Goal: Task Accomplishment & Management: Complete application form

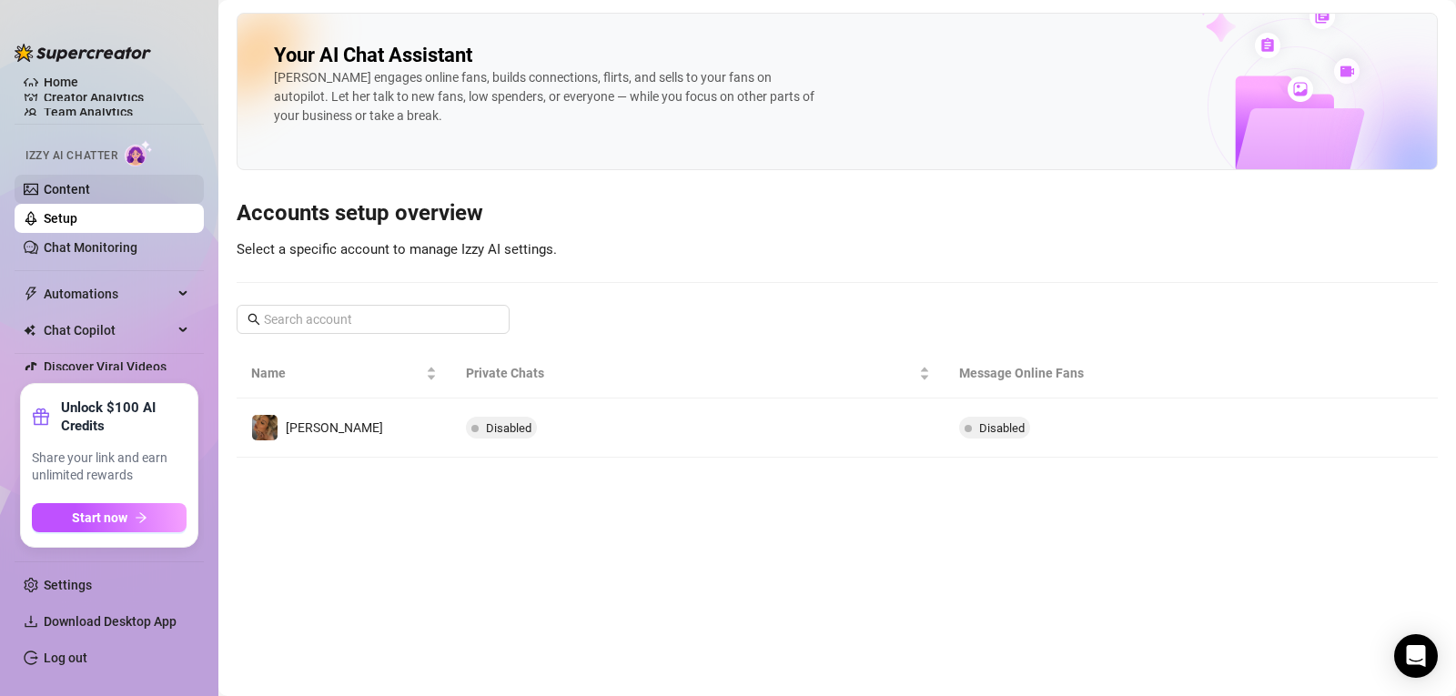
click at [64, 194] on link "Content" at bounding box center [67, 189] width 46 height 15
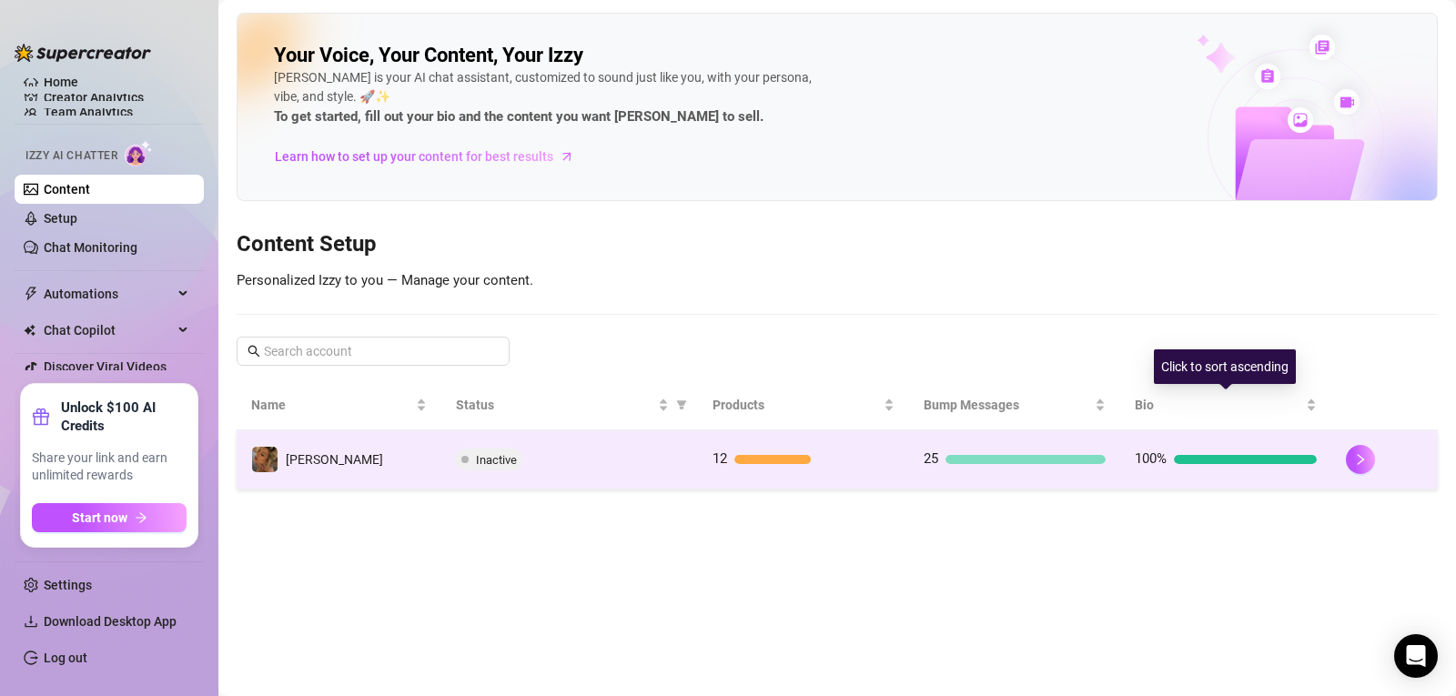
click at [1231, 451] on div "100%" at bounding box center [1226, 460] width 182 height 22
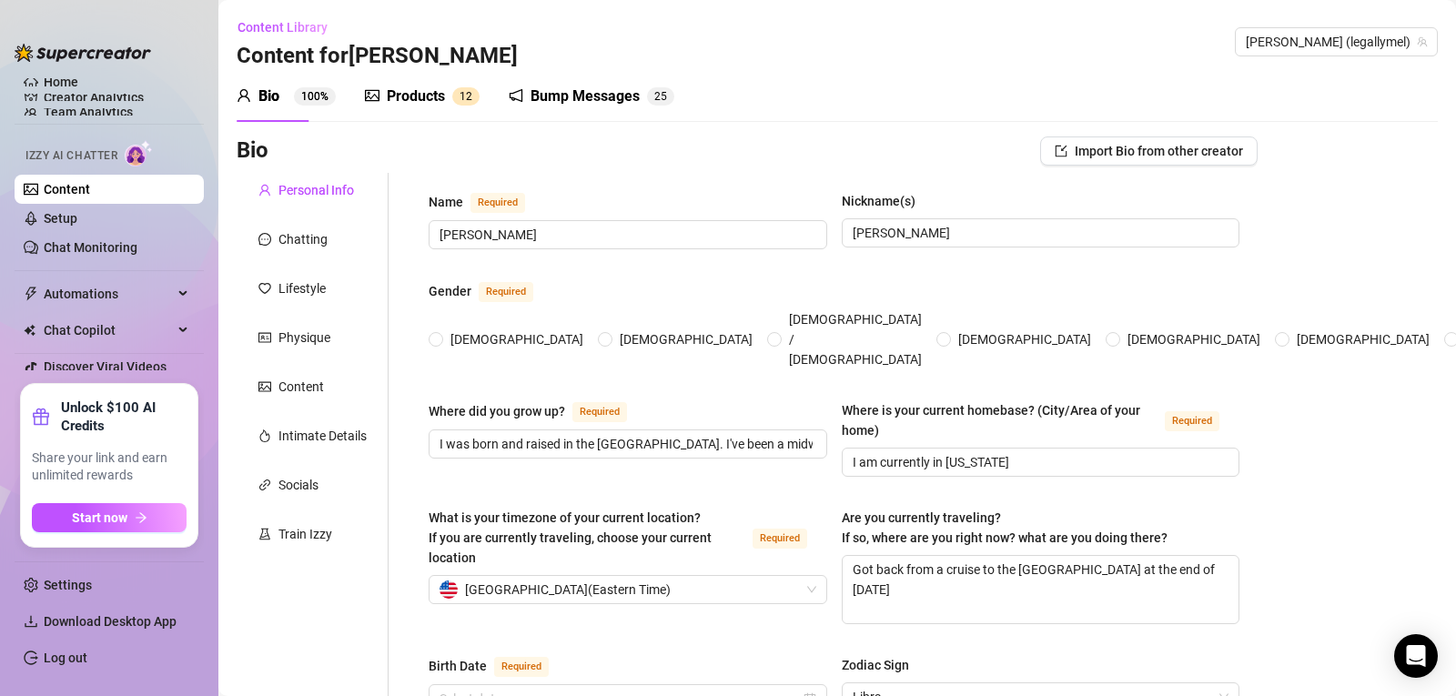
radio input "true"
type input "[DATE]"
click at [905, 559] on textarea "Got back from a cruise to the [GEOGRAPHIC_DATA] at the end of [DATE]" at bounding box center [1041, 589] width 397 height 67
type textarea "Got back from a cruise to the Bahamas at the end of August, 2025."
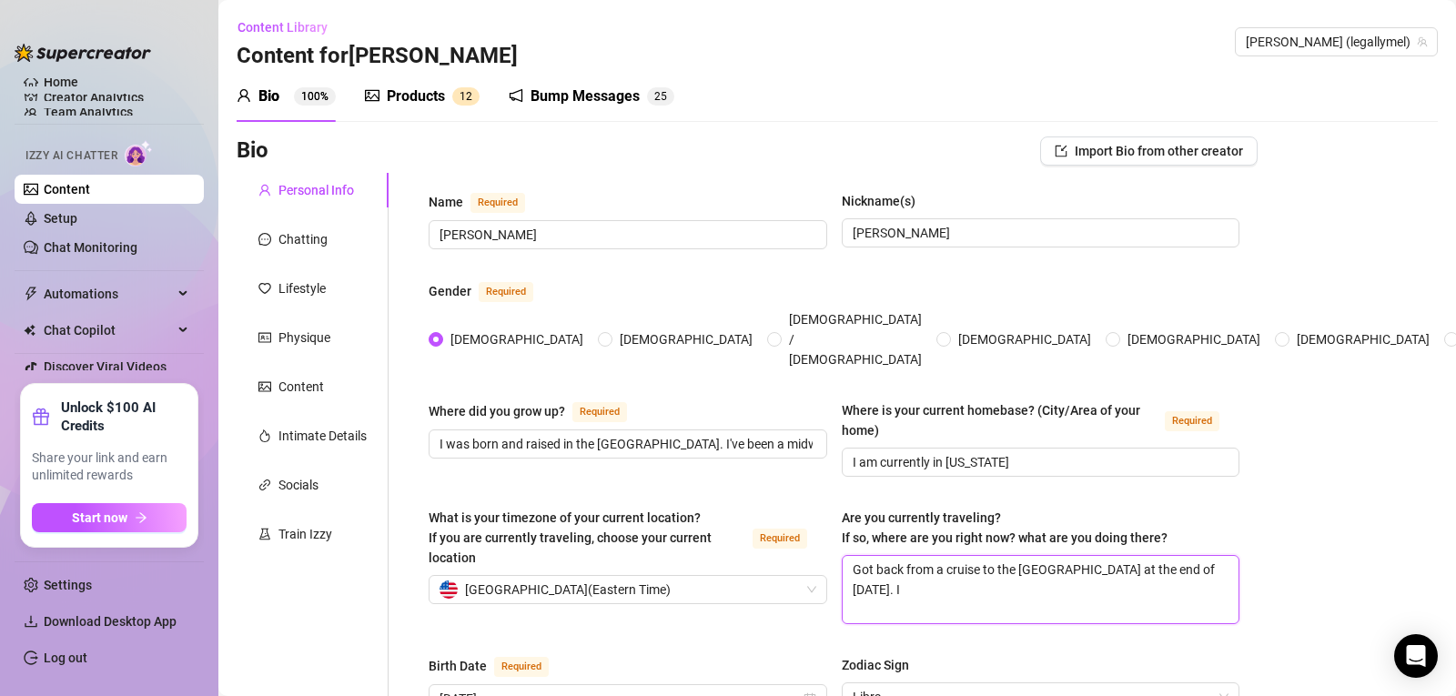
type textarea "Got back from a cruise to the Bahamas at the end of August, 2025. I"
type textarea "Got back from a cruise to the Bahamas at the end of August, 2025. I w"
type textarea "Got back from a cruise to the Bahamas at the end of August, 2025. I ws"
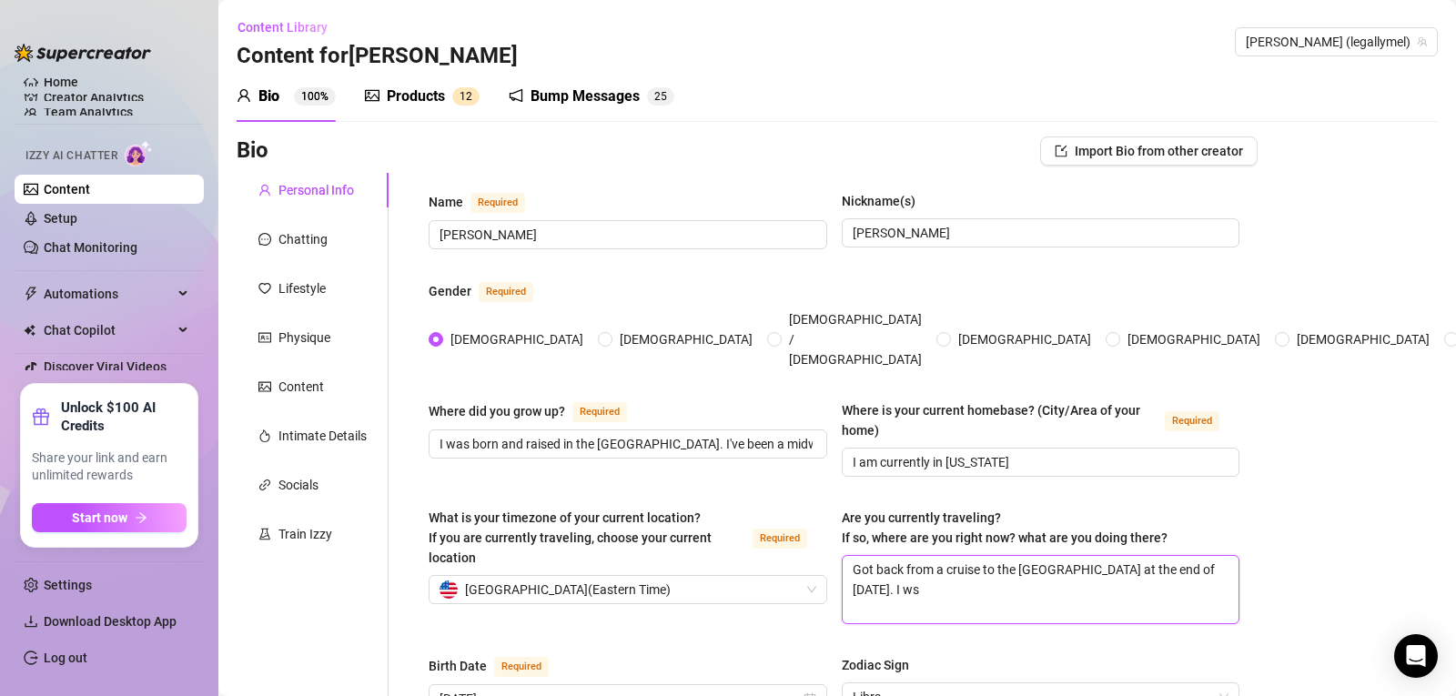
type textarea "Got back from a cruise to the Bahamas at the end of August, 2025. I w"
type textarea "Got back from a cruise to the Bahamas at the end of August, 2025. I wa"
type textarea "Got back from a cruise to the Bahamas at the end of August, 2025. I was"
type textarea "Got back from a cruise to the Bahamas at the end of August, 2025. I was o"
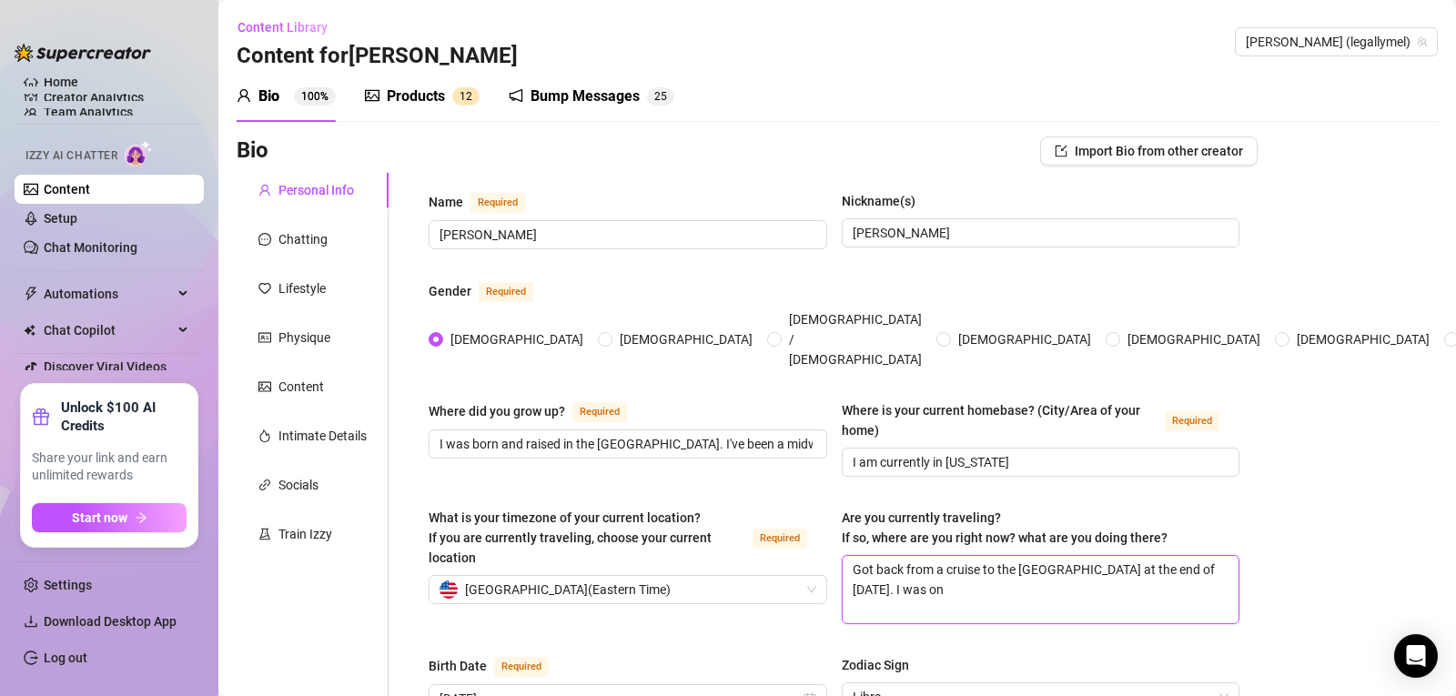
type textarea "Got back from a cruise to the Bahamas at the end of August, 2025. I was on"
type textarea "Got back from a cruise to the Bahamas at the end of August, 2025. I was on a"
type textarea "Got back from a cruise to the Bahamas at the end of August, 2025. I was on a r"
type textarea "Got back from a cruise to the Bahamas at the end of August, 2025. I was on a ro"
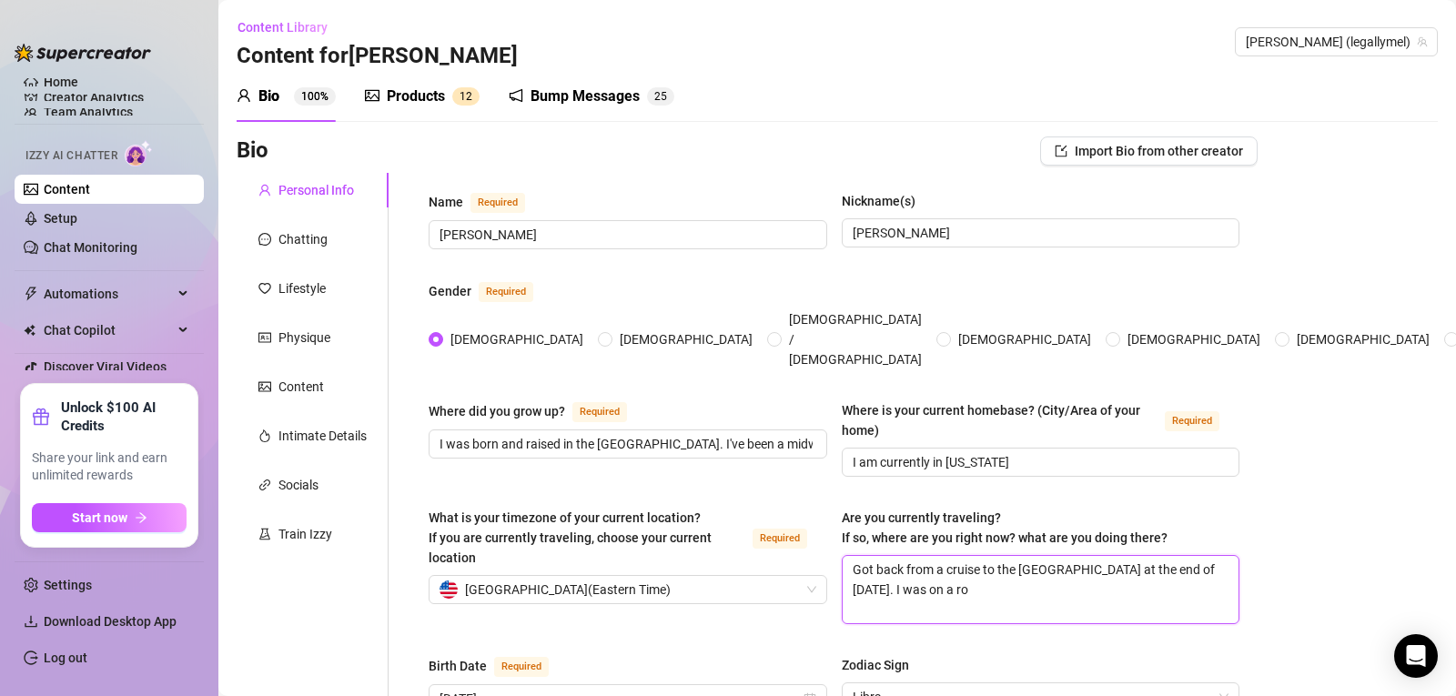
type textarea "Got back from a cruise to the Bahamas at the end of August, 2025. I was on a r"
type textarea "Got back from a cruise to the Bahamas at the end of August, 2025. I was on a"
type textarea "Got back from a cruise to the Bahamas at the end of August, 2025. I was on a Ro"
type textarea "Got back from a cruise to the Bahamas at the end of August, 2025. I was on a Ro…"
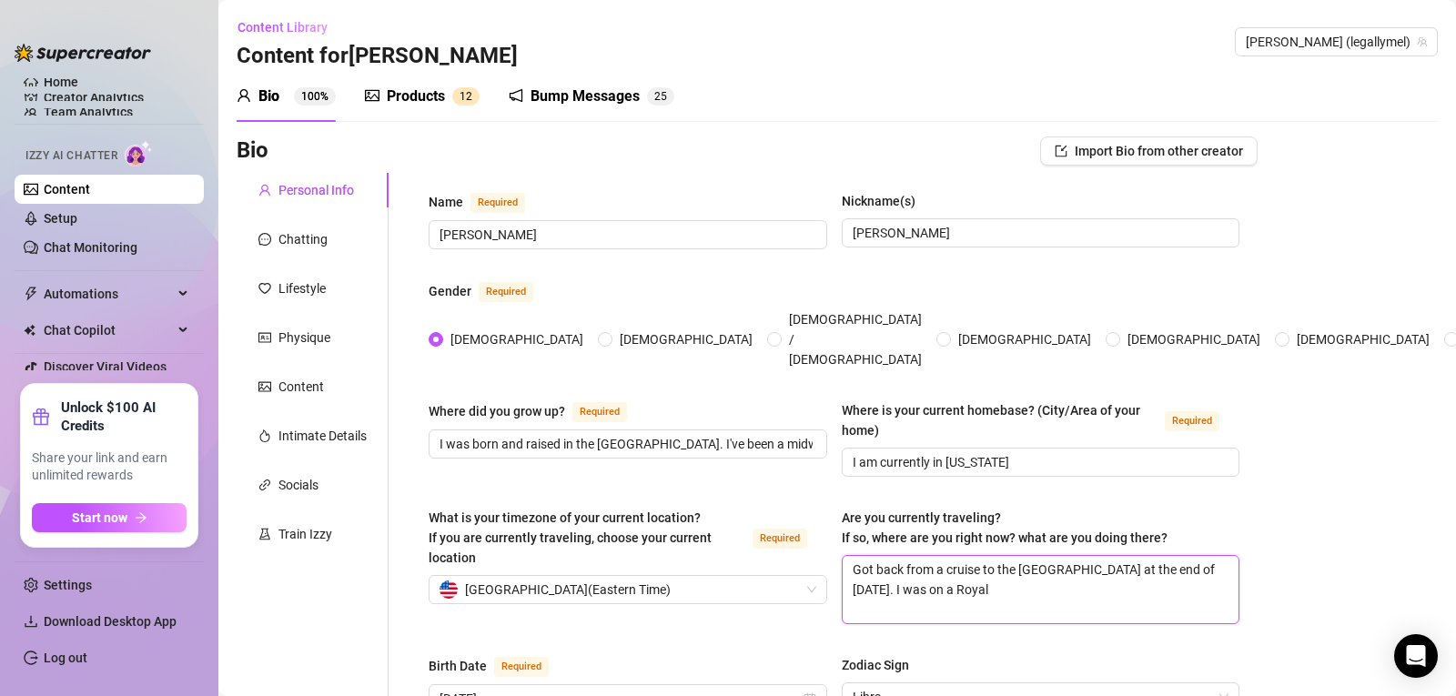
type textarea "Got back from a cruise to the Bahamas at the end of August, 2025. I was on a Ro…"
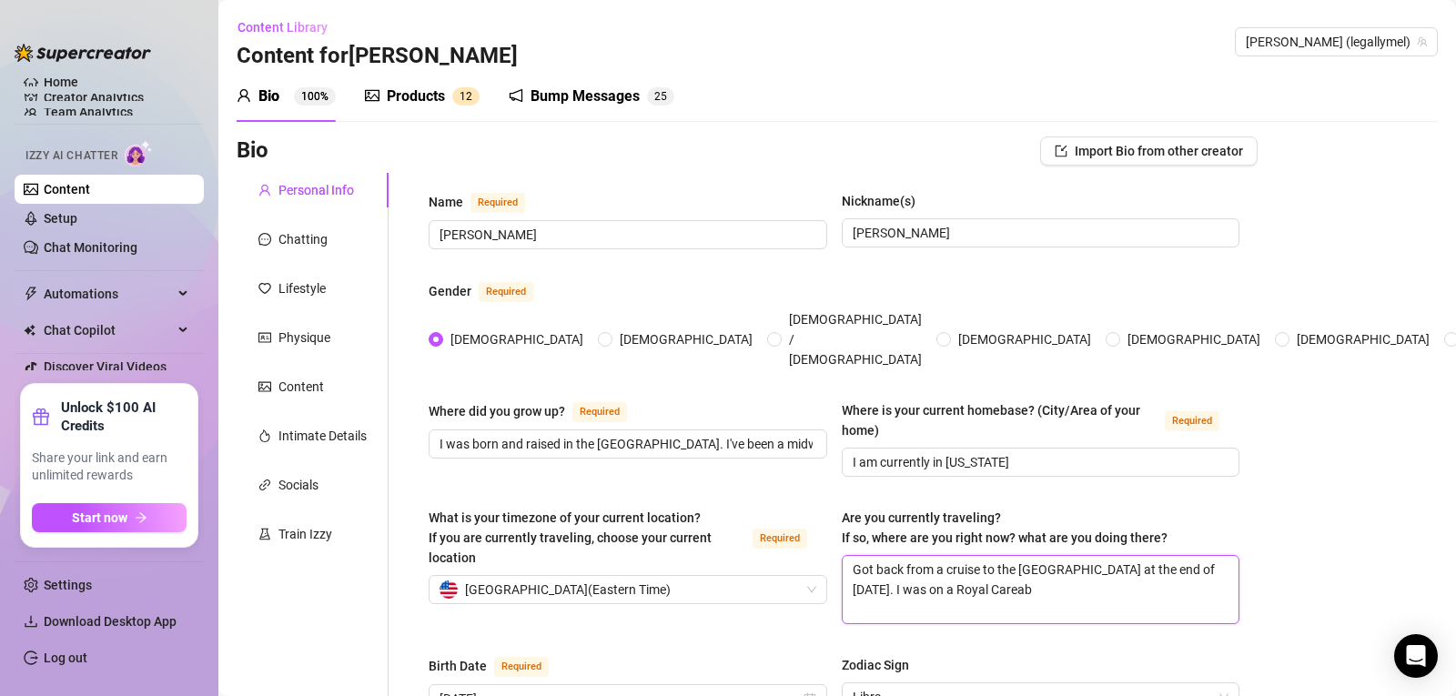
type textarea "Got back from a cruise to the Bahamas at the end of August, 2025. I was on a Ro…"
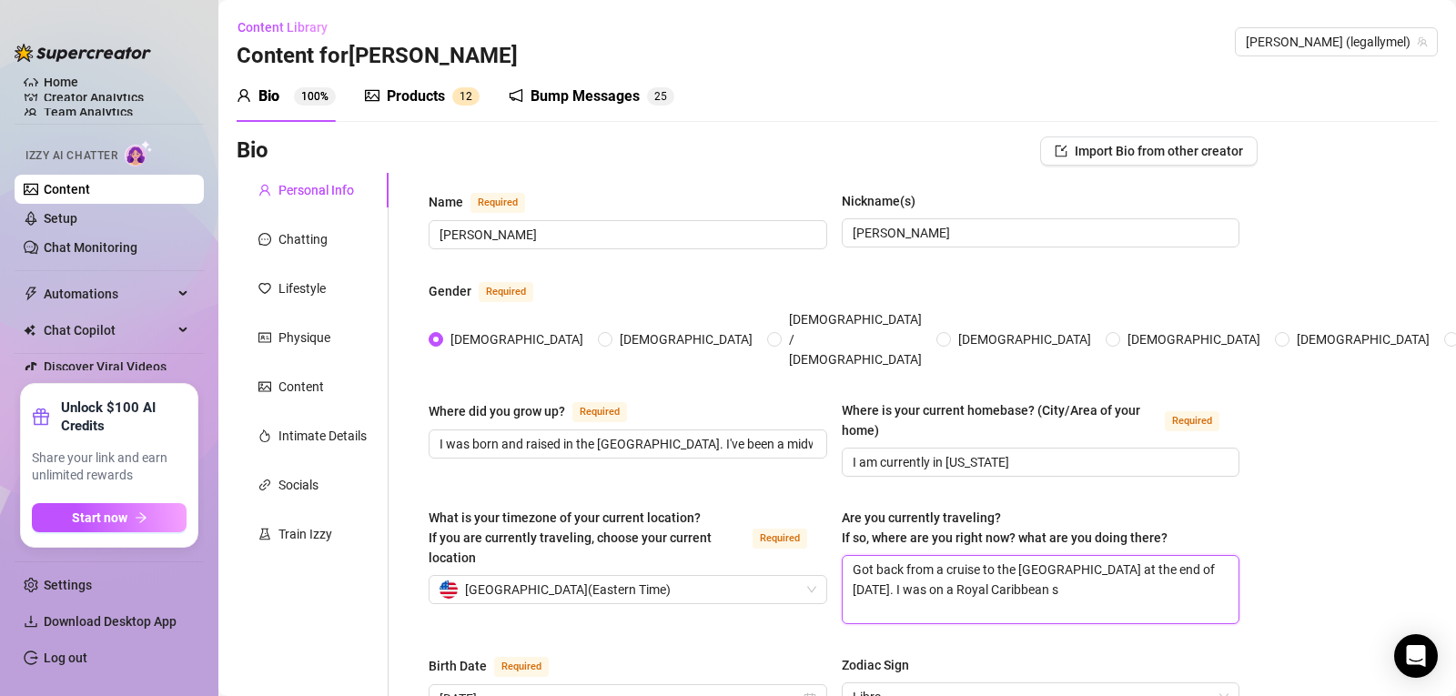
type textarea "Got back from a cruise to the Bahamas at the end of August, 2025. I was on a Ro…"
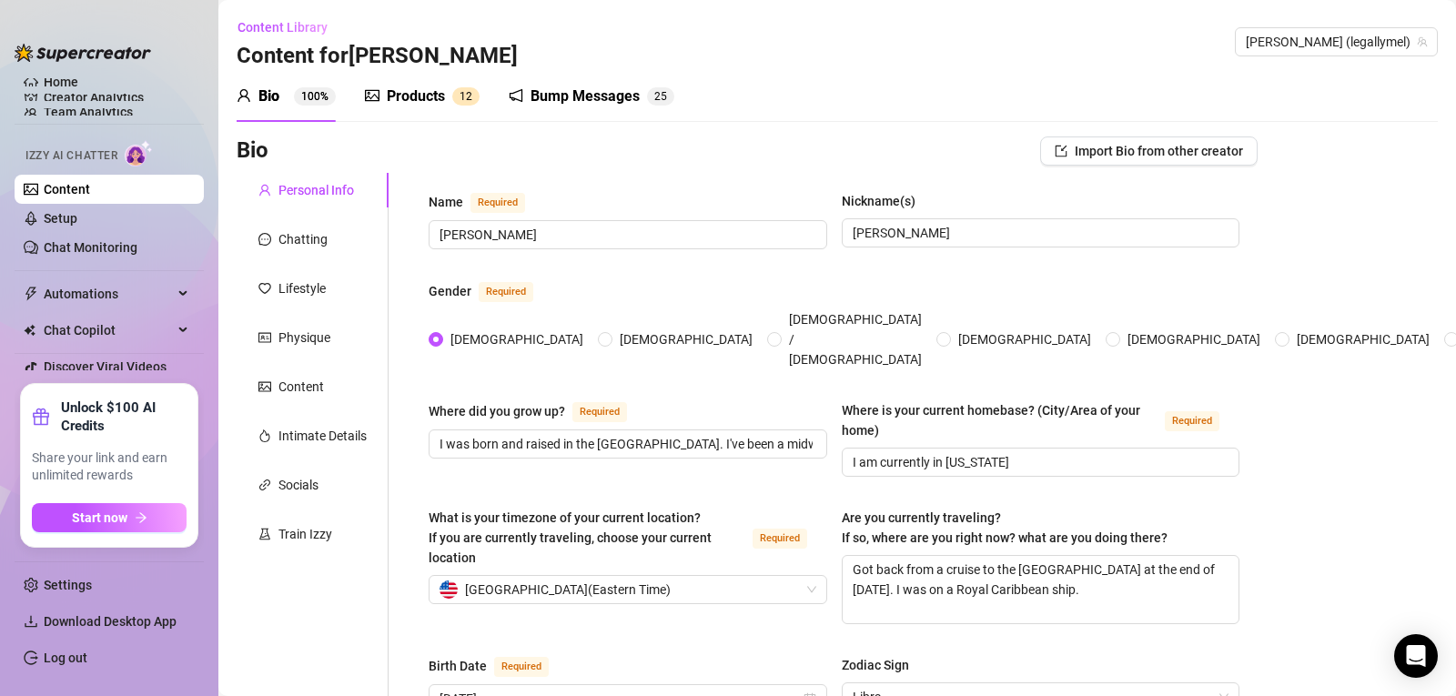
click at [430, 92] on div "Products" at bounding box center [416, 97] width 58 height 22
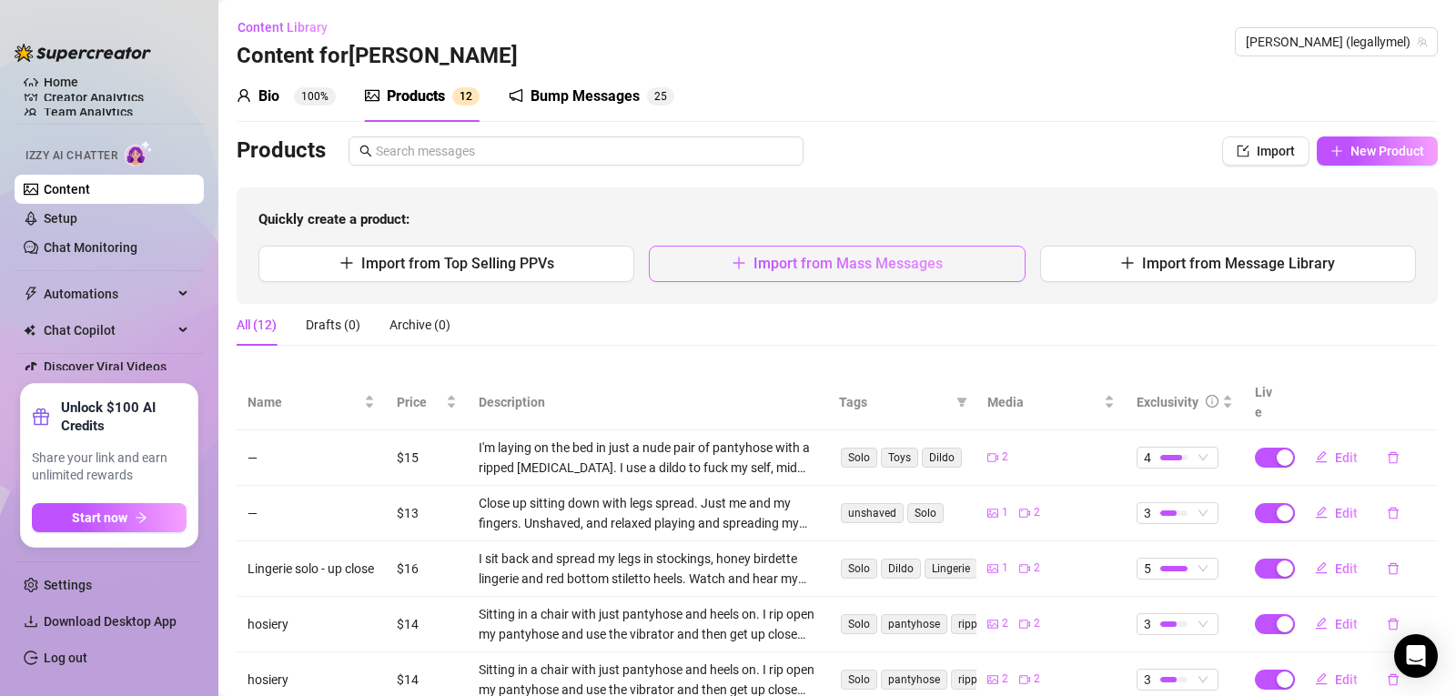
click at [671, 268] on button "Import from Mass Messages" at bounding box center [837, 264] width 376 height 36
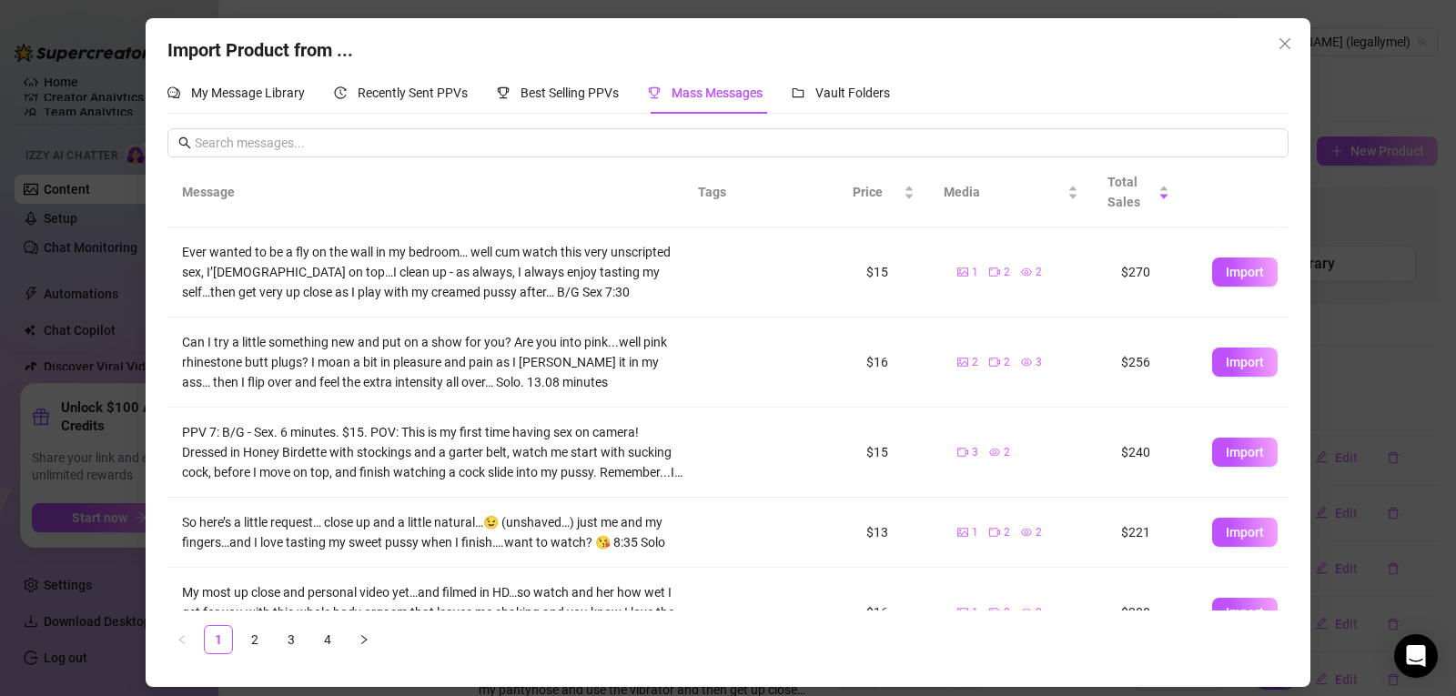
scroll to position [518, 0]
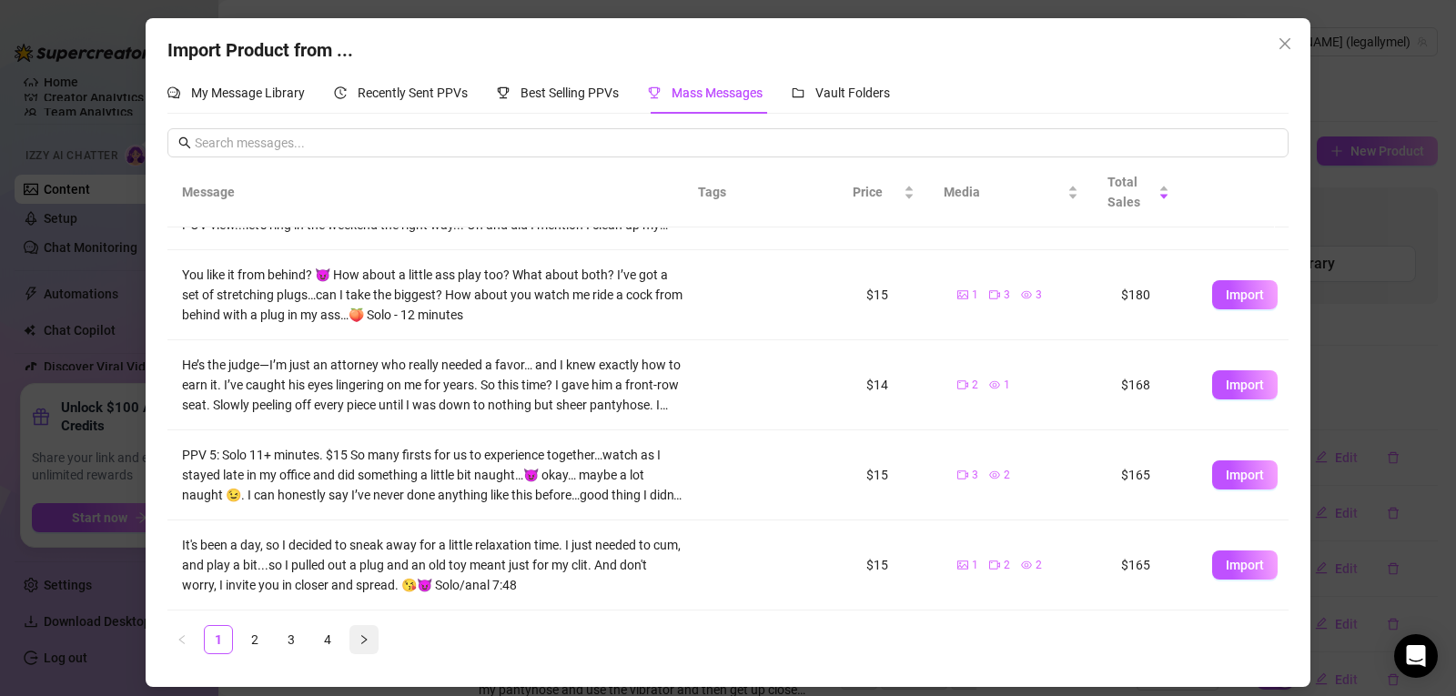
click at [358, 639] on button "button" at bounding box center [363, 639] width 29 height 29
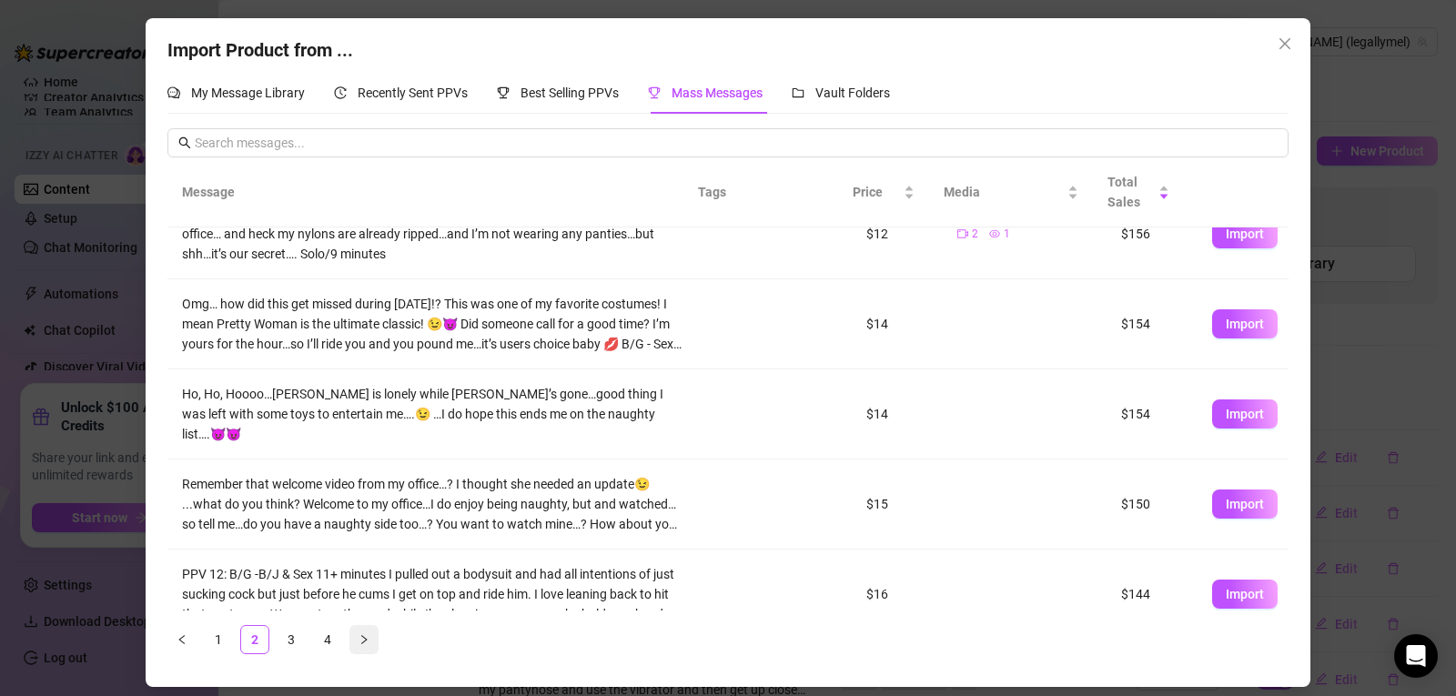
scroll to position [0, 0]
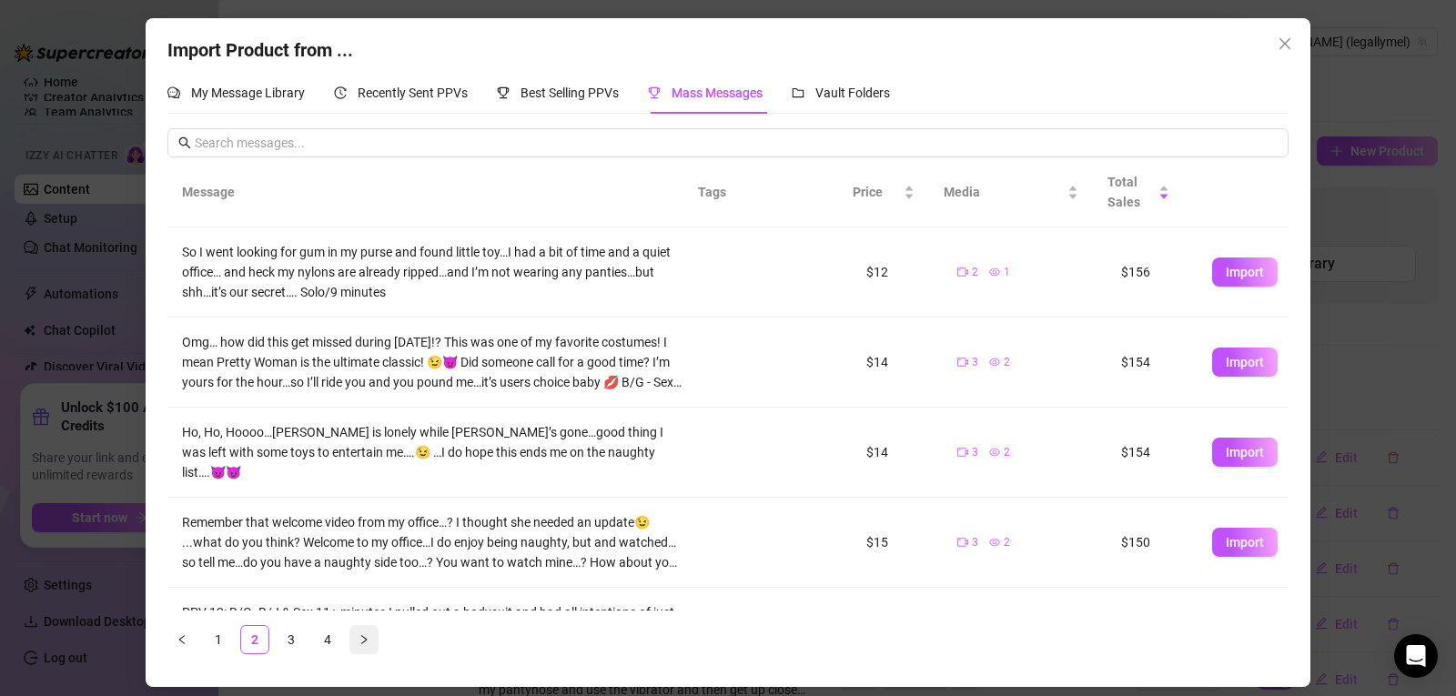
click at [358, 639] on button "button" at bounding box center [363, 639] width 29 height 29
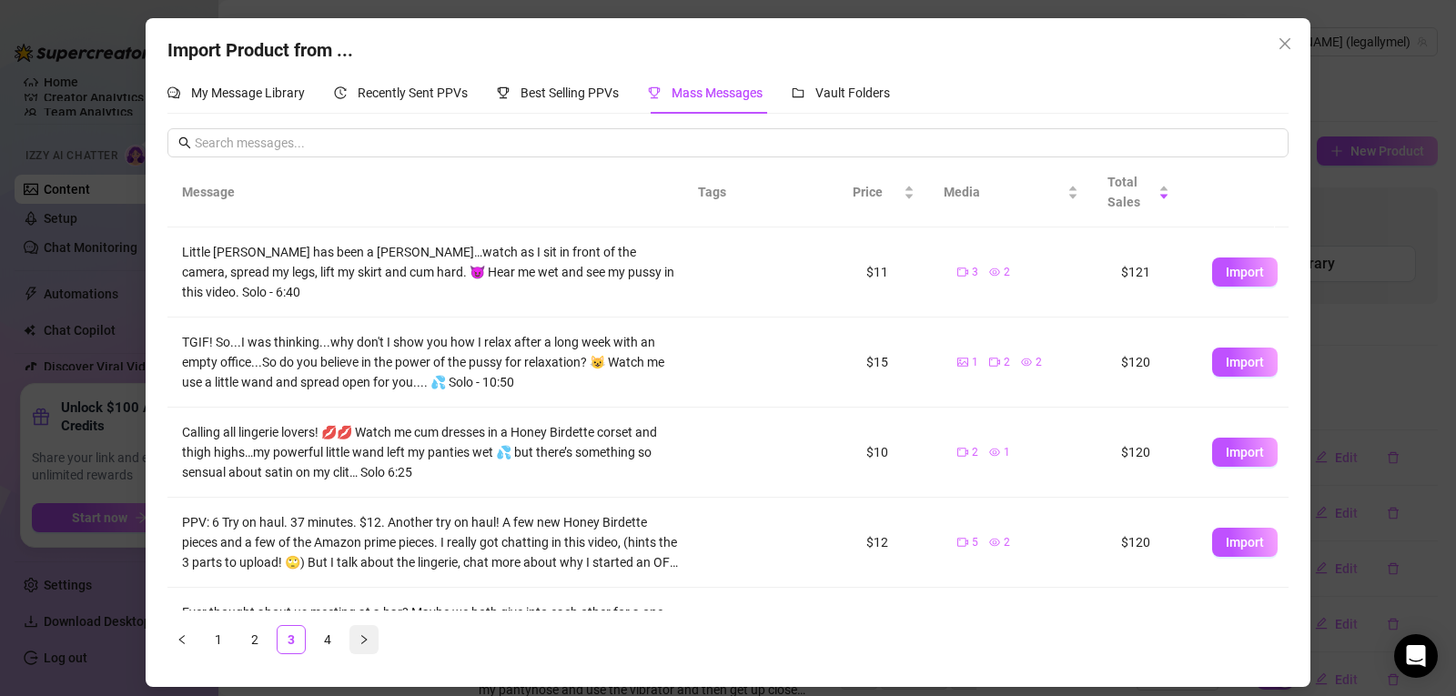
click at [358, 639] on button "button" at bounding box center [363, 639] width 29 height 29
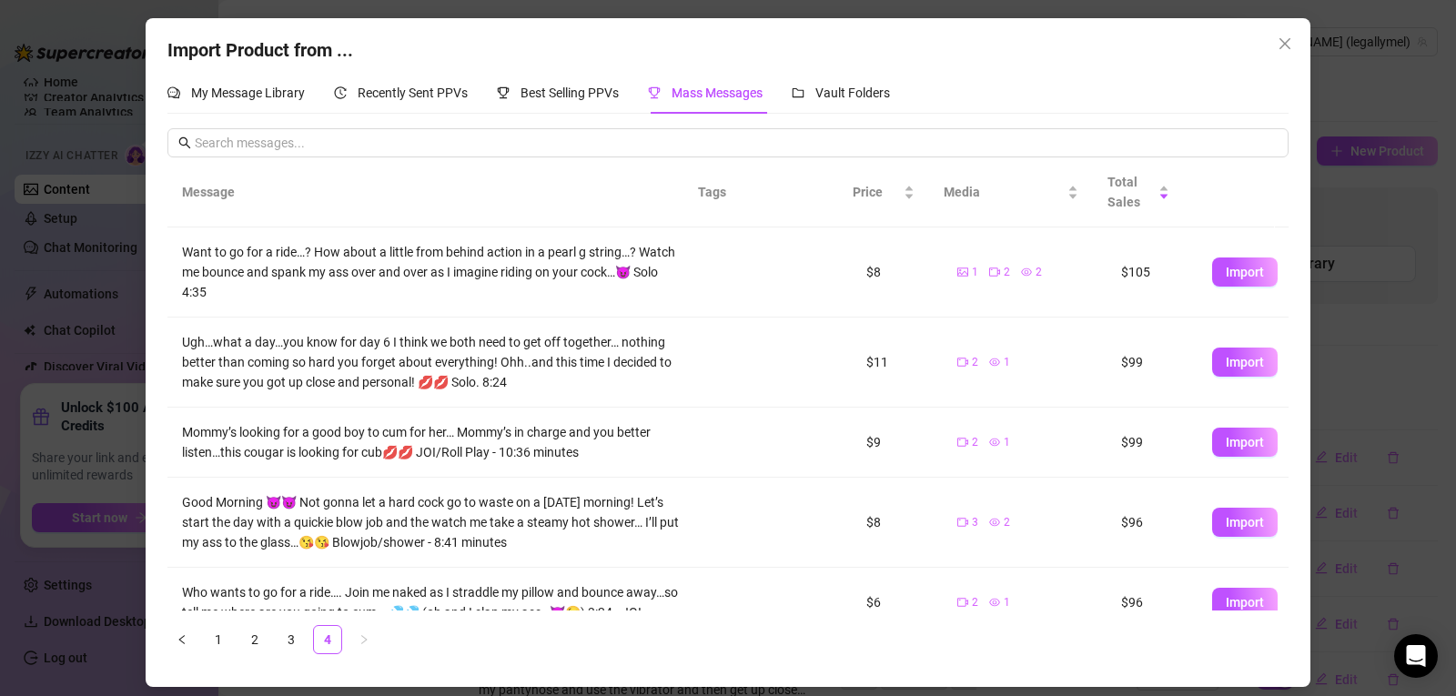
scroll to position [208, 0]
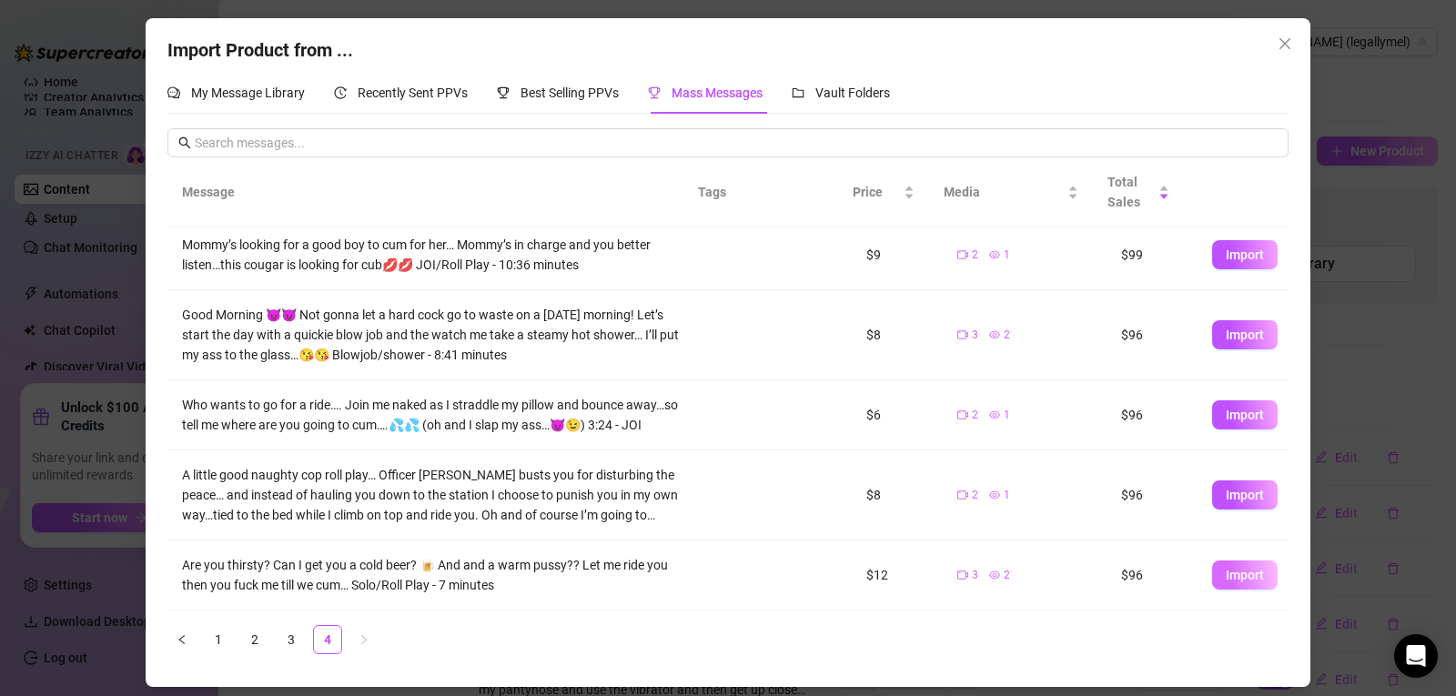
click at [1226, 580] on span "Import" at bounding box center [1245, 575] width 38 height 15
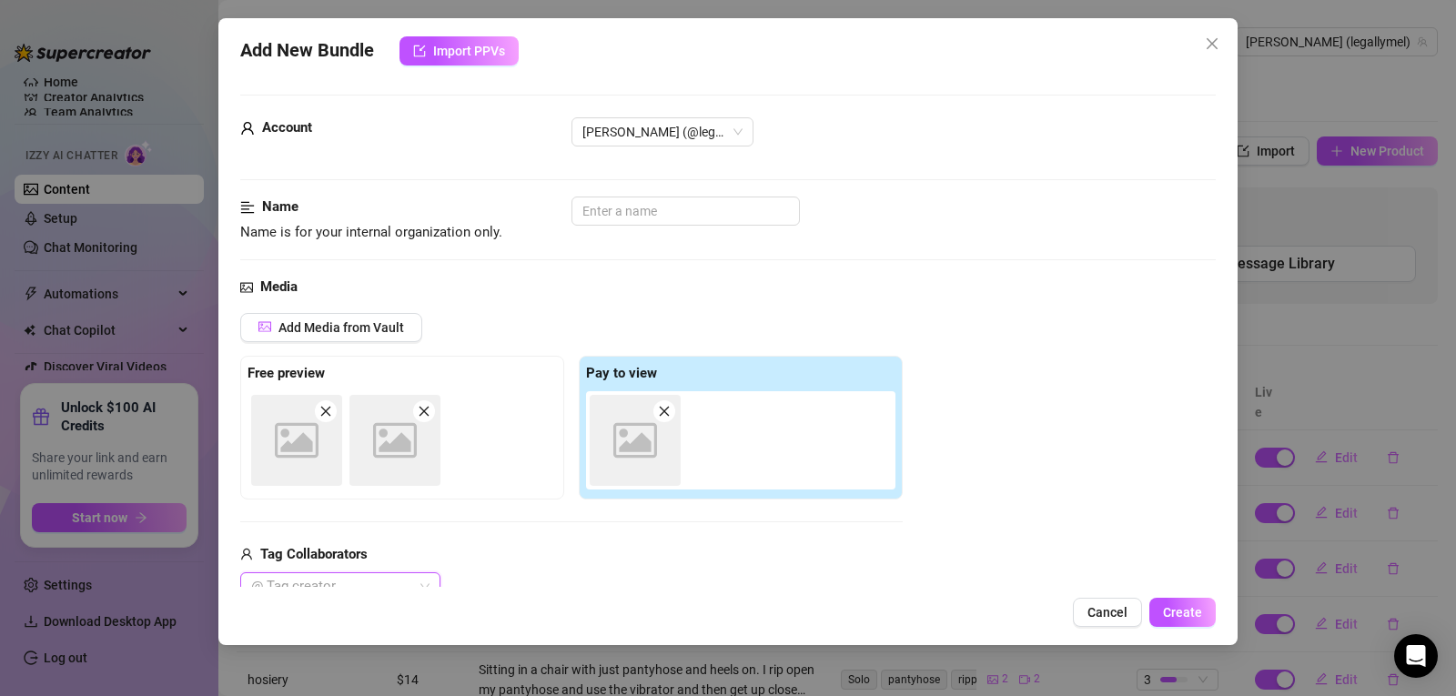
type textarea "Are you thirsty? Can I get you a cold beer? 🍺 And and a warm pussy?? Let me rid…"
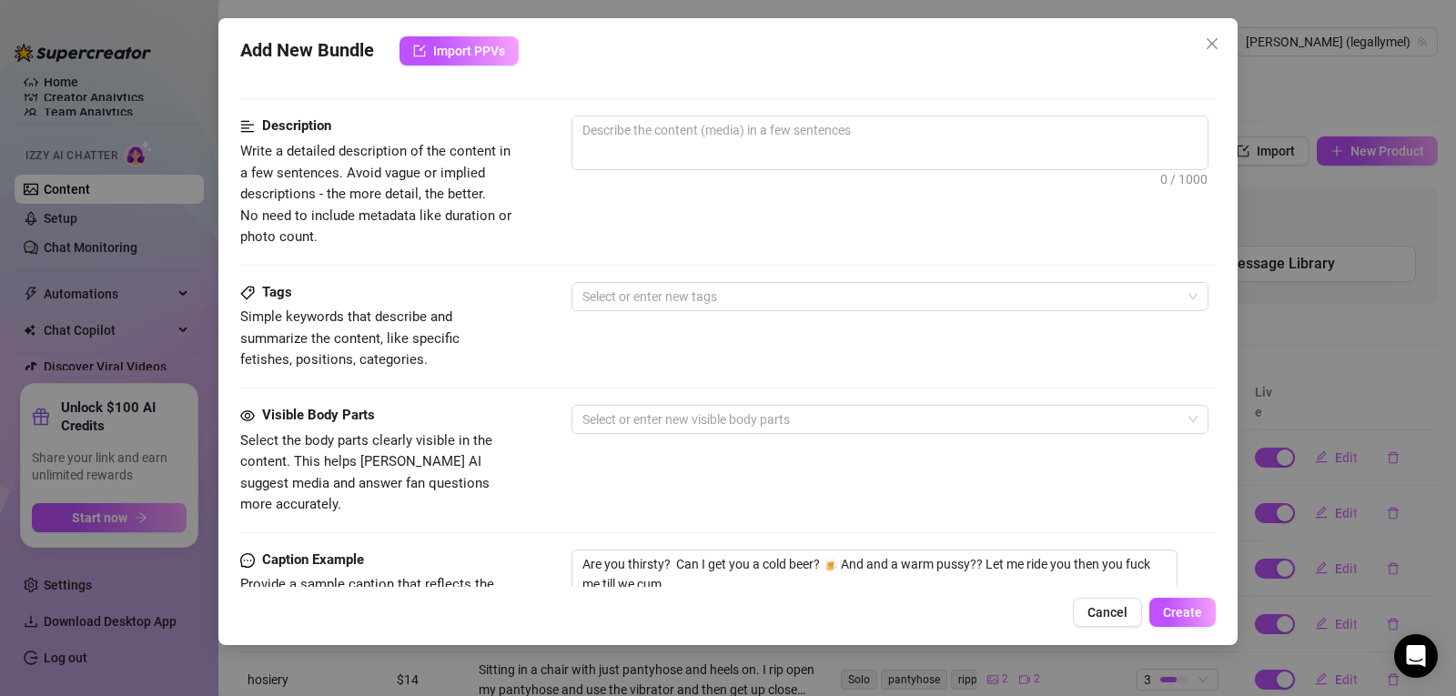
scroll to position [714, 0]
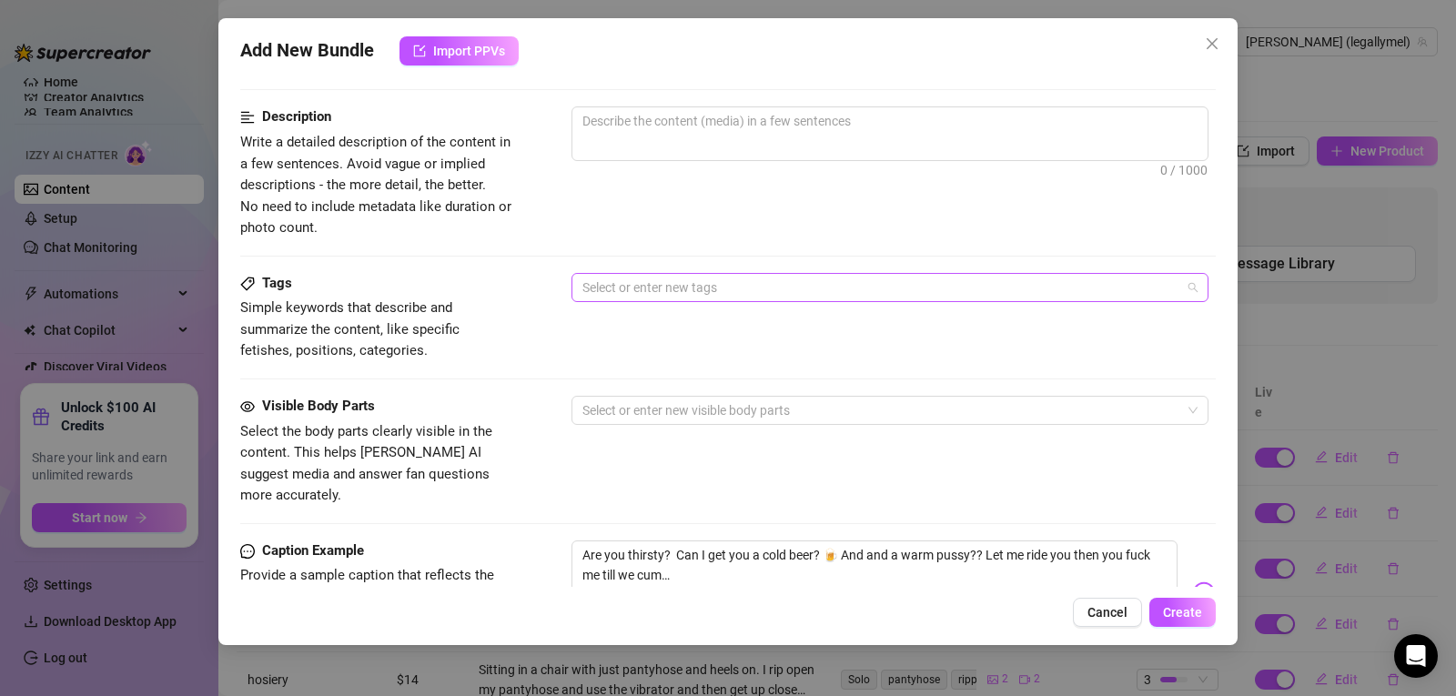
click at [604, 289] on div at bounding box center [880, 287] width 611 height 25
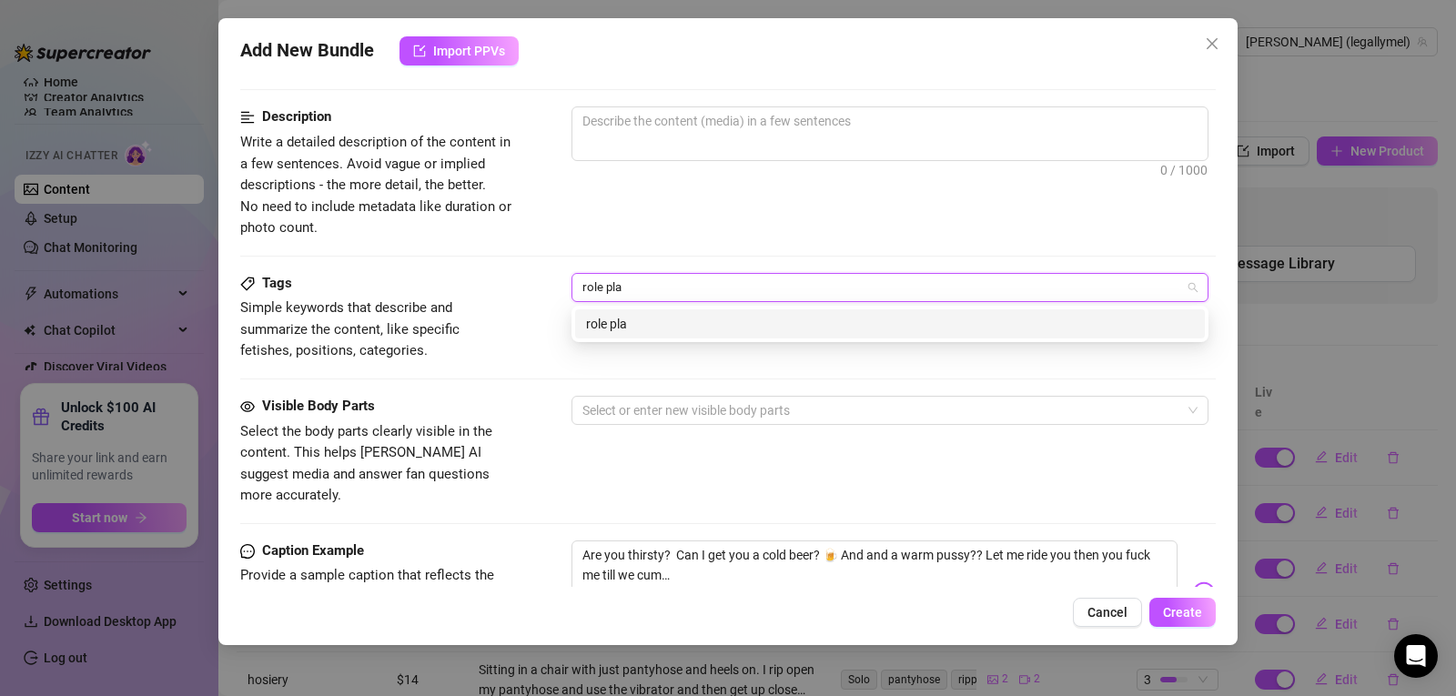
type input "role play"
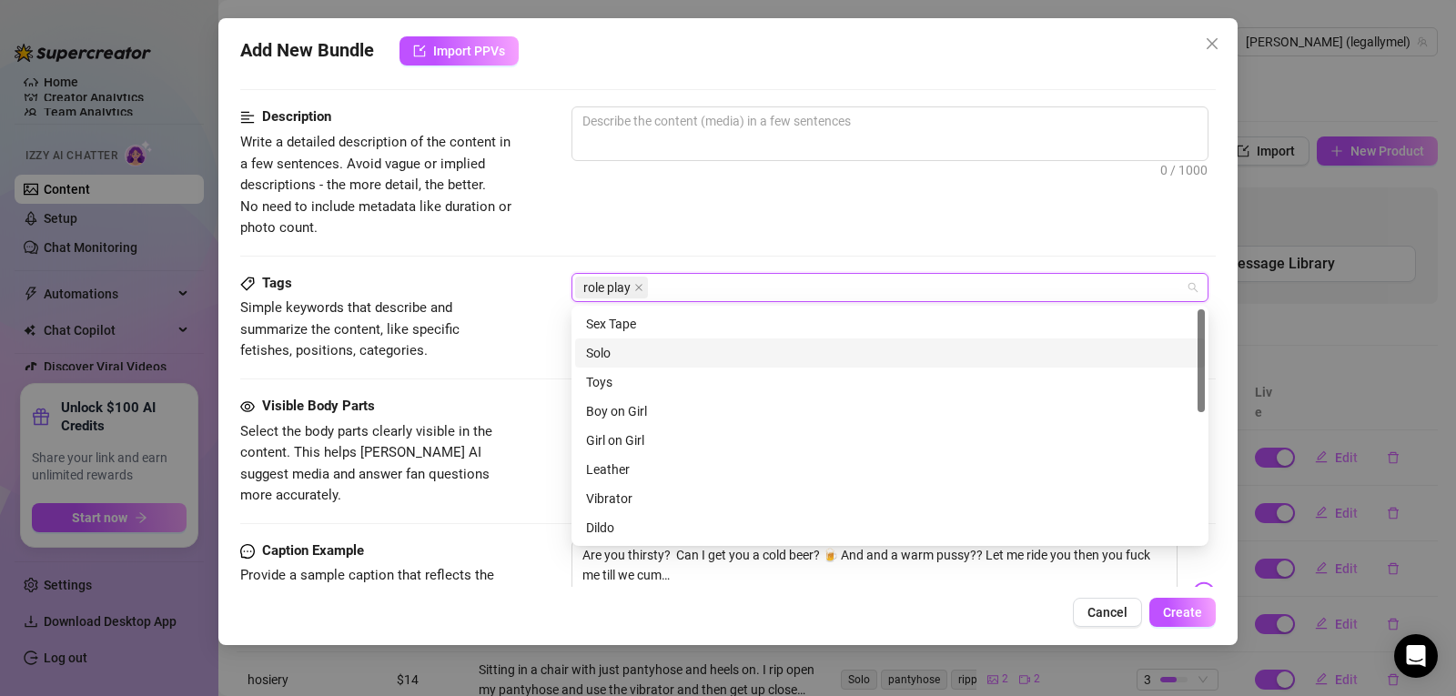
click at [623, 347] on div "Solo" at bounding box center [890, 353] width 608 height 20
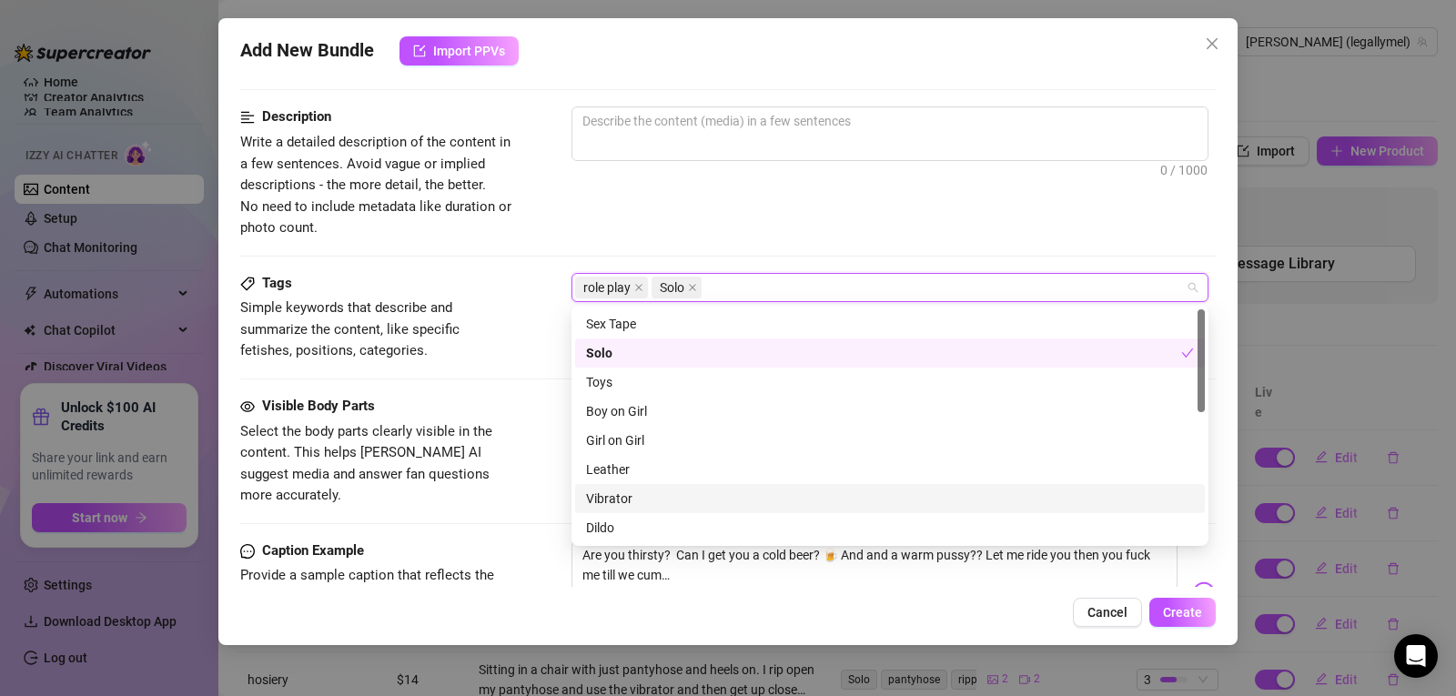
click at [649, 498] on div "Vibrator" at bounding box center [890, 499] width 608 height 20
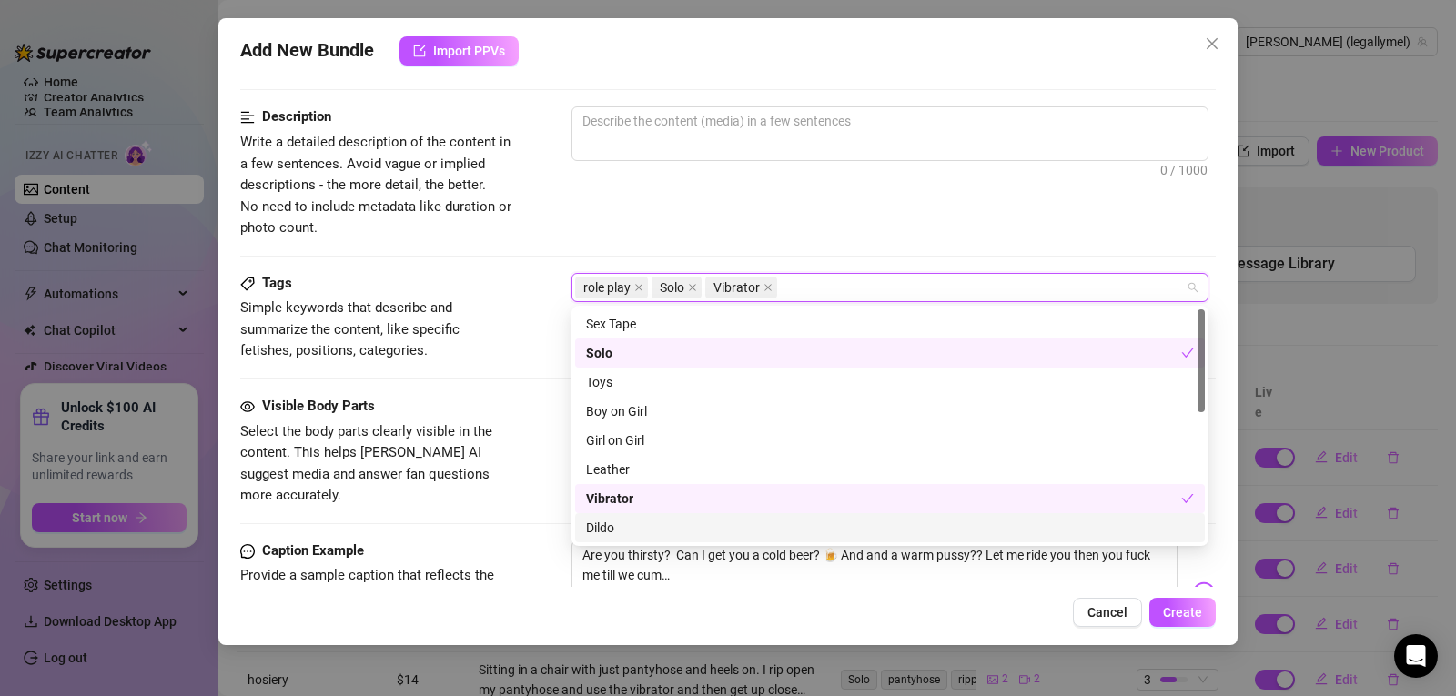
click at [644, 526] on div "Dildo" at bounding box center [890, 528] width 608 height 20
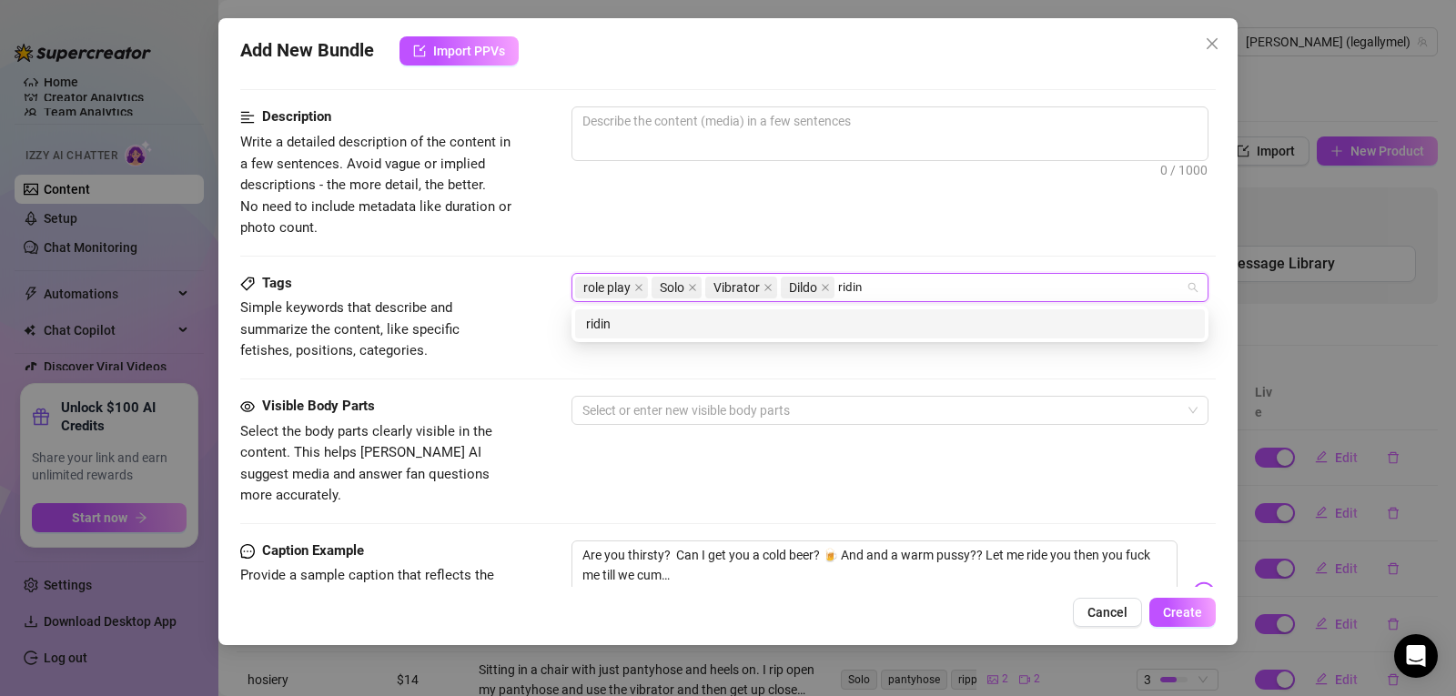
type input "riding"
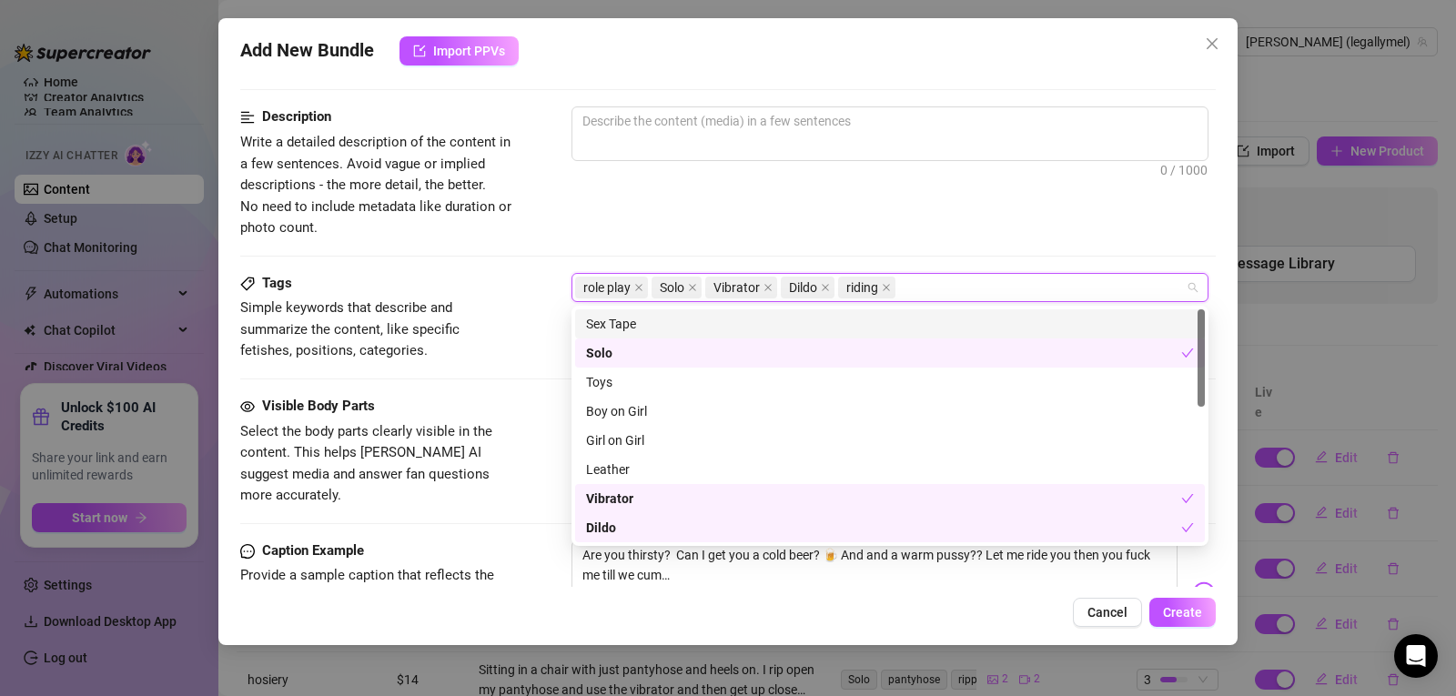
click at [784, 201] on div "0 / 1000" at bounding box center [894, 158] width 644 height 104
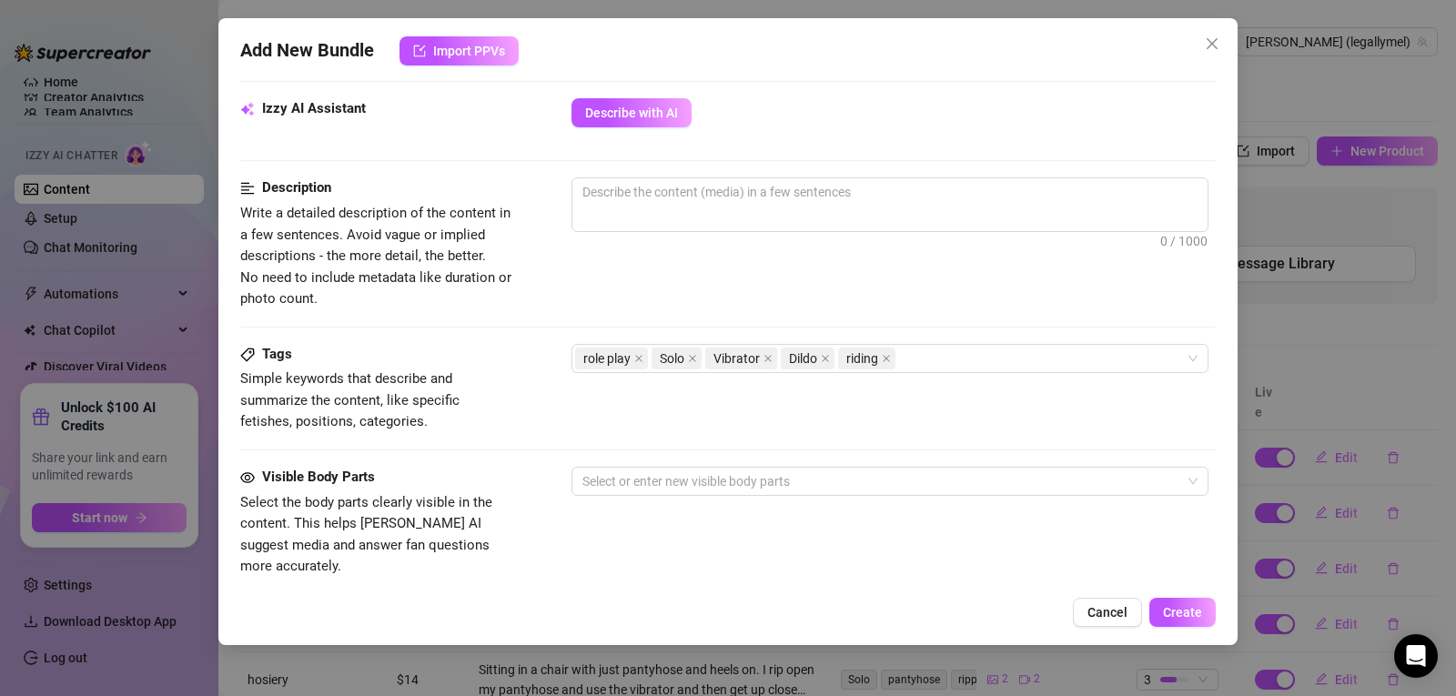
scroll to position [665, 0]
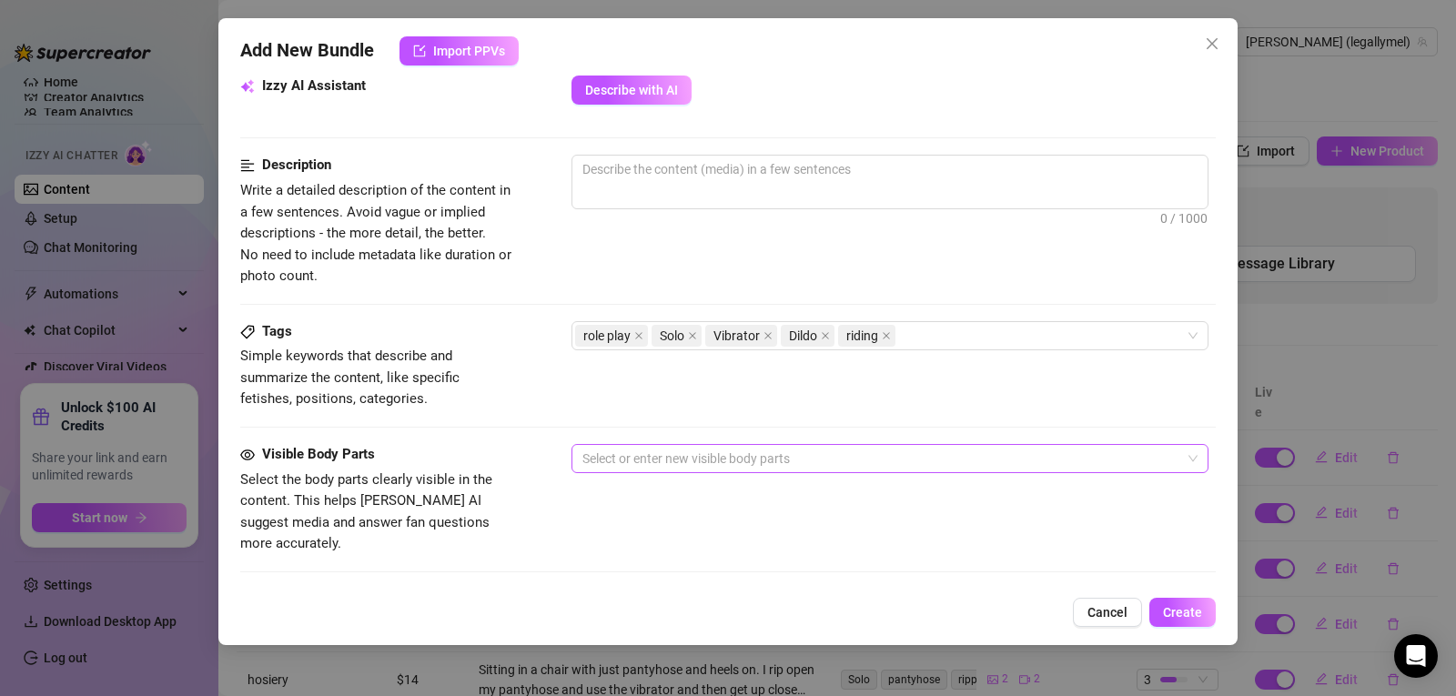
click at [615, 466] on div at bounding box center [880, 458] width 611 height 25
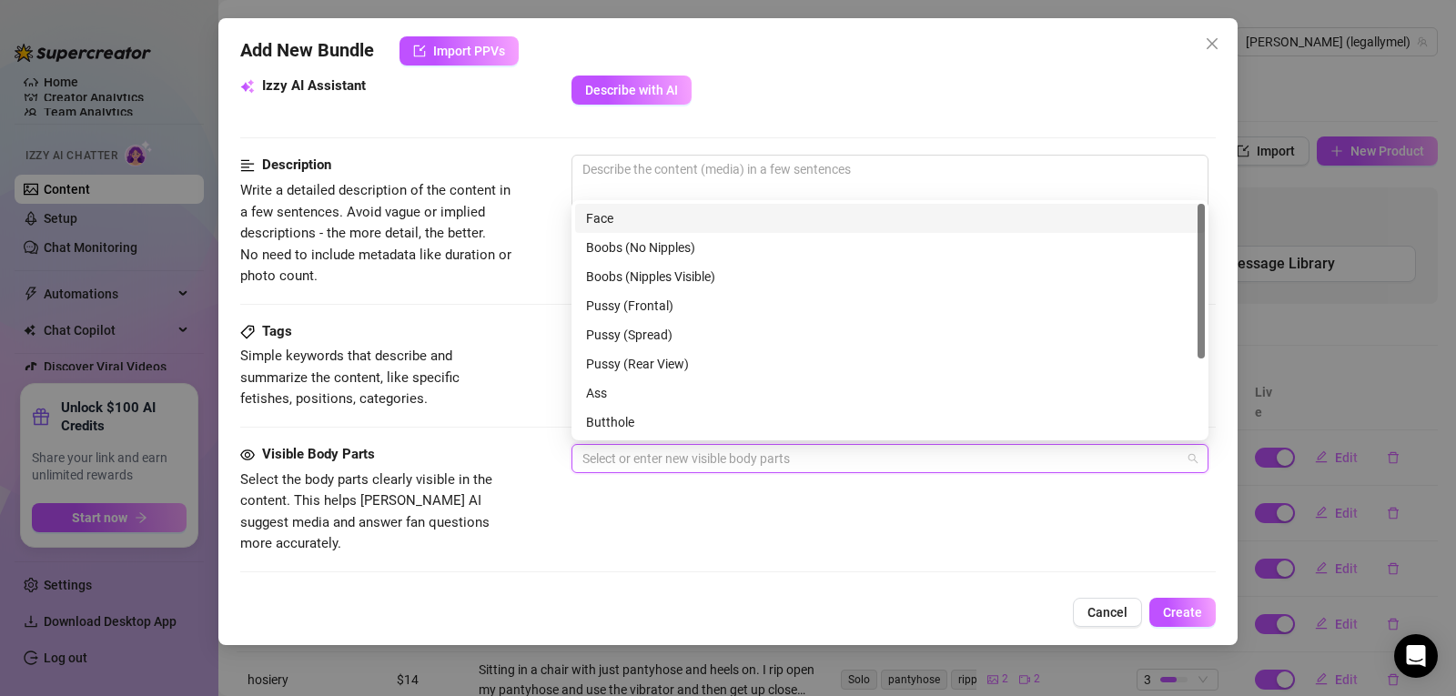
click at [605, 218] on div "Face" at bounding box center [890, 218] width 608 height 20
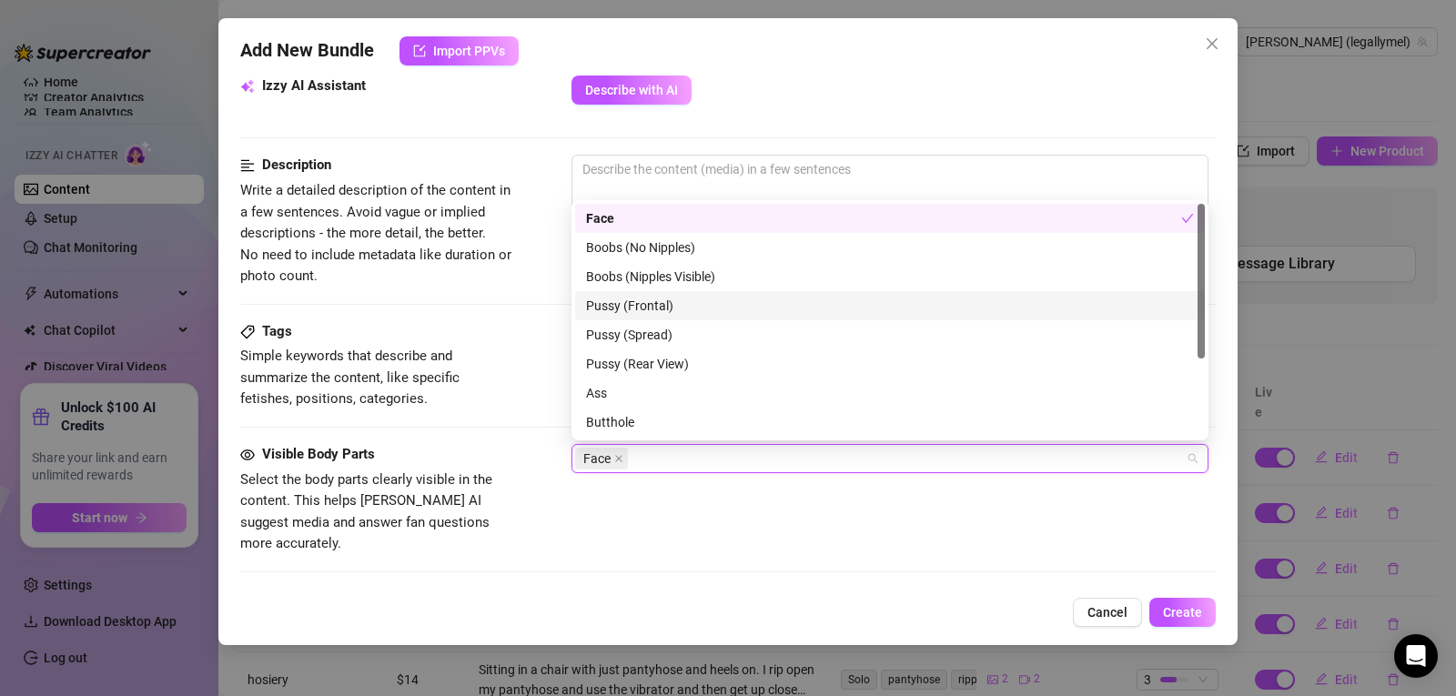
click at [615, 296] on div "Pussy (Frontal)" at bounding box center [890, 306] width 608 height 20
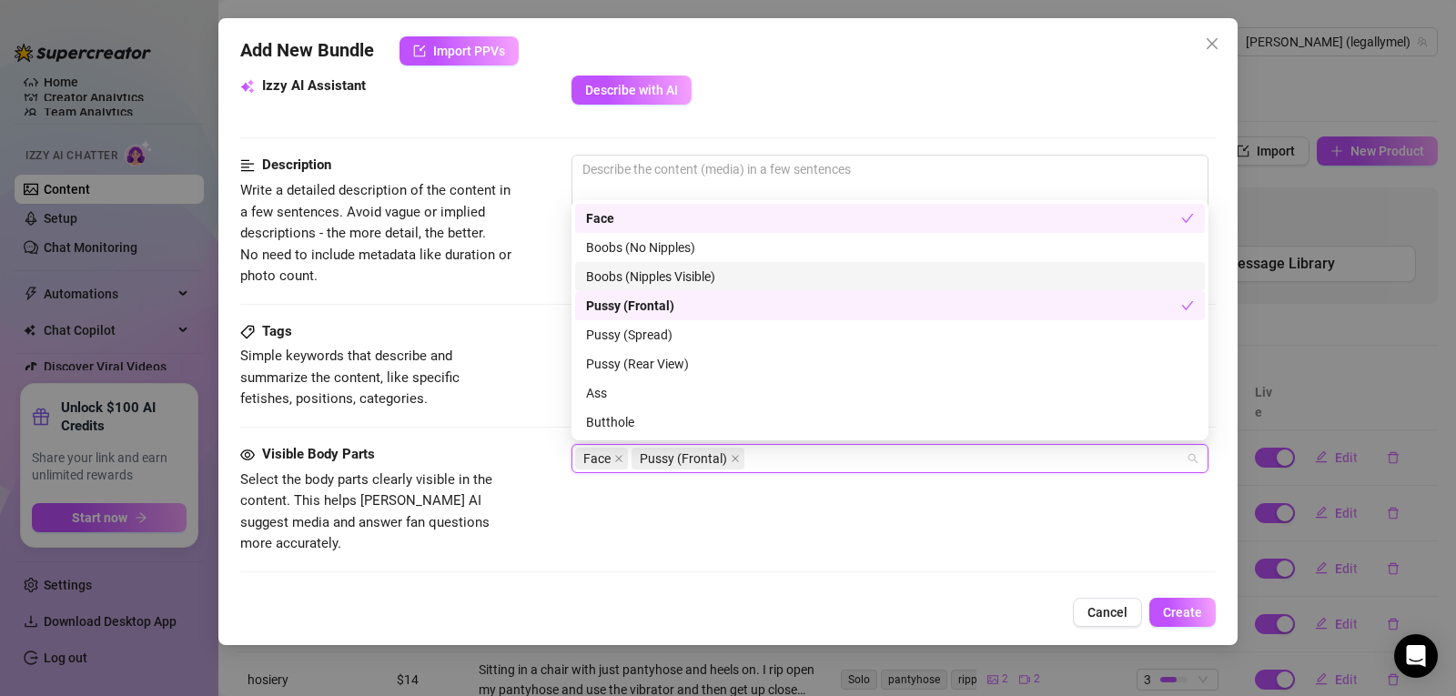
click at [663, 497] on div "Visible Body Parts Select the body parts clearly visible in the content. This h…" at bounding box center [728, 499] width 976 height 111
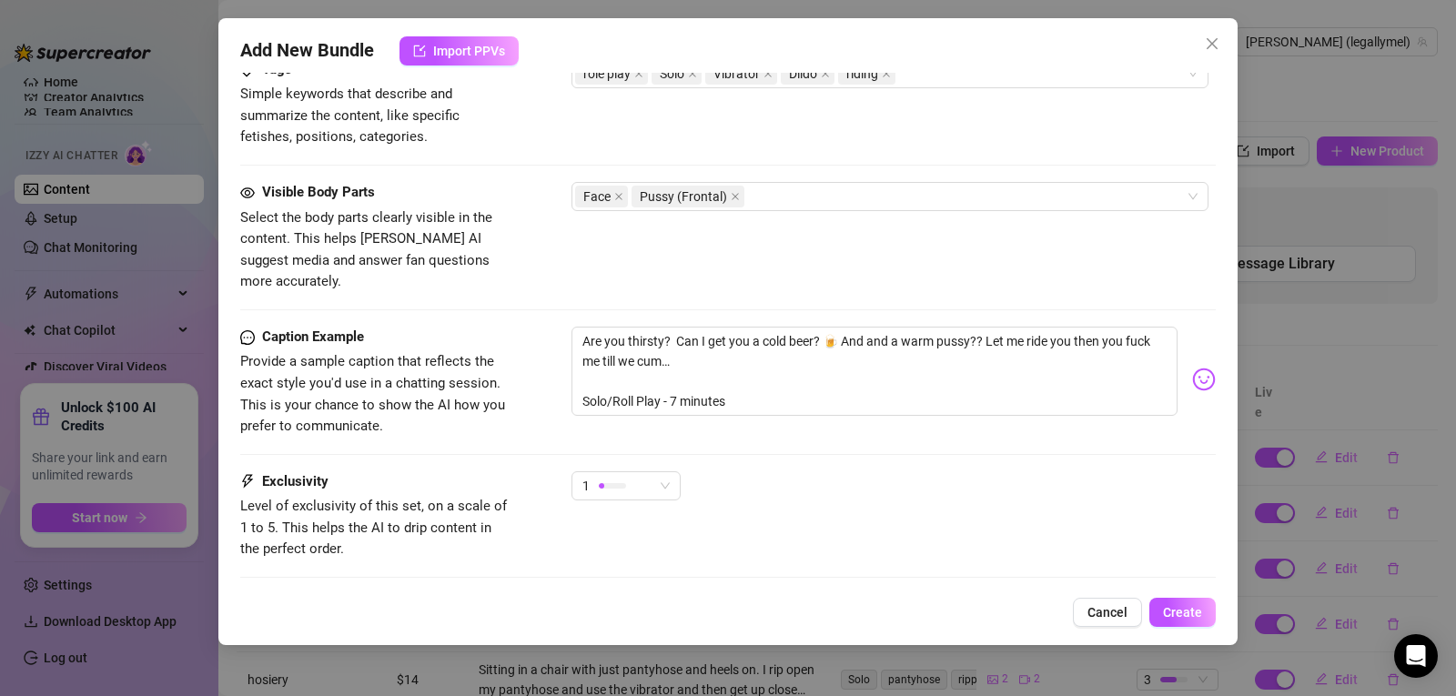
scroll to position [1028, 0]
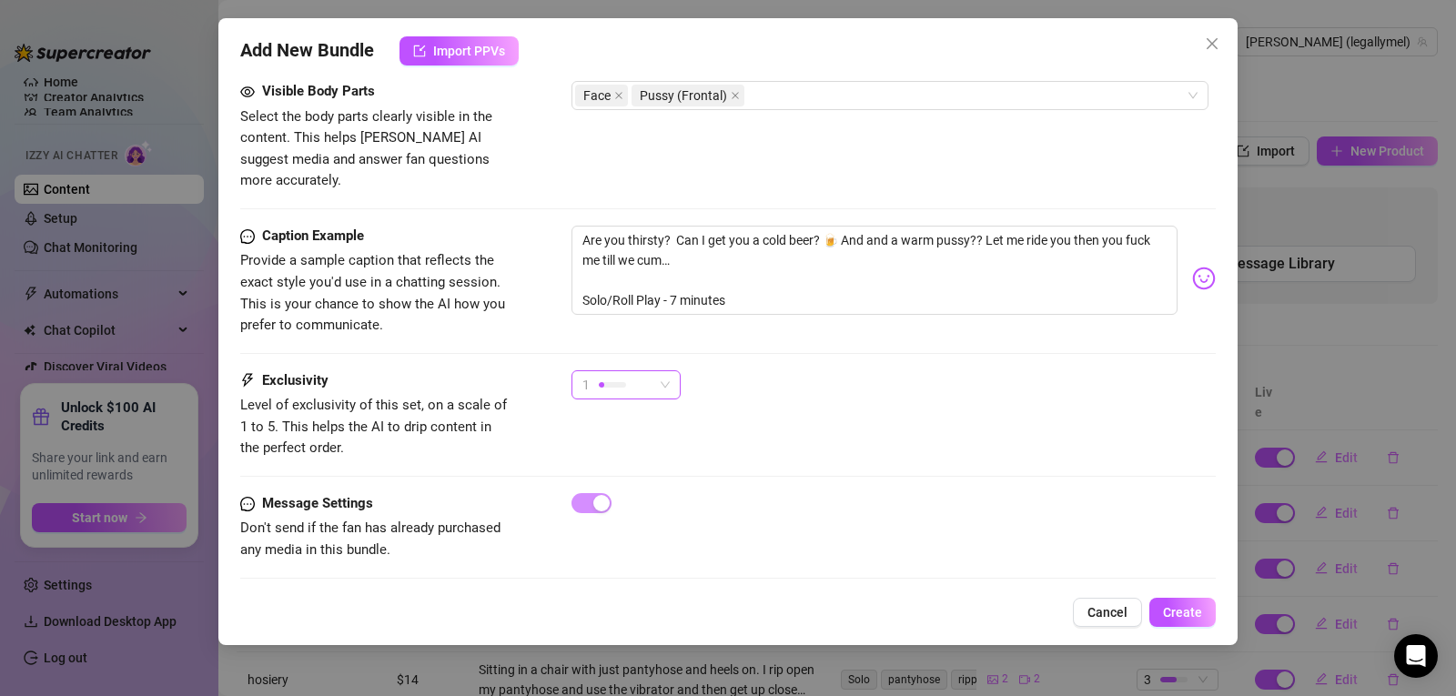
click at [660, 370] on div "1" at bounding box center [626, 384] width 109 height 29
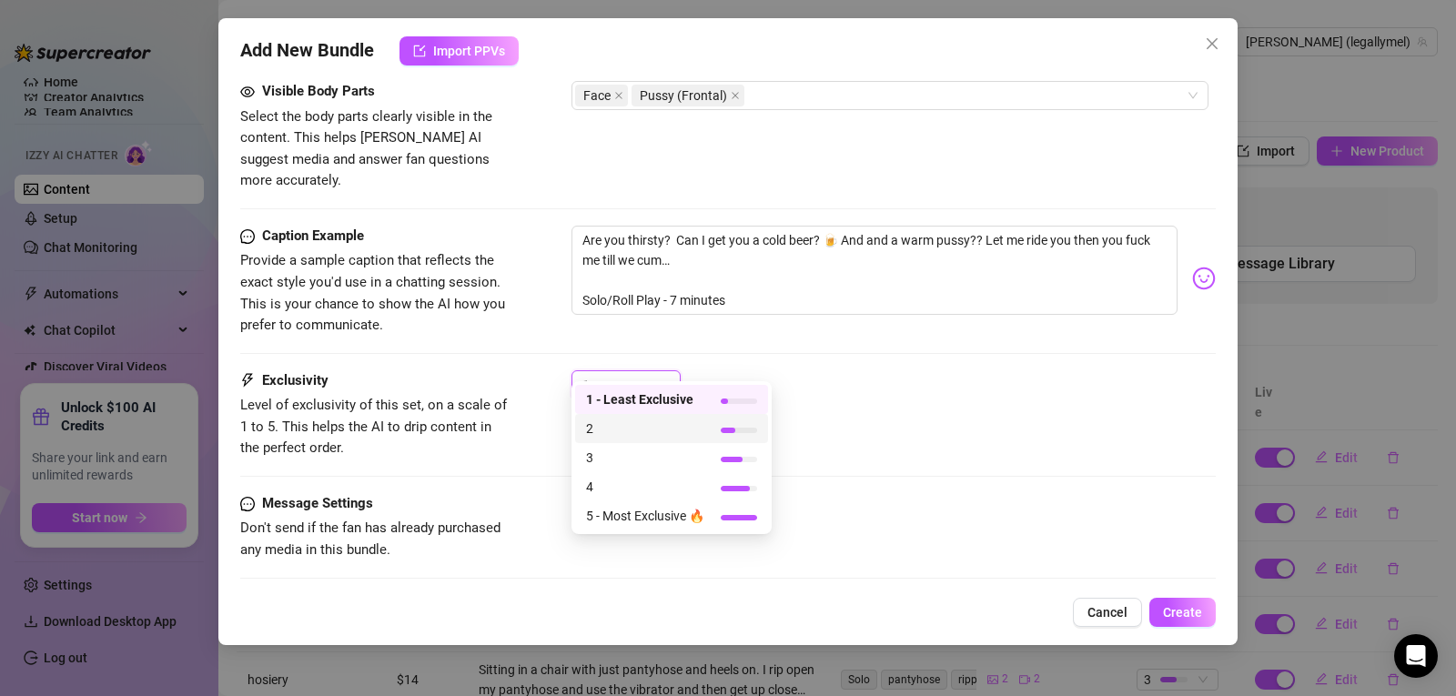
click at [613, 423] on span "2" at bounding box center [645, 429] width 118 height 20
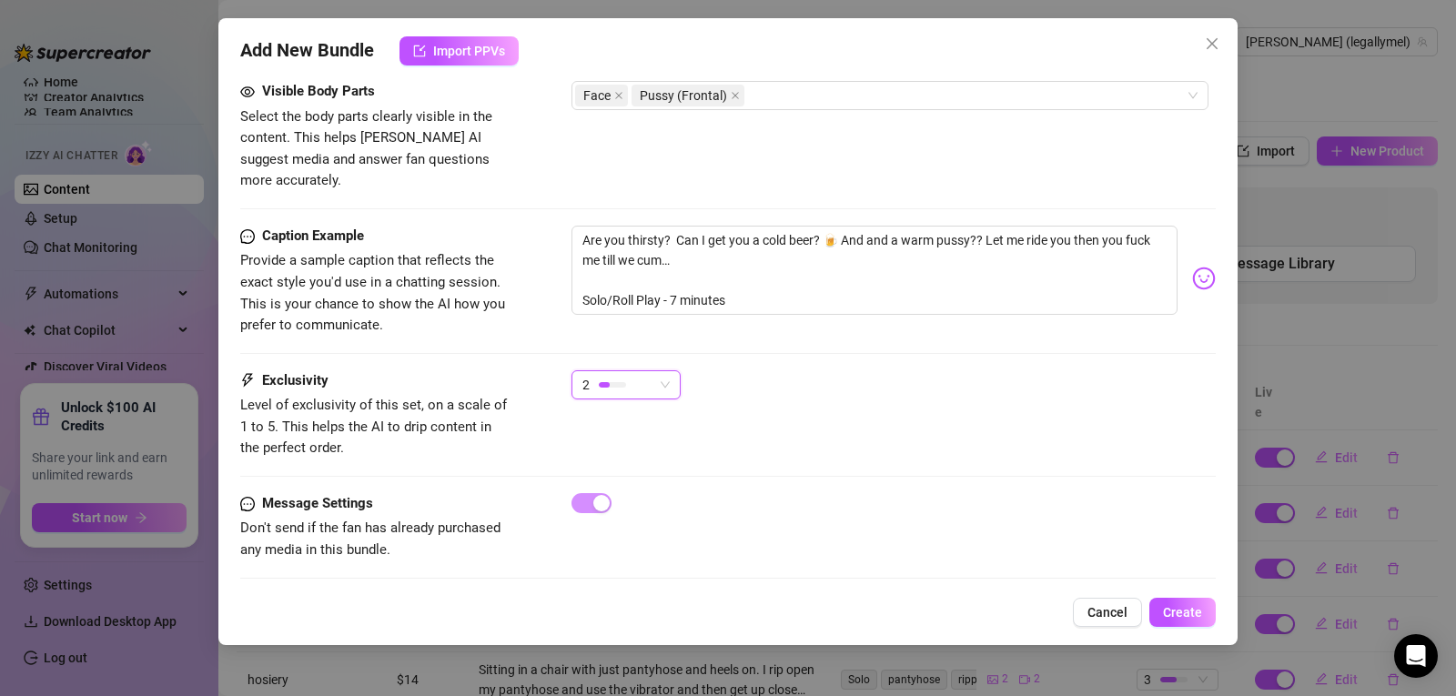
click at [868, 452] on div "Exclusivity Level of exclusivity of this set, on a scale of 1 to 5. This helps …" at bounding box center [728, 431] width 976 height 123
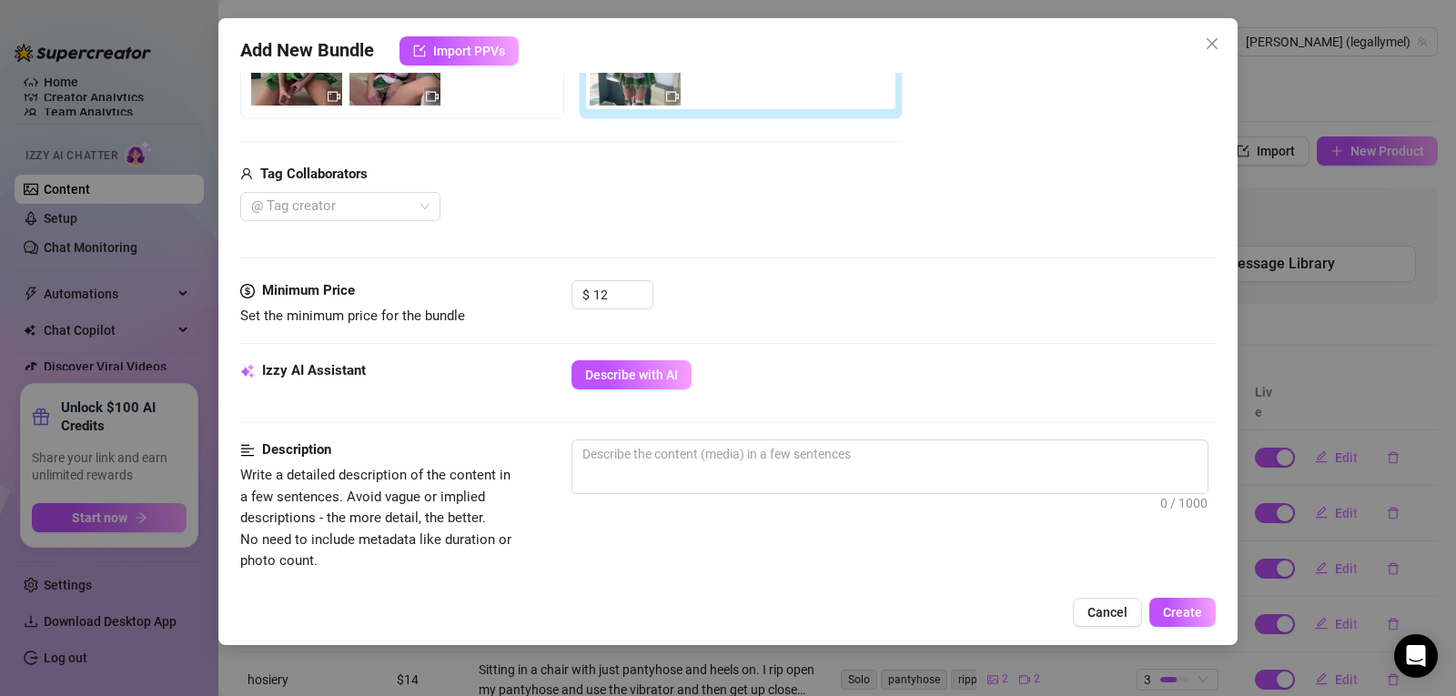
scroll to position [375, 0]
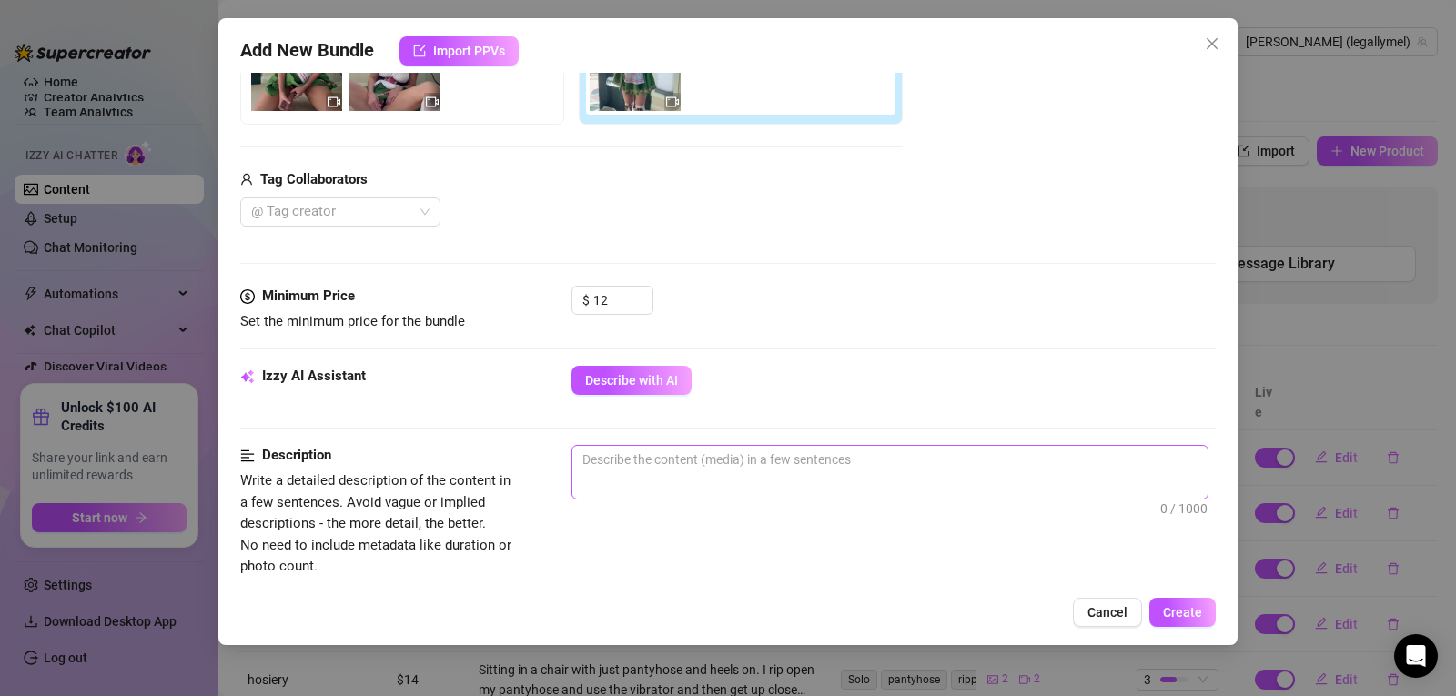
click at [906, 479] on span "0 / 1000" at bounding box center [890, 472] width 637 height 55
click at [835, 468] on textarea at bounding box center [889, 459] width 635 height 27
type textarea "D"
type textarea "Dr"
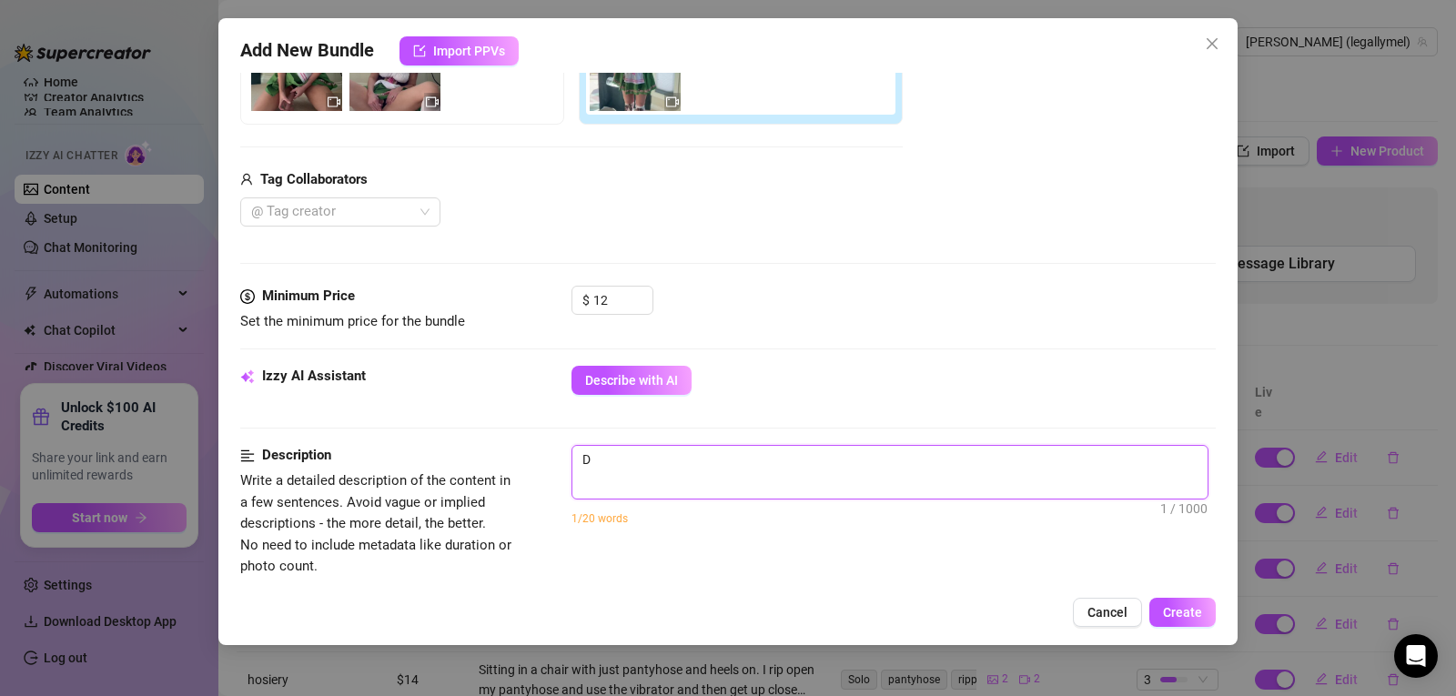
type textarea "Dr"
type textarea "Dre"
type textarea "Dres"
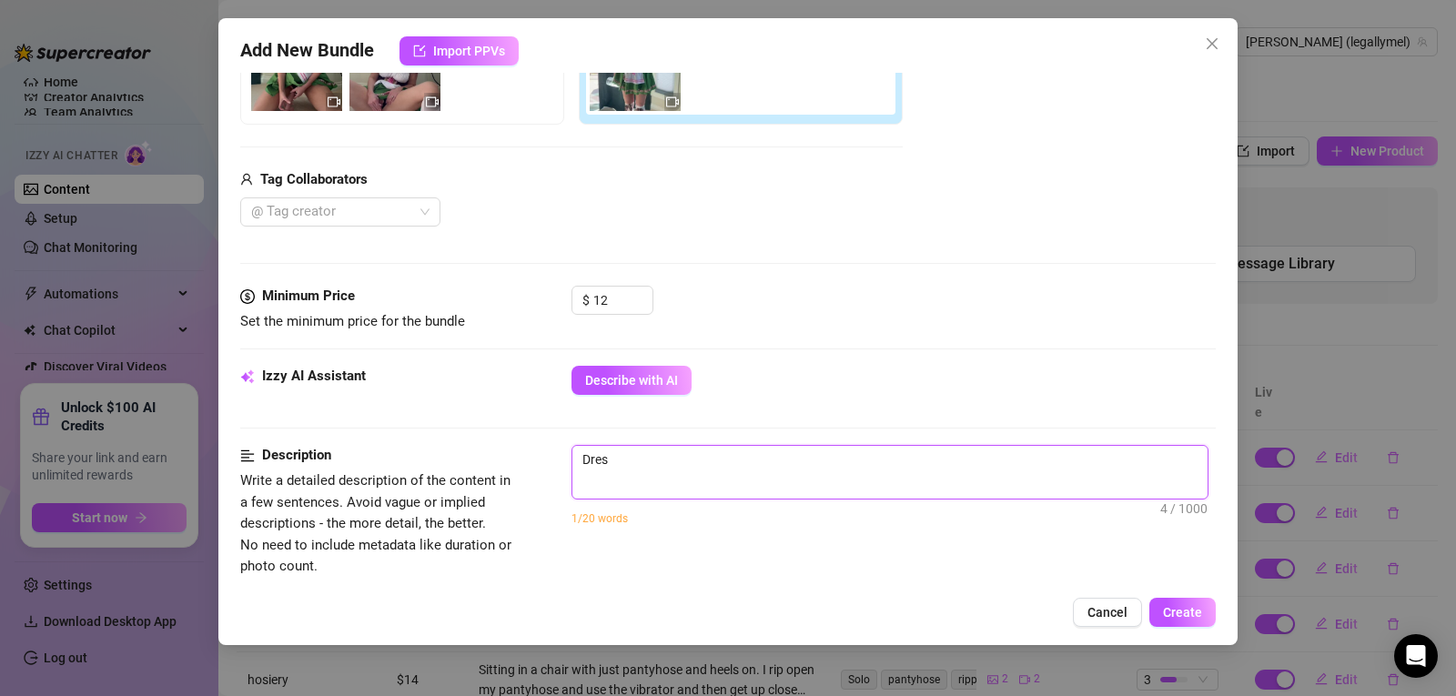
type textarea "Dress"
type textarea "Dresse"
type textarea "Dressed"
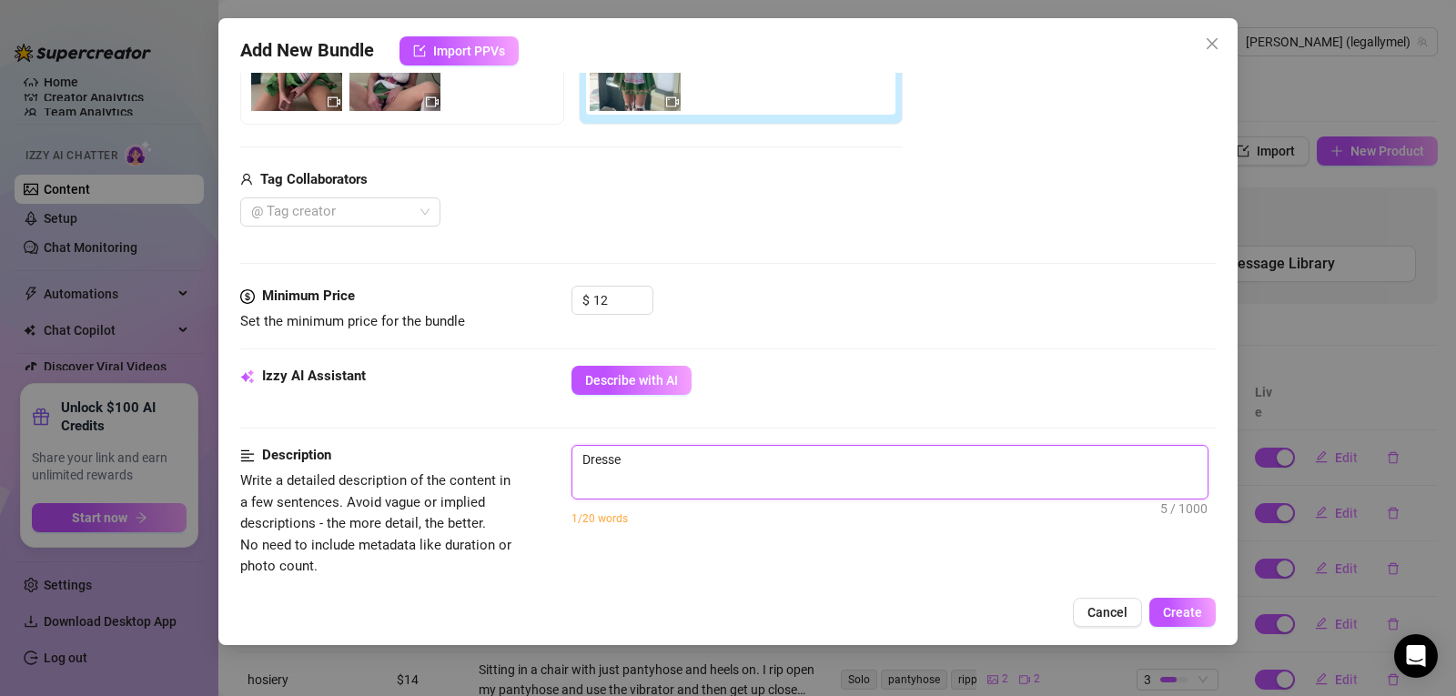
type textarea "Dressed"
type textarea "Dressed i"
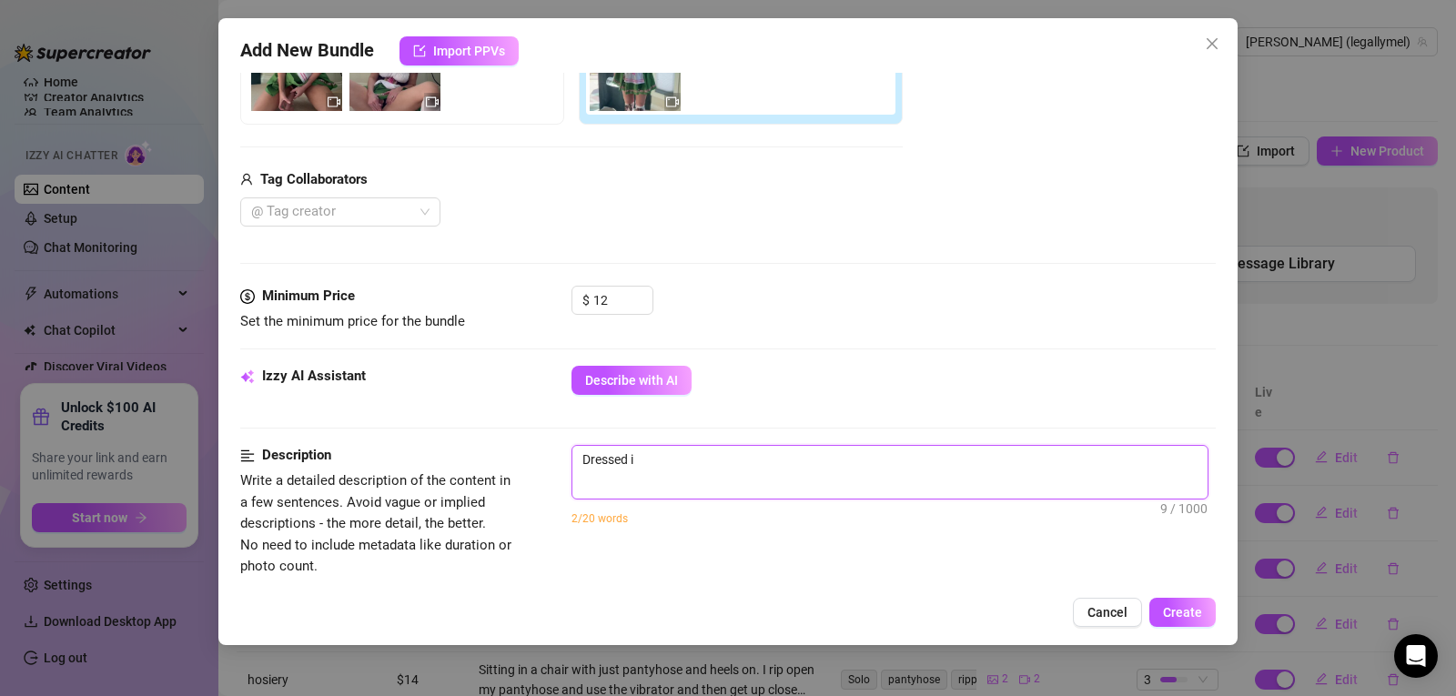
type textarea "Dressed in"
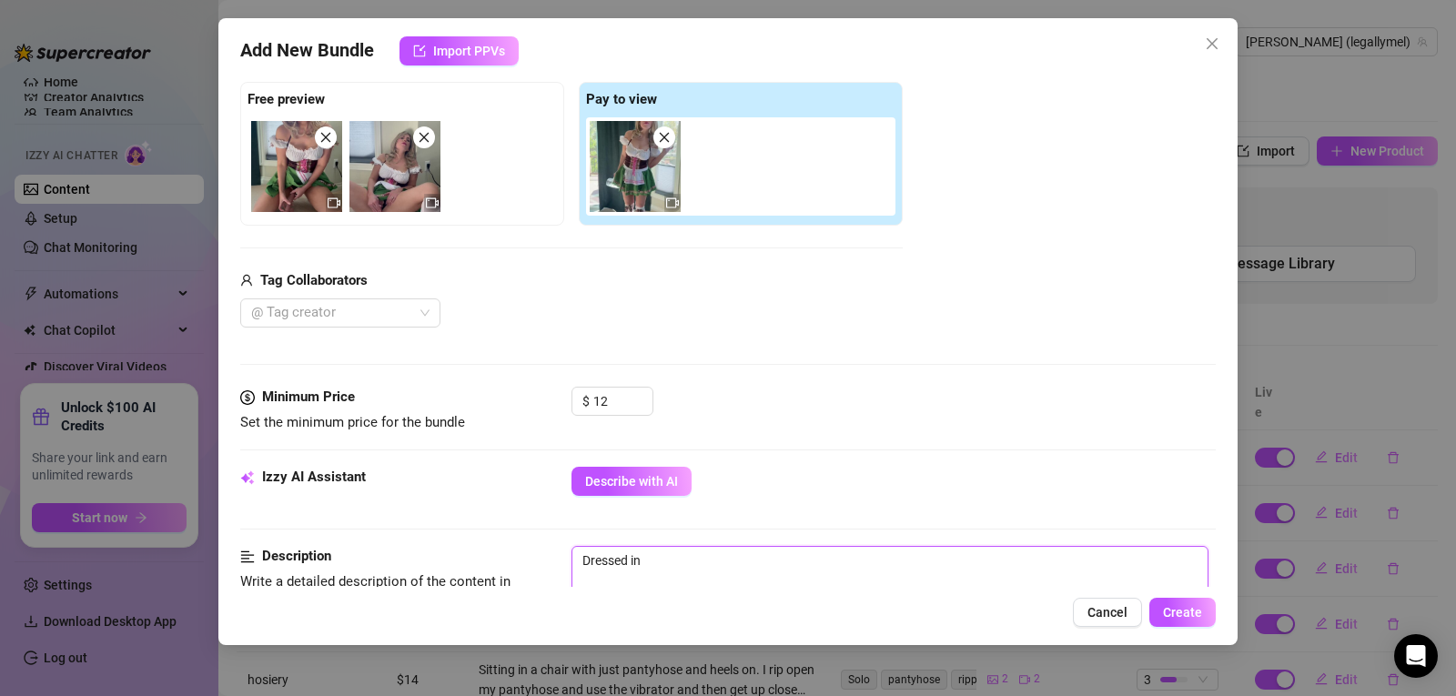
scroll to position [272, 0]
type textarea "Dressed in a"
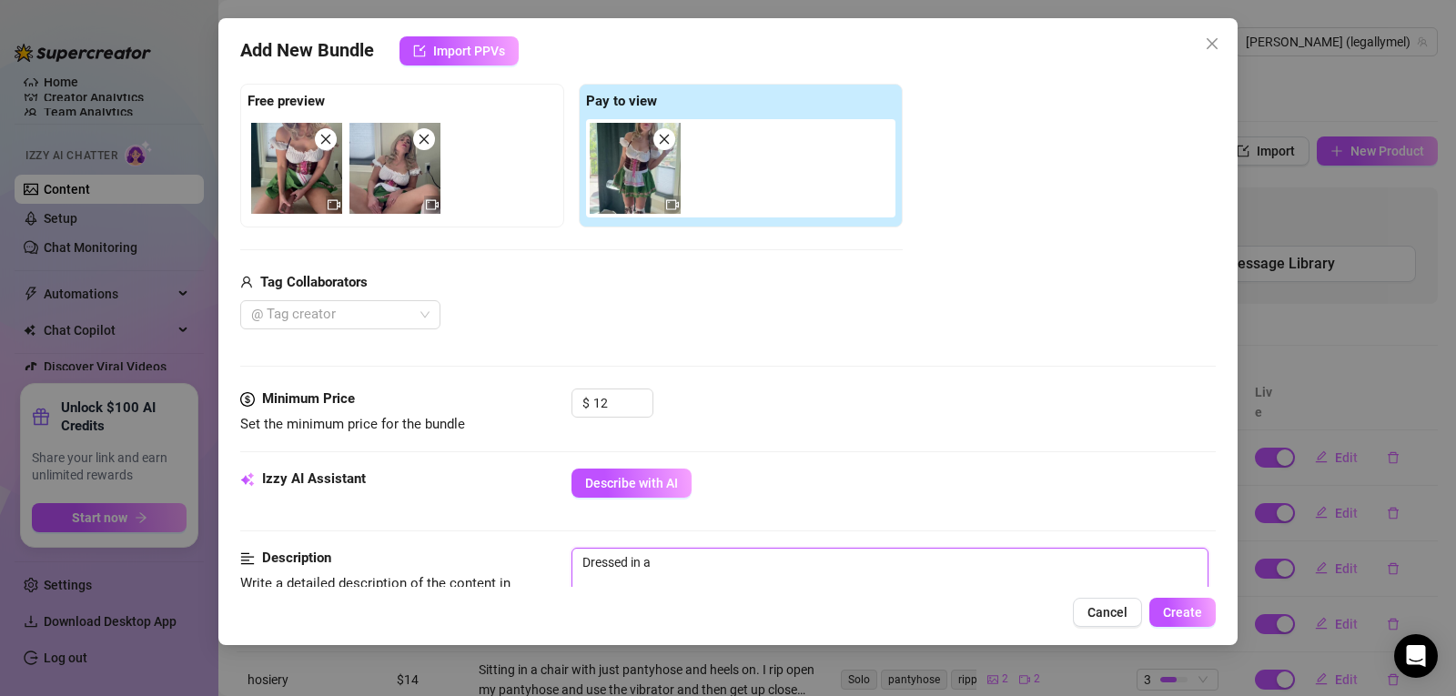
type textarea "Dressed in a g"
type textarea "Dressed in a ge"
type textarea "Dressed in a ger"
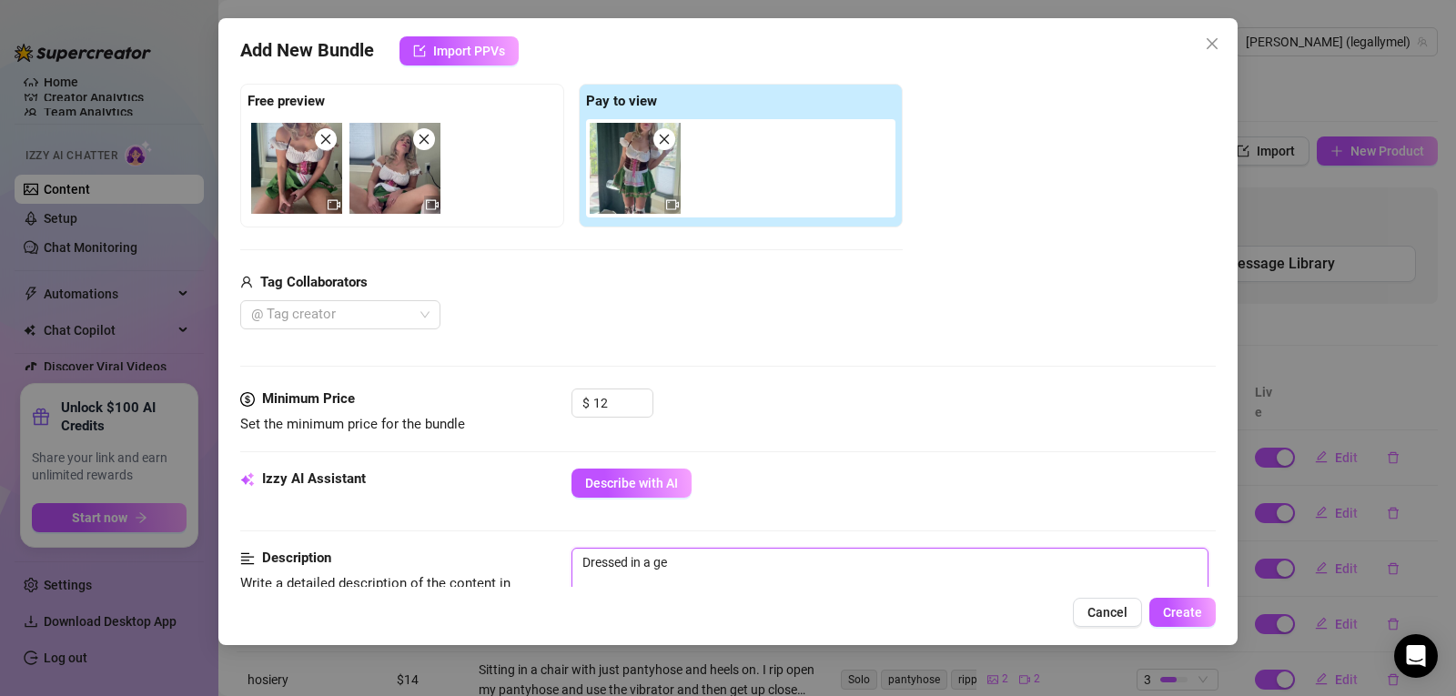
type textarea "Dressed in a ger"
type textarea "Dressed in a germ"
type textarea "Dressed in a germa"
type textarea "Dressed in a german"
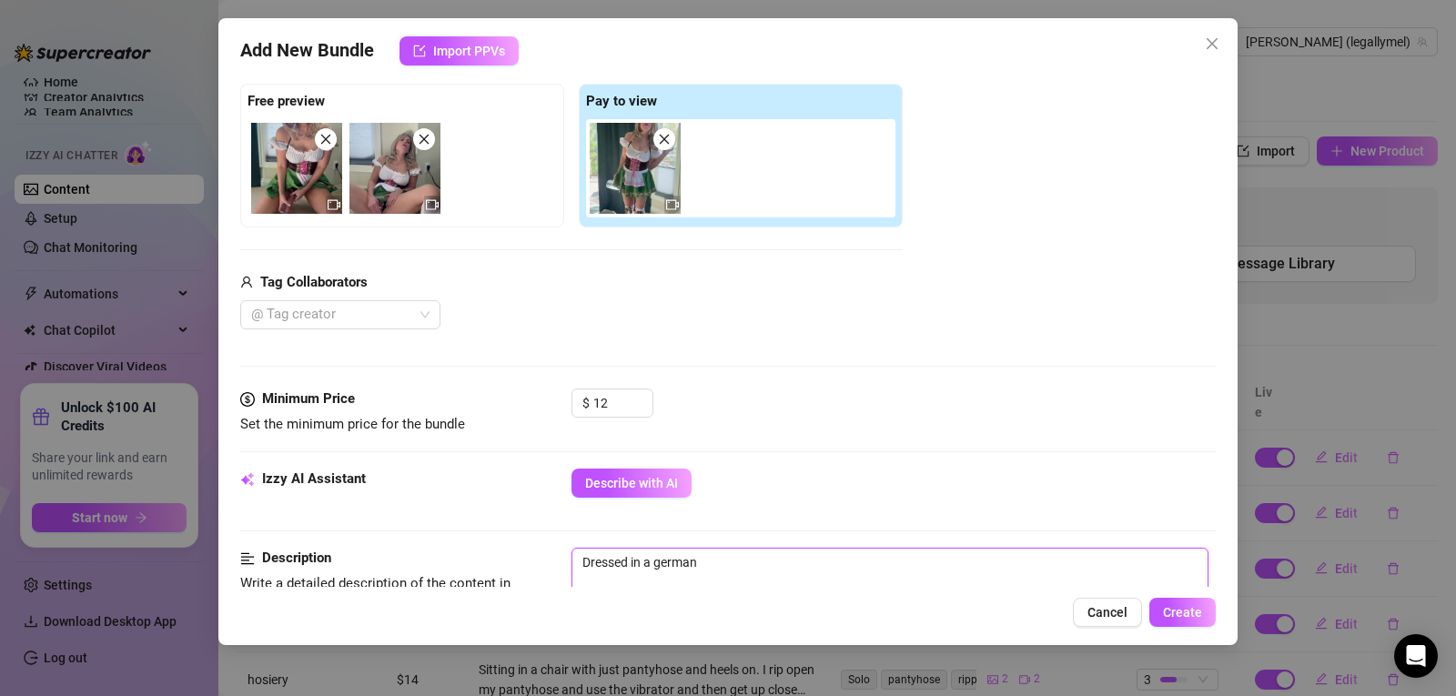
type textarea "Dressed in a german"
type textarea "Dressed in a german b"
type textarea "Dressed in a german be"
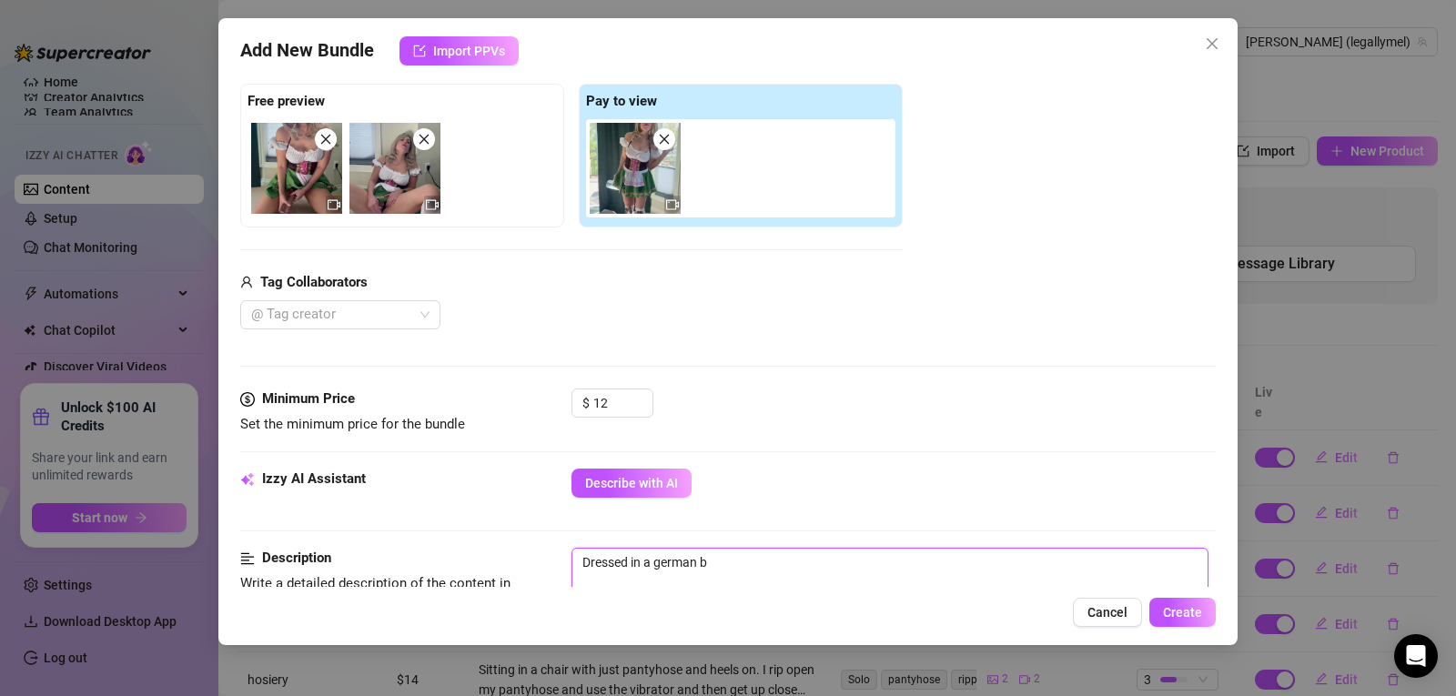
type textarea "Dressed in a german be"
type textarea "Dressed in a german bee"
type textarea "Dressed in a german beer"
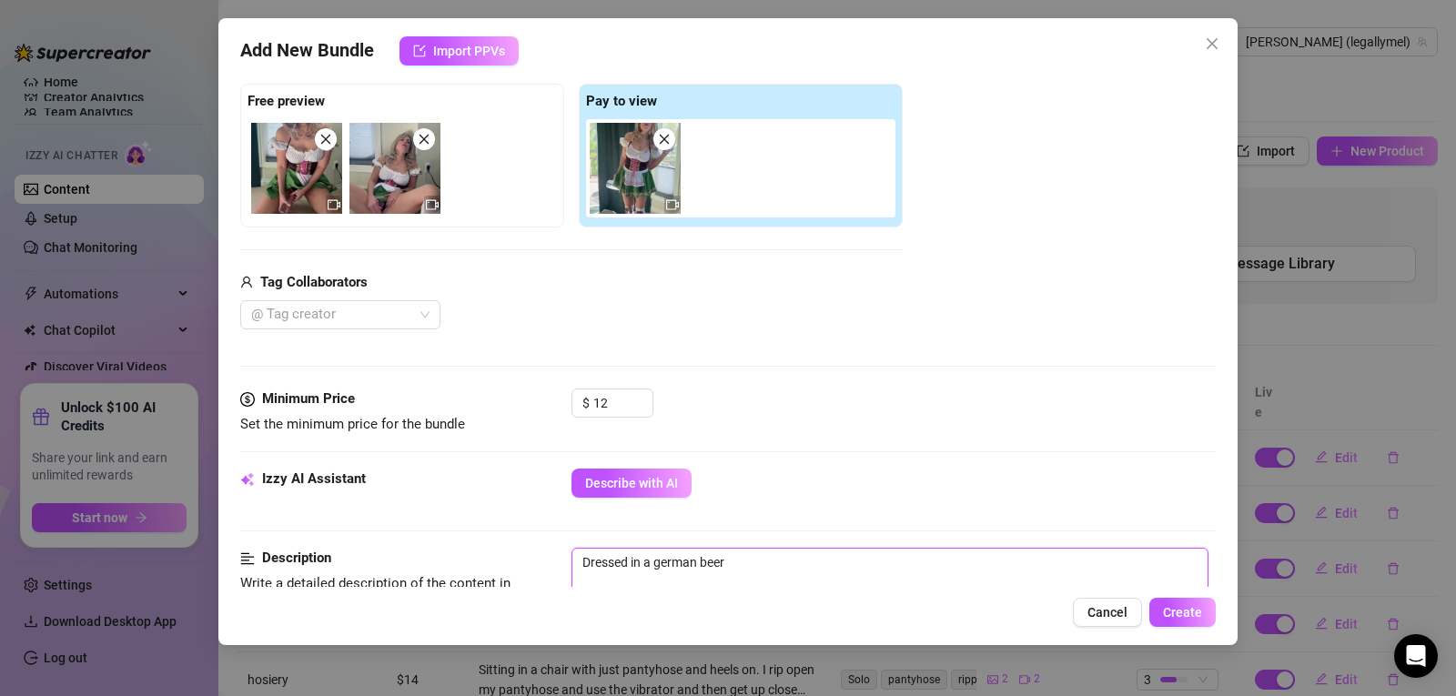
type textarea "Dressed in a german beer"
type textarea "Dressed in a german beer g"
type textarea "Dressed in a german beer gi"
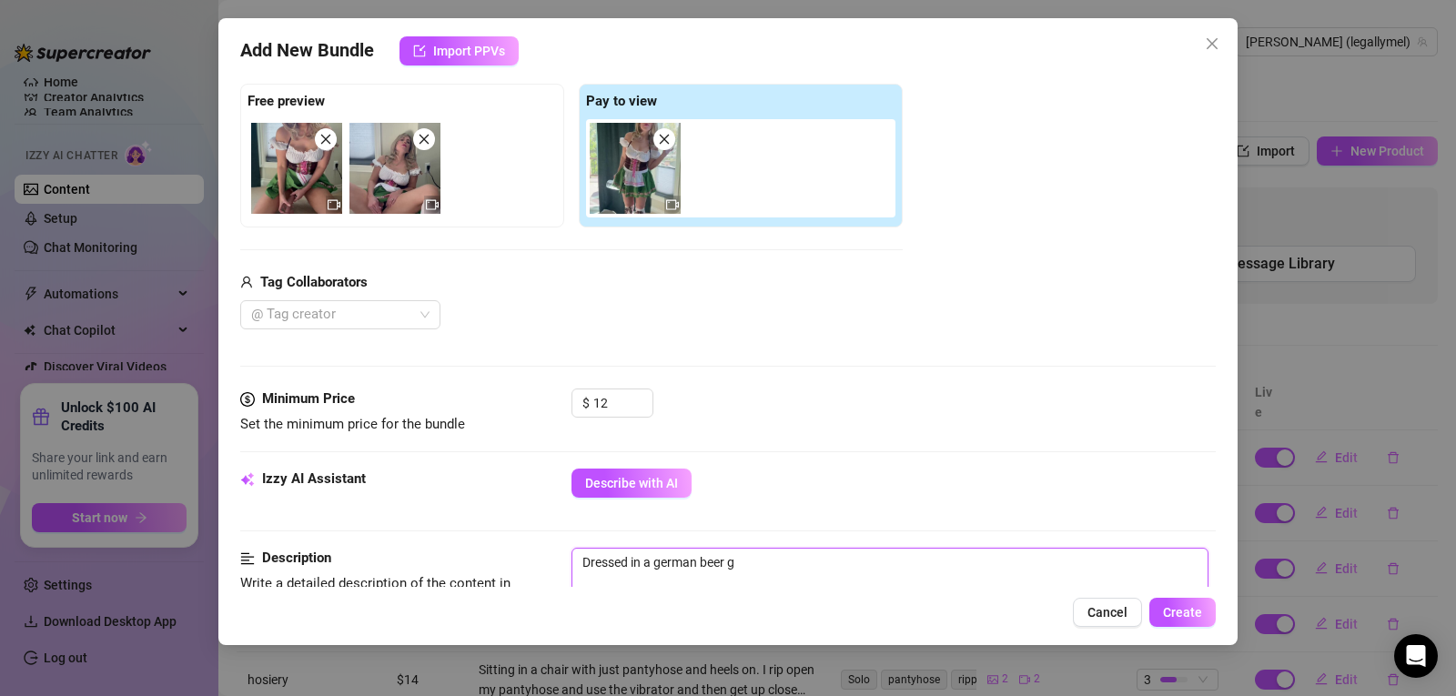
type textarea "Dressed in a german beer gi"
type textarea "Dressed in a german beer gir"
type textarea "Dressed in a german beer gi"
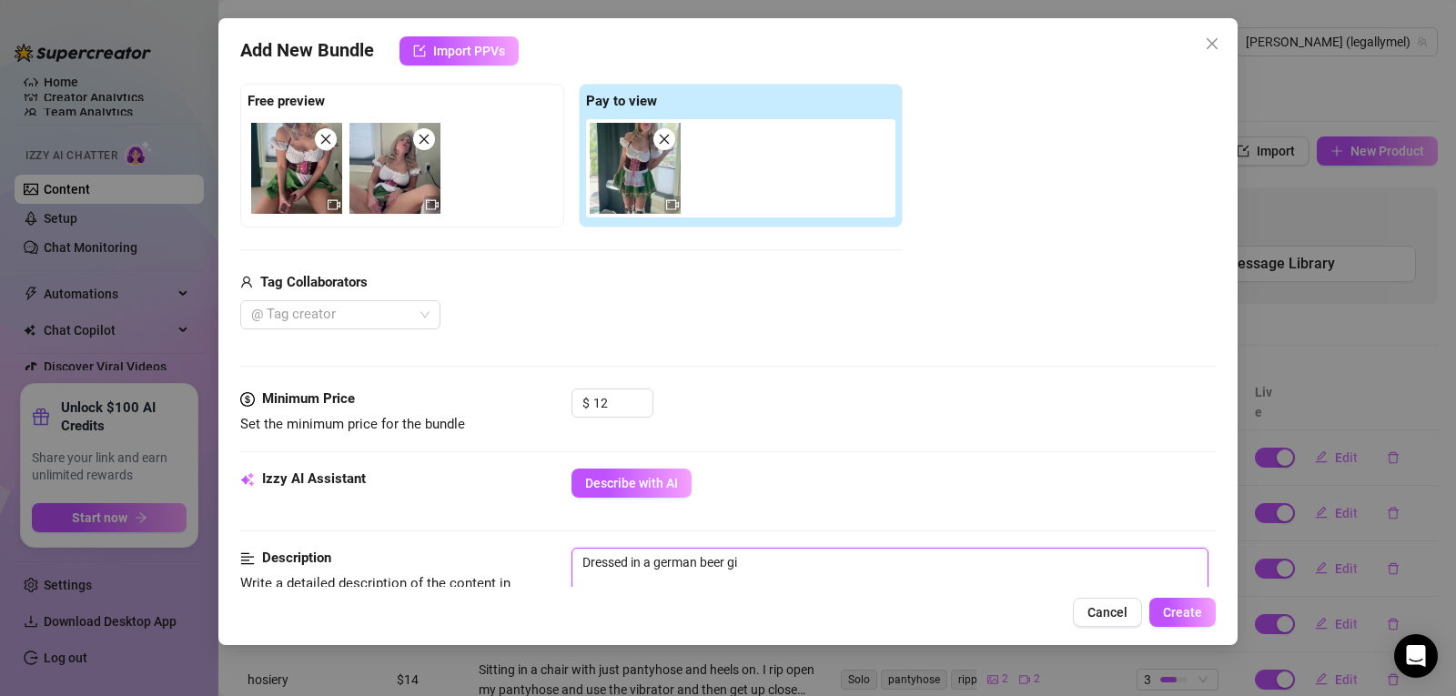
type textarea "Dressed in a german beer g"
type textarea "Dressed in a german beer"
type textarea "Dressed in a german beer m"
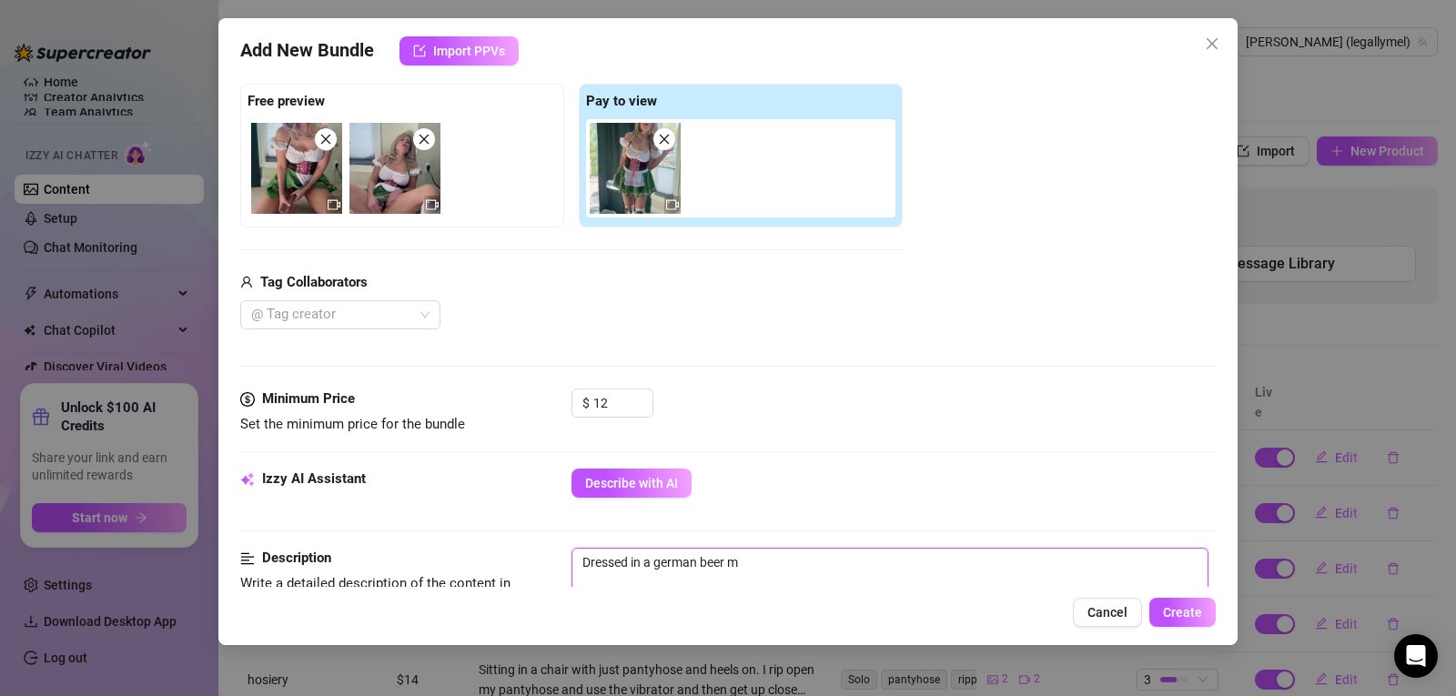
type textarea "Dressed in a german beer ma"
type textarea "Dressed in a german beer mai"
type textarea "Dressed in a german beer maid"
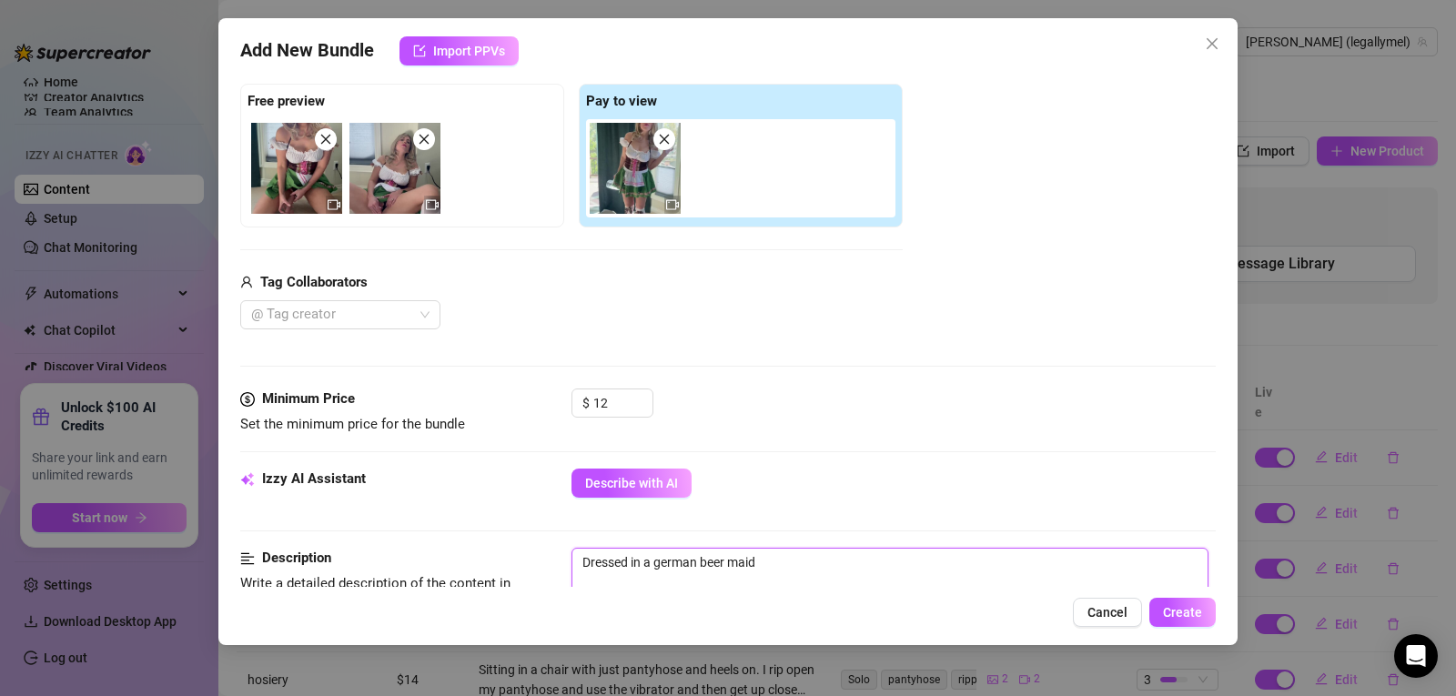
type textarea "Dressed in a german beer maid c"
type textarea "Dressed in a german beer maid co"
type textarea "Dressed in a german beer maid cos"
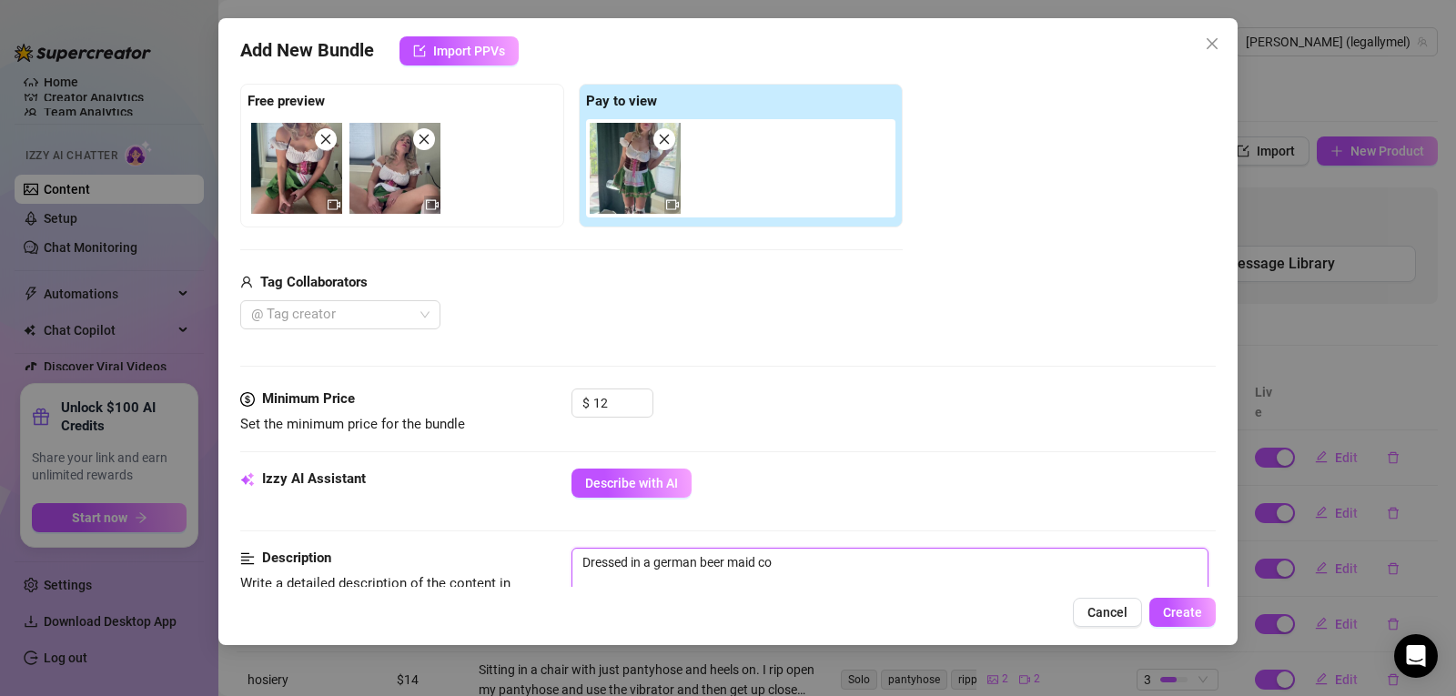
type textarea "Dressed in a german beer maid cos"
type textarea "Dressed in a german beer maid cost"
type textarea "Dressed in a german beer maid costu"
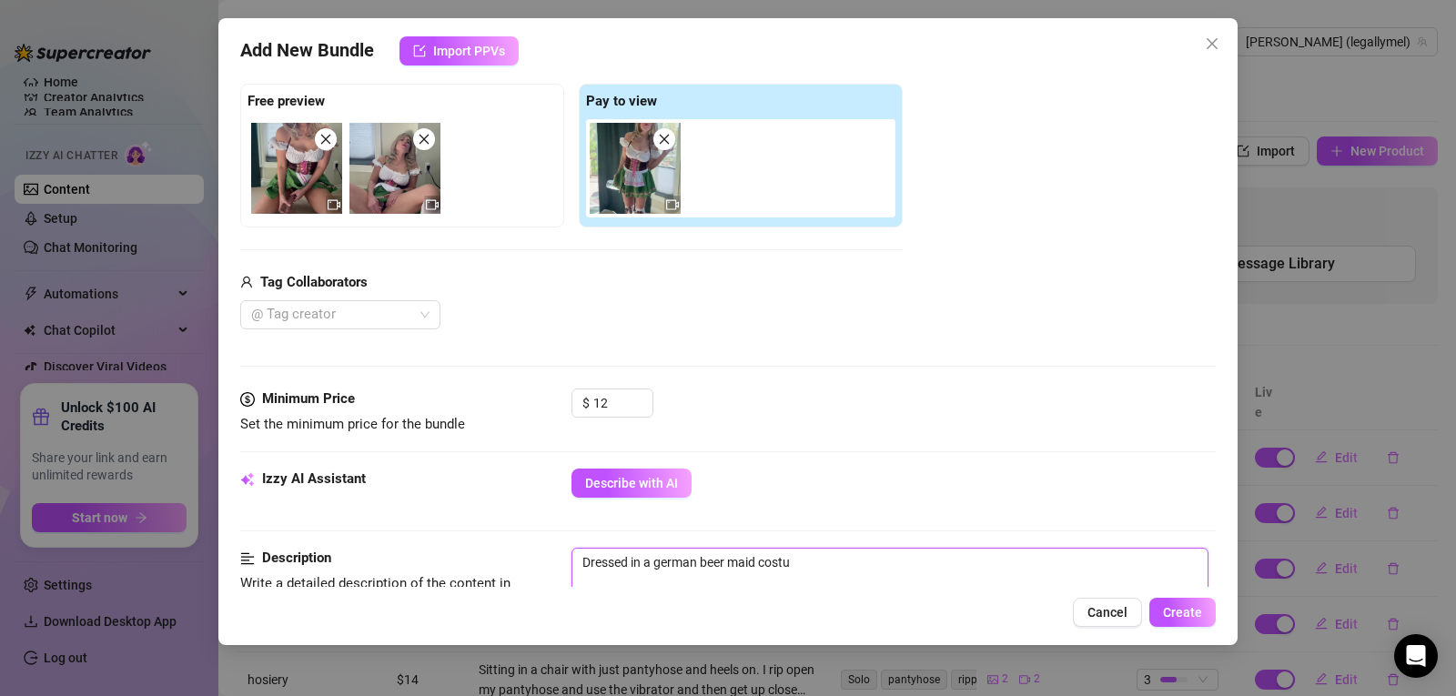
type textarea "Dressed in a german beer maid costum"
type textarea "Dressed in a german beer maid costume"
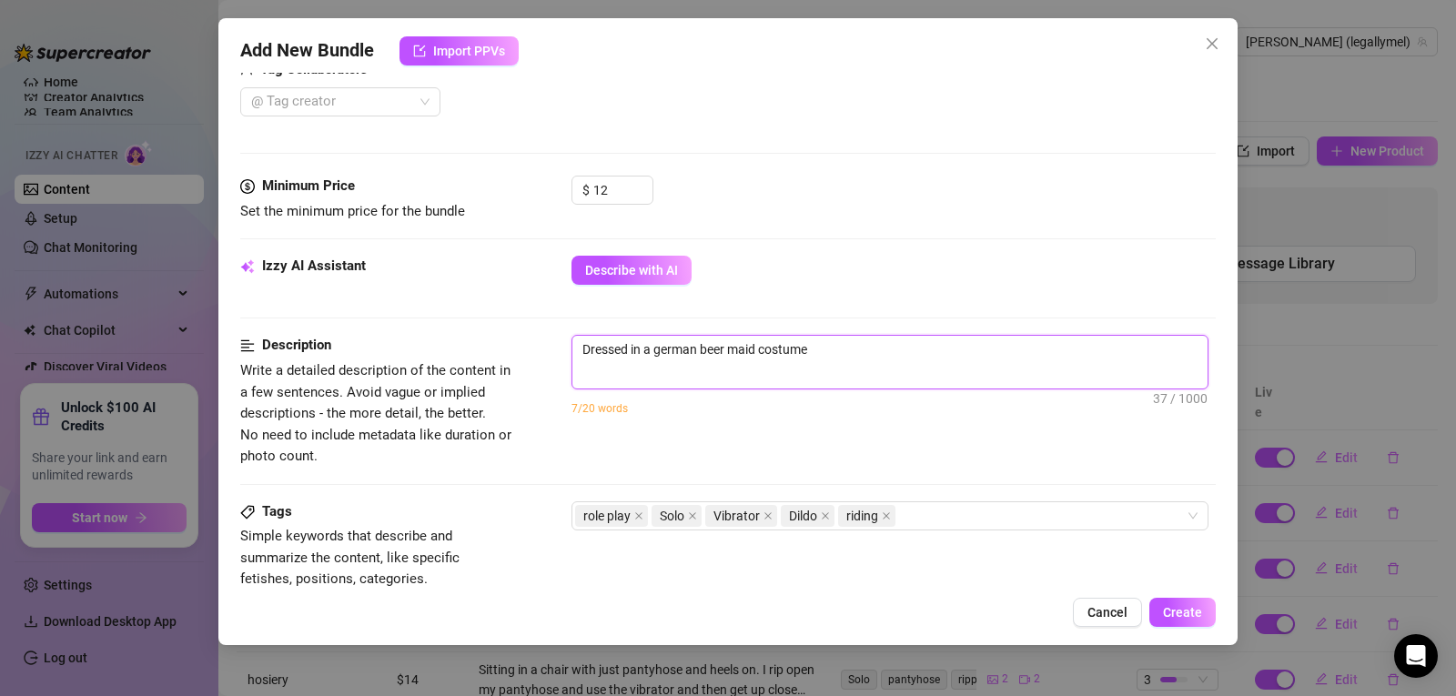
scroll to position [555, 0]
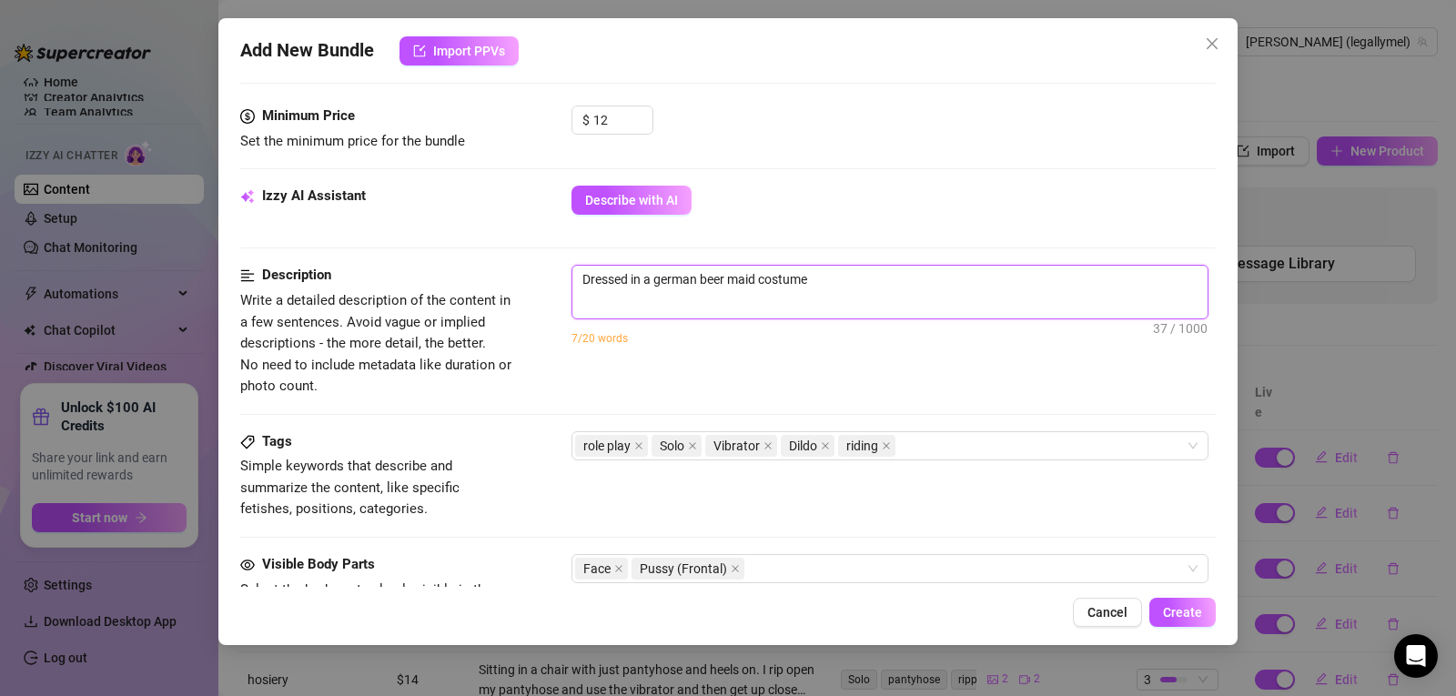
drag, startPoint x: 697, startPoint y: 566, endPoint x: 656, endPoint y: 283, distance: 286.0
click at [656, 283] on textarea "Dressed in a german beer maid costume" at bounding box center [889, 279] width 635 height 27
type textarea "Dressed in a beer maid costume"
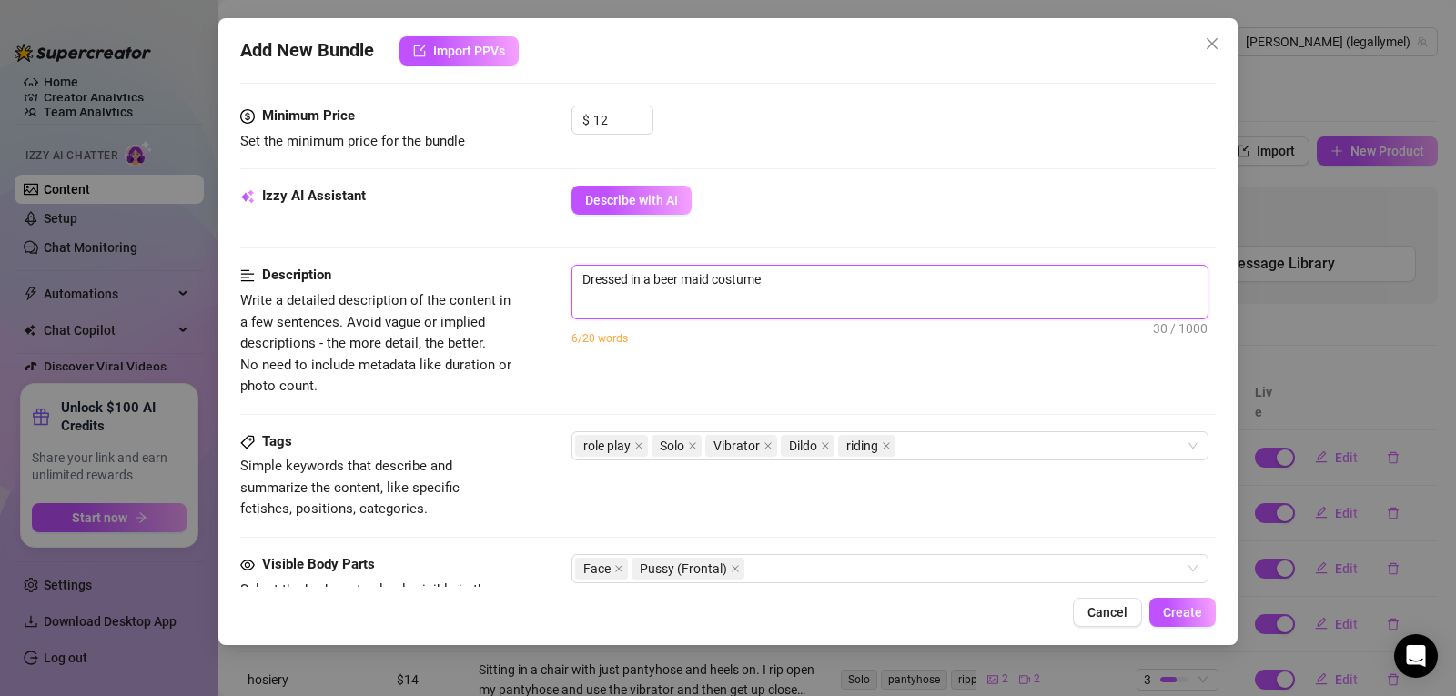
click at [815, 278] on textarea "Dressed in a beer maid costume" at bounding box center [889, 279] width 635 height 27
type textarea "Dressed in a beer maid costume"
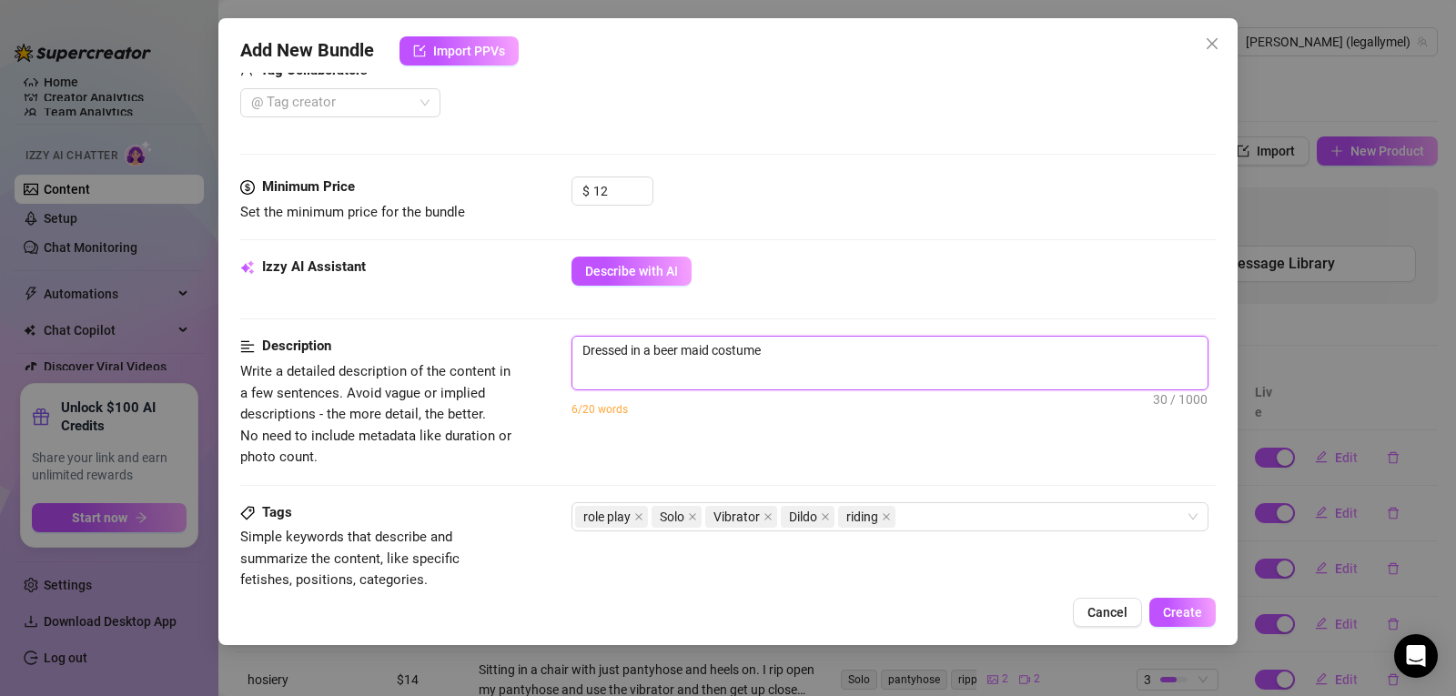
click at [869, 359] on textarea "Dressed in a beer maid costume" at bounding box center [889, 350] width 635 height 27
type textarea "Dressed in a beer maid costume,"
type textarea "Dressed in a beer maid costume, I"
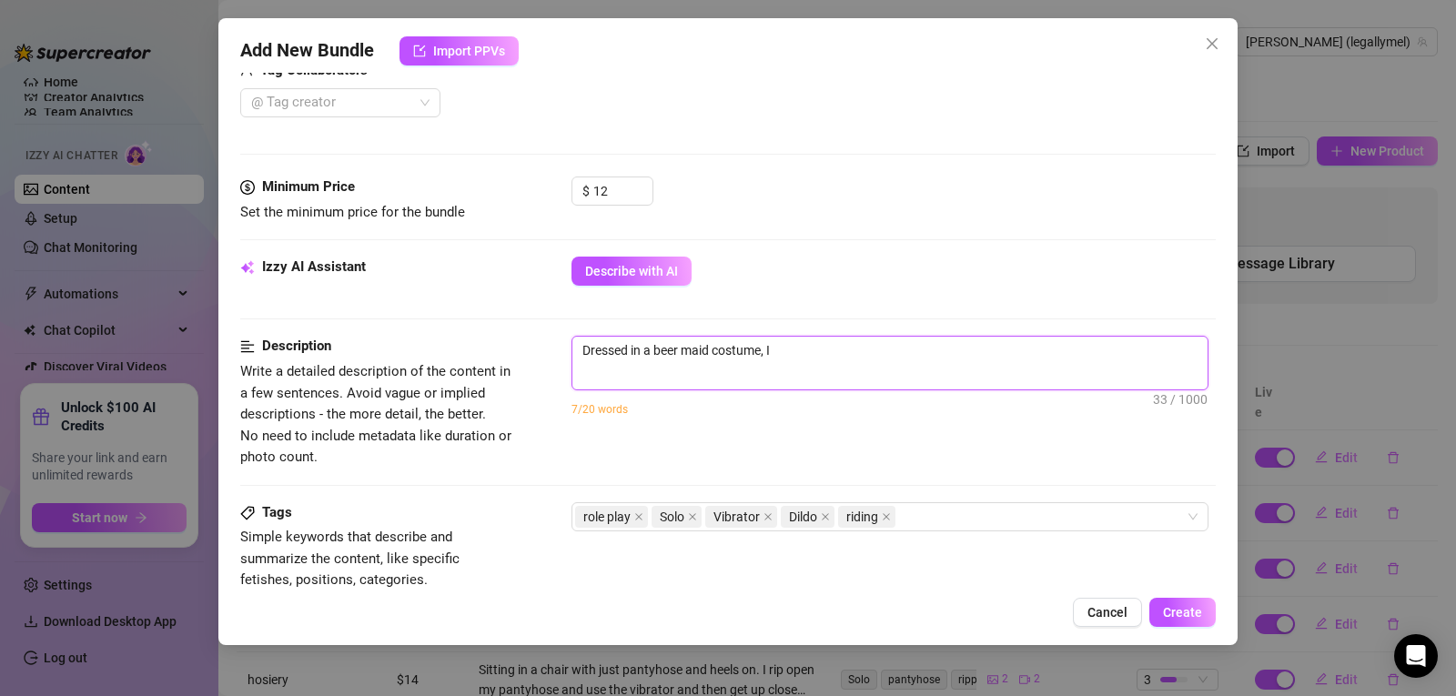
type textarea "Dressed in a beer maid costume, I'"
type textarea "Dressed in a beer maid costume, I'l"
type textarea "Dressed in a beer maid costume, I'll"
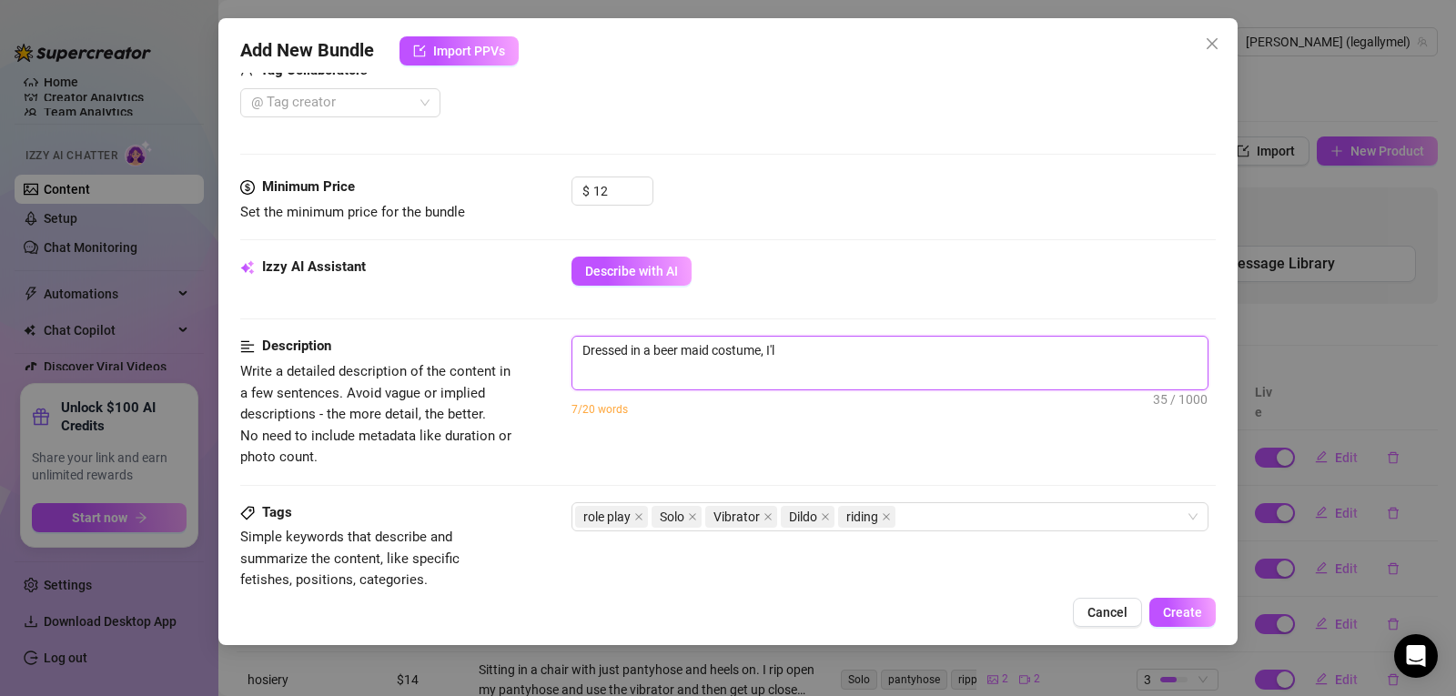
type textarea "Dressed in a beer maid costume, I'll"
type textarea "Dressed in a beer maid costume, I'll o"
type textarea "Dressed in a beer maid costume, I'll of"
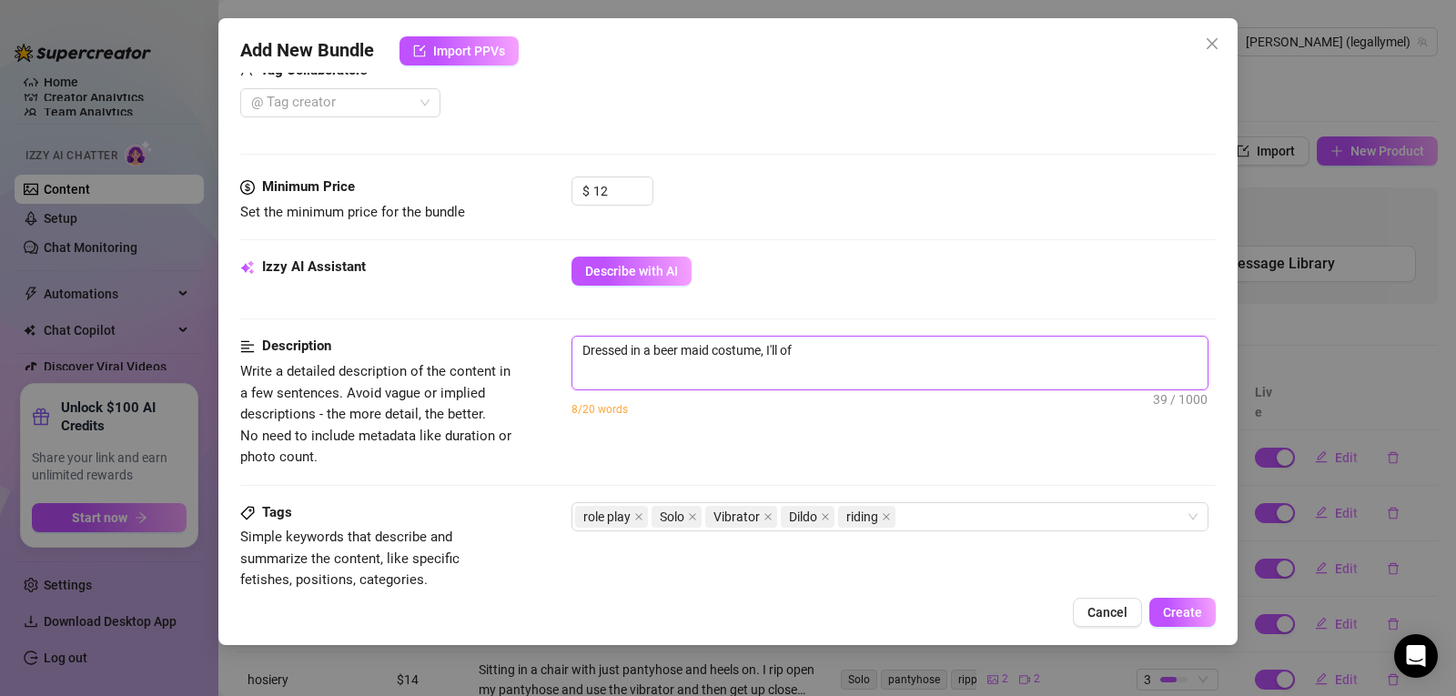
type textarea "Dressed in a beer maid costume, I'll off"
type textarea "Dressed in a beer maid costume, I'll offe"
type textarea "Dressed in a beer maid costume, I'll offer"
type textarea "Dressed in a beer maid costume, I'll offer y"
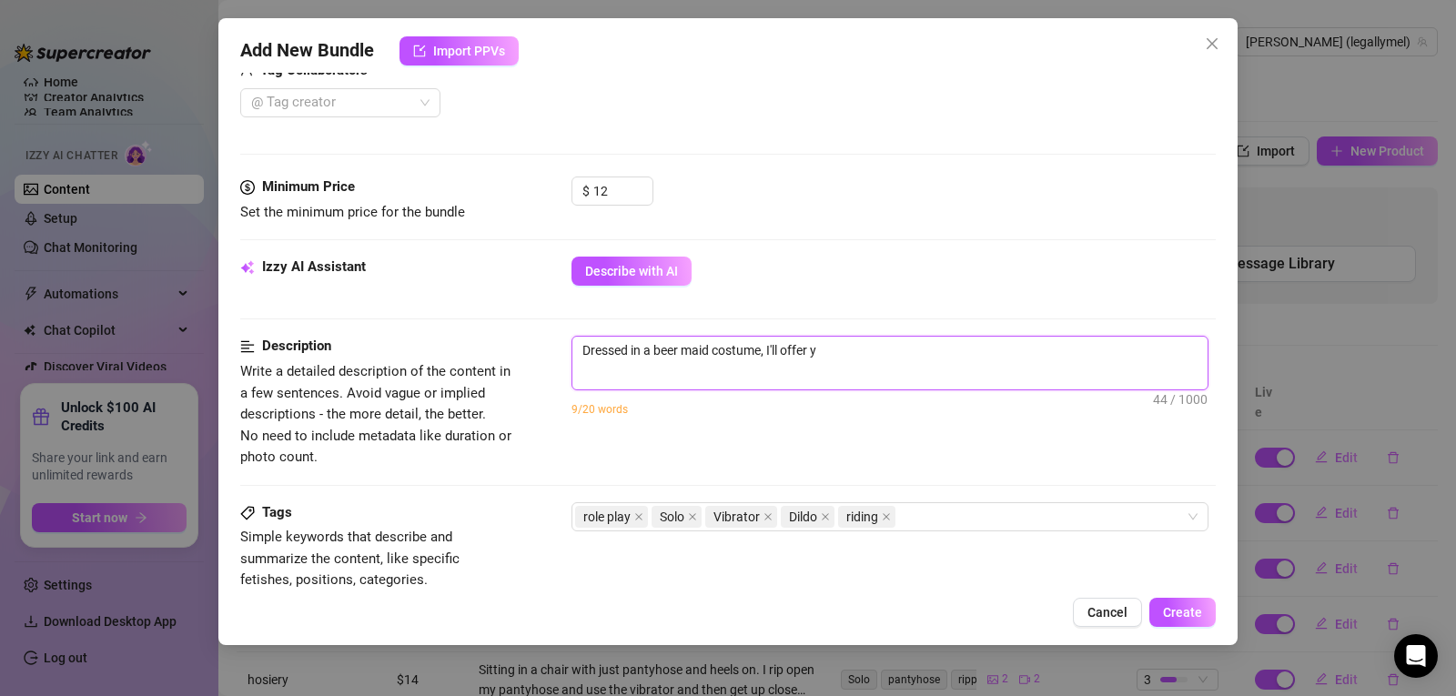
type textarea "Dressed in a beer maid costume, I'll offer yo"
type textarea "Dressed in a beer maid costume, I'll offer you"
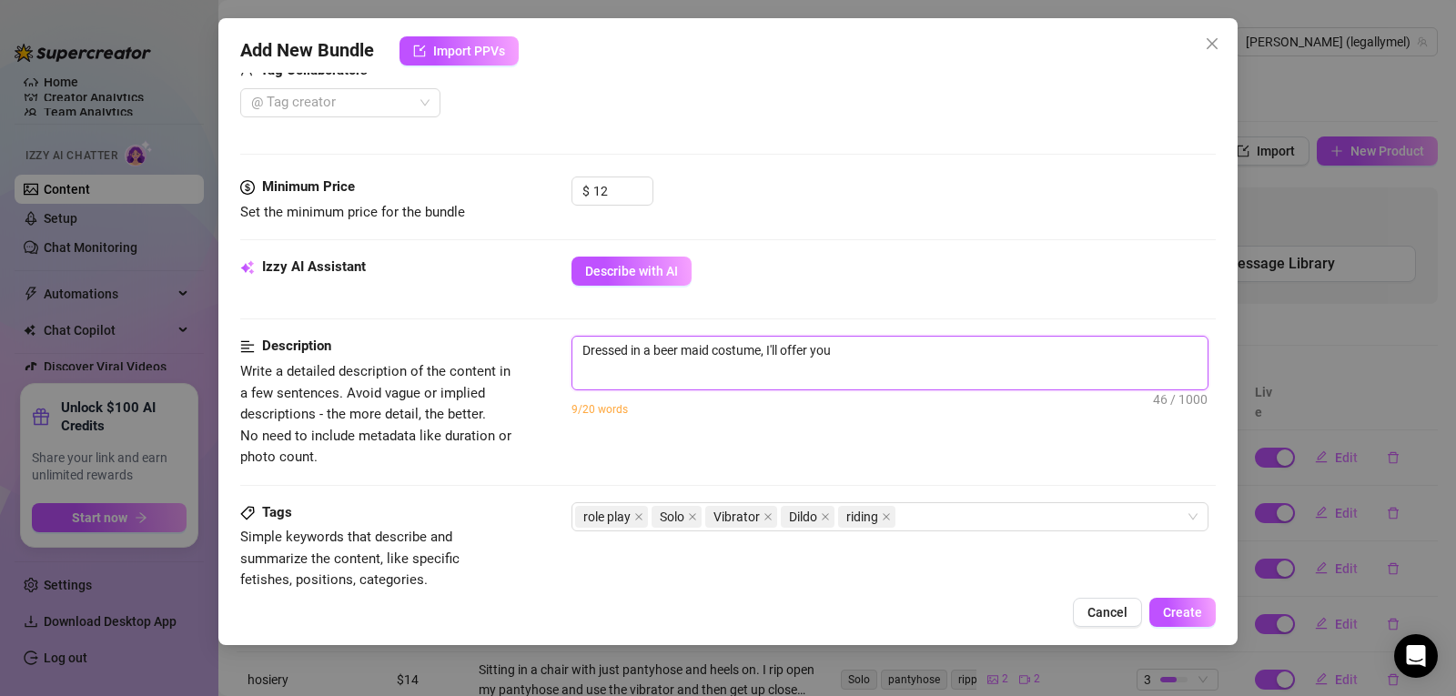
type textarea "Dressed in a beer maid costume, I'll offer you a"
type textarea "Dressed in a beer maid costume, I'll offer you a c"
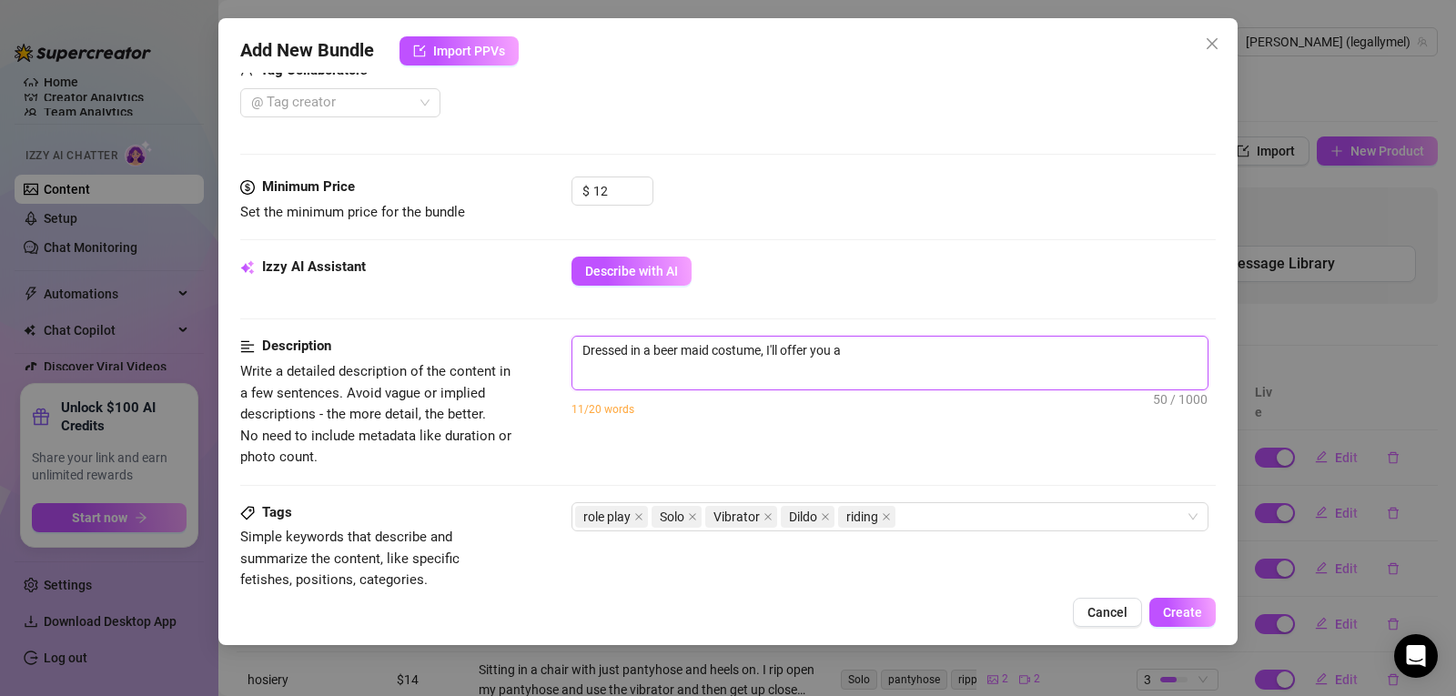
type textarea "Dressed in a beer maid costume, I'll offer you a c"
type textarea "Dressed in a beer maid costume, I'll offer you a co"
type textarea "Dressed in a beer maid costume, I'll offer you a col"
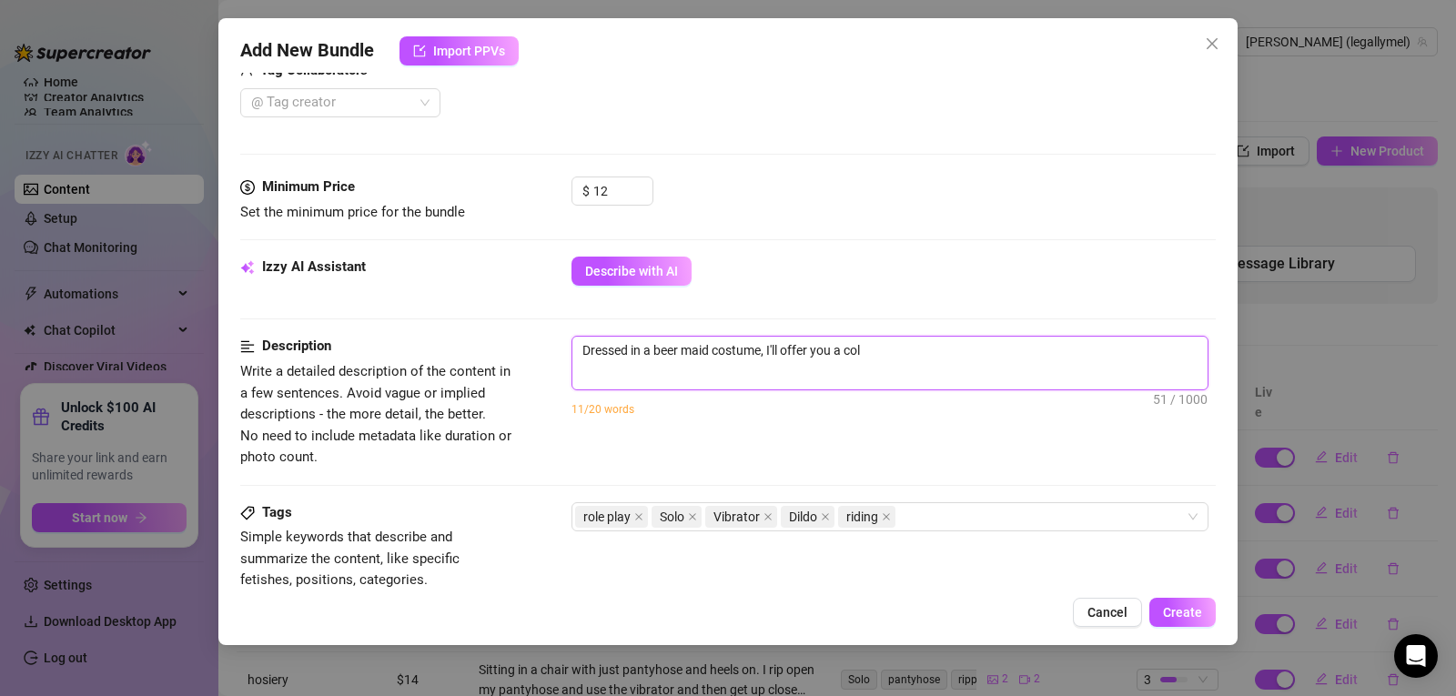
type textarea "Dressed in a beer maid costume, I'll offer you a cold"
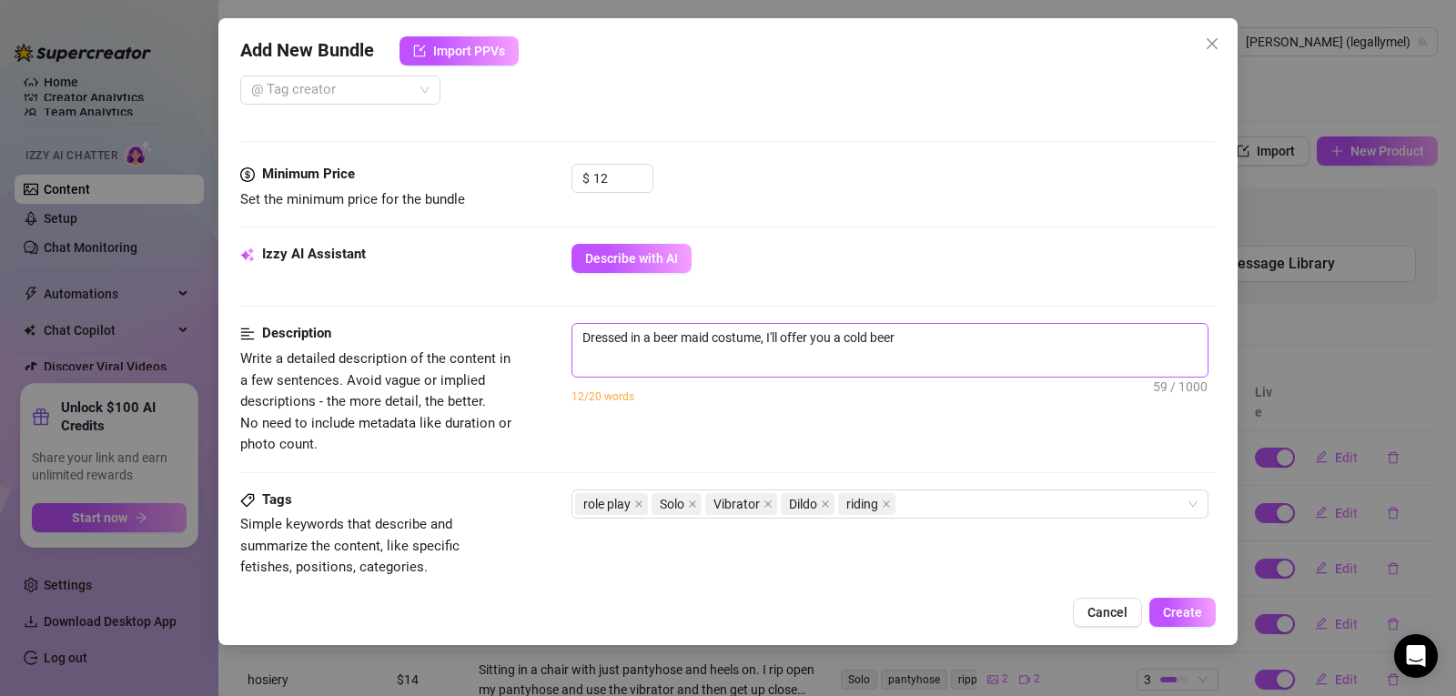
click at [949, 353] on span "Dressed in a beer maid costume, I'll offer you a cold beer 59 / 1000" at bounding box center [890, 350] width 637 height 55
click at [914, 333] on textarea "Dressed in a beer maid costume, I'll offer you a cold beer" at bounding box center [889, 337] width 635 height 27
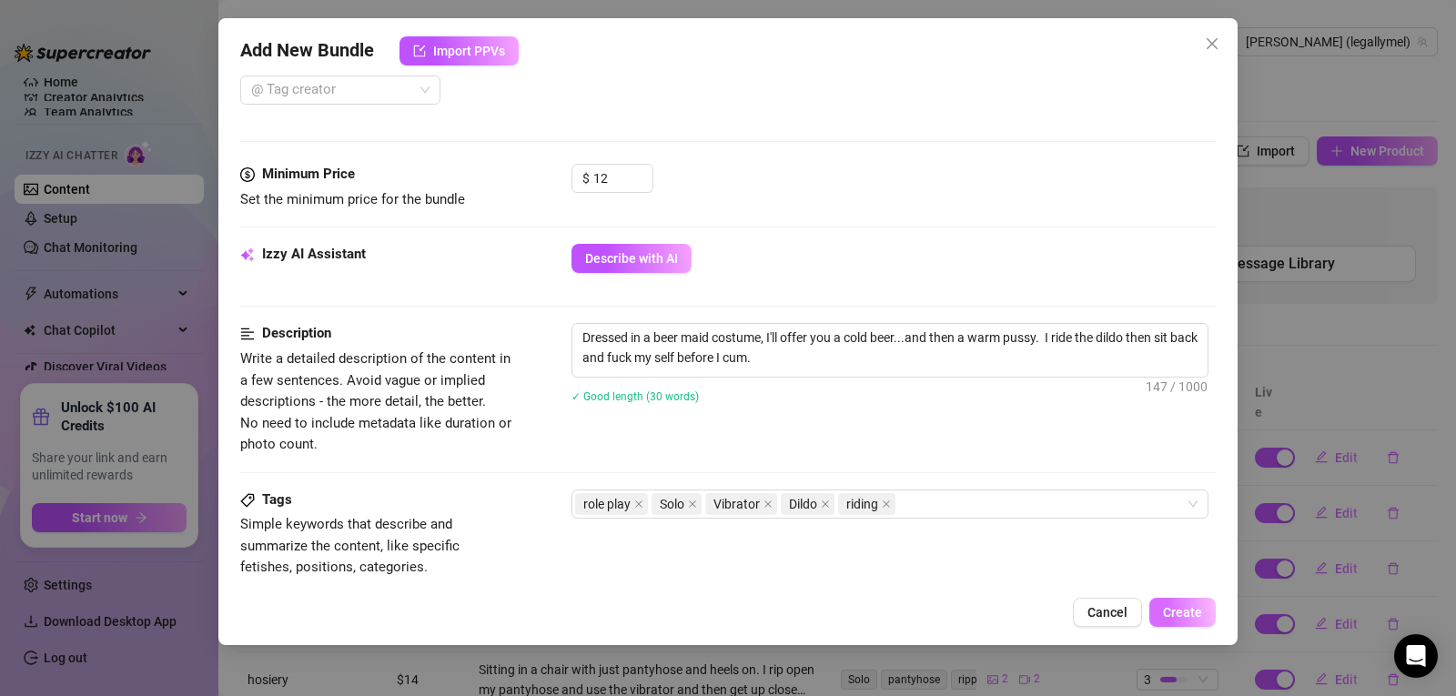
click at [1187, 617] on span "Create" at bounding box center [1182, 612] width 39 height 15
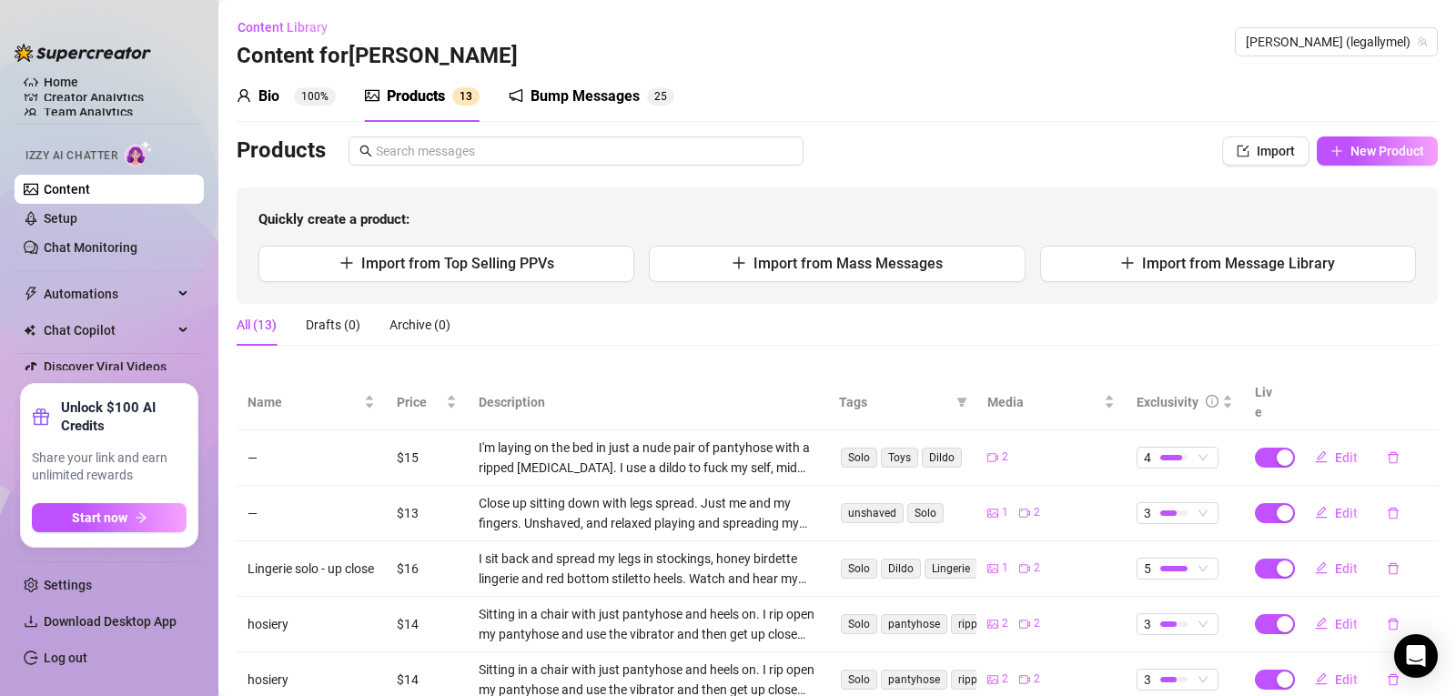
scroll to position [375, 0]
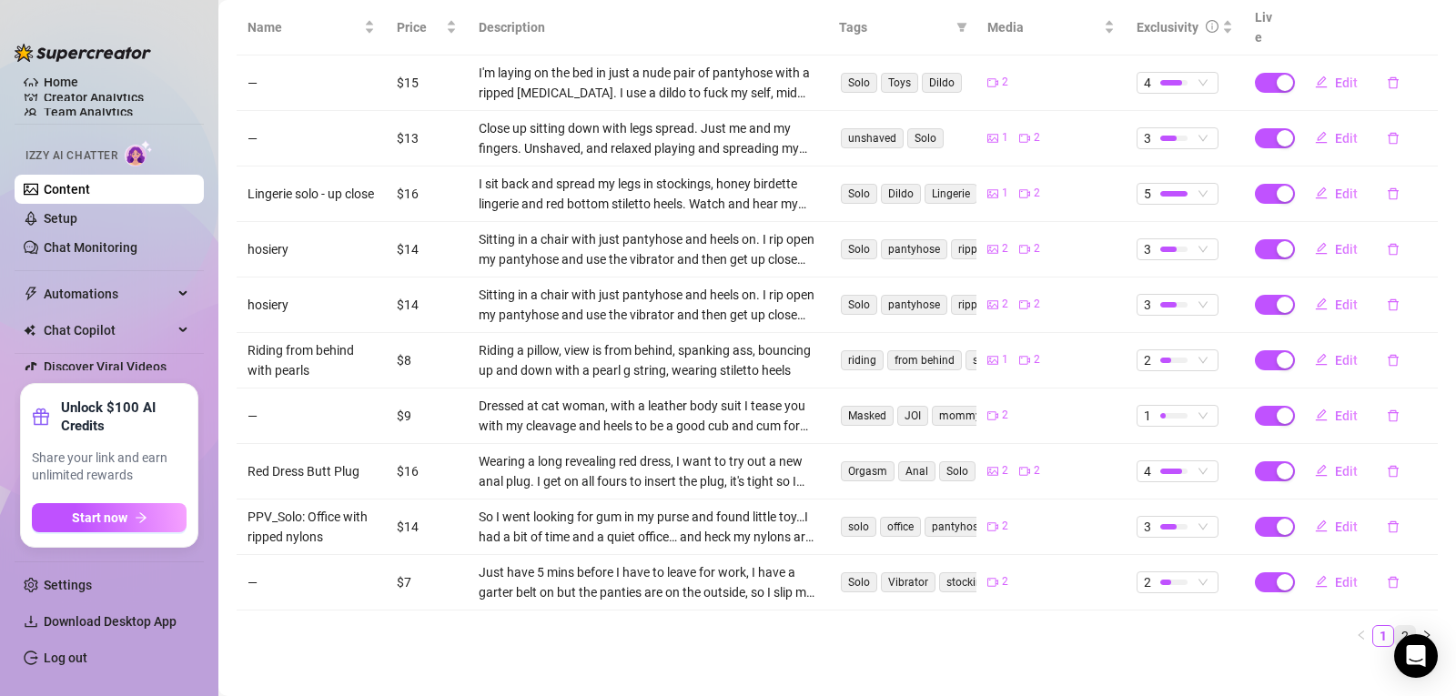
click at [1395, 626] on link "2" at bounding box center [1405, 636] width 20 height 20
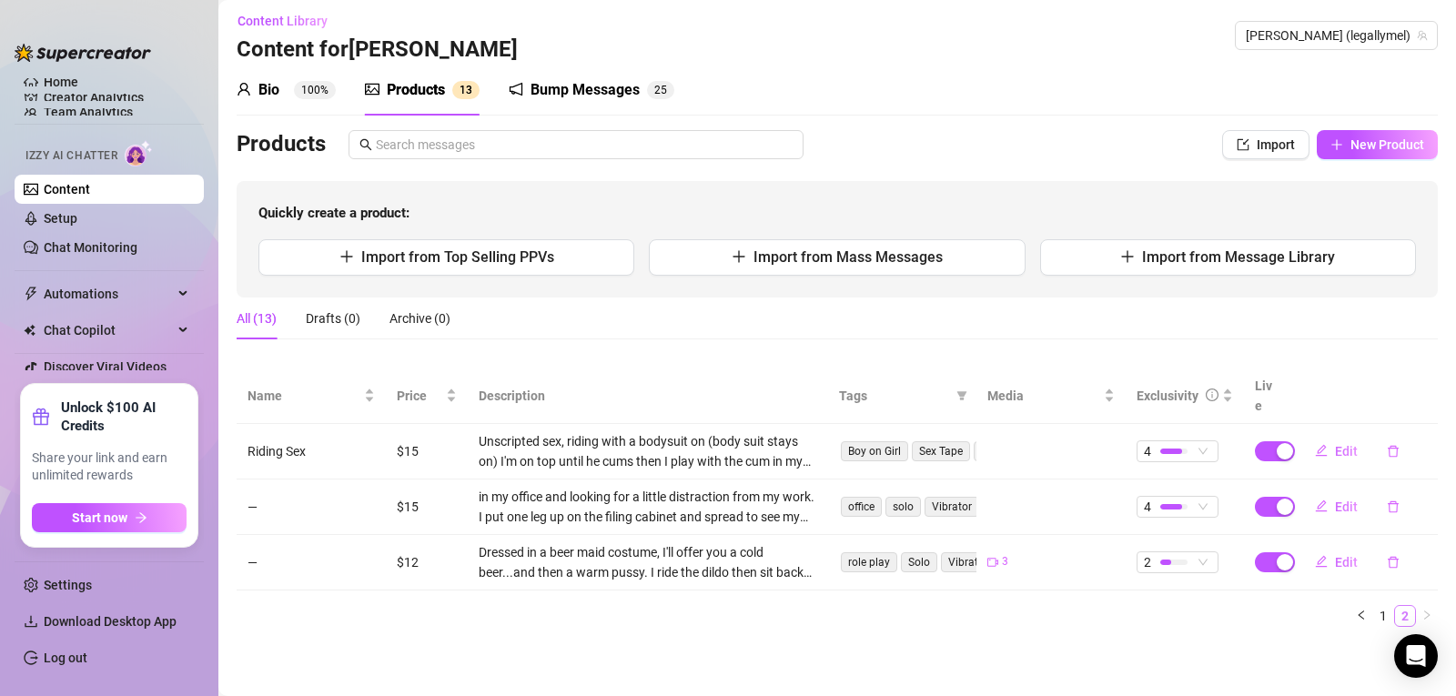
scroll to position [0, 0]
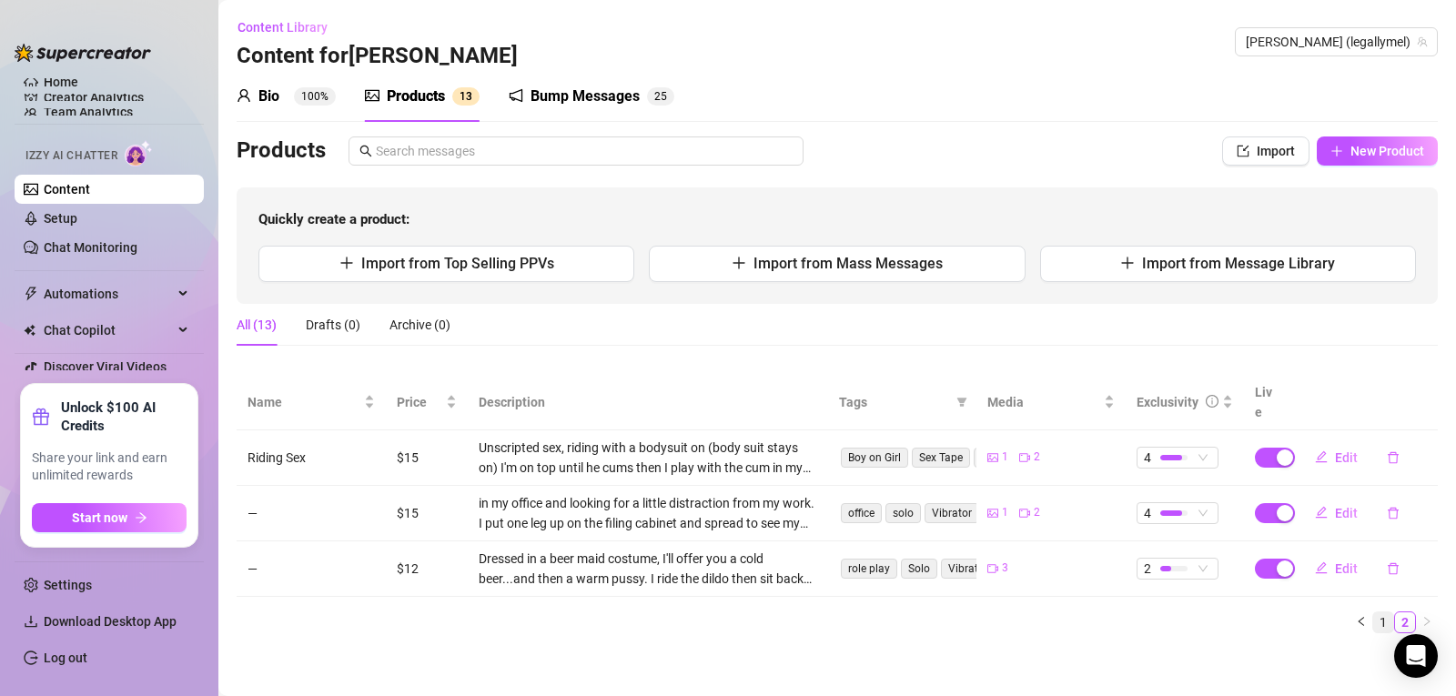
click at [1390, 613] on link "1" at bounding box center [1383, 623] width 20 height 20
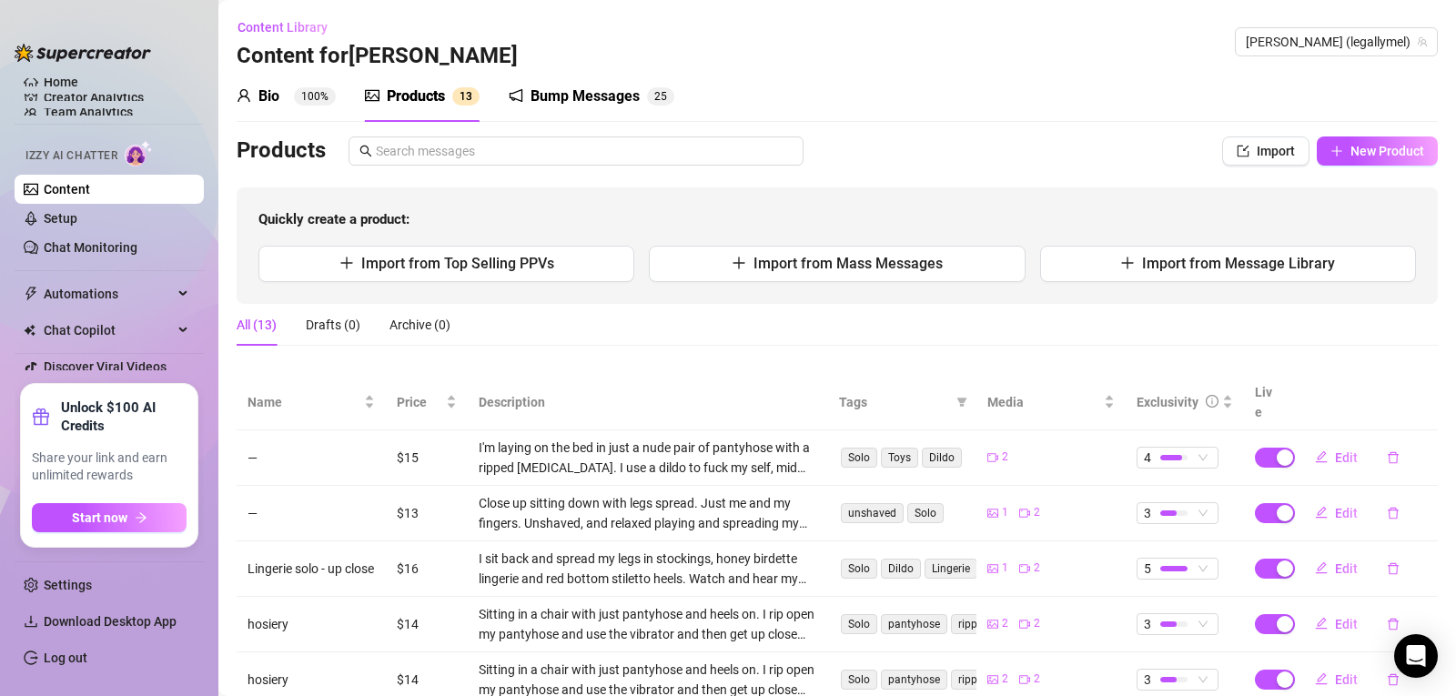
drag, startPoint x: 1170, startPoint y: 261, endPoint x: 1382, endPoint y: 196, distance: 221.1
click at [1382, 196] on div "Quickly create a product: Import from Top Selling PPVs Import from Mass Message…" at bounding box center [837, 245] width 1201 height 116
click at [1336, 148] on button "New Product" at bounding box center [1377, 151] width 121 height 29
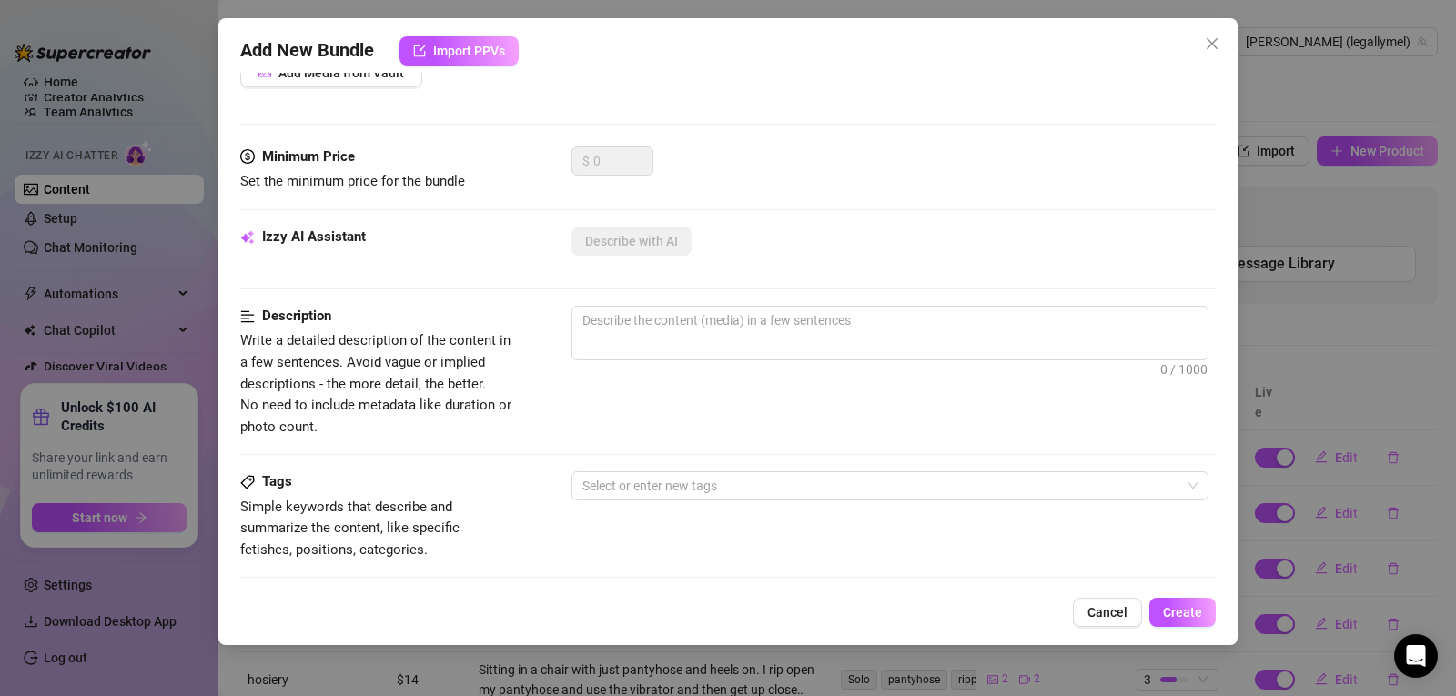
scroll to position [240, 0]
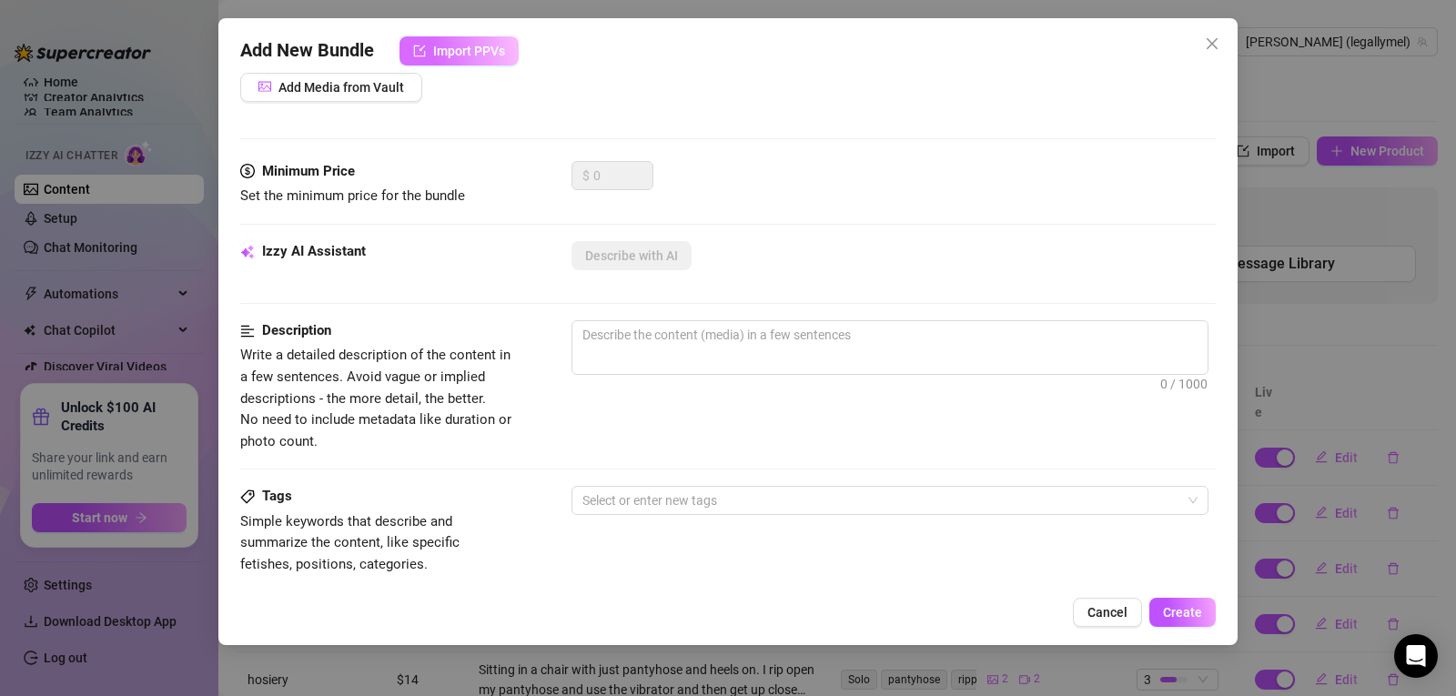
click at [464, 52] on span "Import PPVs" at bounding box center [469, 51] width 72 height 15
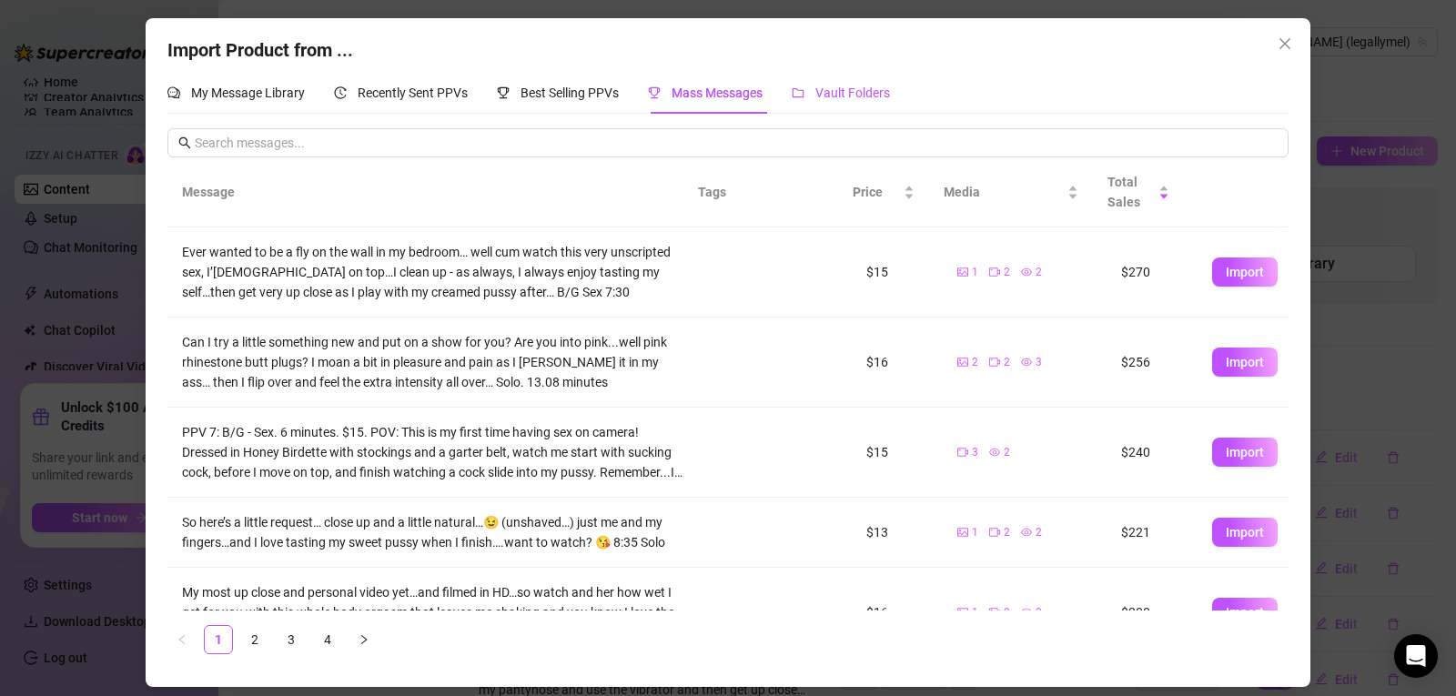
click at [871, 95] on span "Vault Folders" at bounding box center [852, 93] width 75 height 15
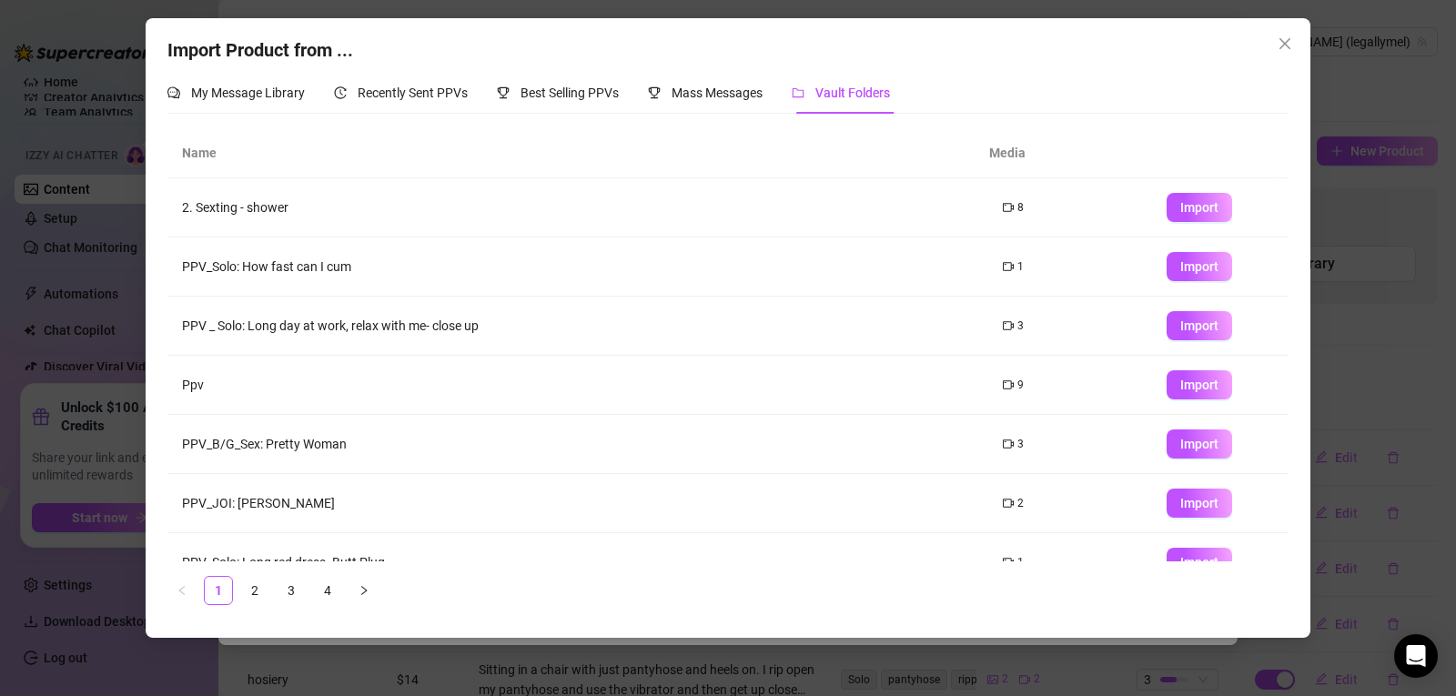
scroll to position [208, 0]
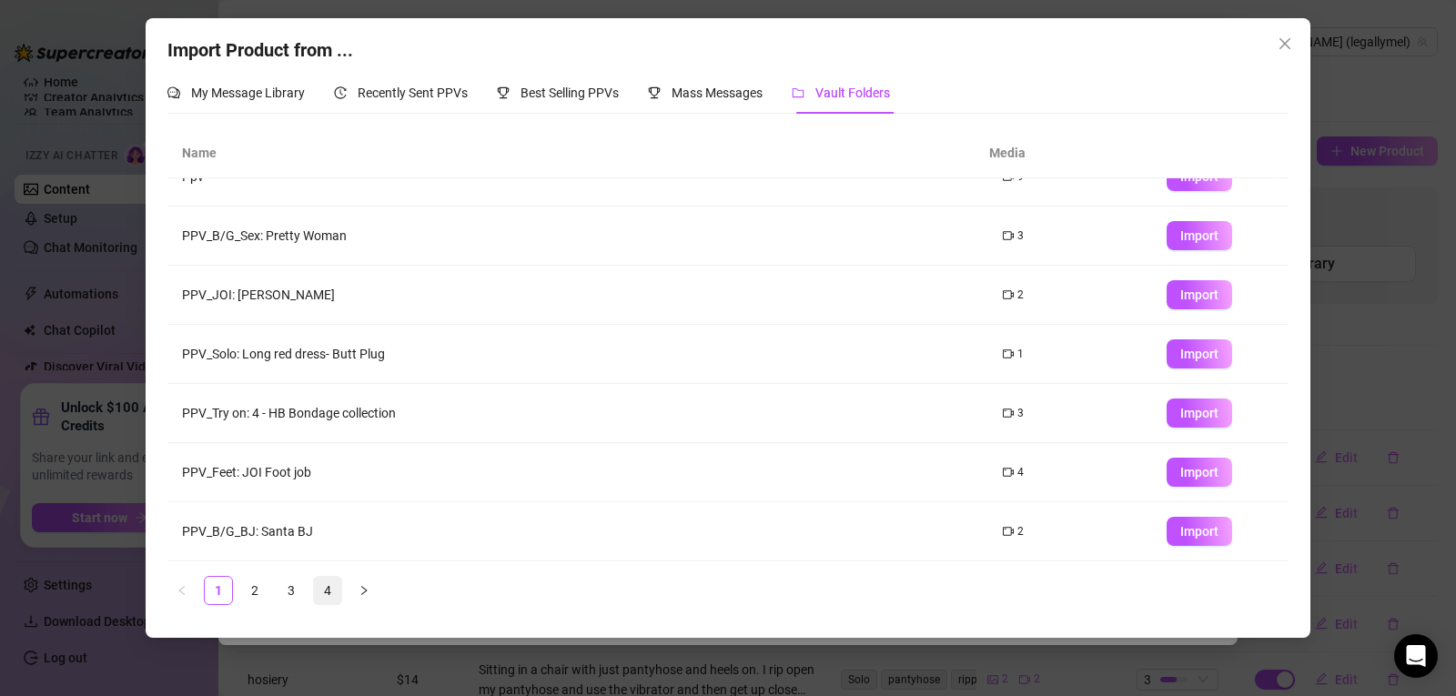
click at [322, 594] on link "4" at bounding box center [327, 590] width 27 height 27
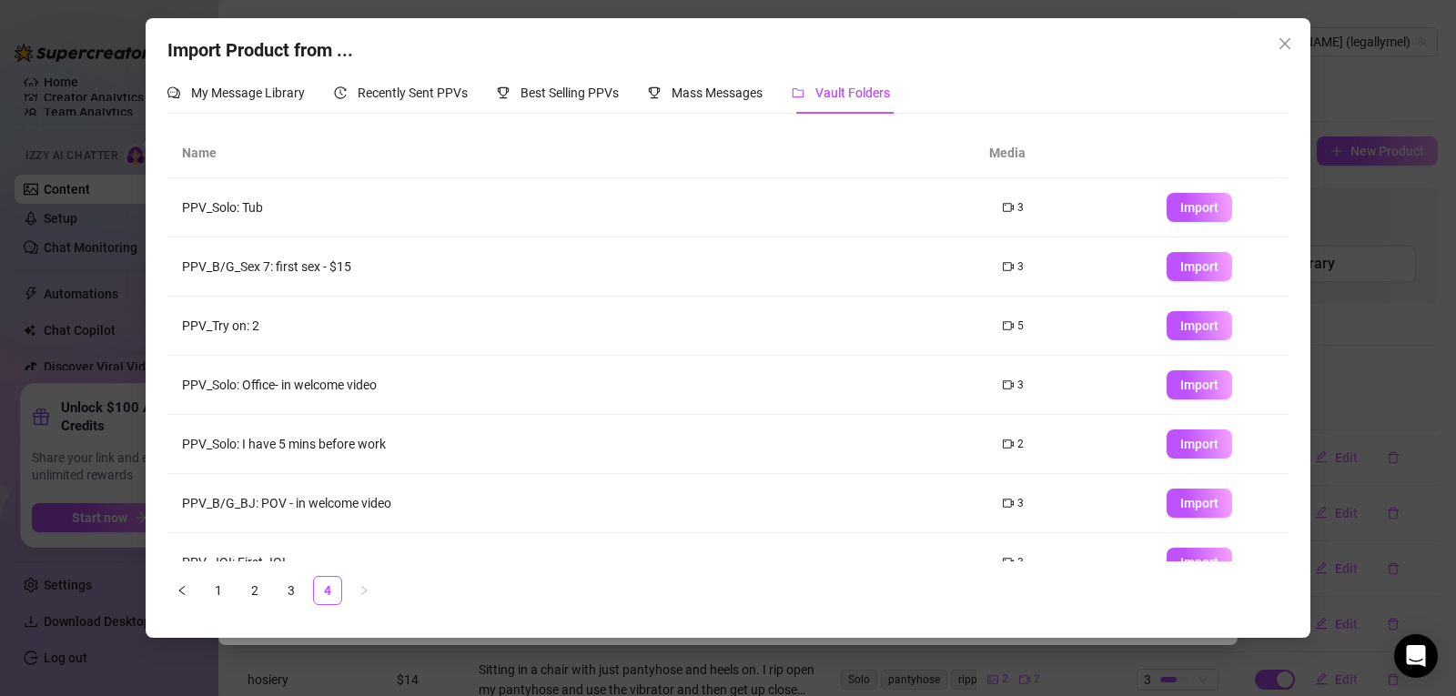
scroll to position [149, 0]
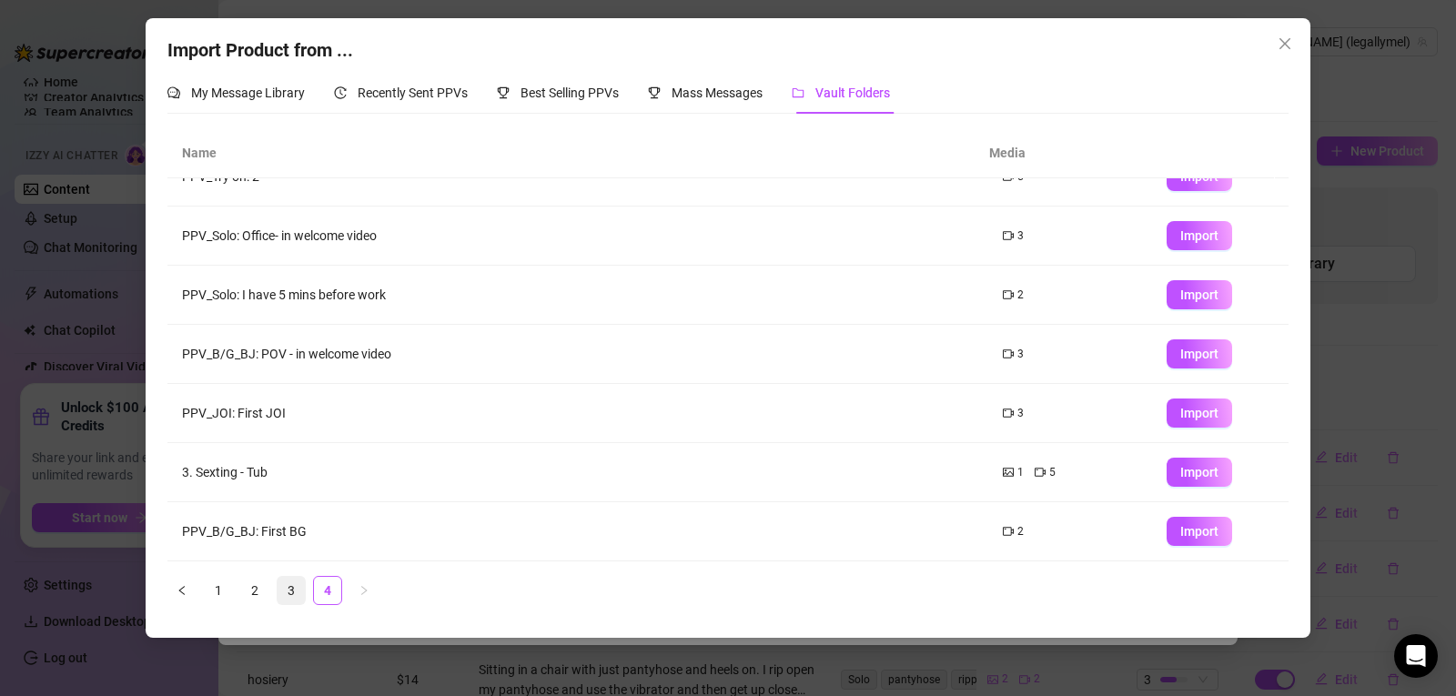
click at [289, 596] on link "3" at bounding box center [291, 590] width 27 height 27
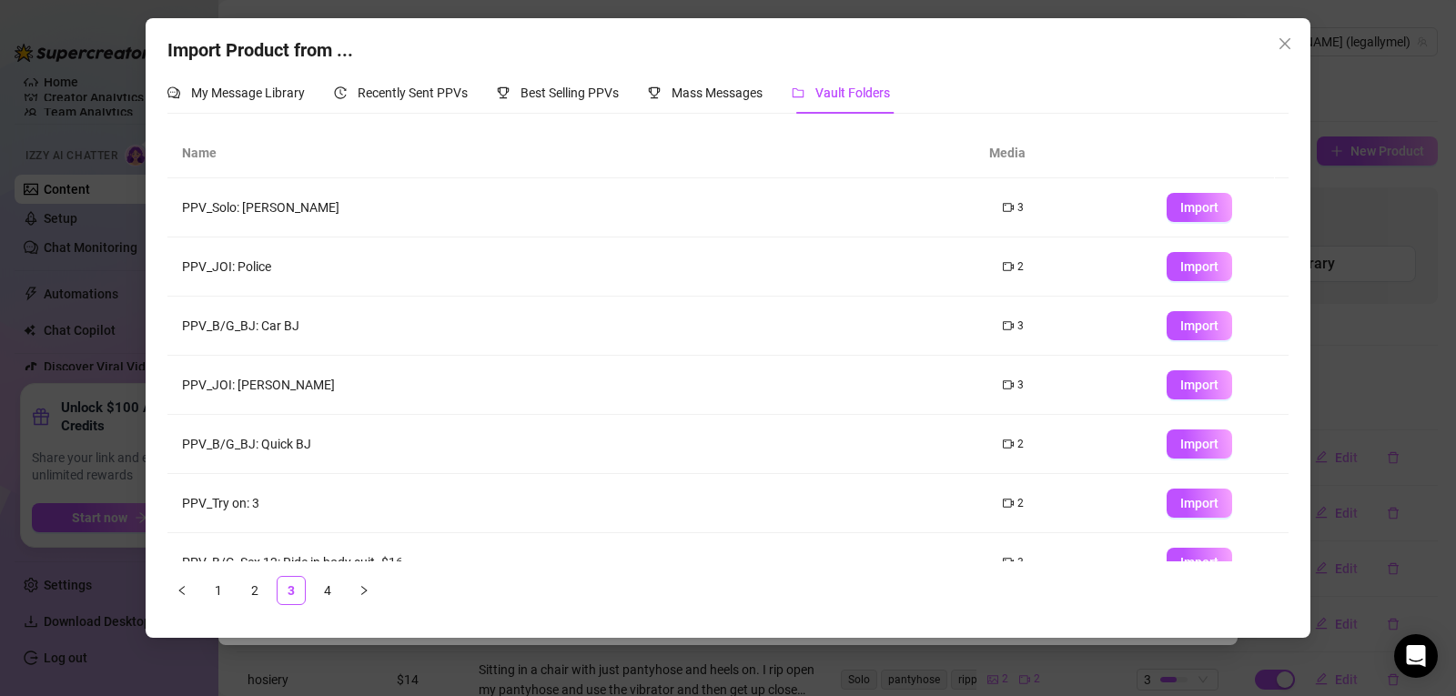
scroll to position [208, 0]
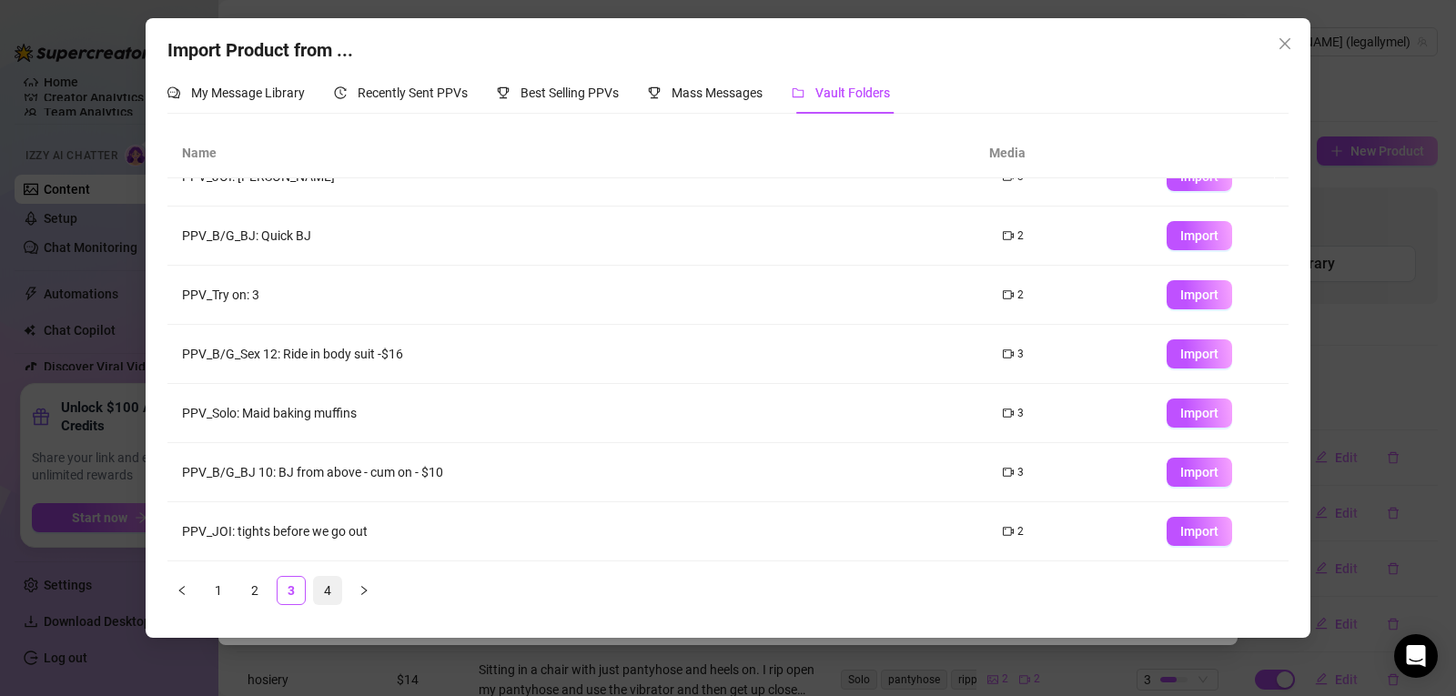
click at [325, 594] on link "4" at bounding box center [327, 590] width 27 height 27
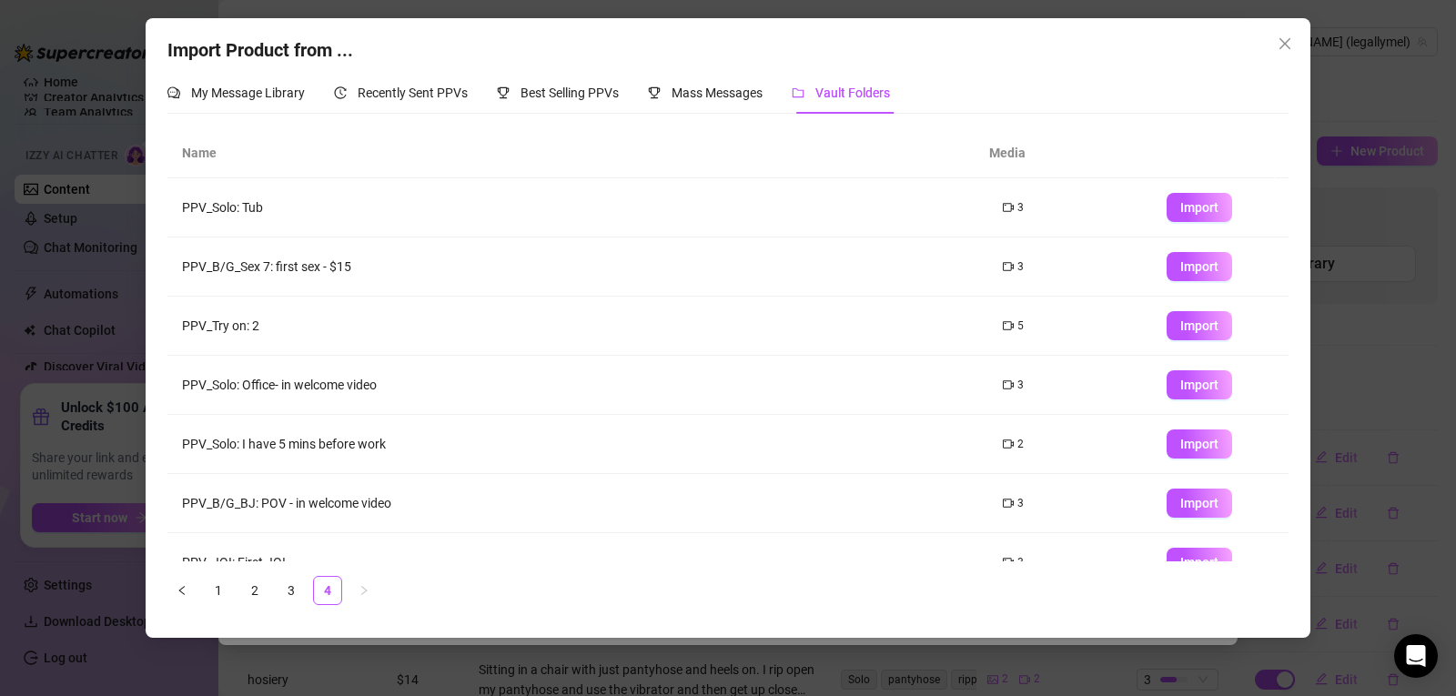
scroll to position [149, 0]
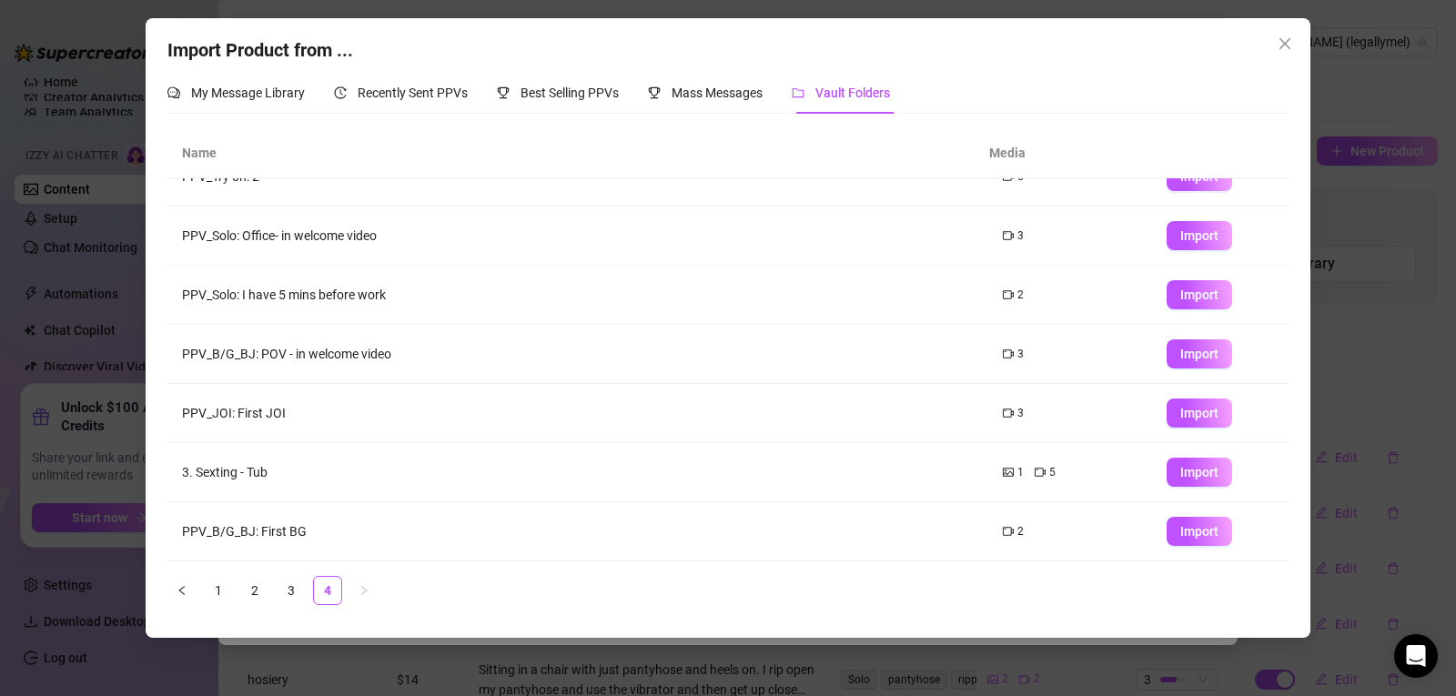
click at [261, 532] on td "PPV_B/G_BJ: First BG" at bounding box center [577, 531] width 821 height 59
drag, startPoint x: 1290, startPoint y: 456, endPoint x: 1278, endPoint y: 387, distance: 70.2
click at [1278, 387] on div "Import Product from ... My Message Library Recently Sent PPVs Best Selling PPVs…" at bounding box center [728, 328] width 1165 height 620
click at [288, 597] on link "3" at bounding box center [291, 590] width 27 height 27
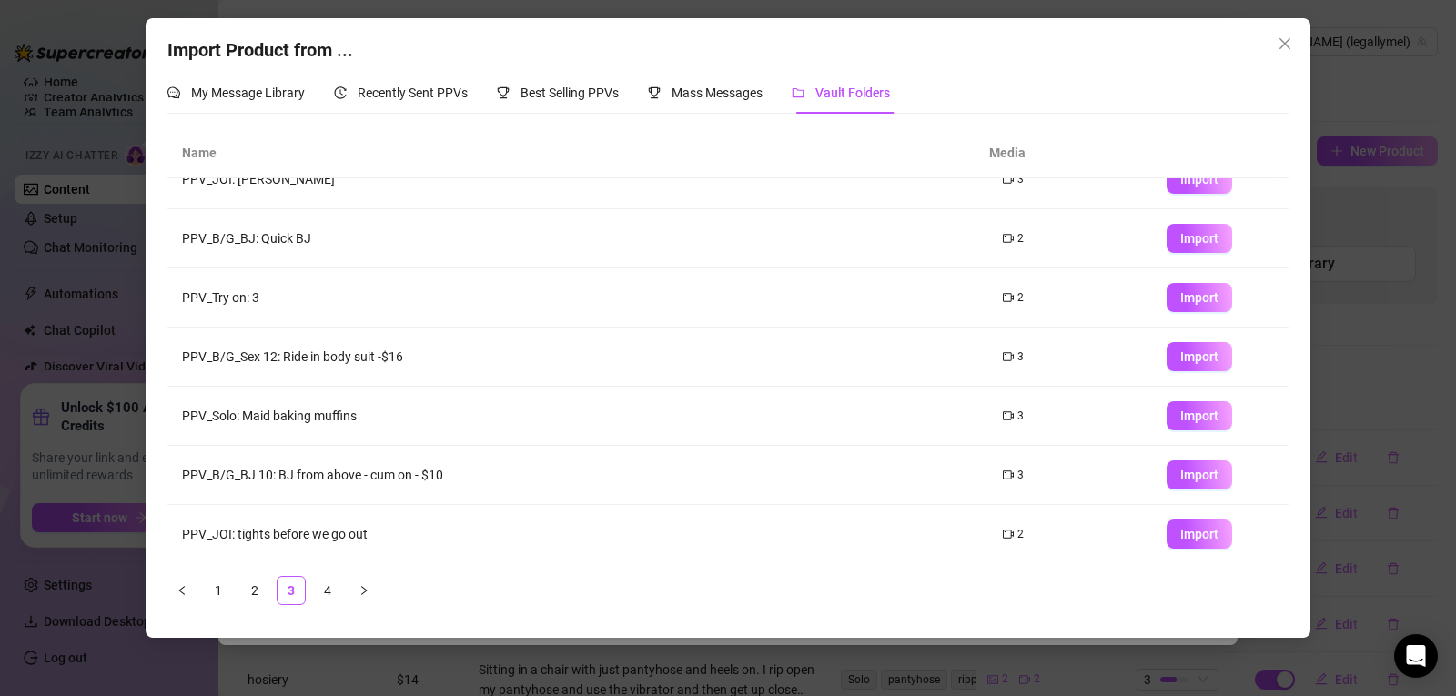
scroll to position [208, 0]
click at [329, 590] on link "4" at bounding box center [327, 590] width 27 height 27
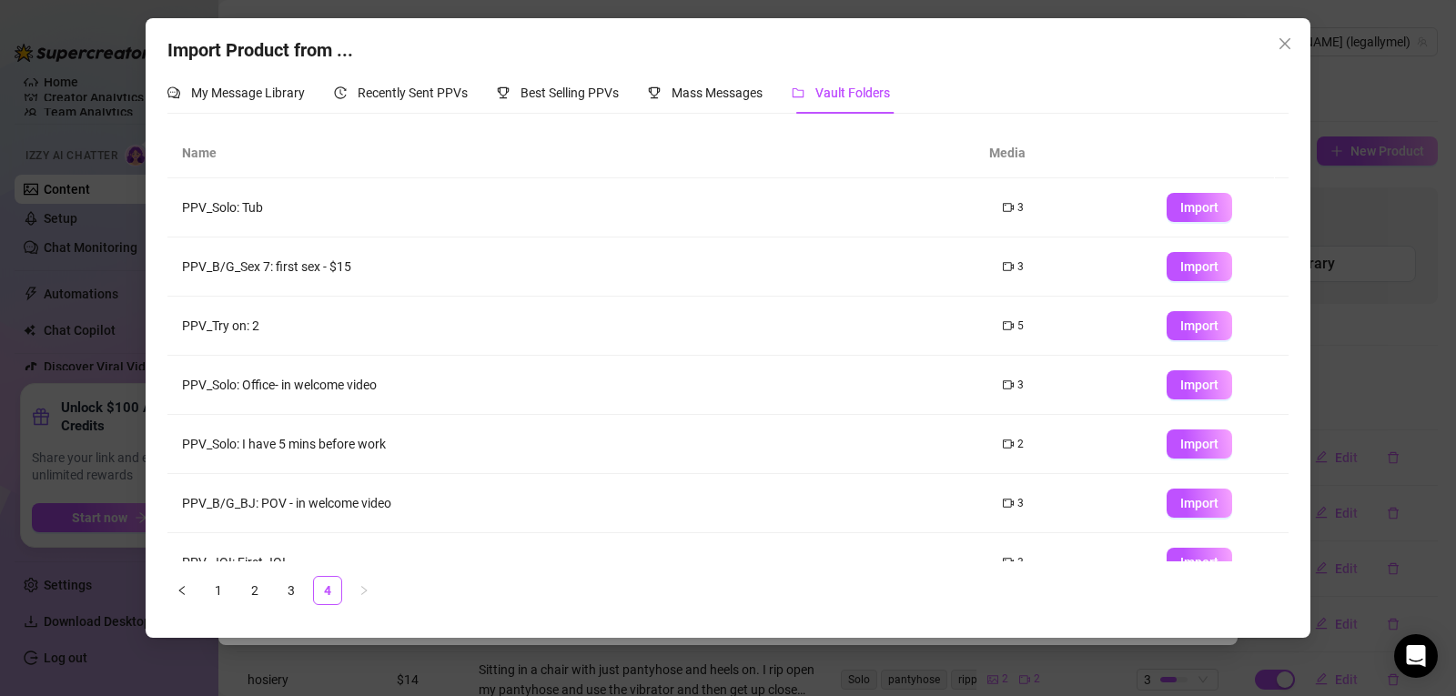
scroll to position [149, 0]
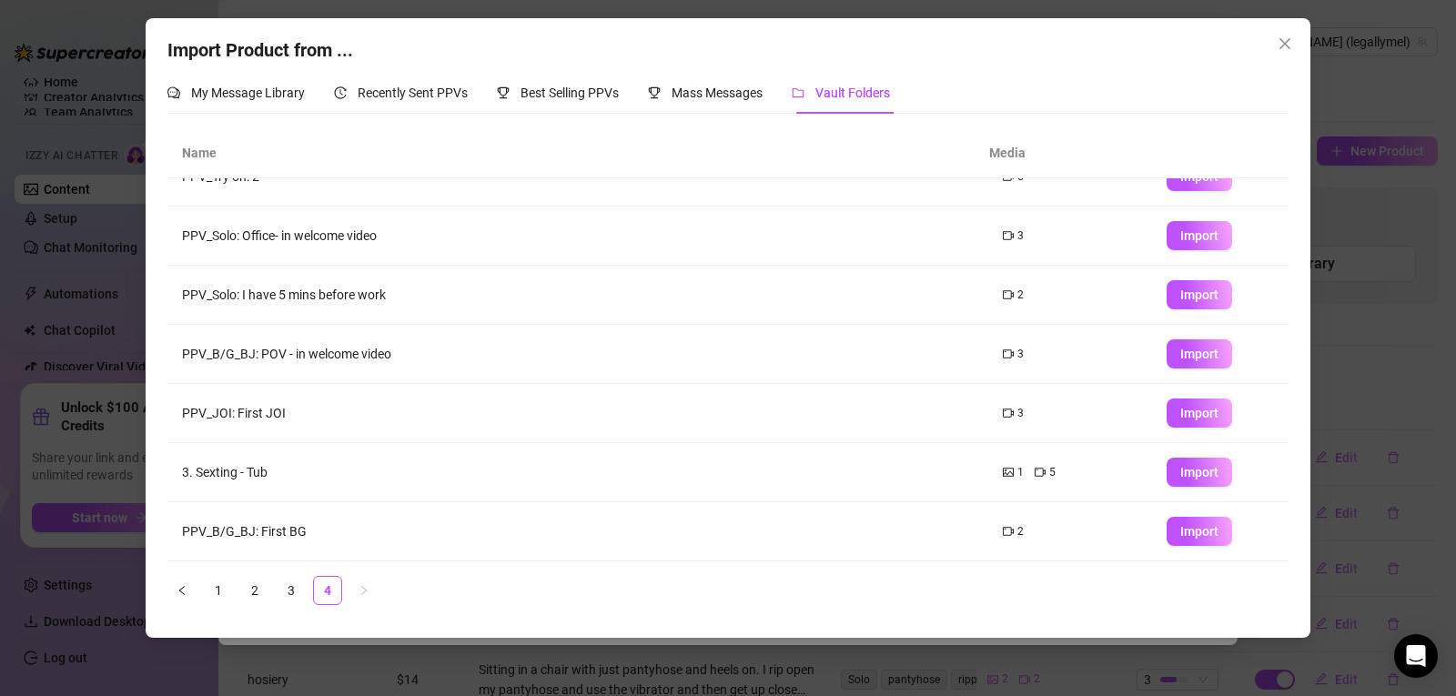
click at [775, 93] on div "My Message Library Recently Sent PPVs Best Selling PPVs Mass Messages Vault Fol…" at bounding box center [528, 93] width 723 height 42
click at [716, 88] on span "Mass Messages" at bounding box center [717, 93] width 91 height 15
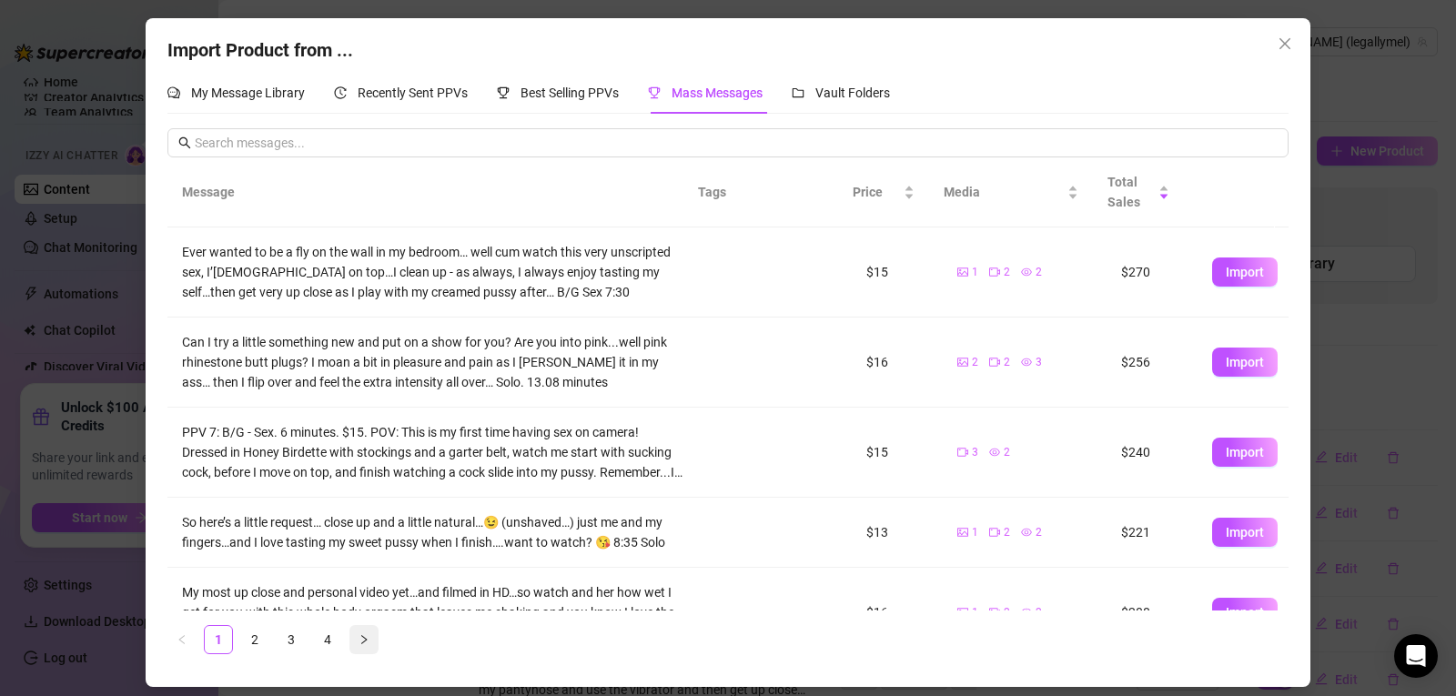
click at [374, 639] on button "button" at bounding box center [363, 639] width 29 height 29
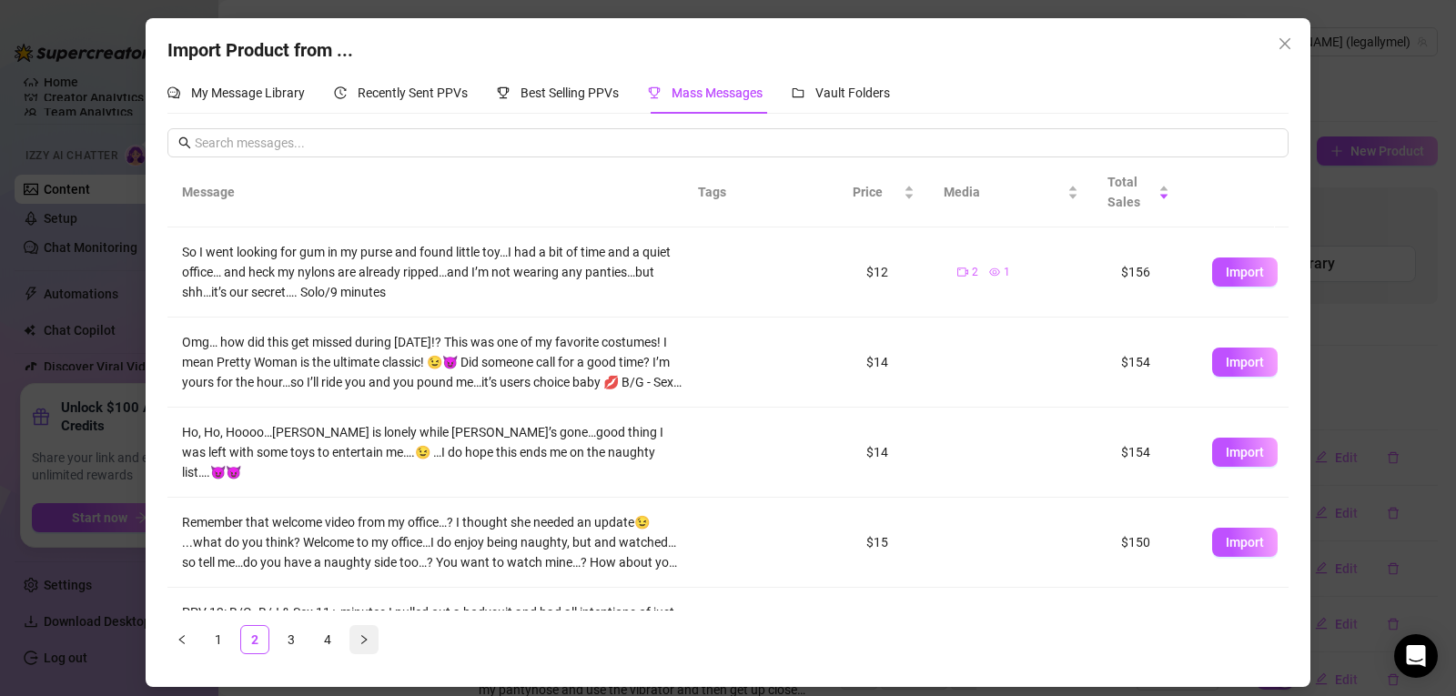
click at [373, 639] on button "button" at bounding box center [363, 639] width 29 height 29
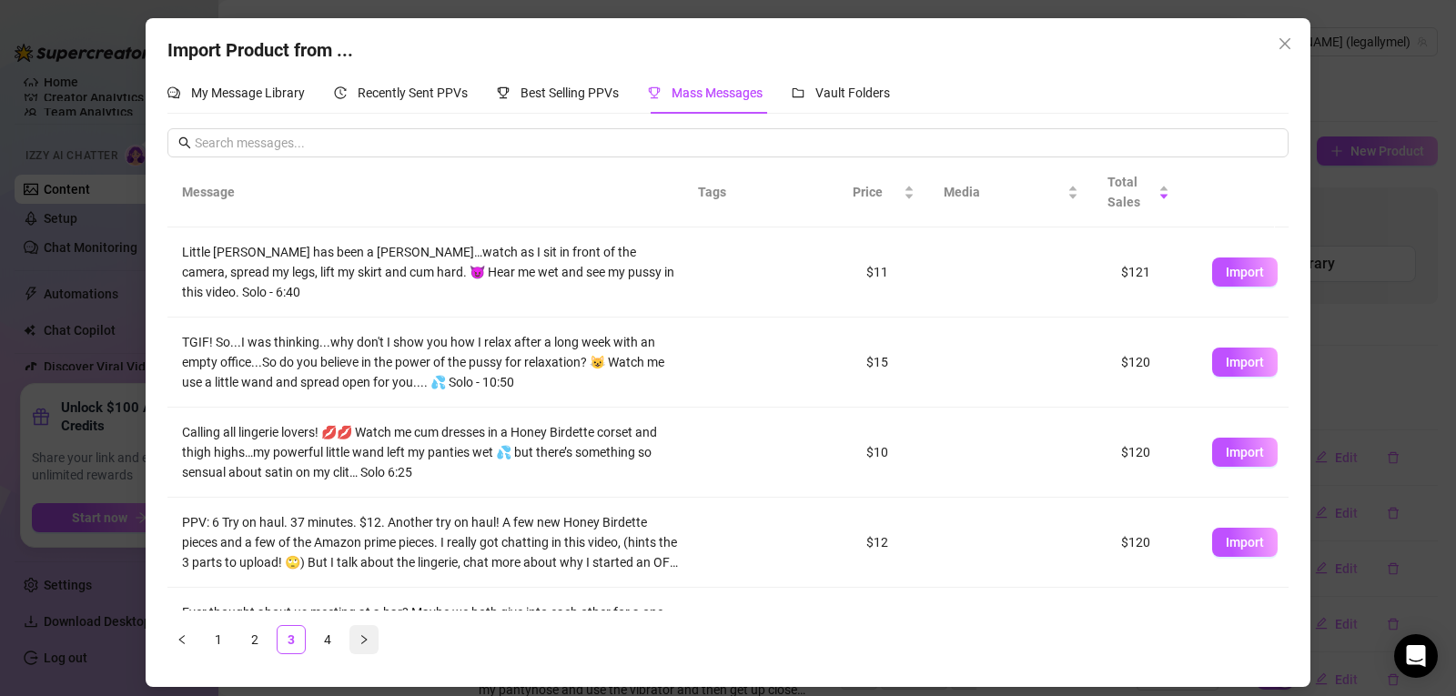
click at [373, 639] on button "button" at bounding box center [363, 639] width 29 height 29
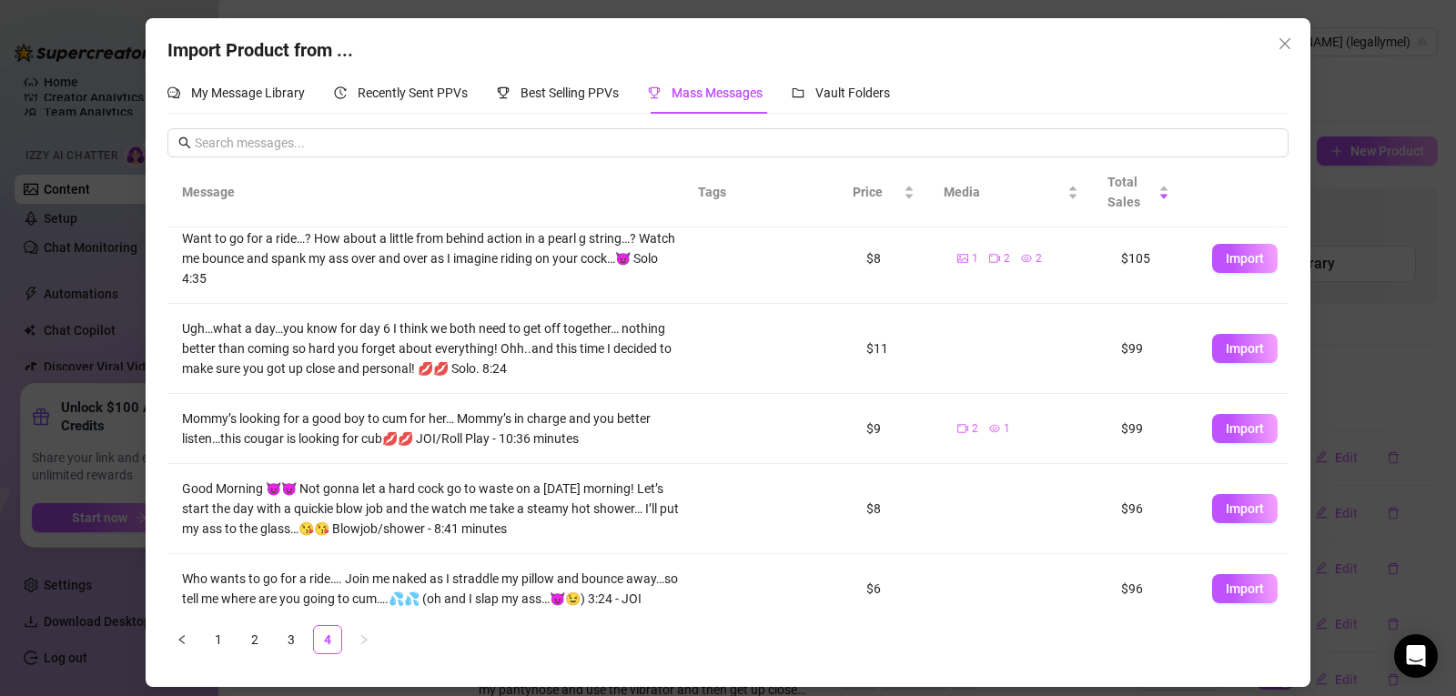
scroll to position [0, 0]
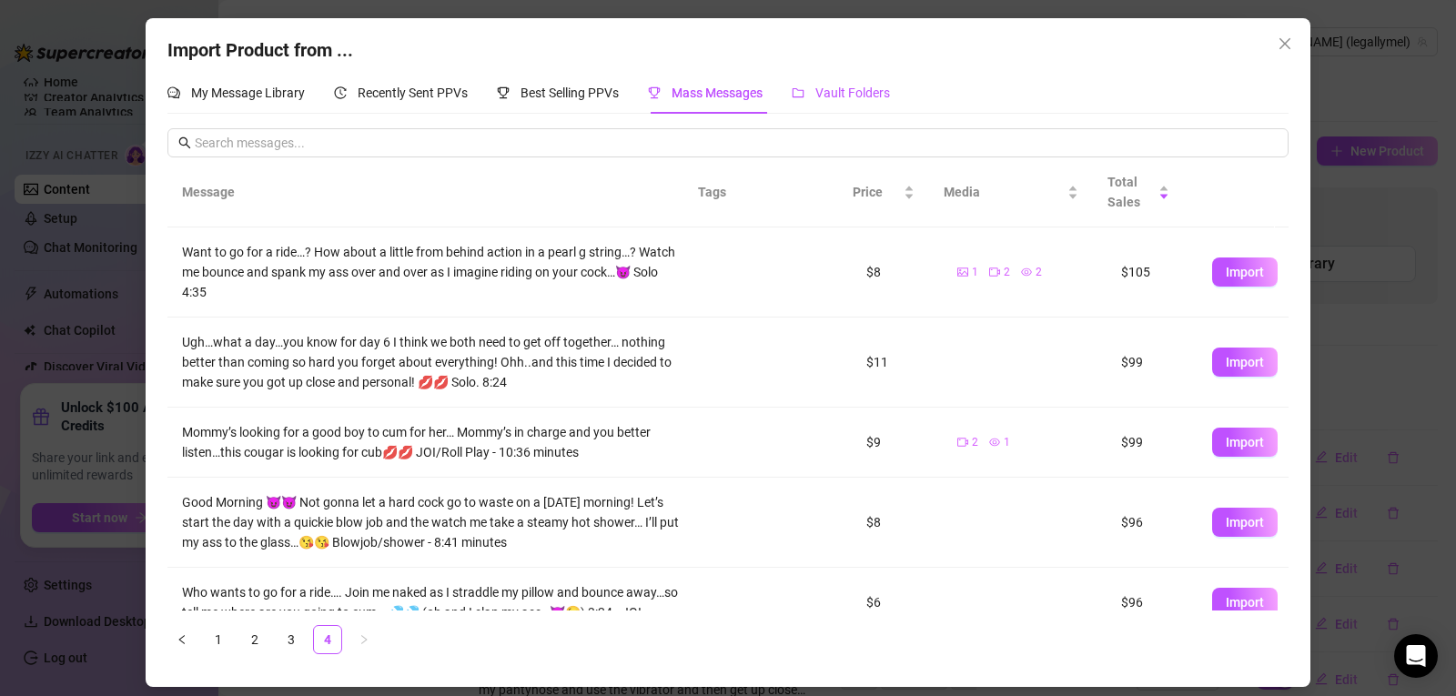
click at [845, 91] on span "Vault Folders" at bounding box center [852, 93] width 75 height 15
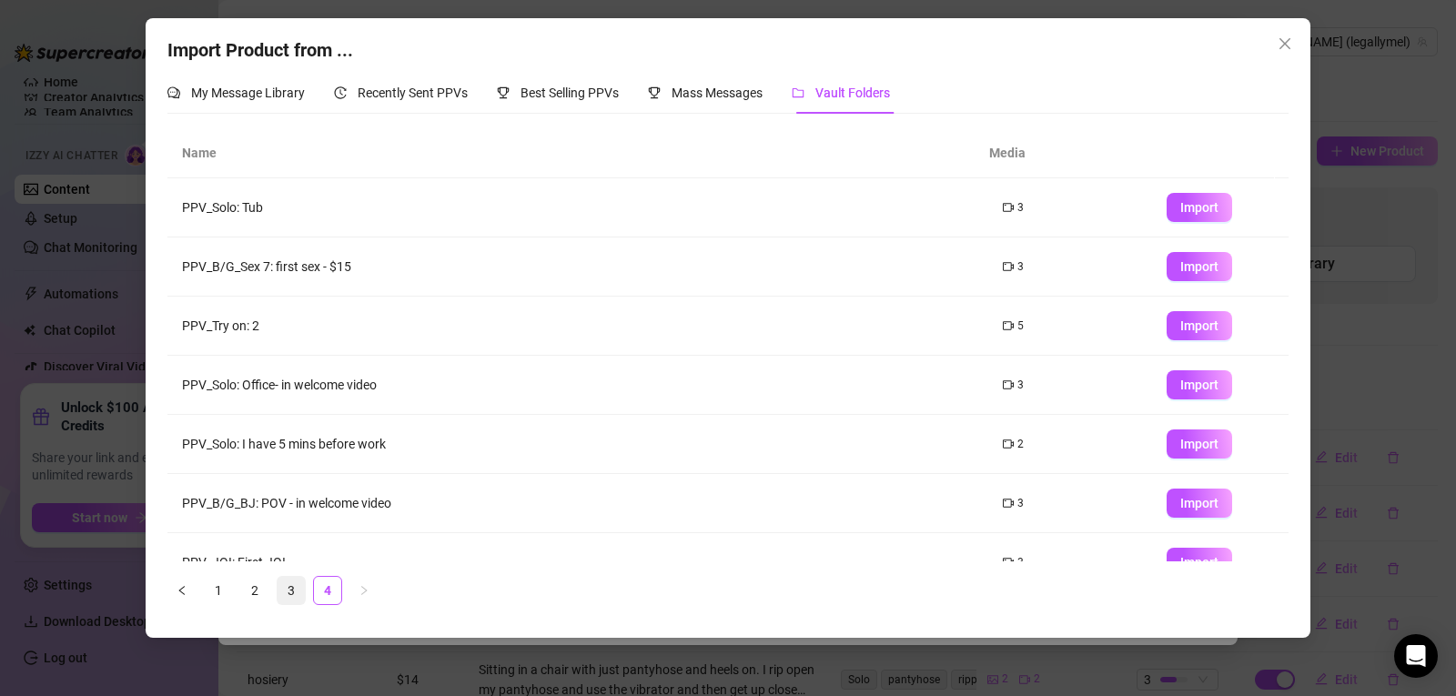
click at [289, 600] on link "3" at bounding box center [291, 590] width 27 height 27
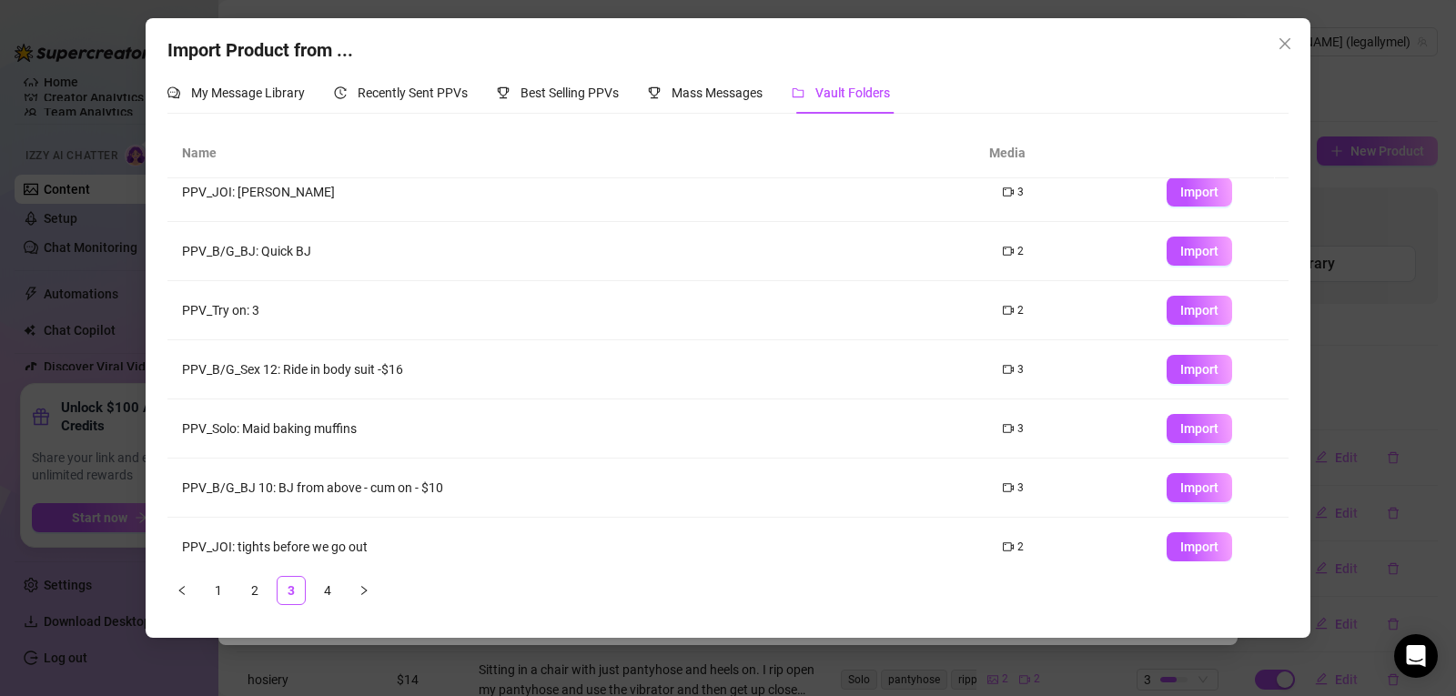
scroll to position [208, 0]
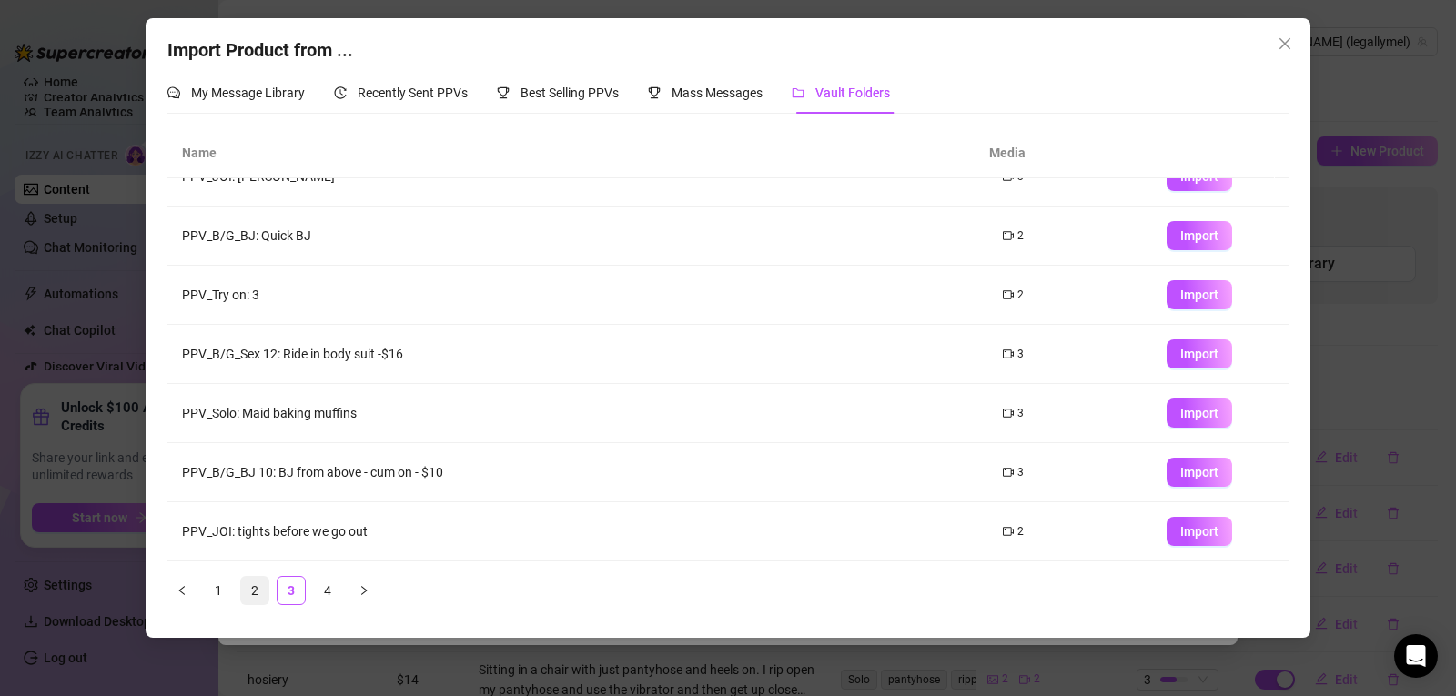
click at [258, 588] on link "2" at bounding box center [254, 590] width 27 height 27
click at [217, 592] on link "1" at bounding box center [218, 590] width 27 height 27
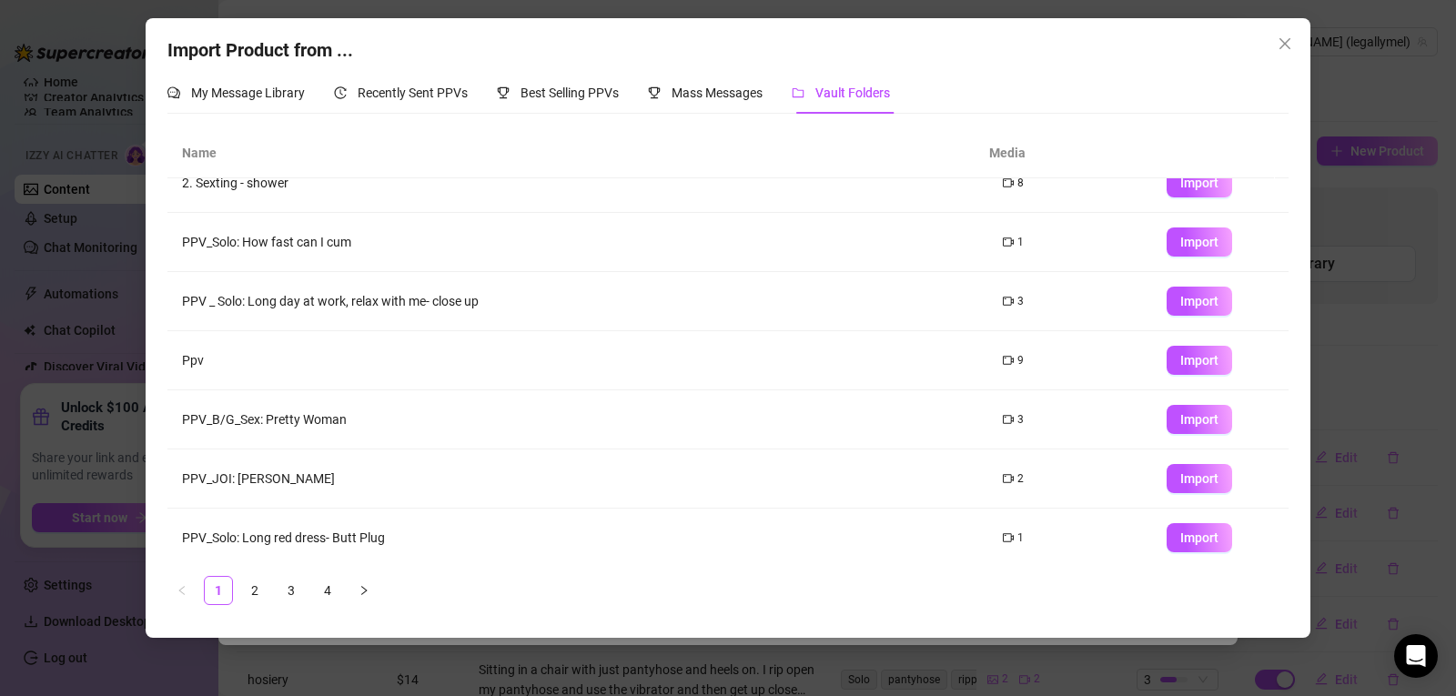
scroll to position [15, 0]
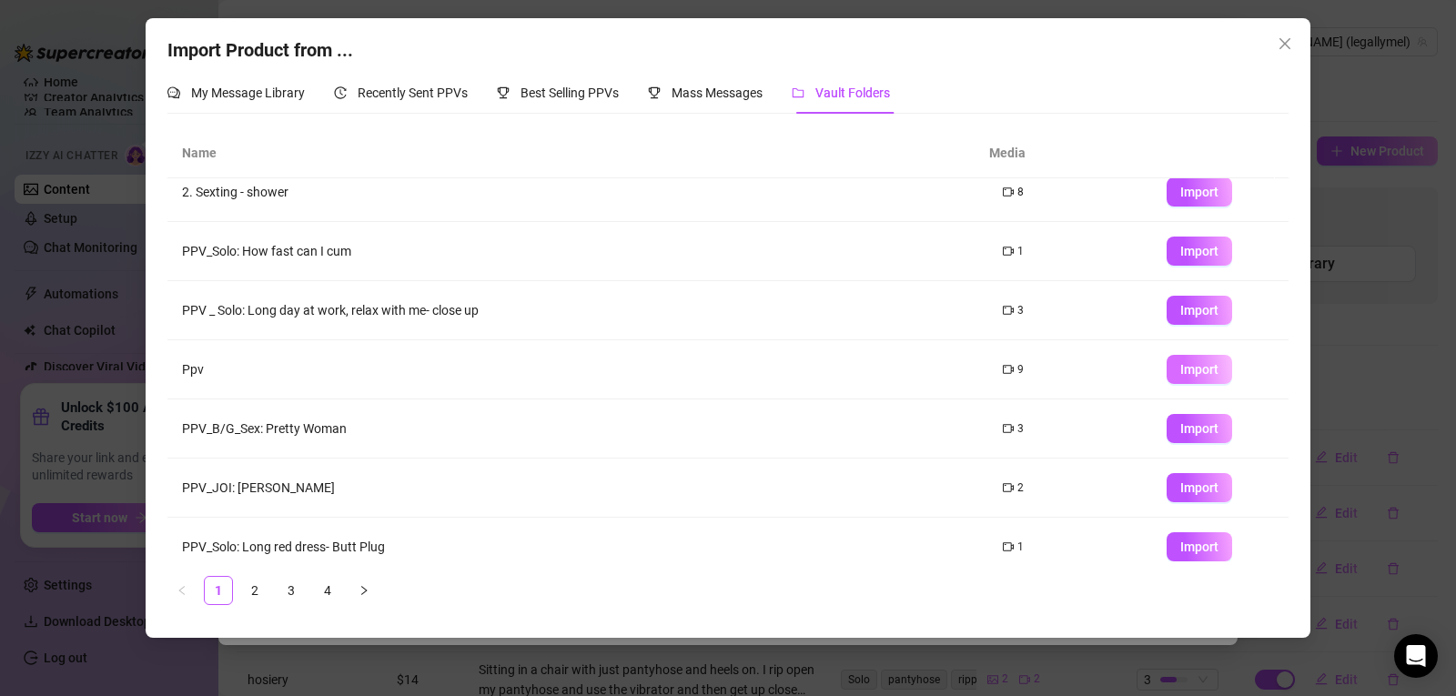
click at [1183, 377] on span "Import" at bounding box center [1199, 369] width 38 height 15
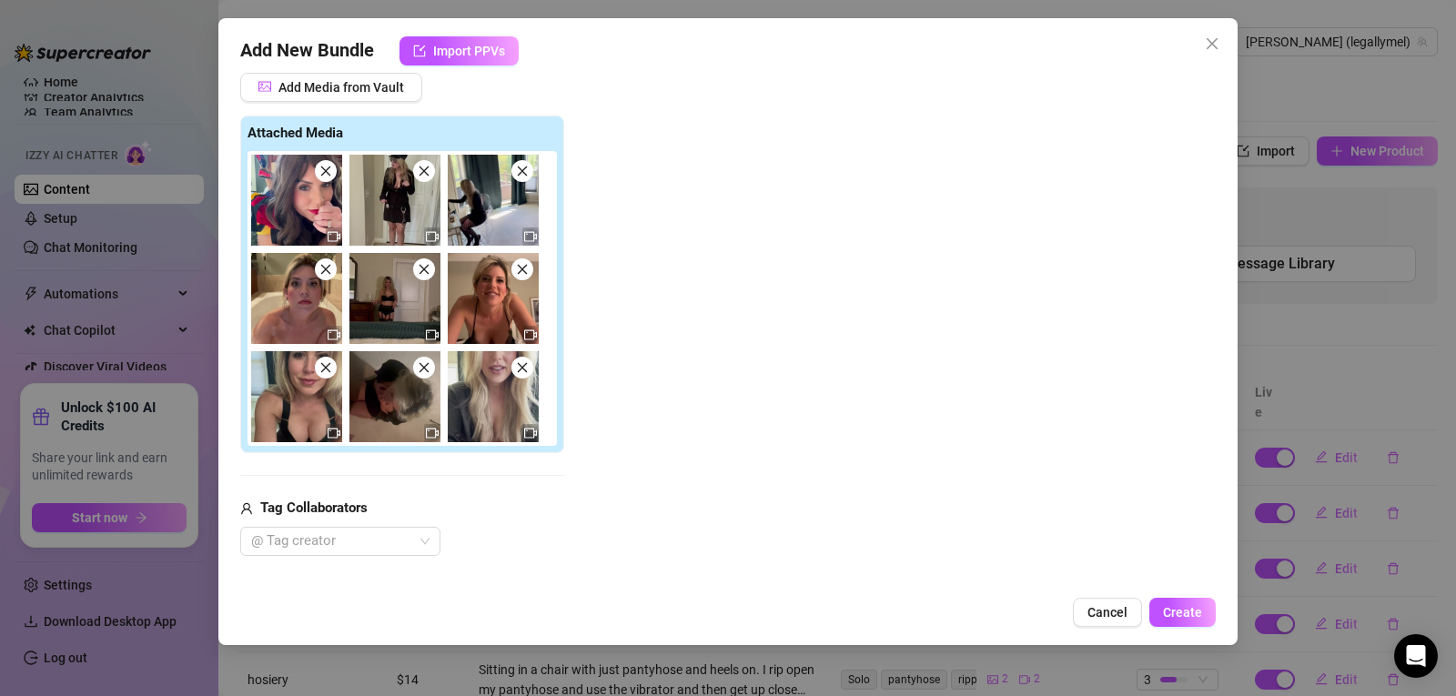
click at [425, 377] on span at bounding box center [424, 368] width 22 height 22
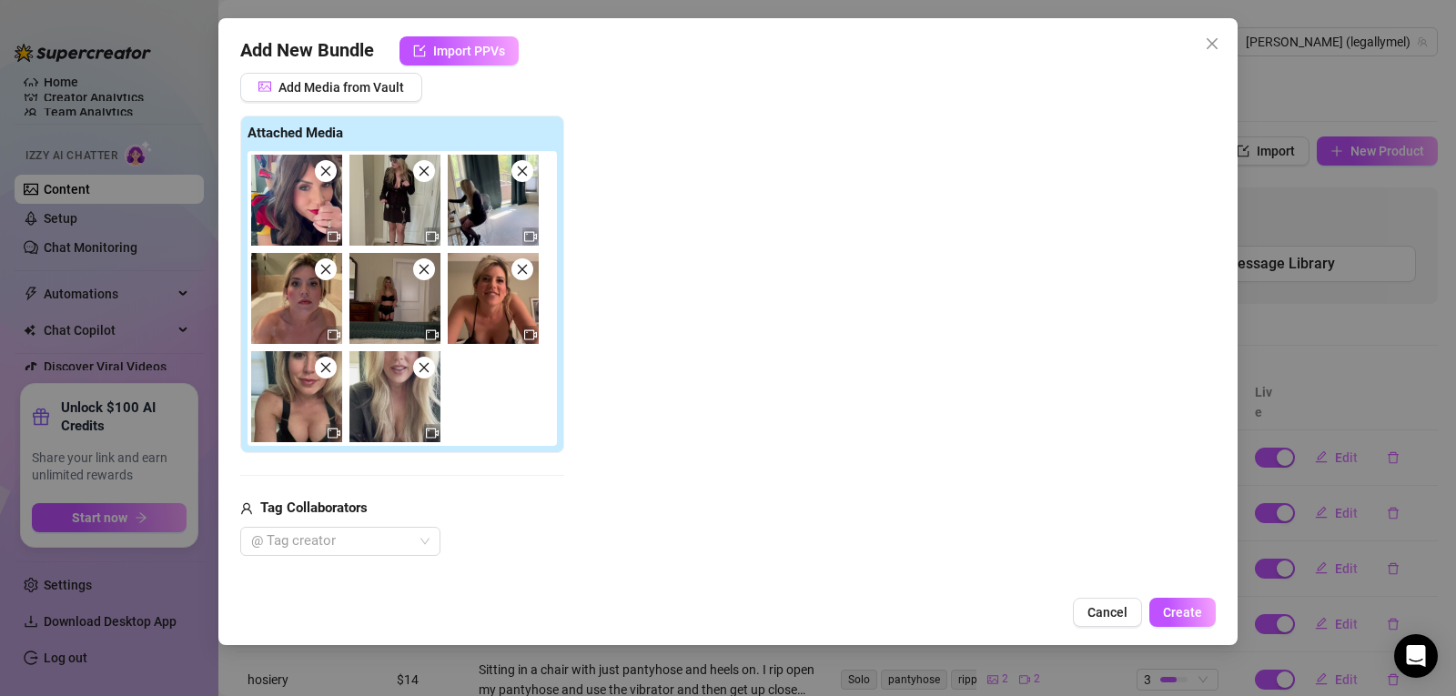
click at [332, 372] on span at bounding box center [326, 368] width 22 height 22
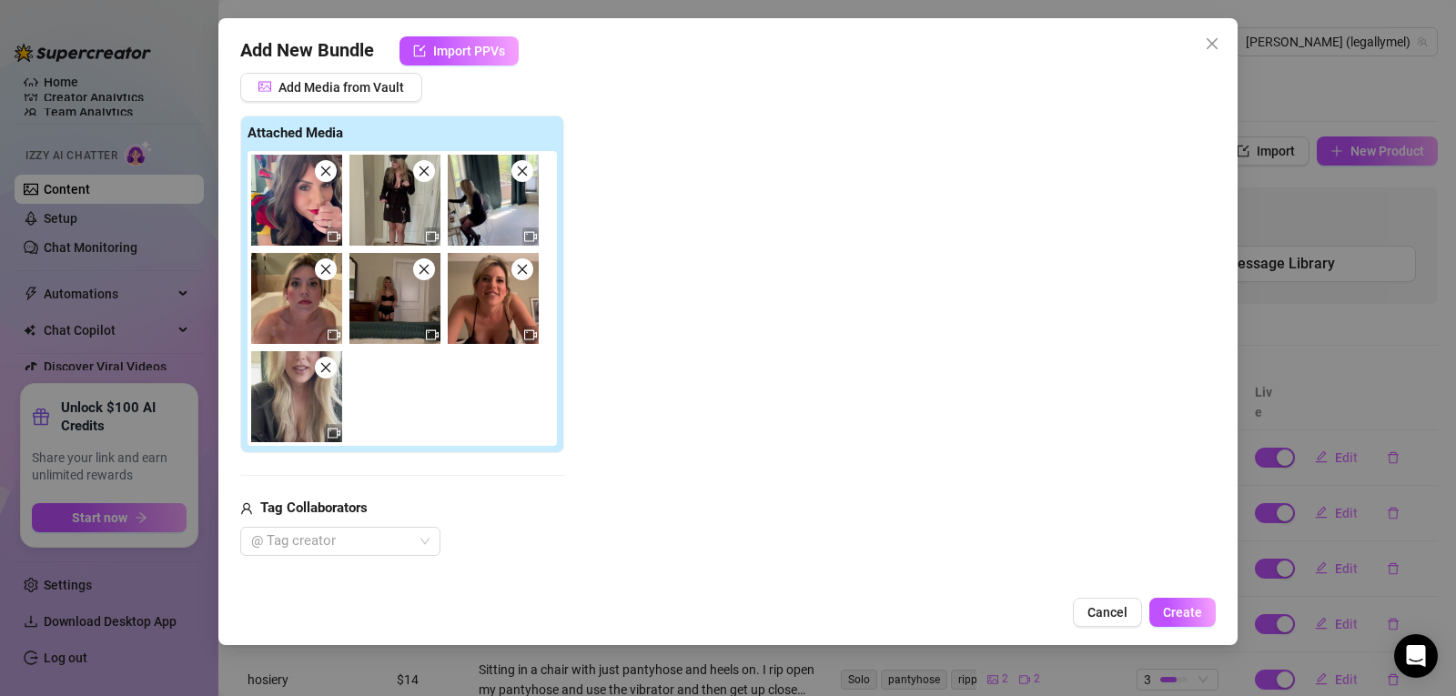
click at [333, 268] on span at bounding box center [326, 269] width 22 height 22
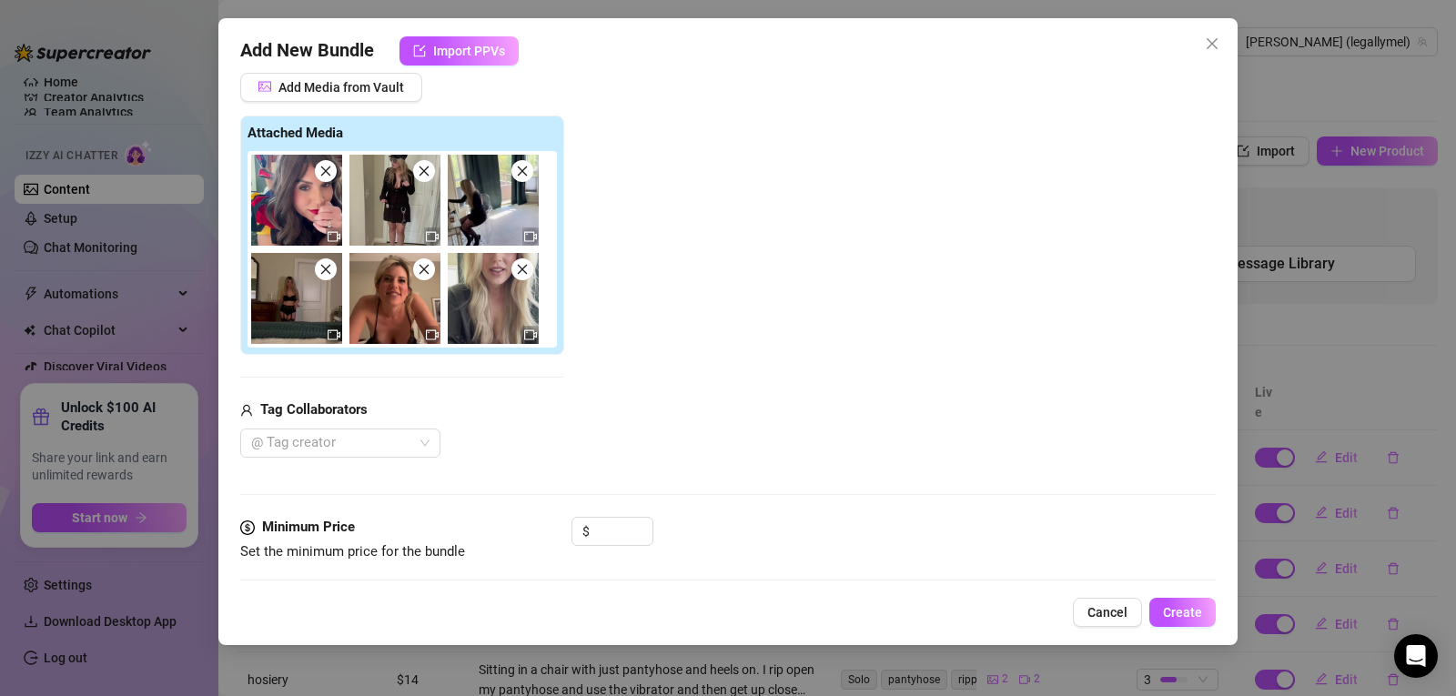
click at [427, 278] on span at bounding box center [424, 269] width 22 height 22
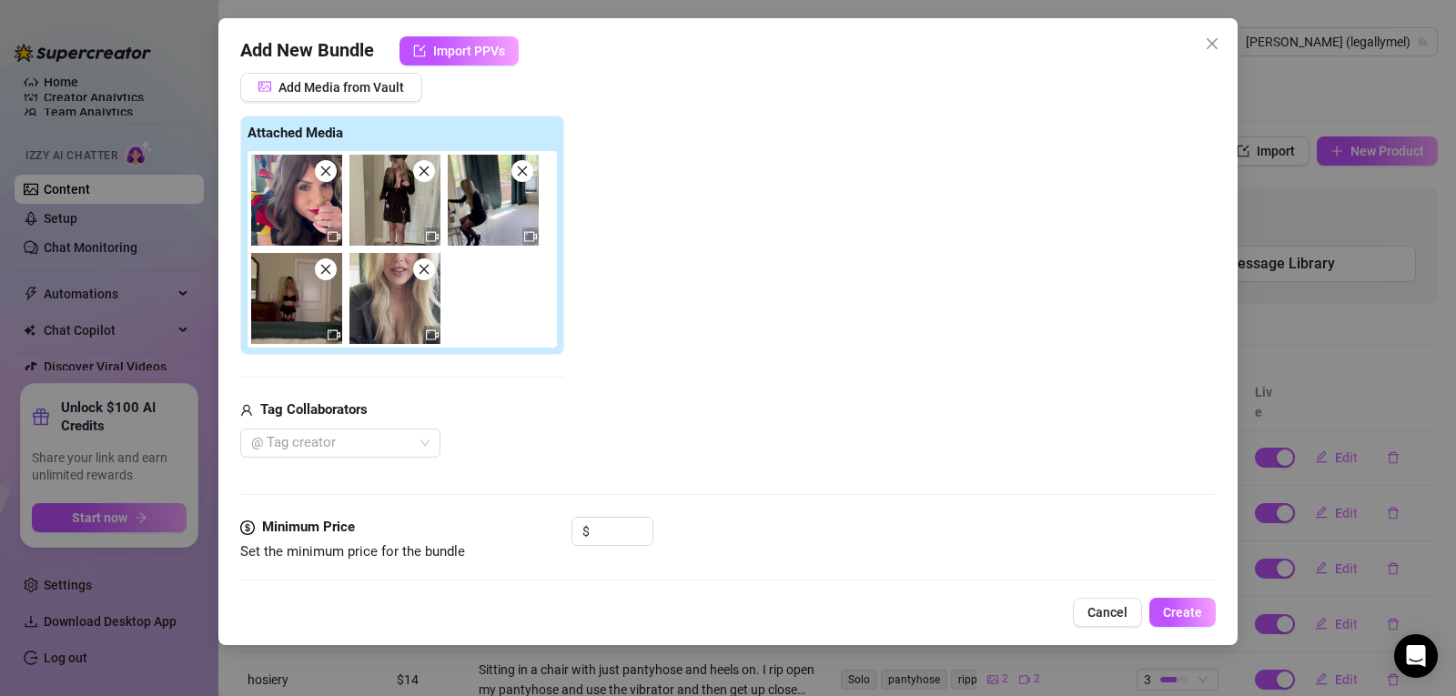
click at [325, 268] on icon "close" at bounding box center [326, 270] width 10 height 10
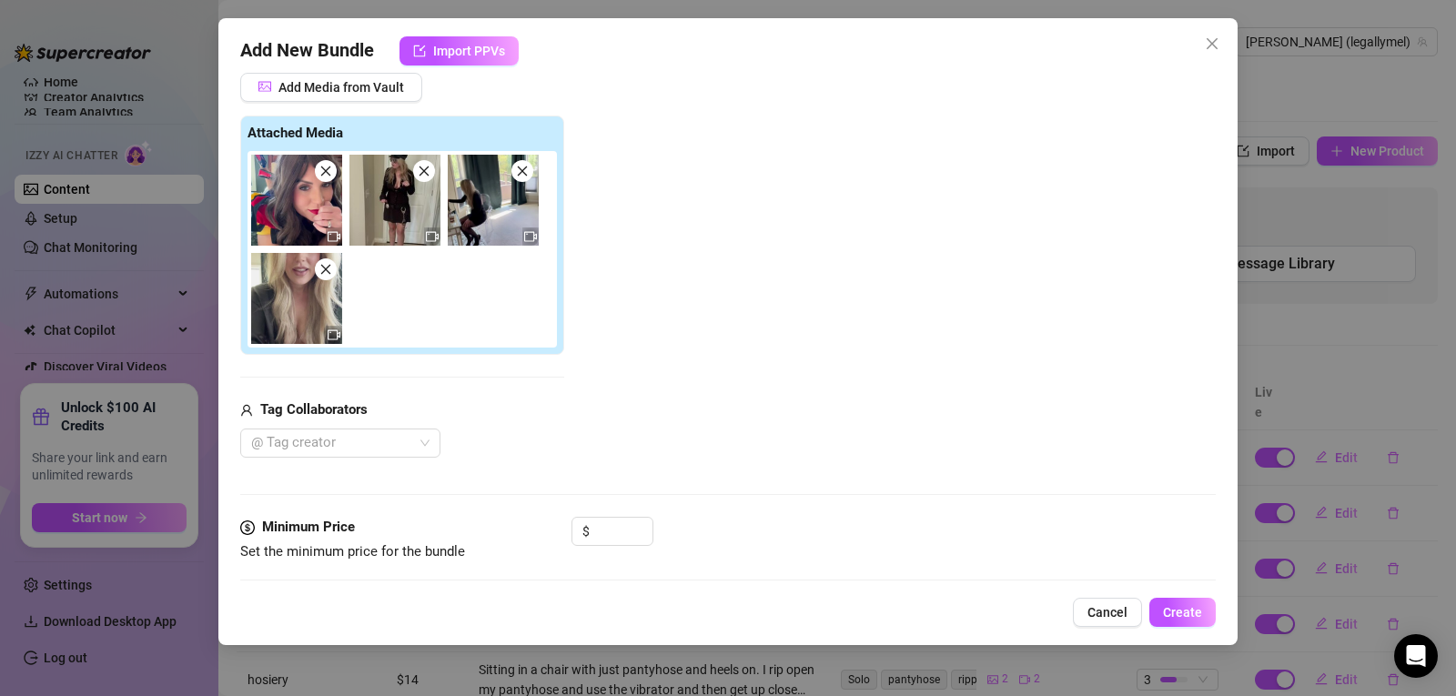
click at [522, 181] on span at bounding box center [522, 171] width 22 height 22
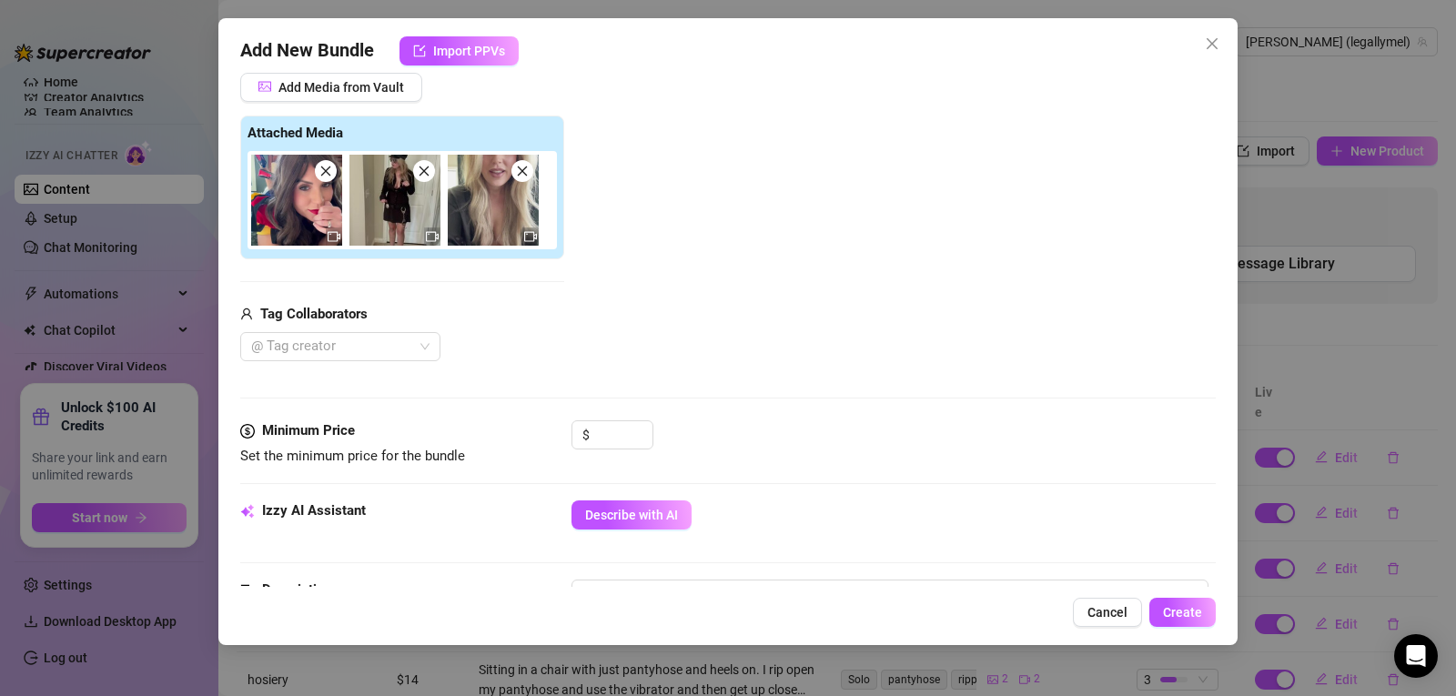
click at [436, 181] on img at bounding box center [394, 200] width 91 height 91
click at [428, 178] on span at bounding box center [424, 171] width 22 height 22
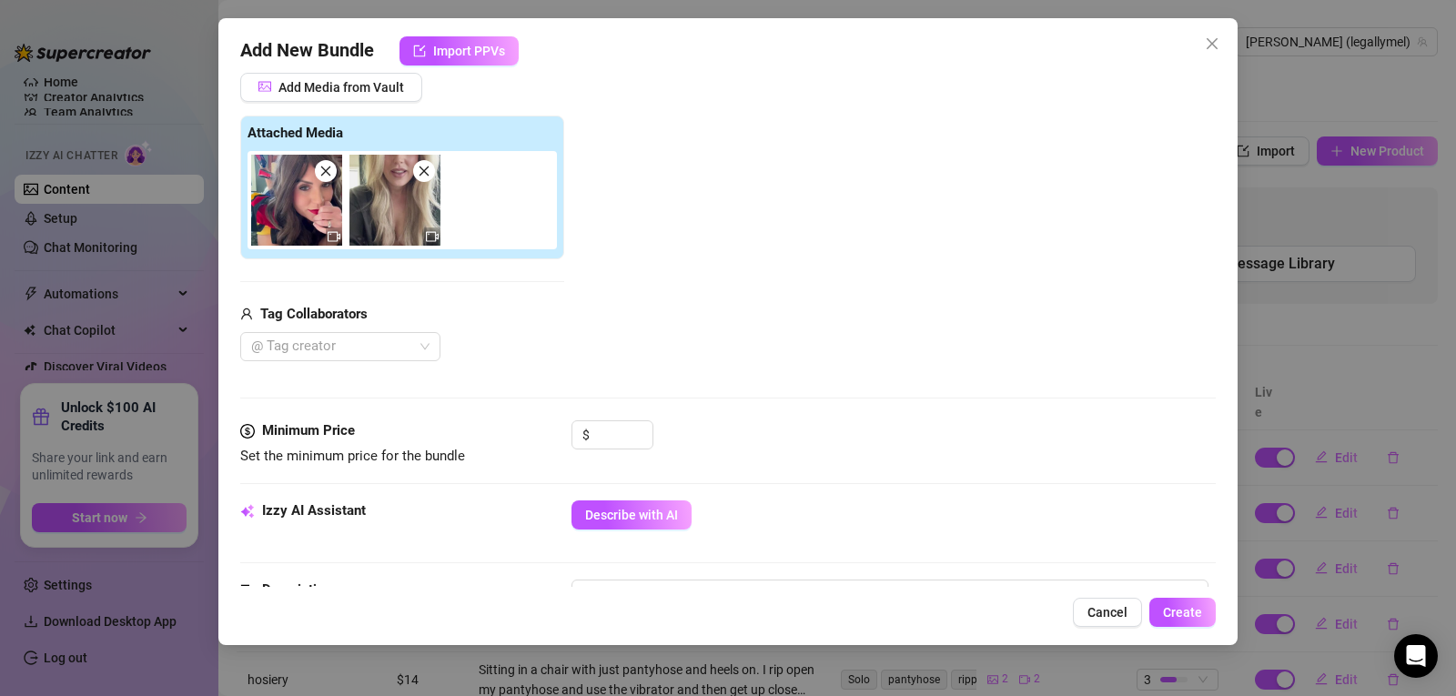
click at [325, 178] on span at bounding box center [326, 171] width 22 height 22
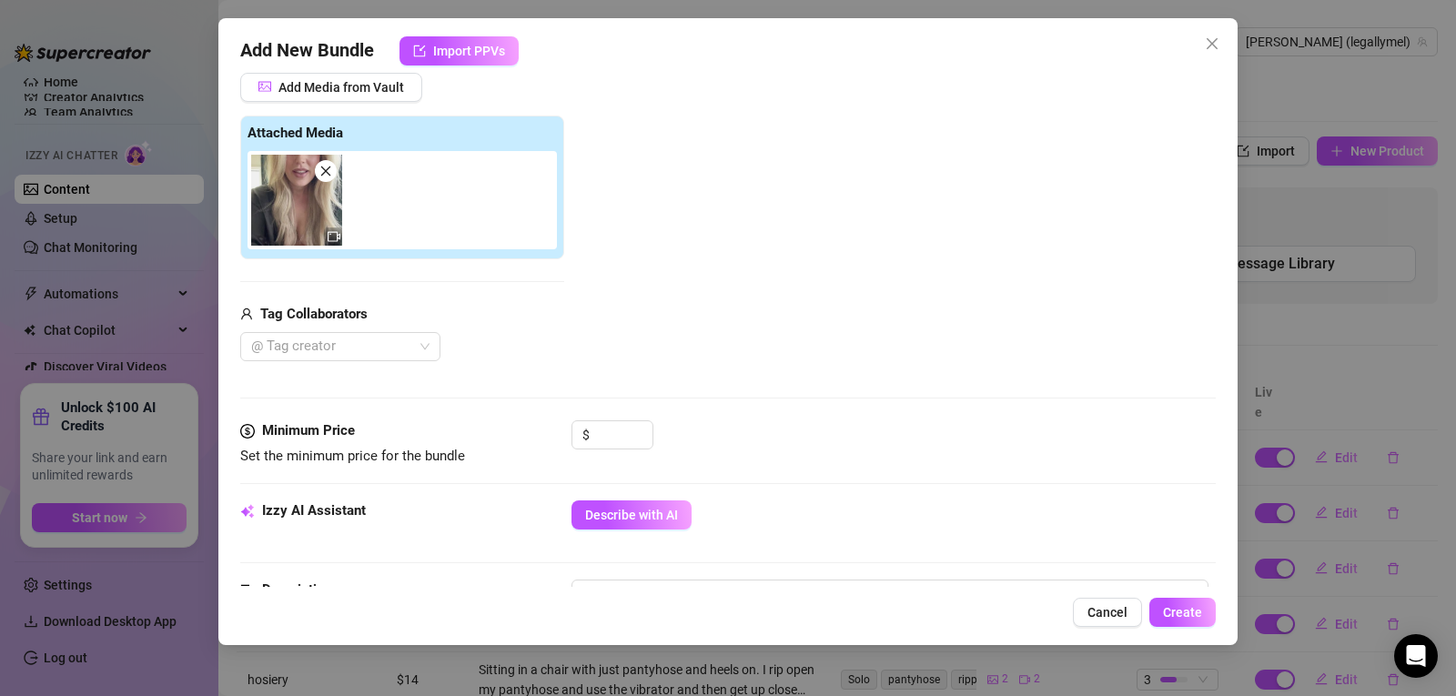
click at [772, 259] on div "Add Media from Vault Attached Media Tag Collaborators @ Tag creator" at bounding box center [728, 217] width 976 height 289
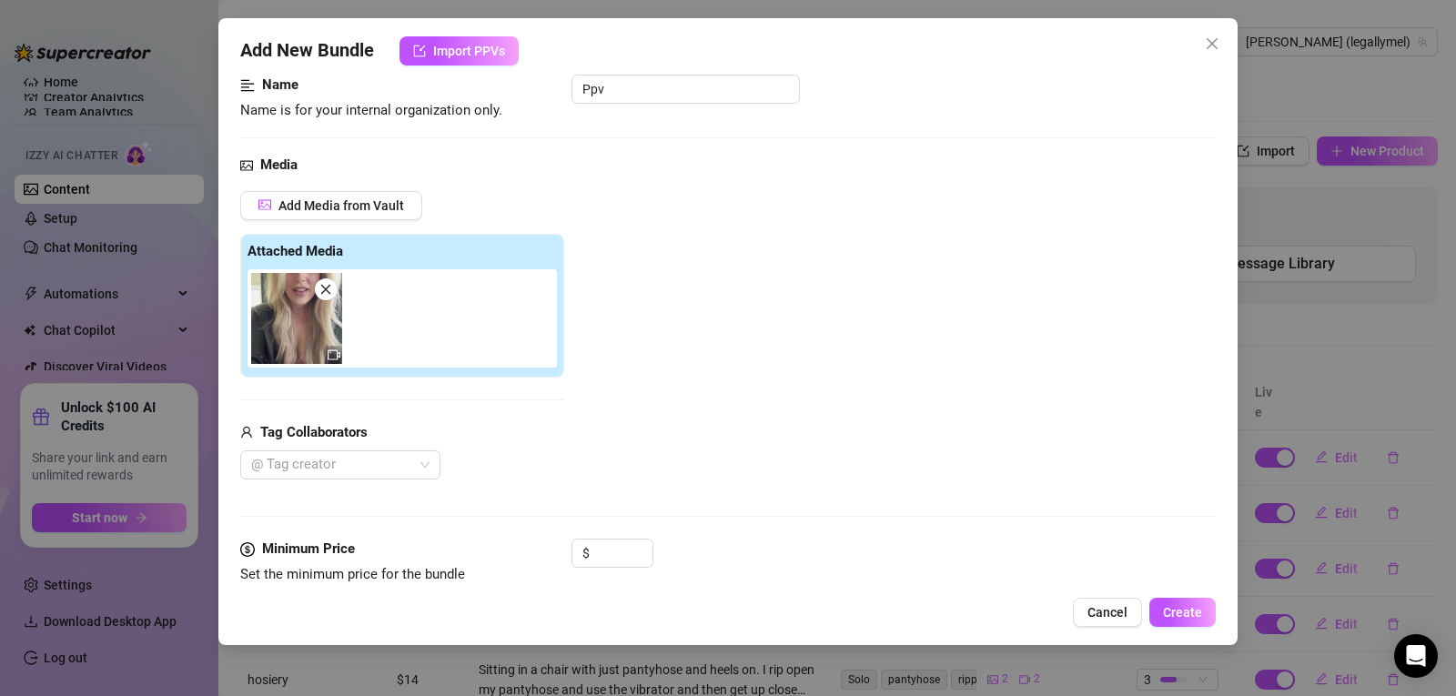
scroll to position [131, 0]
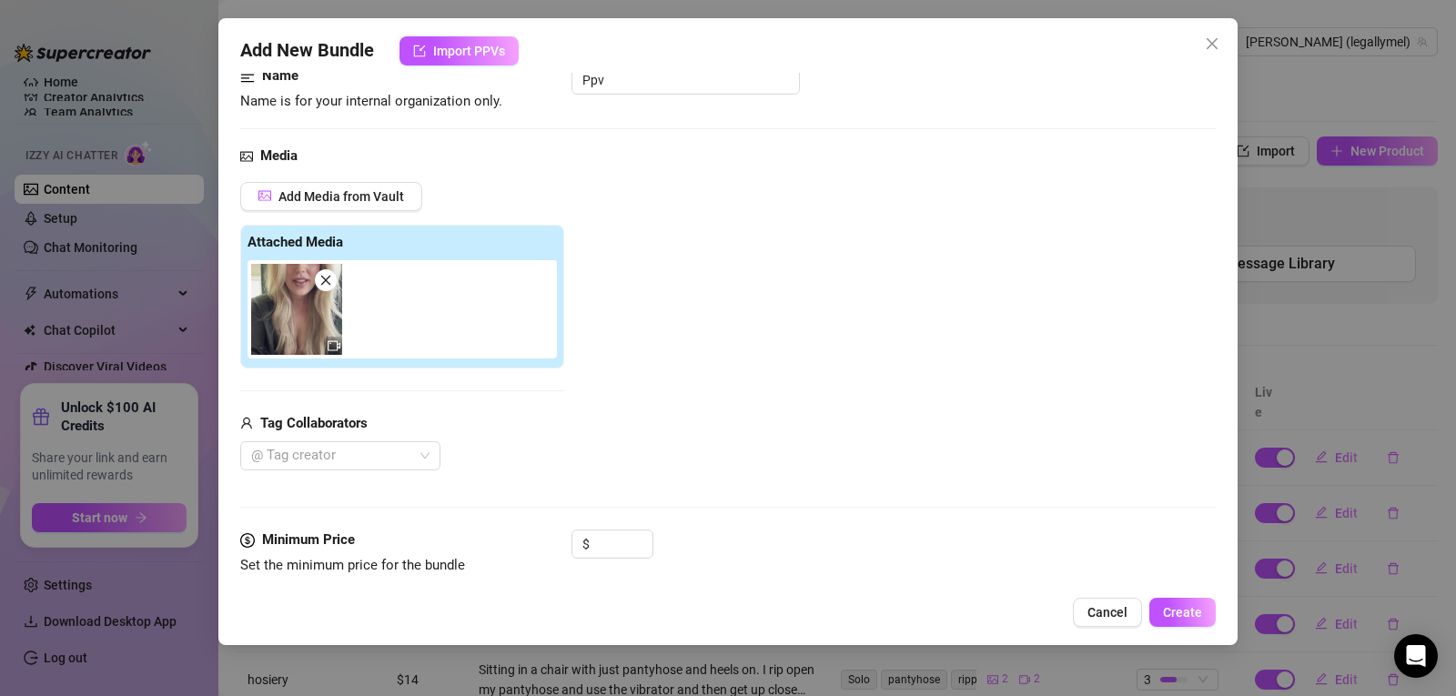
click at [840, 289] on div "Add Media from Vault Attached Media Tag Collaborators @ Tag creator" at bounding box center [728, 326] width 976 height 289
click at [297, 311] on img at bounding box center [296, 309] width 91 height 91
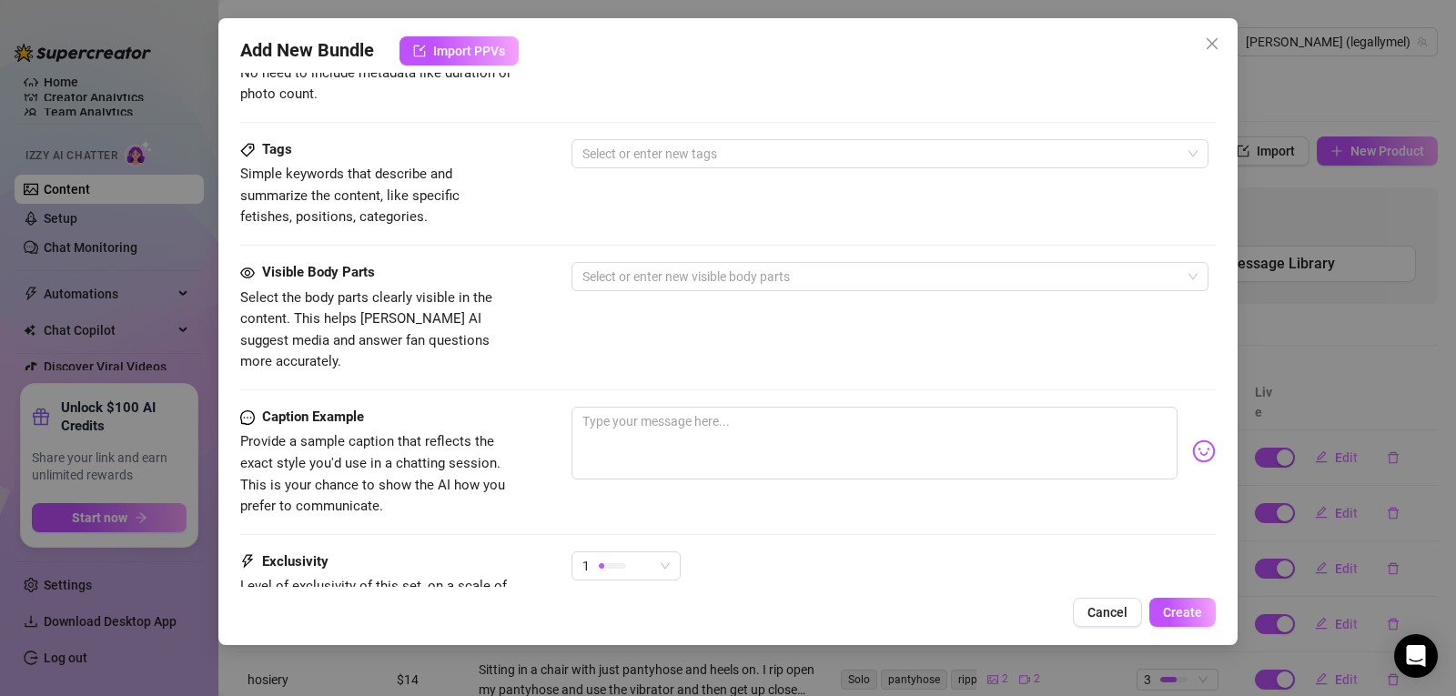
scroll to position [1028, 0]
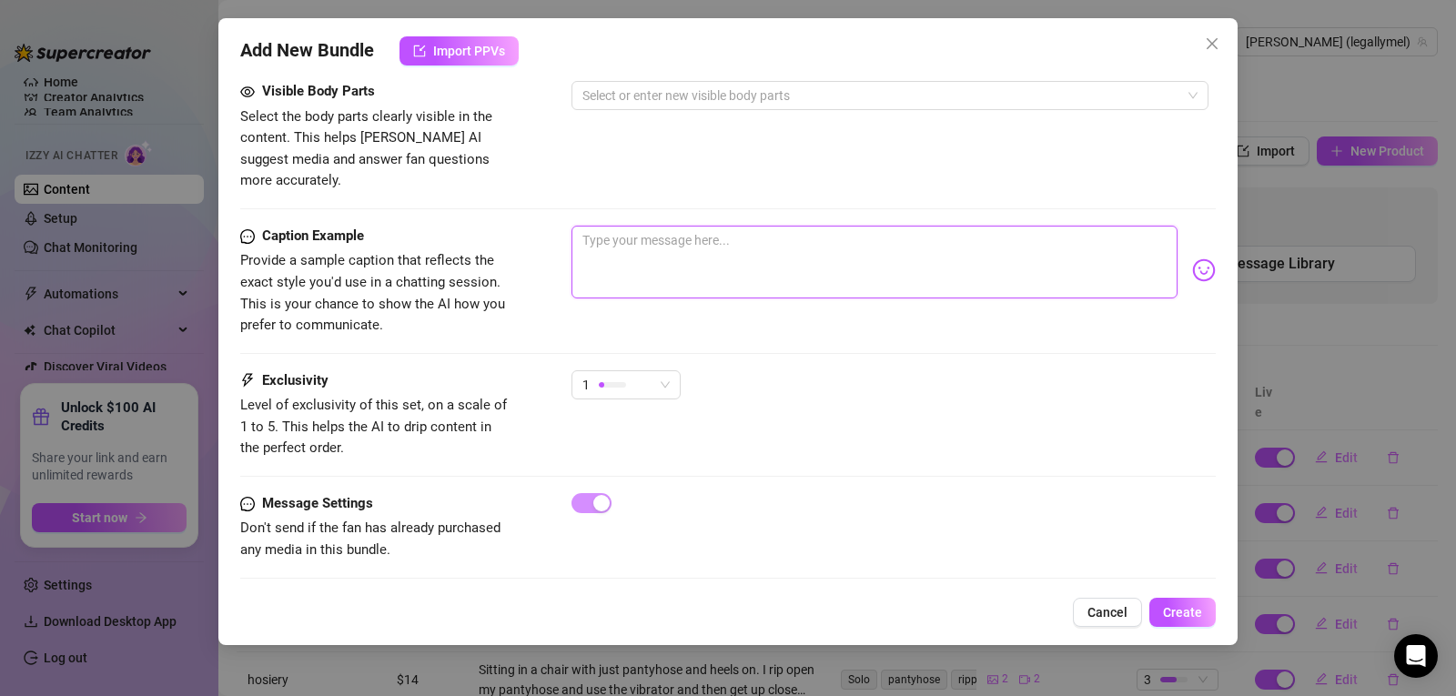
click at [636, 240] on textarea at bounding box center [875, 262] width 606 height 73
paste textarea "PPV 1: Honey Birdette try on haul. 15 minutes. Join me as I try on almost a doz…"
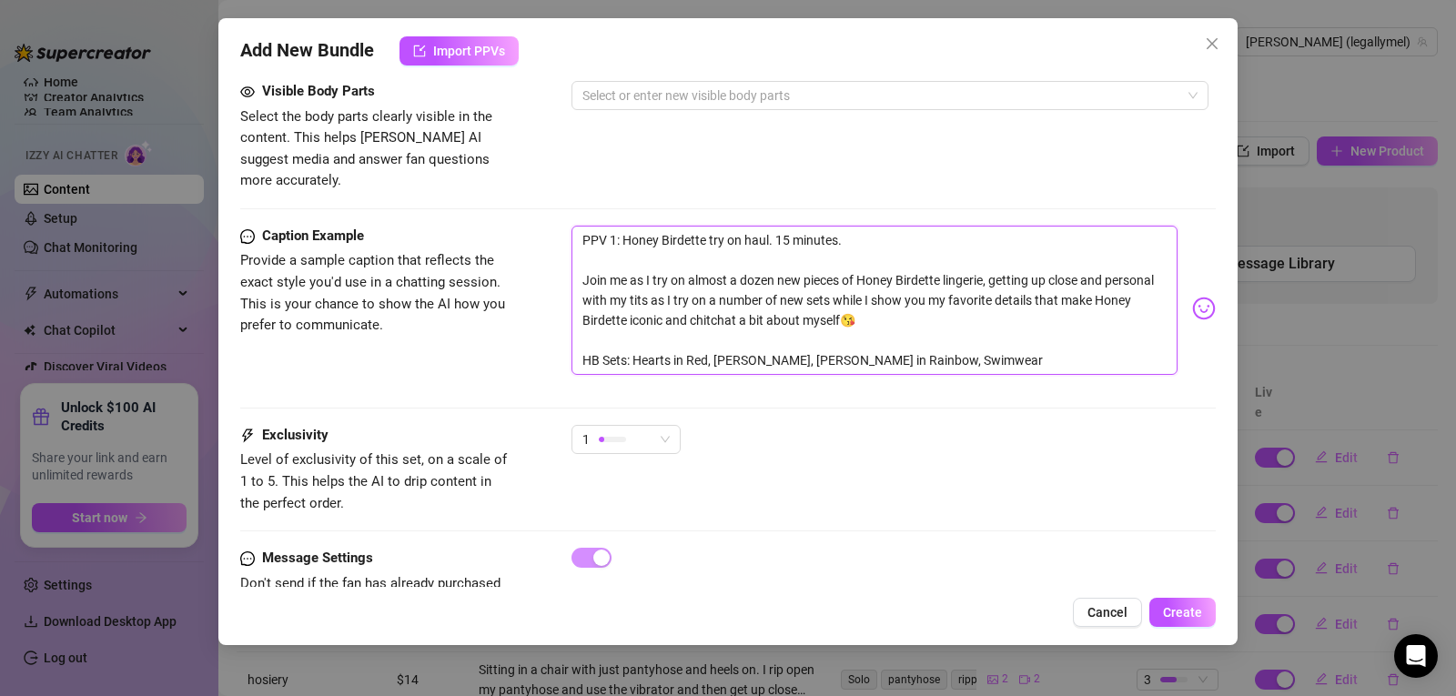
scroll to position [0, 0]
drag, startPoint x: 965, startPoint y: 331, endPoint x: 582, endPoint y: 261, distance: 388.6
click at [582, 261] on textarea "PPV 1: Honey Birdette try on haul. 15 minutes. Join me as I try on almost a doz…" at bounding box center [875, 300] width 606 height 149
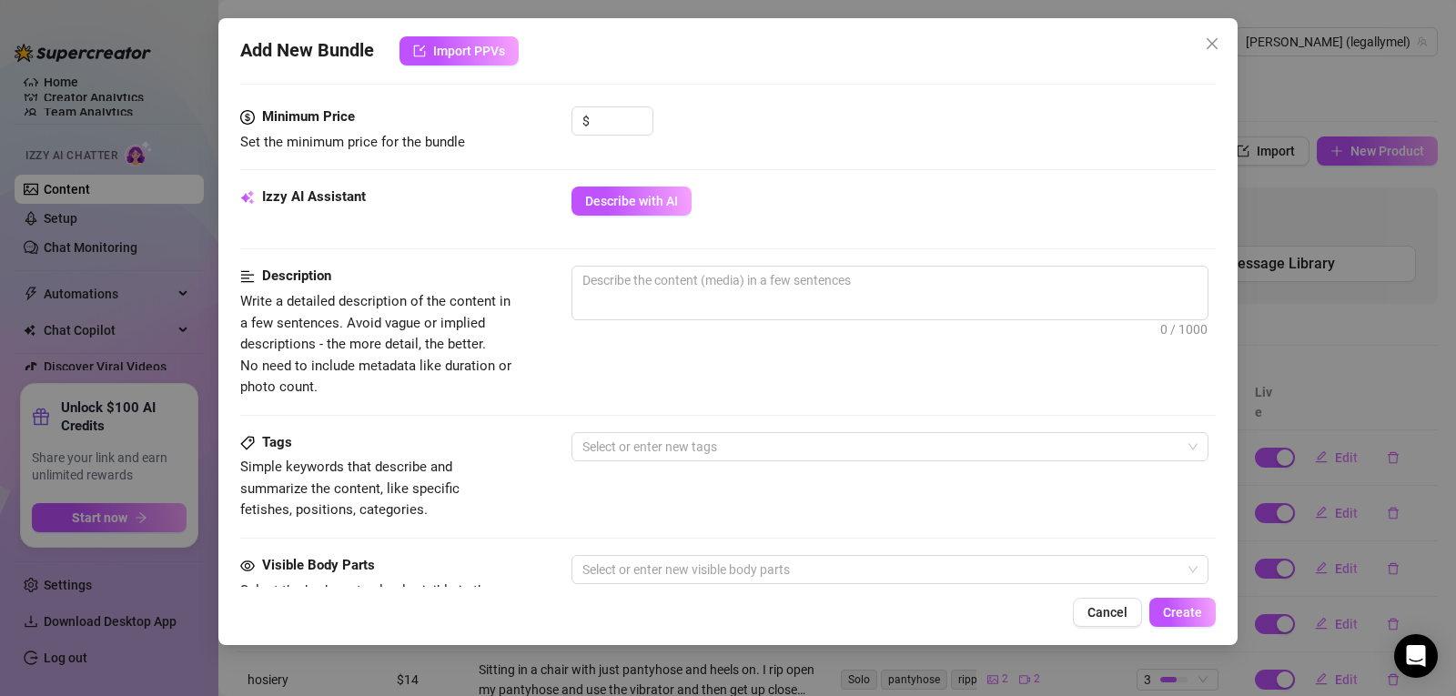
scroll to position [551, 0]
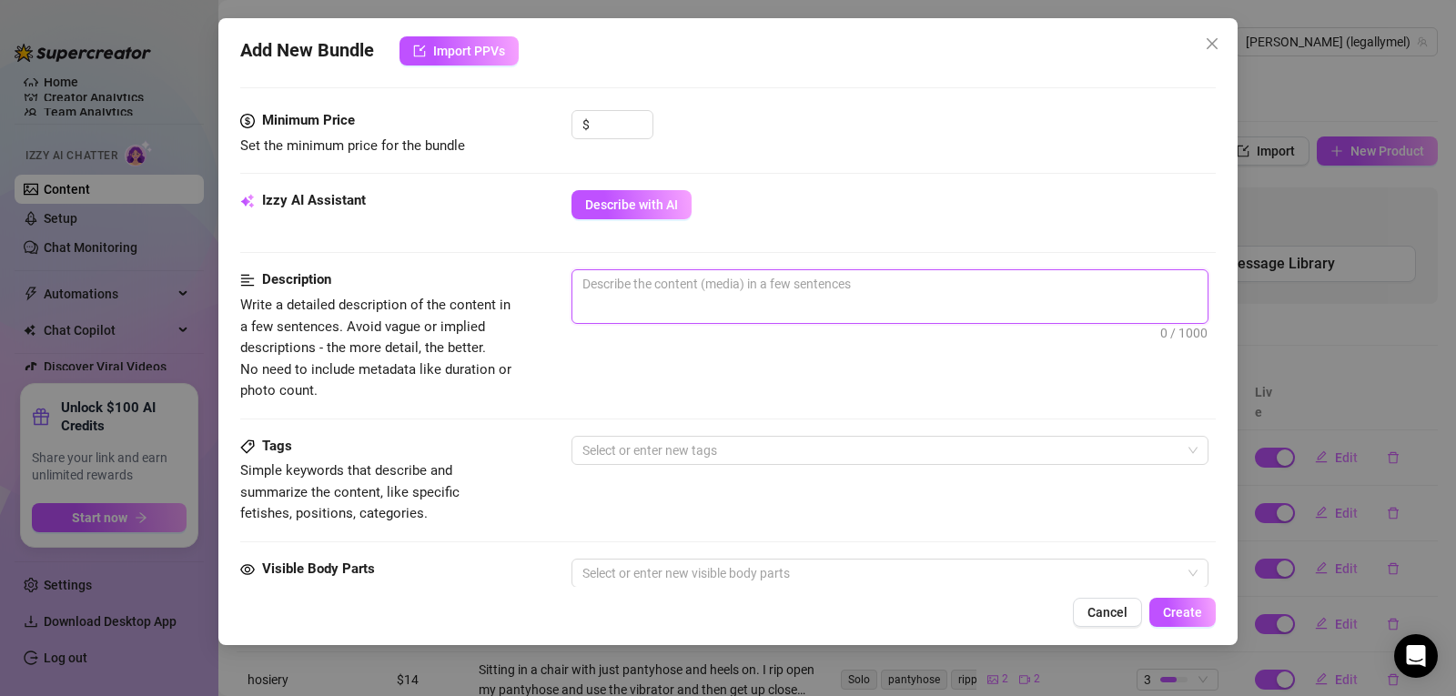
click at [770, 289] on textarea at bounding box center [889, 283] width 635 height 27
paste textarea "Join me as I try on almost a dozen new pieces of Honey Birdette lingerie, getti…"
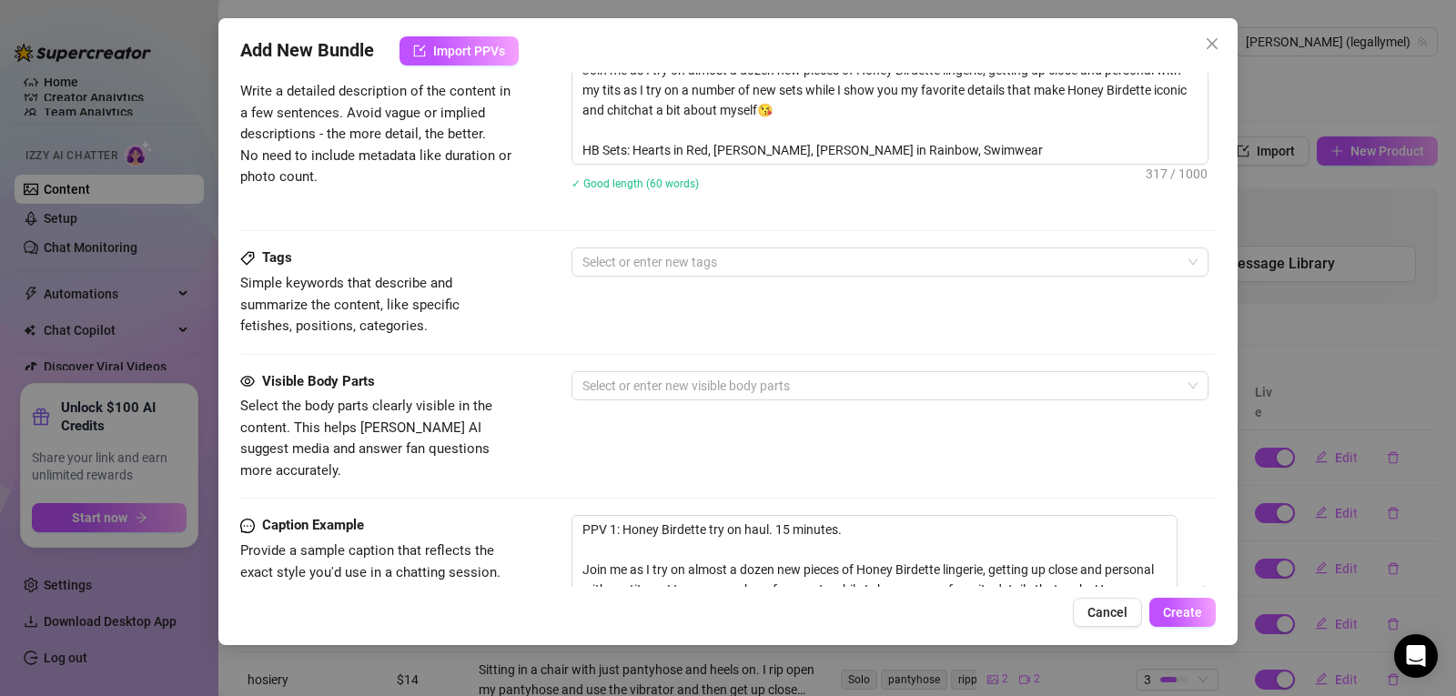
scroll to position [768, 0]
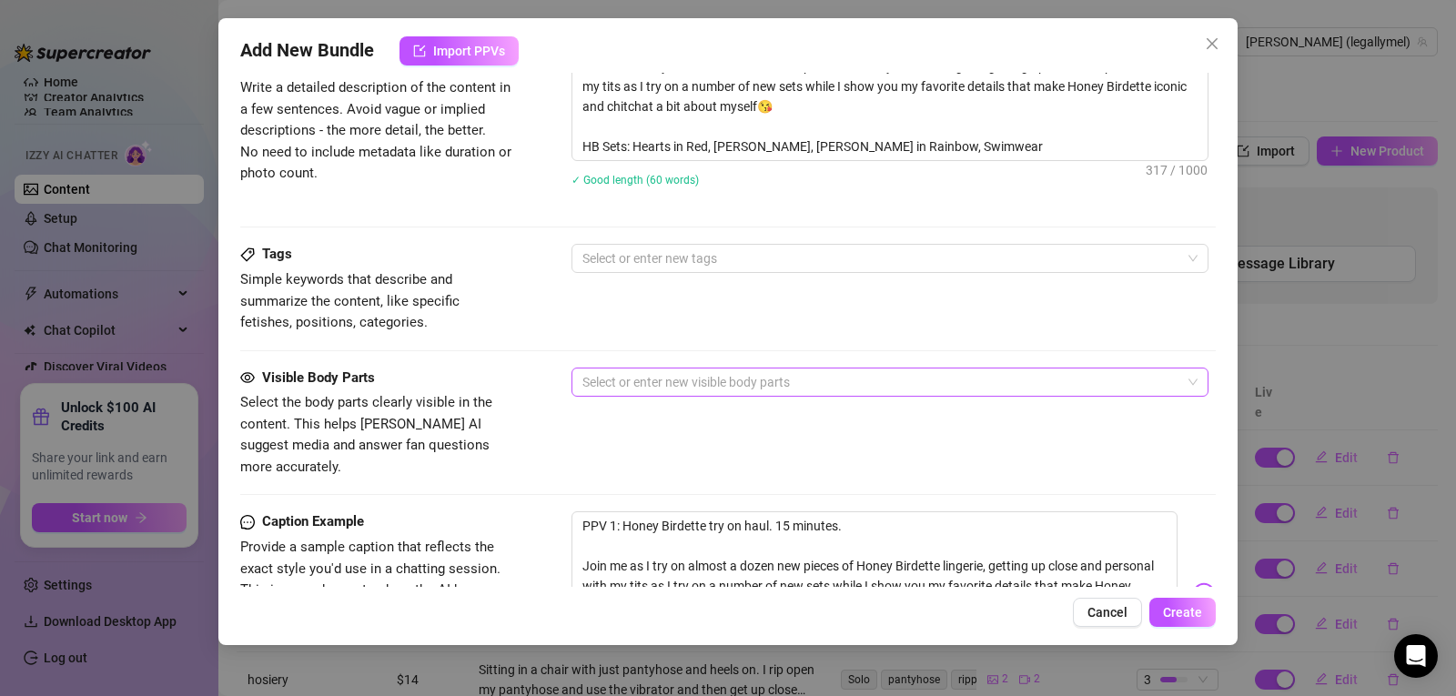
click at [644, 380] on div at bounding box center [880, 382] width 611 height 25
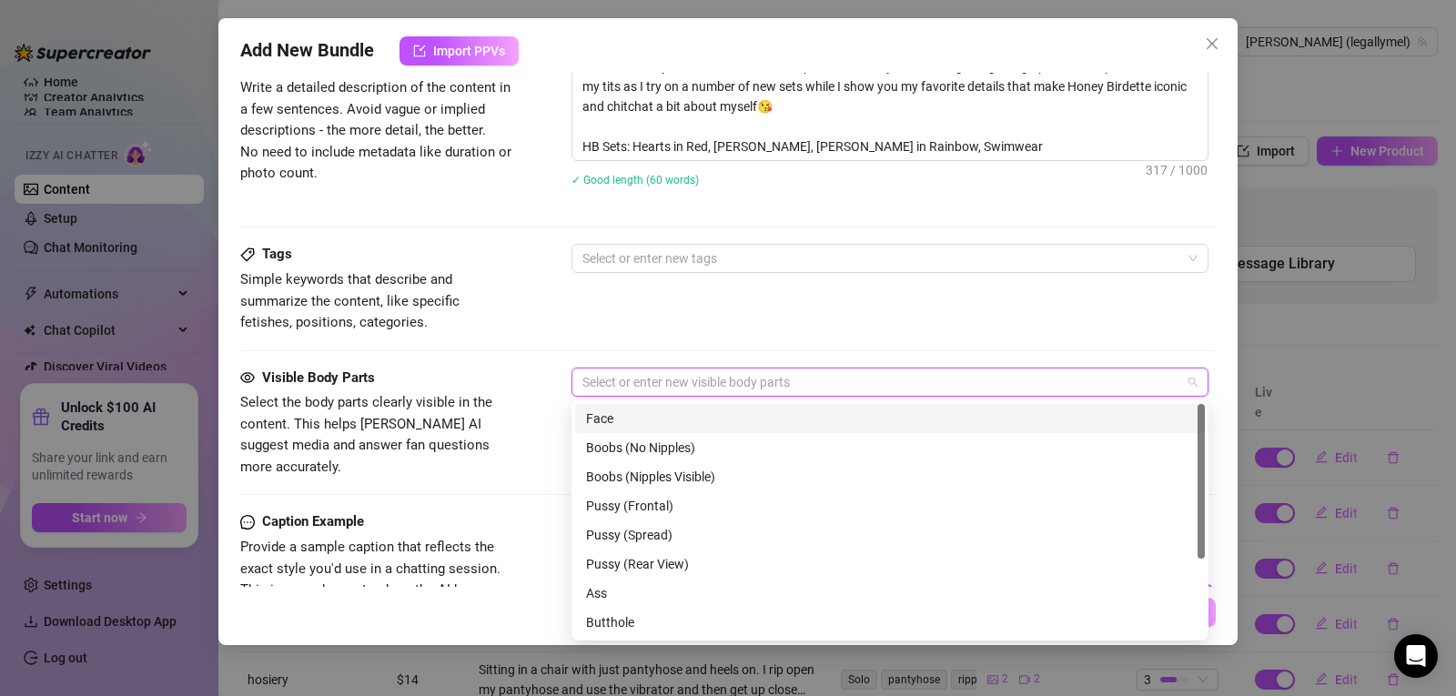
click at [621, 423] on div "Face" at bounding box center [890, 419] width 608 height 20
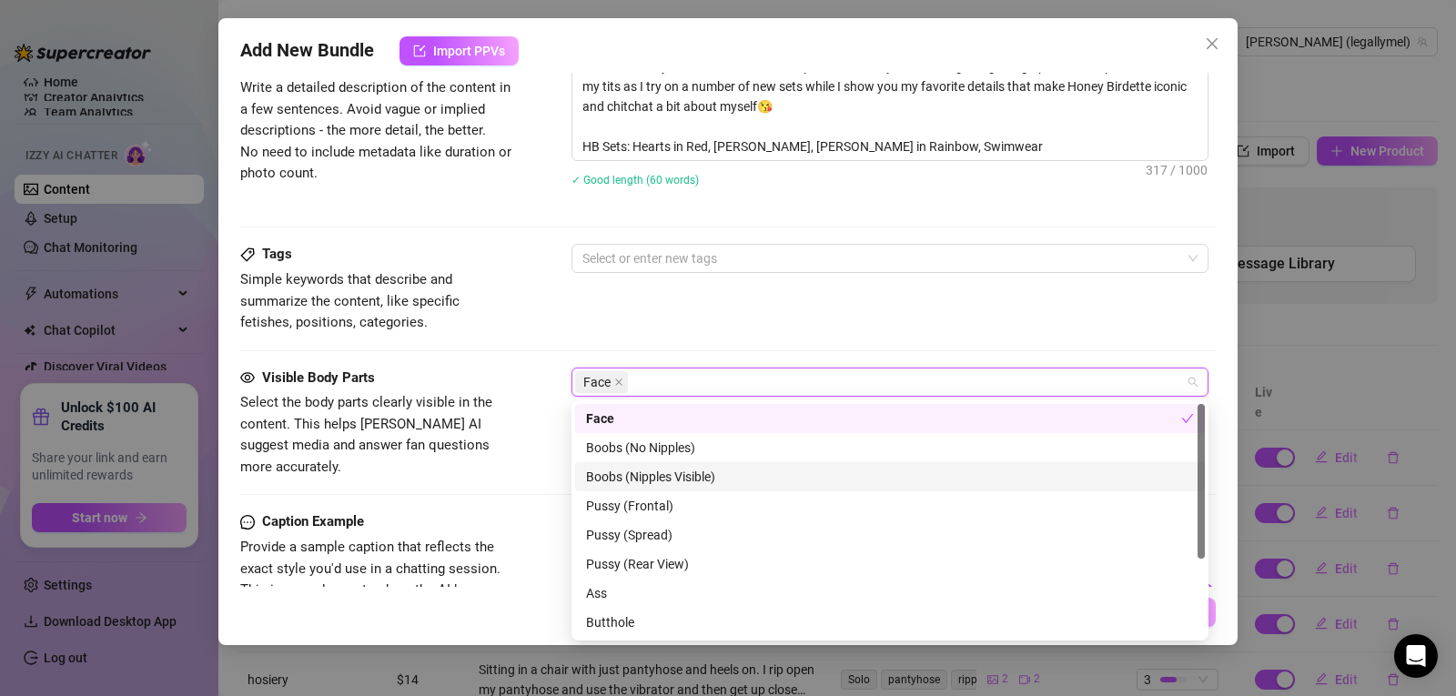
click at [633, 476] on div "Boobs (Nipples Visible)" at bounding box center [890, 477] width 608 height 20
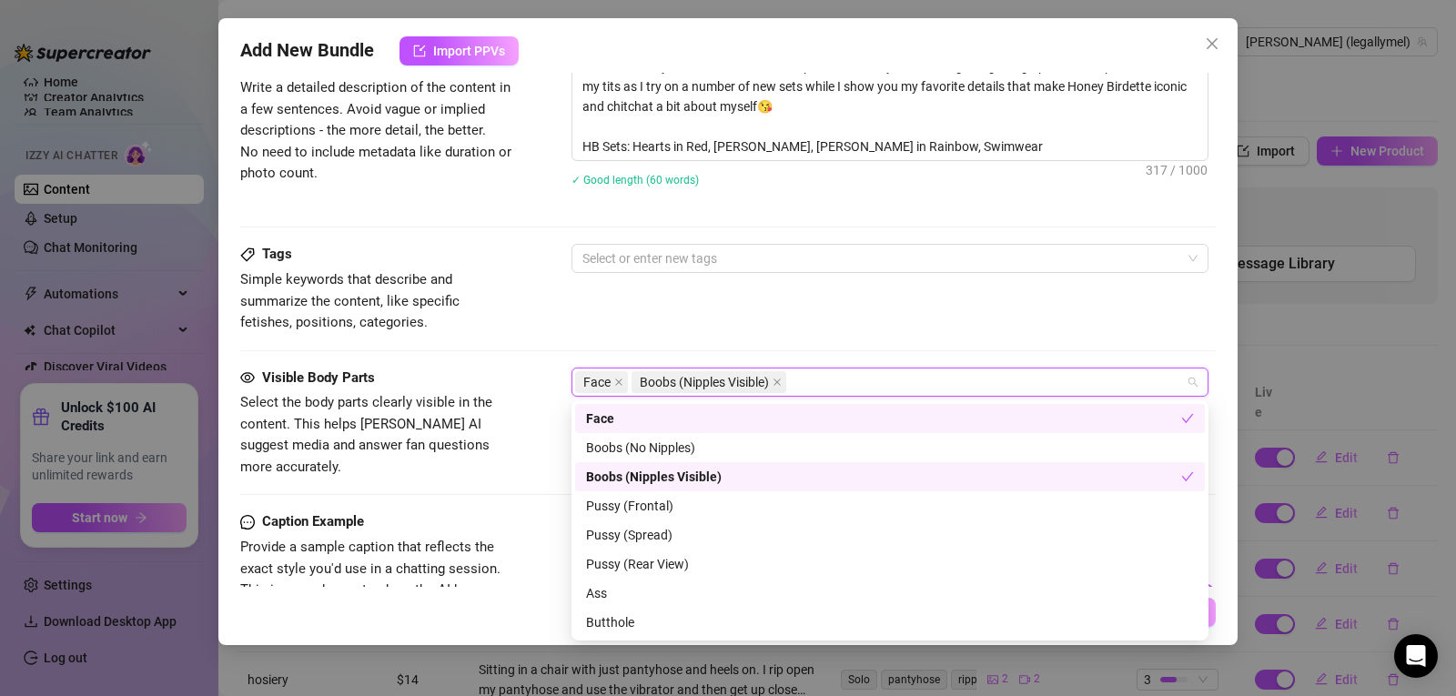
click at [787, 314] on div "Tags Simple keywords that describe and summarize the content, like specific fet…" at bounding box center [728, 288] width 976 height 89
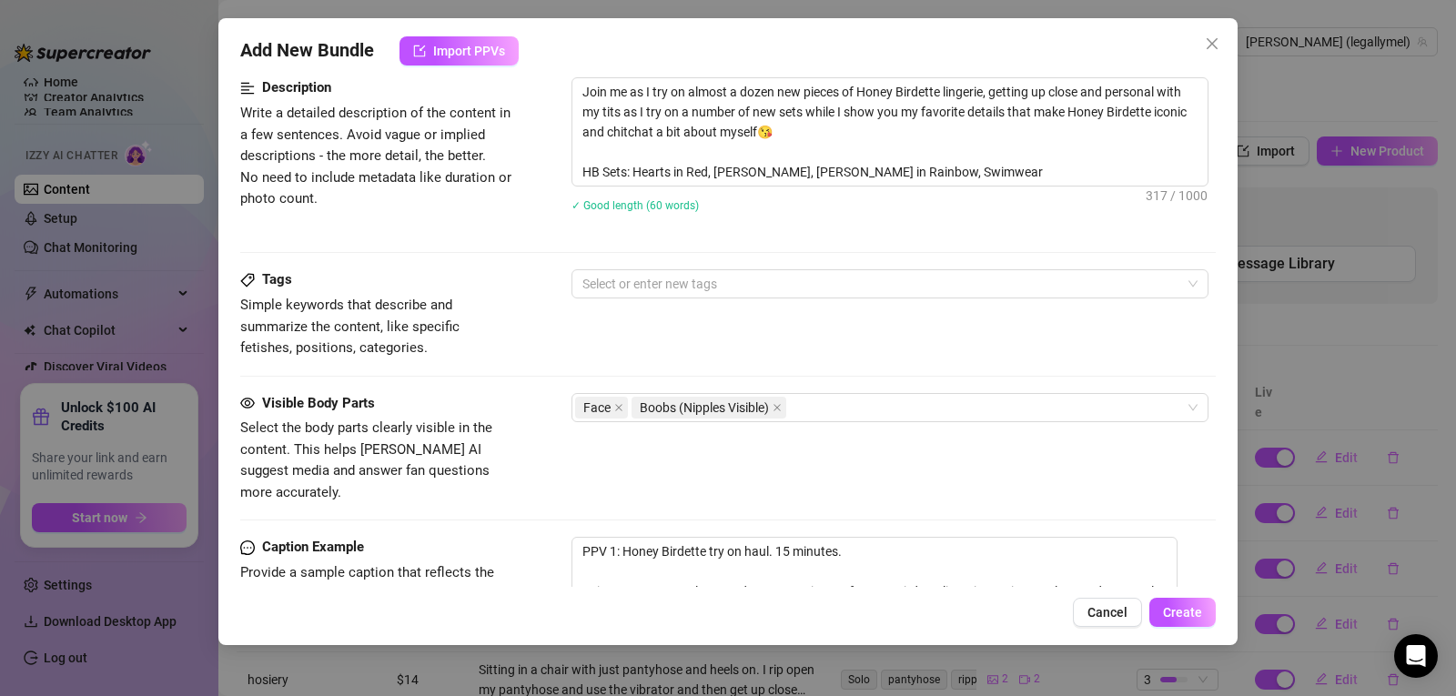
scroll to position [689, 0]
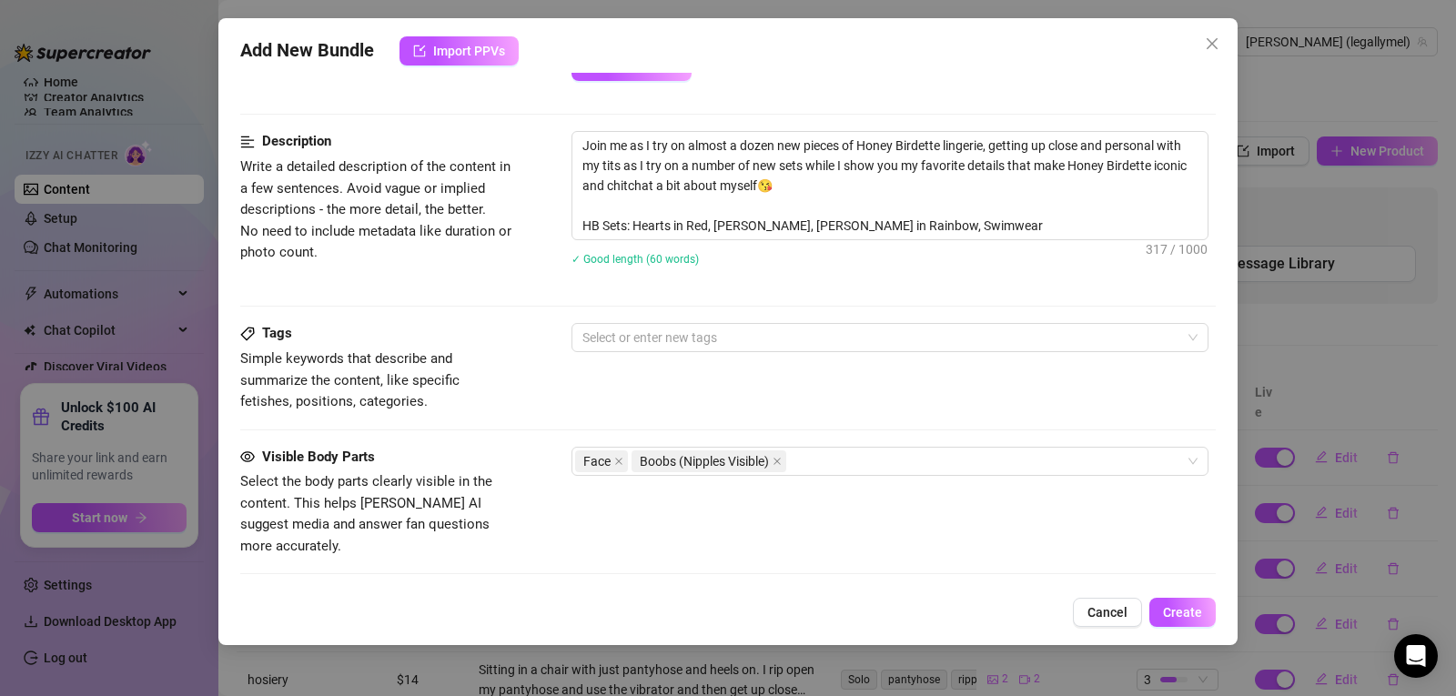
click at [722, 354] on div "Tags Simple keywords that describe and summarize the content, like specific fet…" at bounding box center [728, 367] width 976 height 89
click at [718, 341] on div at bounding box center [880, 337] width 611 height 25
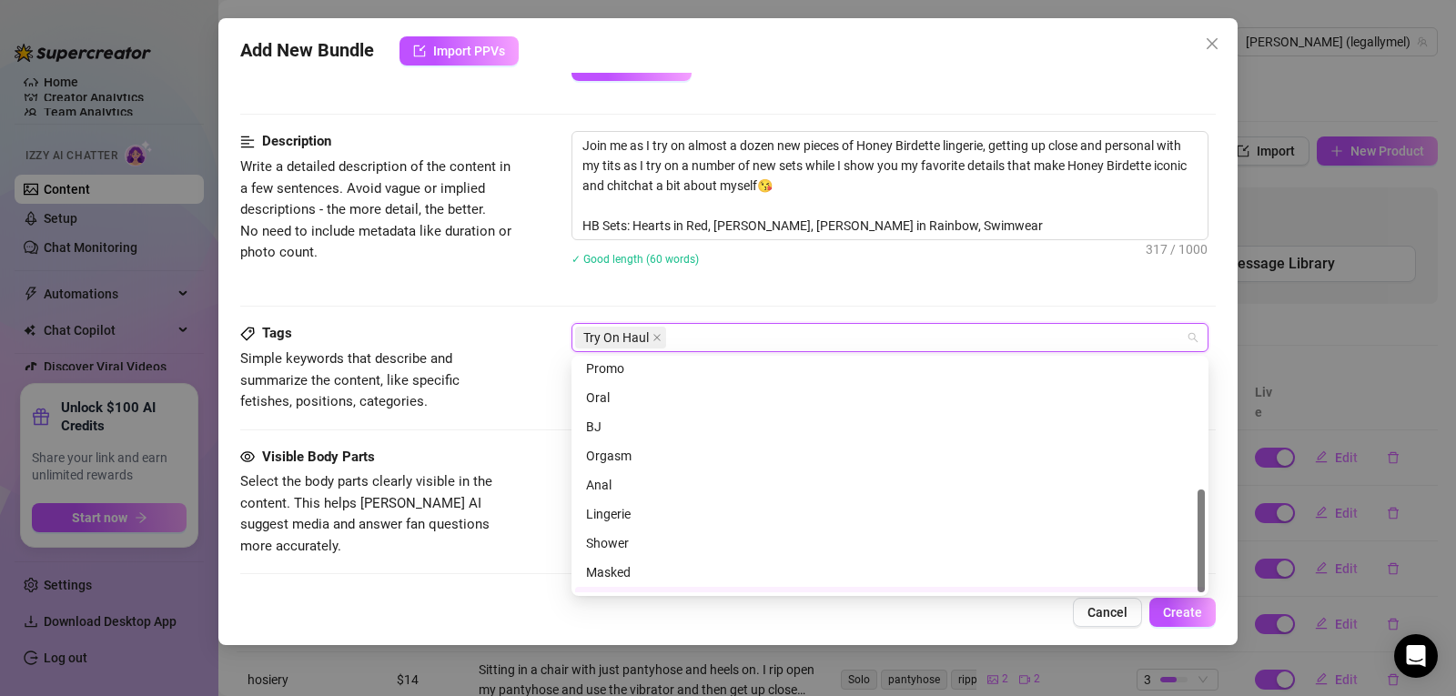
scroll to position [291, 0]
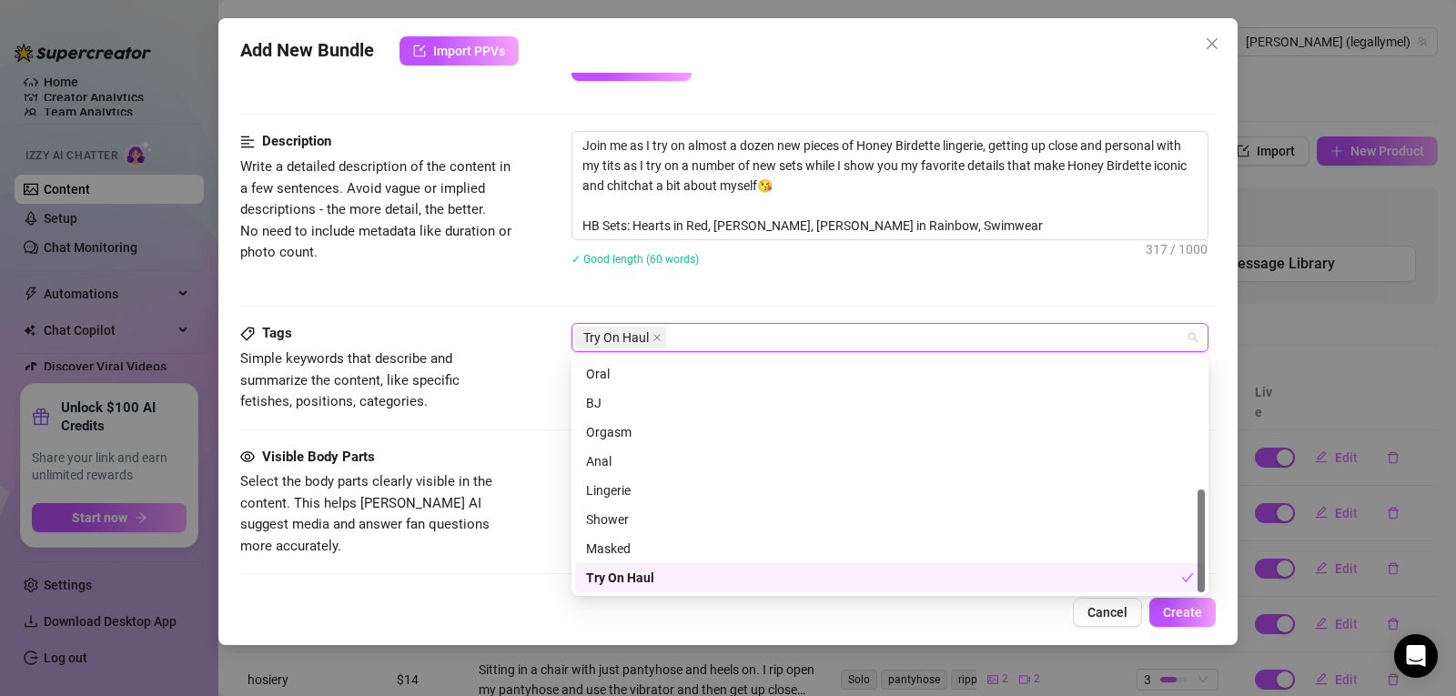
drag, startPoint x: 1199, startPoint y: 412, endPoint x: 1225, endPoint y: 631, distance: 220.0
click at [1225, 631] on body "Home Creator Analytics Team Analytics Izzy AI Chatter Content Setup Chat Monito…" at bounding box center [728, 348] width 1456 height 696
click at [662, 481] on div "Lingerie" at bounding box center [890, 491] width 608 height 20
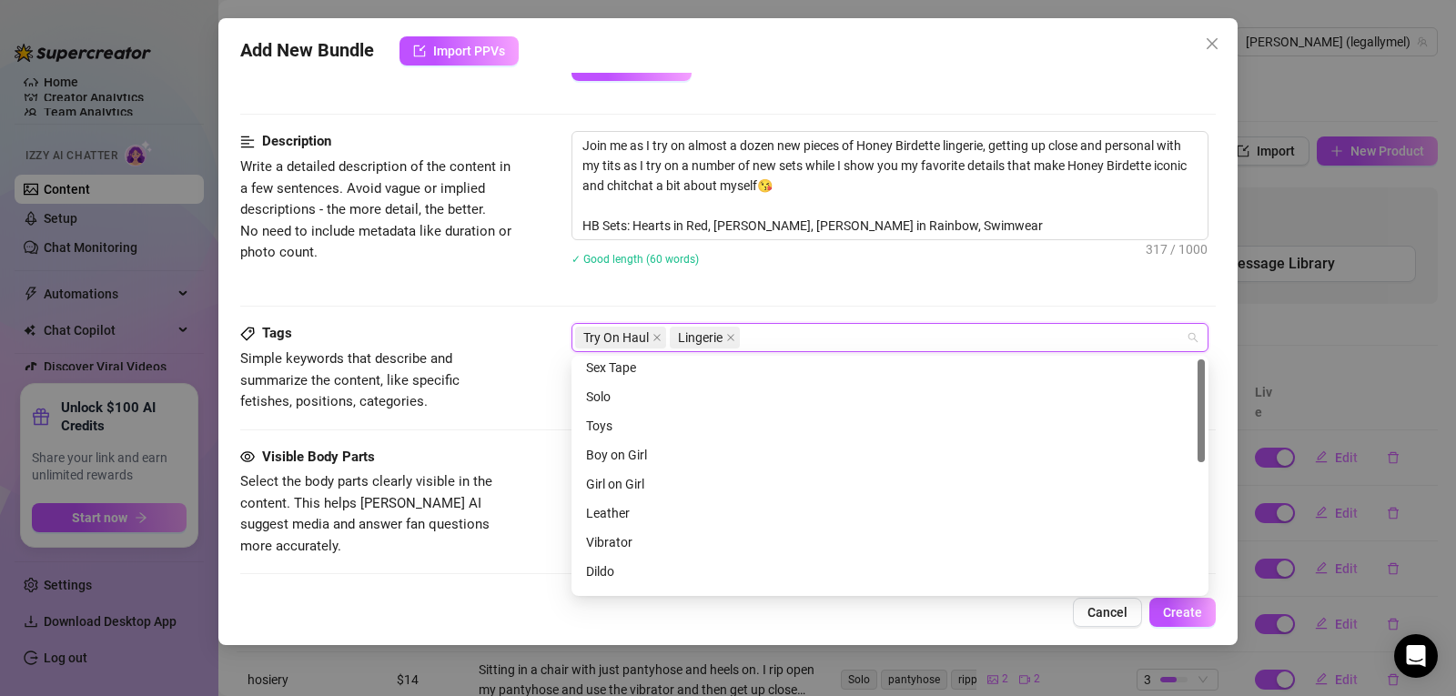
scroll to position [0, 0]
drag, startPoint x: 1200, startPoint y: 552, endPoint x: 1180, endPoint y: 395, distance: 157.9
click at [1180, 395] on div "Sex Tape Solo Toys Boy on Girl Girl on Girl Leather Vibrator Dildo Cheap Conten…" at bounding box center [890, 476] width 630 height 233
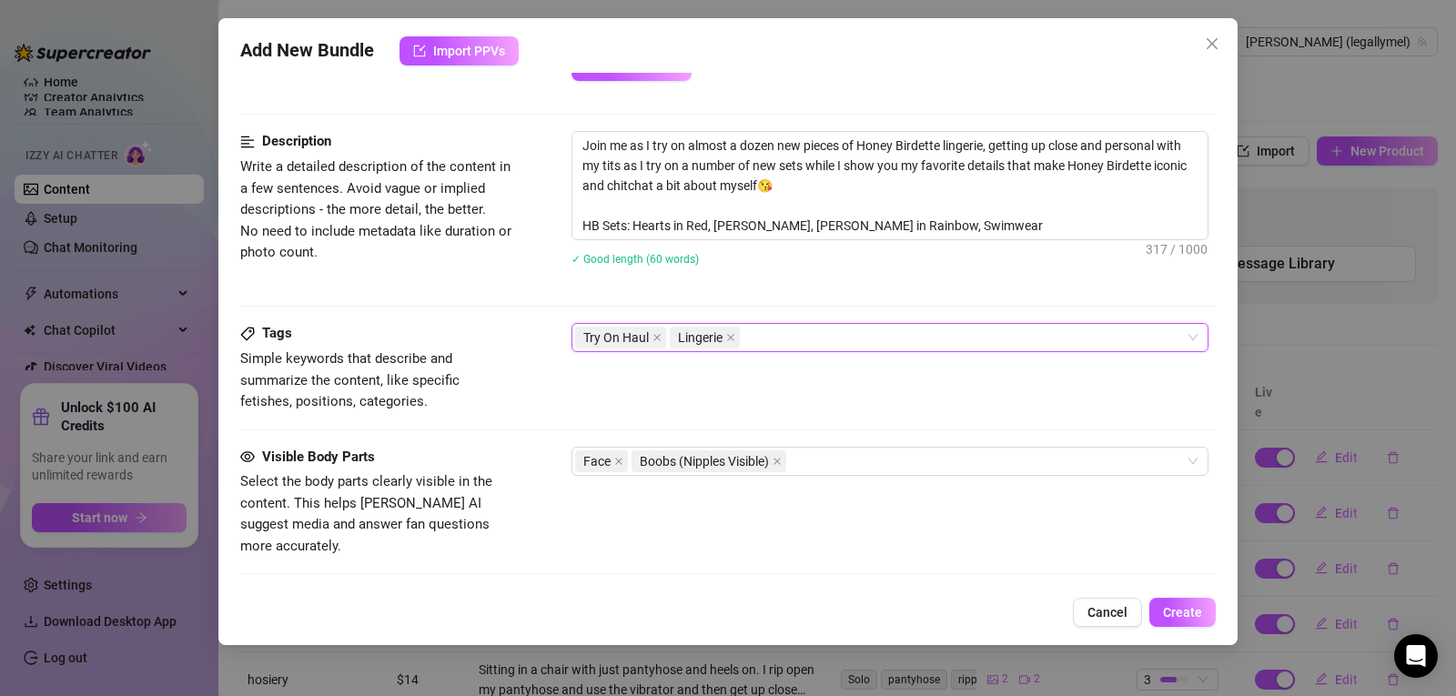
click at [937, 288] on div "Join me as I try on almost a dozen new pieces of Honey Birdette lingerie, getti…" at bounding box center [894, 210] width 644 height 158
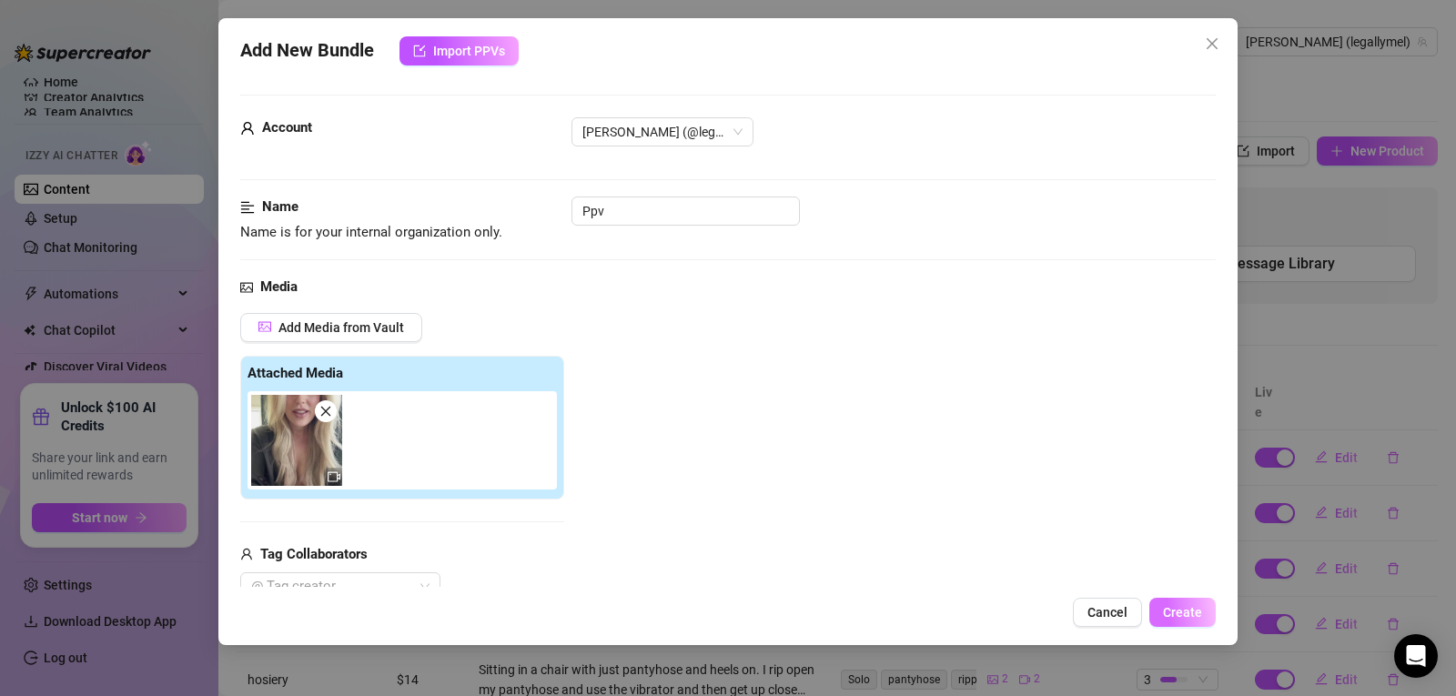
click at [1197, 622] on button "Create" at bounding box center [1182, 612] width 66 height 29
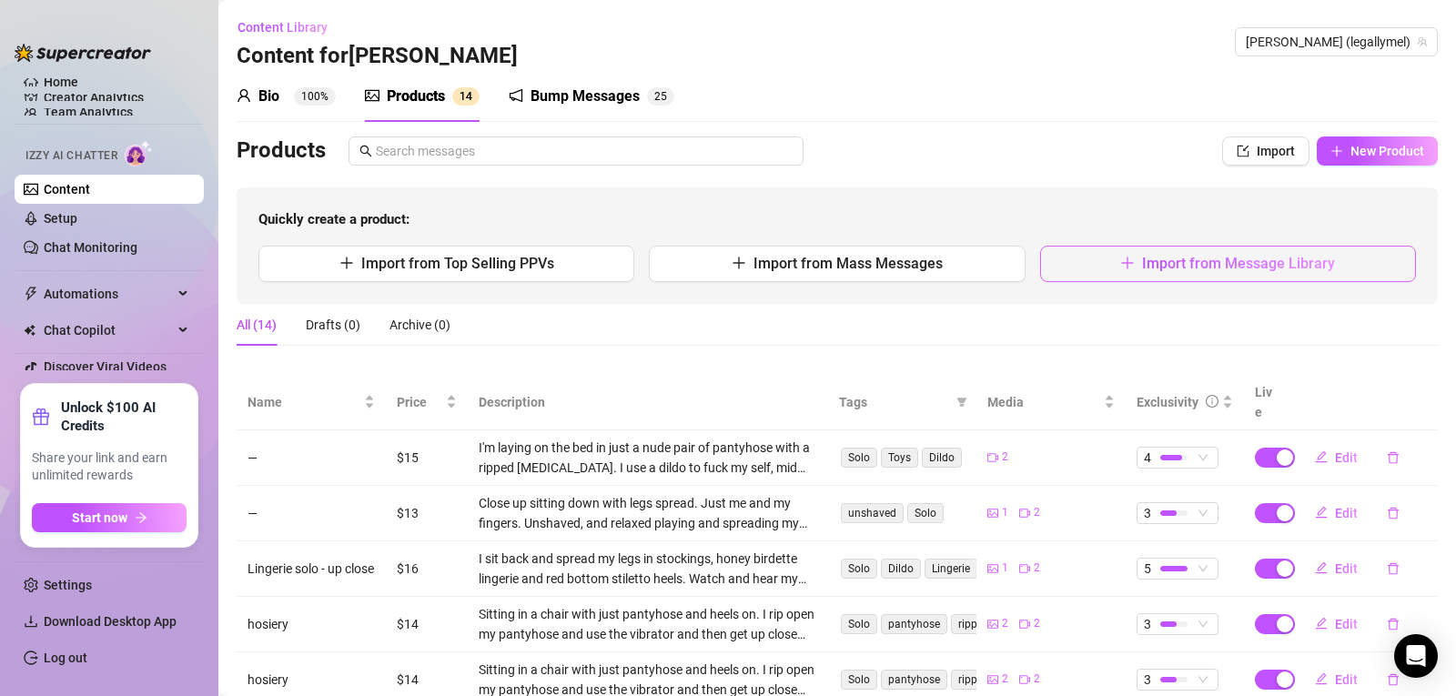
click at [1204, 264] on span "Import from Message Library" at bounding box center [1238, 263] width 193 height 17
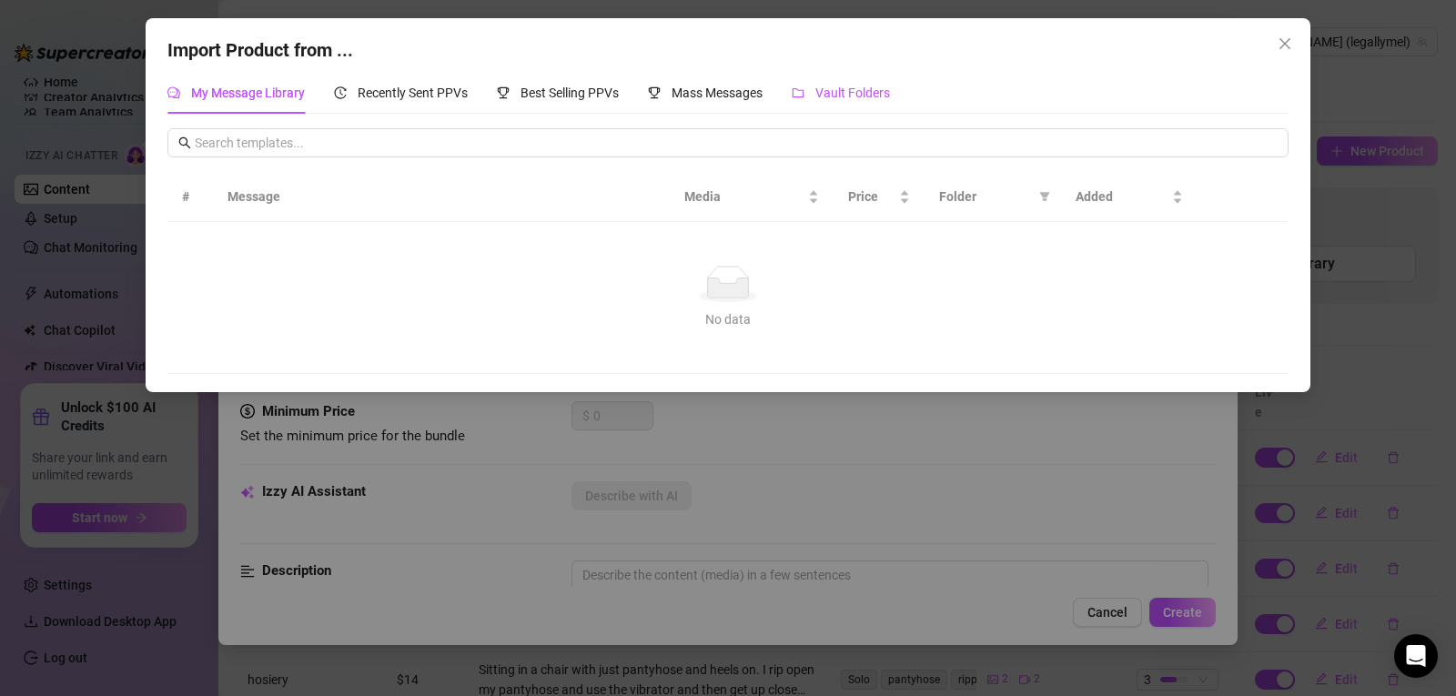
click at [828, 97] on span "Vault Folders" at bounding box center [852, 93] width 75 height 15
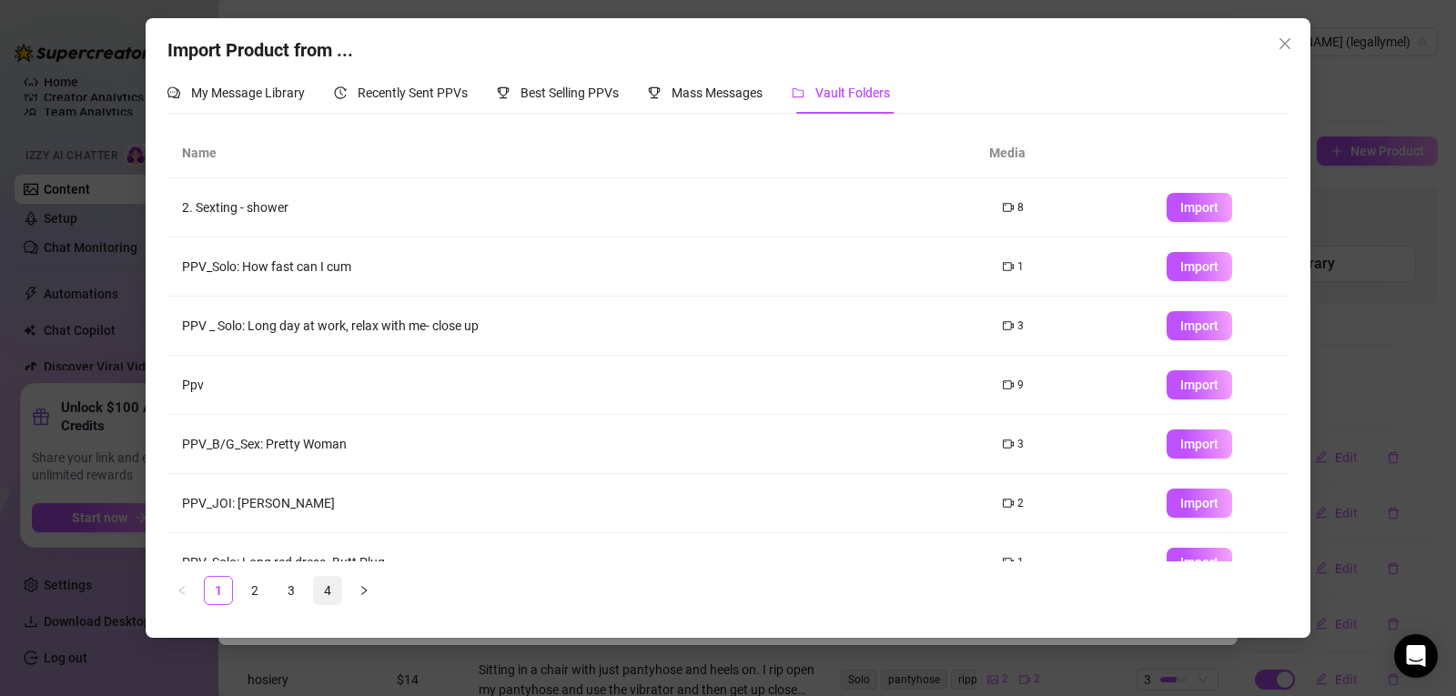
click at [327, 591] on link "4" at bounding box center [327, 590] width 27 height 27
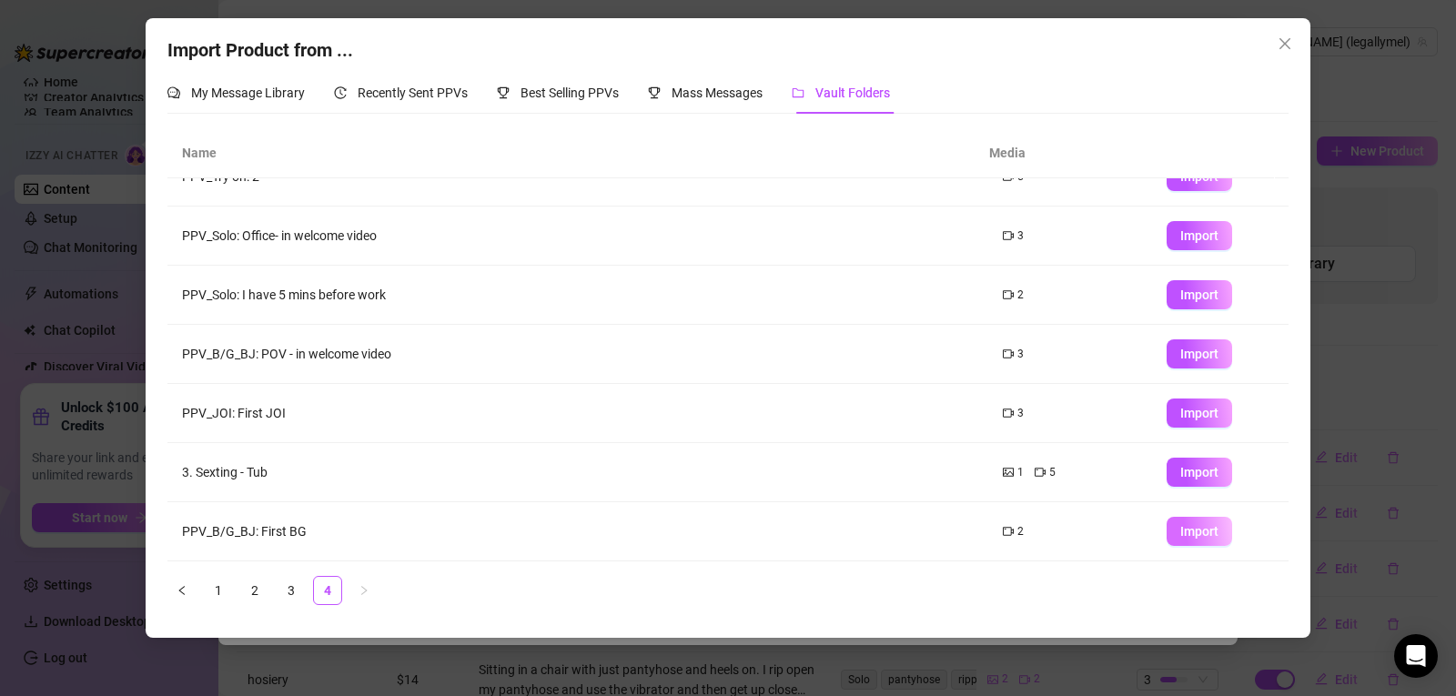
click at [1186, 530] on span "Import" at bounding box center [1199, 531] width 38 height 15
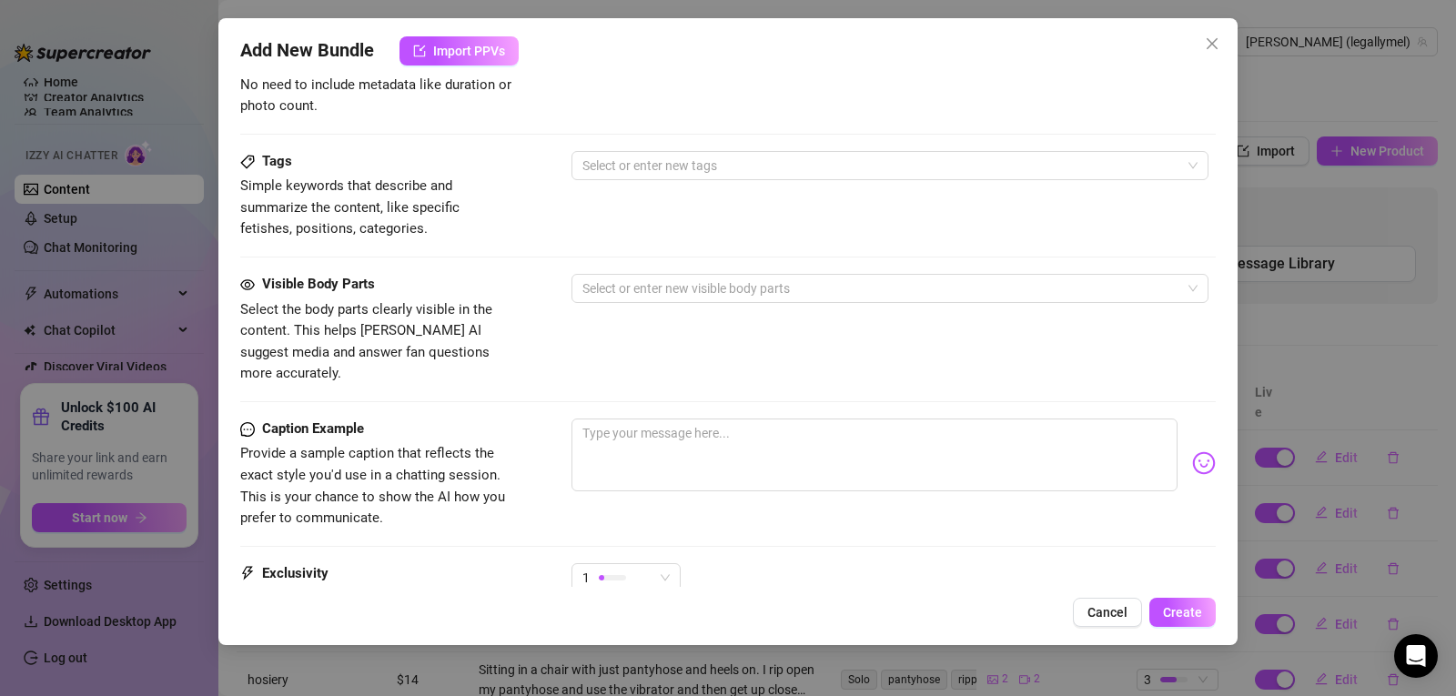
scroll to position [850, 0]
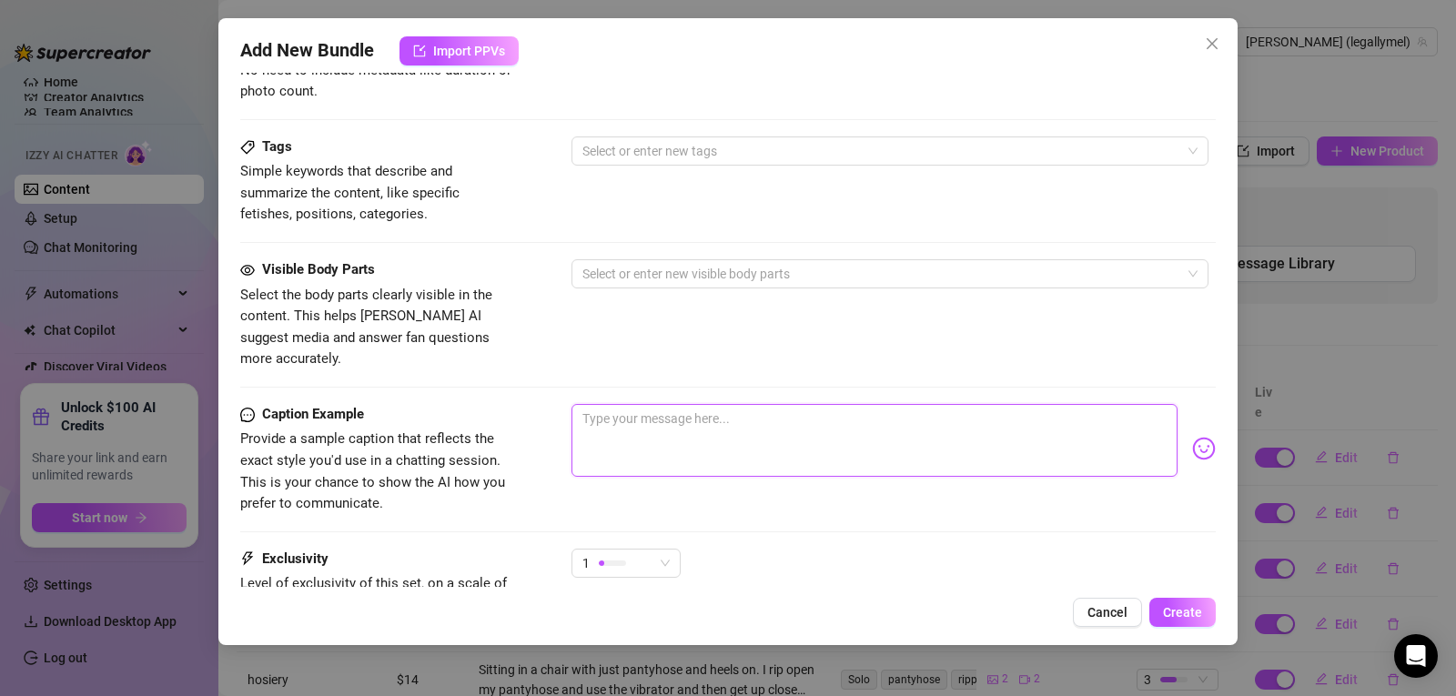
click at [587, 416] on textarea at bounding box center [875, 440] width 606 height 73
paste textarea "PPV 2: B/G - Blowjob. 4 minutes. Watch me get on my knees and gag while being f…"
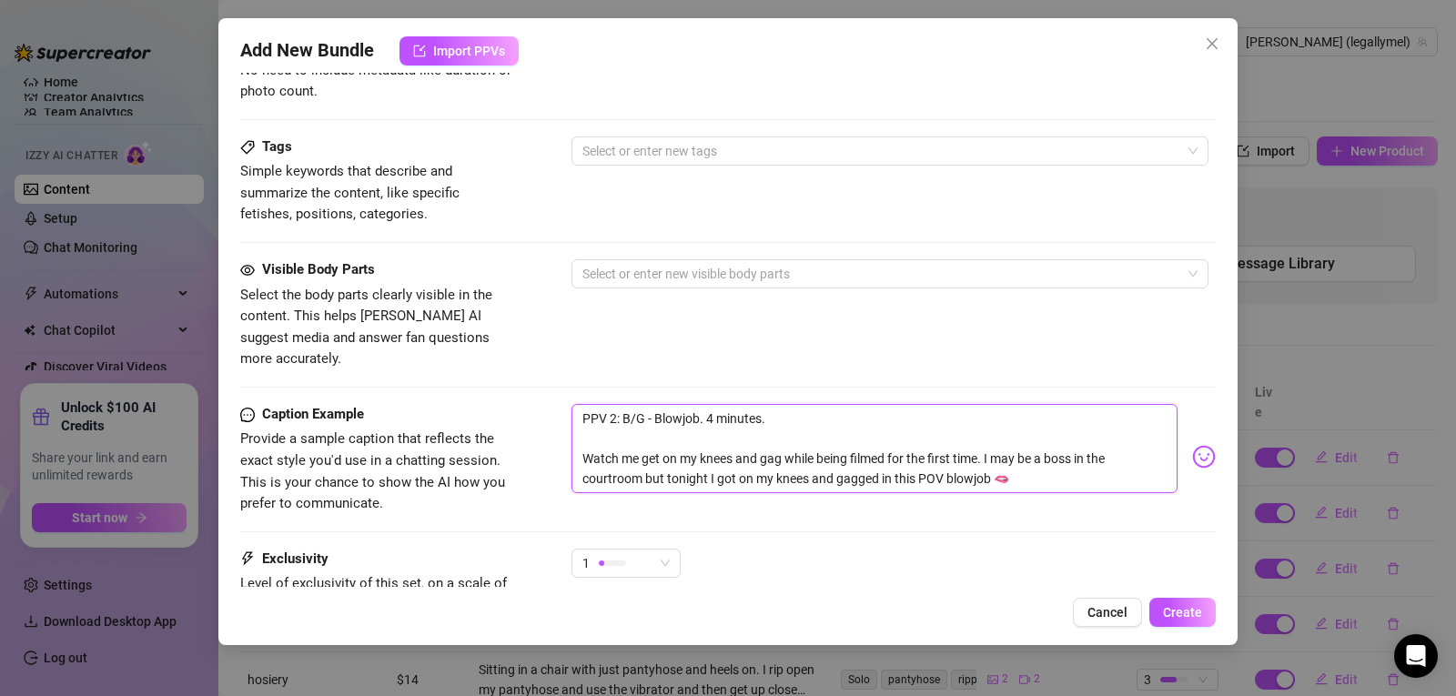
scroll to position [0, 0]
drag, startPoint x: 1032, startPoint y: 465, endPoint x: 998, endPoint y: 446, distance: 39.5
click at [998, 446] on textarea "PPV 2: B/G - Blowjob. 4 minutes. Watch me get on my knees and gag while being f…" at bounding box center [875, 448] width 606 height 89
click at [1107, 511] on div "Caption Example Provide a sample caption that reflects the exact style you'd us…" at bounding box center [728, 476] width 976 height 145
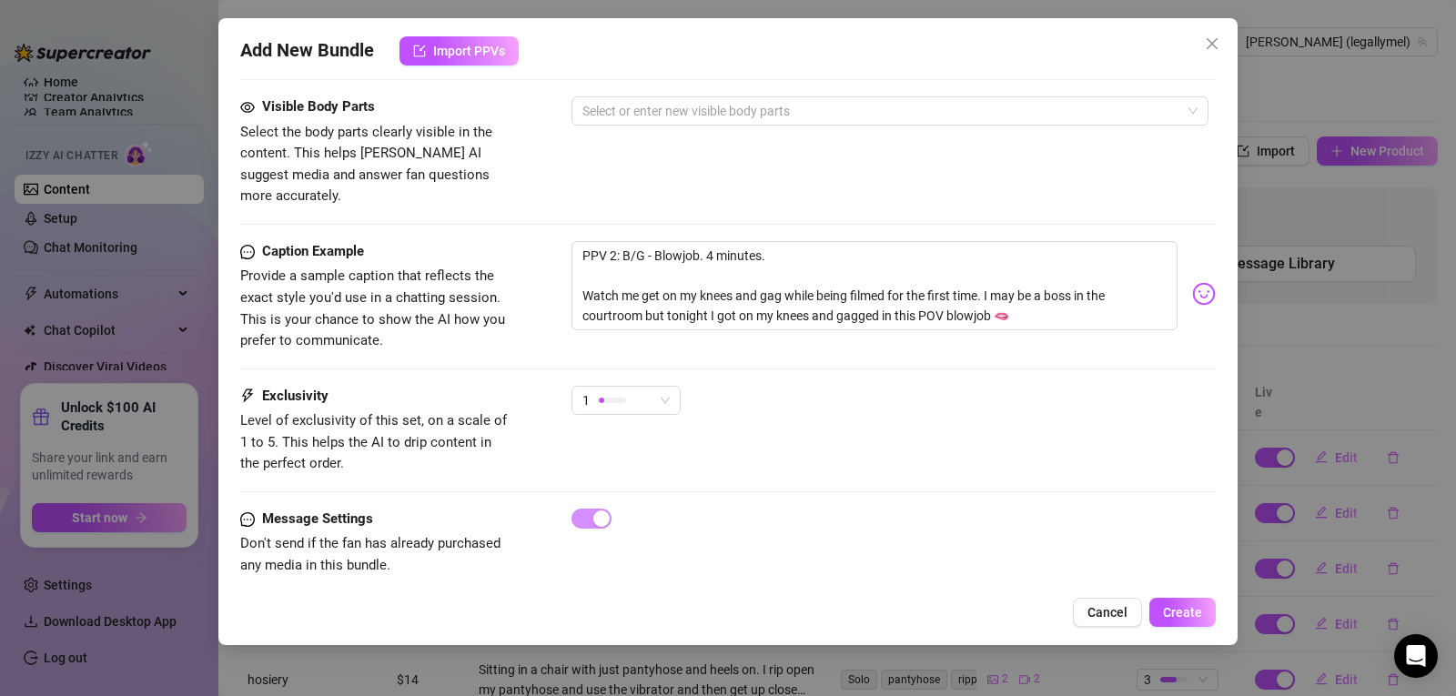
scroll to position [921, 0]
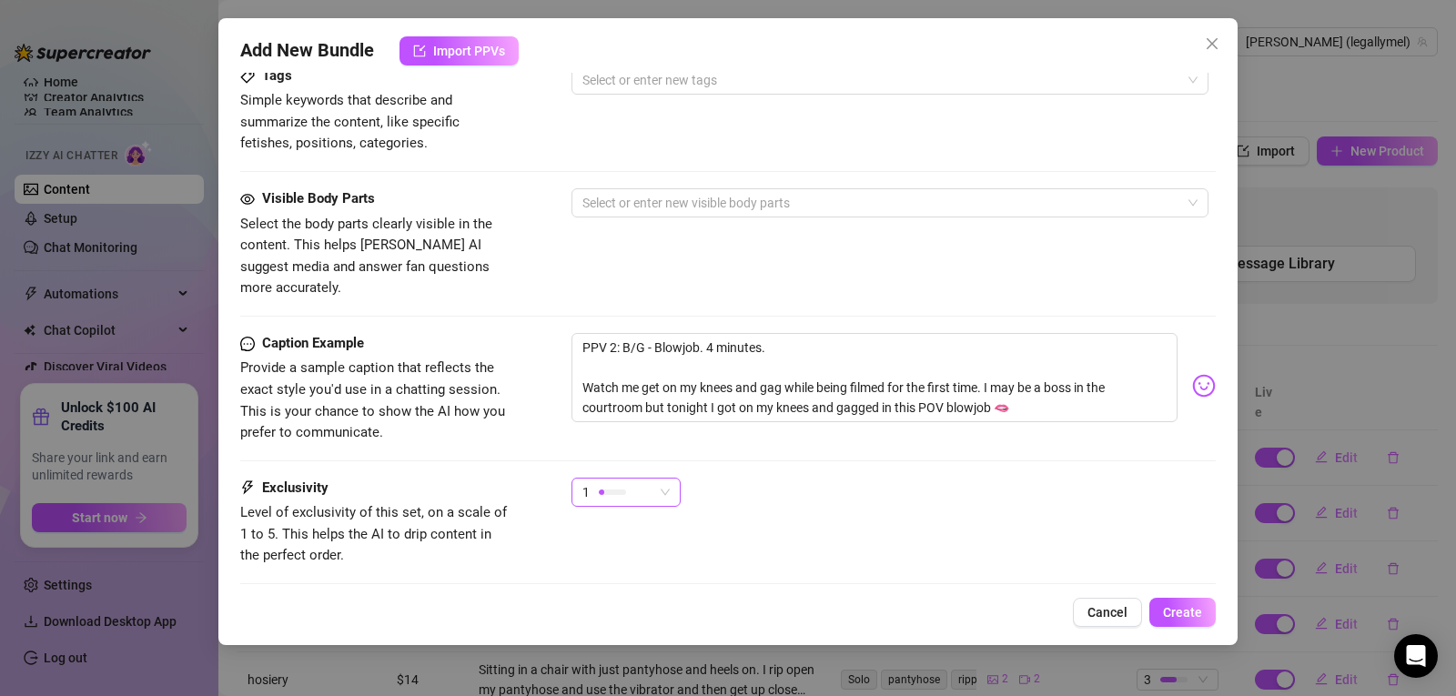
click at [655, 480] on span "1" at bounding box center [625, 492] width 87 height 27
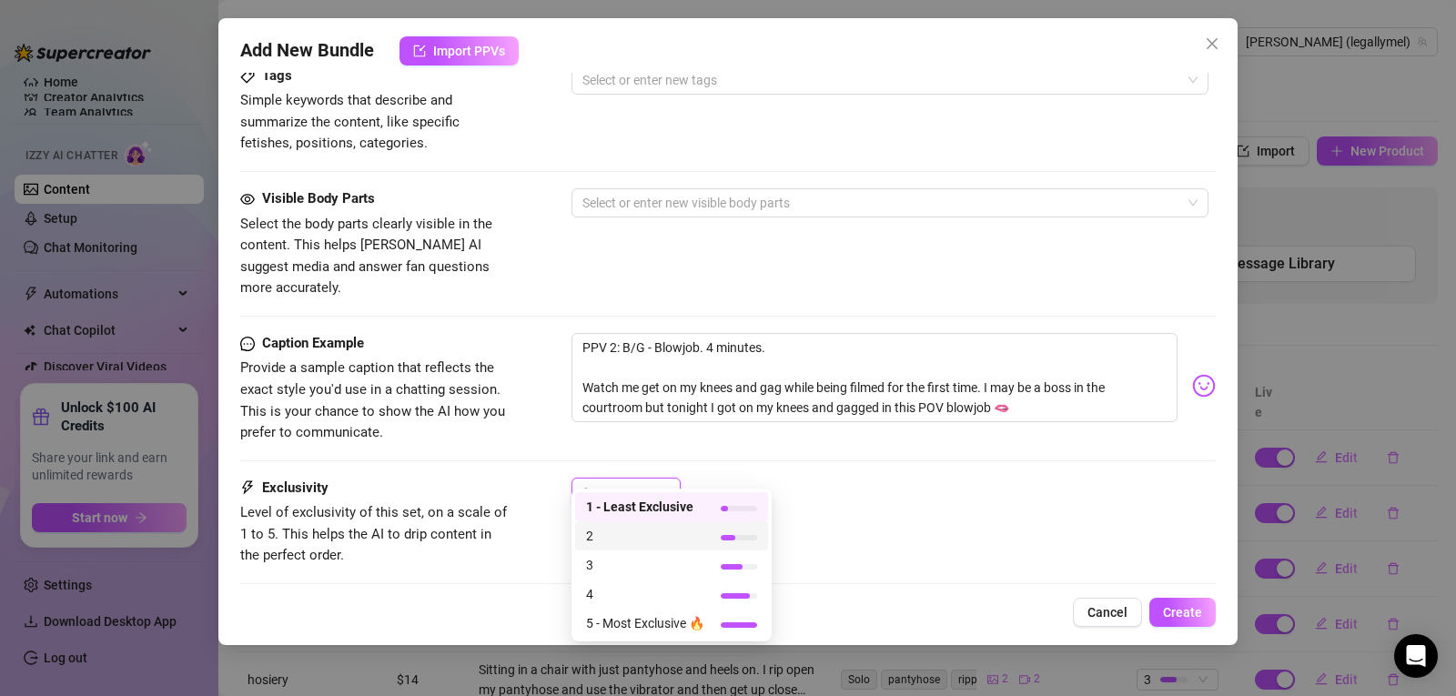
click at [608, 539] on span "2" at bounding box center [645, 536] width 118 height 20
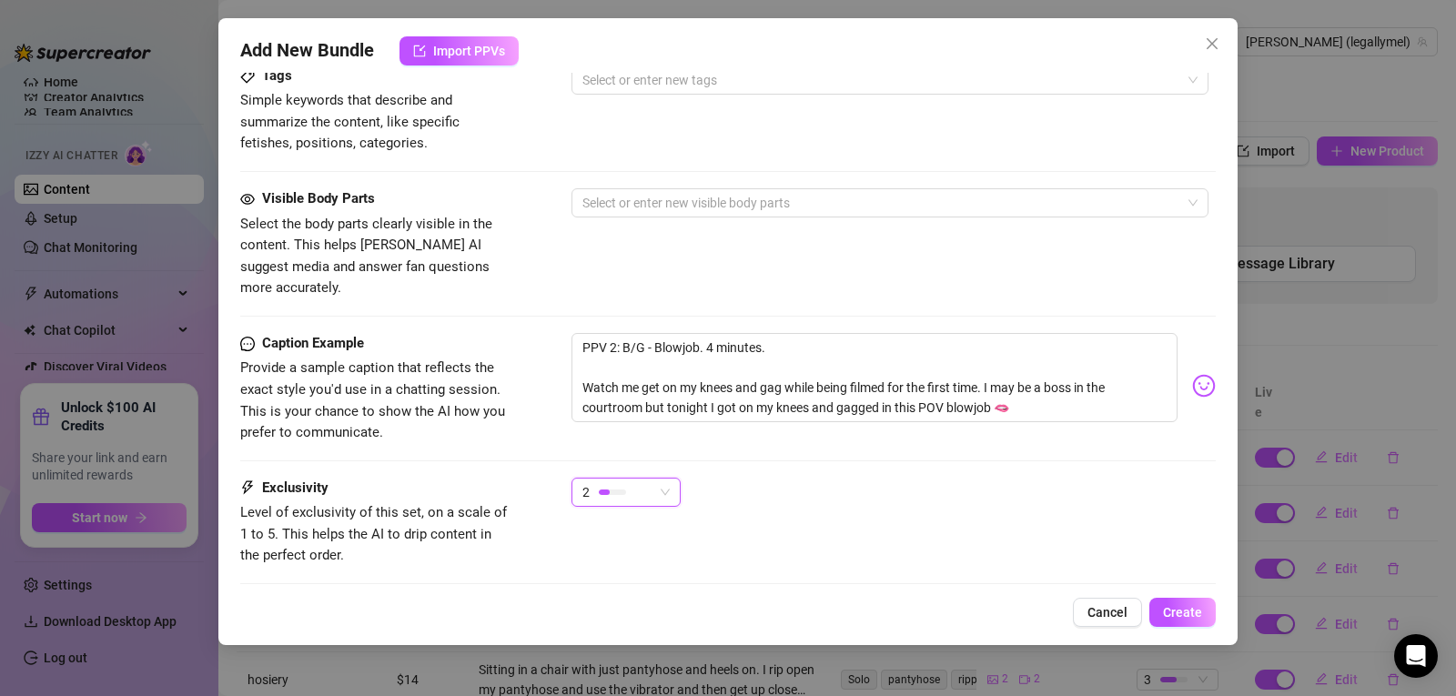
click at [938, 513] on div "Exclusivity Level of exclusivity of this set, on a scale of 1 to 5. This helps …" at bounding box center [728, 522] width 976 height 89
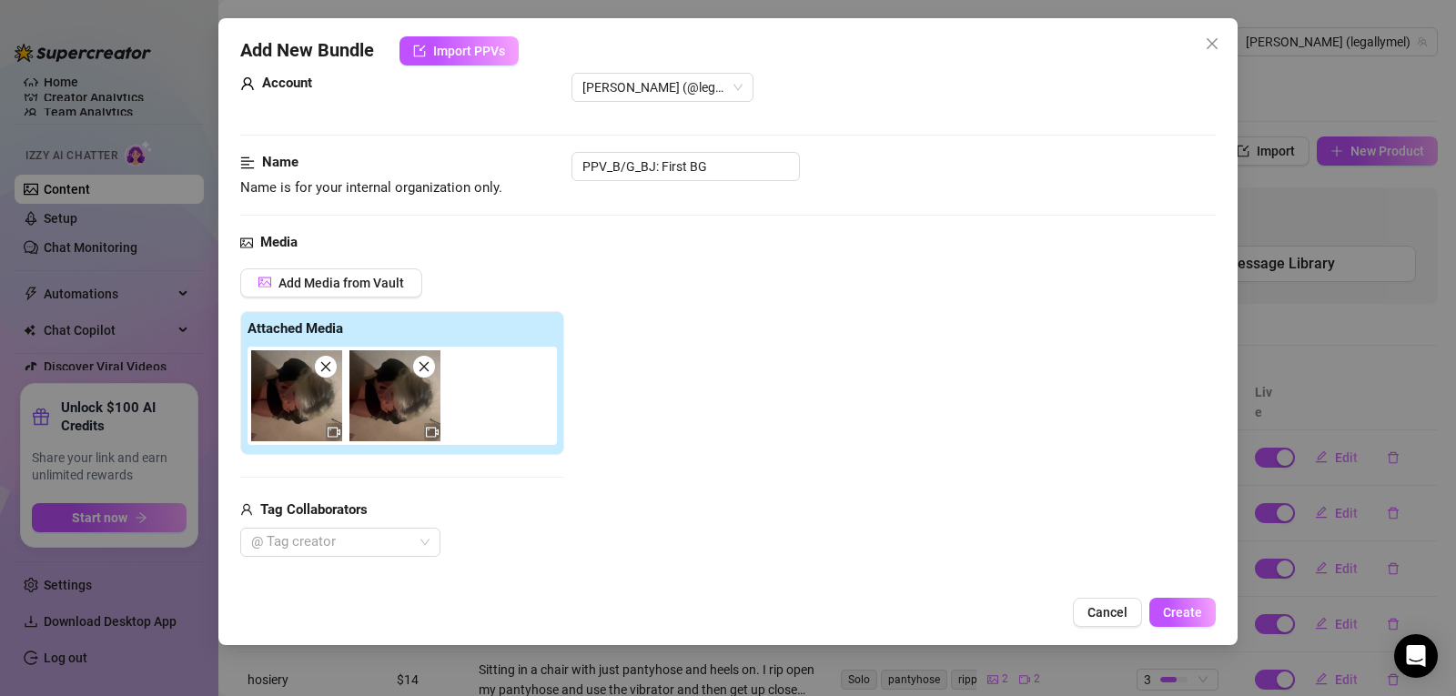
scroll to position [15, 0]
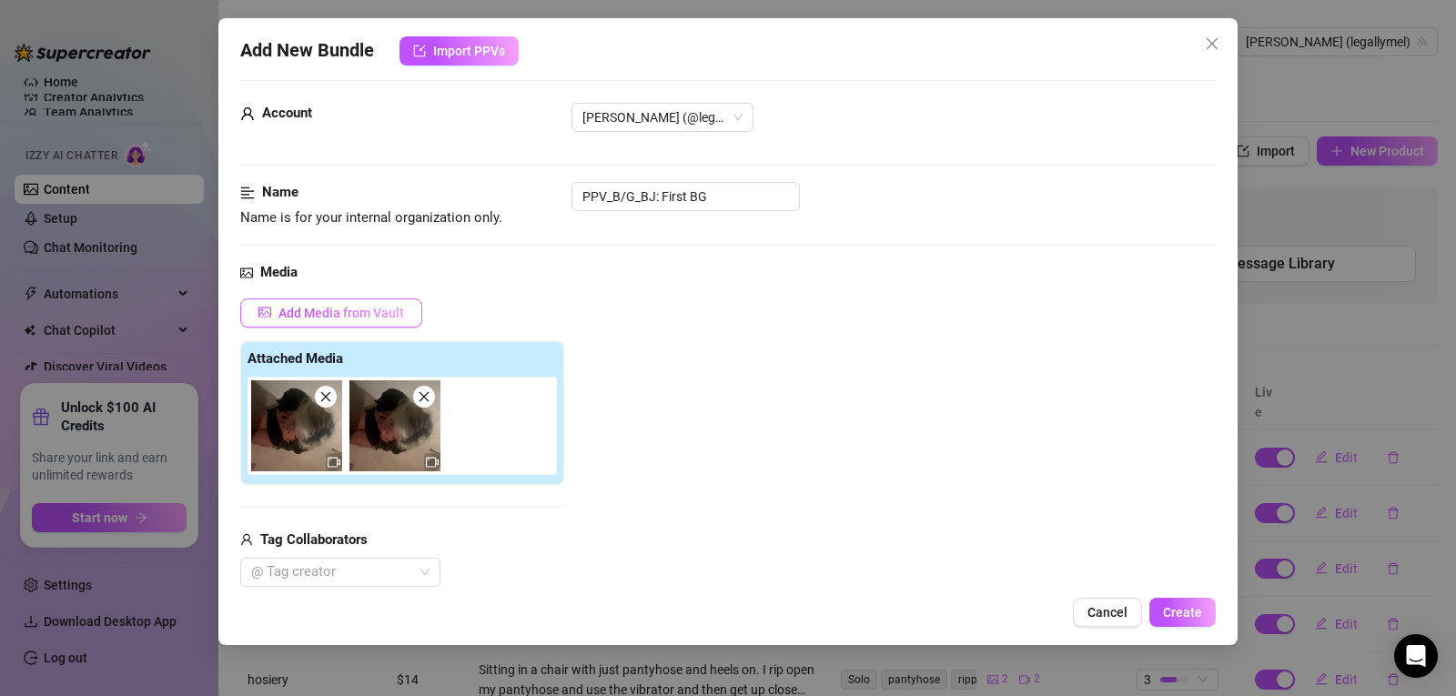
click at [352, 307] on span "Add Media from Vault" at bounding box center [341, 313] width 126 height 15
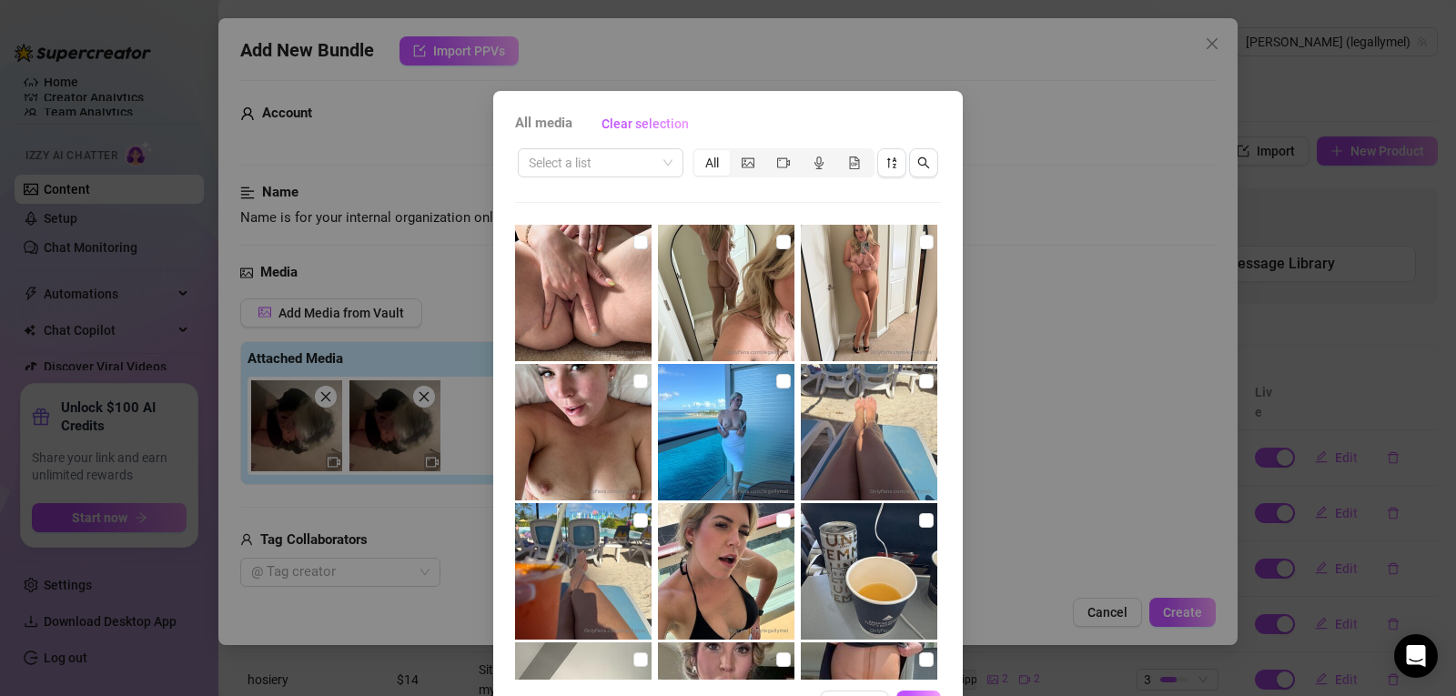
click at [690, 70] on div "All media Clear selection Select a list All 00:13 01:28 01:08 01:03 10:08 03:07…" at bounding box center [728, 348] width 1456 height 696
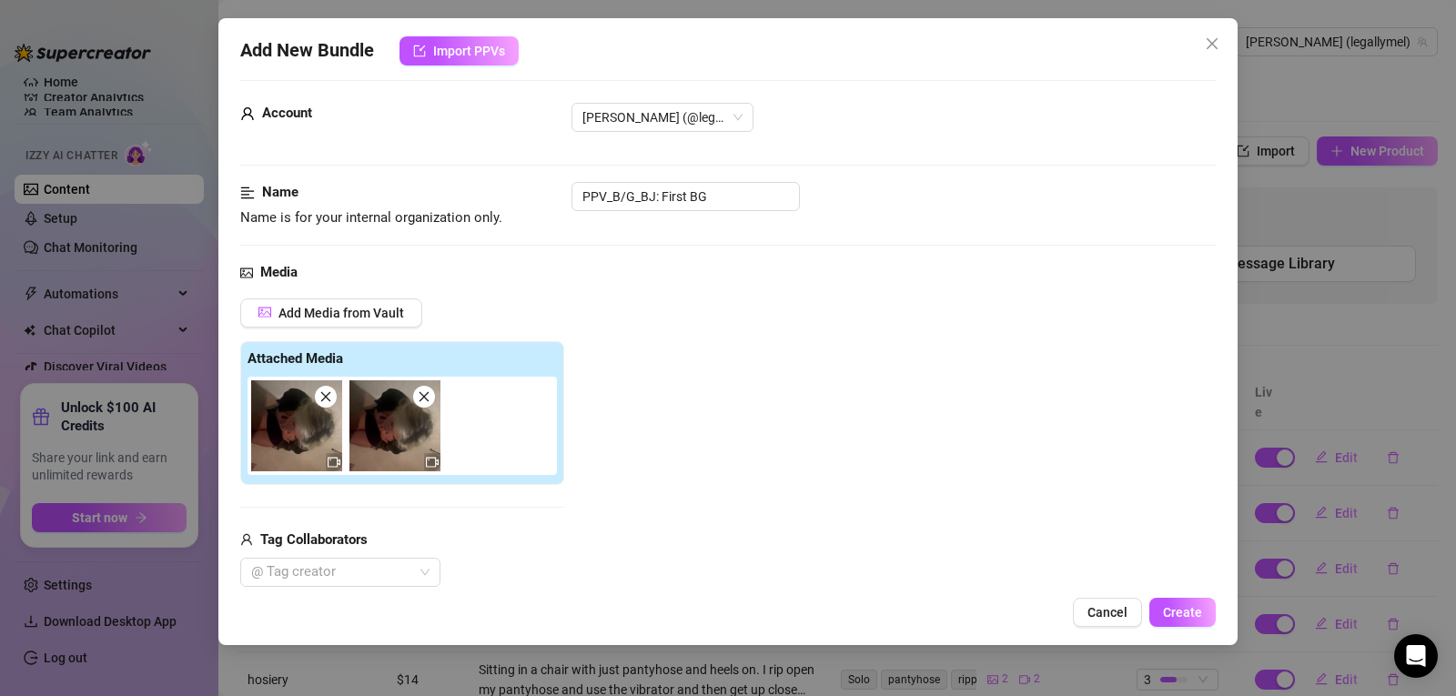
click at [329, 447] on img at bounding box center [296, 425] width 91 height 91
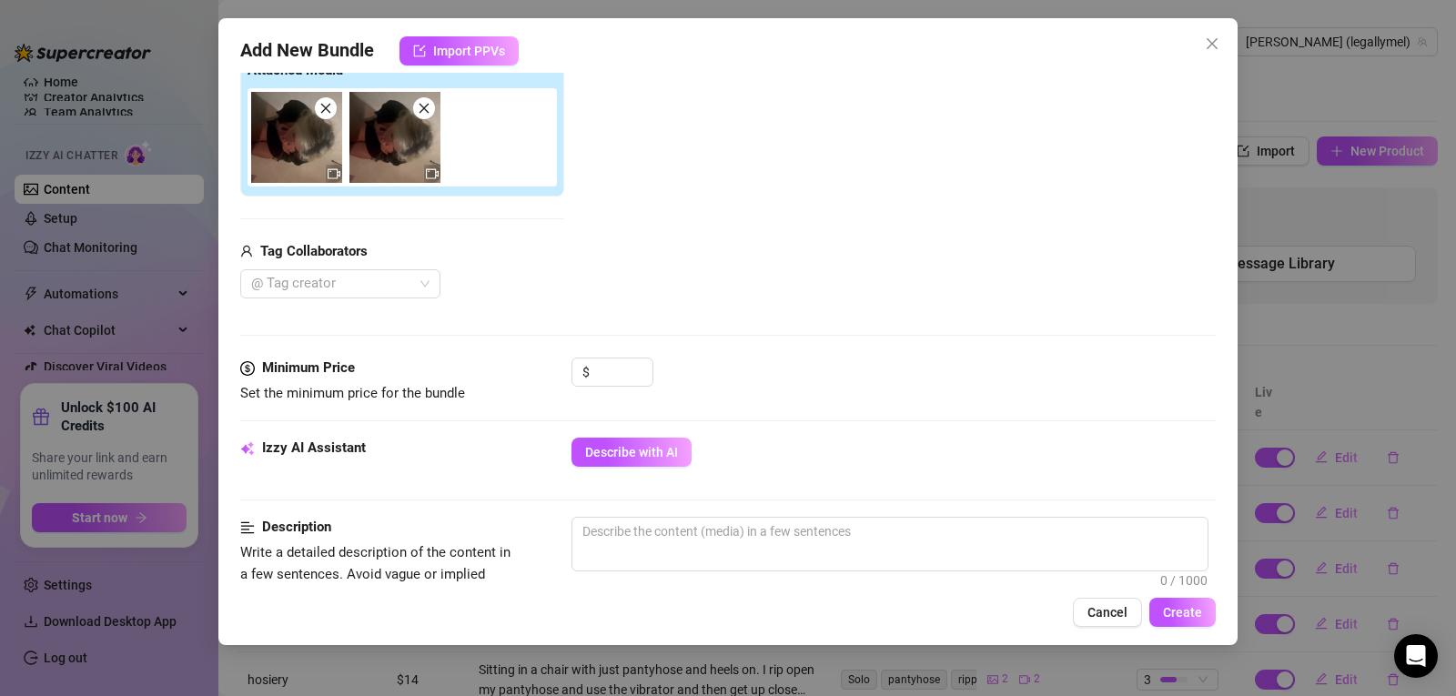
scroll to position [282, 0]
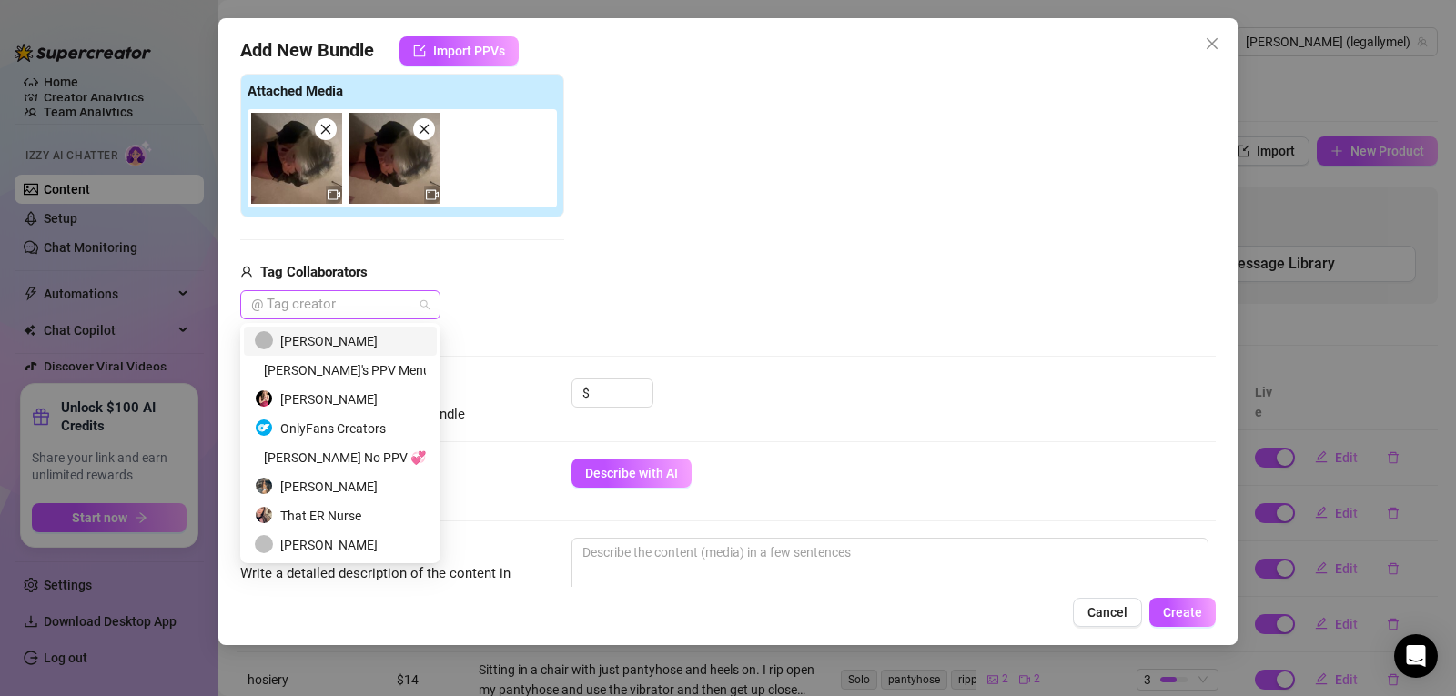
click at [419, 295] on div "@ Tag creator" at bounding box center [340, 304] width 200 height 29
click at [390, 346] on div "Mike" at bounding box center [340, 341] width 171 height 20
click at [671, 321] on div "Media Add Media from Vault Attached Media Tag Collaborators Mike" at bounding box center [728, 187] width 976 height 384
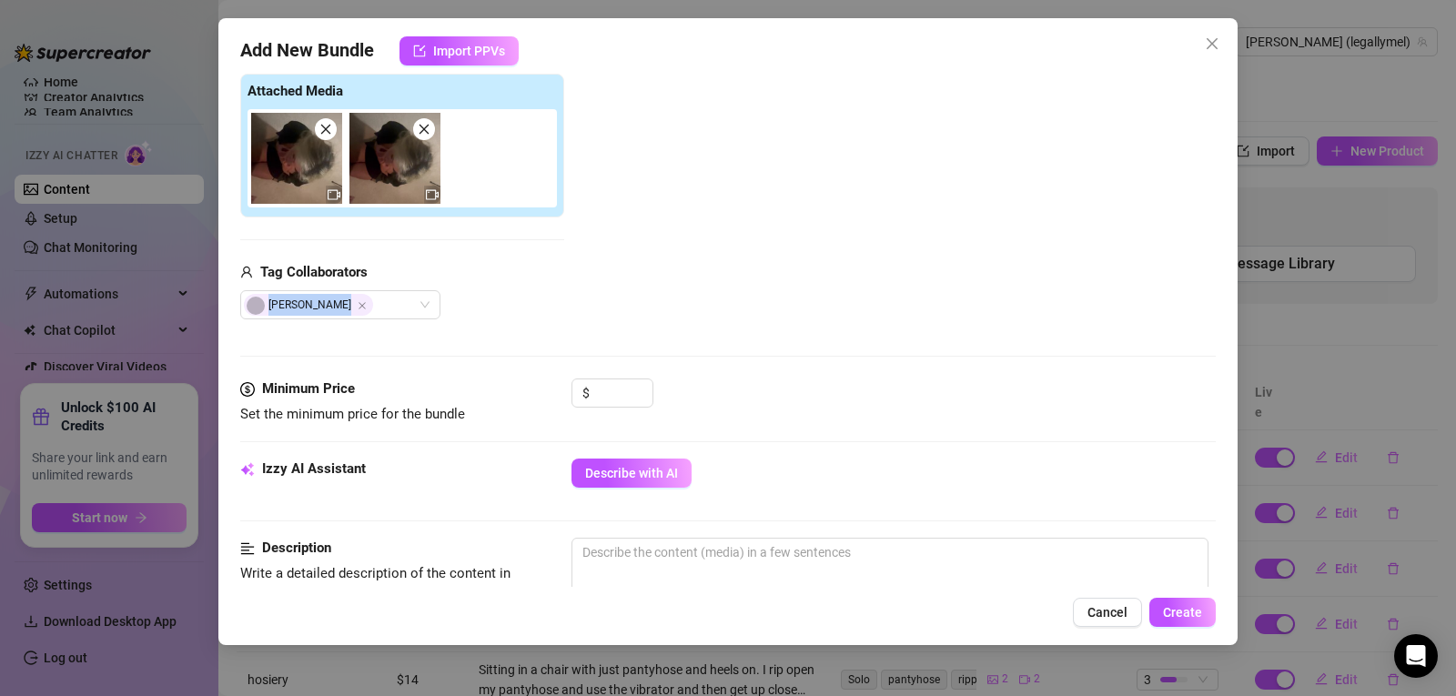
drag, startPoint x: 1227, startPoint y: 281, endPoint x: 1215, endPoint y: 324, distance: 44.4
click at [1215, 324] on div "Add New Bundle Import PPVs Account Melanie (@legallymel) Name Name is for your …" at bounding box center [727, 331] width 1019 height 627
click at [1131, 350] on div "Media Add Media from Vault Attached Media Tag Collaborators Mike" at bounding box center [728, 187] width 976 height 384
click at [597, 402] on input at bounding box center [622, 393] width 59 height 27
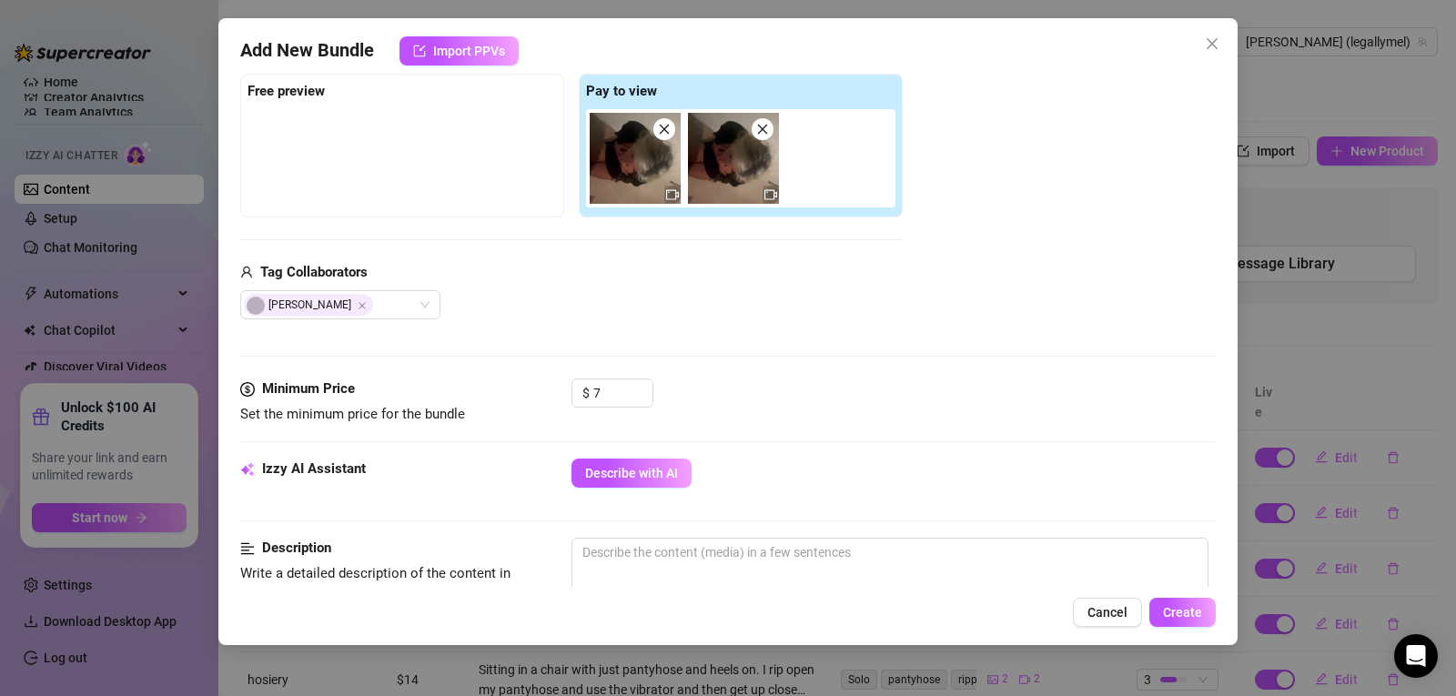
click at [831, 453] on div "Minimum Price Set the minimum price for the bundle $ 7" at bounding box center [728, 419] width 976 height 80
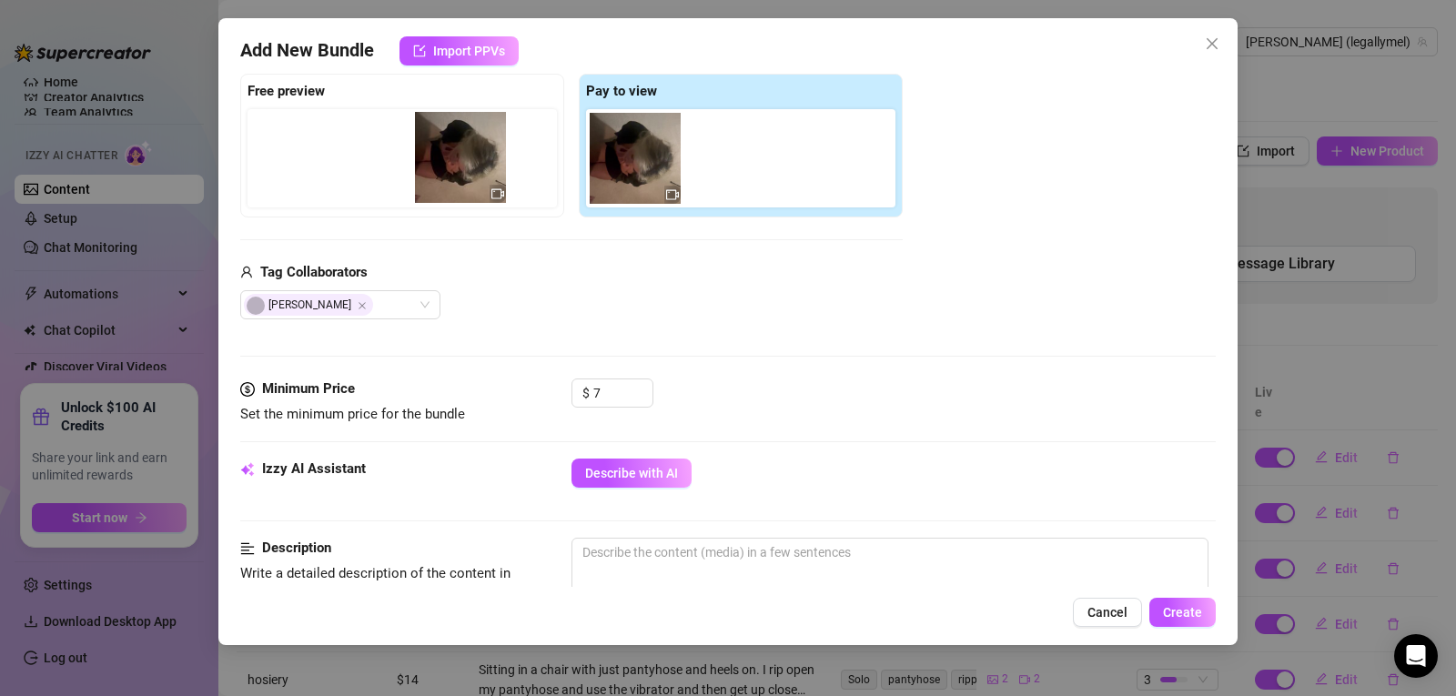
drag, startPoint x: 633, startPoint y: 176, endPoint x: 450, endPoint y: 175, distance: 183.8
click at [450, 175] on div "Free preview Pay to view" at bounding box center [571, 146] width 663 height 144
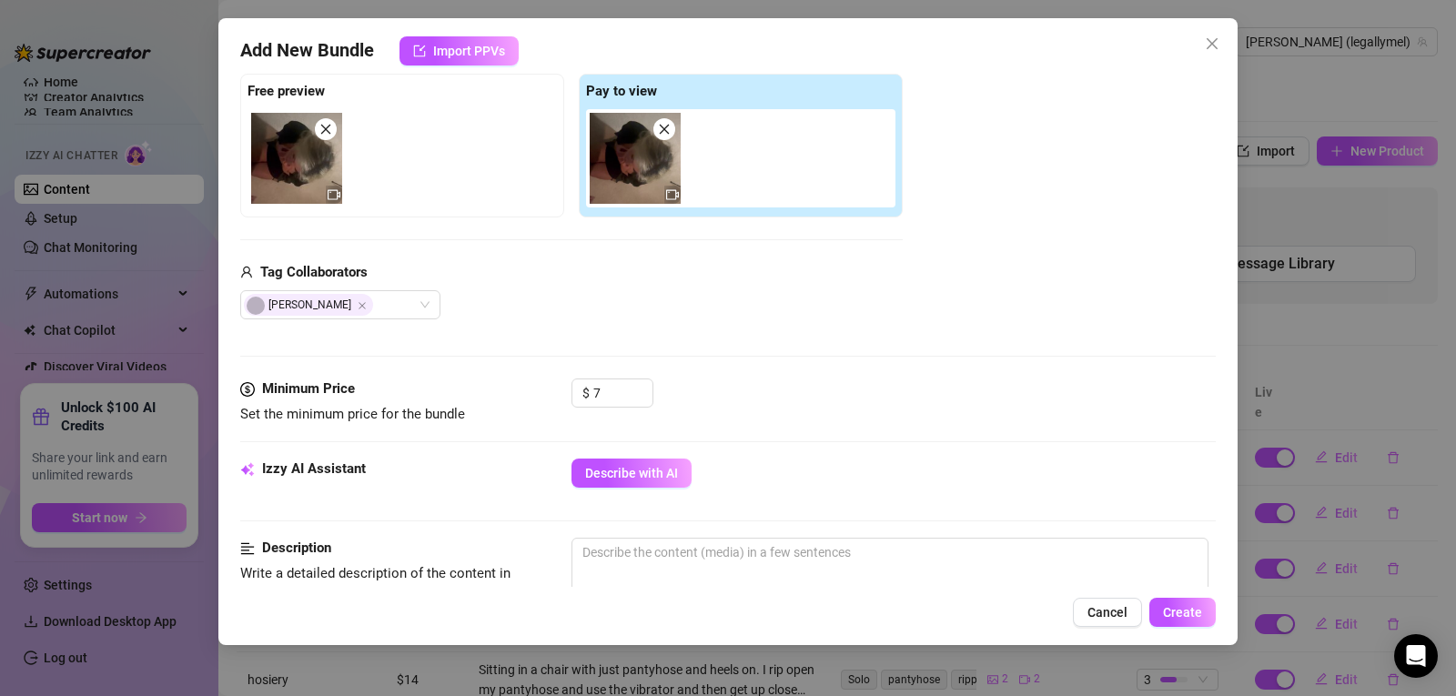
click at [300, 175] on img at bounding box center [296, 158] width 91 height 91
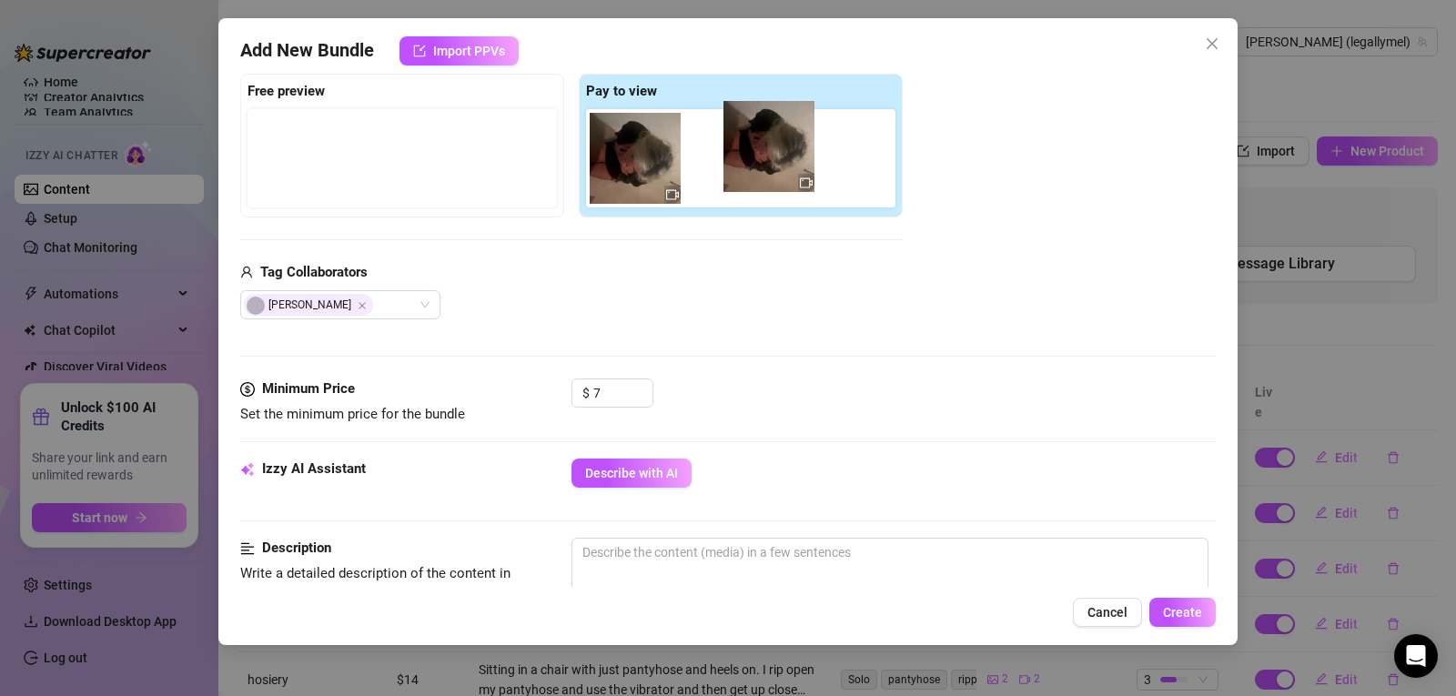
drag, startPoint x: 294, startPoint y: 195, endPoint x: 774, endPoint y: 181, distance: 479.8
click at [774, 181] on div "Free preview Pay to view" at bounding box center [571, 146] width 663 height 144
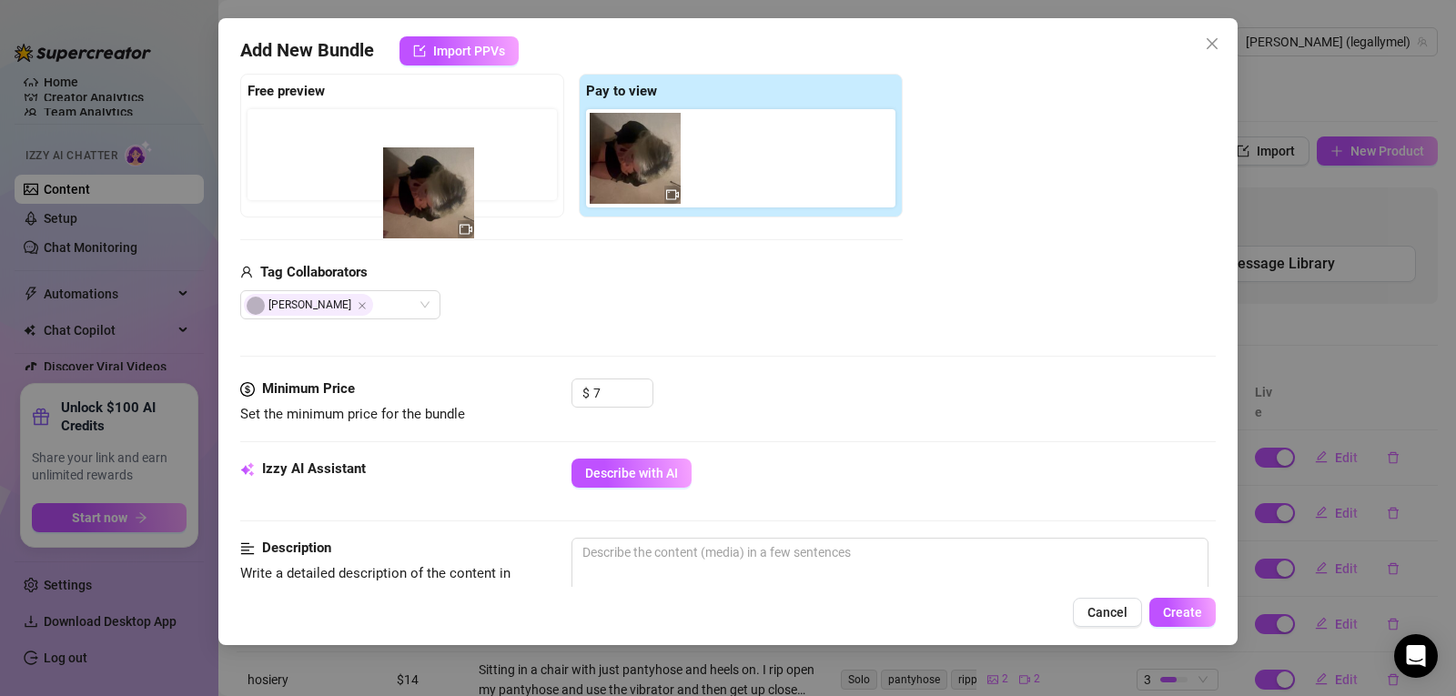
drag, startPoint x: 638, startPoint y: 147, endPoint x: 423, endPoint y: 184, distance: 217.9
click at [423, 184] on div "Free preview Pay to view" at bounding box center [571, 146] width 663 height 144
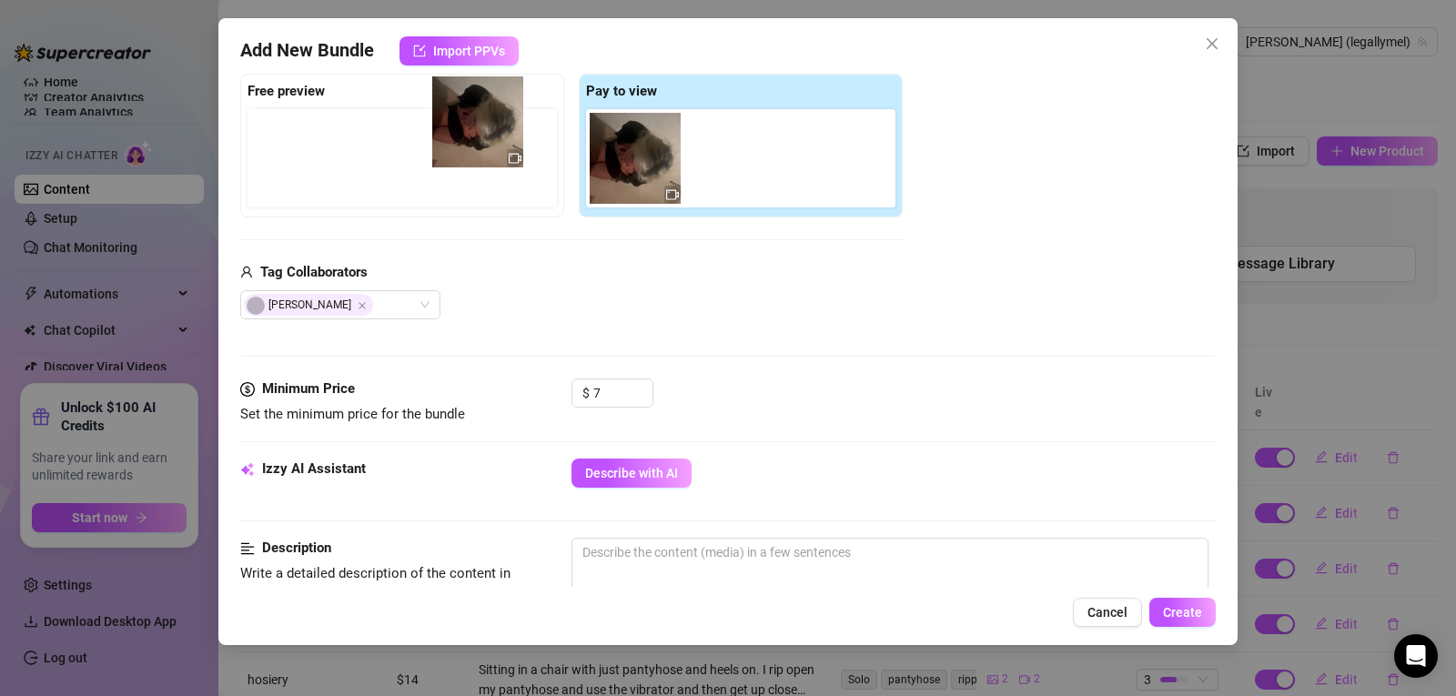
drag, startPoint x: 521, startPoint y: 136, endPoint x: 475, endPoint y: 131, distance: 45.7
click at [475, 131] on div "Free preview Pay to view" at bounding box center [571, 146] width 663 height 144
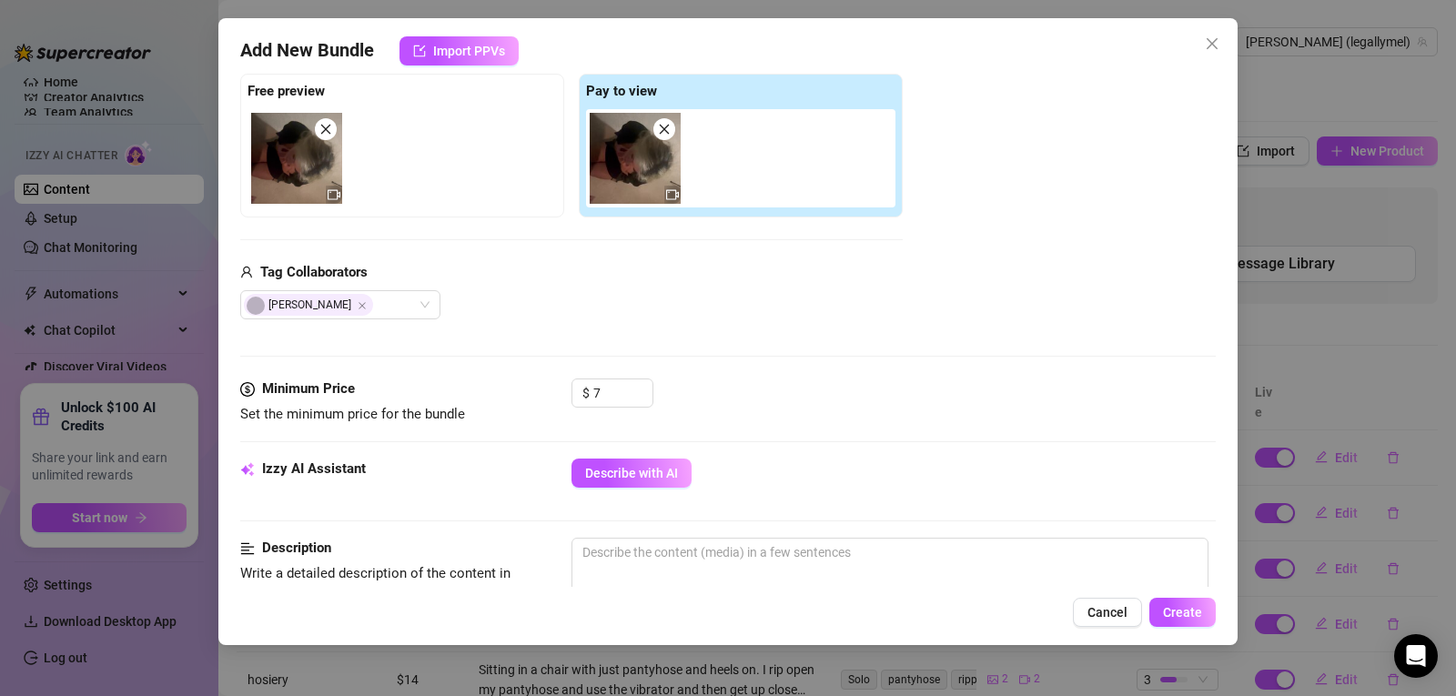
click at [329, 137] on span at bounding box center [326, 129] width 22 height 22
click at [675, 129] on img at bounding box center [635, 158] width 91 height 91
click at [667, 129] on icon "close" at bounding box center [664, 129] width 13 height 13
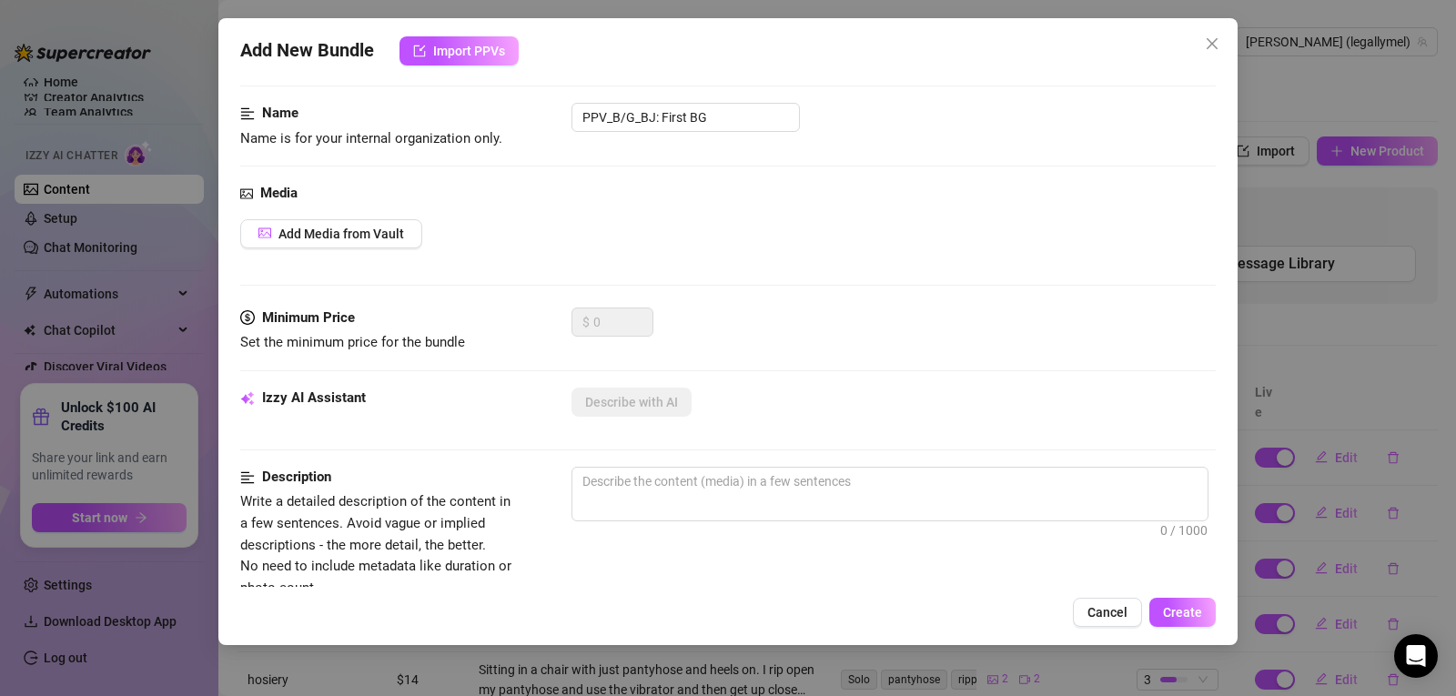
scroll to position [0, 0]
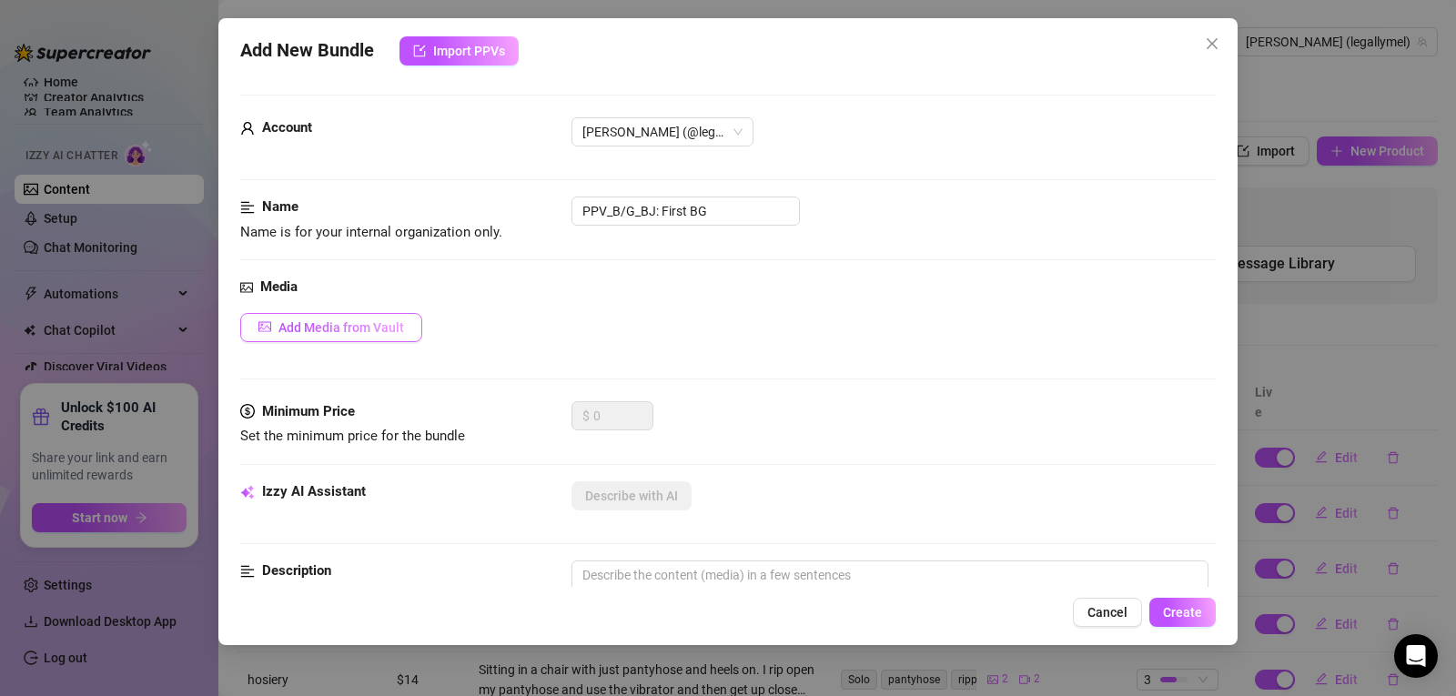
click at [331, 325] on span "Add Media from Vault" at bounding box center [341, 327] width 126 height 15
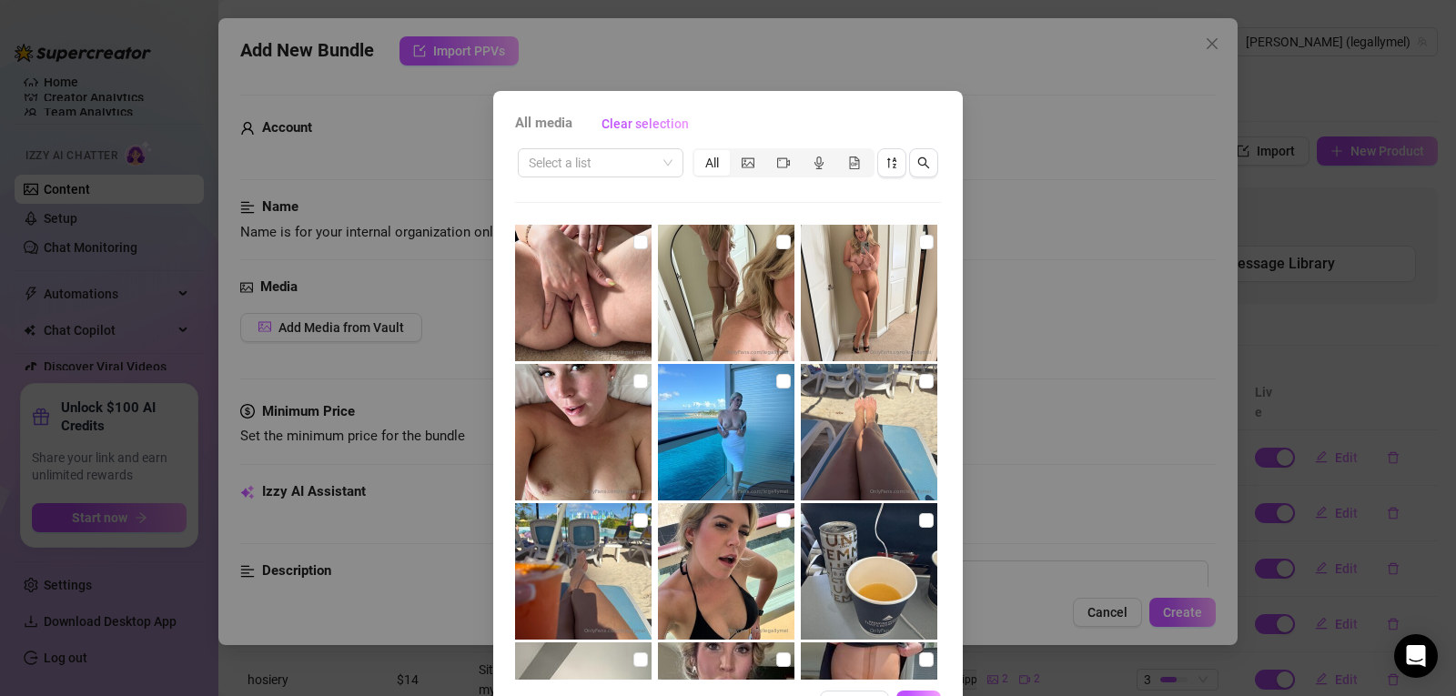
drag, startPoint x: 993, startPoint y: 278, endPoint x: 978, endPoint y: 166, distance: 112.9
click at [978, 166] on div "All media Clear selection Select a list All 00:13 01:28 01:08 01:03 10:08 03:07…" at bounding box center [728, 348] width 1456 height 696
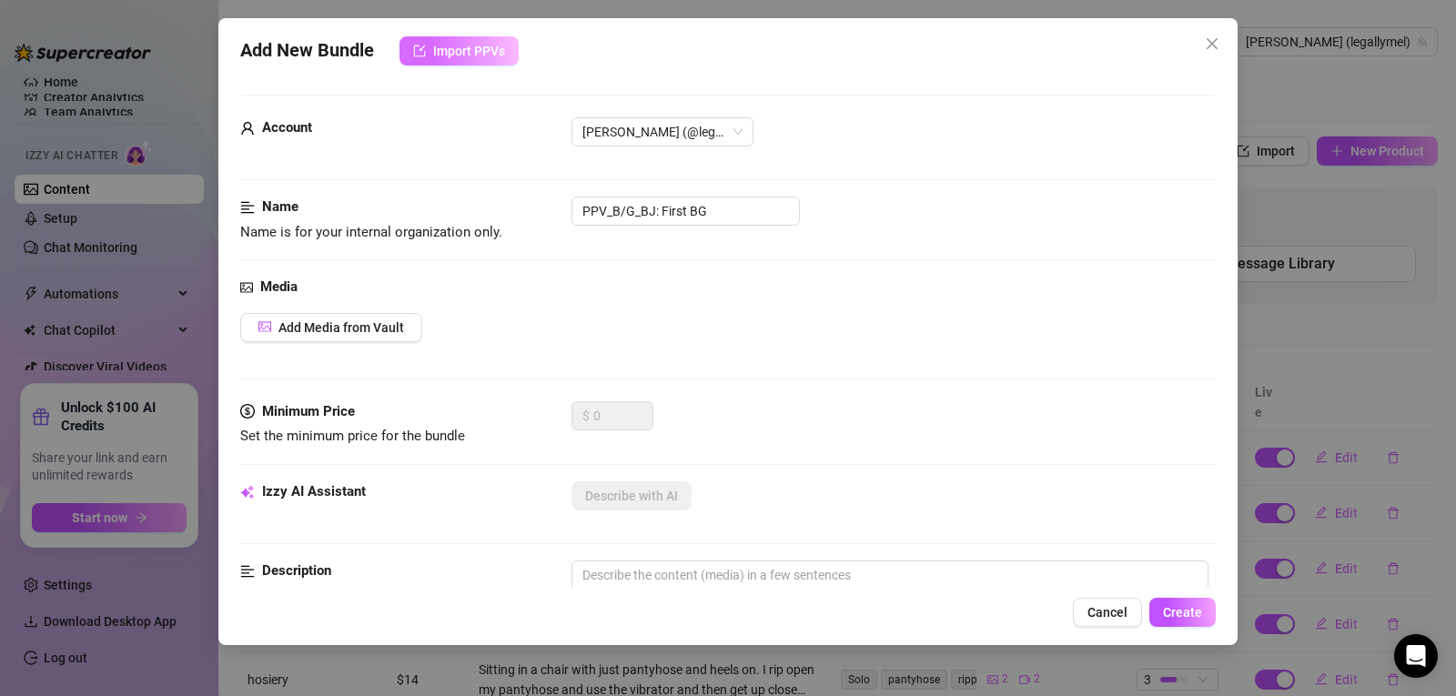
click at [457, 49] on span "Import PPVs" at bounding box center [469, 51] width 72 height 15
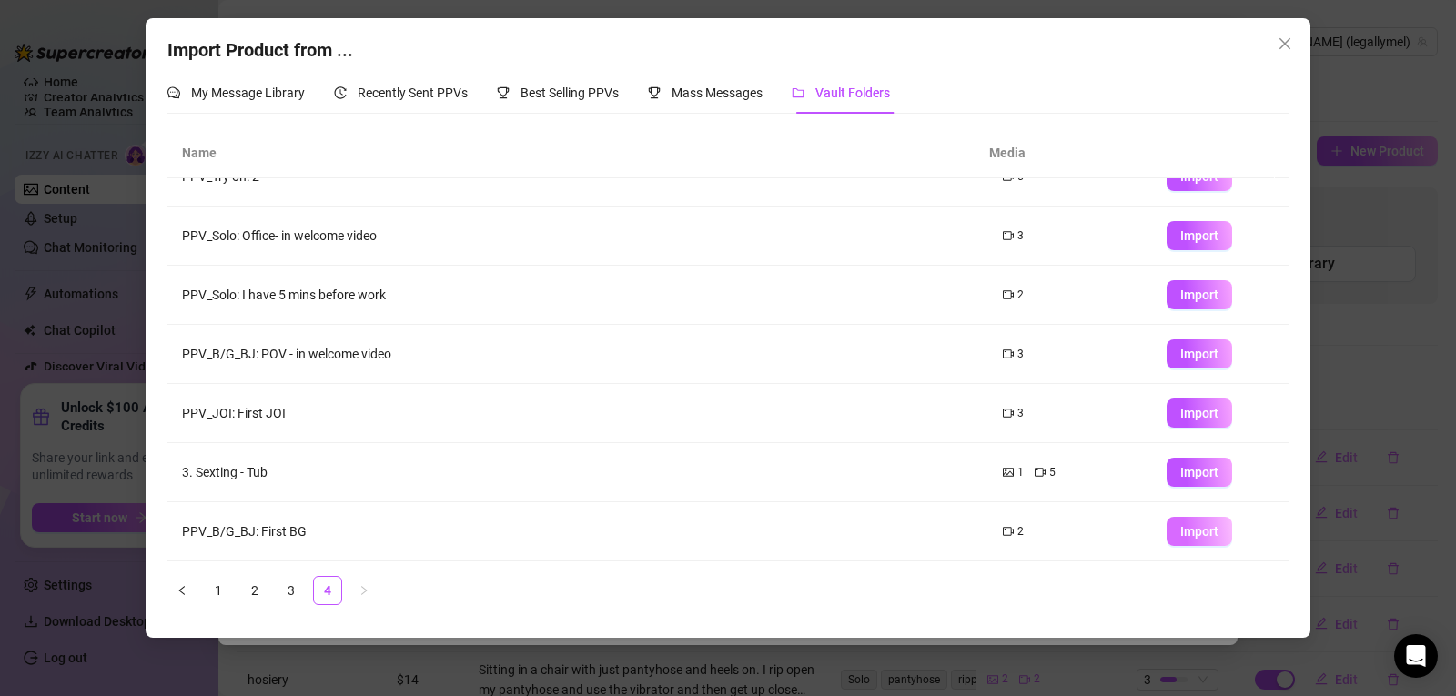
click at [1191, 534] on span "Import" at bounding box center [1199, 531] width 38 height 15
click at [1190, 538] on span "Import" at bounding box center [1199, 531] width 38 height 15
click at [1187, 524] on span "Import" at bounding box center [1199, 531] width 38 height 15
click at [275, 536] on td "PPV_B/G_BJ: First BG" at bounding box center [577, 531] width 821 height 59
click at [1297, 44] on span "Close" at bounding box center [1285, 43] width 29 height 15
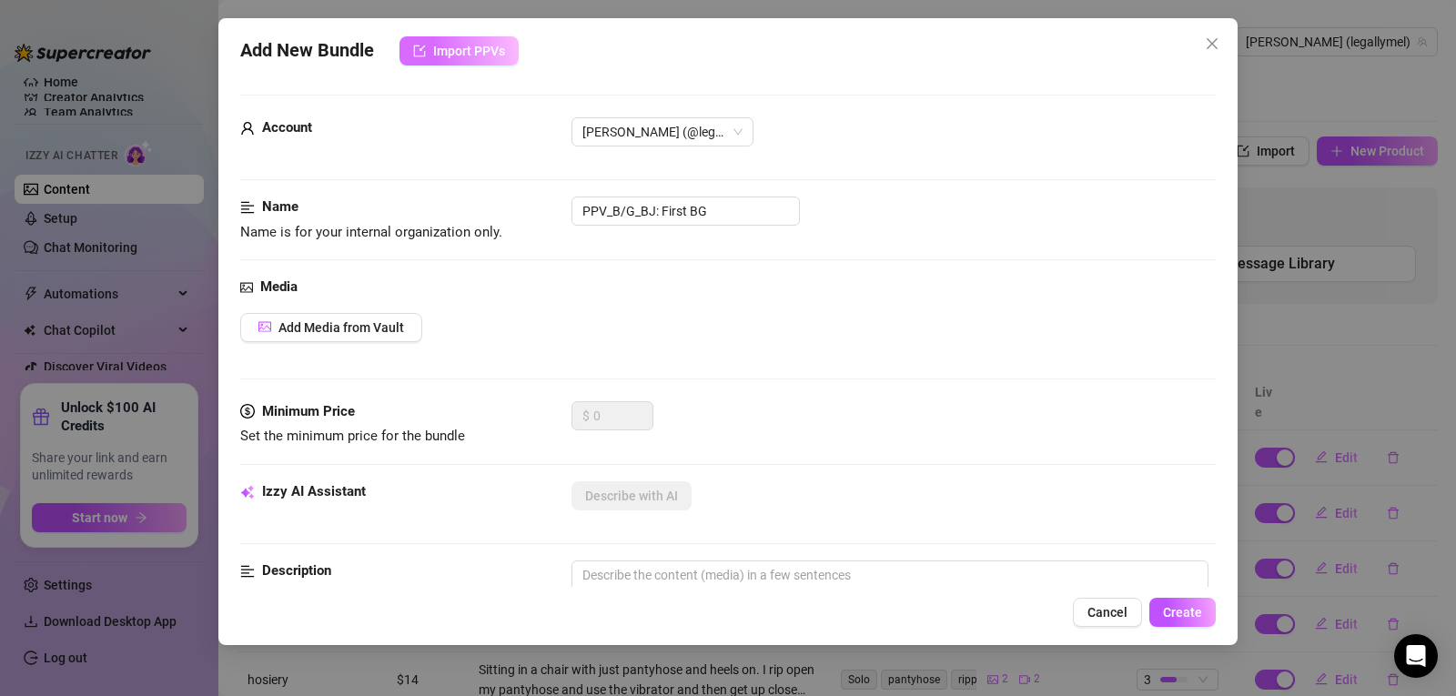
click at [430, 49] on button "Import PPVs" at bounding box center [459, 50] width 119 height 29
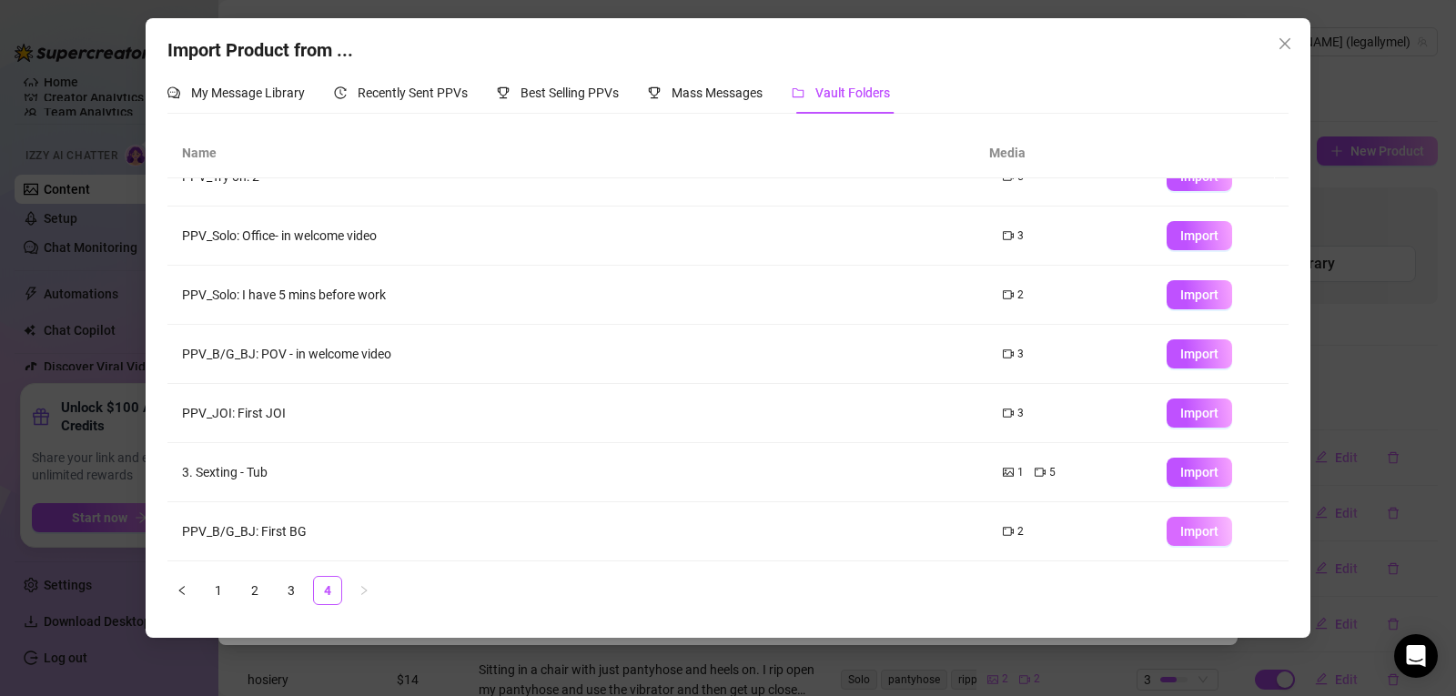
click at [1198, 527] on span "Import" at bounding box center [1199, 531] width 38 height 15
click at [1180, 534] on span "Import" at bounding box center [1199, 531] width 38 height 15
click at [1273, 36] on span "Close" at bounding box center [1285, 43] width 29 height 15
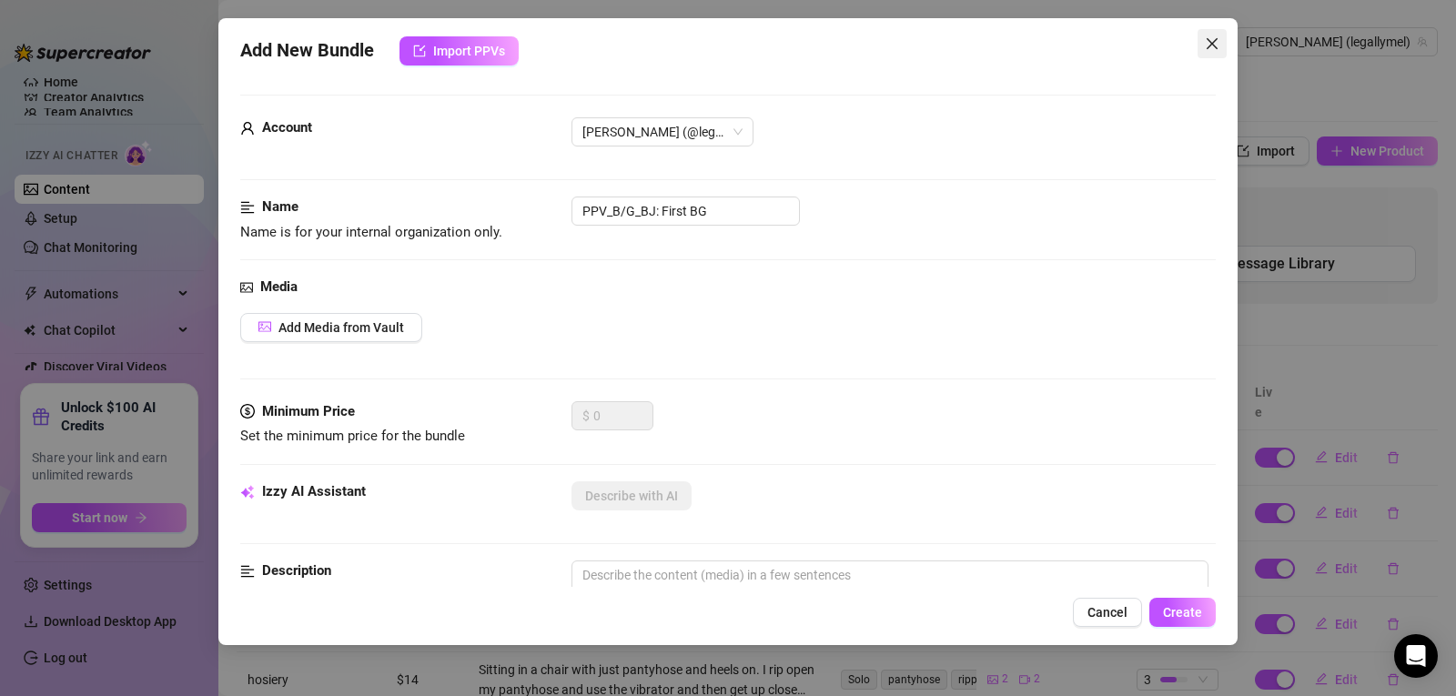
click at [1217, 46] on icon "close" at bounding box center [1212, 43] width 15 height 15
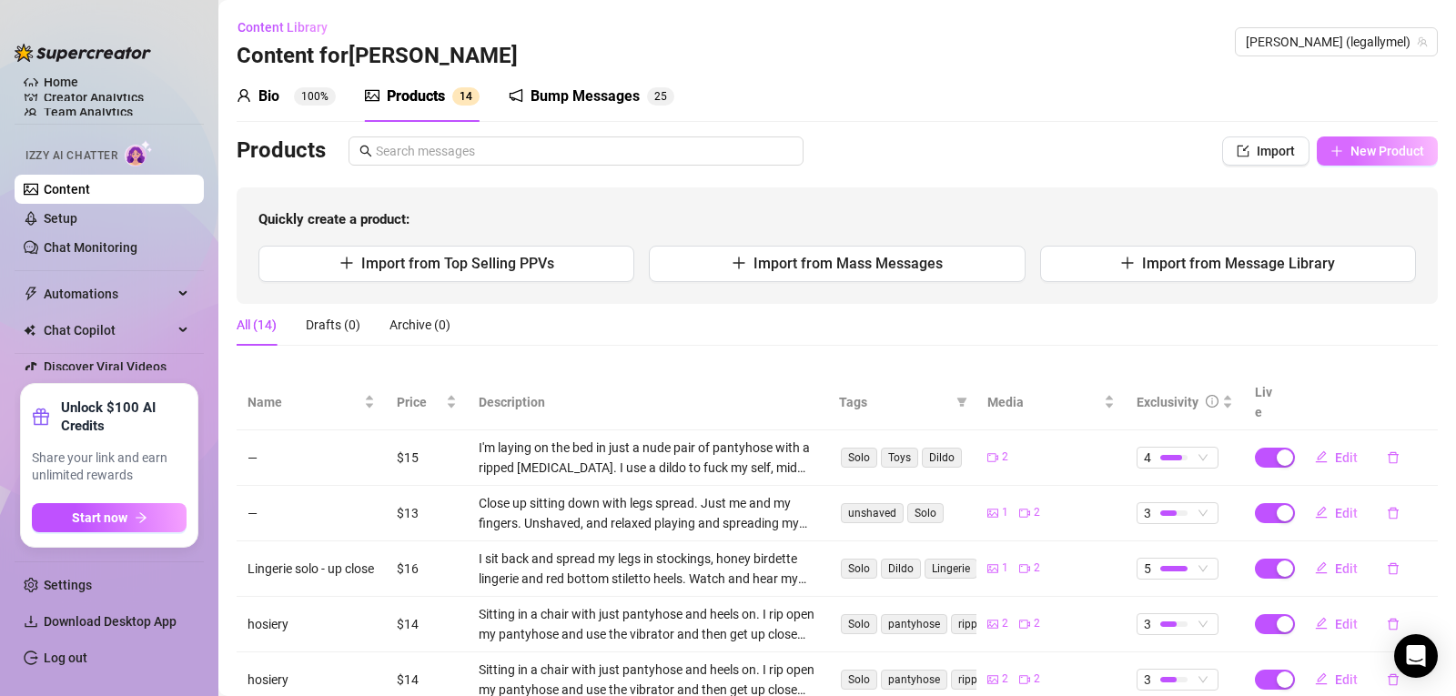
click at [1358, 144] on span "New Product" at bounding box center [1388, 151] width 74 height 15
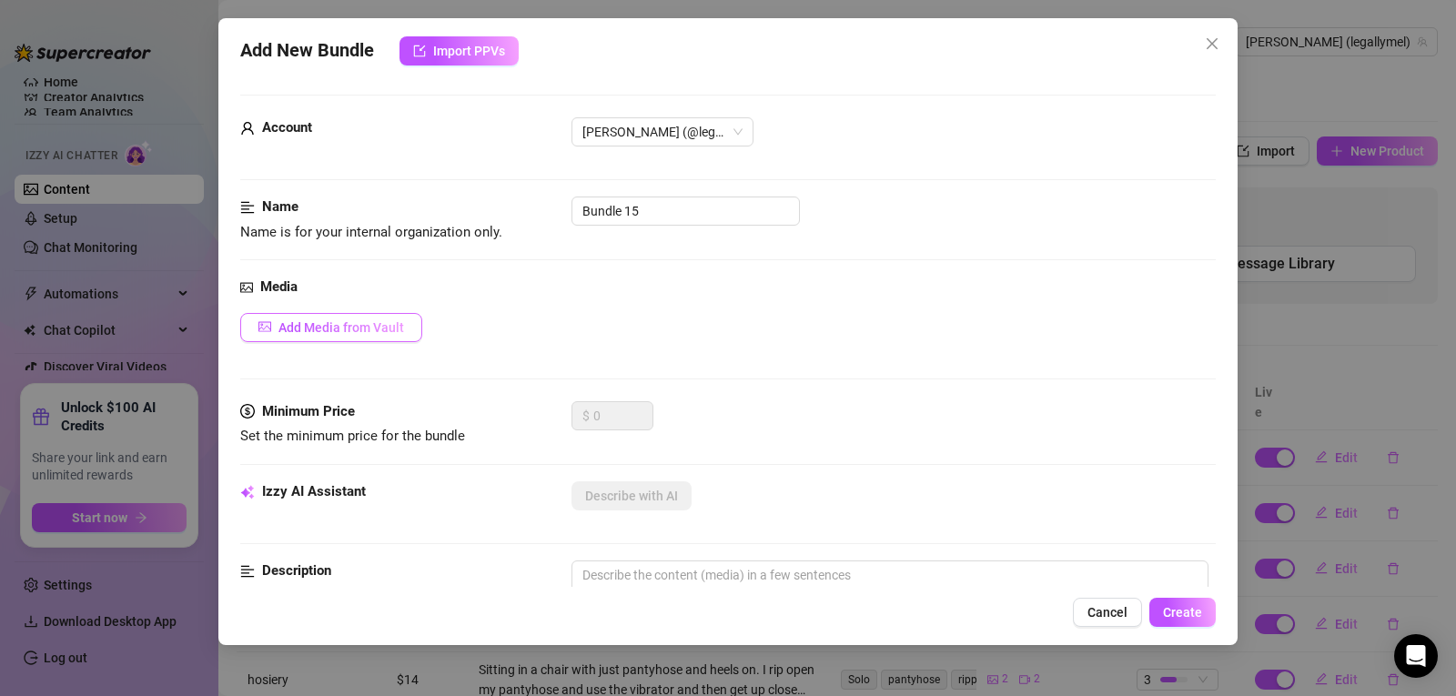
click at [400, 324] on span "Add Media from Vault" at bounding box center [341, 327] width 126 height 15
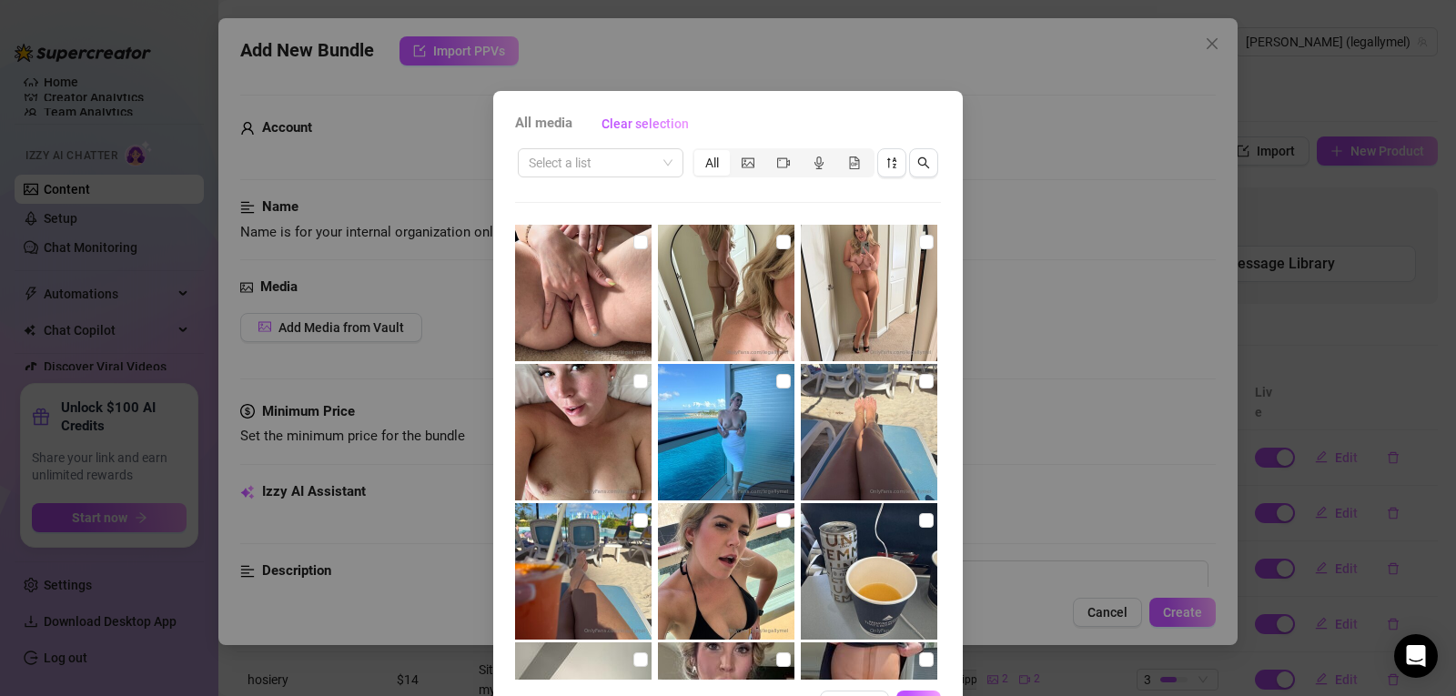
click at [1028, 138] on div "All media Clear selection Select a list All 00:13 01:28 01:08 01:03 10:08 03:07…" at bounding box center [728, 348] width 1456 height 696
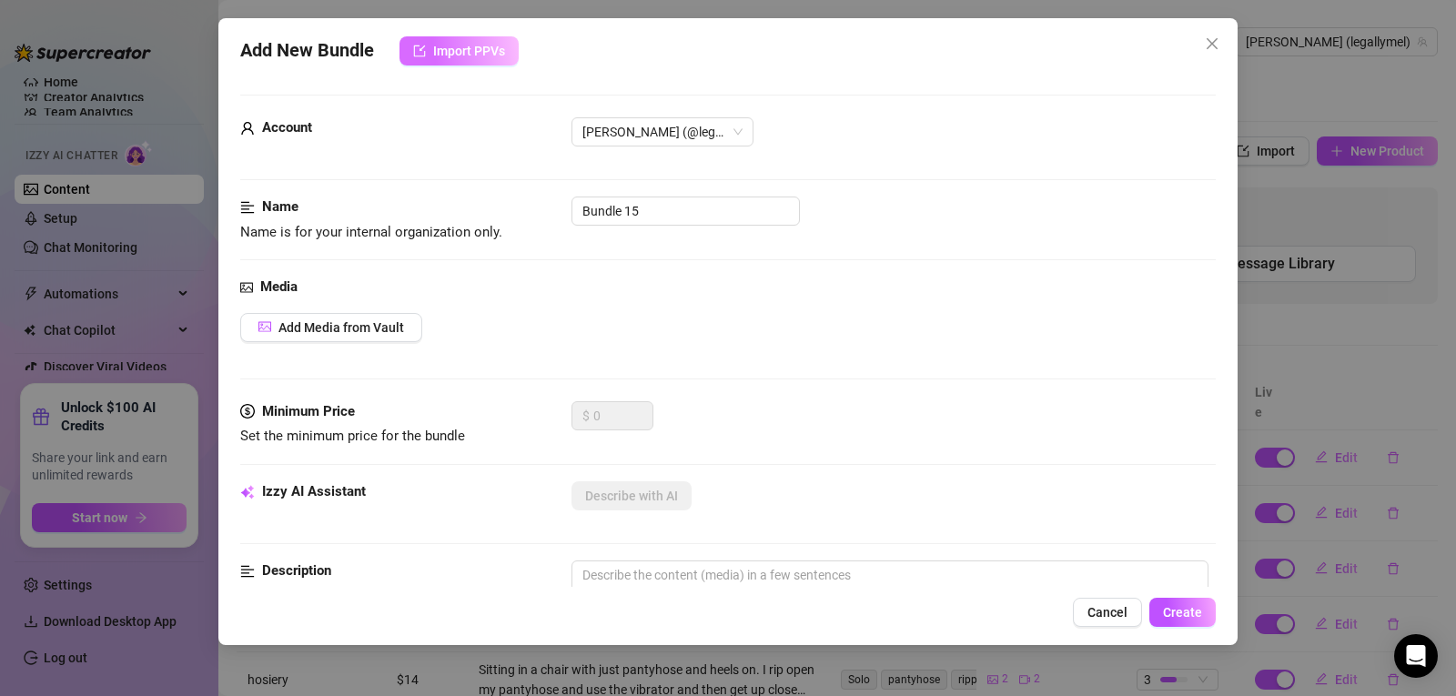
click at [493, 60] on button "Import PPVs" at bounding box center [459, 50] width 119 height 29
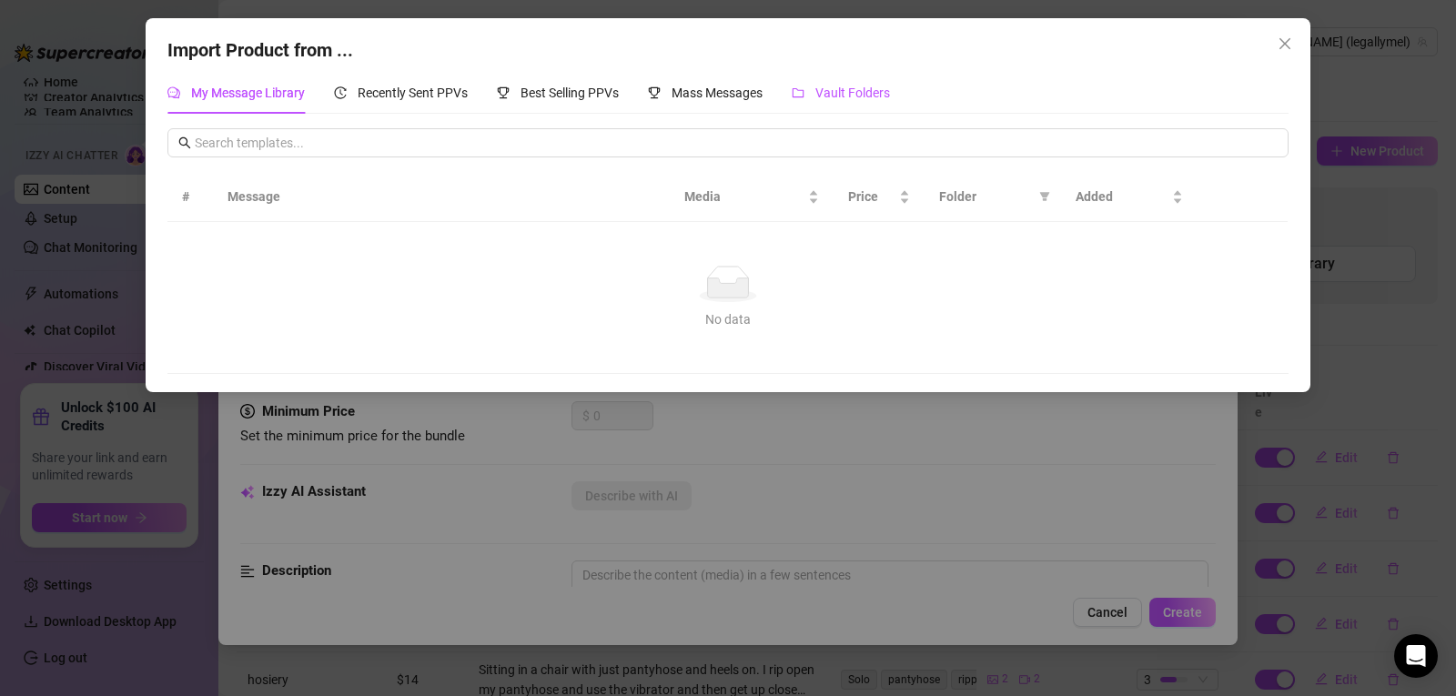
click at [843, 92] on span "Vault Folders" at bounding box center [852, 93] width 75 height 15
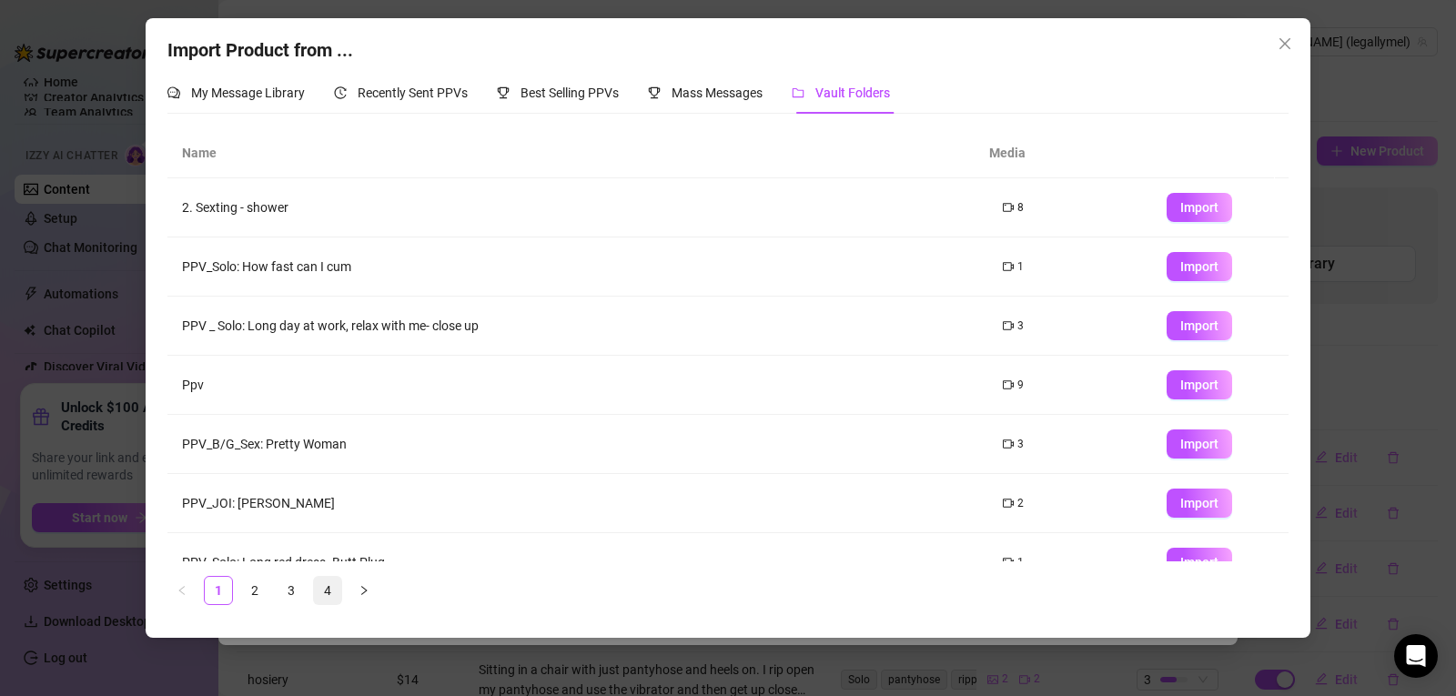
click at [339, 593] on link "4" at bounding box center [327, 590] width 27 height 27
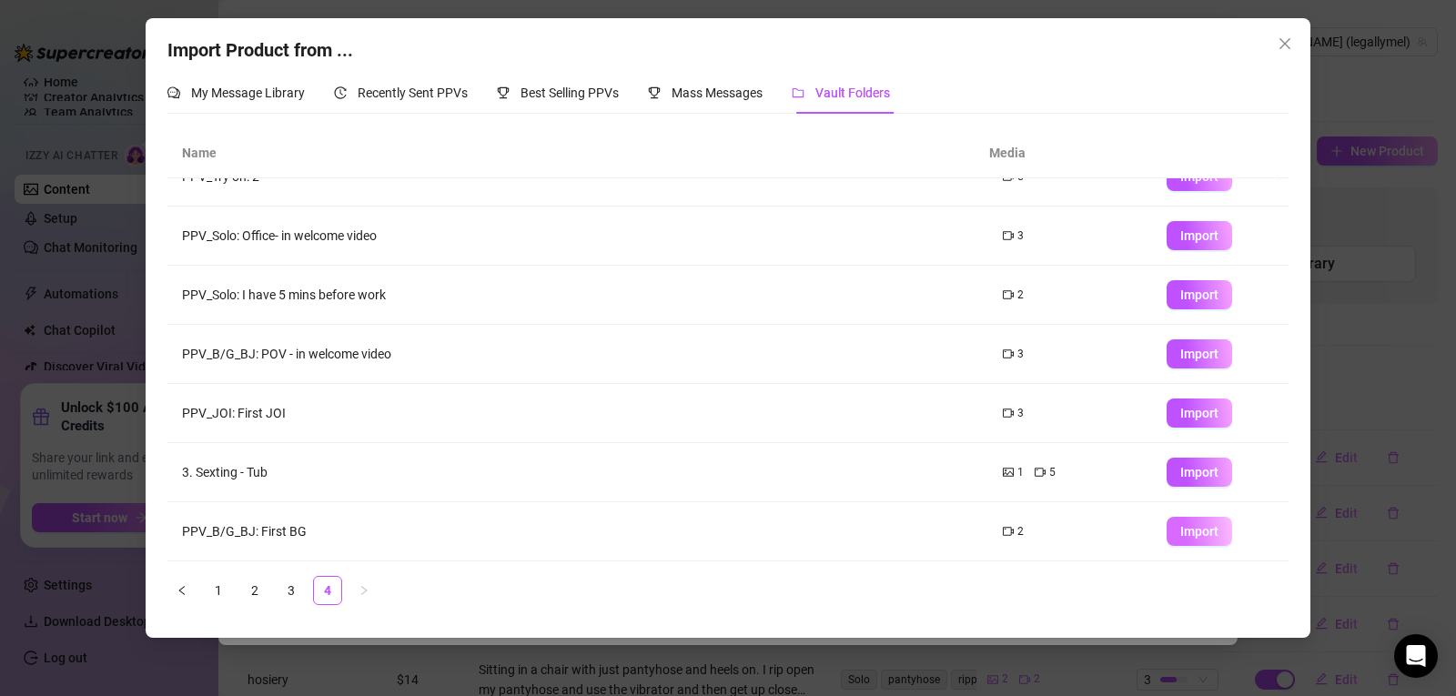
click at [1197, 532] on span "Import" at bounding box center [1199, 531] width 38 height 15
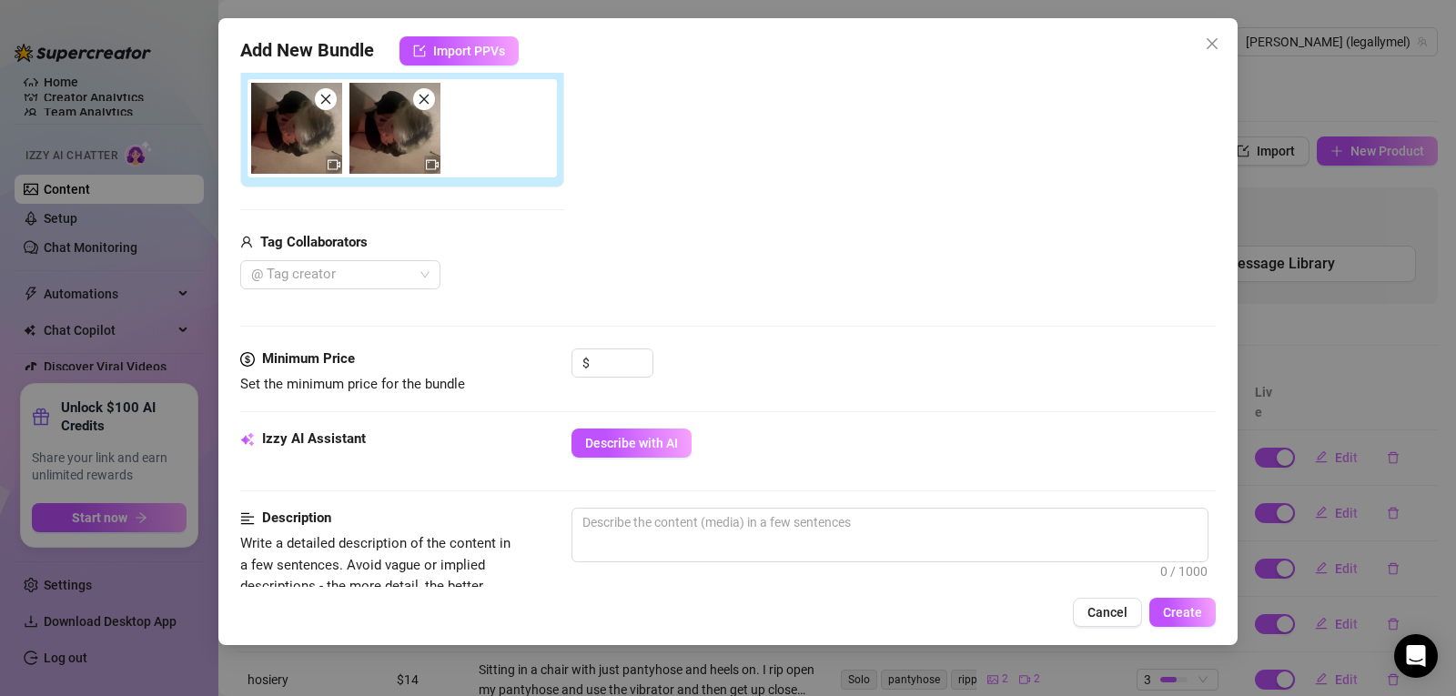
scroll to position [333, 0]
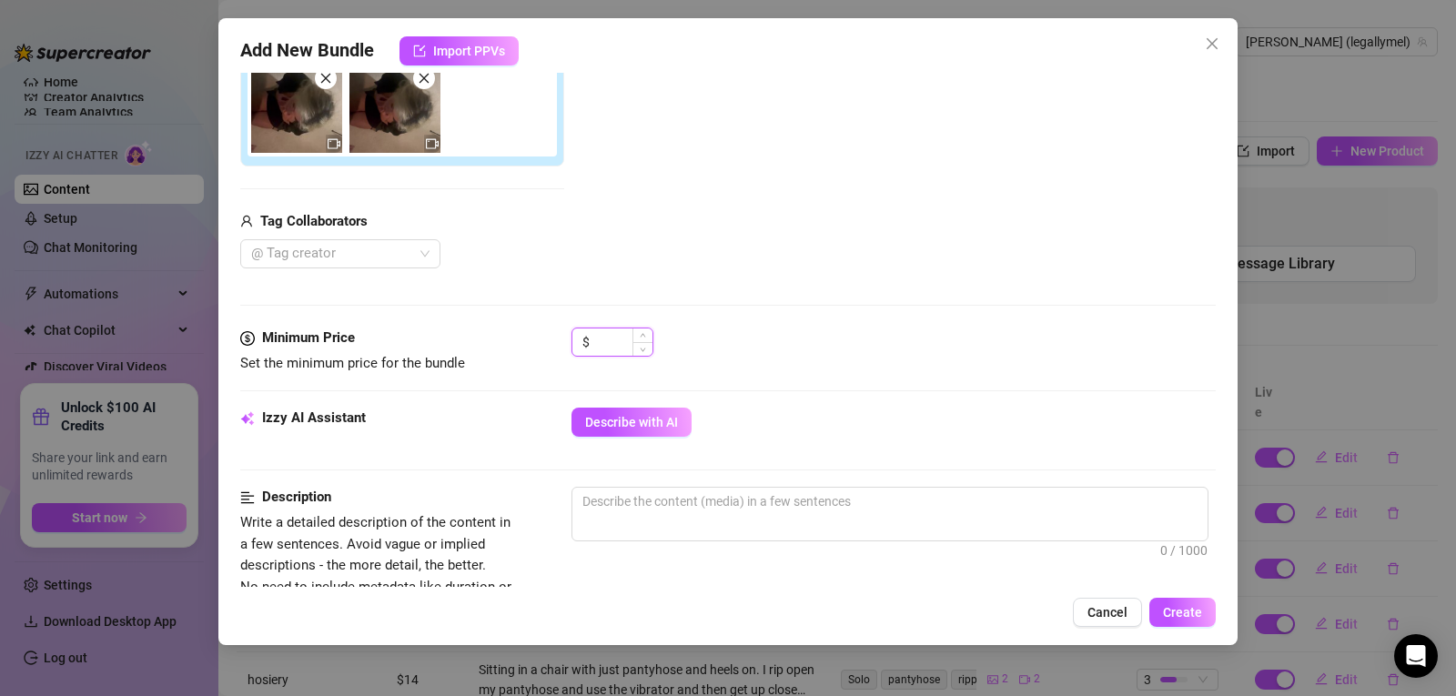
click at [610, 339] on input at bounding box center [622, 342] width 59 height 27
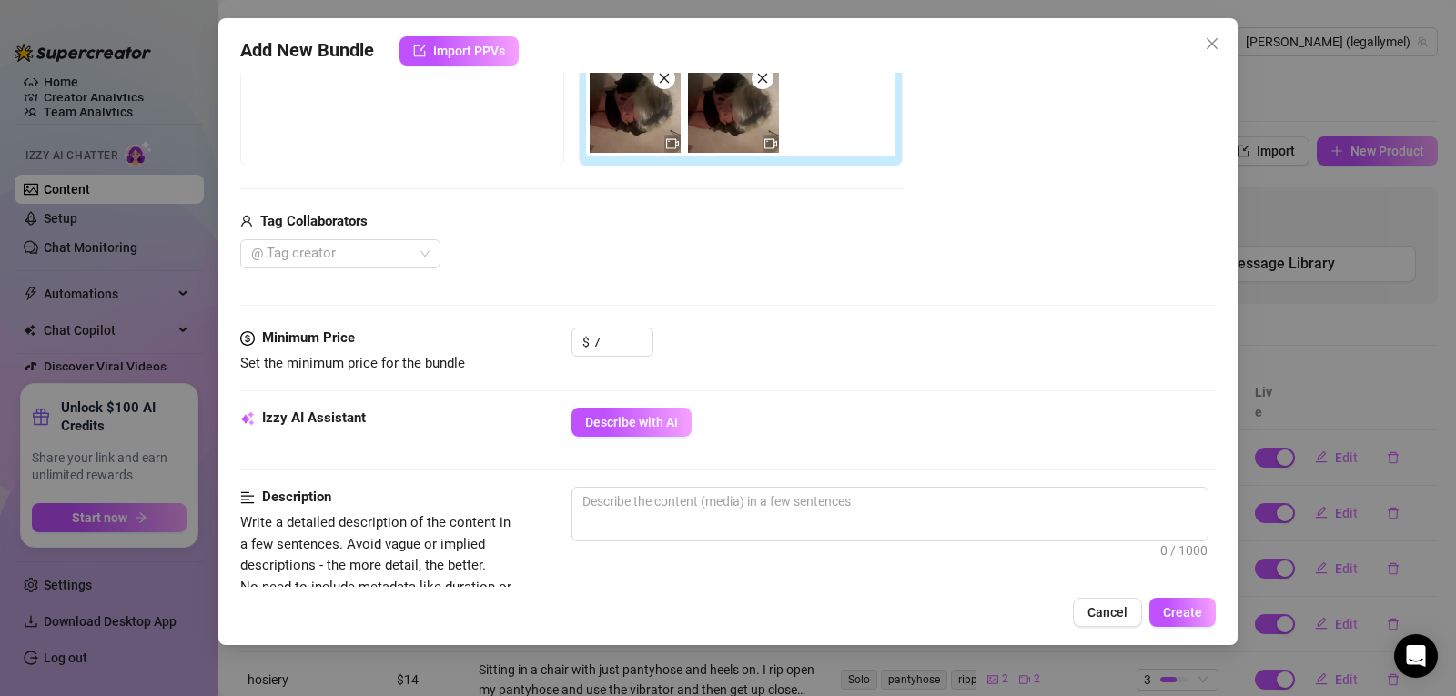
click at [783, 300] on div "Media Add Media from Vault Free preview Pay to view Tag Collaborators @ Tag cre…" at bounding box center [728, 136] width 976 height 384
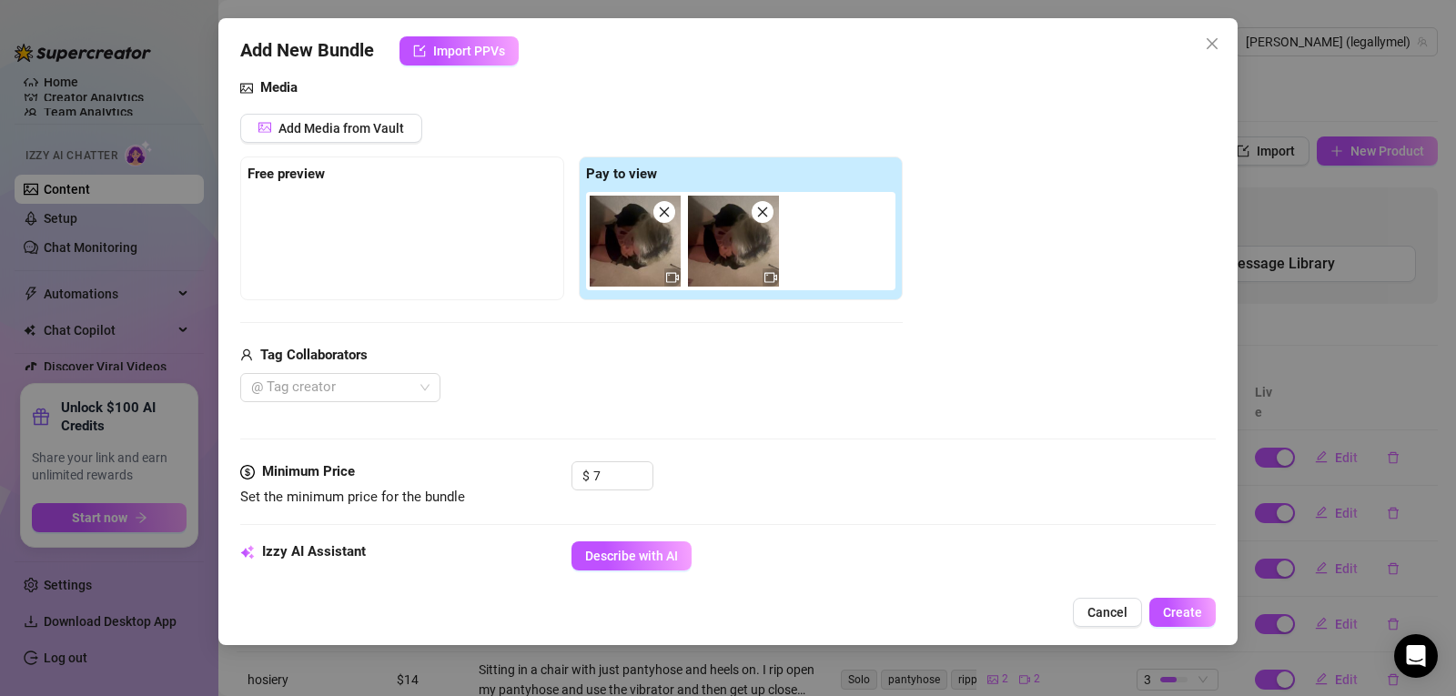
scroll to position [196, 0]
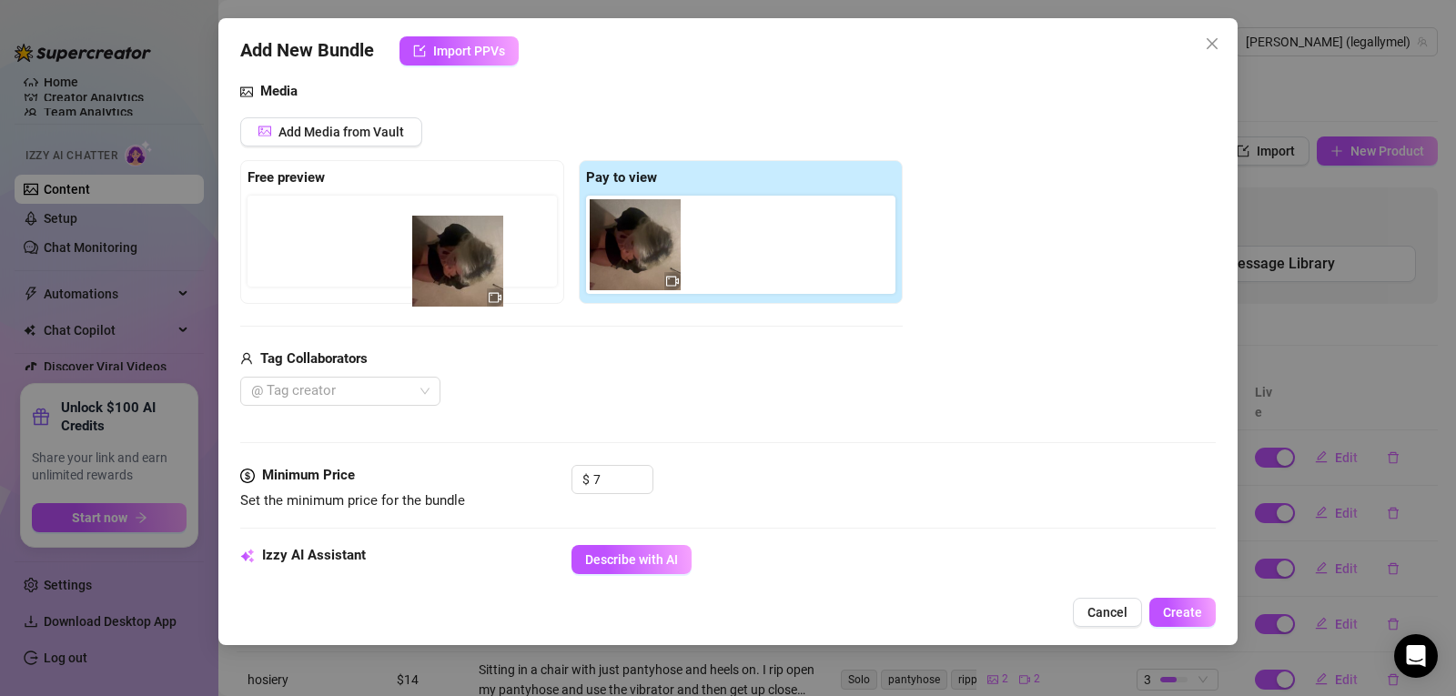
drag, startPoint x: 624, startPoint y: 236, endPoint x: 440, endPoint y: 252, distance: 185.5
click at [440, 252] on div "Free preview Pay to view" at bounding box center [571, 232] width 663 height 144
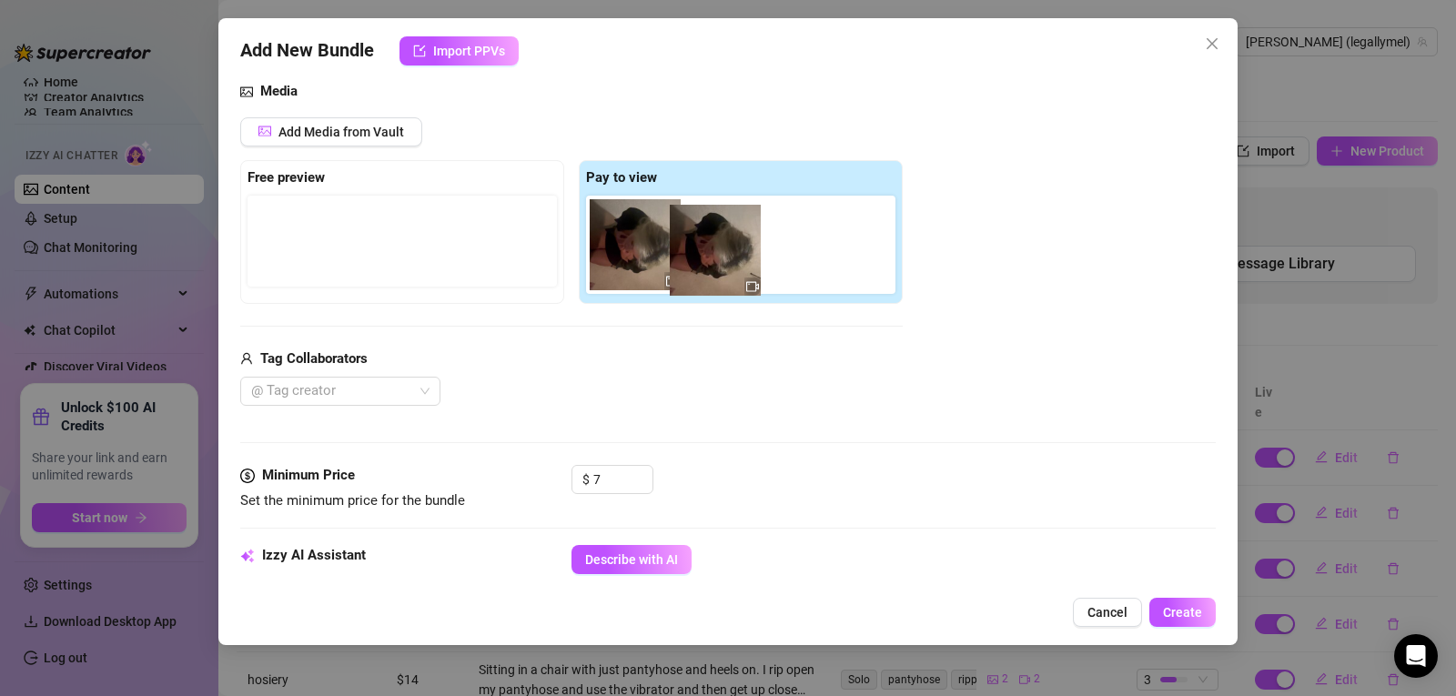
drag, startPoint x: 648, startPoint y: 252, endPoint x: 722, endPoint y: 258, distance: 73.9
click at [722, 258] on div at bounding box center [744, 245] width 317 height 98
drag, startPoint x: 653, startPoint y: 258, endPoint x: 757, endPoint y: 258, distance: 103.8
click at [757, 258] on div at bounding box center [744, 245] width 317 height 98
click at [668, 219] on icon "close" at bounding box center [665, 216] width 10 height 10
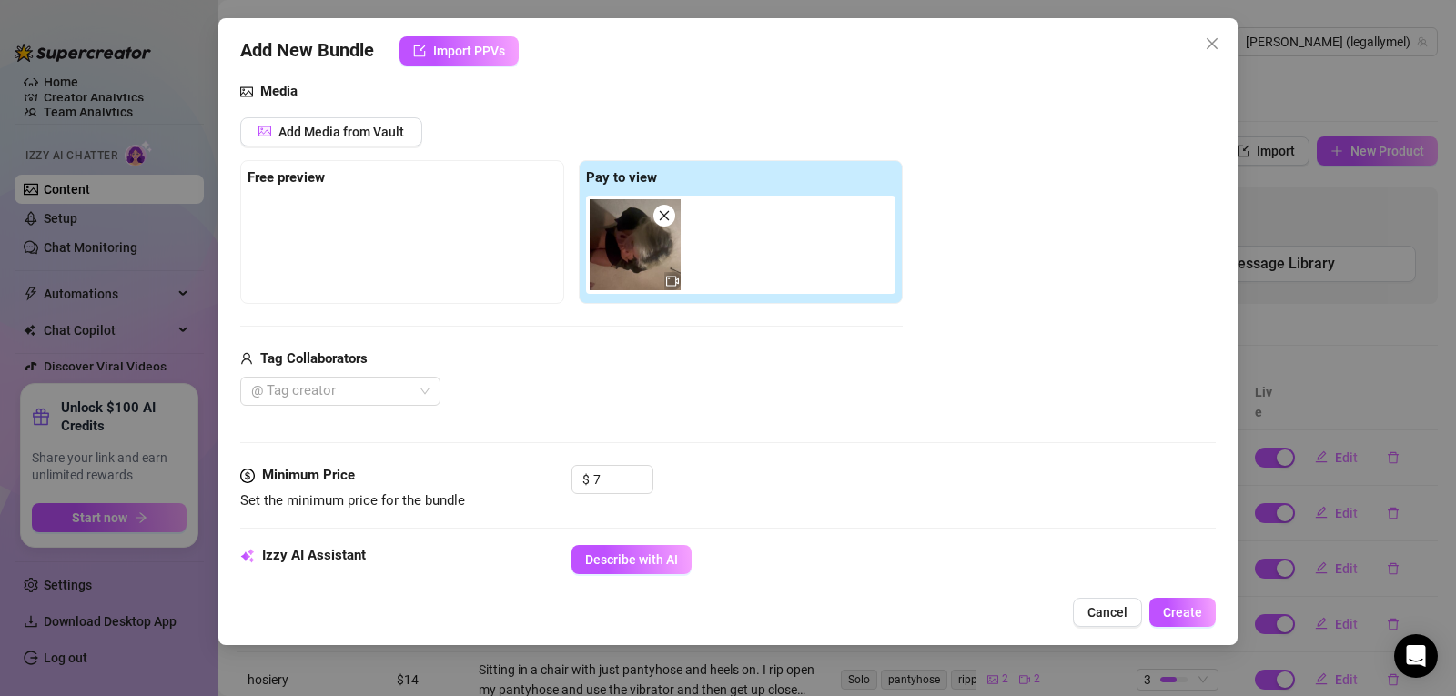
click at [668, 219] on icon "close" at bounding box center [665, 216] width 10 height 10
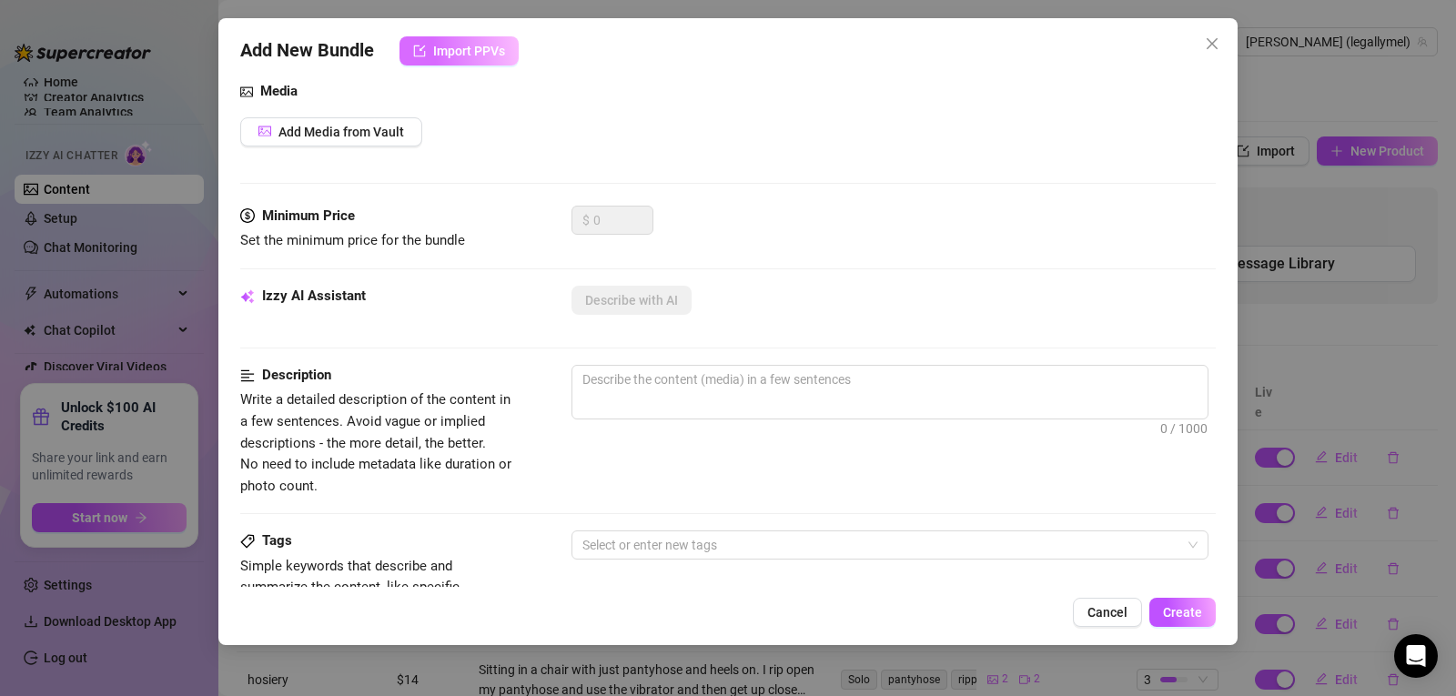
click at [465, 48] on span "Import PPVs" at bounding box center [469, 51] width 72 height 15
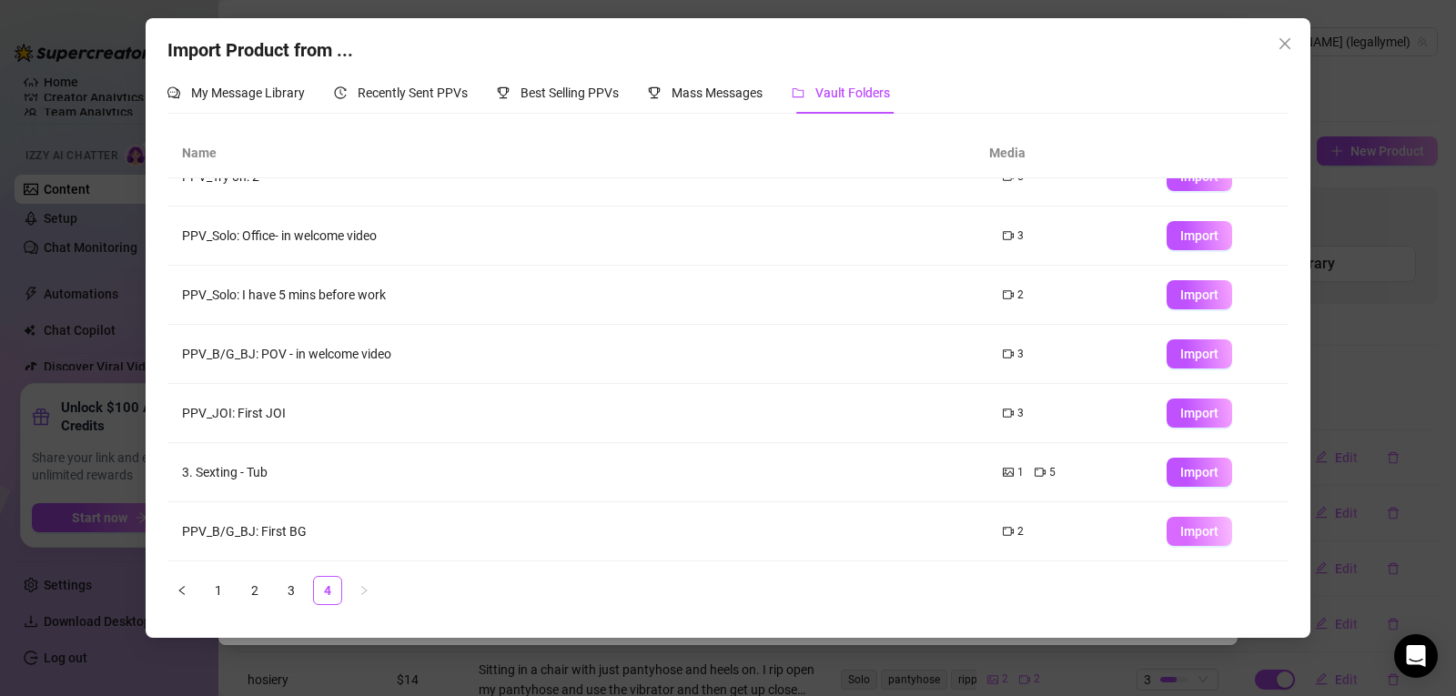
click at [1183, 531] on span "Import" at bounding box center [1199, 531] width 38 height 15
click at [1285, 50] on icon "close" at bounding box center [1285, 43] width 15 height 15
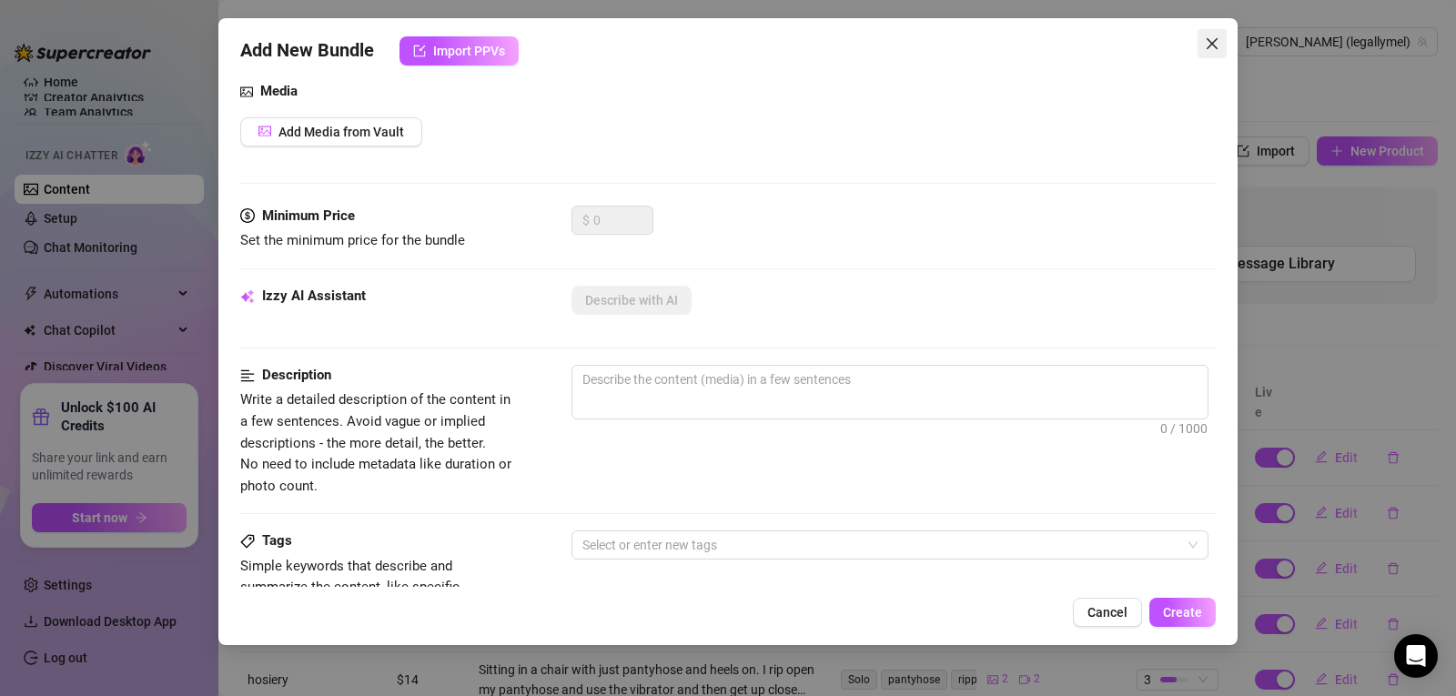
click at [1212, 38] on icon "close" at bounding box center [1212, 43] width 15 height 15
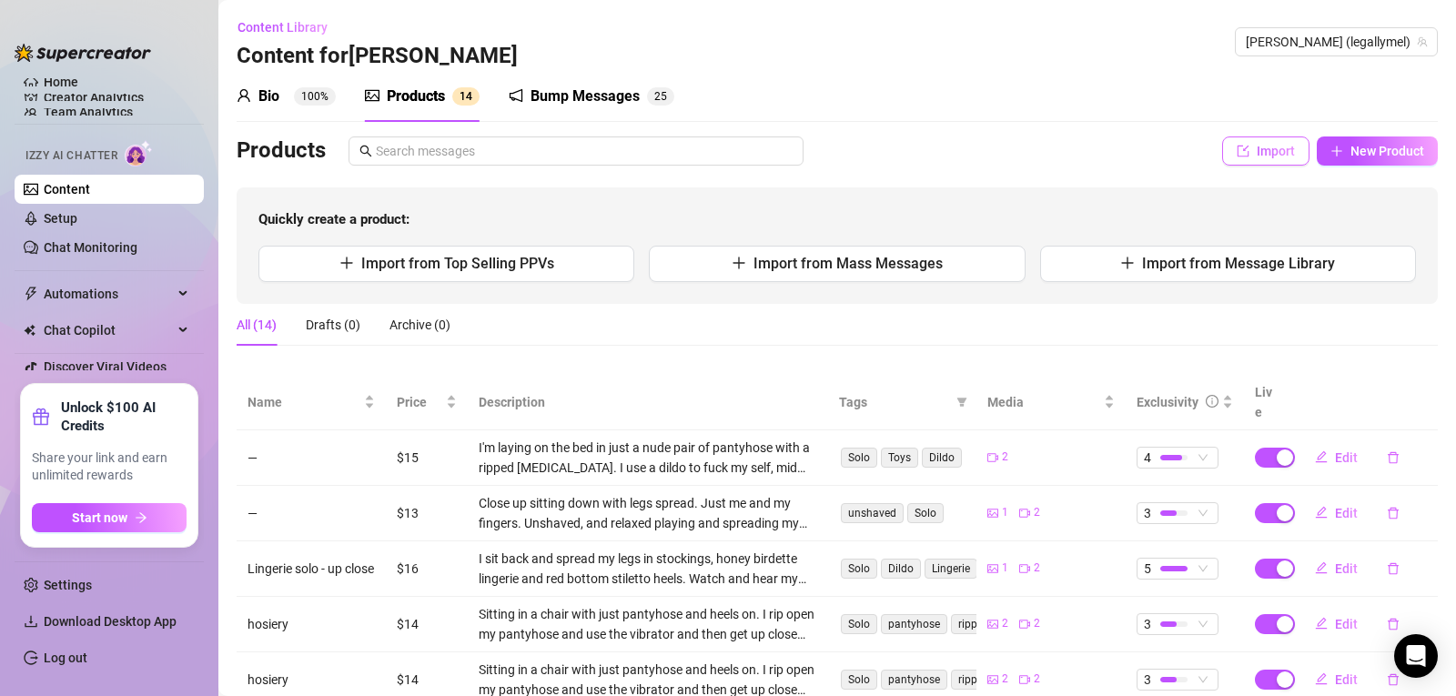
click at [1276, 155] on span "Import" at bounding box center [1276, 151] width 38 height 15
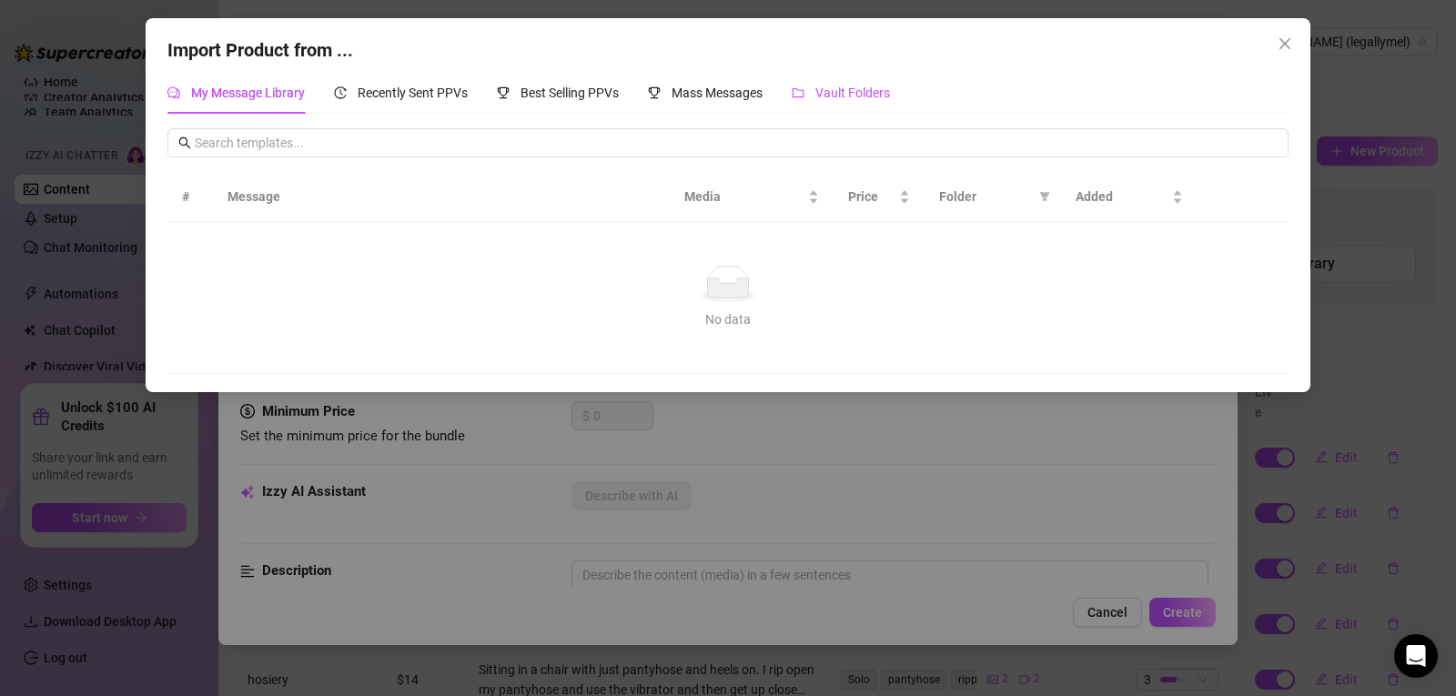
click at [831, 83] on div "Vault Folders" at bounding box center [841, 93] width 98 height 20
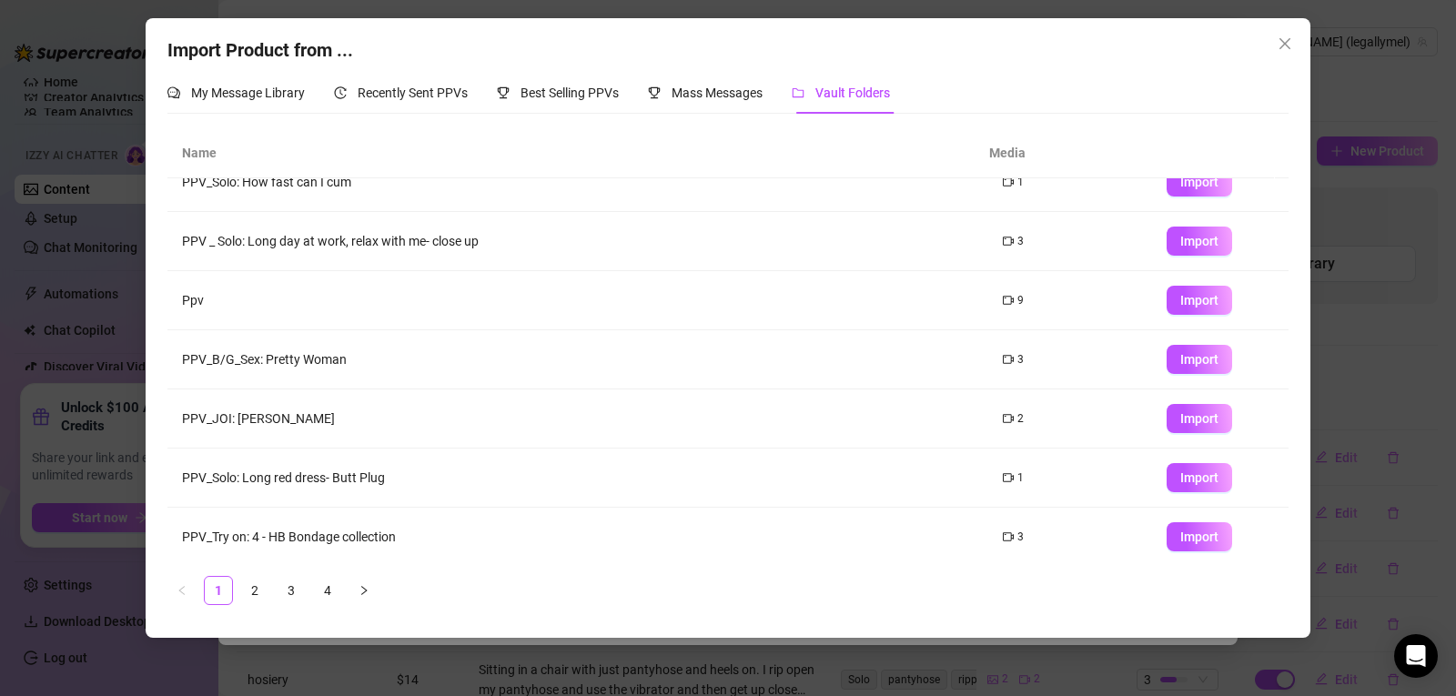
scroll to position [81, 0]
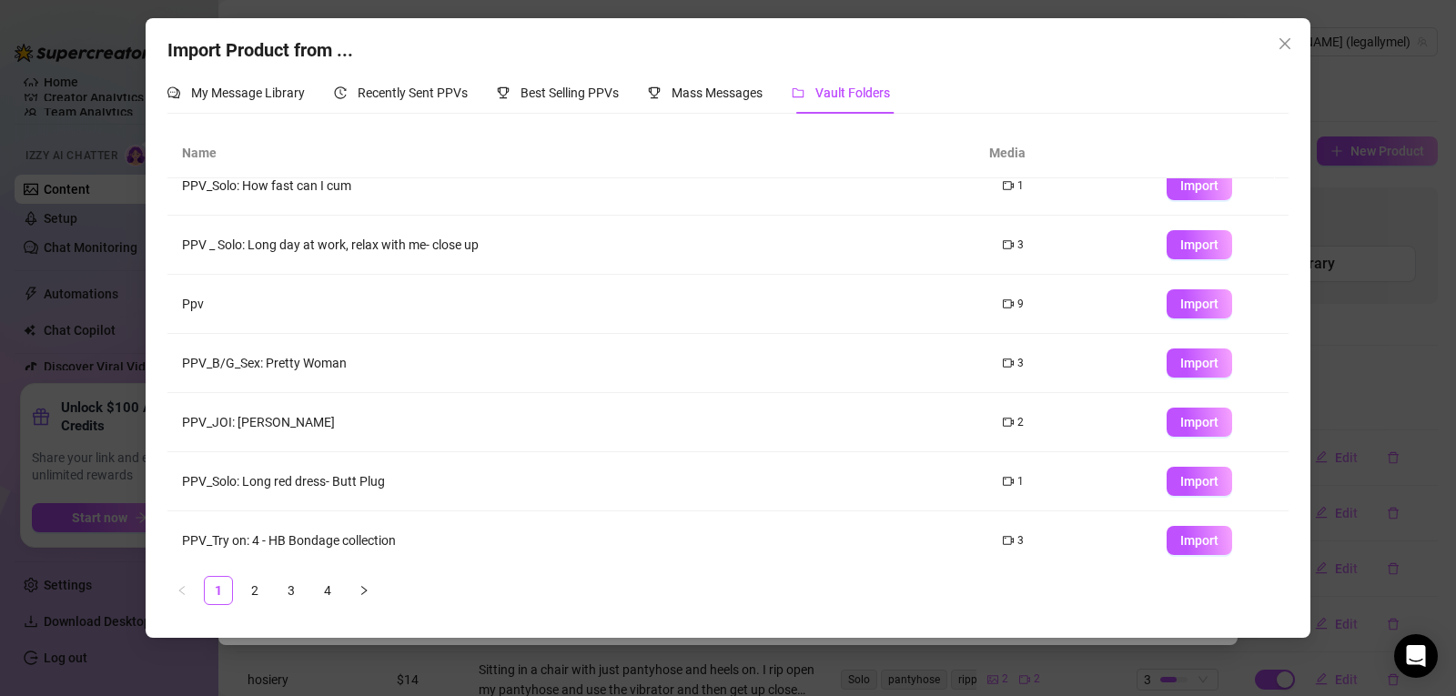
click at [1186, 288] on td "Import" at bounding box center [1220, 304] width 137 height 59
click at [1182, 299] on span "Import" at bounding box center [1199, 304] width 38 height 15
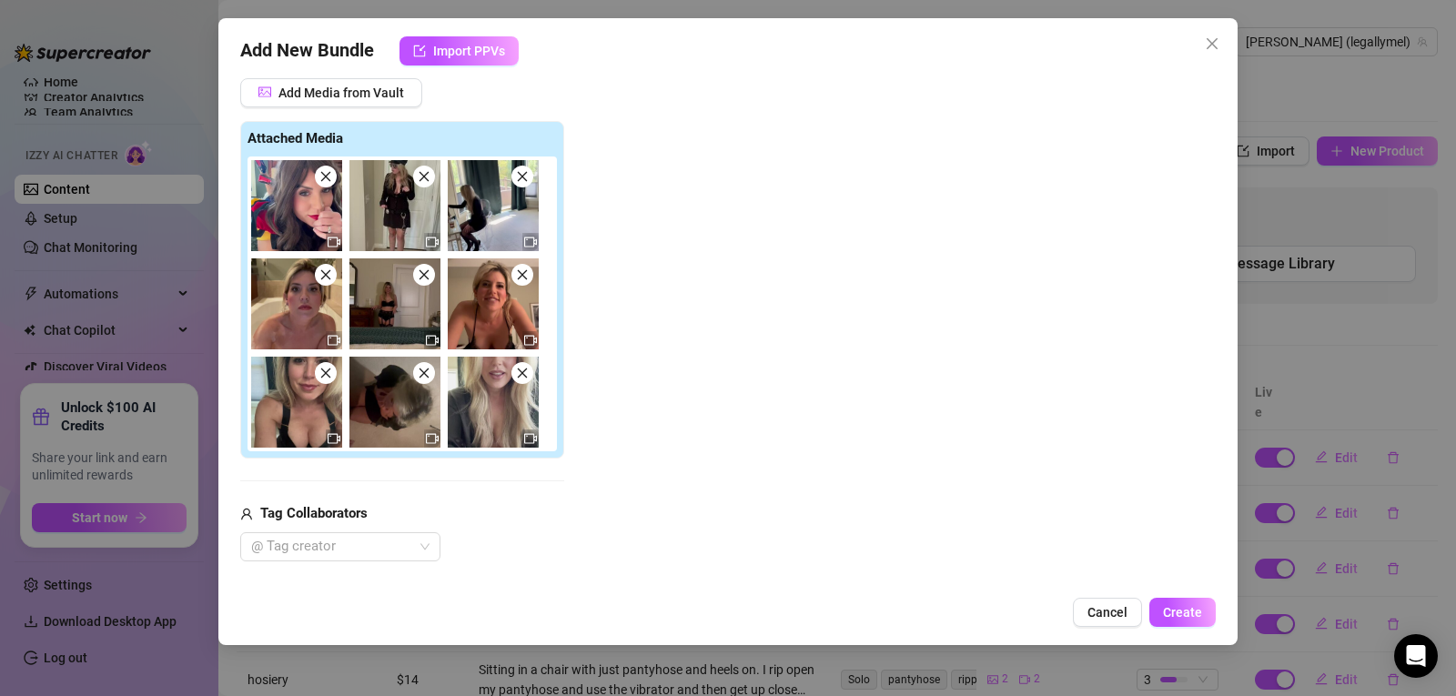
scroll to position [204, 0]
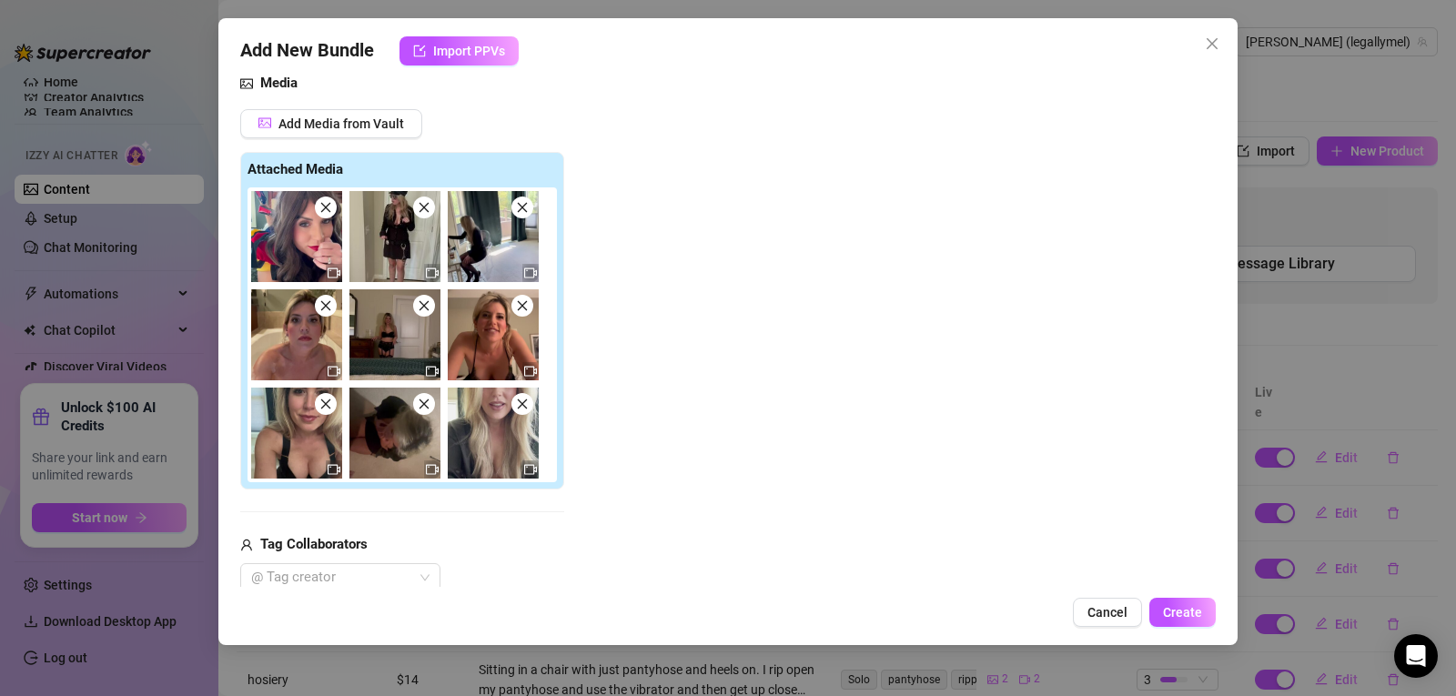
click at [329, 412] on span at bounding box center [326, 404] width 22 height 22
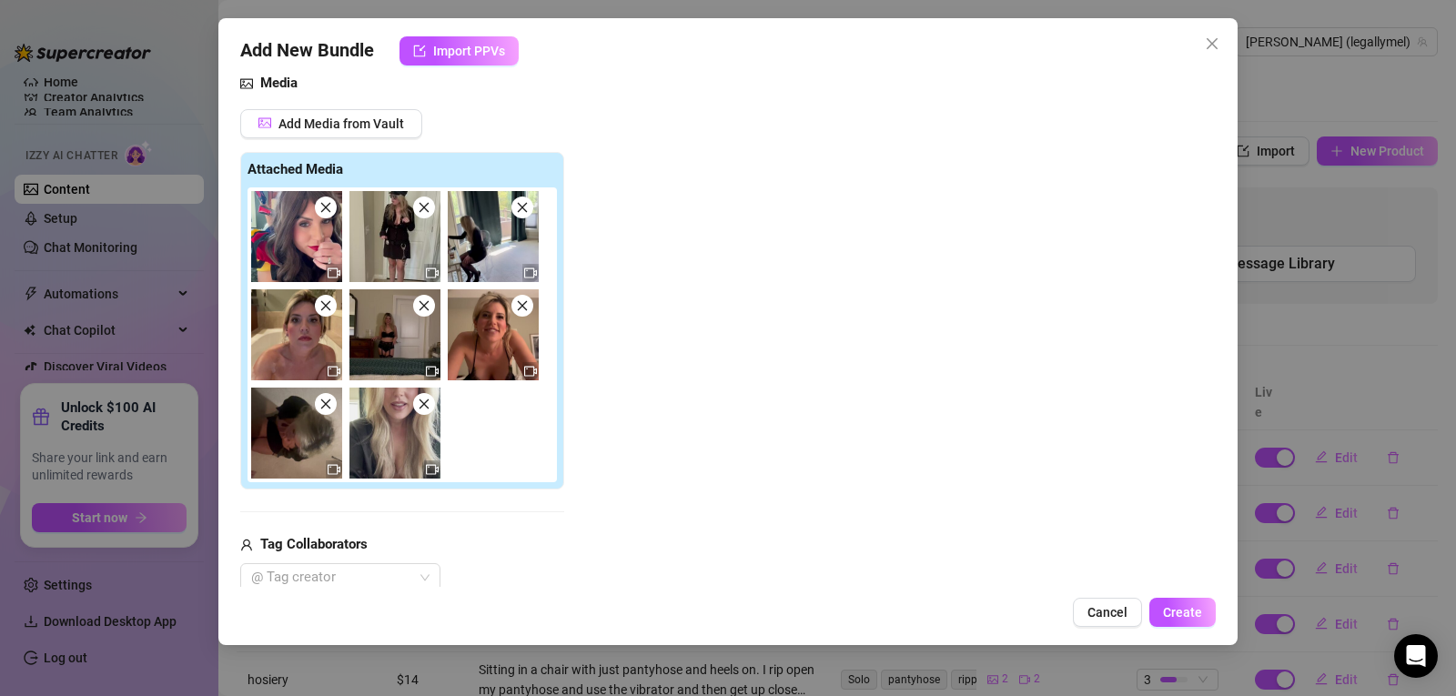
click at [425, 399] on icon "close" at bounding box center [424, 404] width 13 height 13
click at [329, 310] on icon "close" at bounding box center [325, 305] width 13 height 13
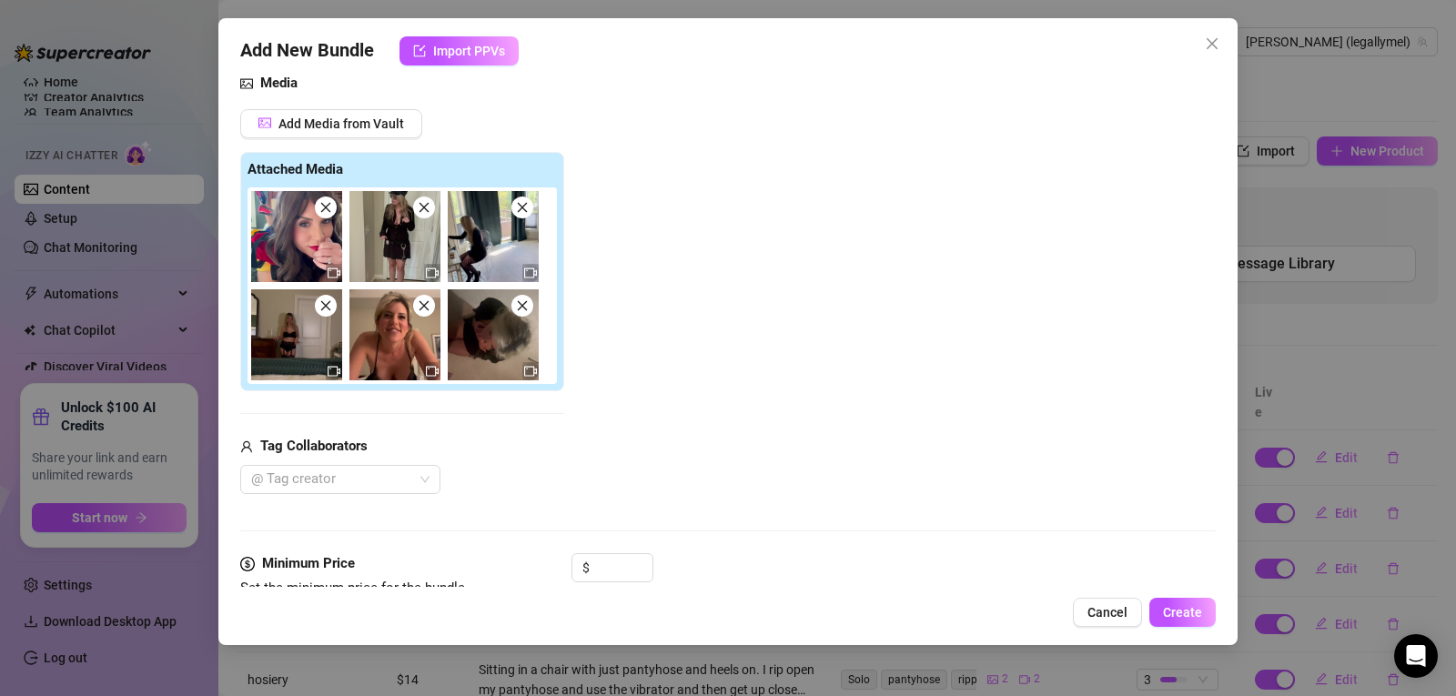
click at [420, 307] on icon "close" at bounding box center [424, 305] width 13 height 13
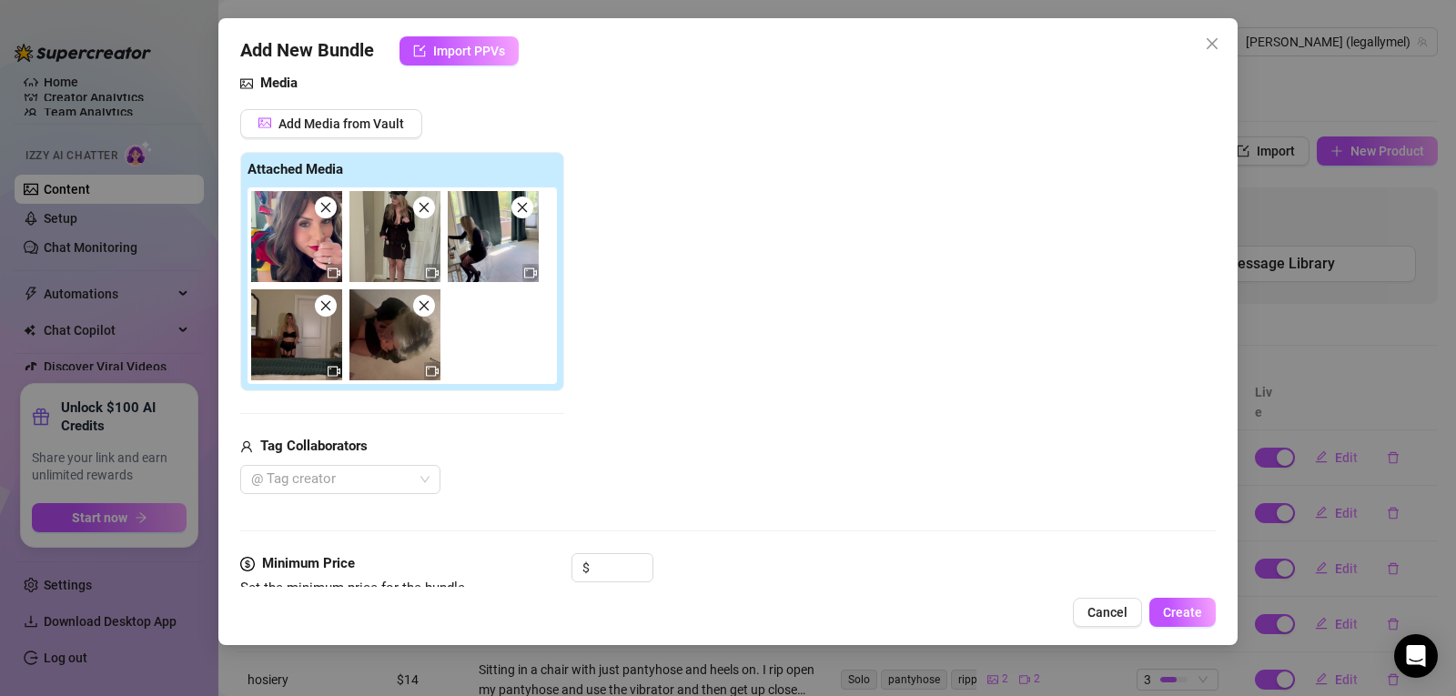
click at [321, 308] on icon "close" at bounding box center [325, 305] width 13 height 13
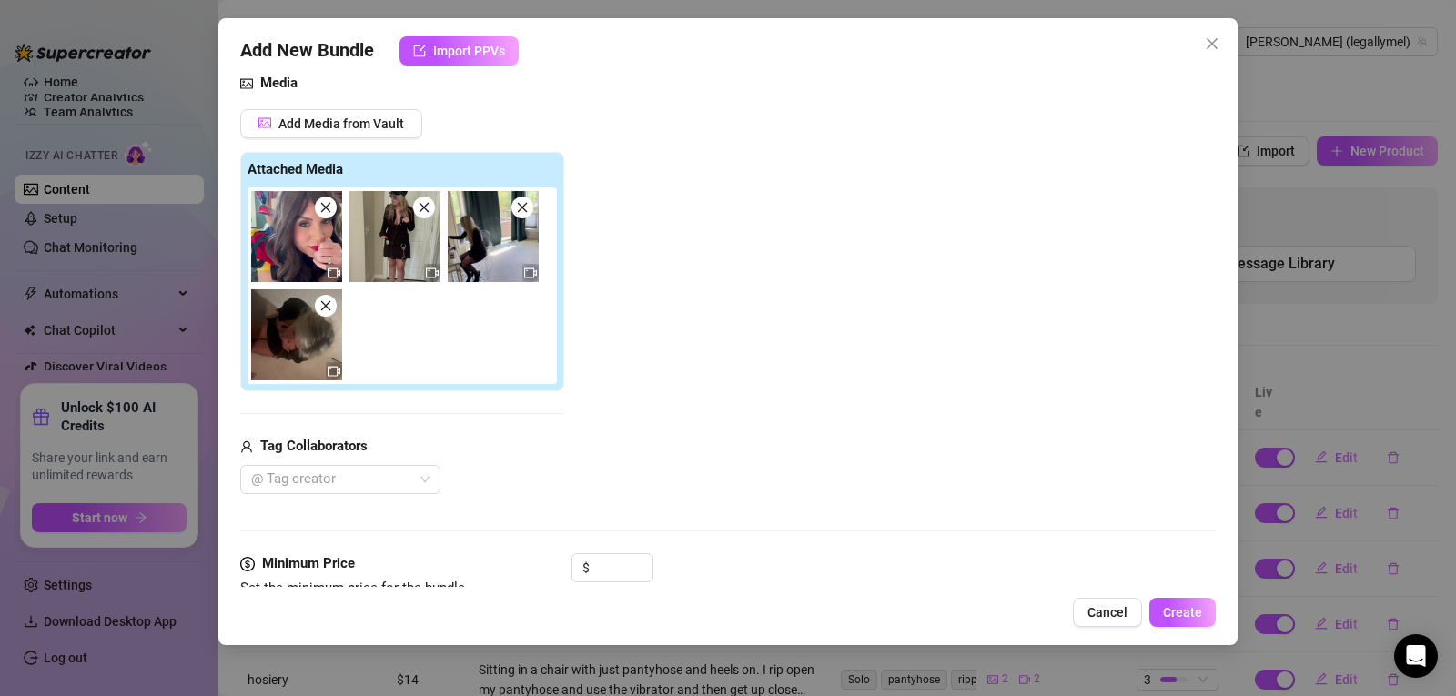
click at [338, 213] on img at bounding box center [296, 236] width 91 height 91
click at [432, 209] on span at bounding box center [424, 208] width 22 height 22
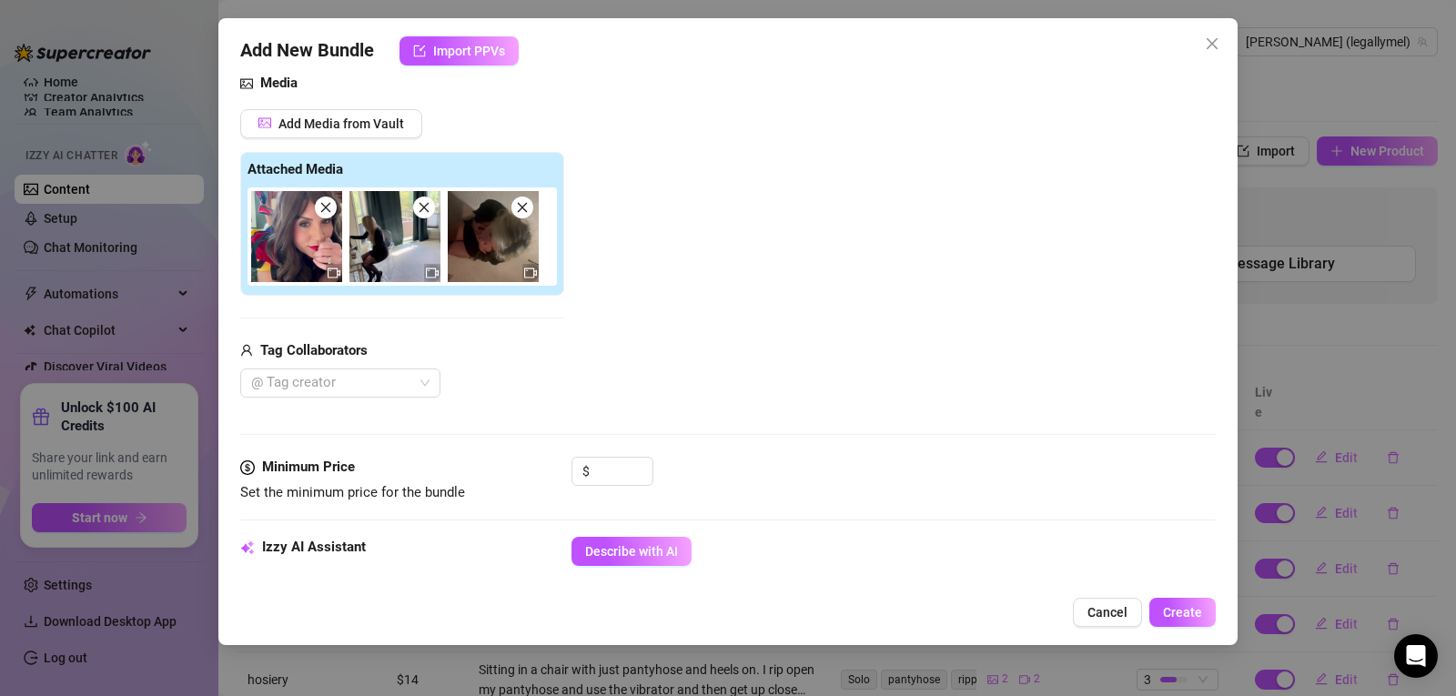
click at [429, 218] on img at bounding box center [394, 236] width 91 height 91
click at [322, 217] on span at bounding box center [326, 208] width 22 height 22
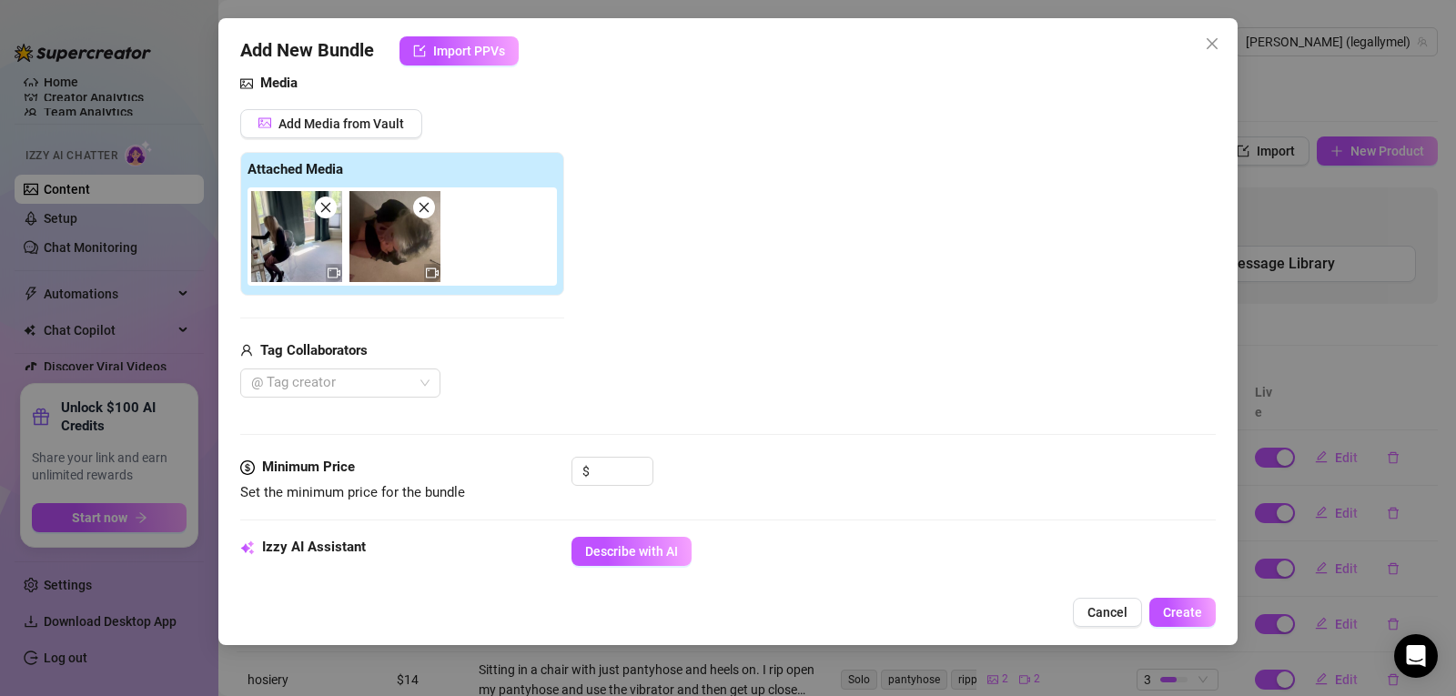
click at [329, 210] on icon "close" at bounding box center [325, 207] width 13 height 13
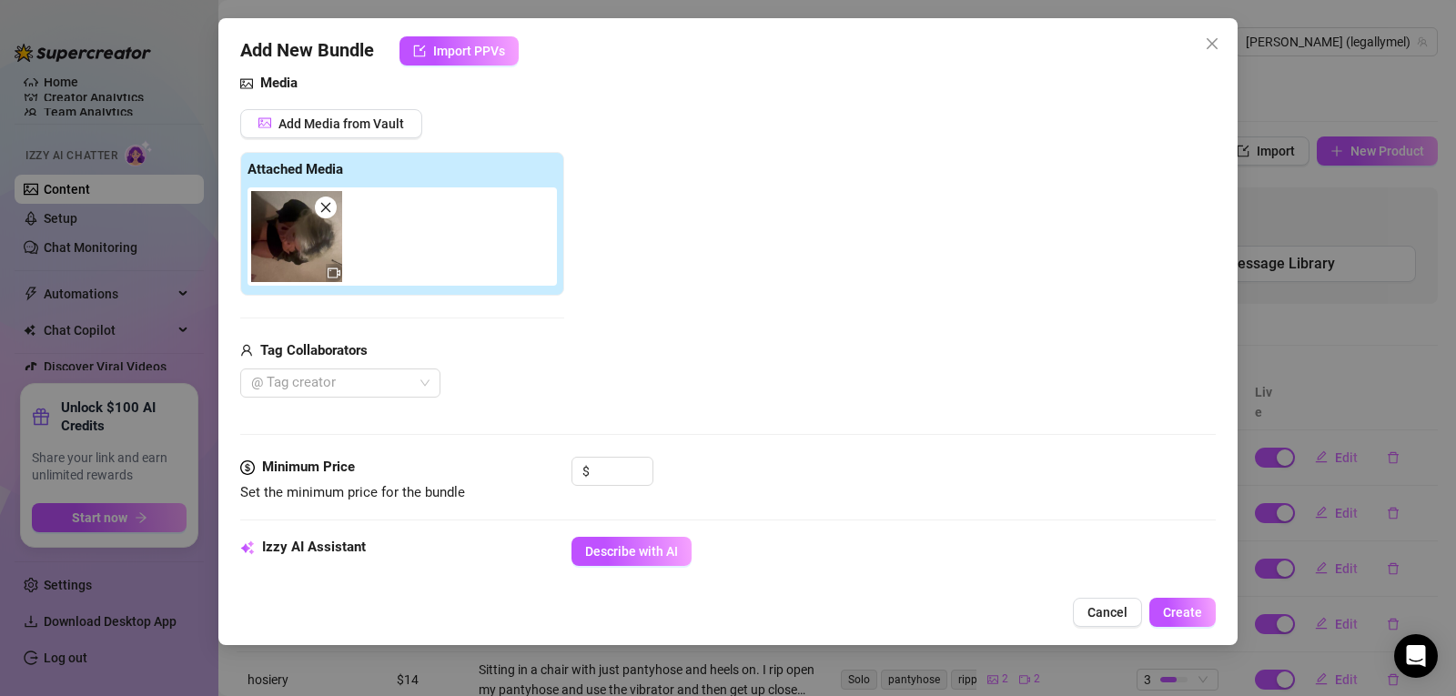
click at [775, 268] on div "Add Media from Vault Attached Media Tag Collaborators @ Tag creator" at bounding box center [728, 253] width 976 height 289
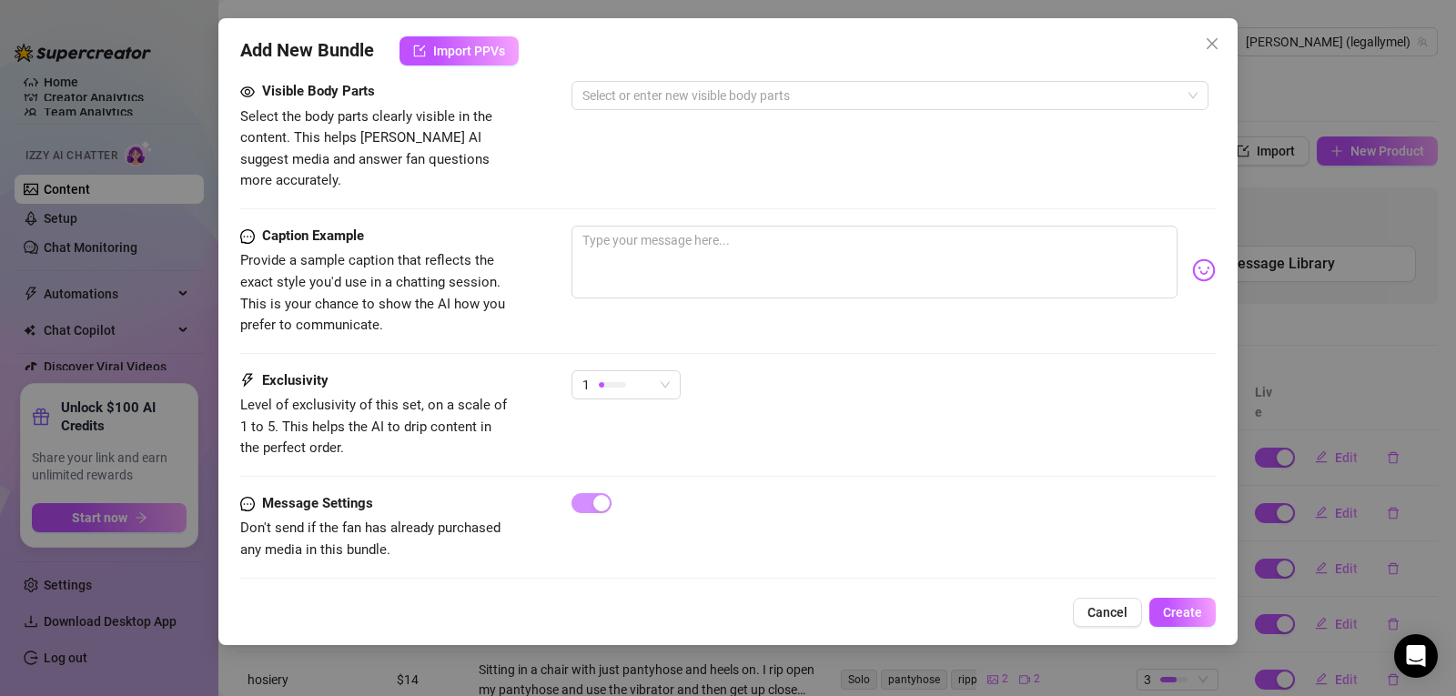
scroll to position [1022, 0]
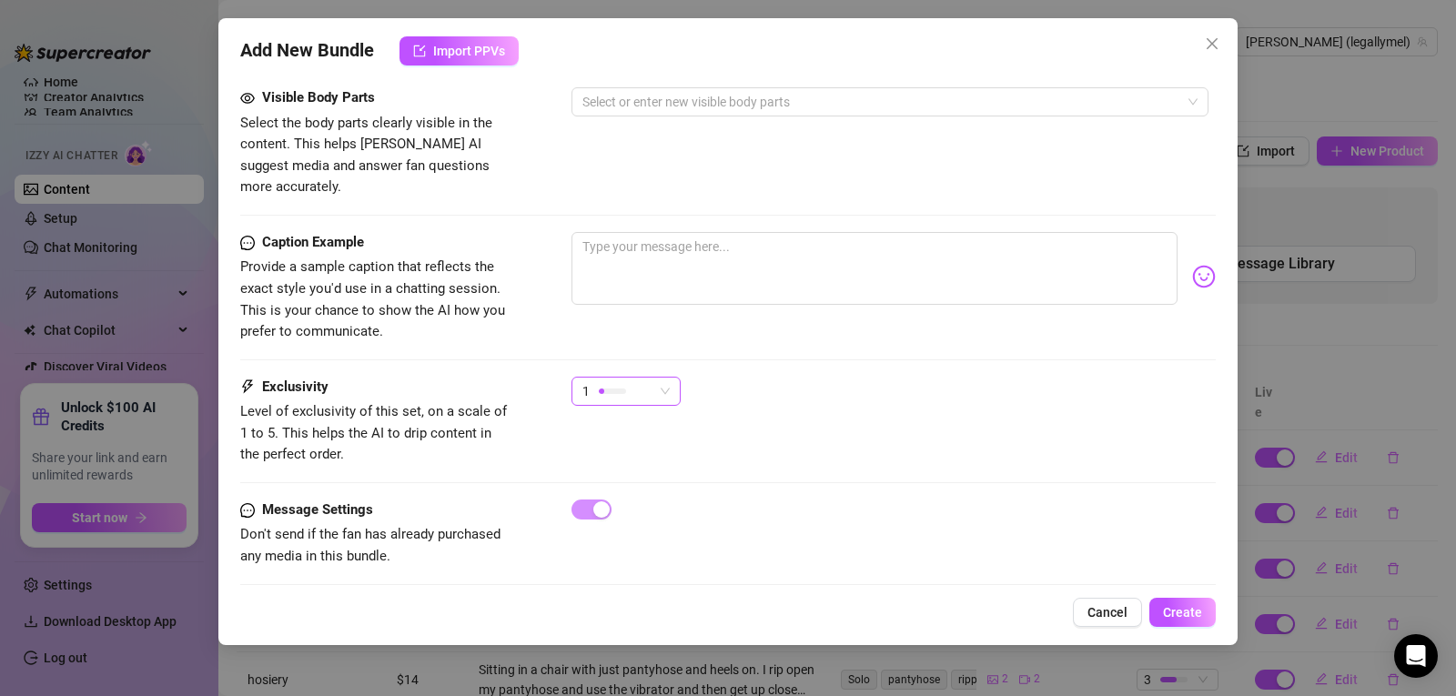
click at [664, 378] on span "1" at bounding box center [625, 391] width 87 height 27
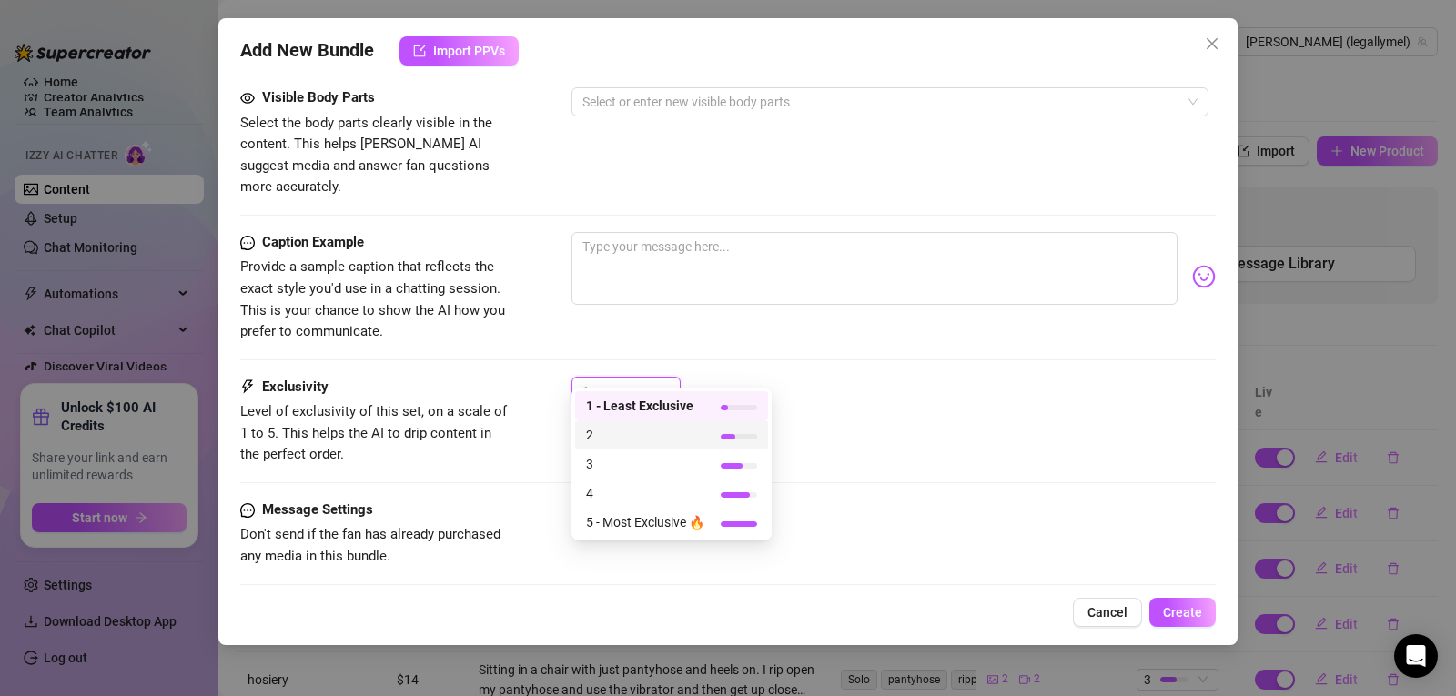
click at [647, 434] on span "2" at bounding box center [645, 435] width 118 height 20
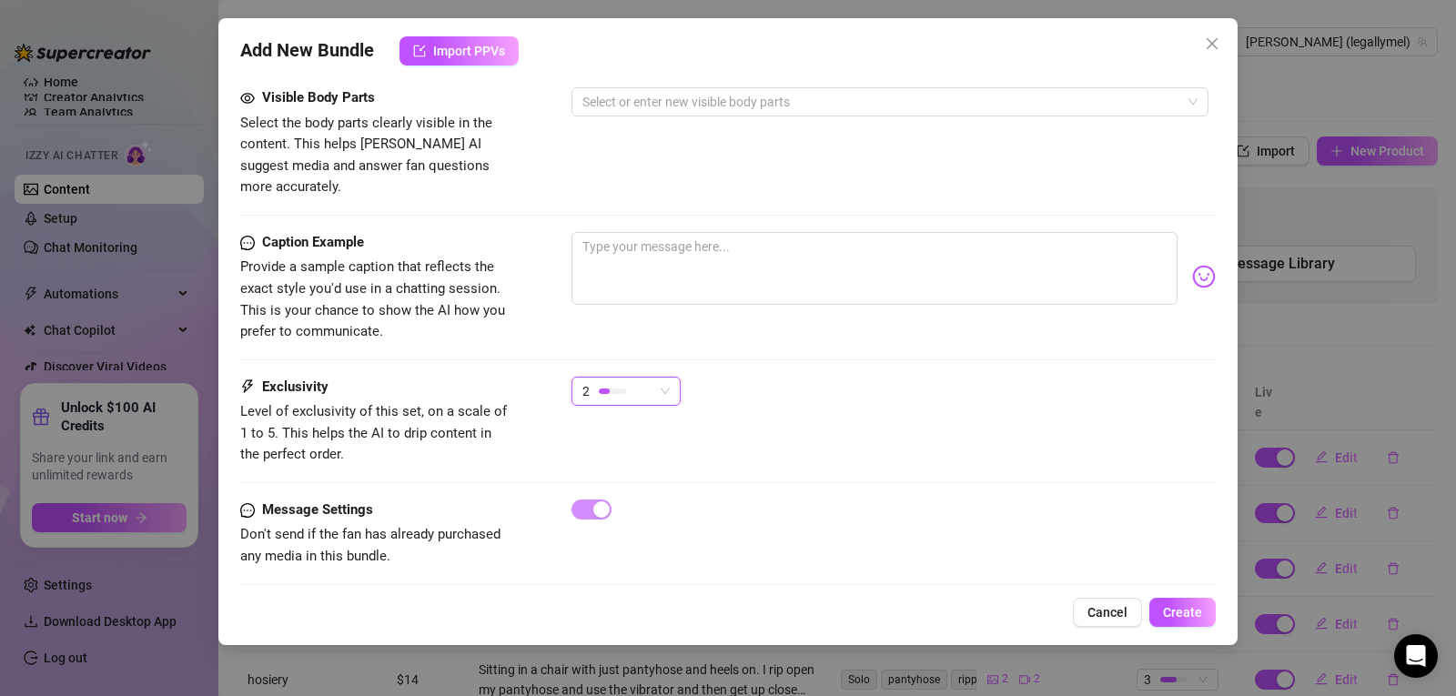
click at [900, 416] on div "Exclusivity Level of exclusivity of this set, on a scale of 1 to 5. This helps …" at bounding box center [728, 421] width 976 height 89
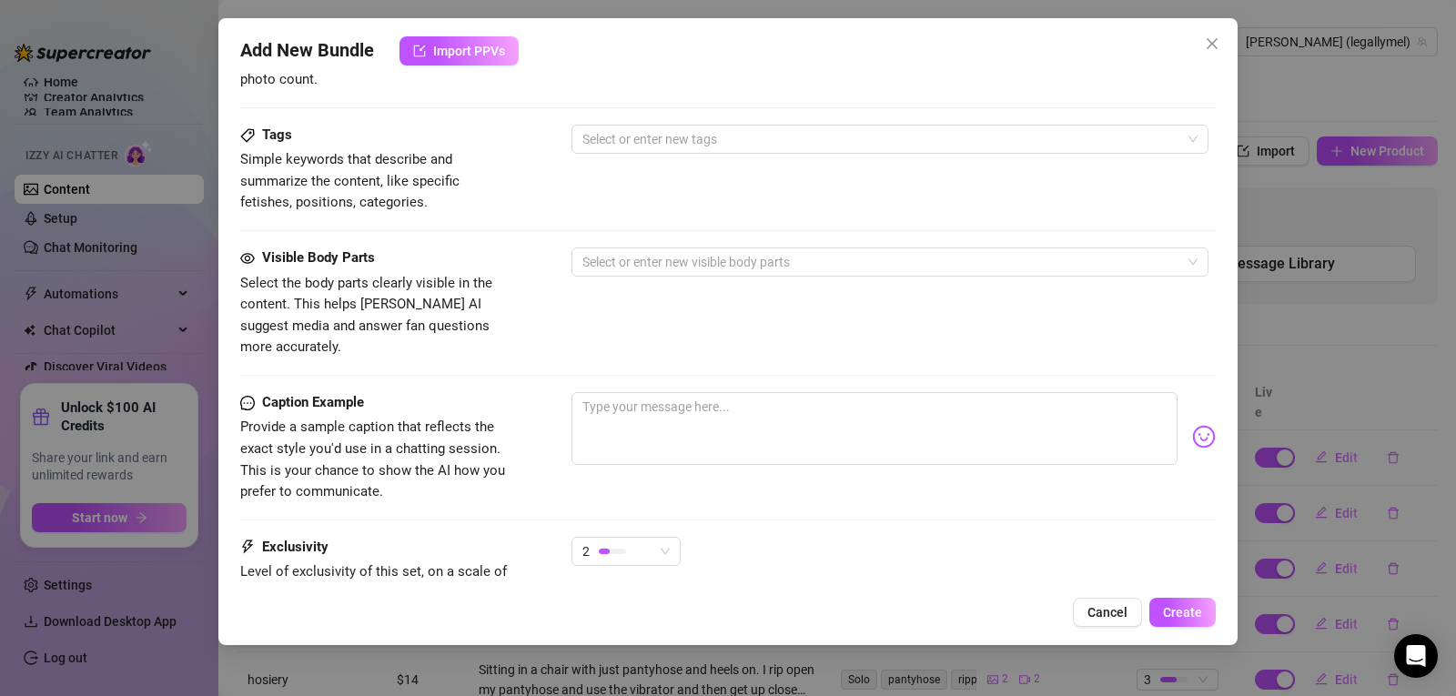
scroll to position [863, 0]
click at [641, 391] on textarea at bounding box center [875, 427] width 606 height 73
paste textarea "PPV 2: B/G - Blowjob. 4 minutes. Watch me get on my knees and gag while being f…"
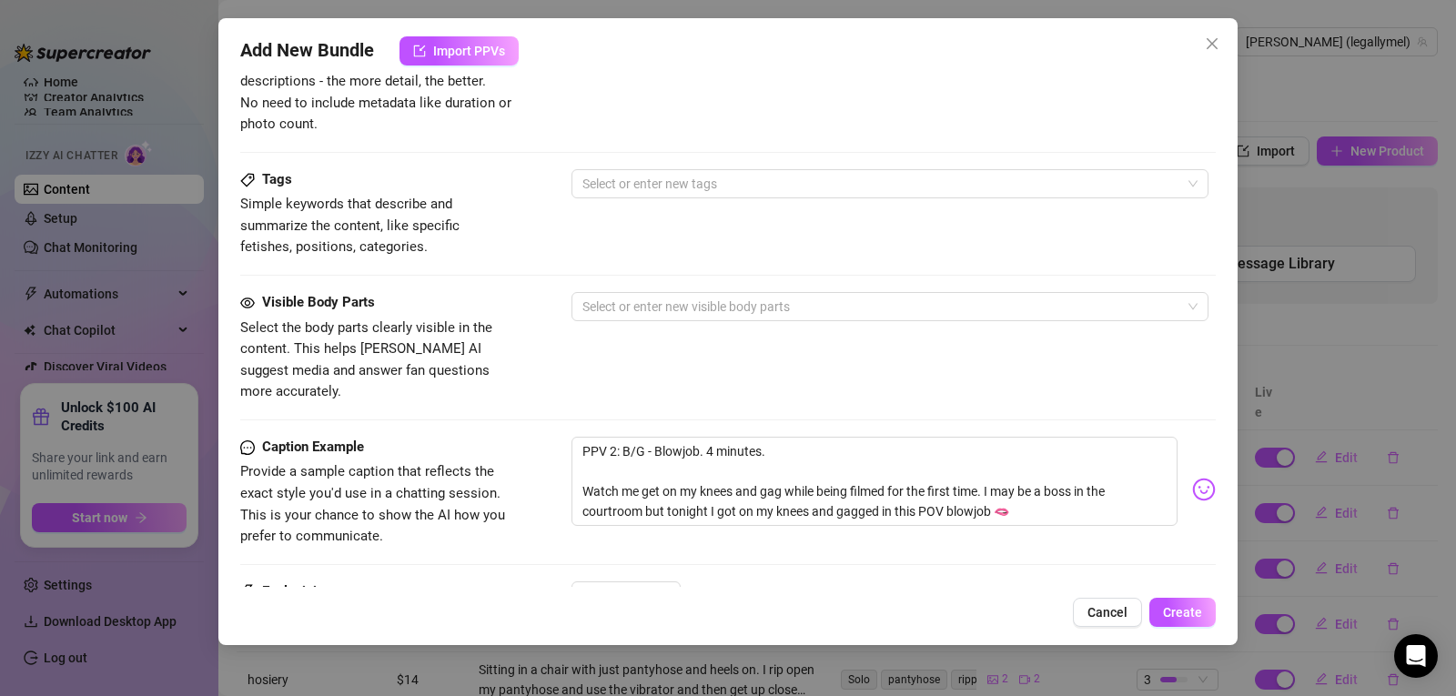
scroll to position [808, 0]
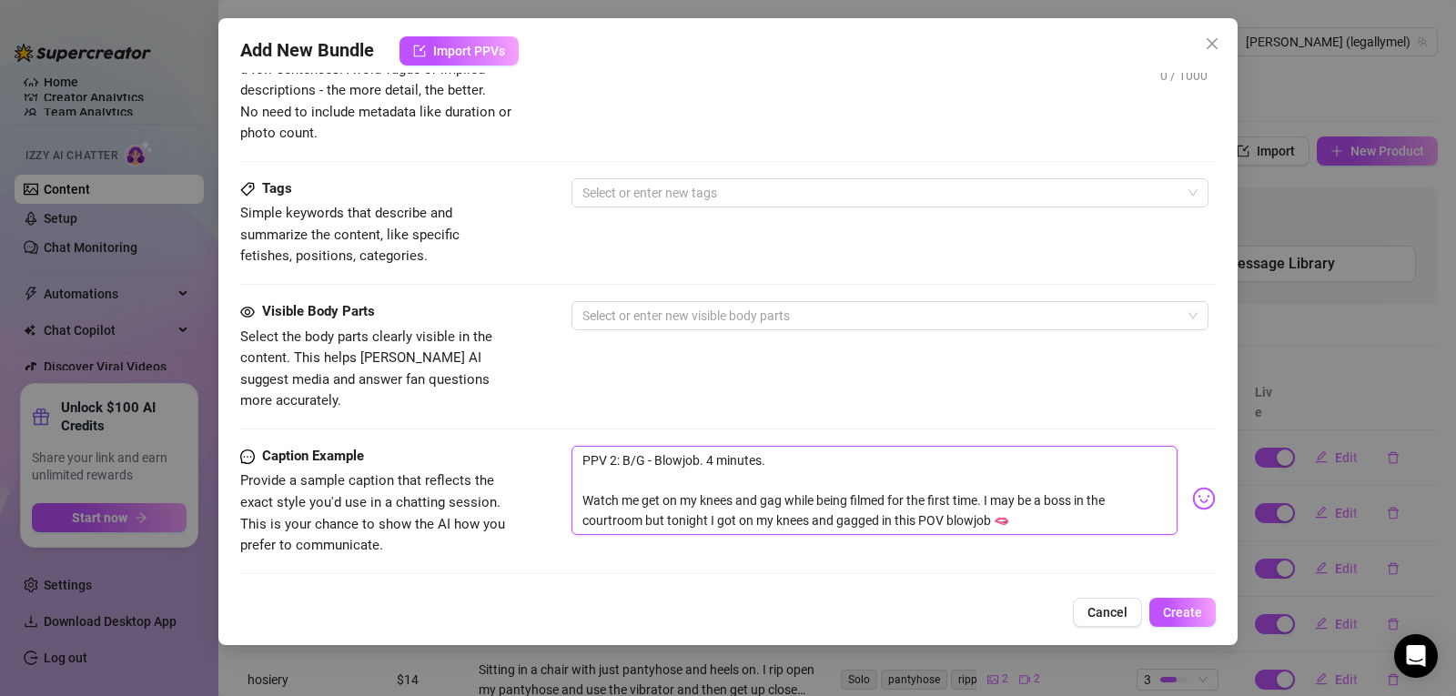
drag, startPoint x: 582, startPoint y: 481, endPoint x: 990, endPoint y: 474, distance: 408.7
click at [990, 474] on textarea "PPV 2: B/G - Blowjob. 4 minutes. Watch me get on my knees and gag while being f…" at bounding box center [875, 490] width 606 height 89
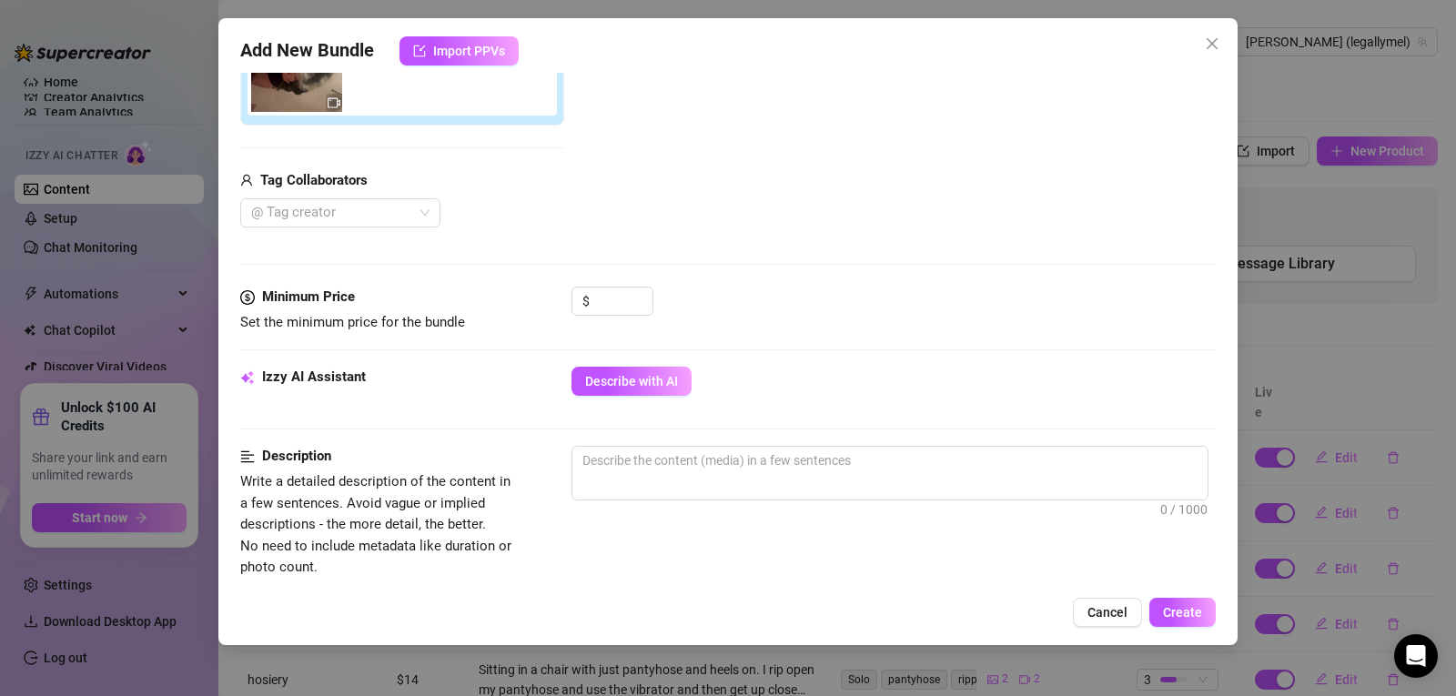
scroll to position [306, 0]
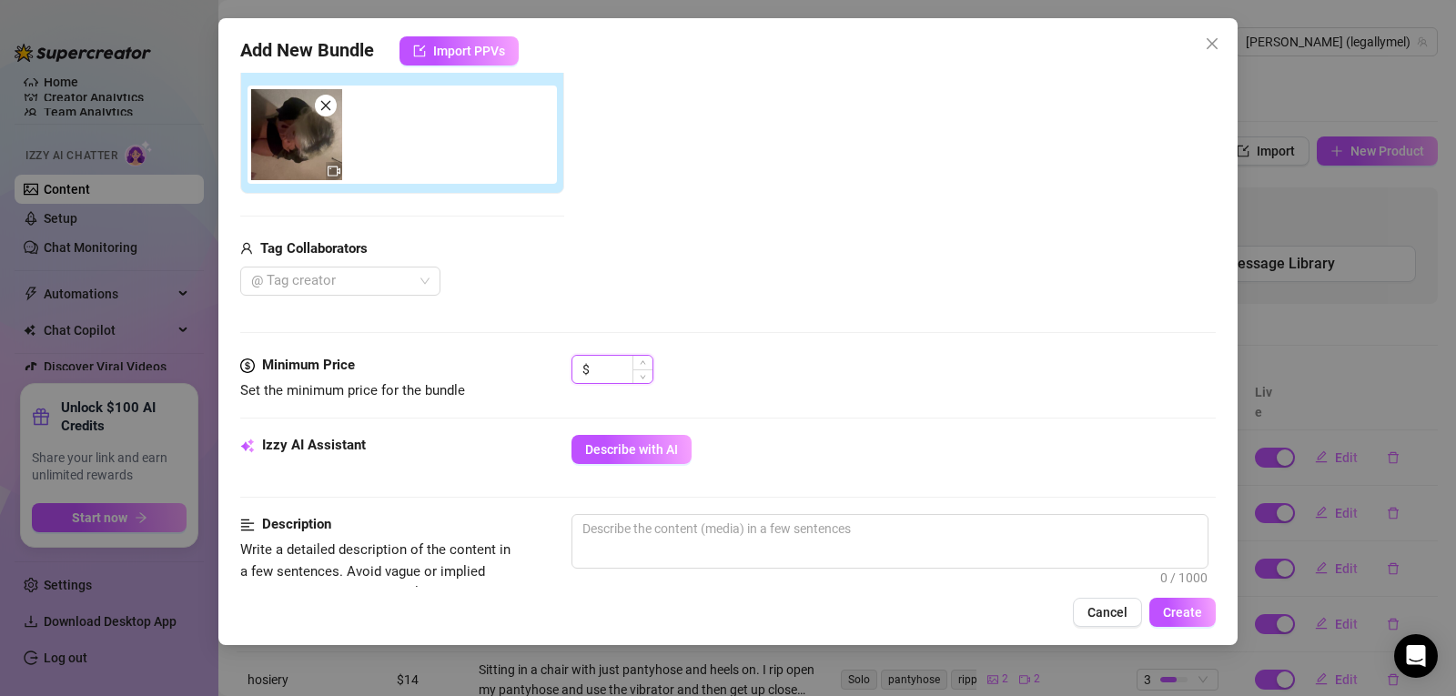
click at [618, 362] on input at bounding box center [622, 369] width 59 height 27
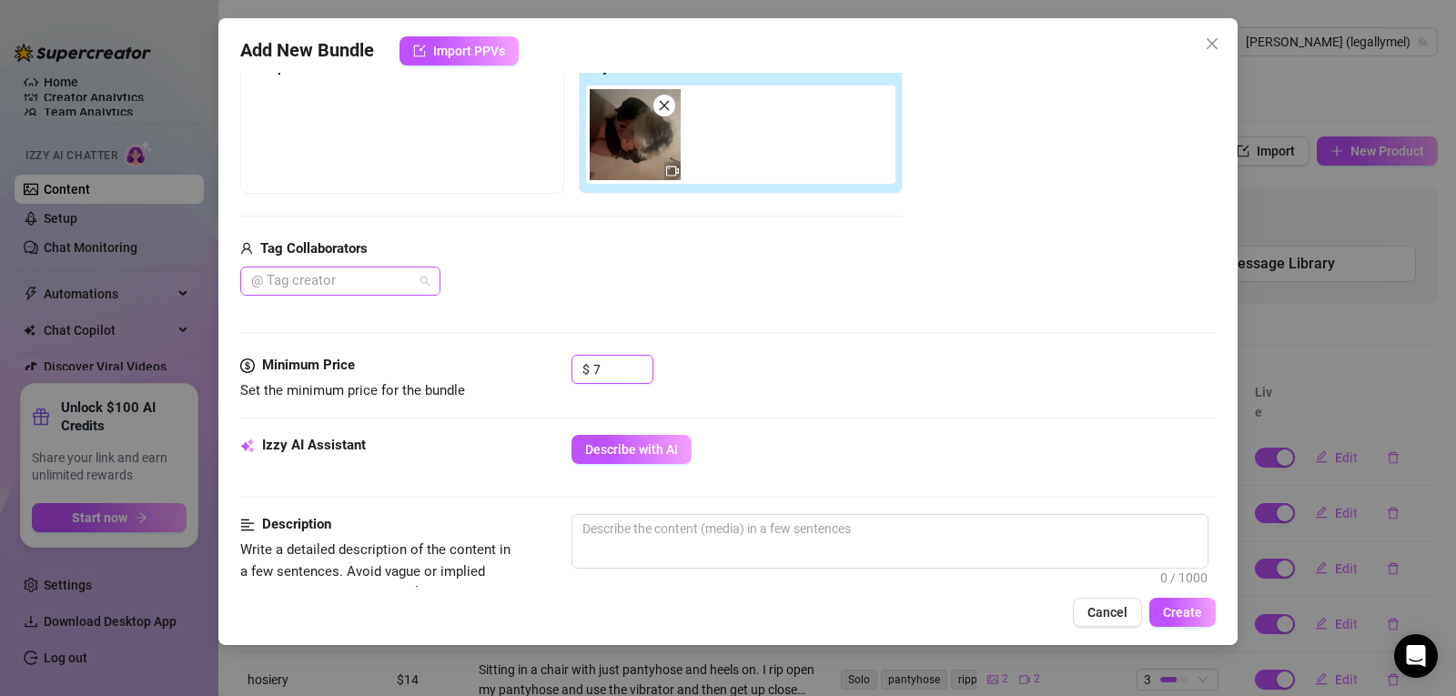
click at [327, 282] on div at bounding box center [331, 280] width 174 height 25
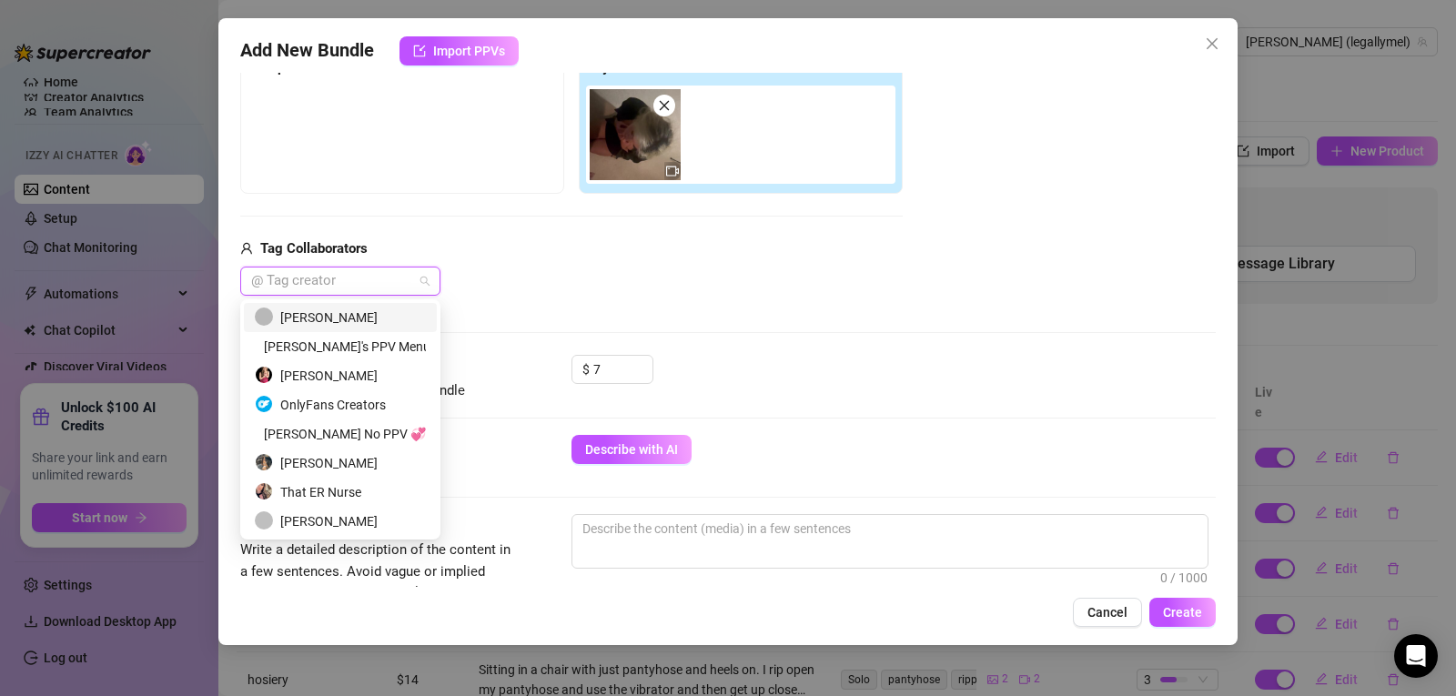
click at [331, 321] on div "Mike" at bounding box center [340, 318] width 171 height 20
click at [902, 385] on div "$ 7" at bounding box center [894, 378] width 644 height 46
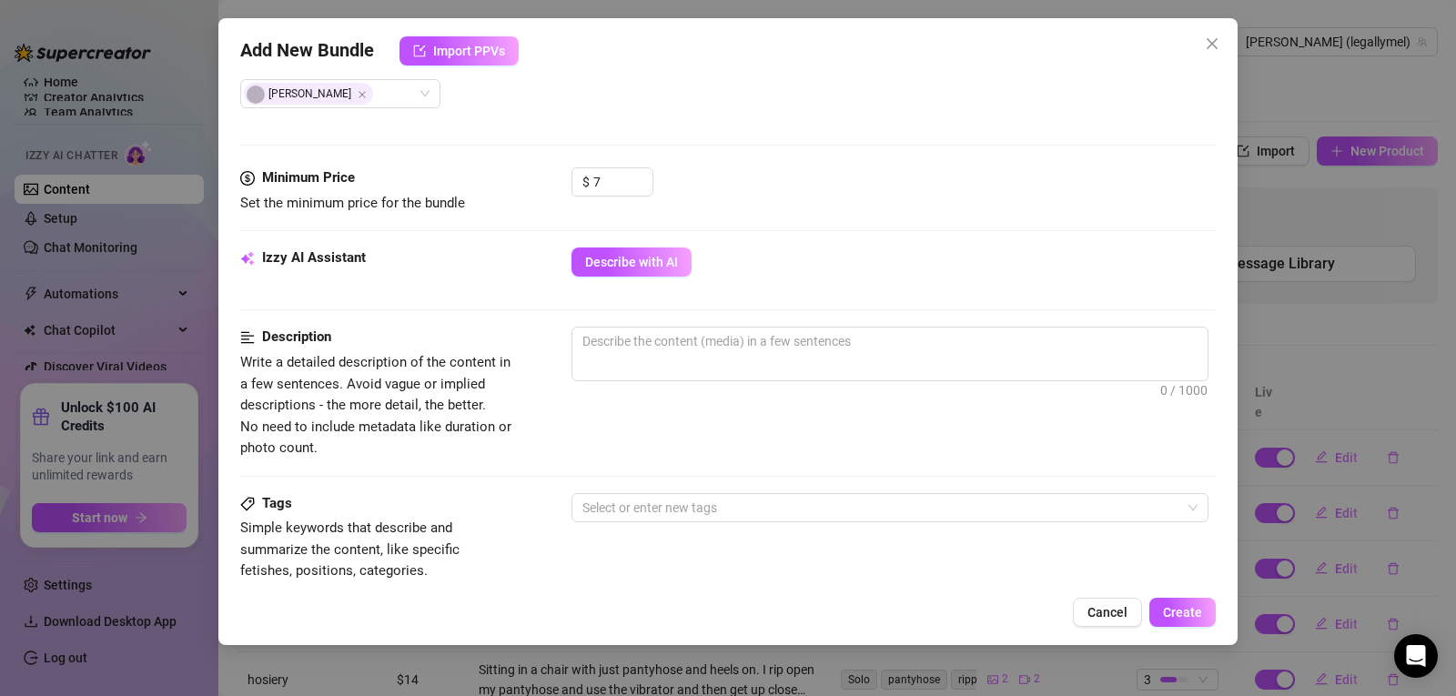
scroll to position [509, 0]
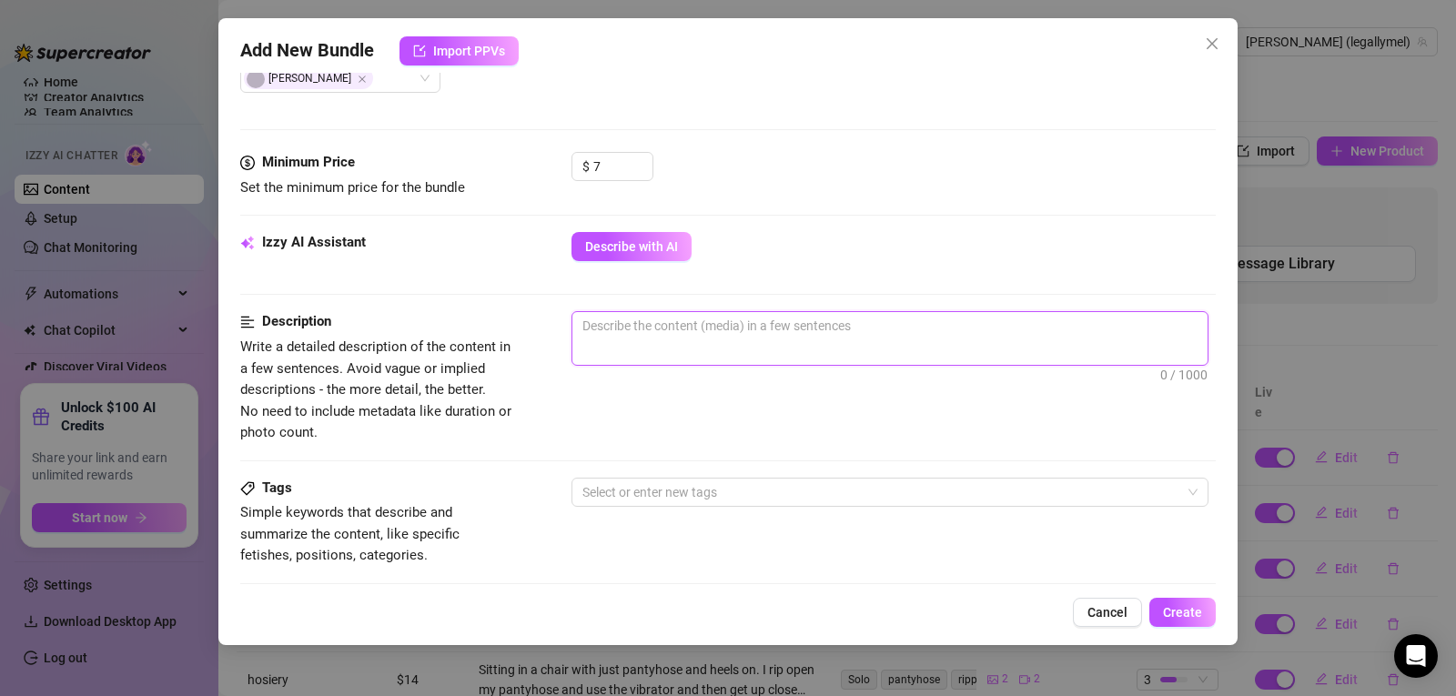
click at [639, 314] on textarea at bounding box center [889, 325] width 635 height 27
paste textarea "Watch me get on my knees and gag while being filmed for the first time."
click at [745, 398] on div "15/20 words" at bounding box center [894, 384] width 644 height 29
click at [1008, 309] on div "Izzy AI Assistant Describe with AI" at bounding box center [728, 271] width 976 height 79
click at [1009, 329] on textarea "Watch me get on my knees and gag while being filmed for the first time." at bounding box center [889, 325] width 635 height 27
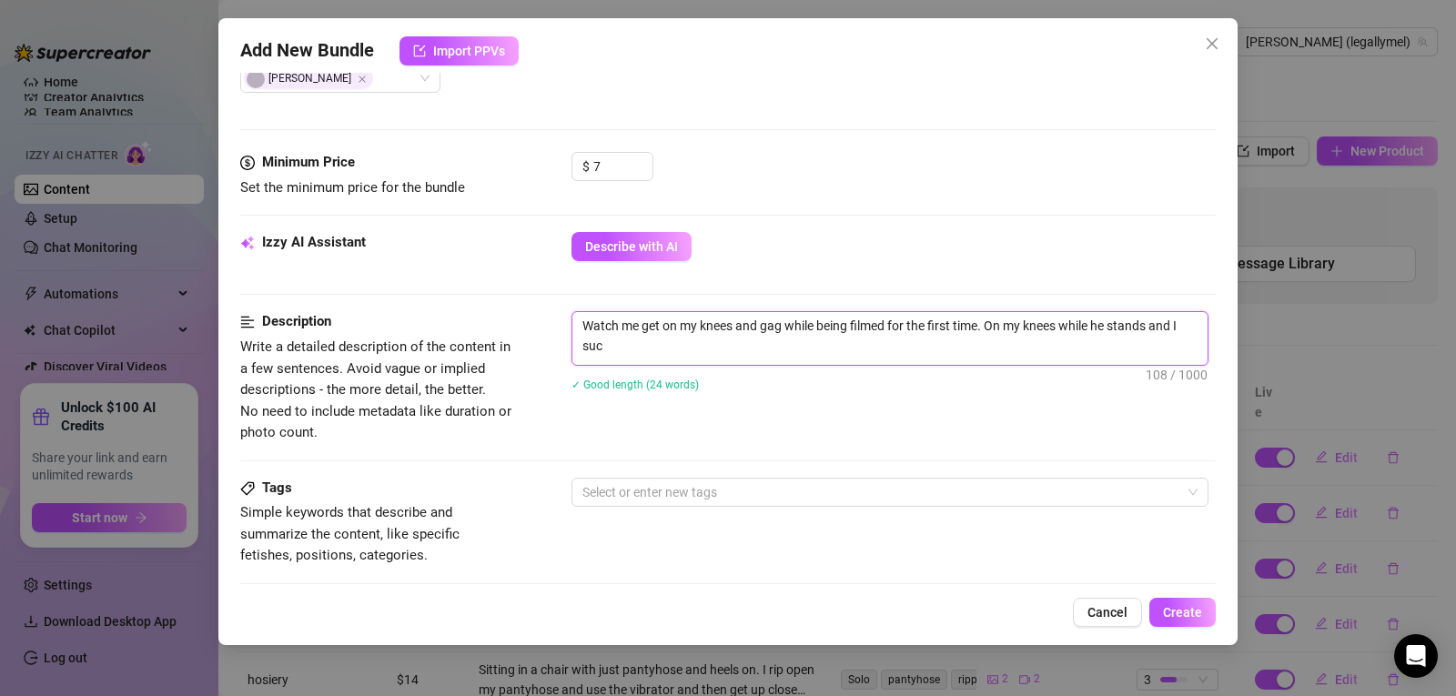
scroll to position [0, 0]
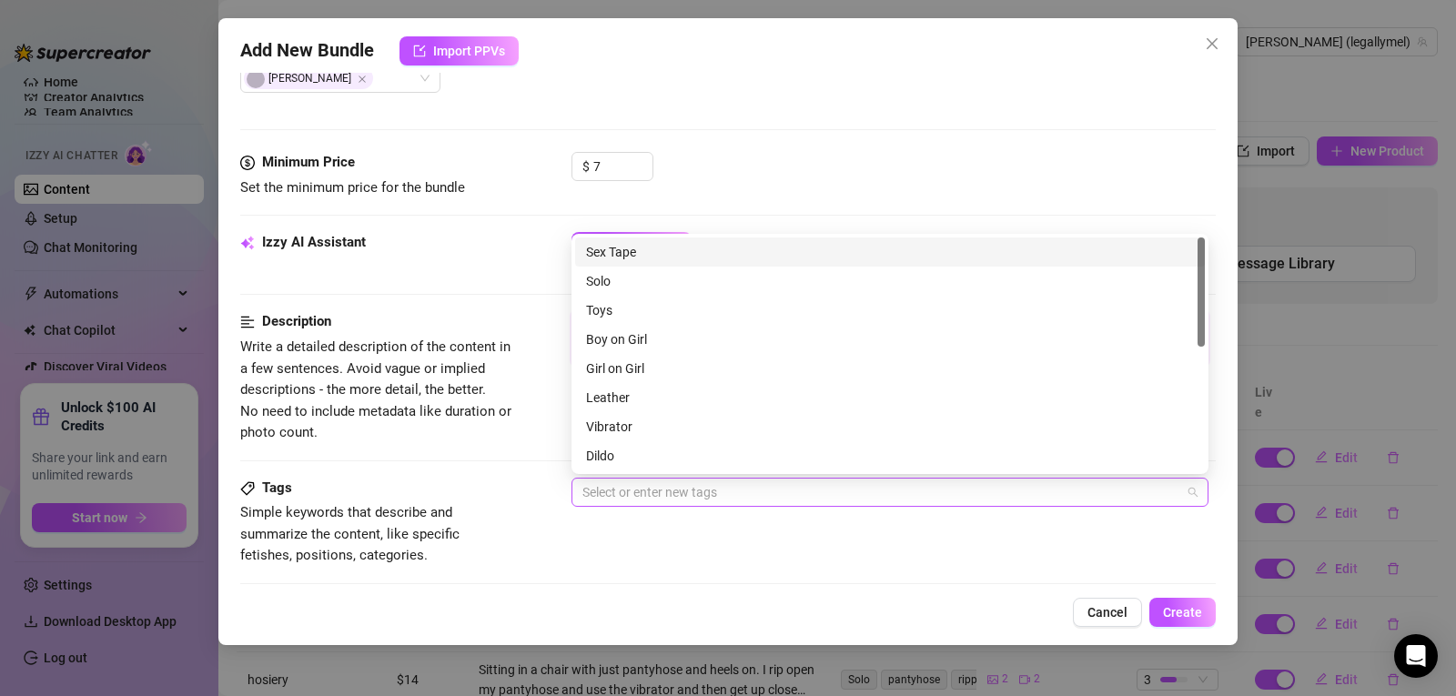
click at [759, 491] on div at bounding box center [880, 492] width 611 height 25
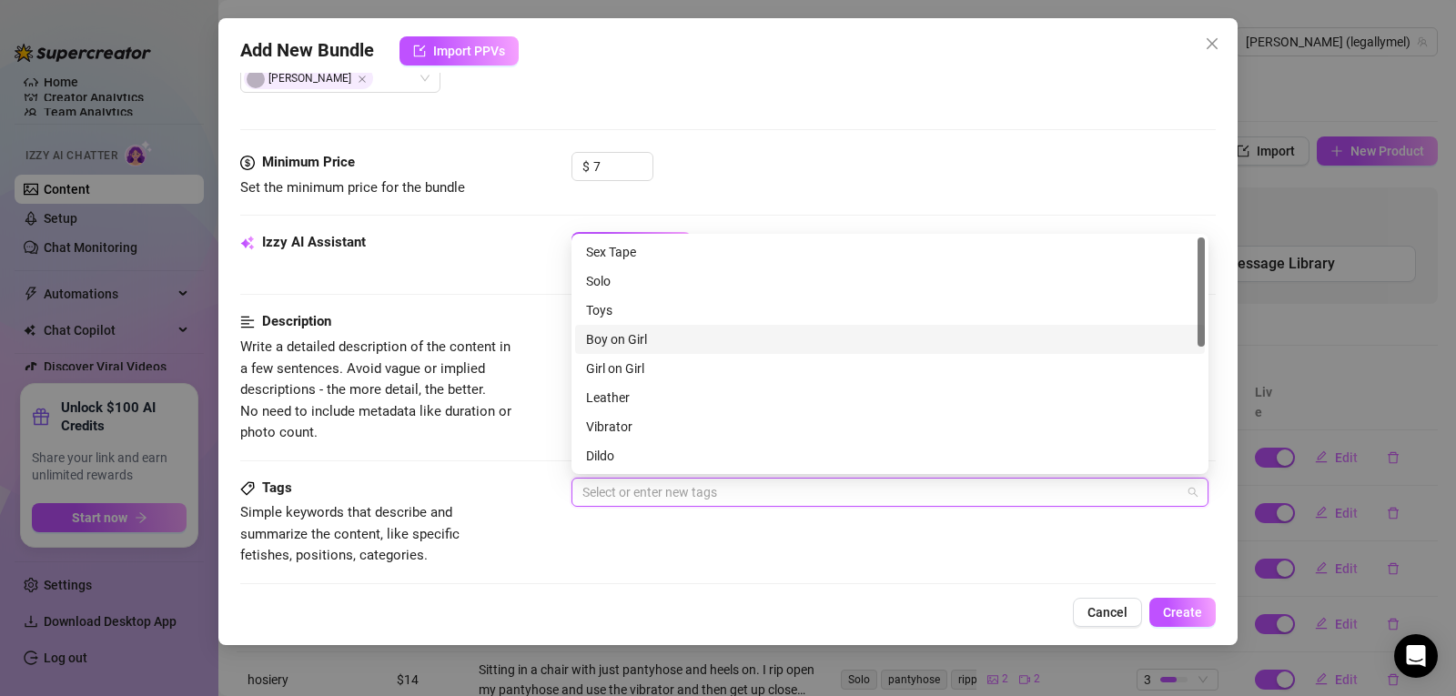
click at [717, 329] on div "Boy on Girl" at bounding box center [890, 339] width 608 height 20
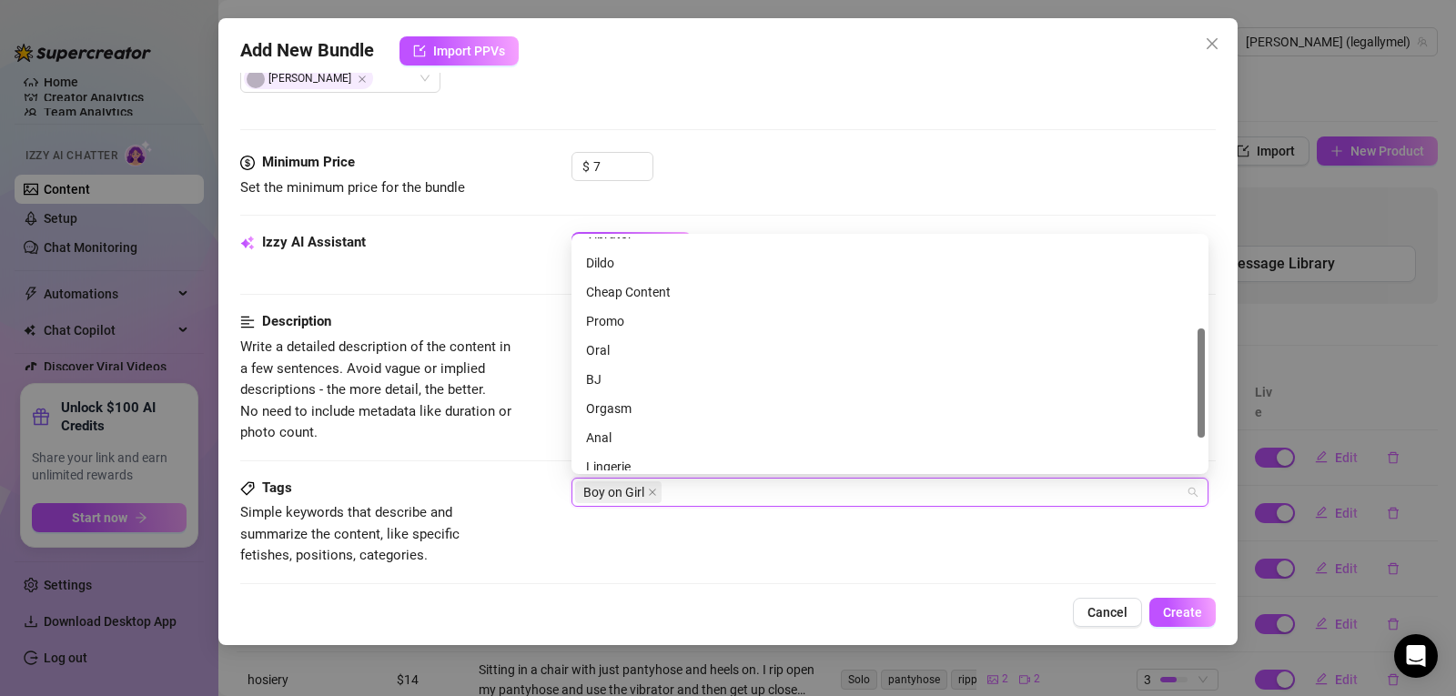
scroll to position [195, 0]
drag, startPoint x: 1203, startPoint y: 318, endPoint x: 1192, endPoint y: 410, distance: 92.6
click at [1192, 410] on div "Vibrator Dildo Cheap Content Promo Oral BJ Orgasm Anal Lingerie Shower" at bounding box center [890, 354] width 630 height 233
click at [820, 379] on div "BJ" at bounding box center [890, 378] width 608 height 20
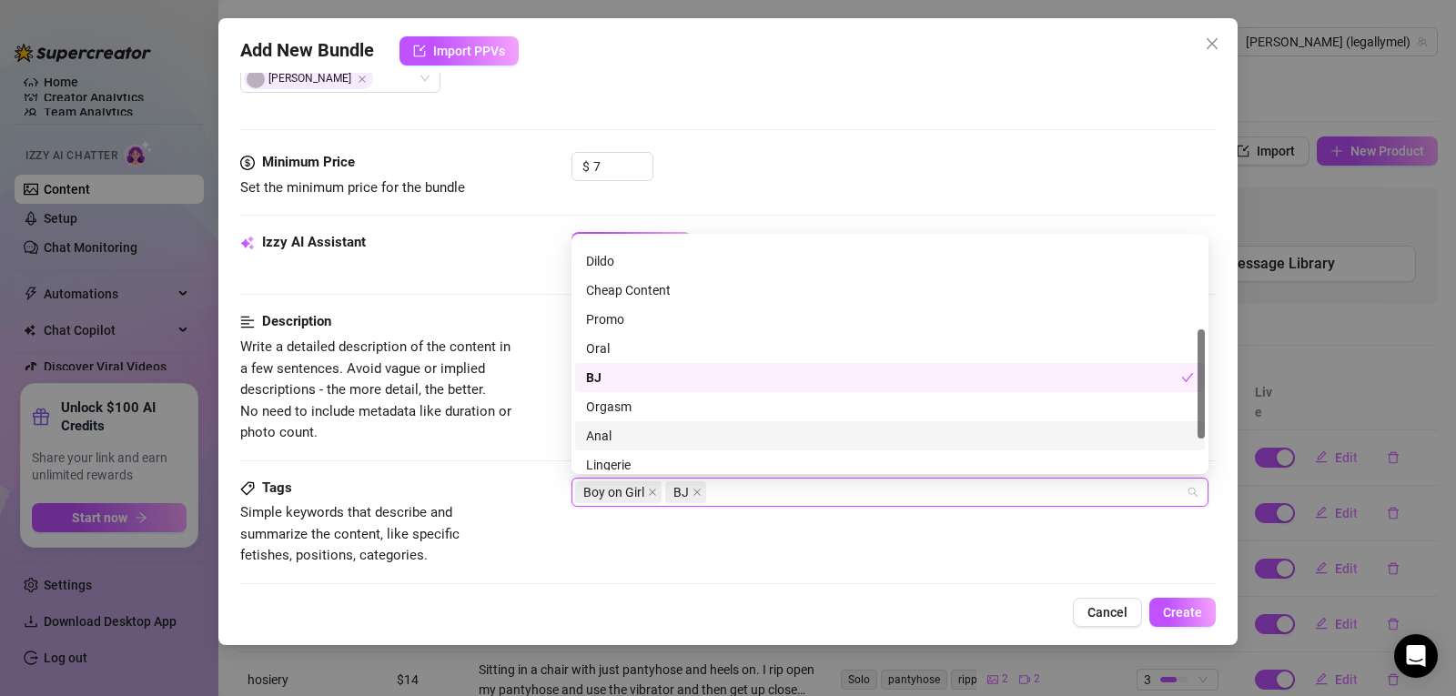
drag, startPoint x: 1205, startPoint y: 427, endPoint x: 932, endPoint y: 532, distance: 292.4
click at [932, 532] on body "Home Creator Analytics Team Analytics Izzy AI Chatter Content Setup Chat Monito…" at bounding box center [728, 348] width 1456 height 696
click at [932, 532] on div "Tags Simple keywords that describe and summarize the content, like specific fet…" at bounding box center [728, 522] width 976 height 89
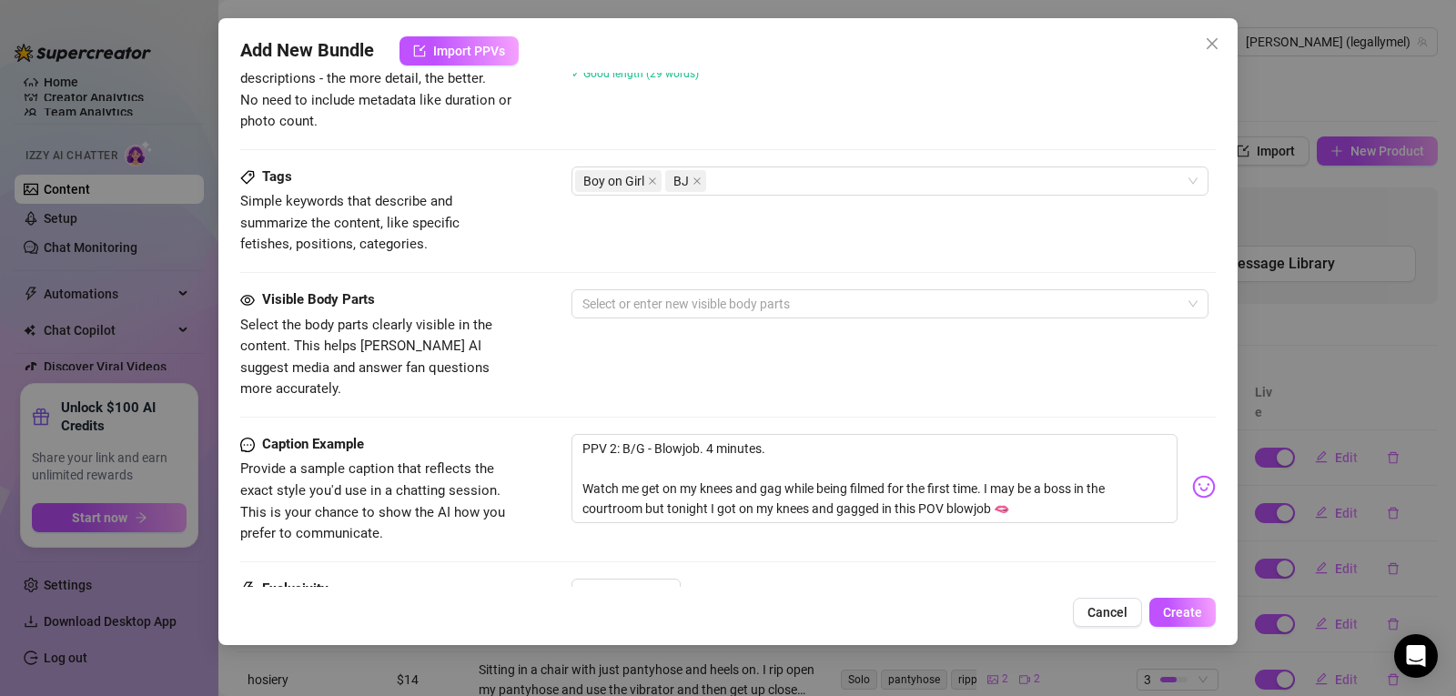
scroll to position [824, 0]
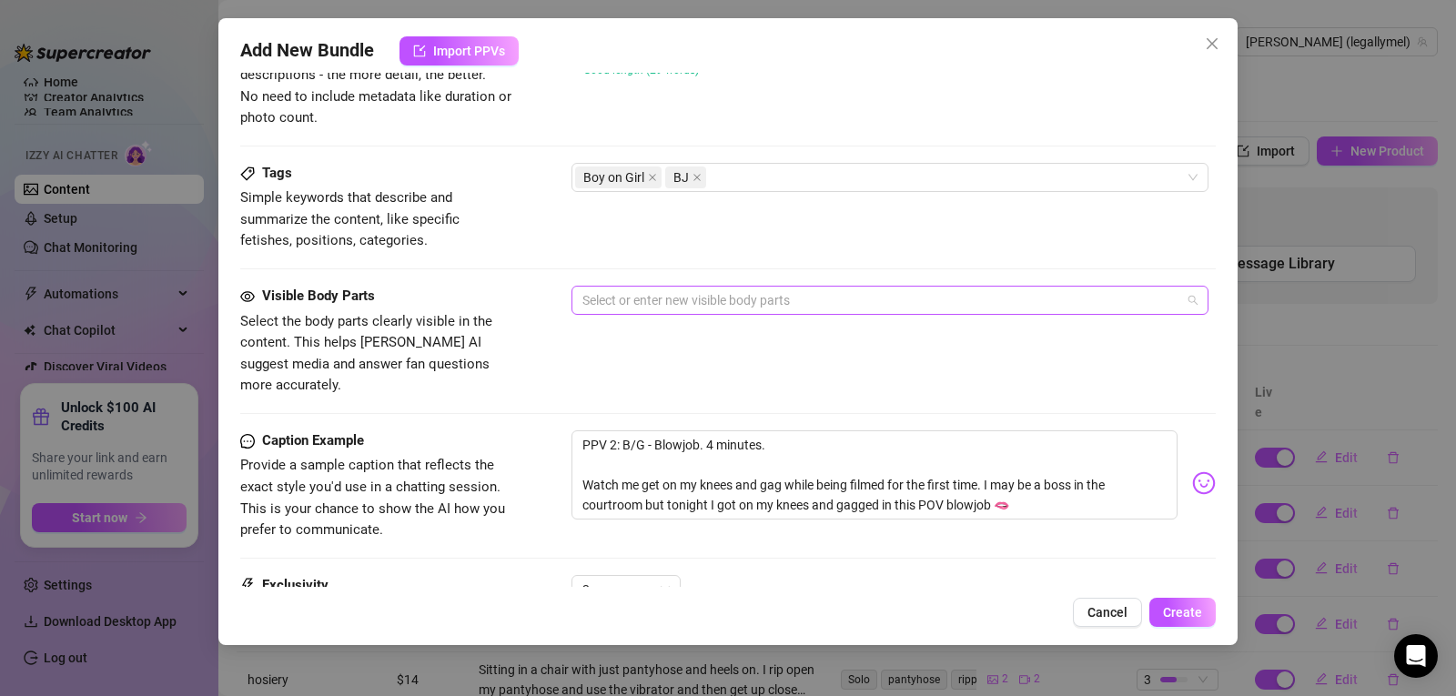
click at [729, 307] on div at bounding box center [880, 300] width 611 height 25
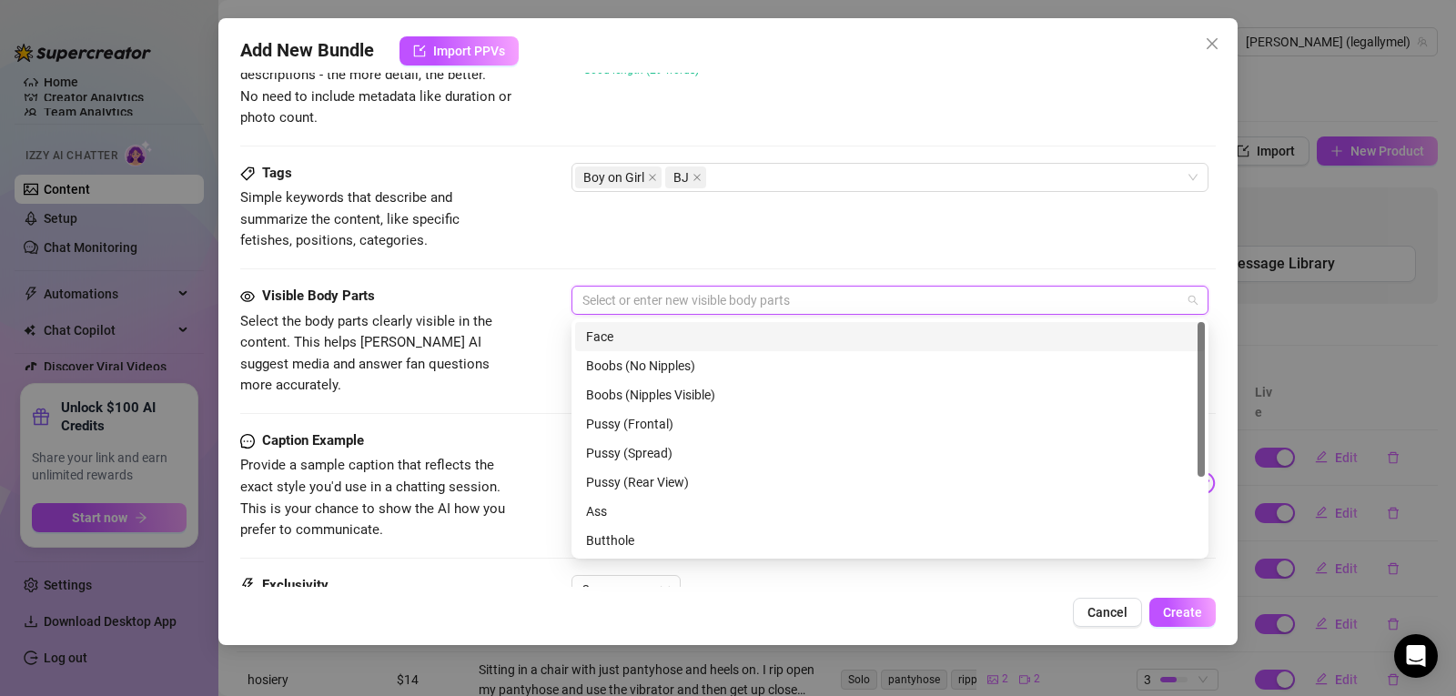
click at [688, 333] on div "Face" at bounding box center [890, 337] width 608 height 20
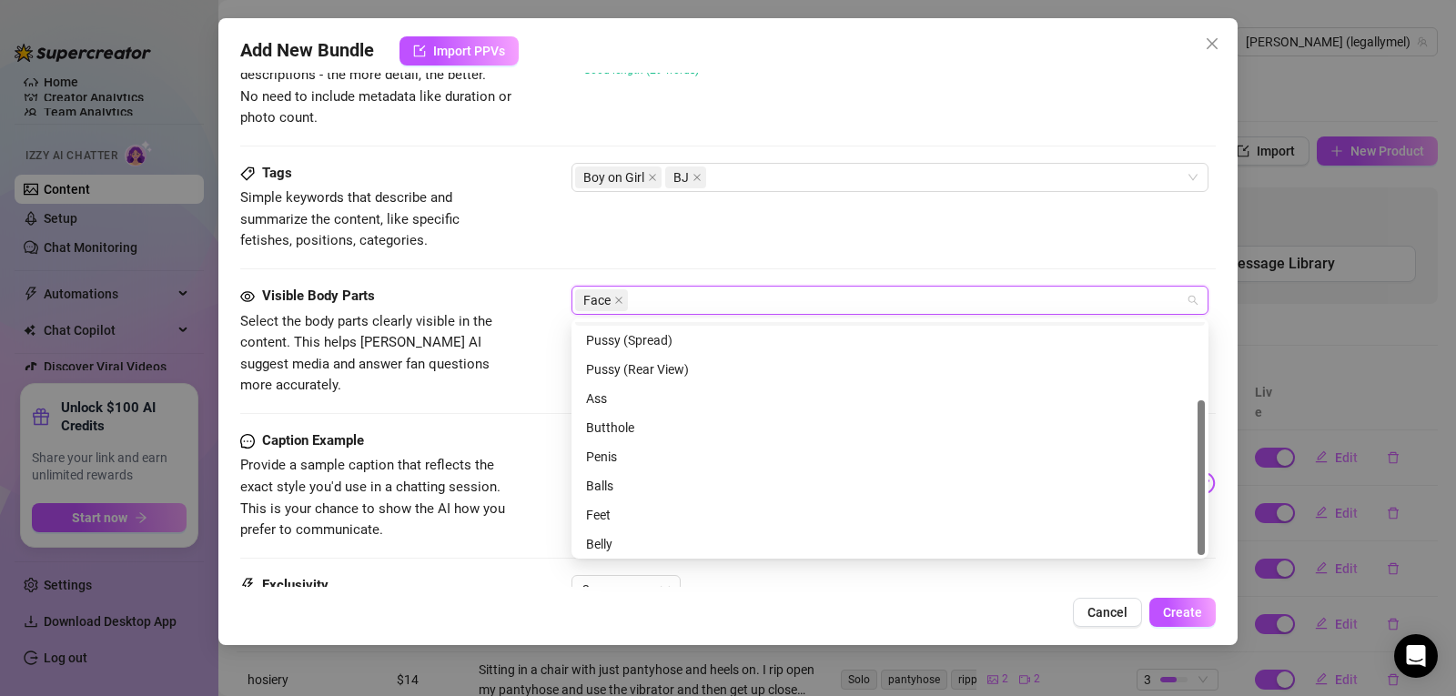
scroll to position [116, 0]
drag, startPoint x: 1200, startPoint y: 399, endPoint x: 1210, endPoint y: 495, distance: 96.9
click at [1210, 495] on body "Home Creator Analytics Team Analytics Izzy AI Chatter Content Setup Chat Monito…" at bounding box center [728, 348] width 1456 height 696
click at [1030, 455] on div "Penis" at bounding box center [890, 453] width 608 height 20
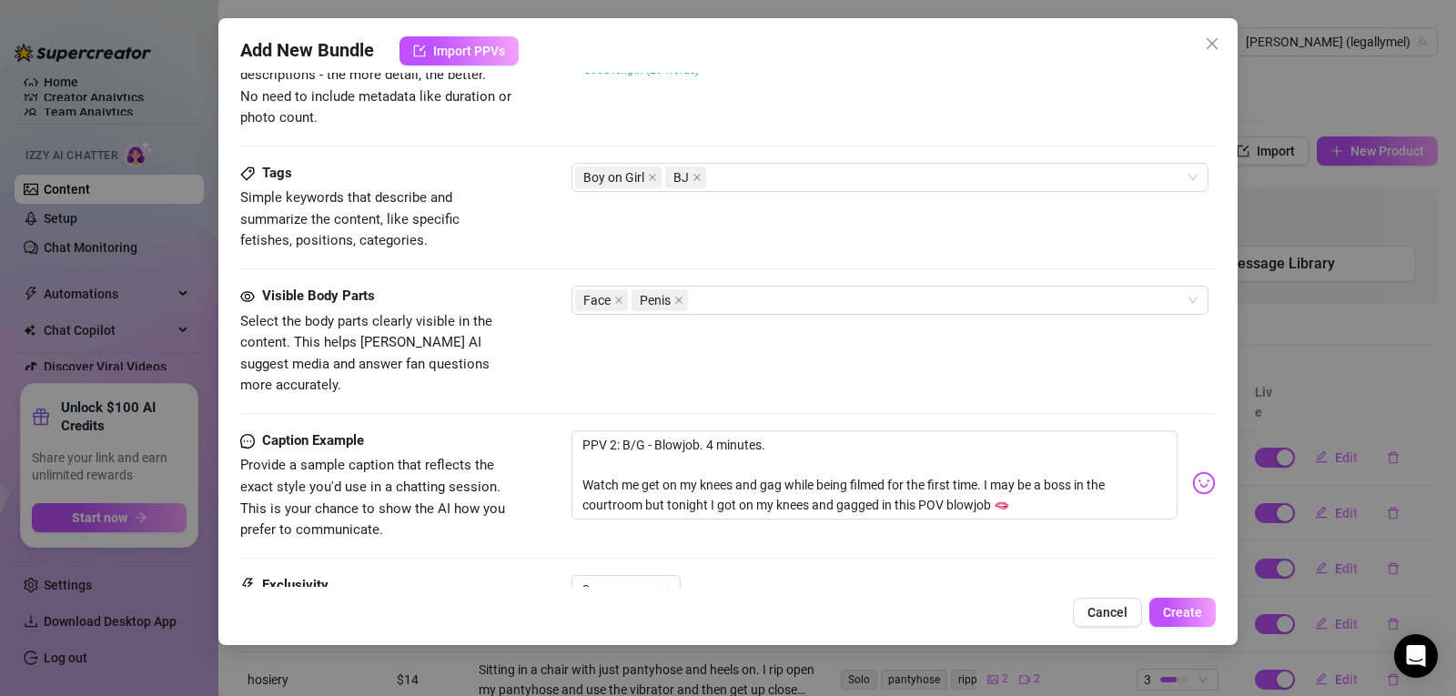
click at [840, 242] on div "Tags Simple keywords that describe and summarize the content, like specific fet…" at bounding box center [728, 207] width 976 height 89
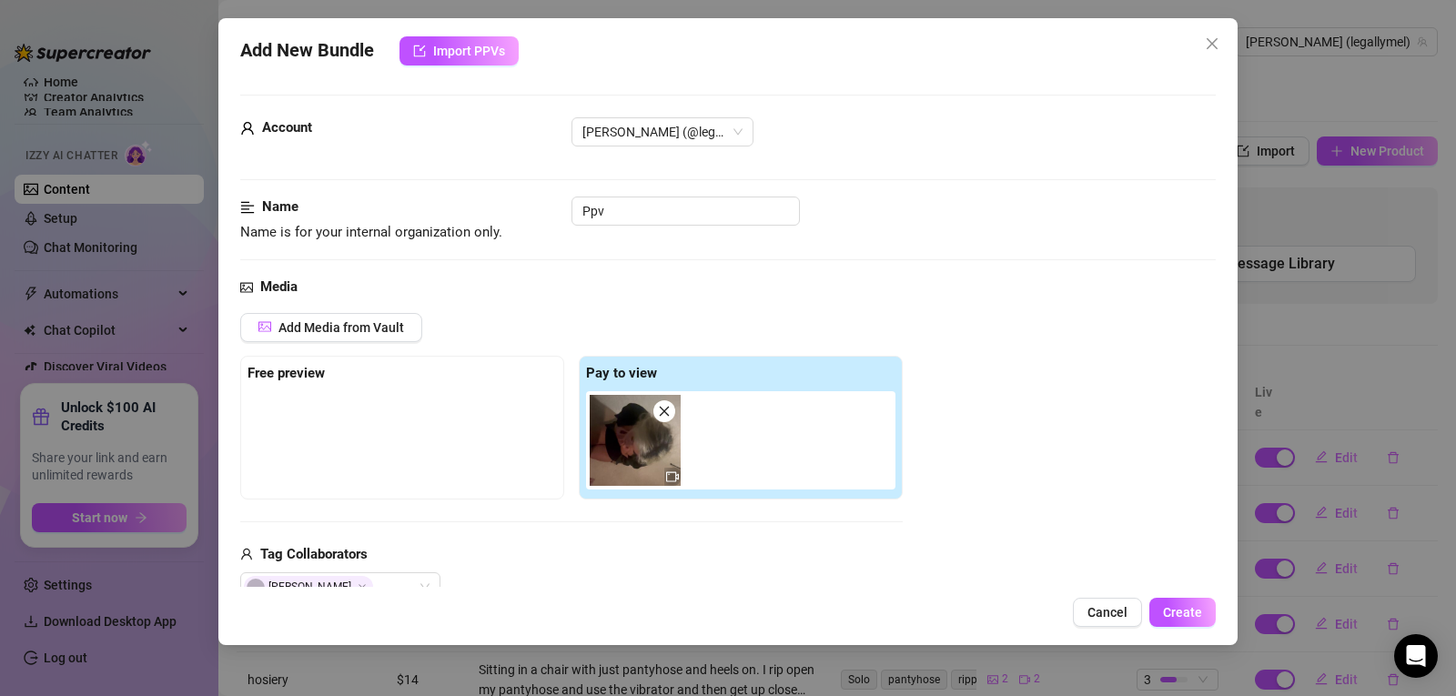
scroll to position [1028, 0]
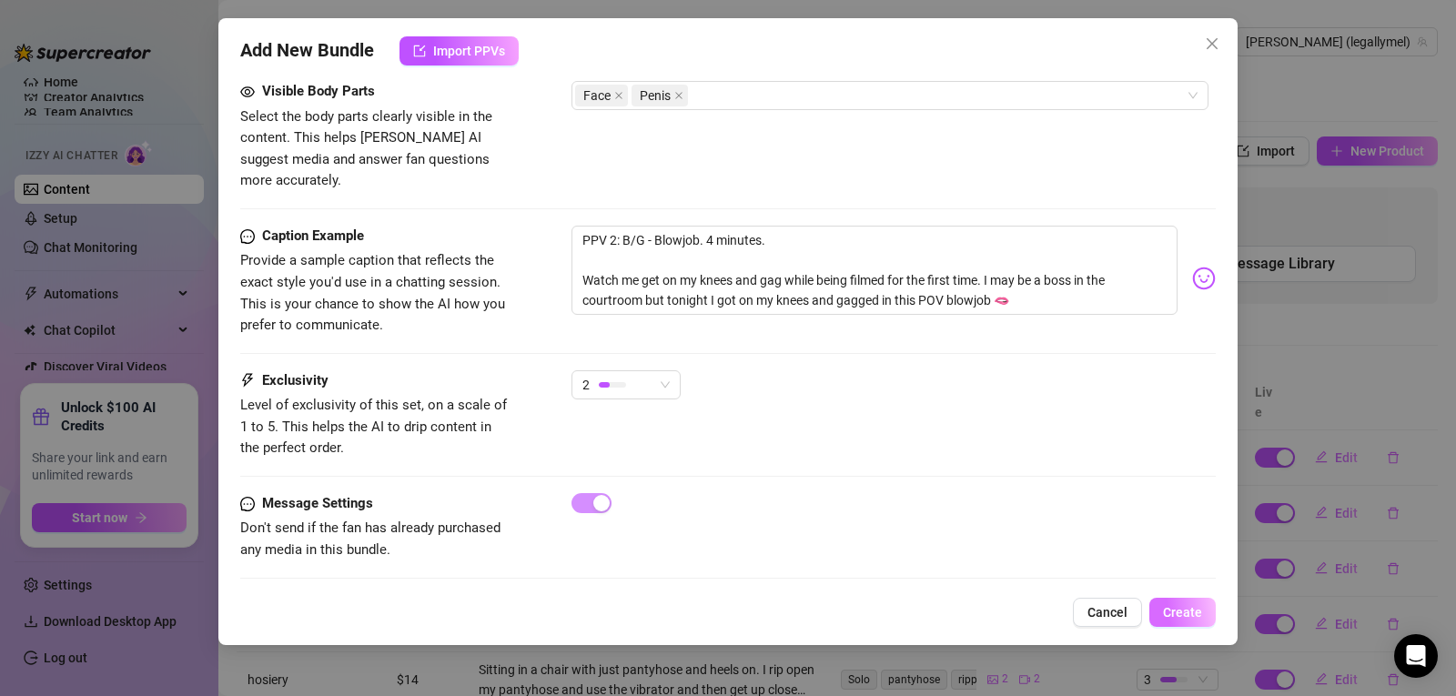
click at [1191, 623] on button "Create" at bounding box center [1182, 612] width 66 height 29
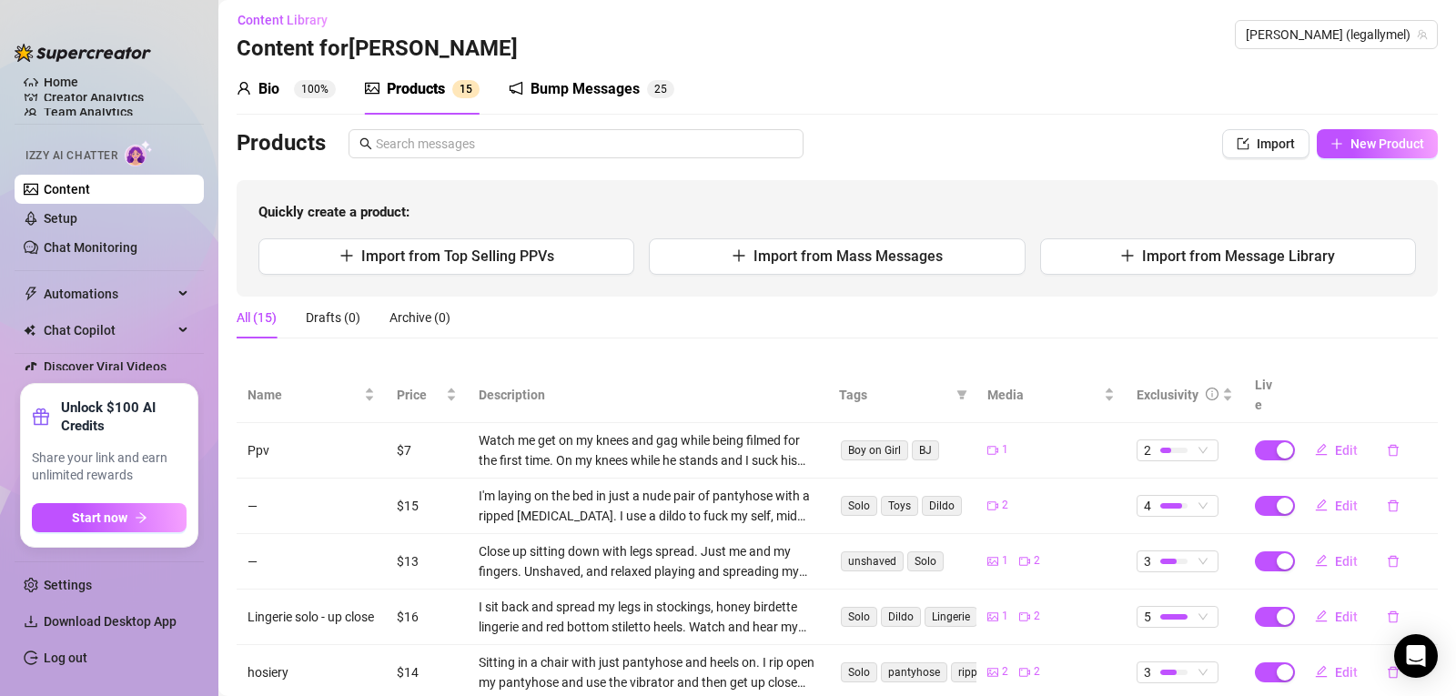
scroll to position [0, 0]
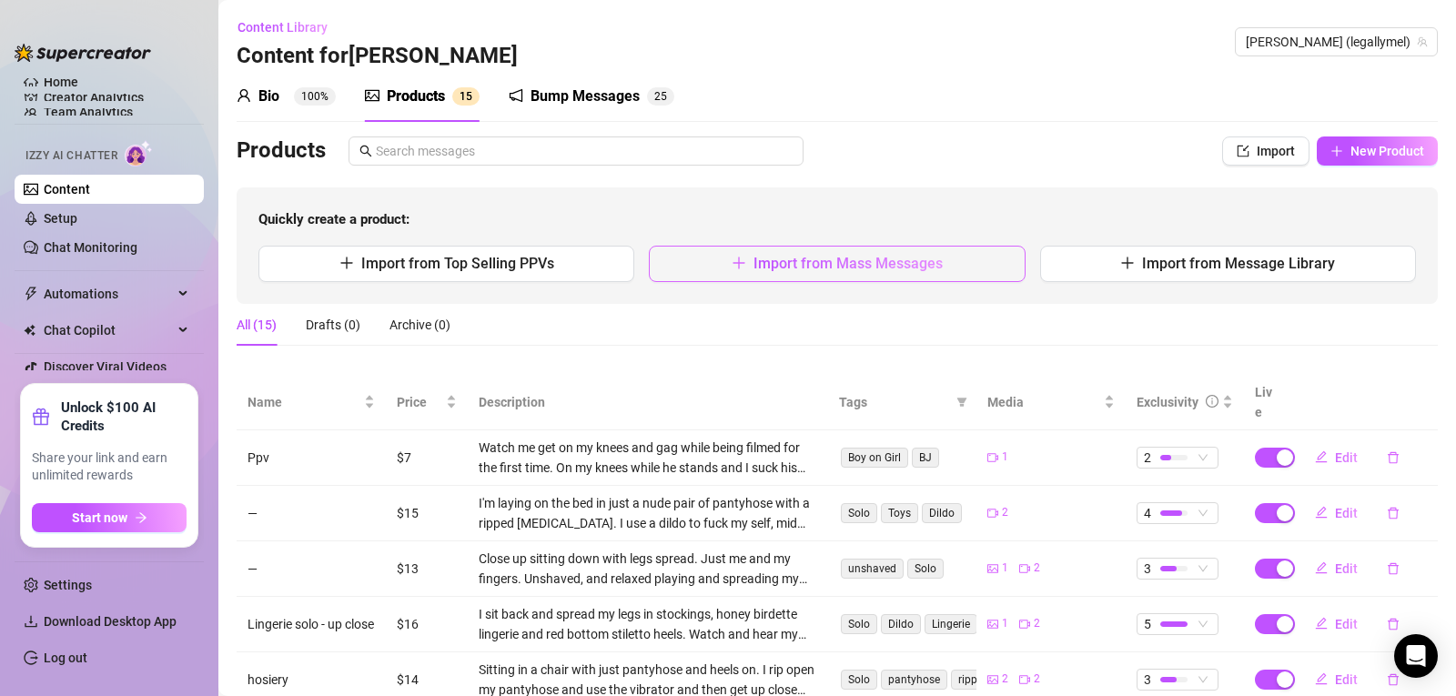
click at [817, 258] on span "Import from Mass Messages" at bounding box center [848, 263] width 189 height 17
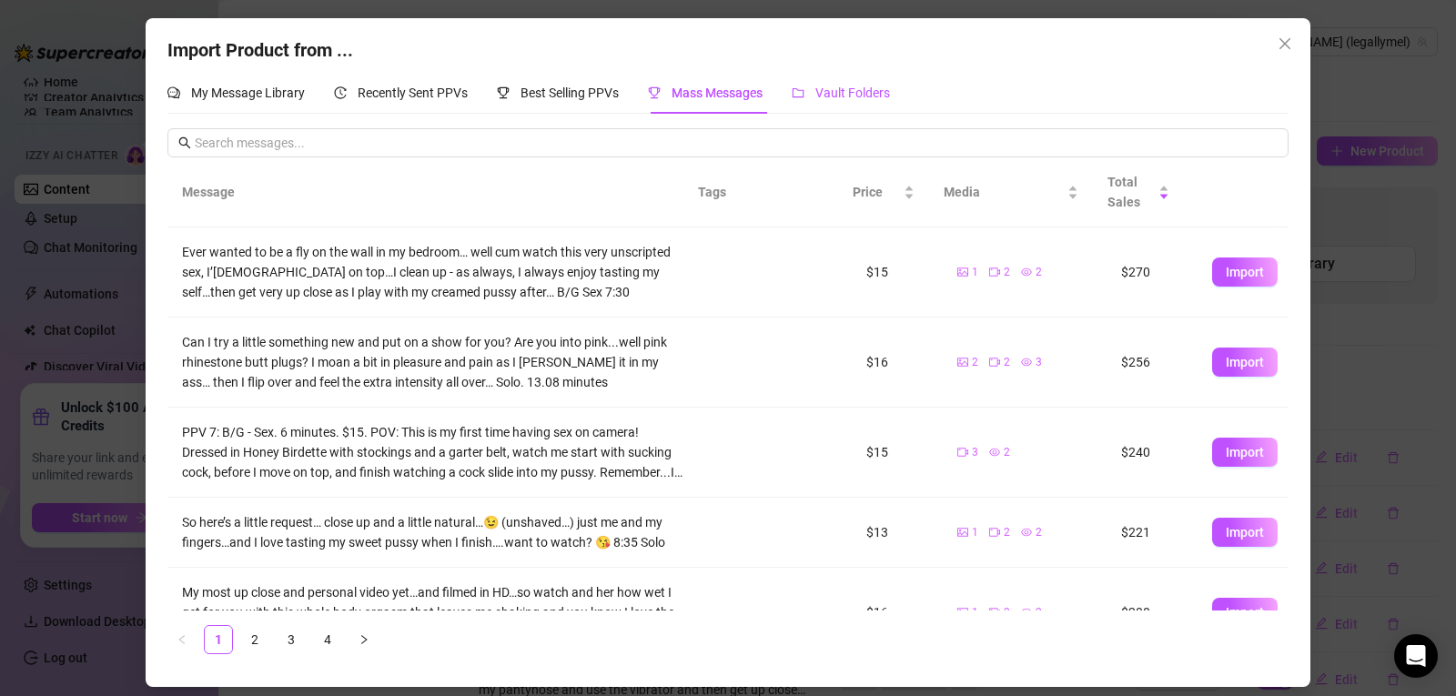
click at [813, 95] on div "Vault Folders" at bounding box center [841, 93] width 98 height 20
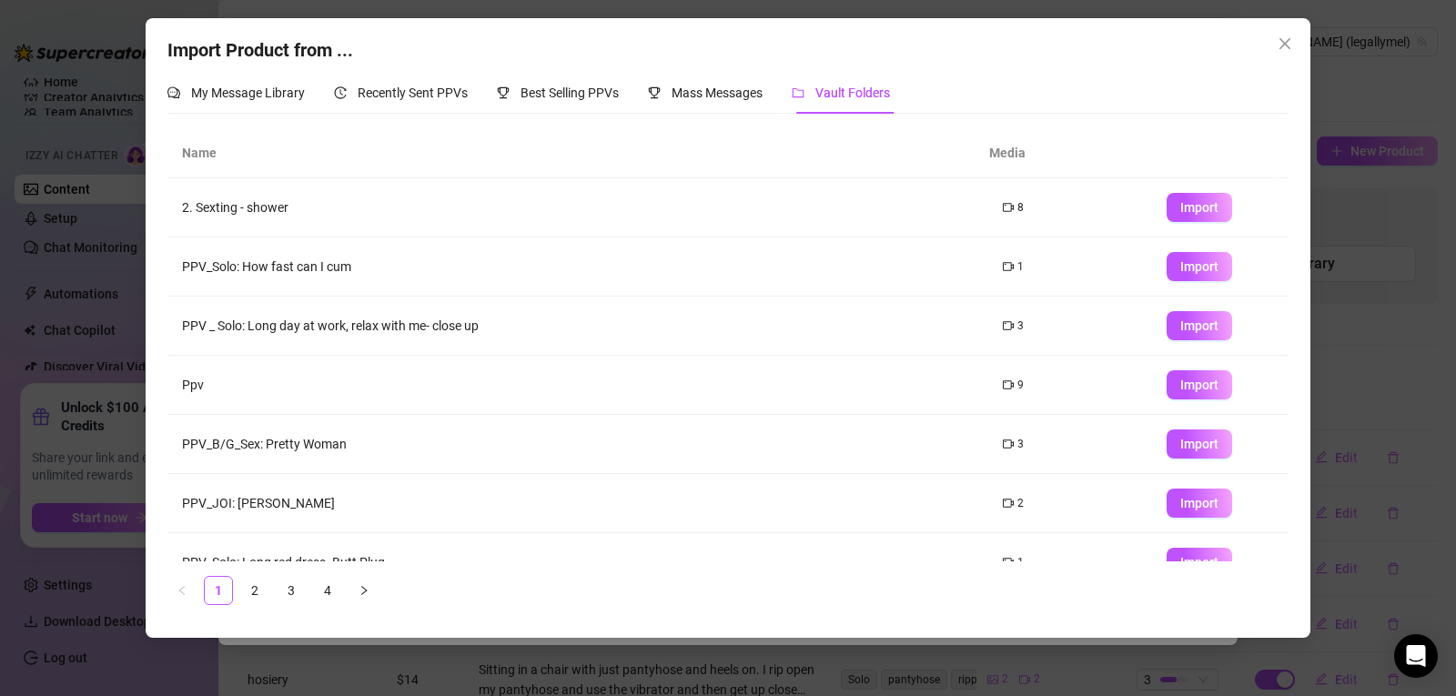
scroll to position [208, 0]
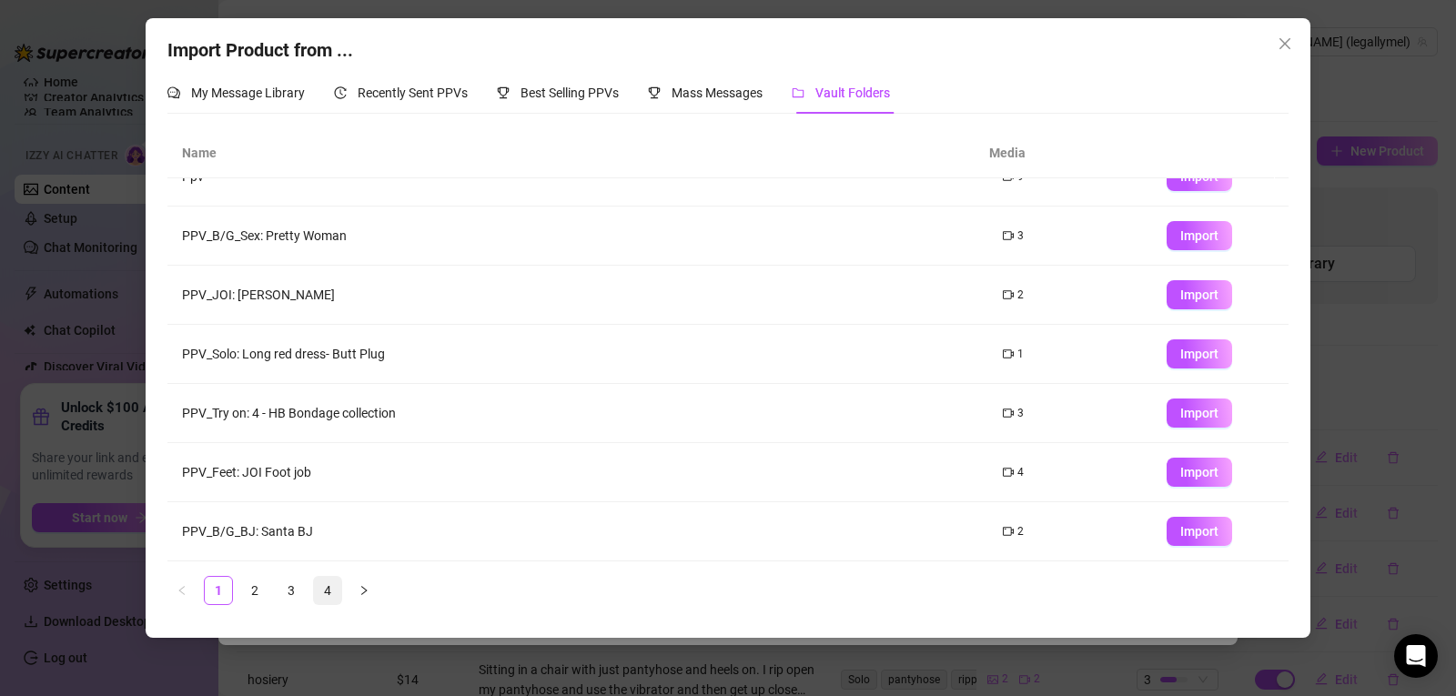
click at [330, 591] on link "4" at bounding box center [327, 590] width 27 height 27
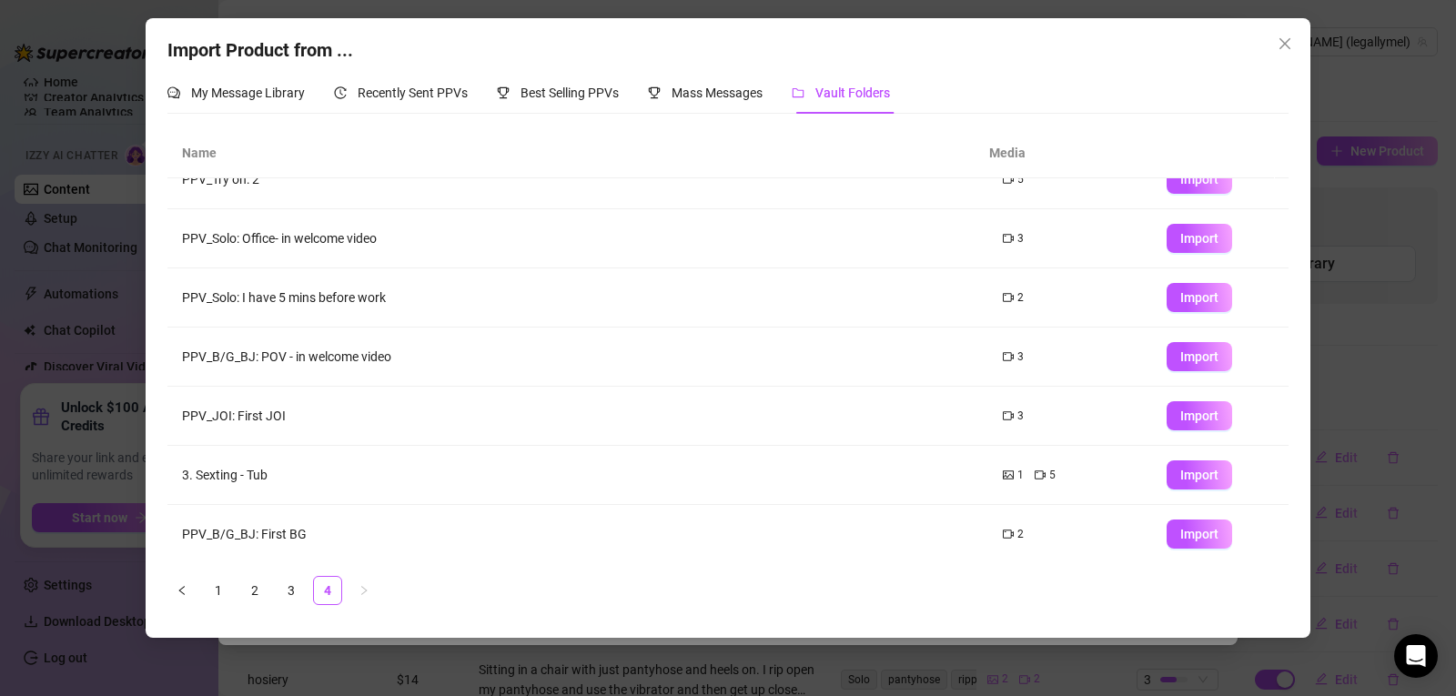
scroll to position [149, 0]
click at [1200, 407] on span "Import" at bounding box center [1199, 413] width 38 height 15
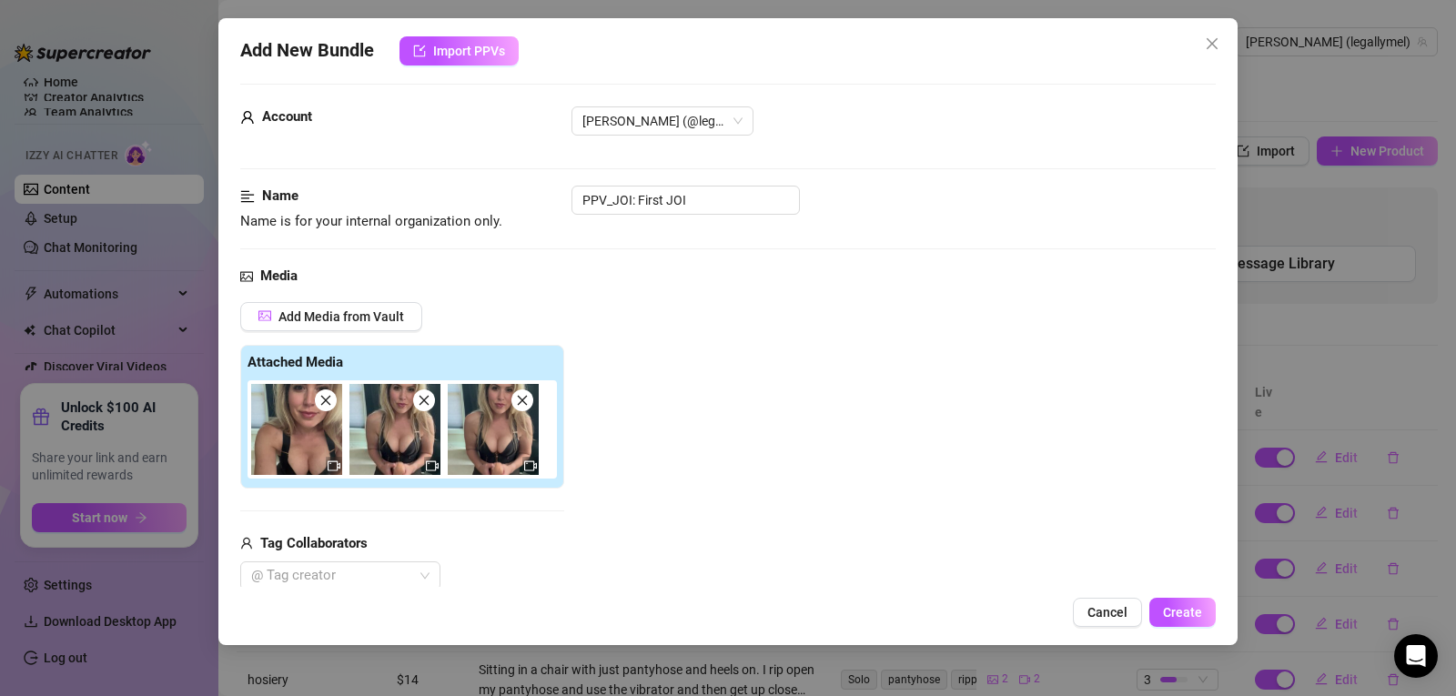
click at [423, 409] on span at bounding box center [424, 401] width 22 height 22
click at [422, 403] on icon "close" at bounding box center [425, 401] width 10 height 10
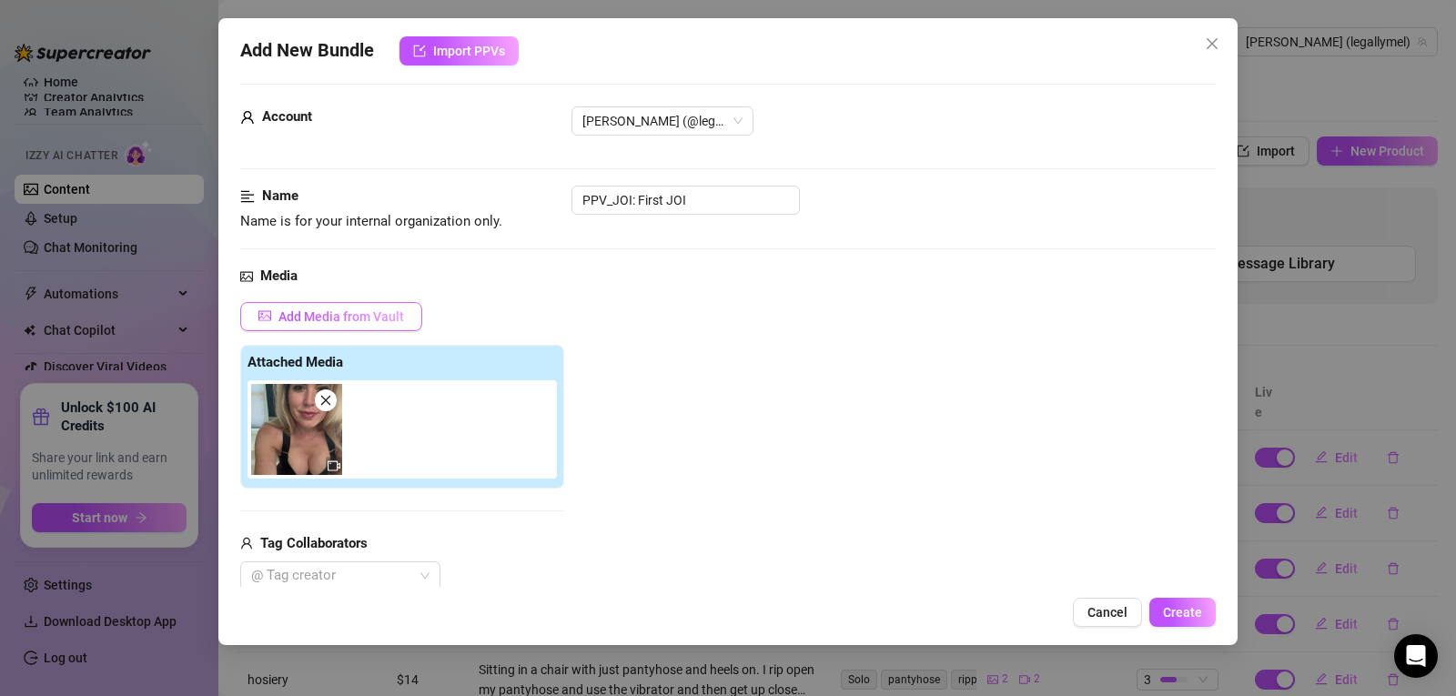
click at [362, 308] on button "Add Media from Vault" at bounding box center [331, 316] width 182 height 29
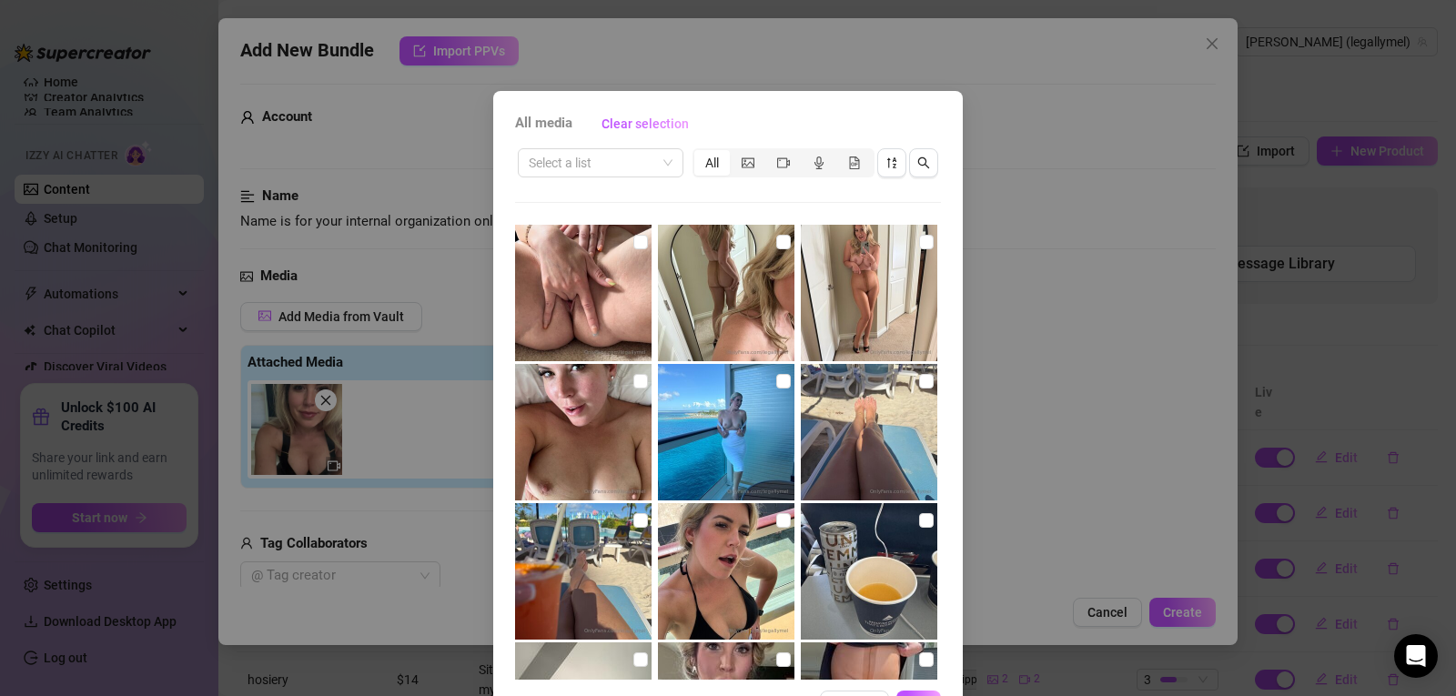
click at [1028, 155] on div "All media Clear selection Select a list All 00:13 01:28 01:08 01:03 10:08 03:07…" at bounding box center [728, 348] width 1456 height 696
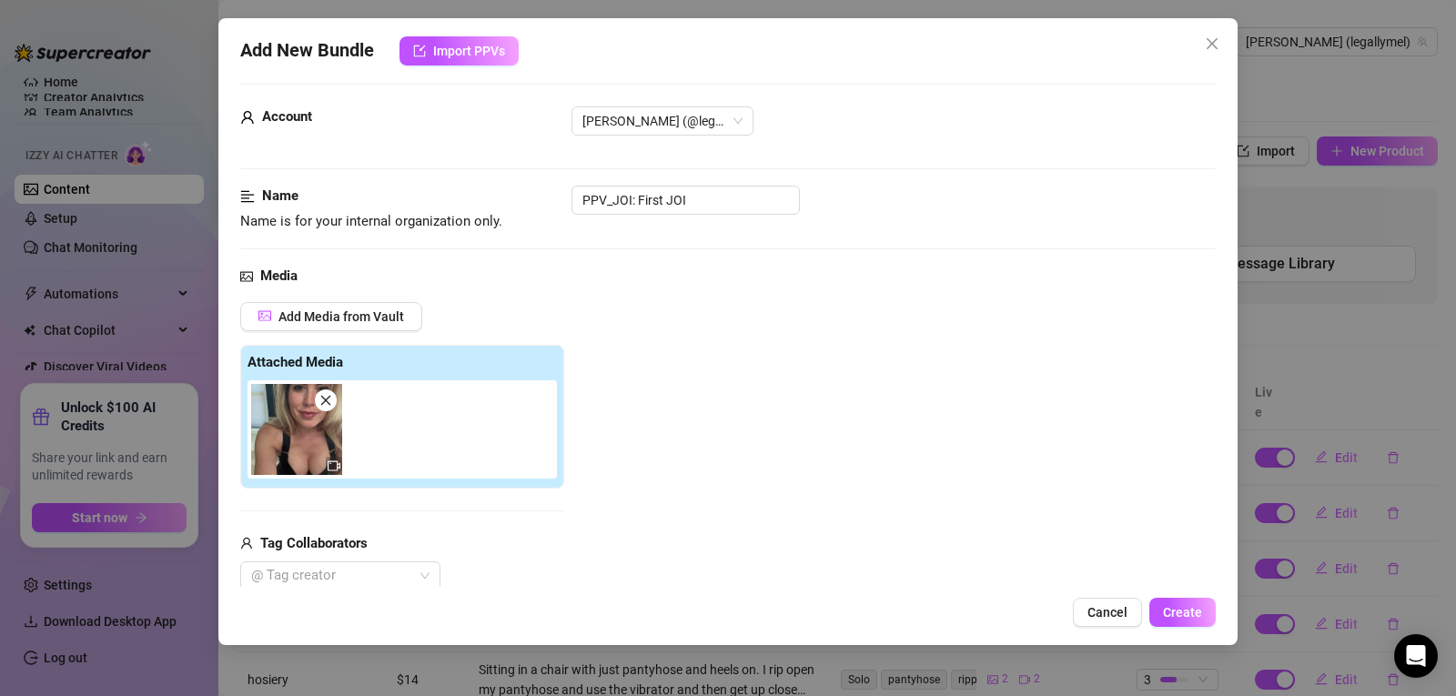
click at [464, 35] on div "Add New Bundle Import PPVs Account [PERSON_NAME] (@legallymel) Name Name is for…" at bounding box center [727, 331] width 1019 height 627
click at [461, 44] on span "Import PPVs" at bounding box center [469, 51] width 72 height 15
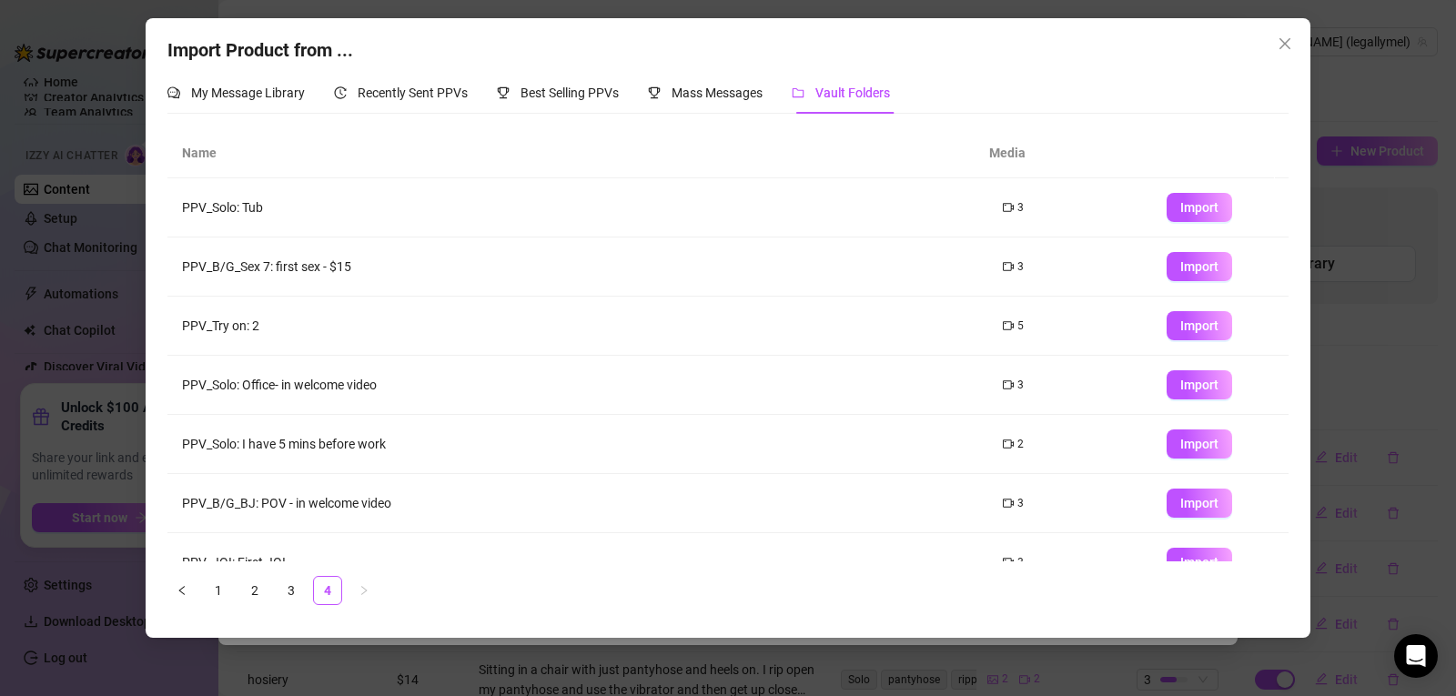
scroll to position [149, 0]
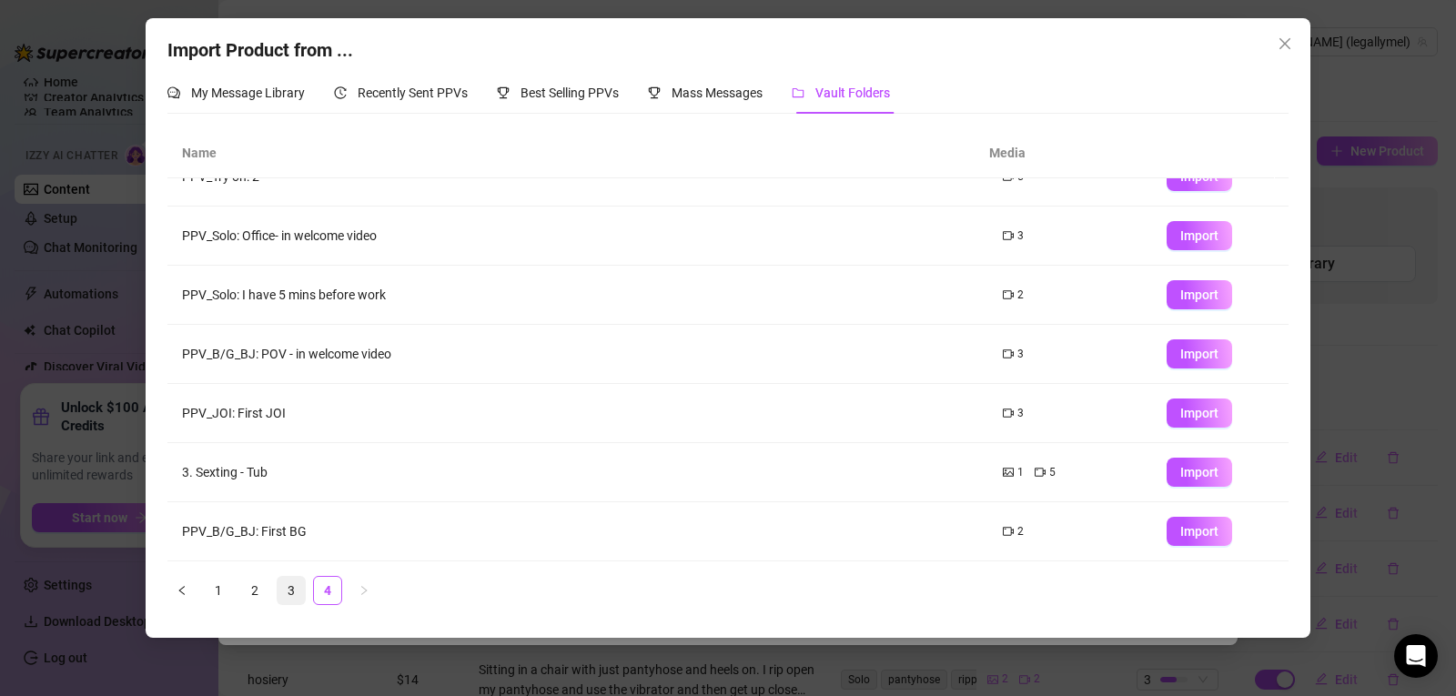
click at [289, 580] on link "3" at bounding box center [291, 590] width 27 height 27
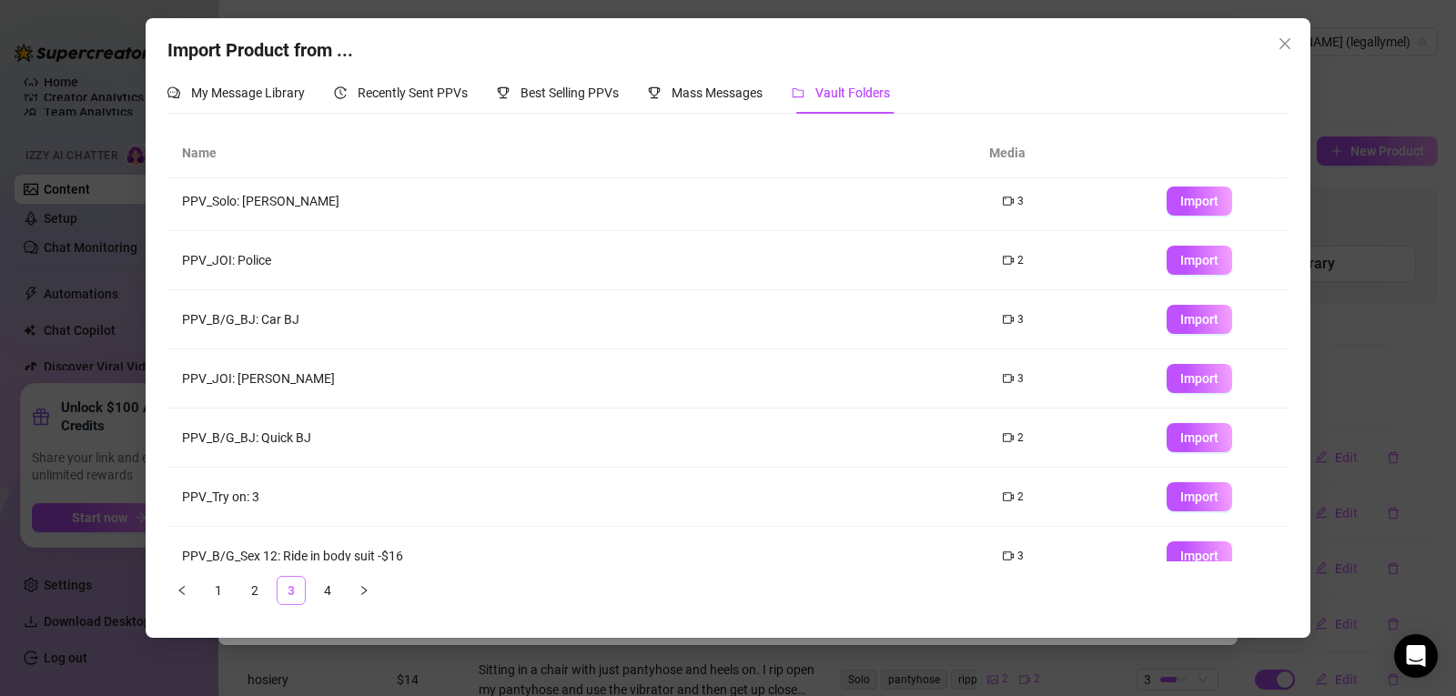
scroll to position [0, 0]
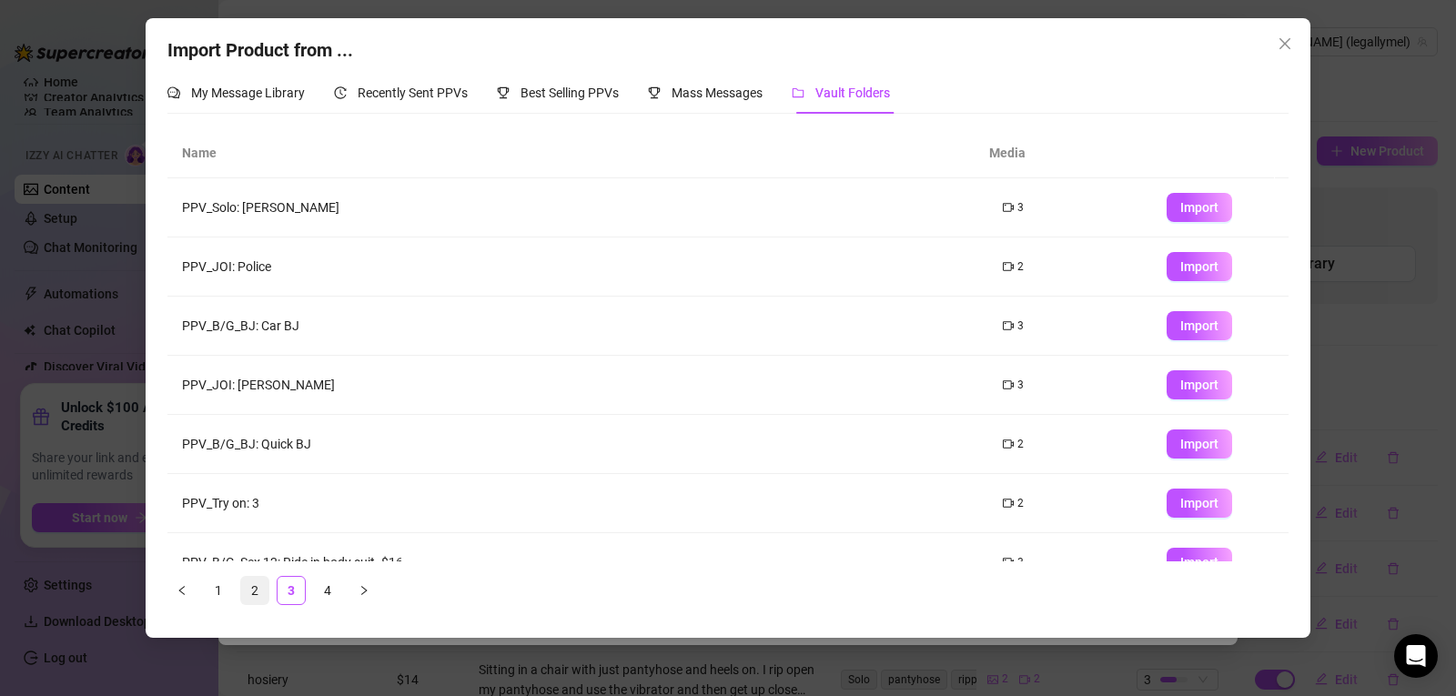
click at [252, 582] on link "2" at bounding box center [254, 590] width 27 height 27
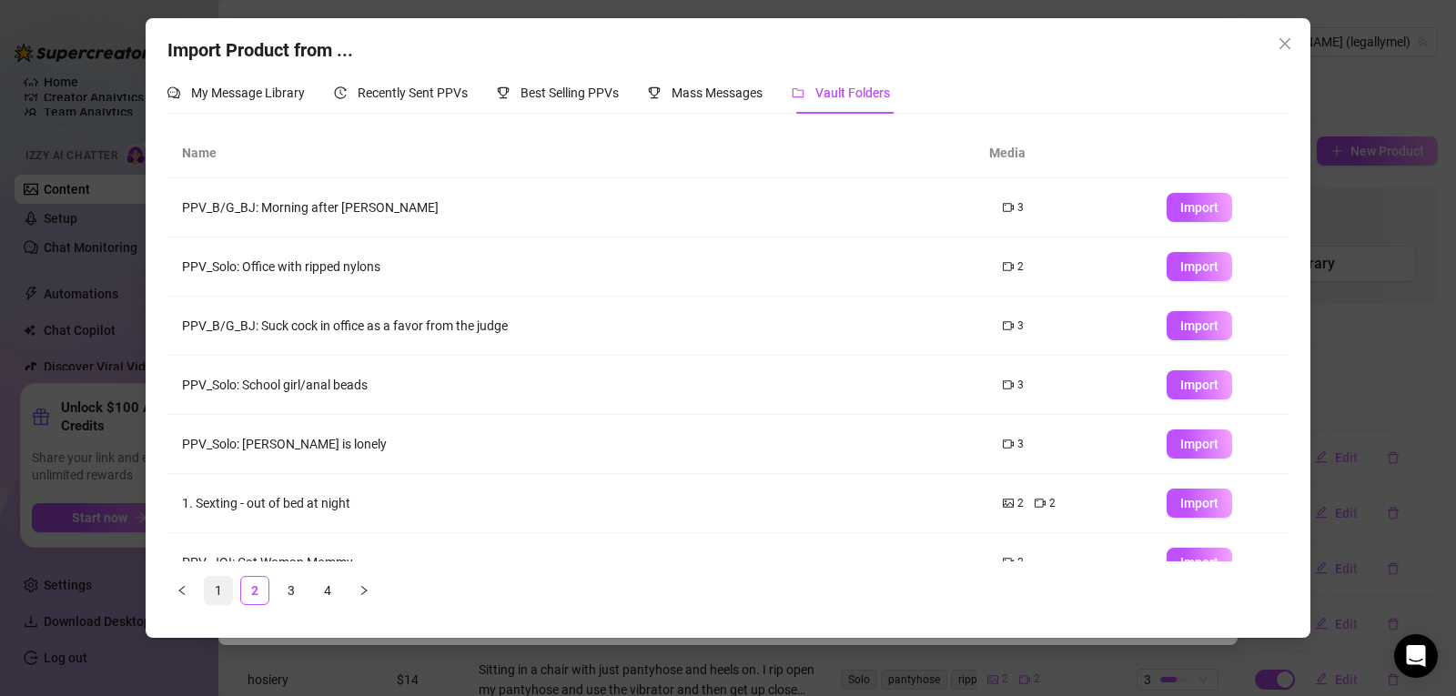
click at [219, 582] on link "1" at bounding box center [218, 590] width 27 height 27
click at [206, 380] on td "Ppv" at bounding box center [577, 385] width 821 height 59
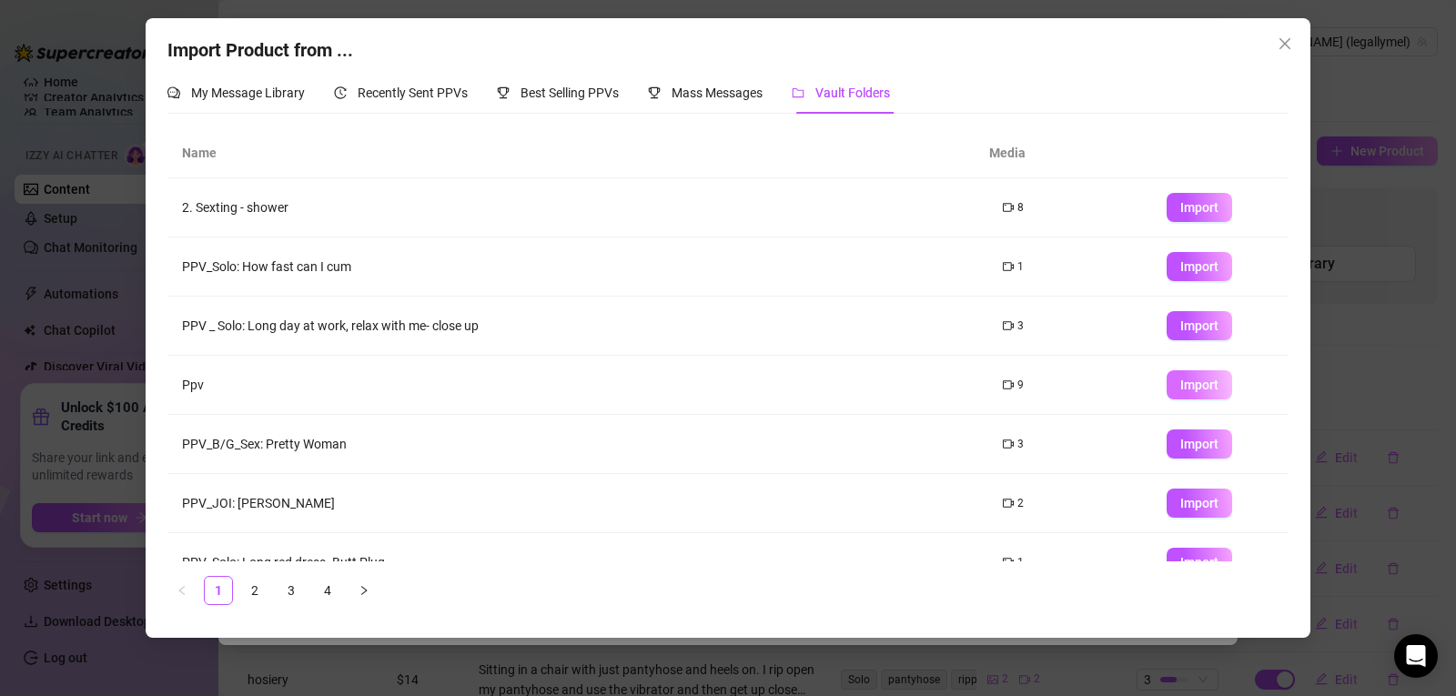
click at [1218, 381] on button "Import" at bounding box center [1200, 384] width 66 height 29
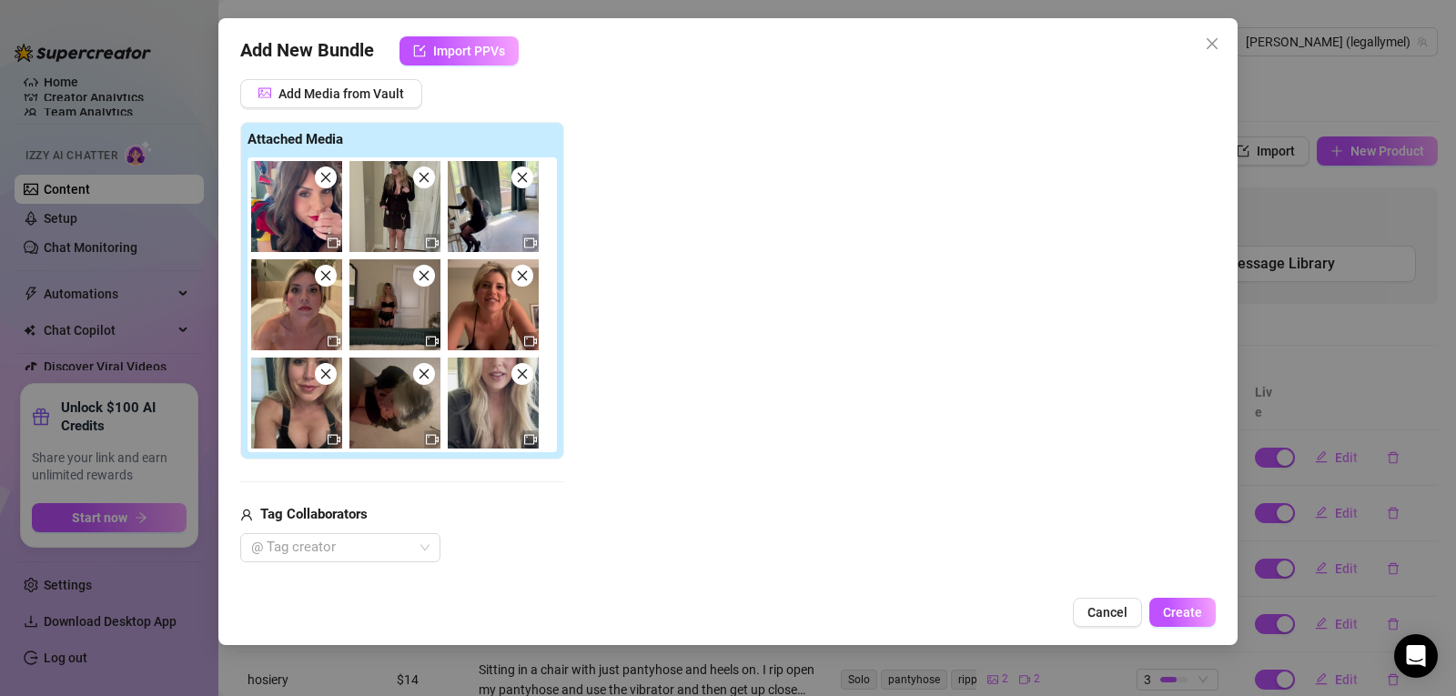
scroll to position [208, 0]
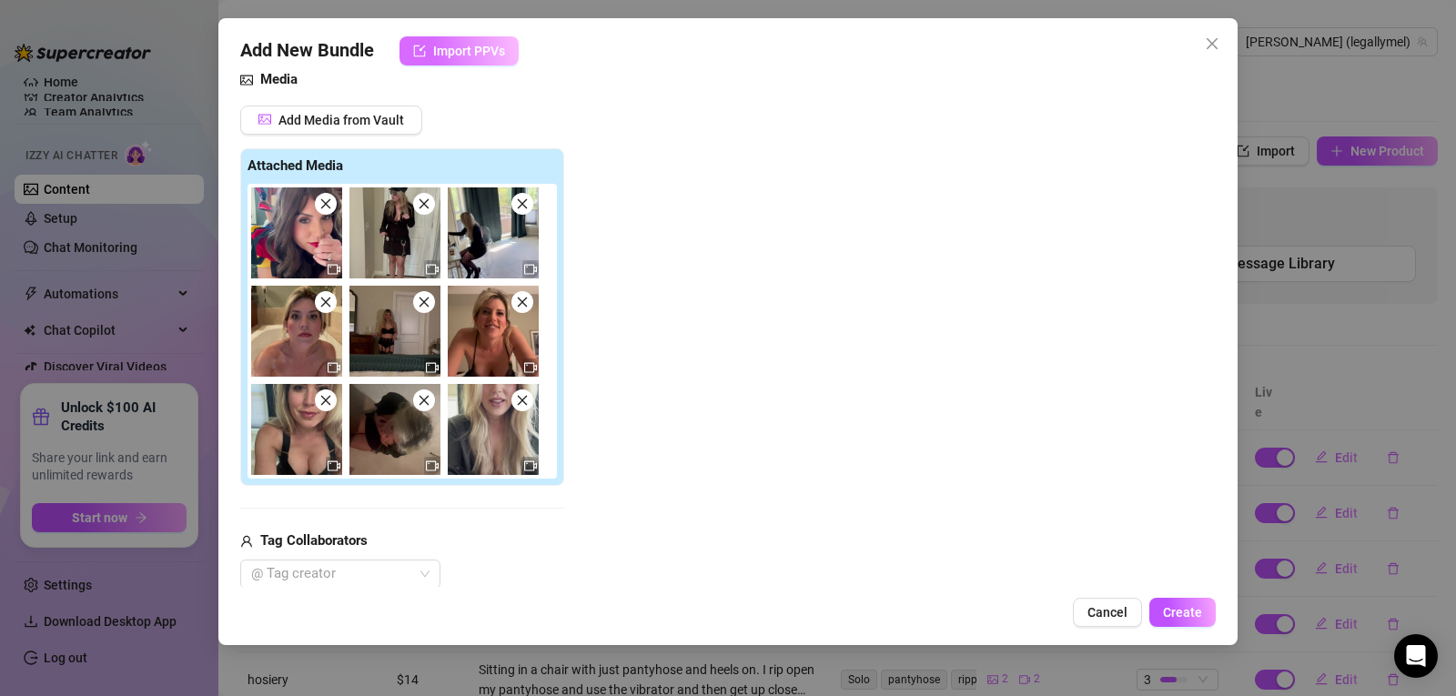
click at [424, 53] on icon "import" at bounding box center [419, 51] width 13 height 13
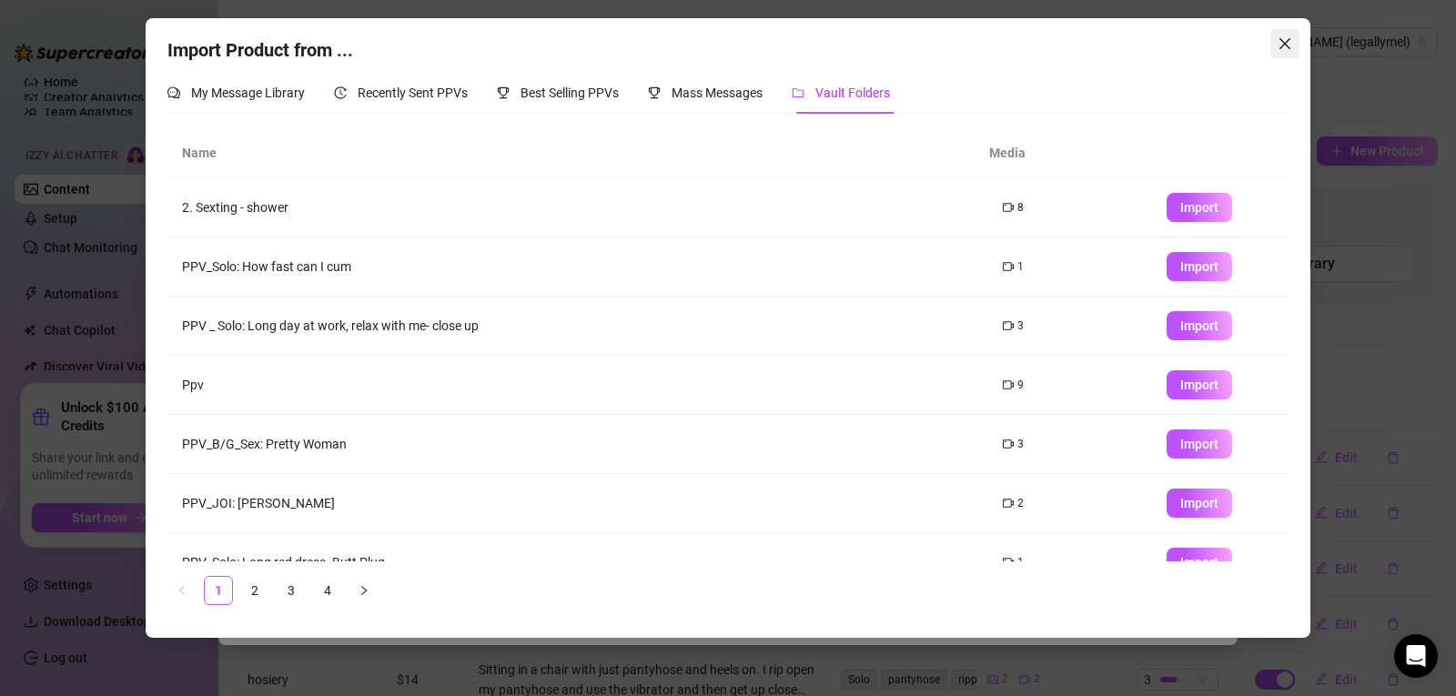
click at [1281, 46] on icon "close" at bounding box center [1285, 43] width 15 height 15
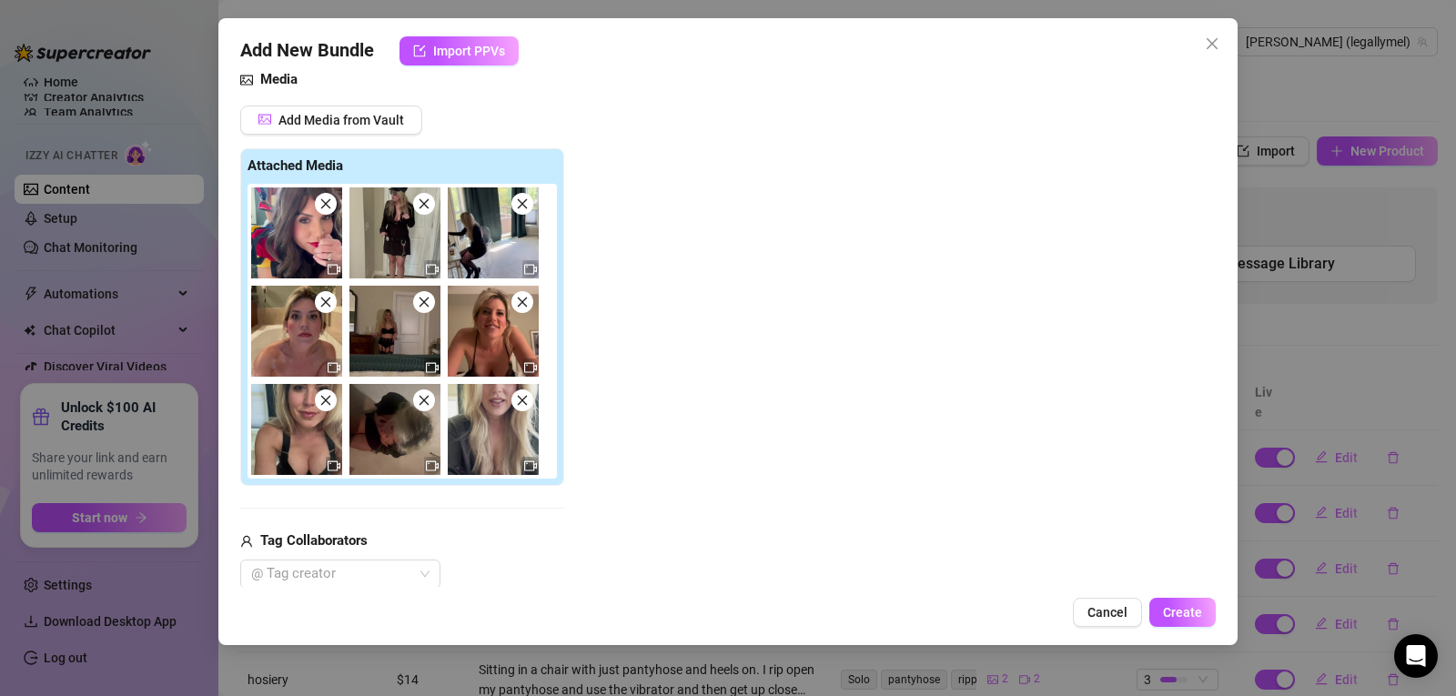
click at [522, 215] on span at bounding box center [522, 204] width 22 height 22
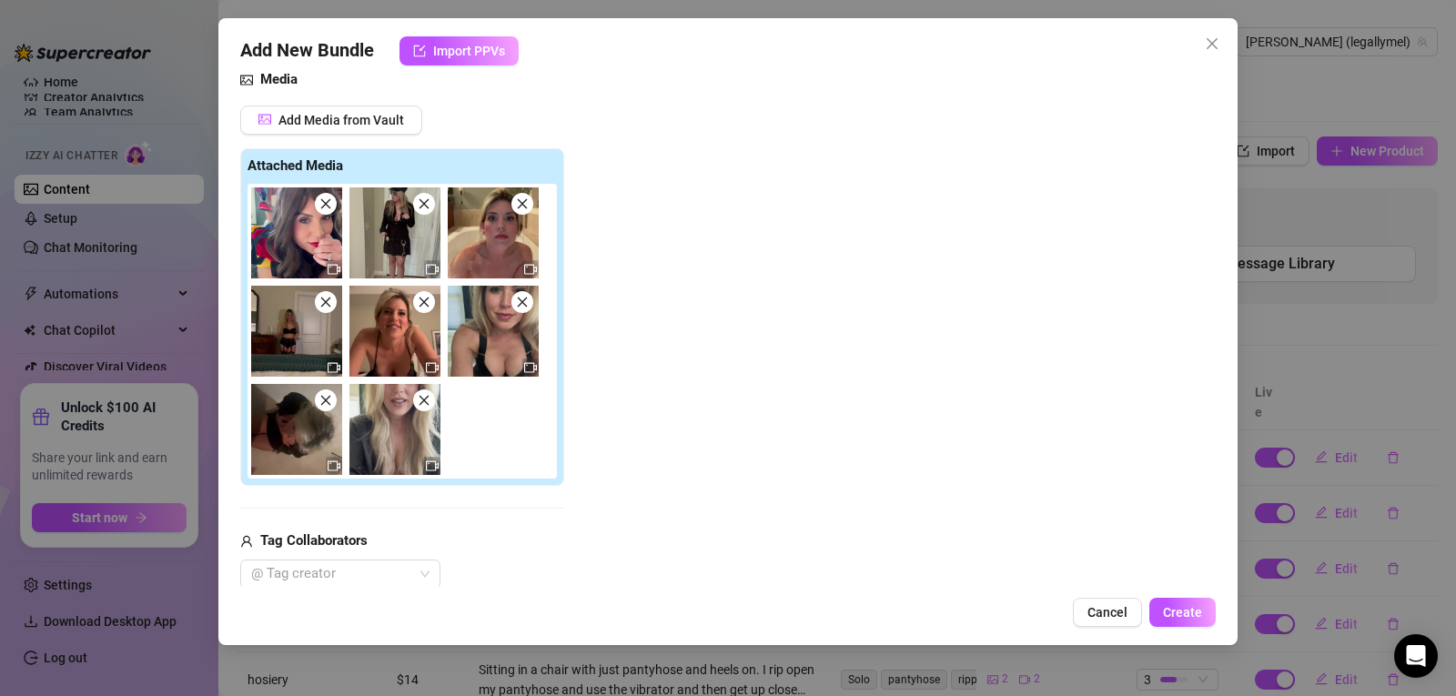
click at [520, 209] on icon "close" at bounding box center [522, 203] width 13 height 13
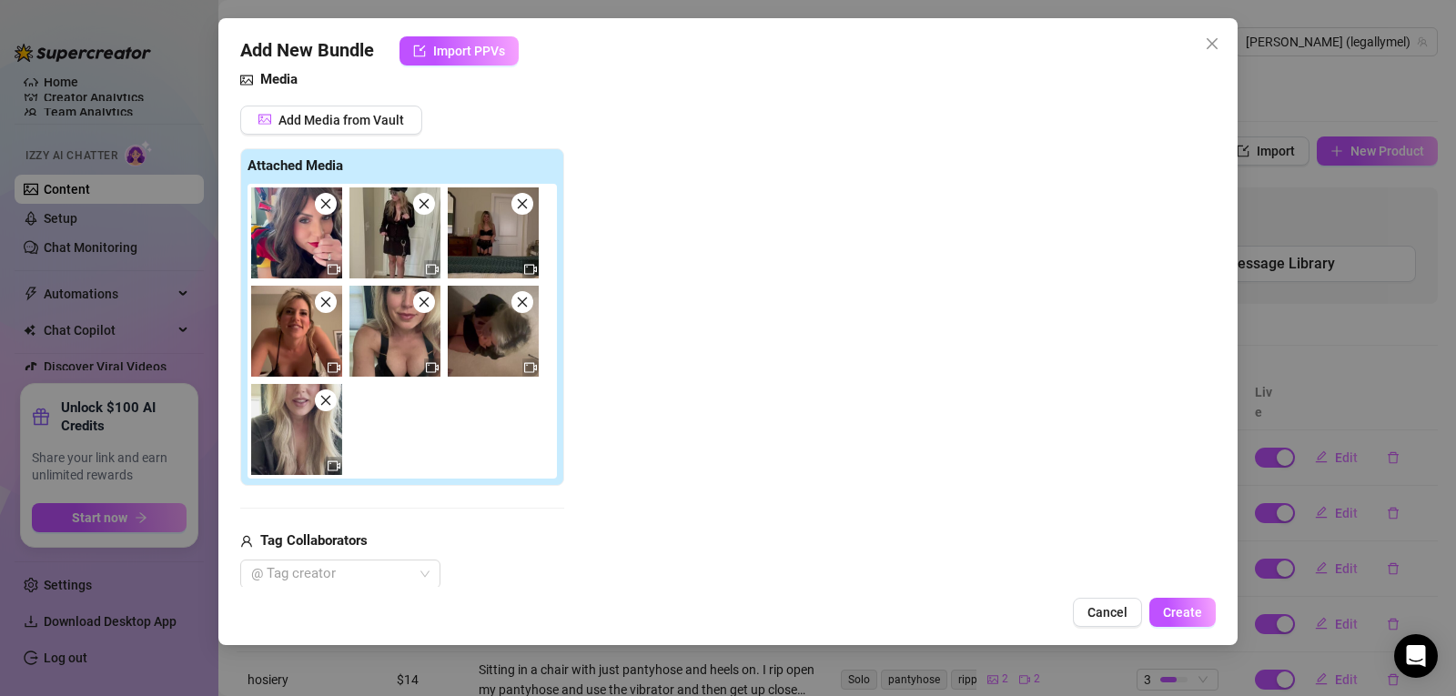
click at [520, 209] on icon "close" at bounding box center [522, 203] width 13 height 13
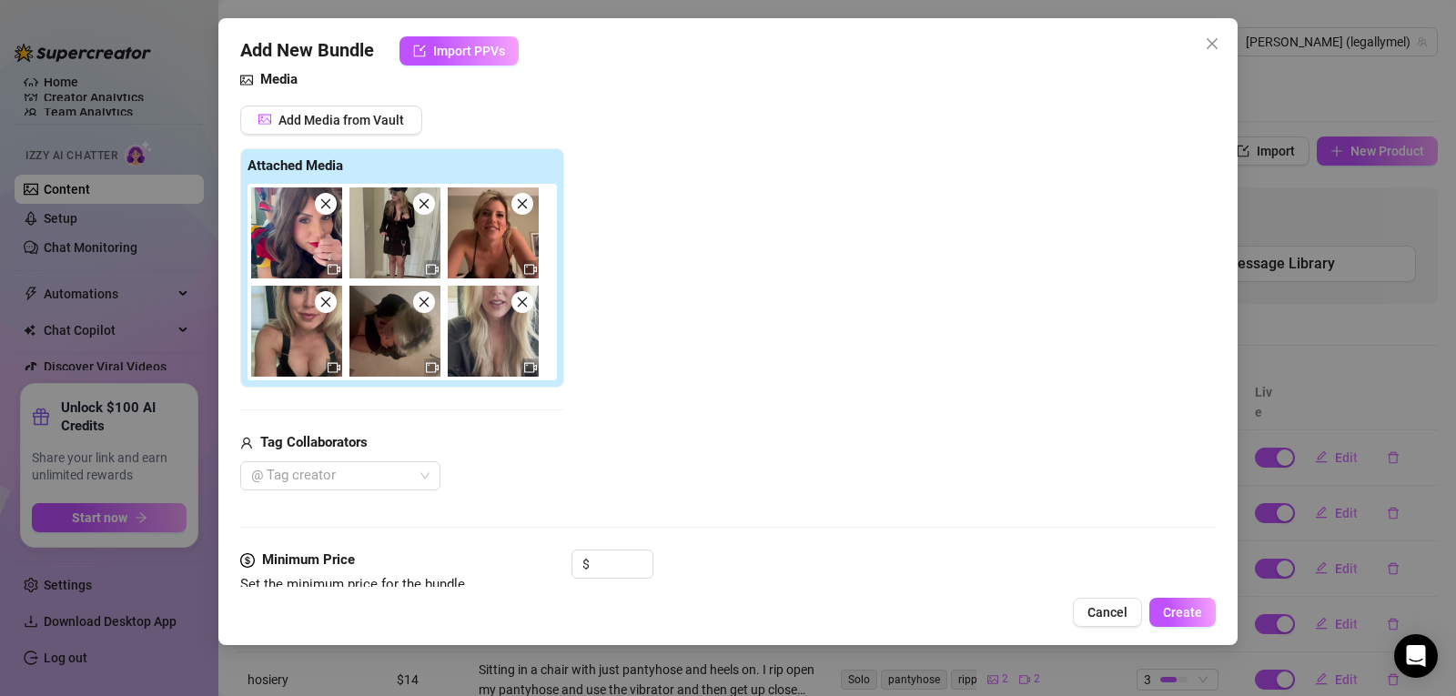
click at [520, 209] on icon "close" at bounding box center [522, 203] width 13 height 13
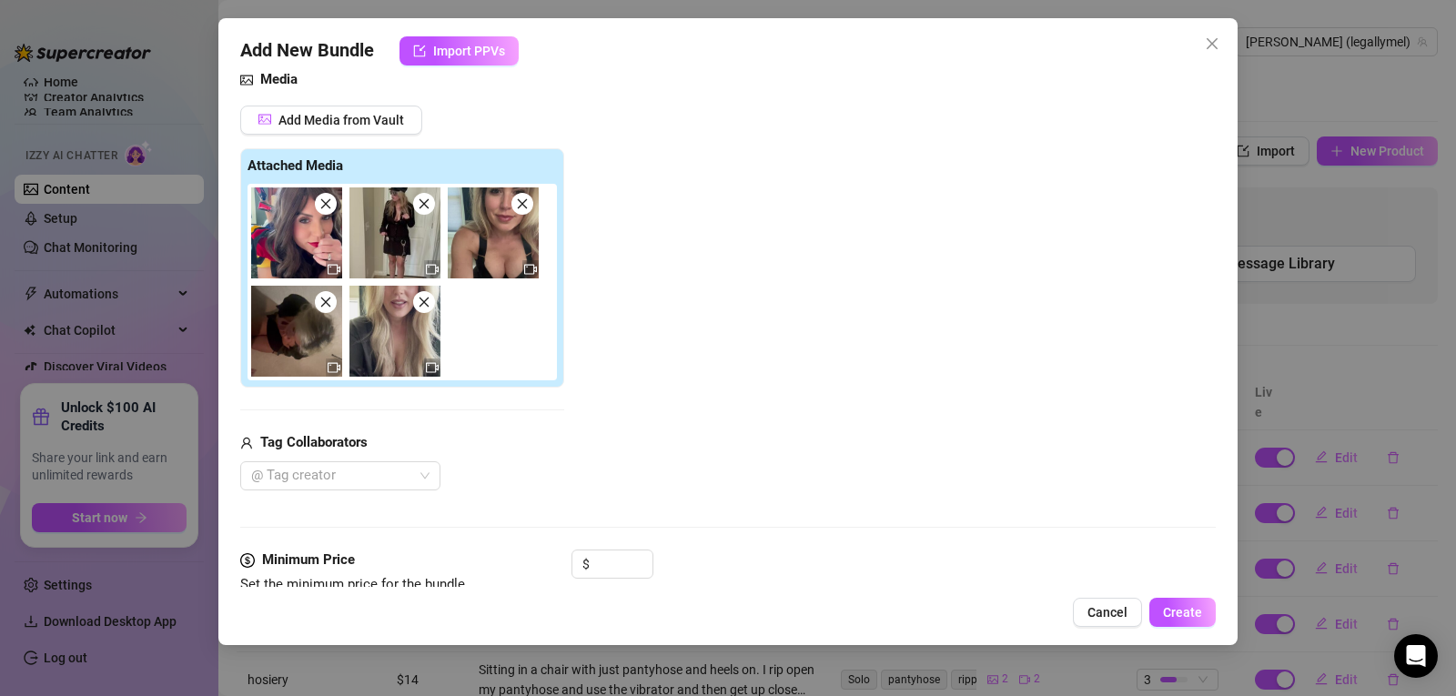
click at [520, 209] on icon "close" at bounding box center [522, 203] width 13 height 13
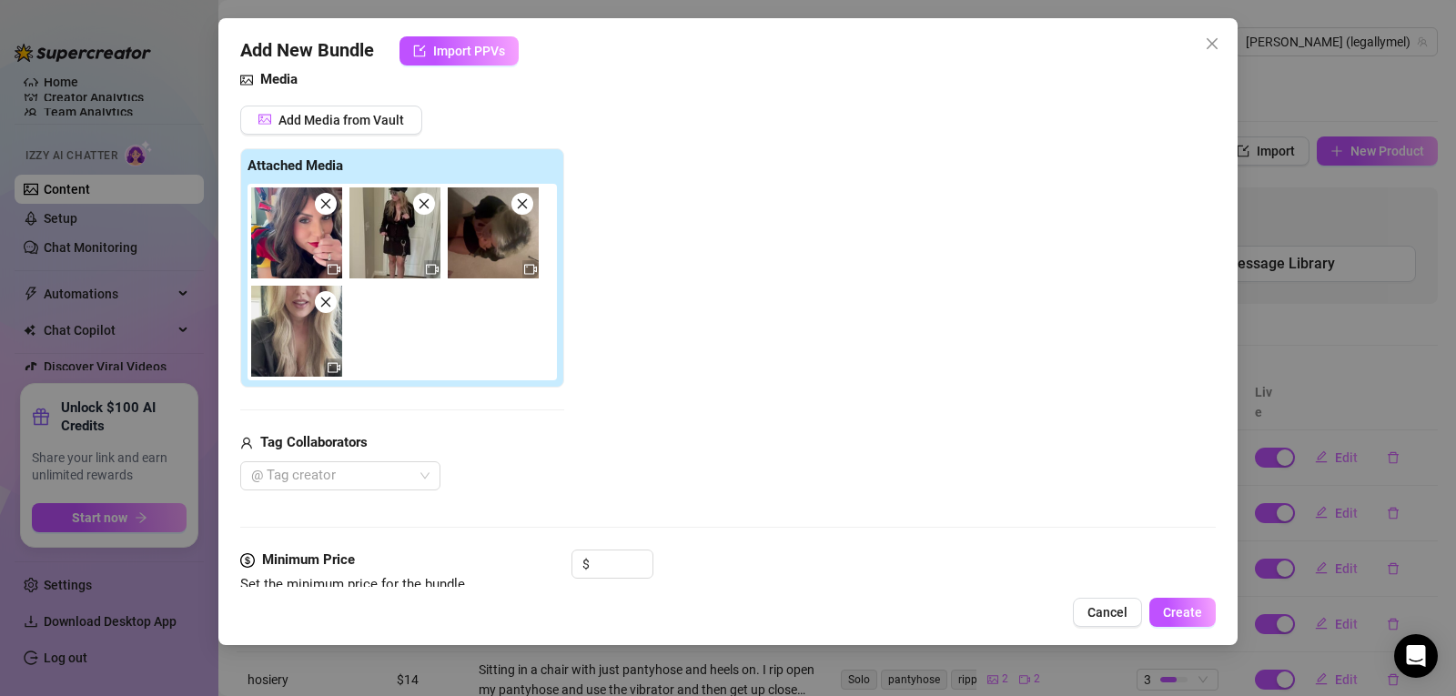
click at [416, 209] on span at bounding box center [424, 204] width 22 height 22
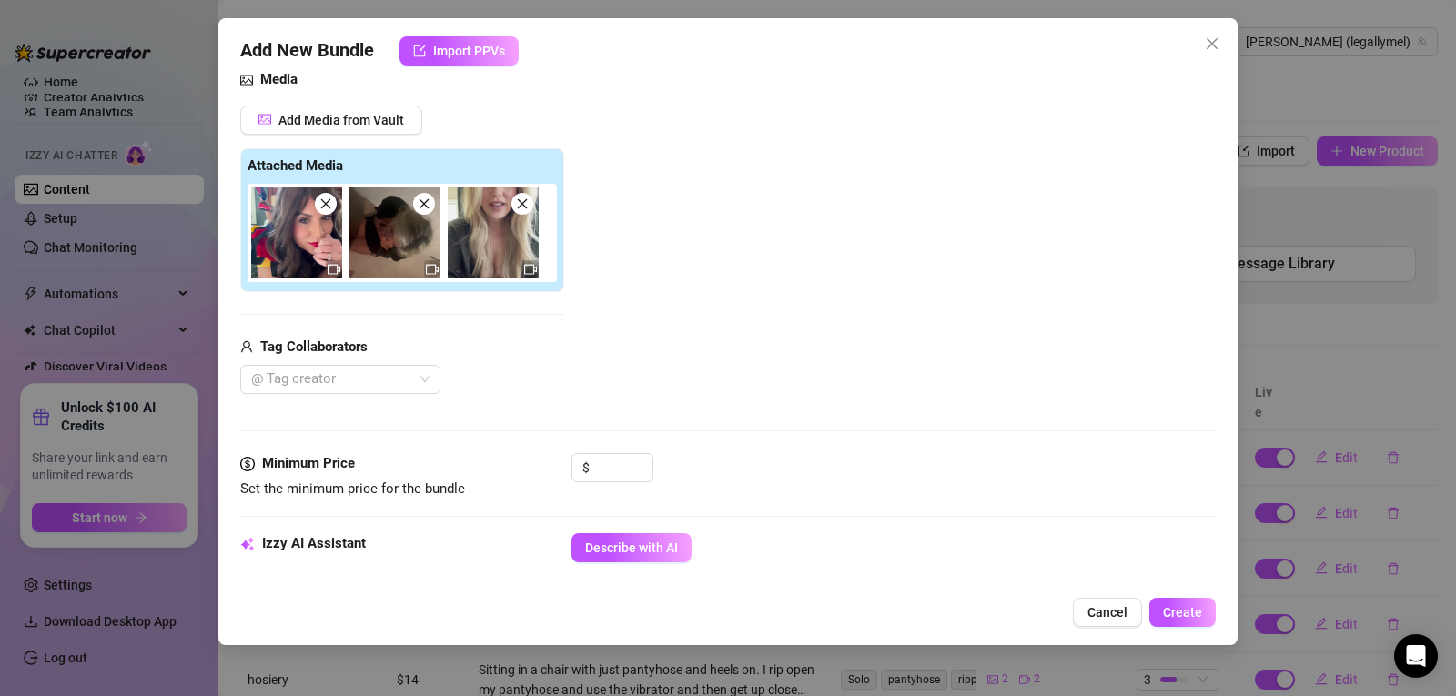
click at [331, 212] on span at bounding box center [326, 204] width 22 height 22
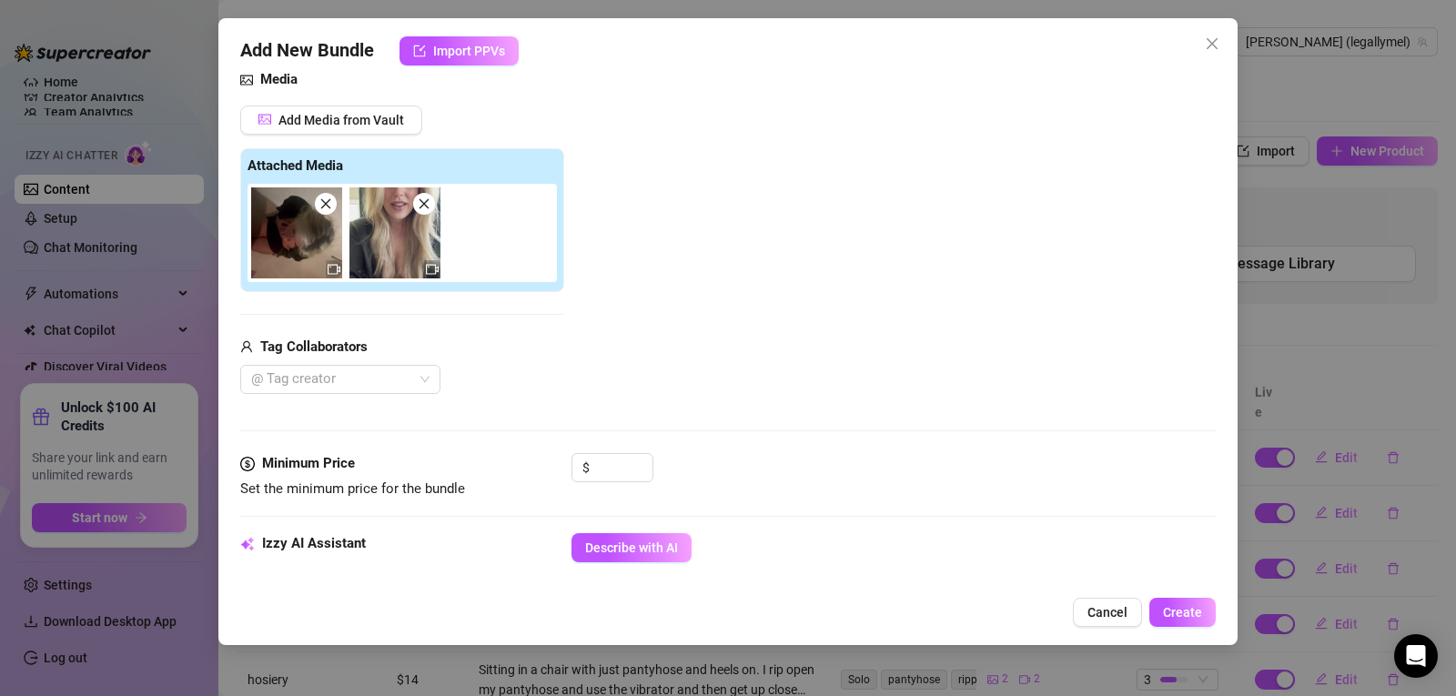
click at [324, 209] on icon "close" at bounding box center [325, 203] width 13 height 13
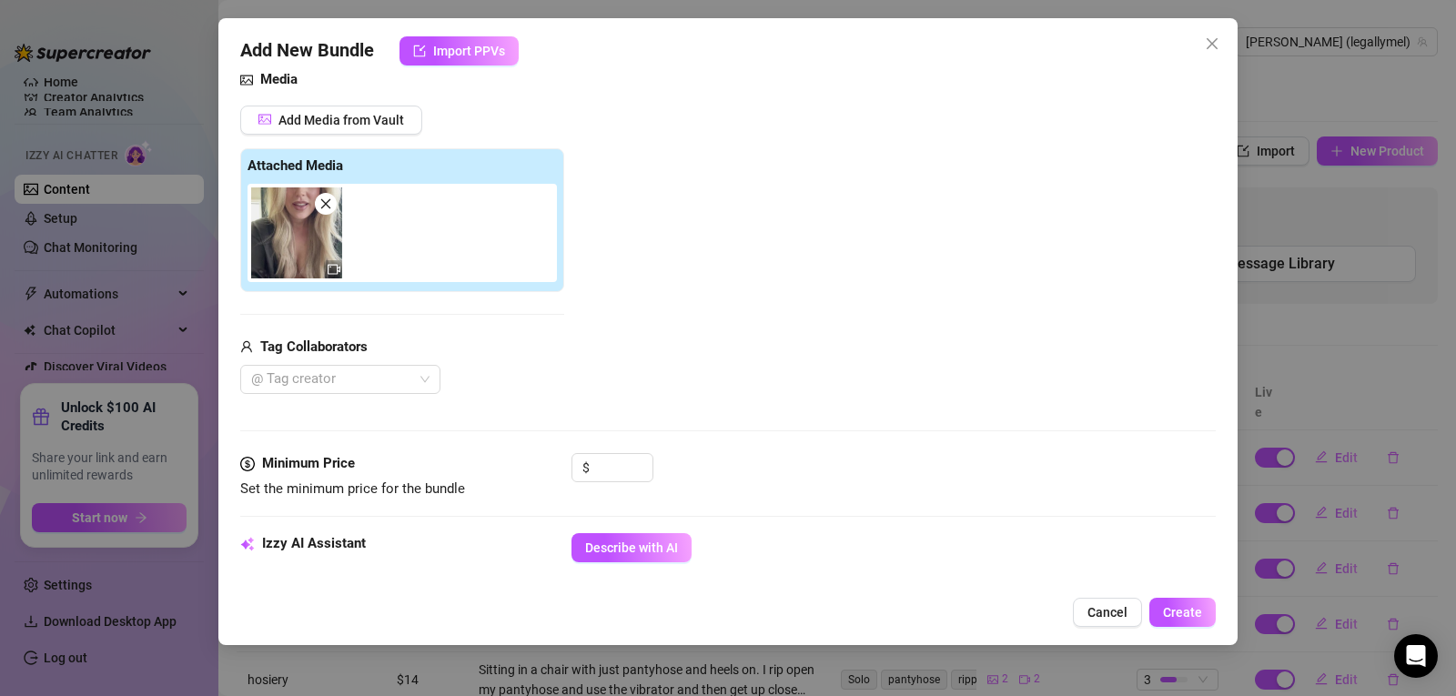
click at [322, 204] on icon "close" at bounding box center [325, 203] width 13 height 13
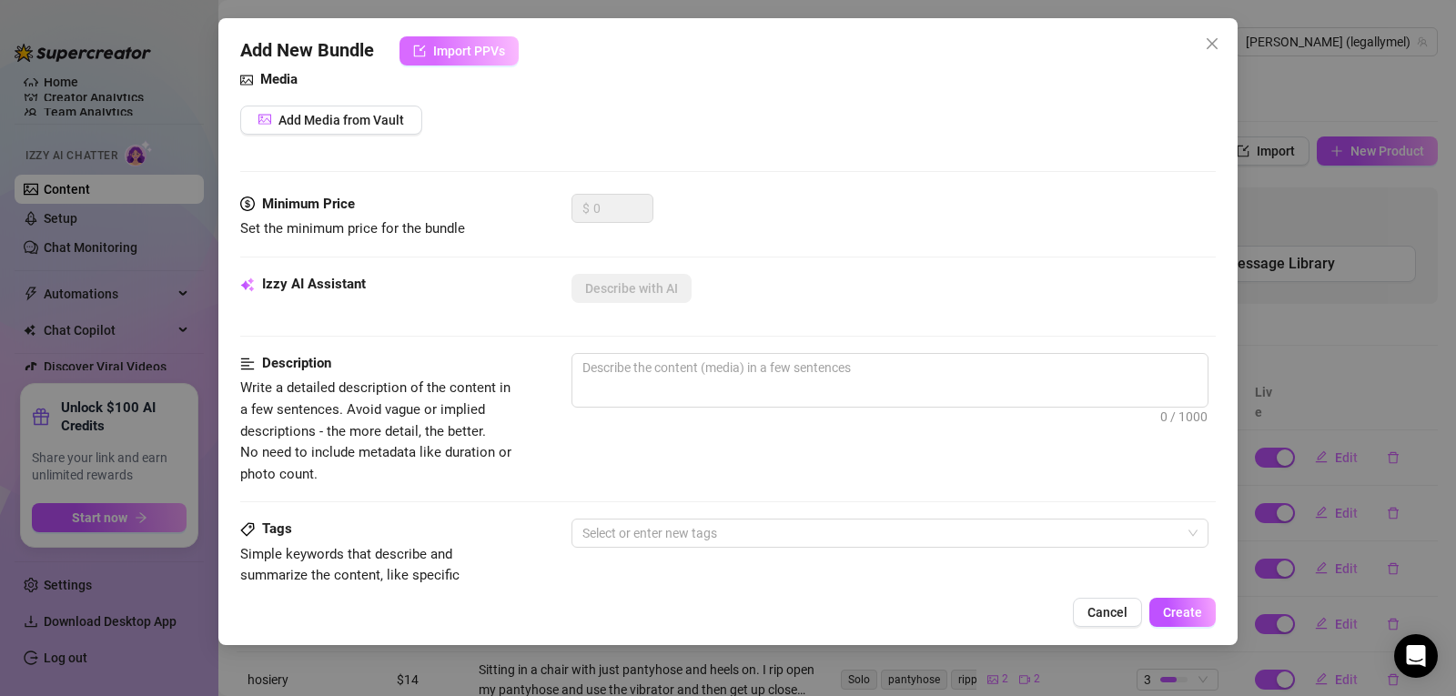
click at [439, 55] on span "Import PPVs" at bounding box center [469, 51] width 72 height 15
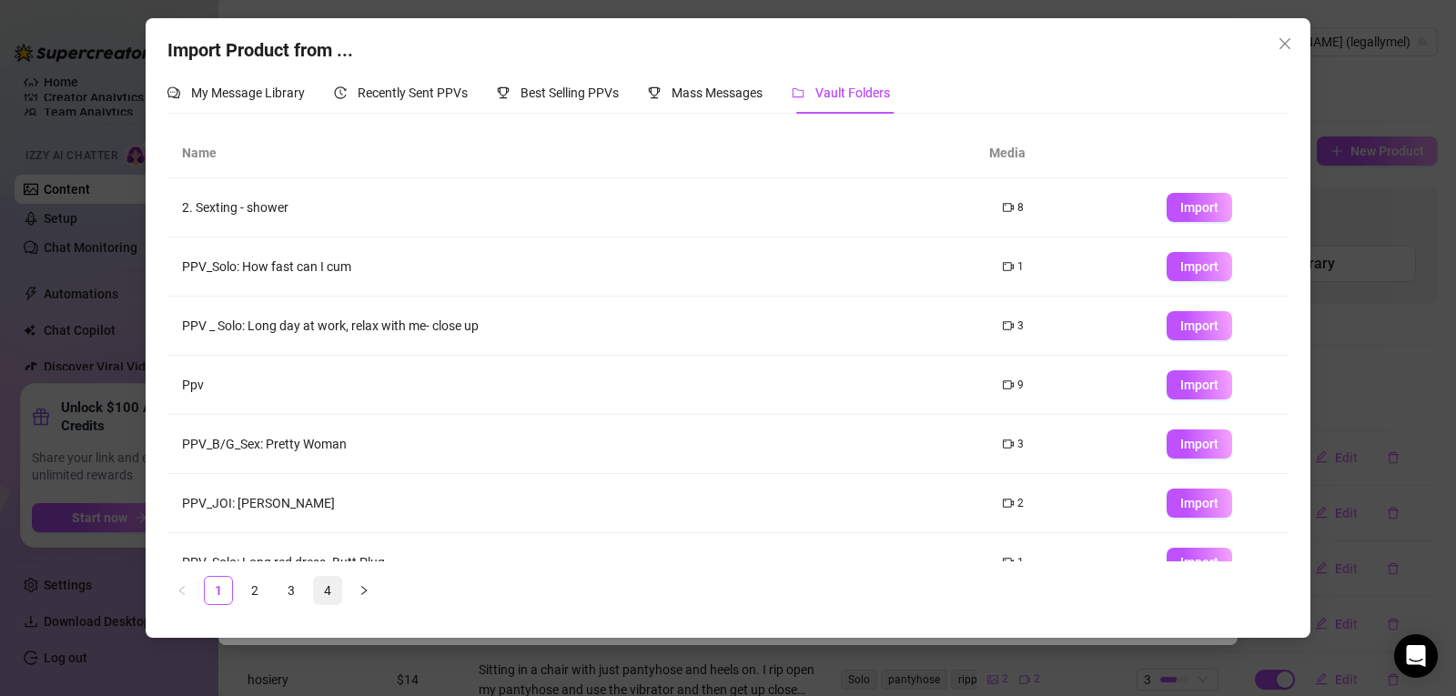
click at [339, 587] on link "4" at bounding box center [327, 590] width 27 height 27
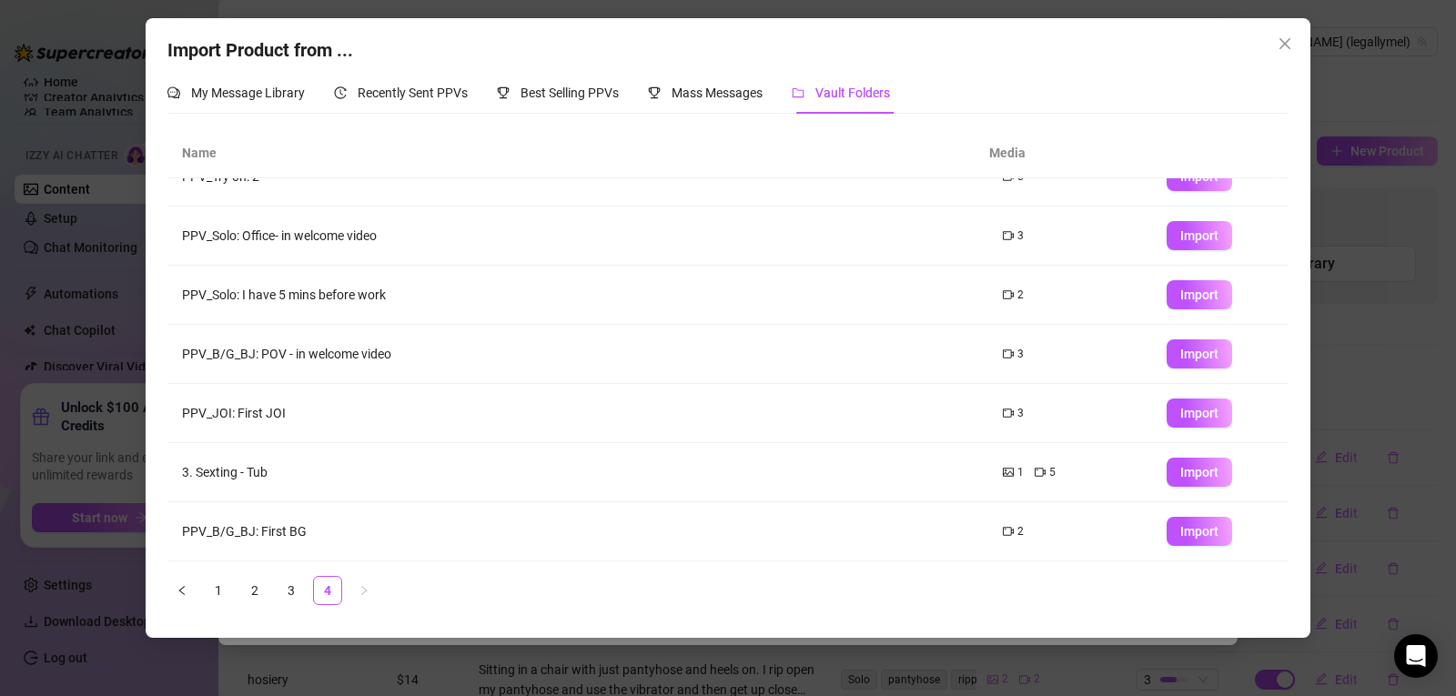
click at [392, 418] on td "PPV_JOI: First JOI" at bounding box center [577, 413] width 821 height 59
click at [1180, 410] on span "Import" at bounding box center [1199, 413] width 38 height 15
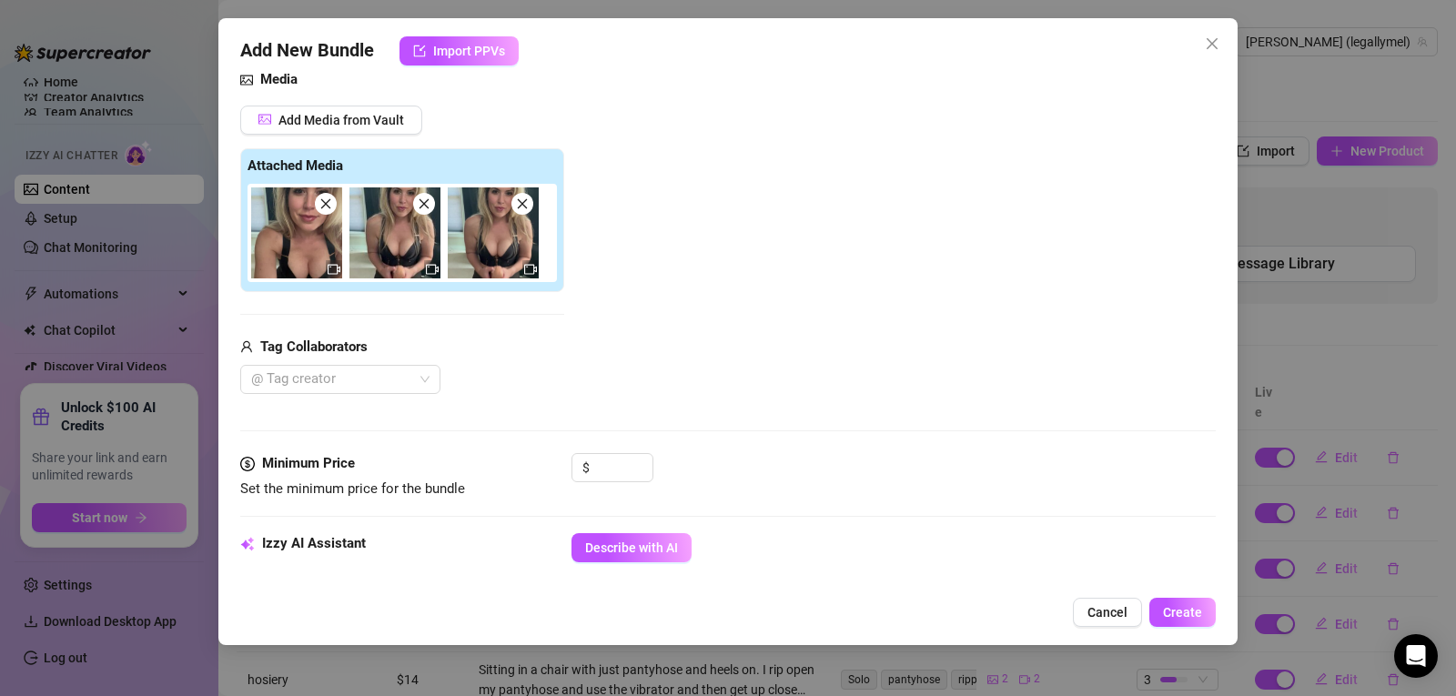
click at [428, 211] on span at bounding box center [424, 204] width 22 height 22
click at [606, 460] on input at bounding box center [622, 467] width 59 height 27
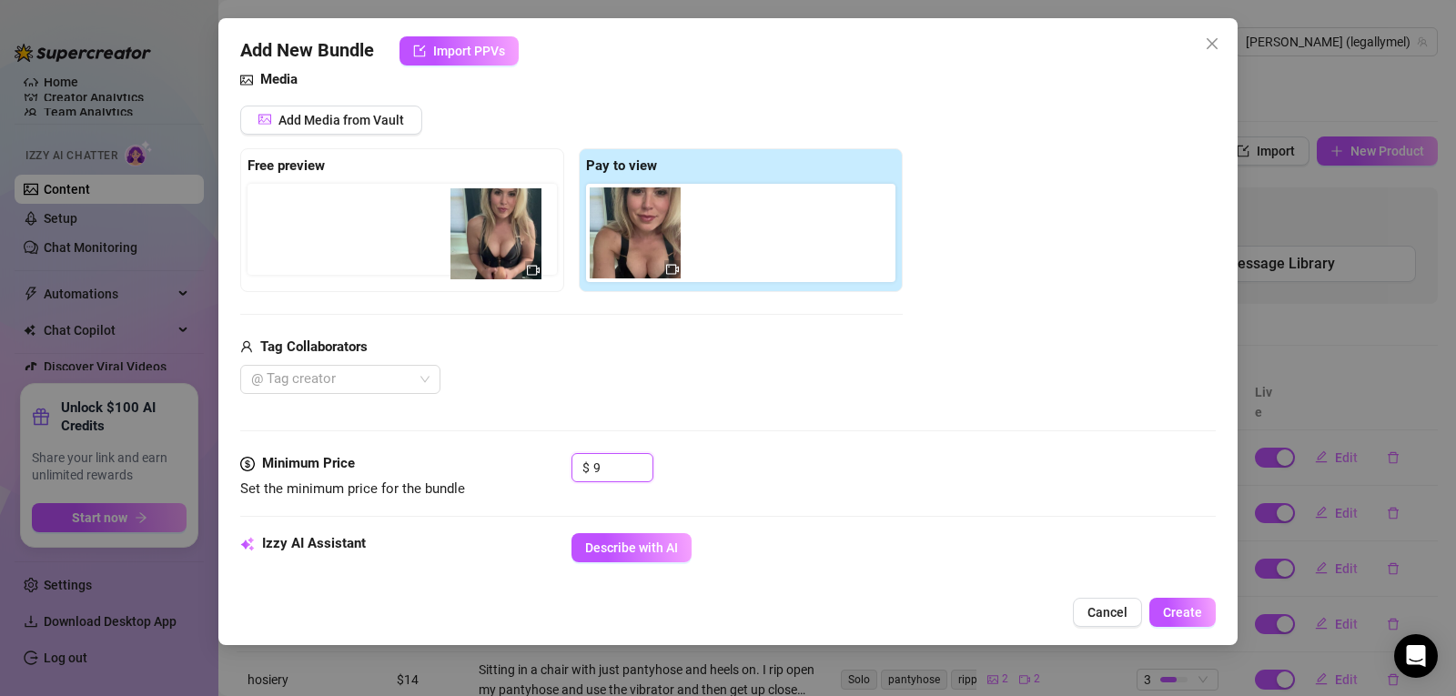
drag, startPoint x: 722, startPoint y: 263, endPoint x: 469, endPoint y: 259, distance: 253.0
click at [469, 259] on div "Free preview Pay to view" at bounding box center [571, 220] width 663 height 144
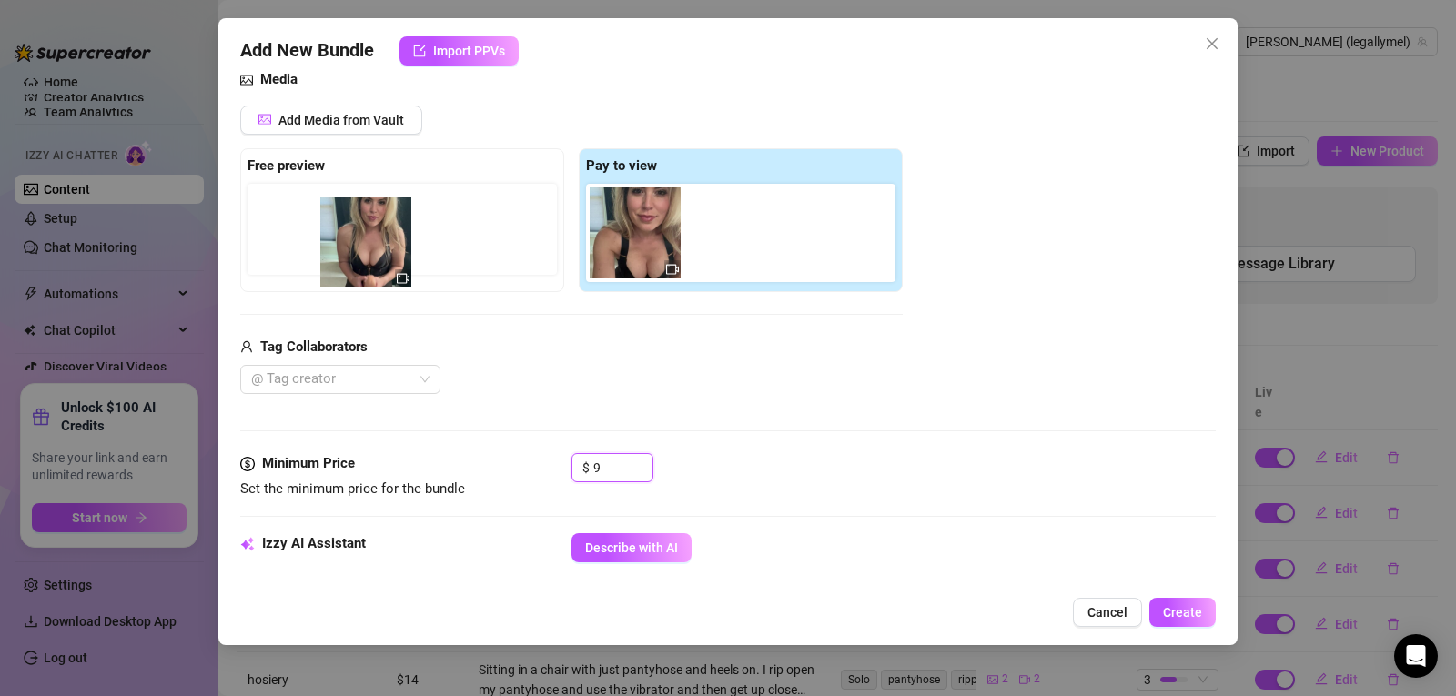
drag, startPoint x: 542, startPoint y: 258, endPoint x: 364, endPoint y: 262, distance: 177.5
click at [364, 262] on div "Free preview Pay to view" at bounding box center [571, 220] width 663 height 144
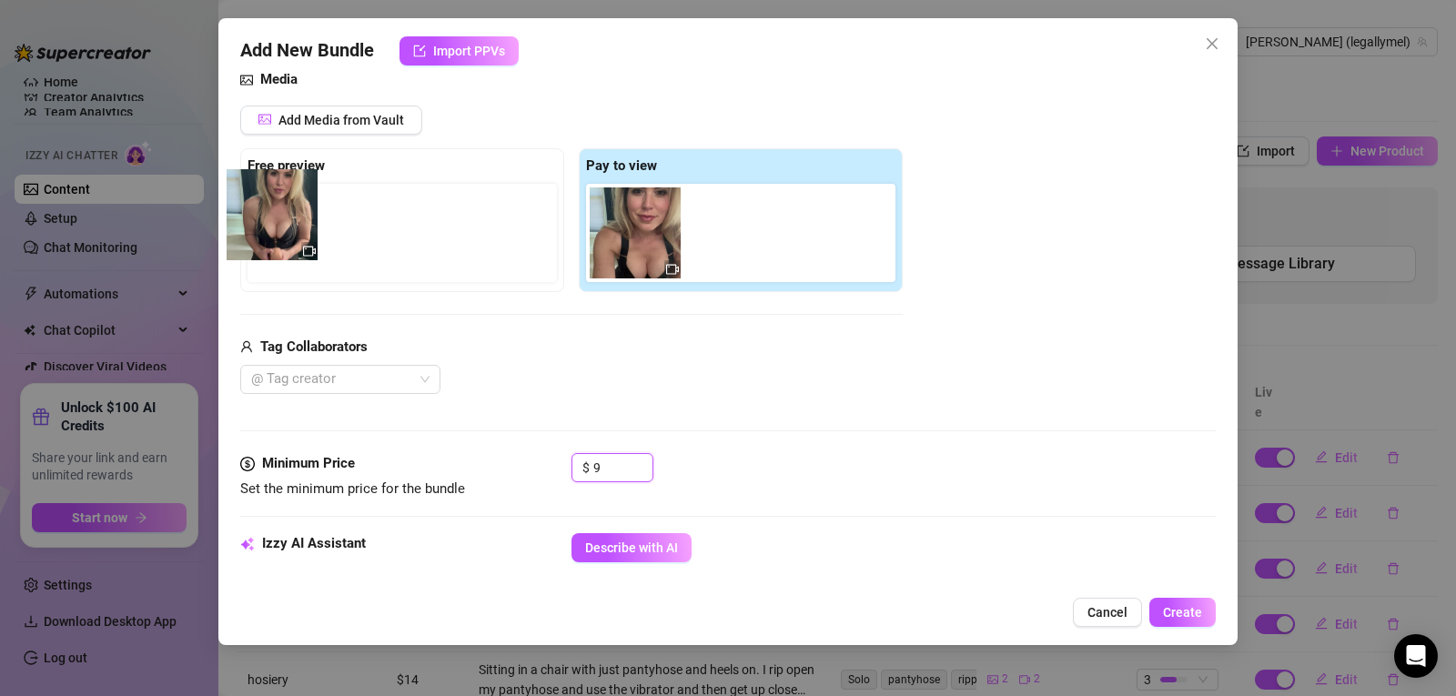
drag, startPoint x: 754, startPoint y: 236, endPoint x: 294, endPoint y: 221, distance: 460.8
click at [294, 221] on div "Free preview Pay to view" at bounding box center [571, 220] width 663 height 144
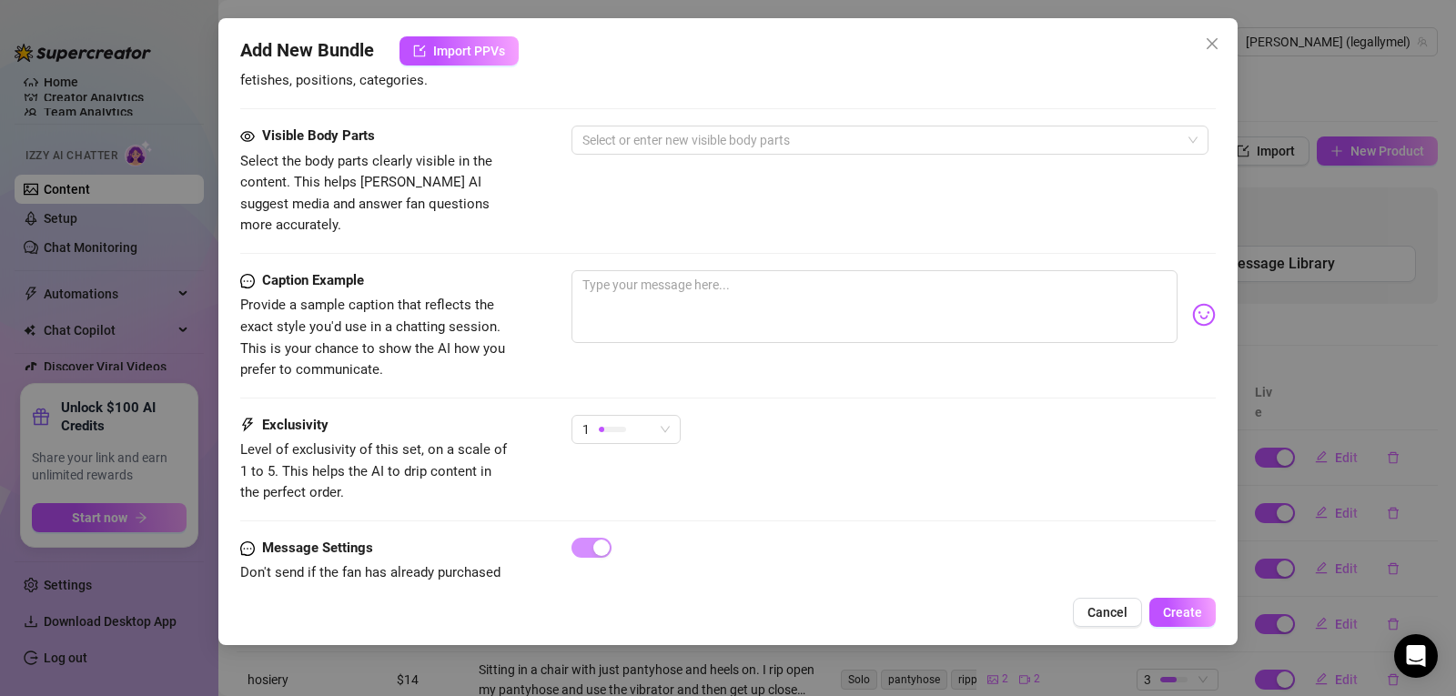
scroll to position [690, 0]
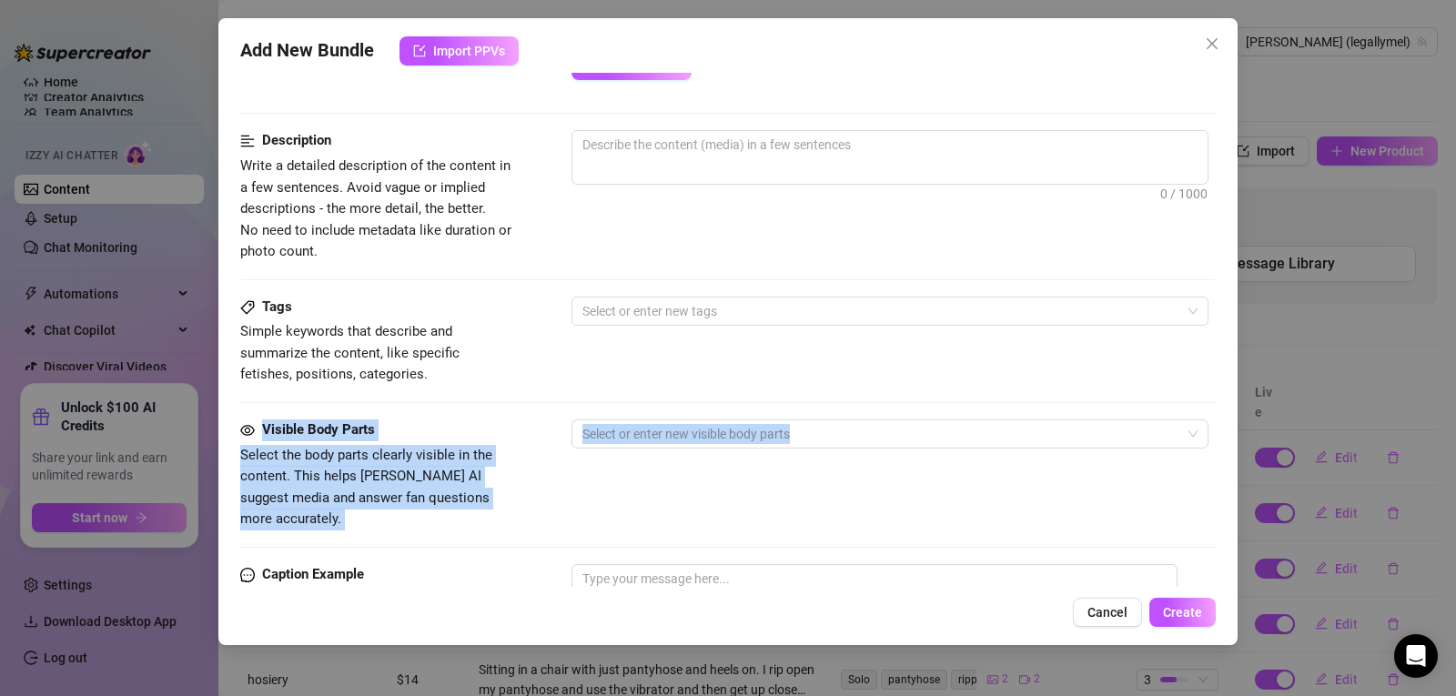
drag, startPoint x: 1221, startPoint y: 432, endPoint x: 1222, endPoint y: 453, distance: 21.0
click at [1222, 453] on div "Add New Bundle Import PPVs Account Melanie (@legallymel) Name Name is for your …" at bounding box center [727, 331] width 1019 height 627
click at [623, 564] on textarea at bounding box center [875, 600] width 606 height 73
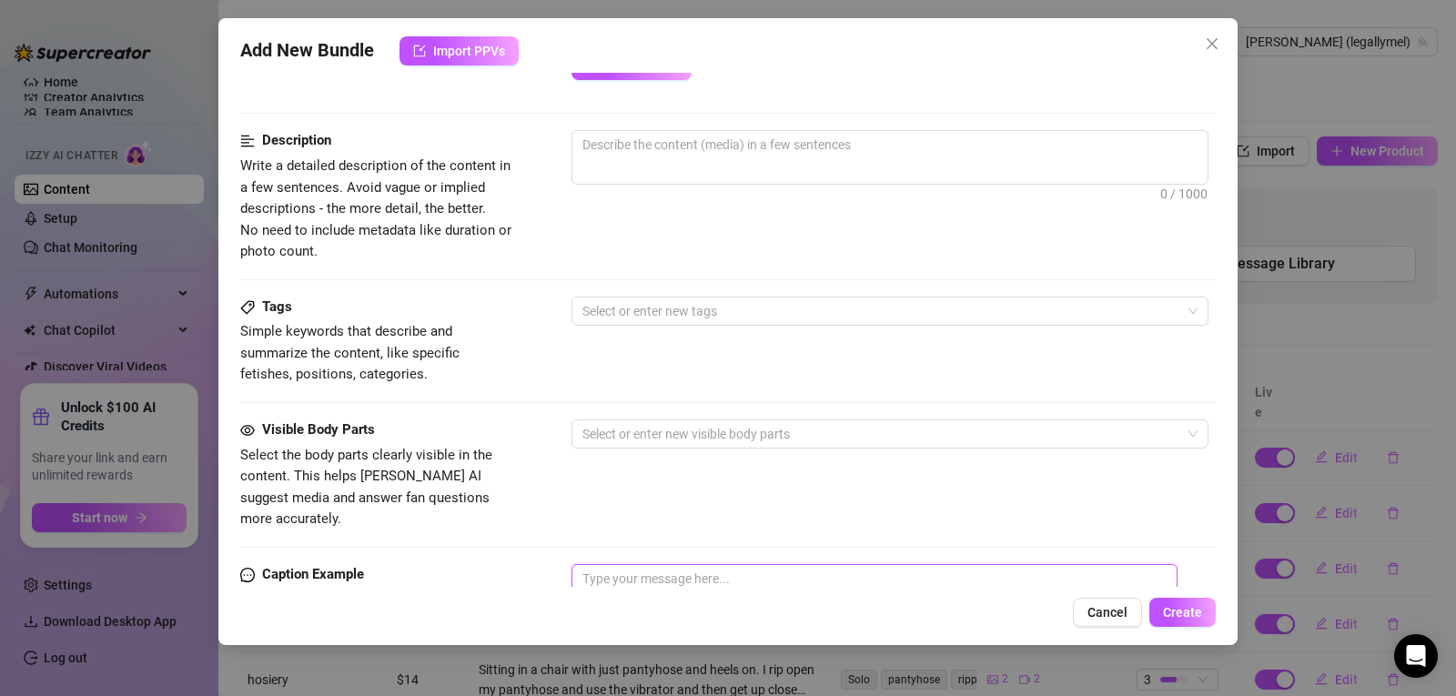
paste textarea "PPV 4: [PERSON_NAME]. 8 minutes. Join me for my first time 😉I've never done thi…"
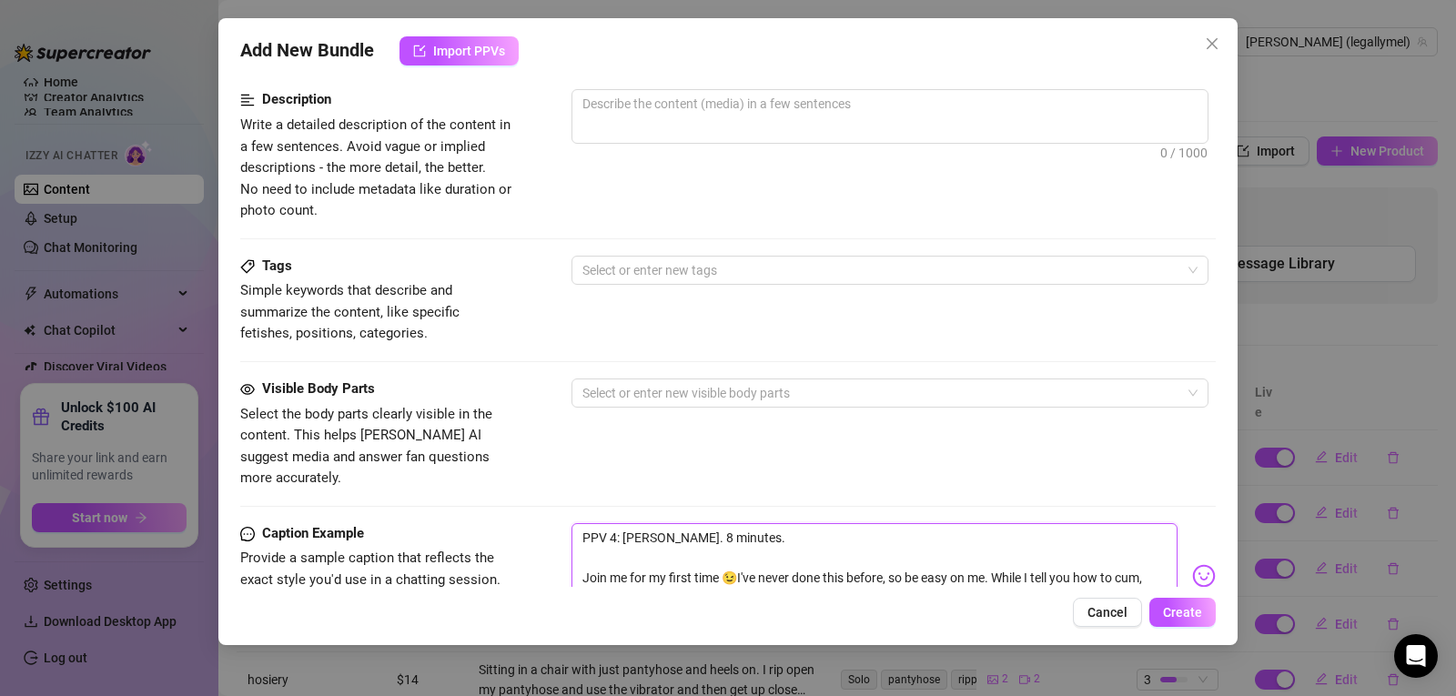
scroll to position [0, 0]
click at [670, 280] on div at bounding box center [880, 270] width 611 height 25
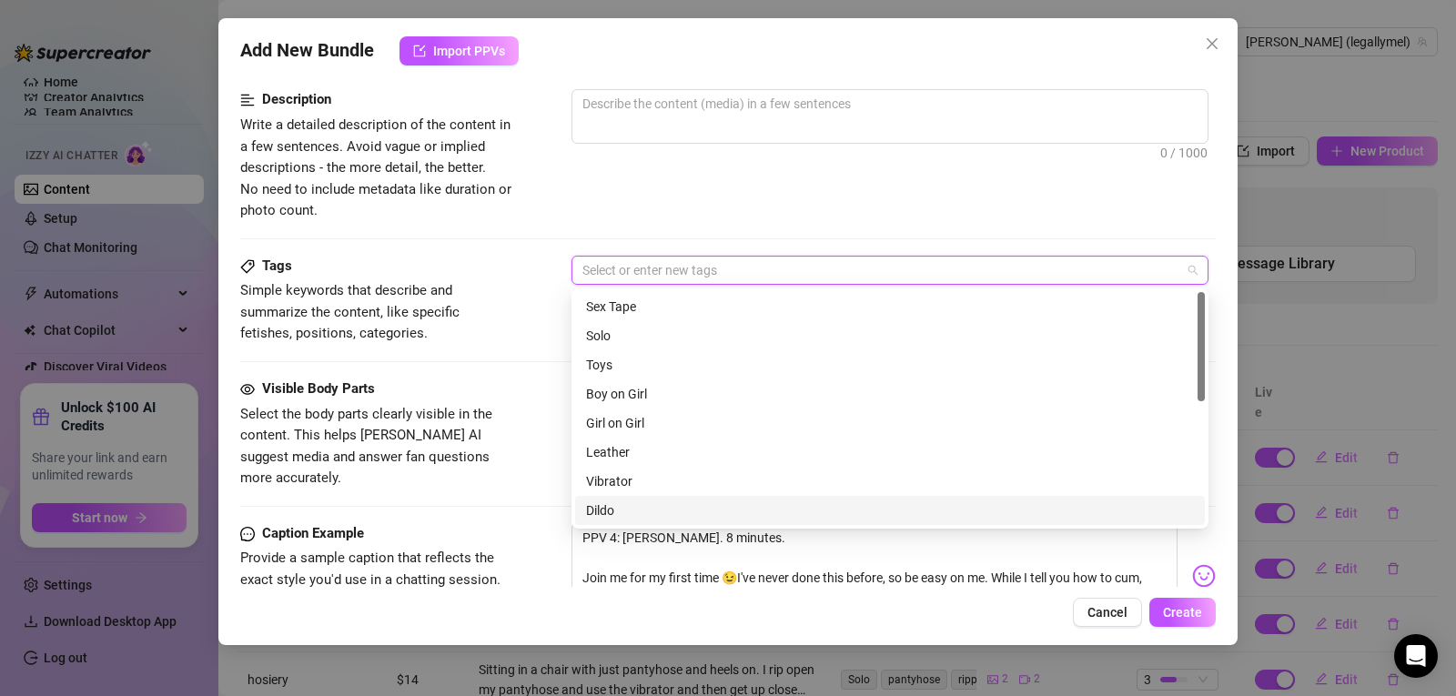
click at [646, 508] on div "Dildo" at bounding box center [890, 511] width 608 height 20
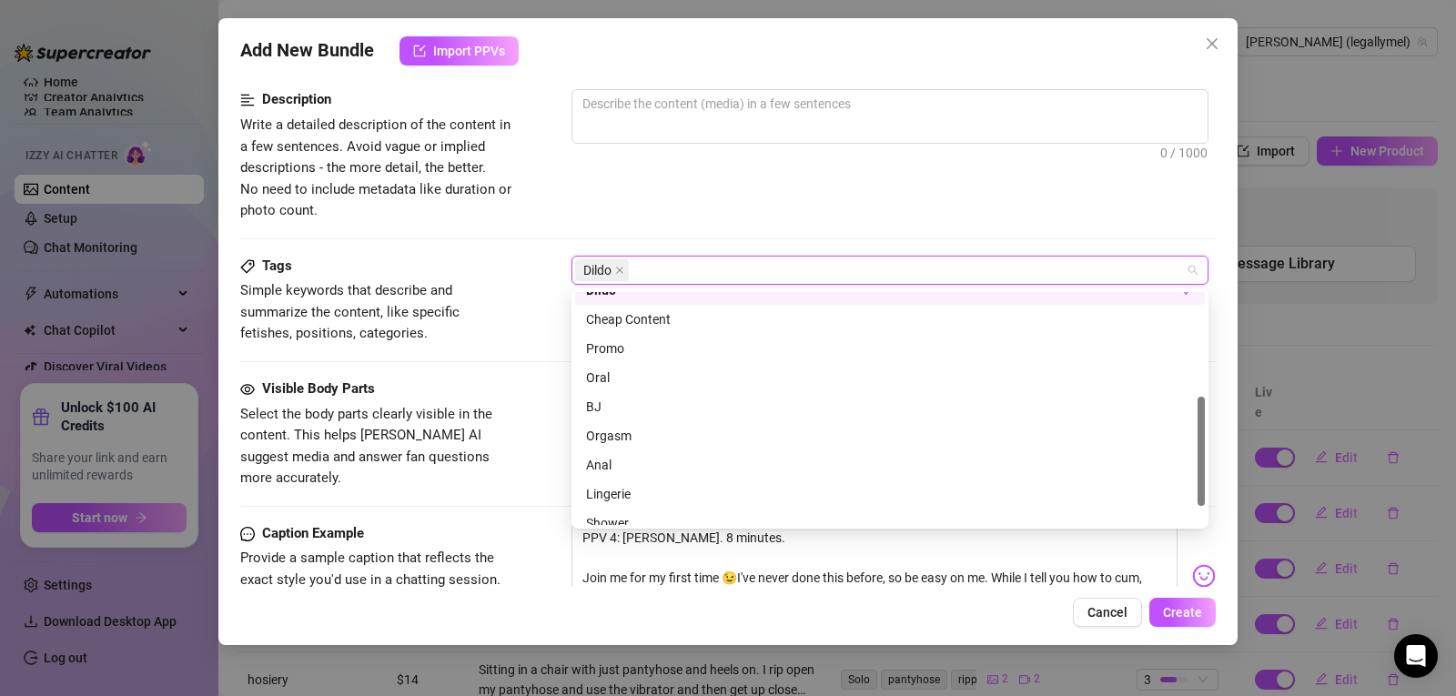
scroll to position [226, 0]
drag, startPoint x: 1200, startPoint y: 343, endPoint x: 1204, endPoint y: 450, distance: 106.6
click at [1204, 450] on div at bounding box center [1201, 453] width 7 height 109
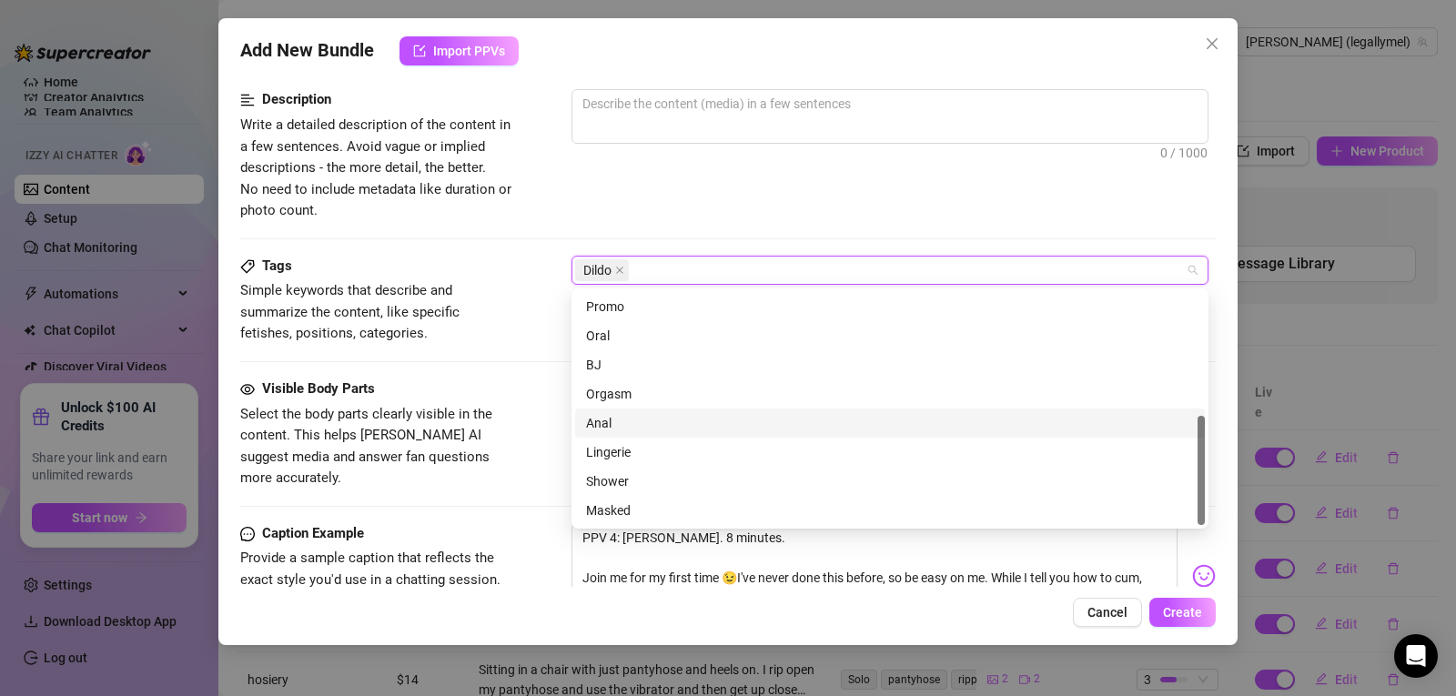
drag, startPoint x: 1200, startPoint y: 440, endPoint x: 1206, endPoint y: 510, distance: 70.3
click at [1206, 510] on div "Orgasm Anal Lingerie Cheap Content Promo Oral BJ Orgasm Anal Lingerie Shower Ma…" at bounding box center [890, 409] width 637 height 240
drag, startPoint x: 1200, startPoint y: 495, endPoint x: 1202, endPoint y: 542, distance: 46.5
click at [1202, 542] on body "Home Creator Analytics Team Analytics Izzy AI Chatter Content Setup Chat Monito…" at bounding box center [728, 348] width 1456 height 696
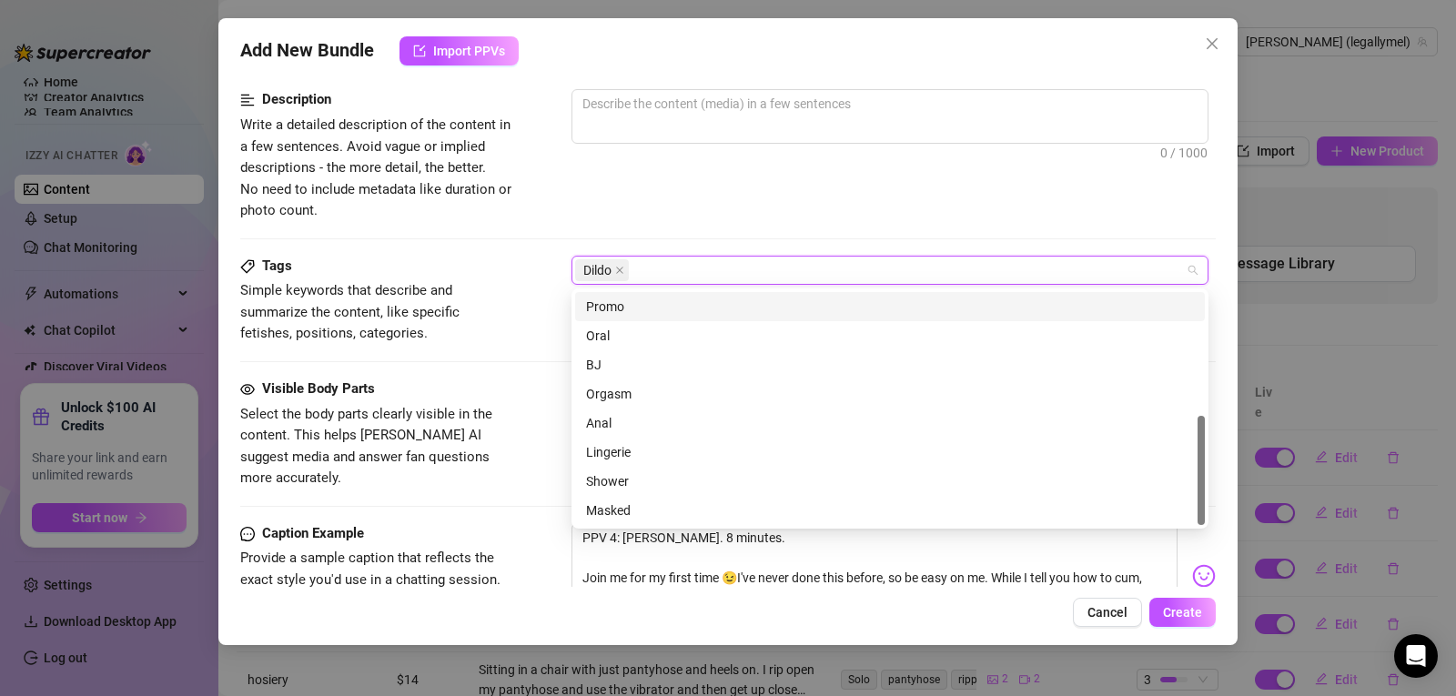
click at [685, 268] on div "Dildo" at bounding box center [880, 270] width 611 height 25
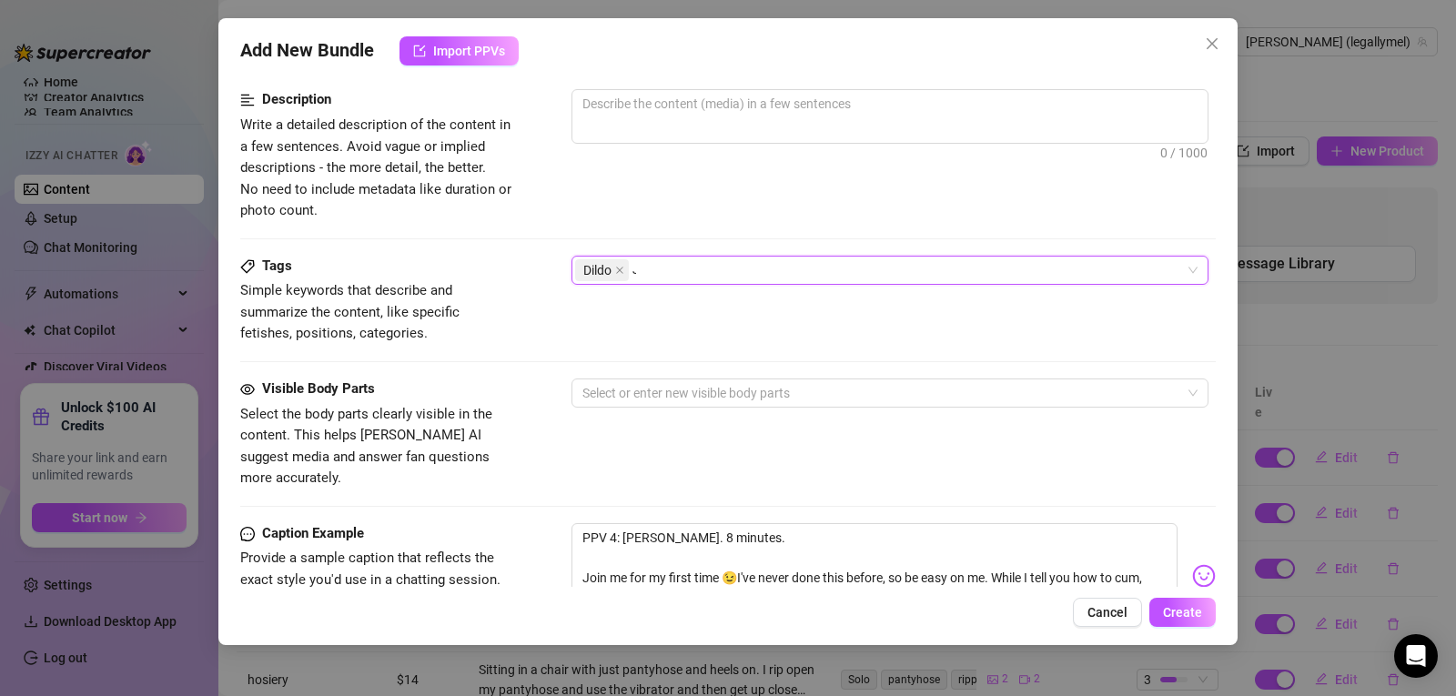
scroll to position [0, 0]
drag, startPoint x: 667, startPoint y: 224, endPoint x: 623, endPoint y: 201, distance: 49.3
click at [623, 201] on div "Description Write a detailed description of the content in a few sentences. Avo…" at bounding box center [728, 155] width 976 height 132
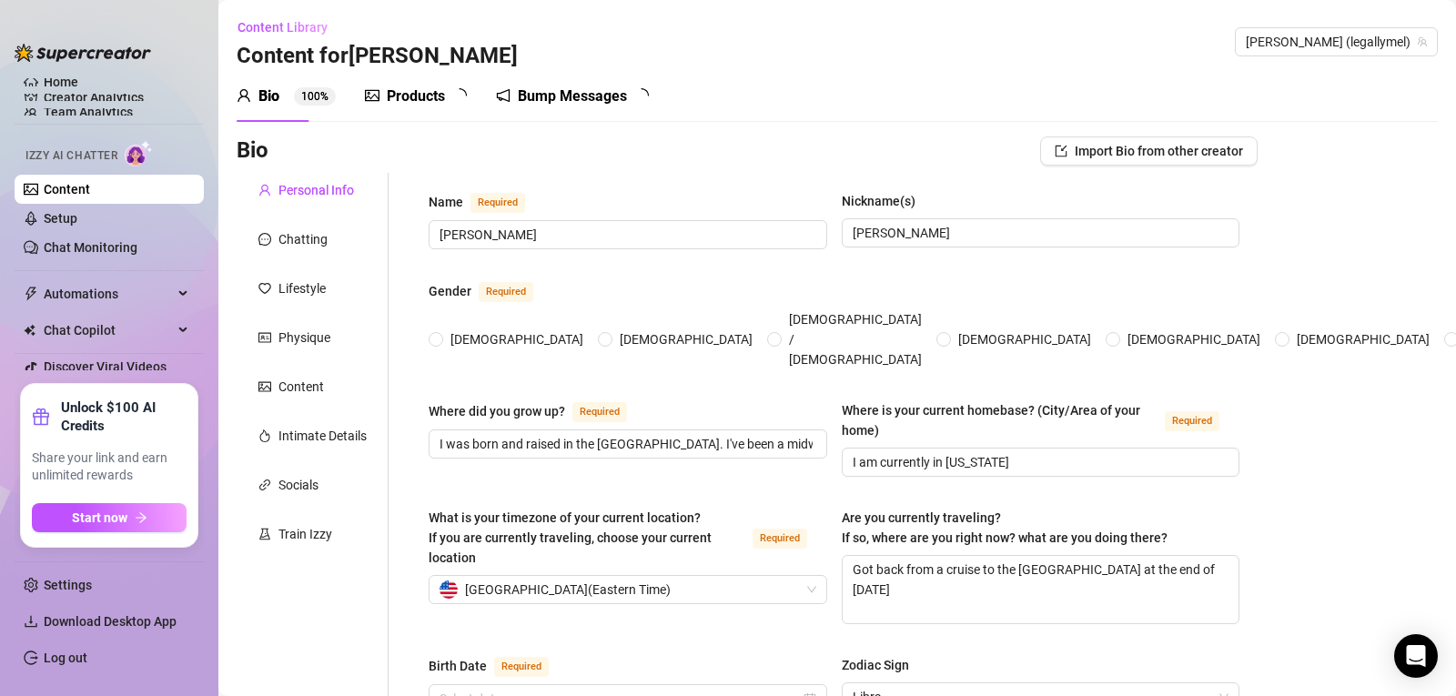
radio input "true"
type input "[DATE]"
click at [438, 105] on div "Products" at bounding box center [416, 97] width 58 height 22
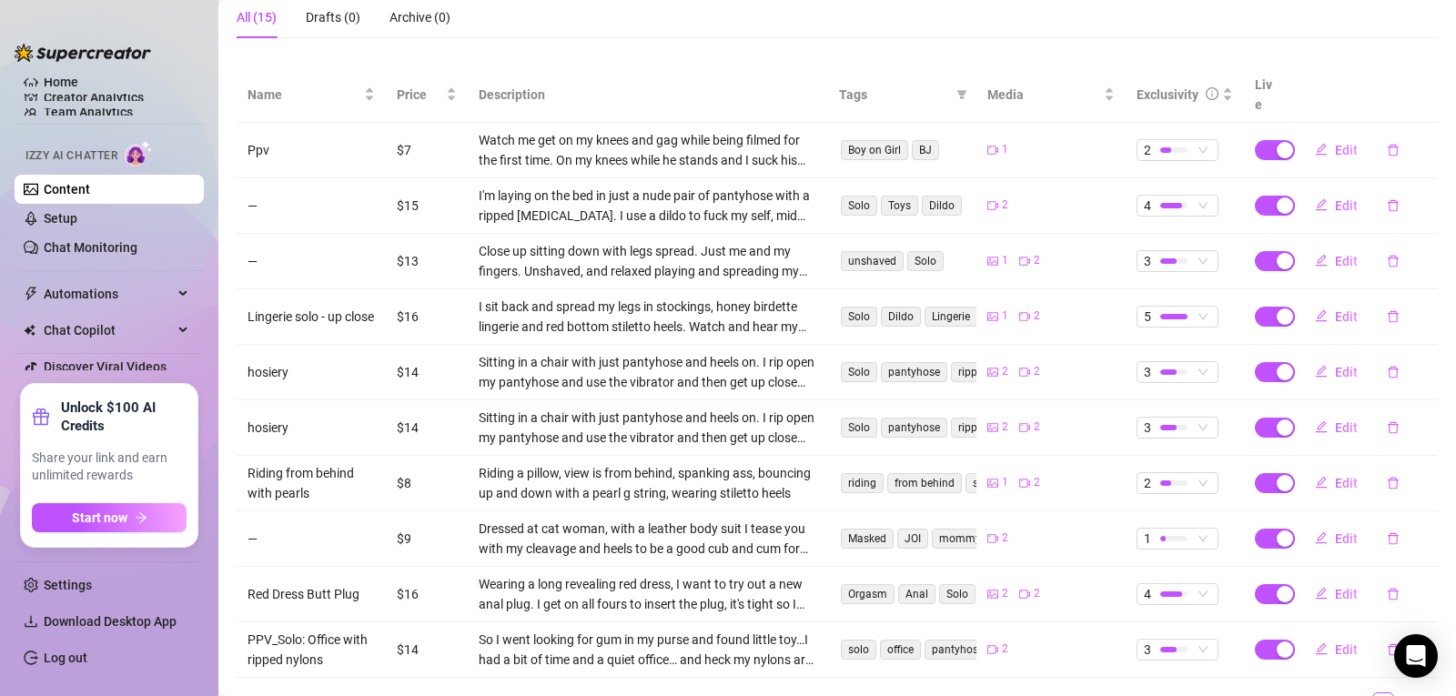
scroll to position [375, 0]
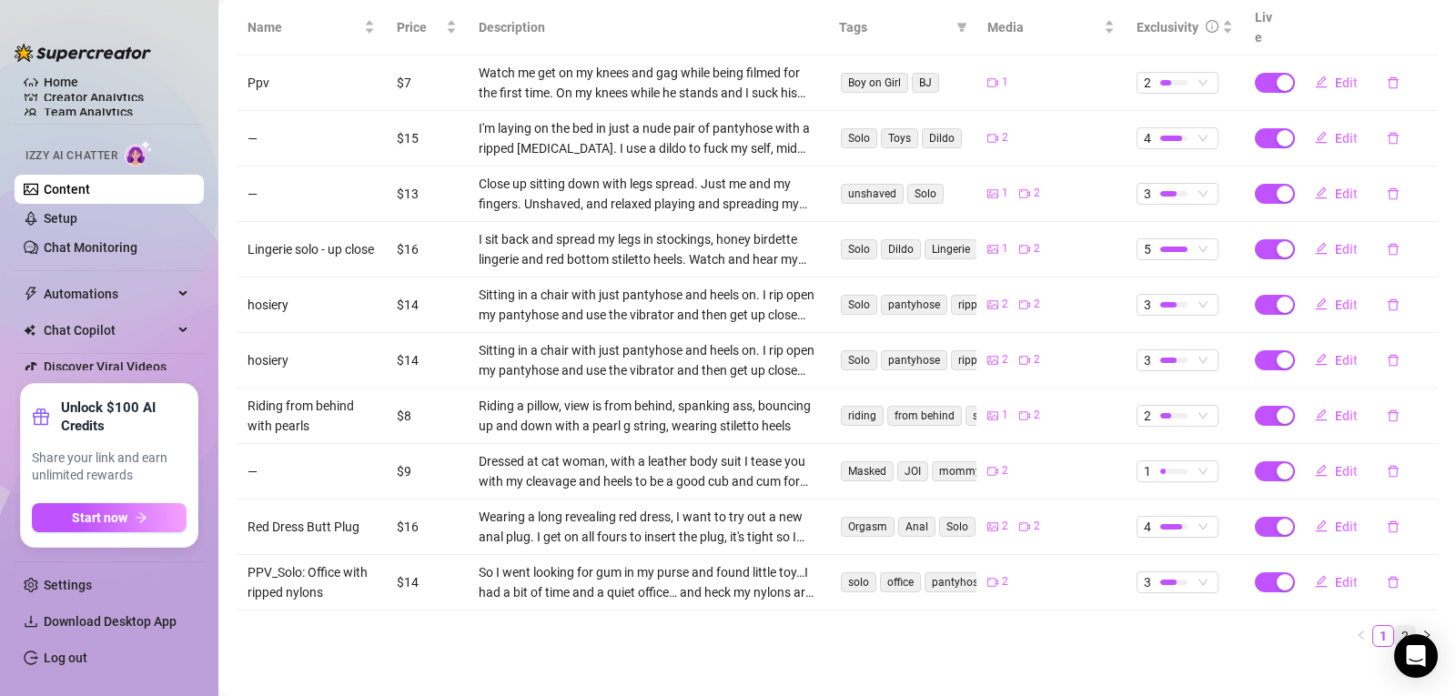
click at [1395, 626] on link "2" at bounding box center [1405, 636] width 20 height 20
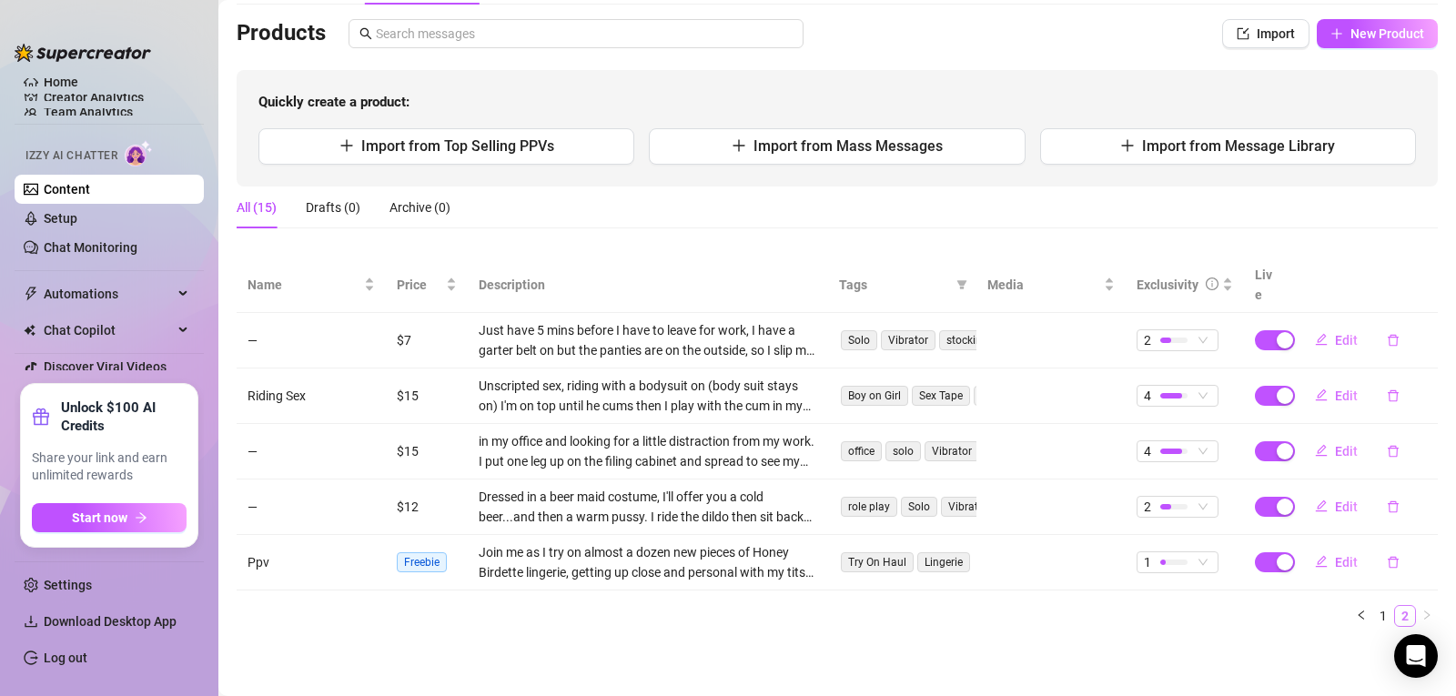
scroll to position [97, 0]
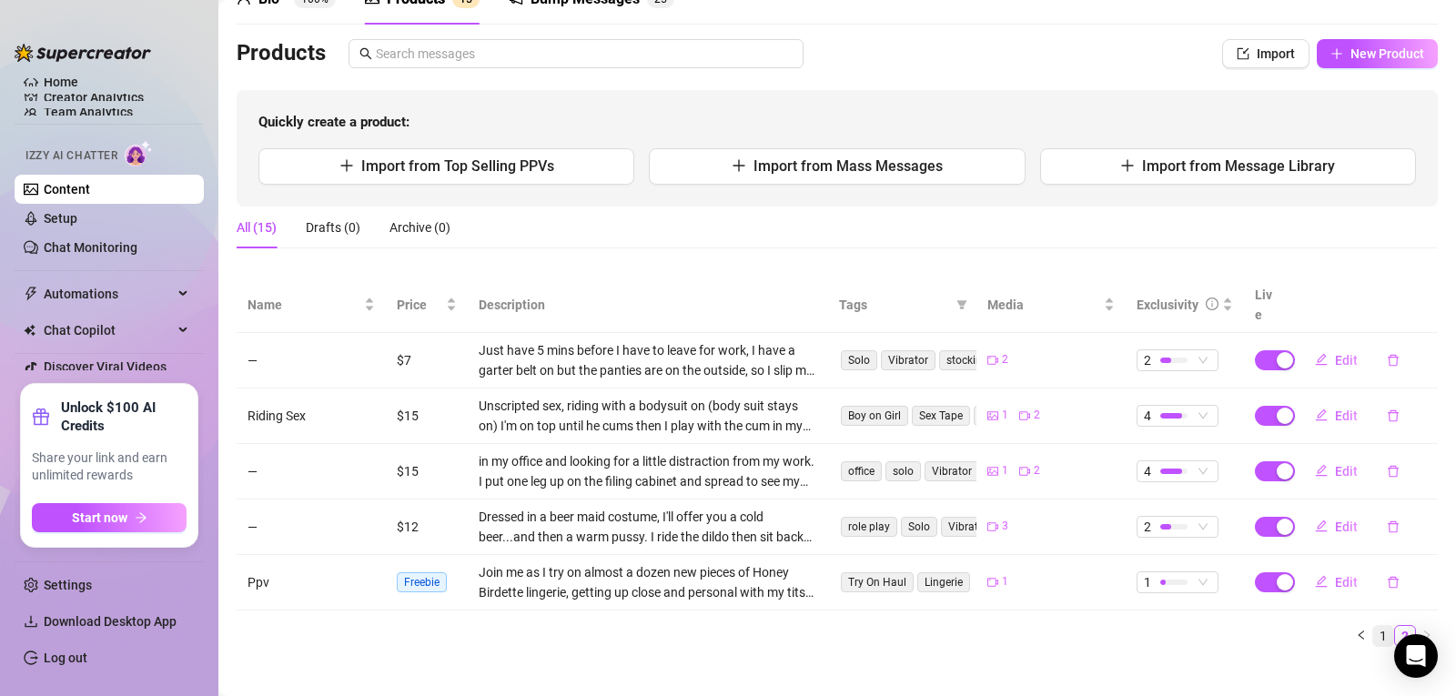
click at [1373, 626] on link "1" at bounding box center [1383, 636] width 20 height 20
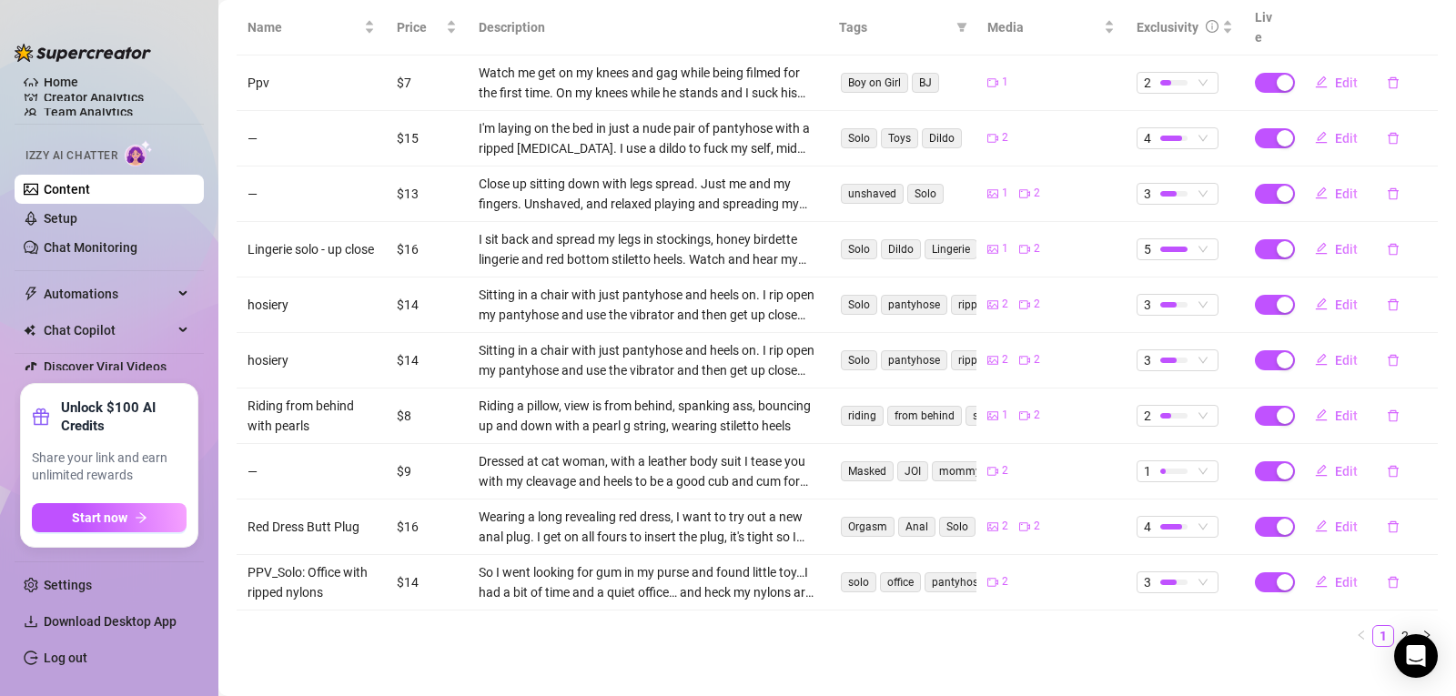
scroll to position [0, 0]
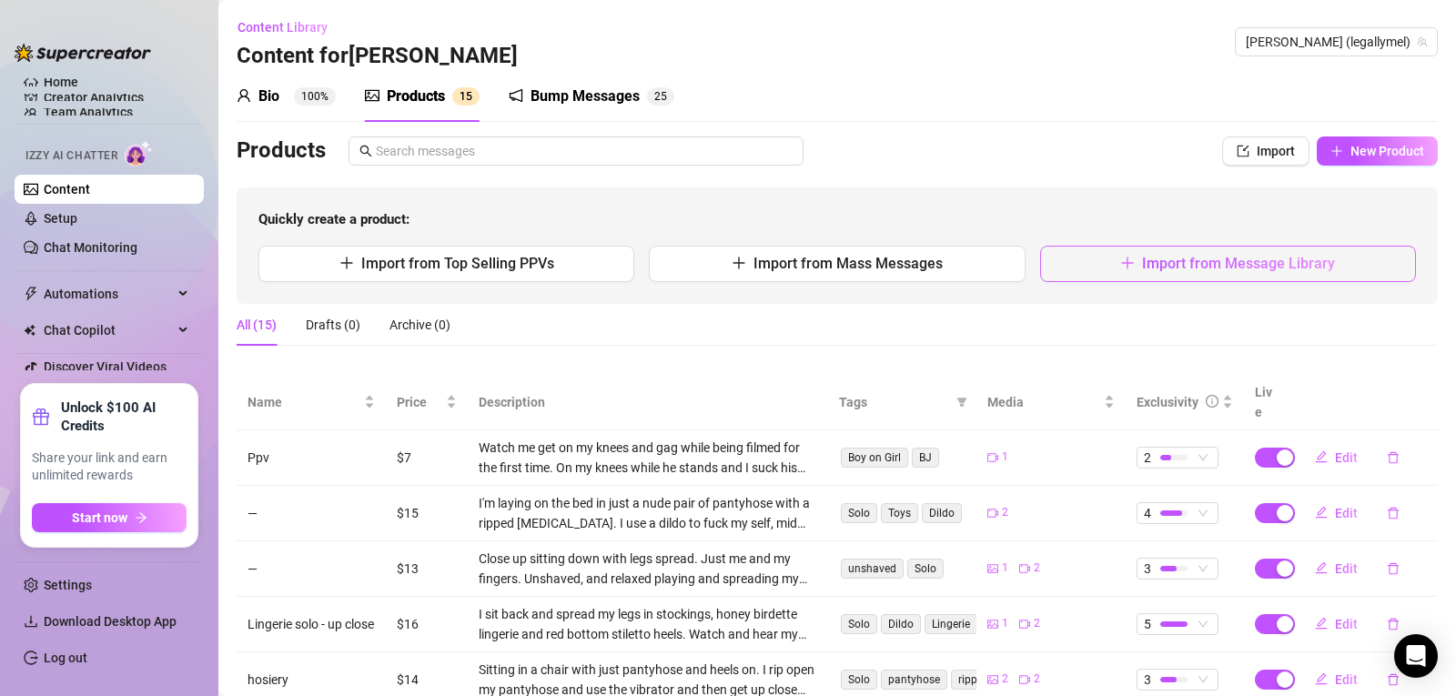
click at [1233, 270] on span "Import from Message Library" at bounding box center [1238, 263] width 193 height 17
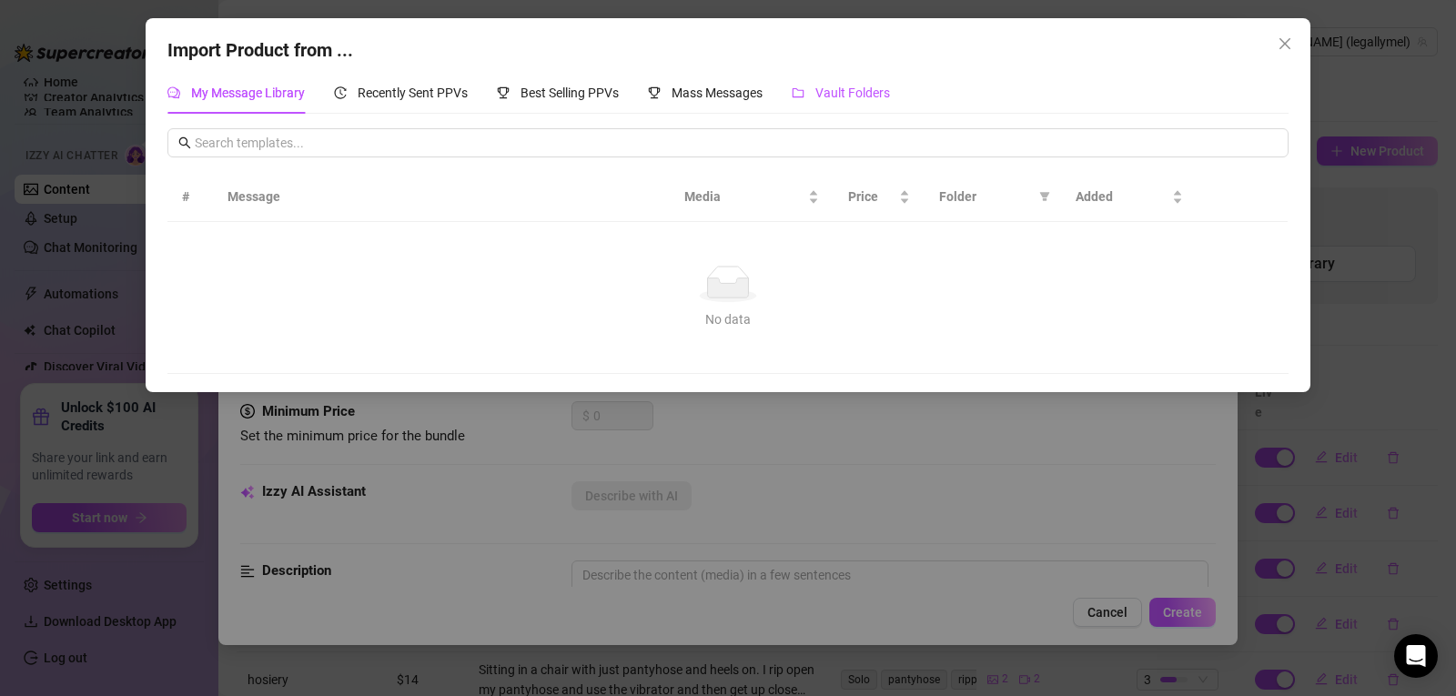
click at [846, 88] on span "Vault Folders" at bounding box center [852, 93] width 75 height 15
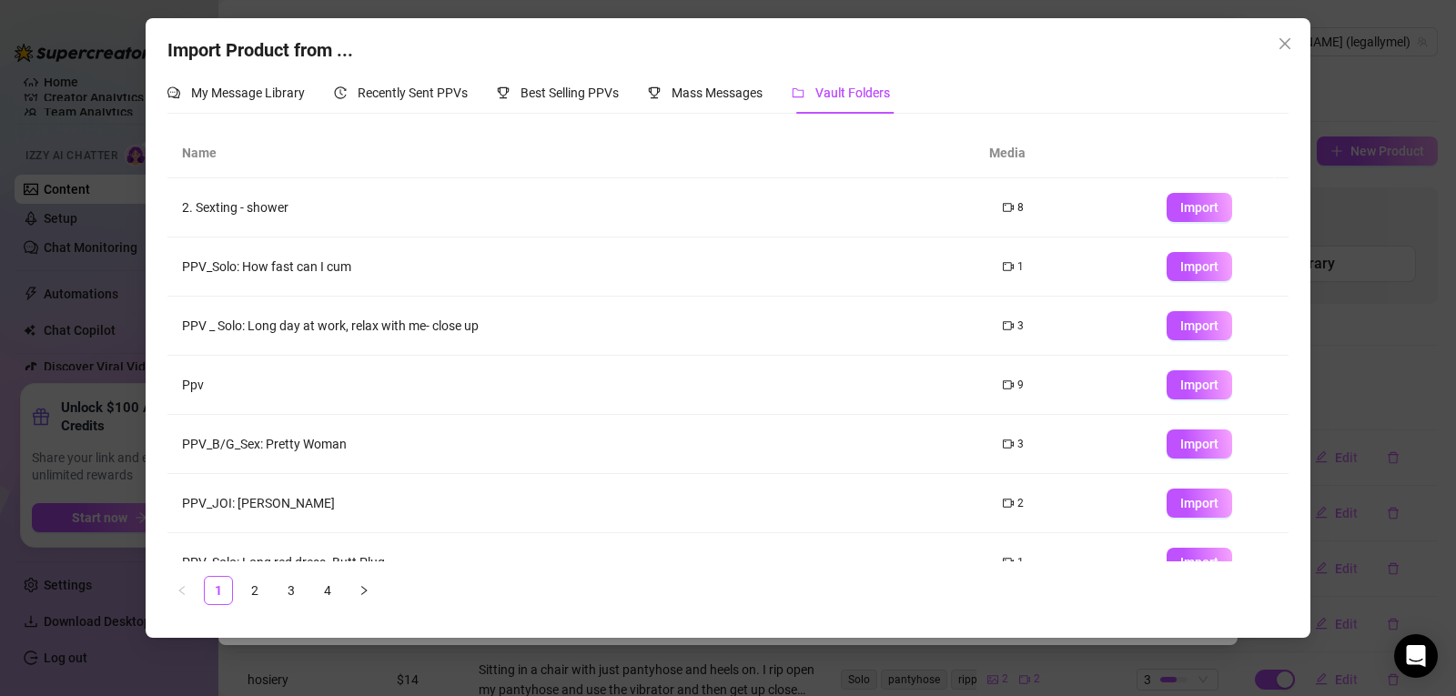
scroll to position [208, 0]
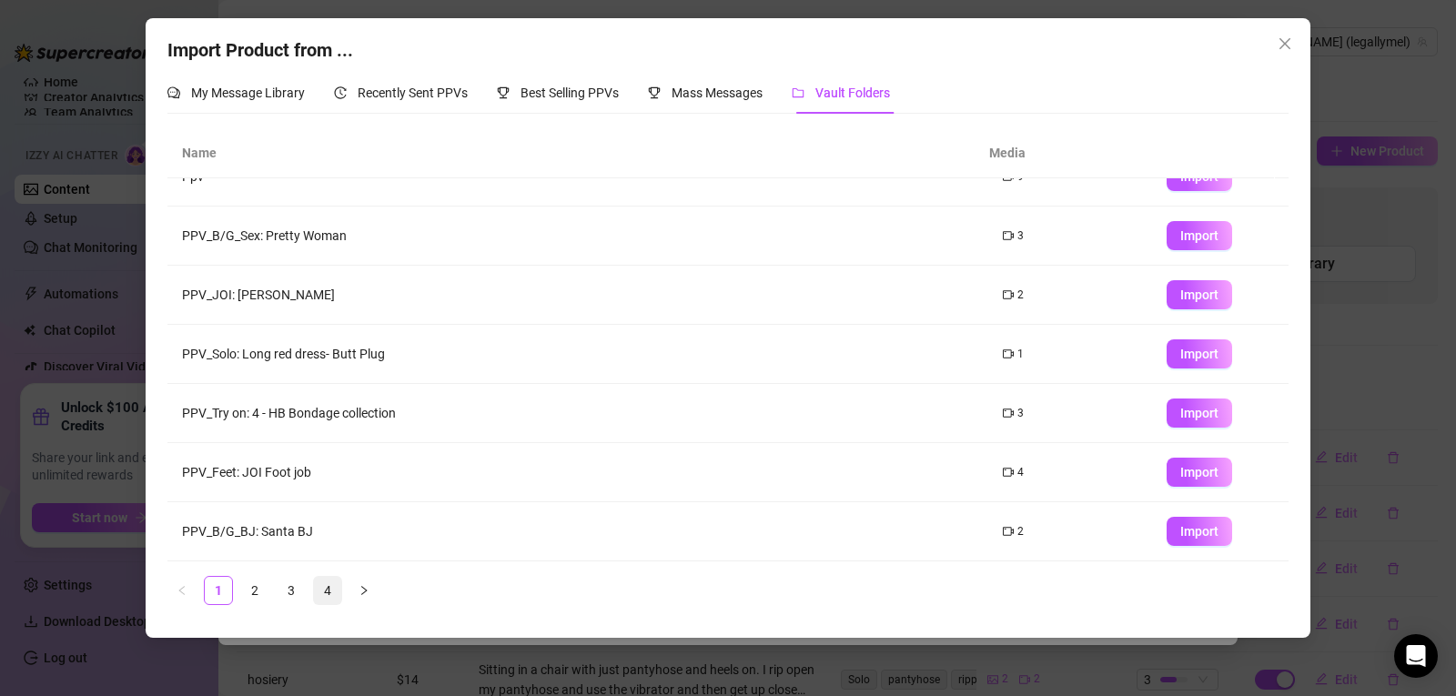
click at [330, 591] on link "4" at bounding box center [327, 590] width 27 height 27
click at [1180, 409] on span "Import" at bounding box center [1199, 413] width 38 height 15
type textarea "Type your message here..."
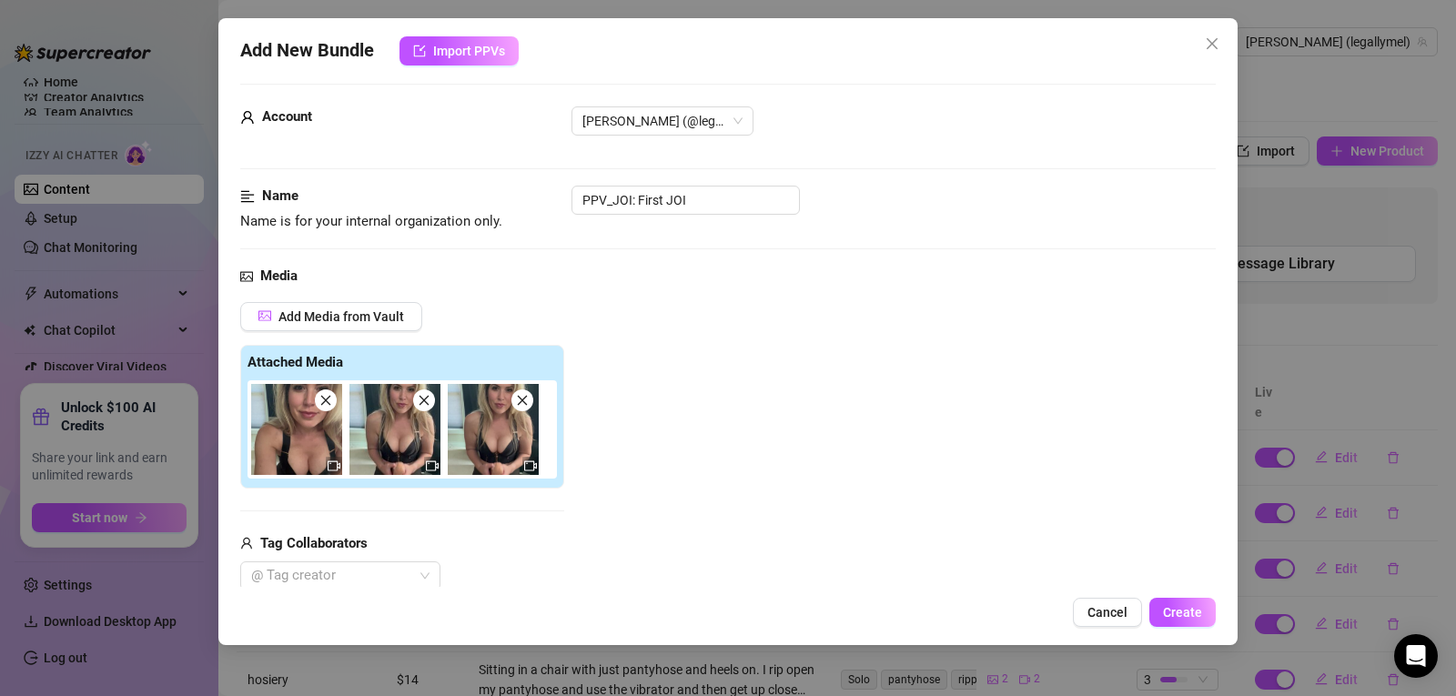
click at [524, 400] on icon "close" at bounding box center [522, 400] width 13 height 13
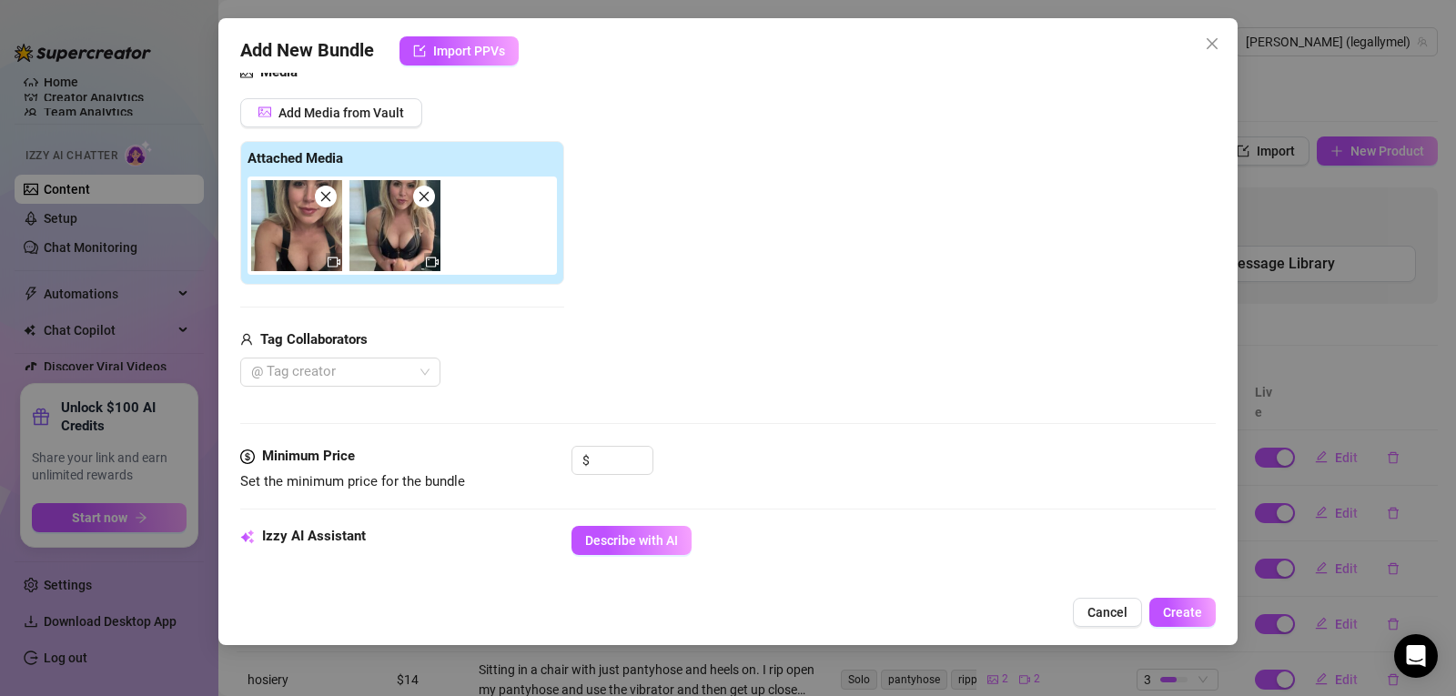
scroll to position [265, 0]
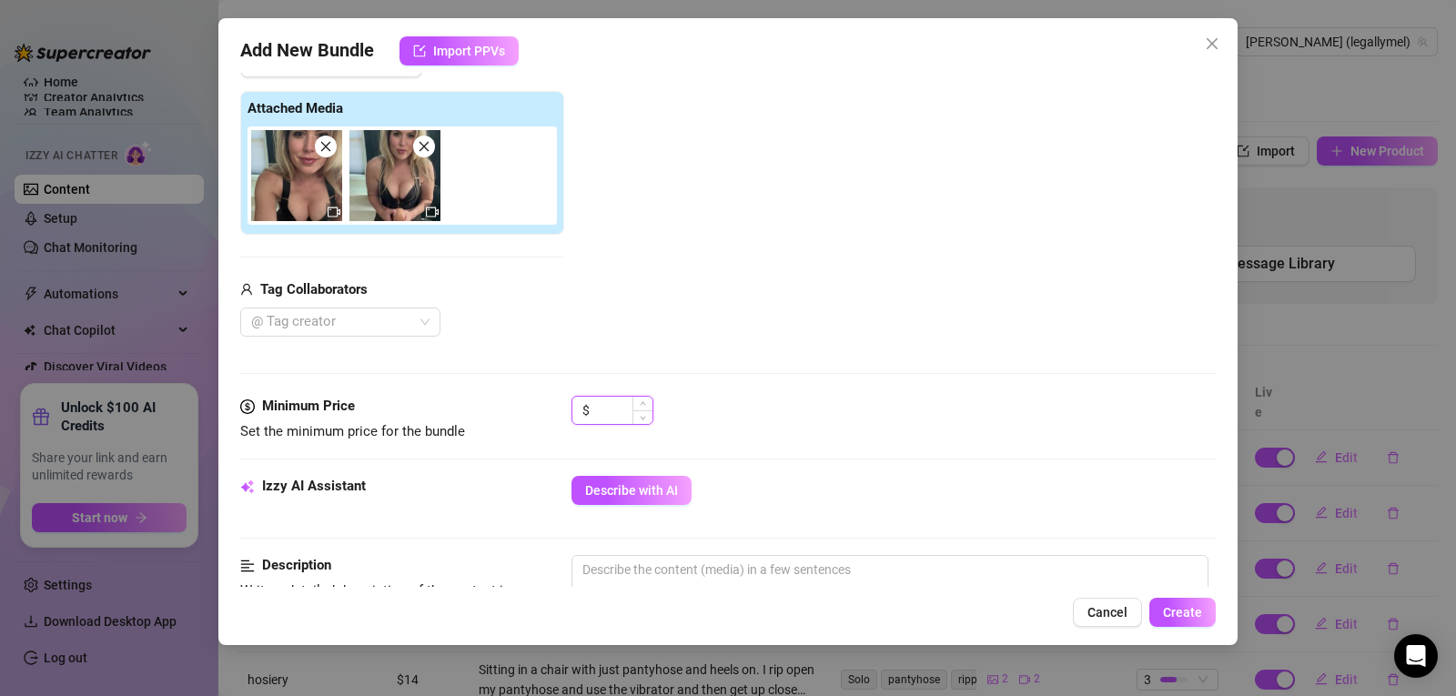
type input "1"
click at [640, 405] on icon "up" at bounding box center [643, 403] width 6 height 6
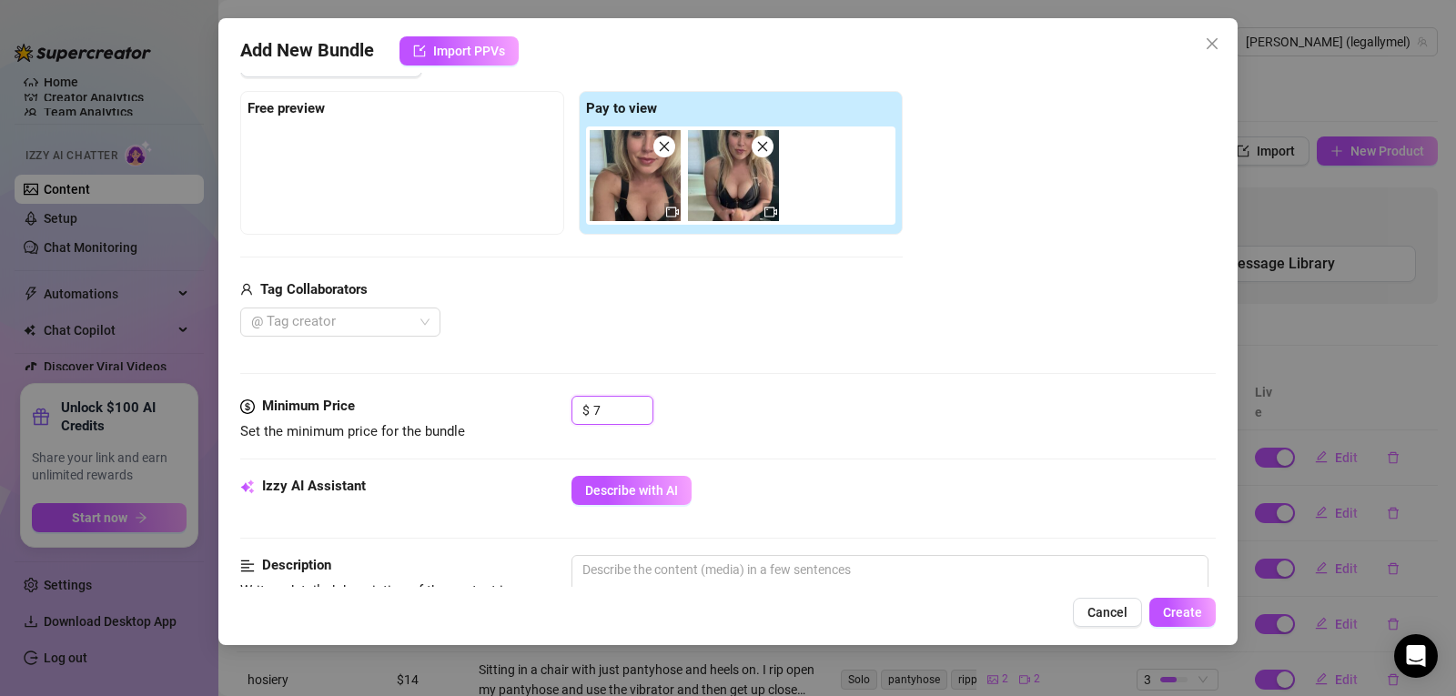
type input "7"
click at [664, 297] on div "Tag Collaborators" at bounding box center [571, 290] width 663 height 22
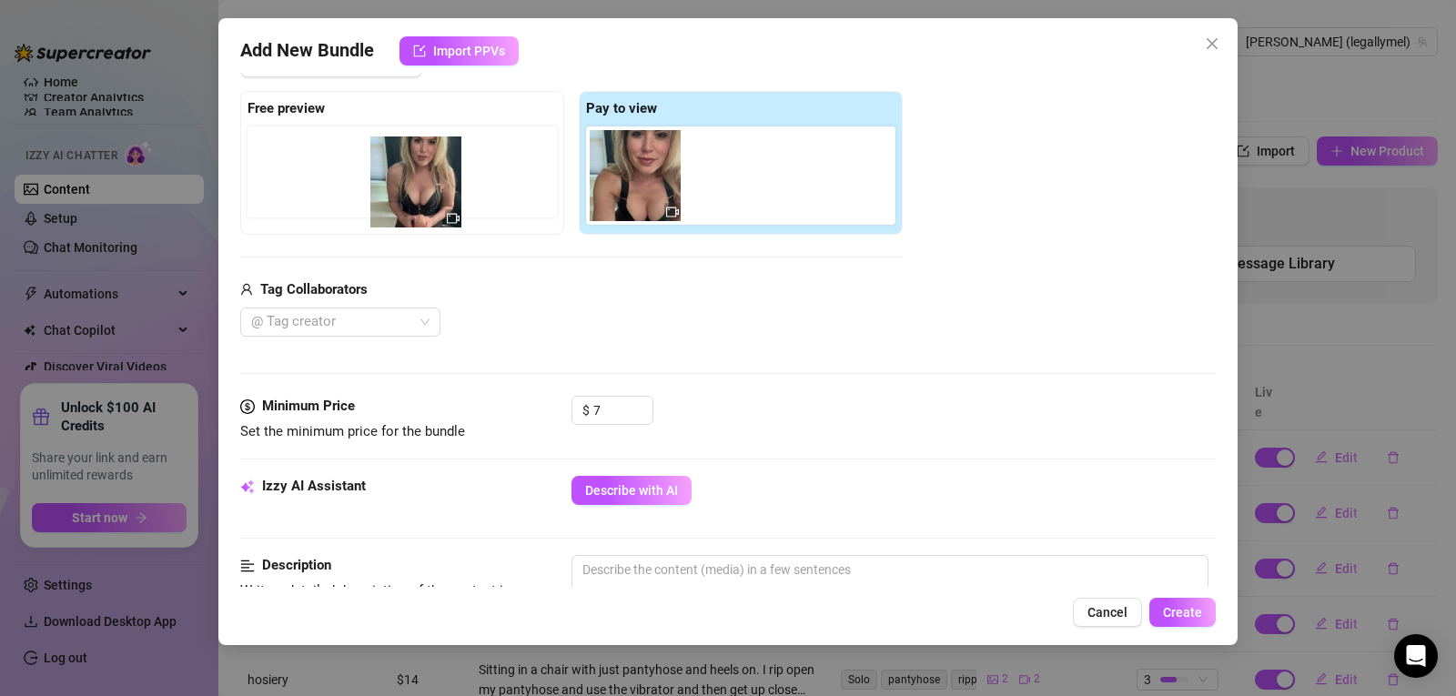
drag, startPoint x: 731, startPoint y: 189, endPoint x: 409, endPoint y: 196, distance: 322.2
click at [409, 196] on div "Free preview Pay to view" at bounding box center [571, 163] width 663 height 144
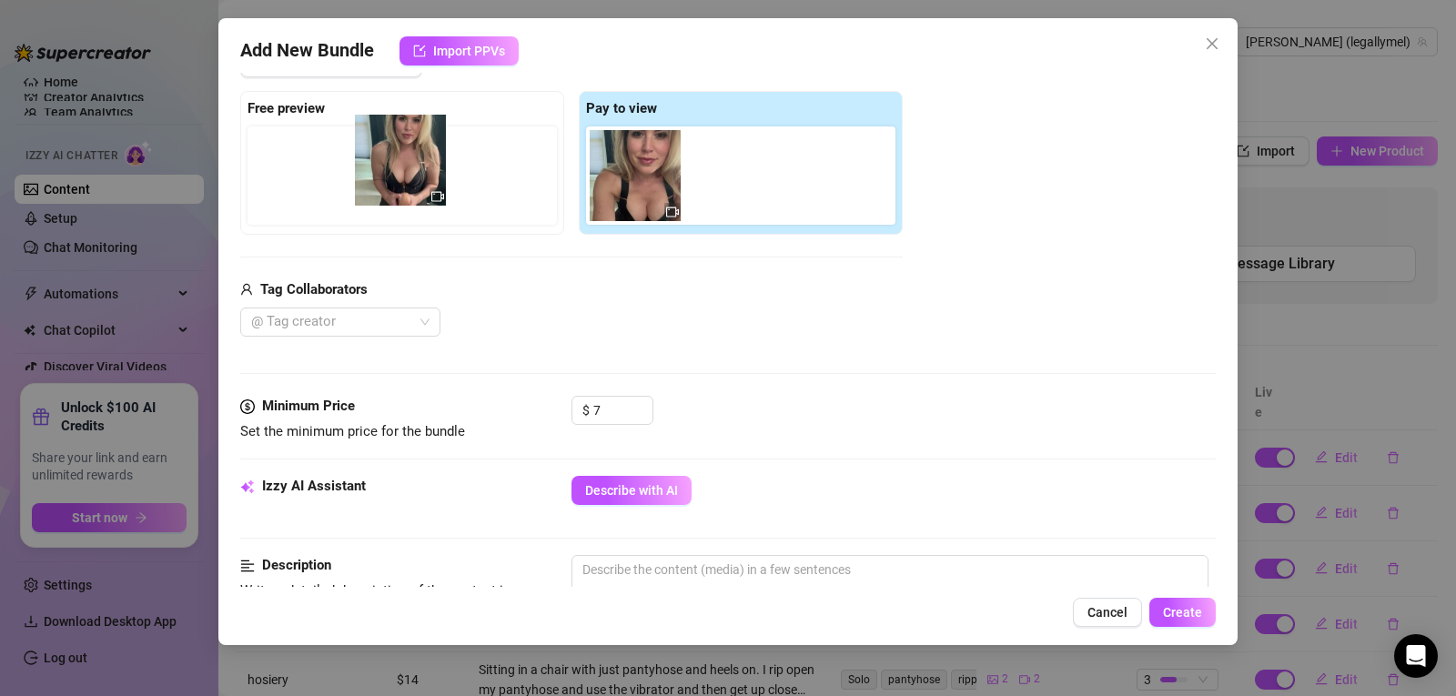
drag, startPoint x: 739, startPoint y: 205, endPoint x: 387, endPoint y: 186, distance: 352.7
click at [387, 186] on div "Free preview Pay to view" at bounding box center [571, 163] width 663 height 144
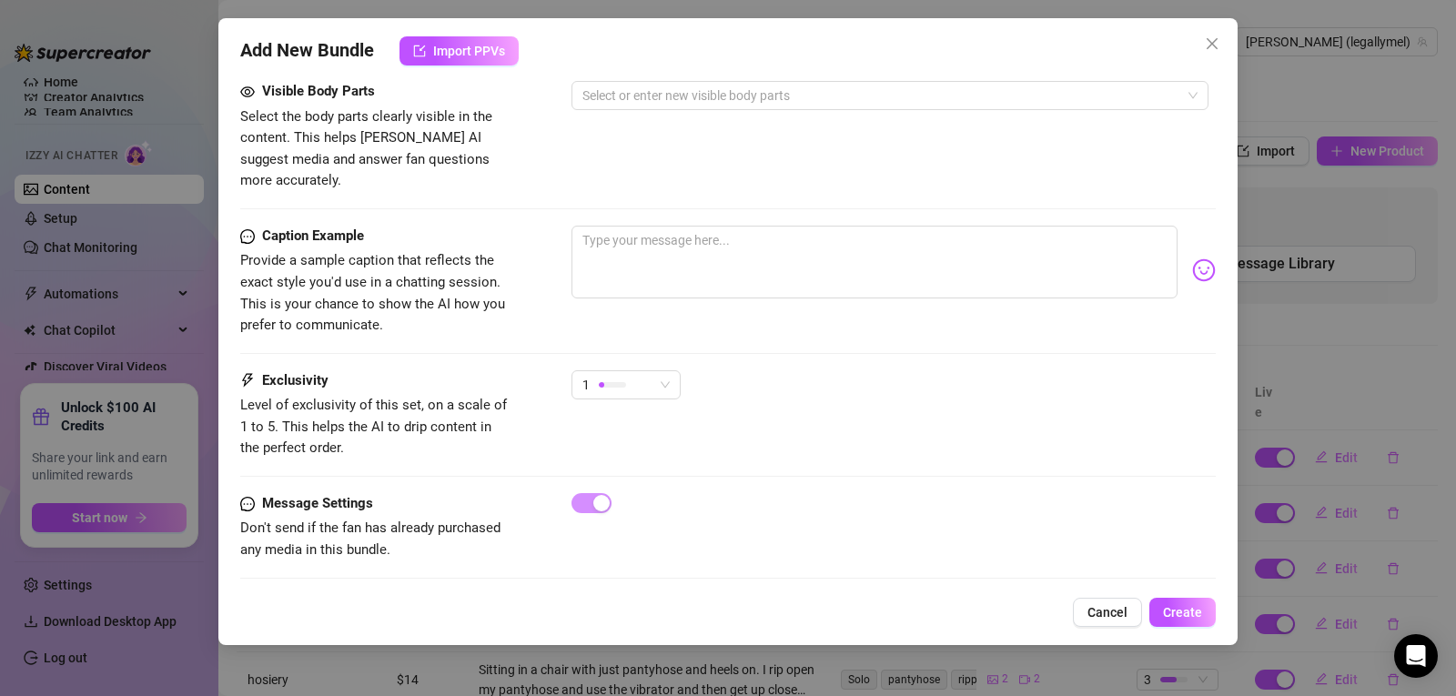
scroll to position [1019, 0]
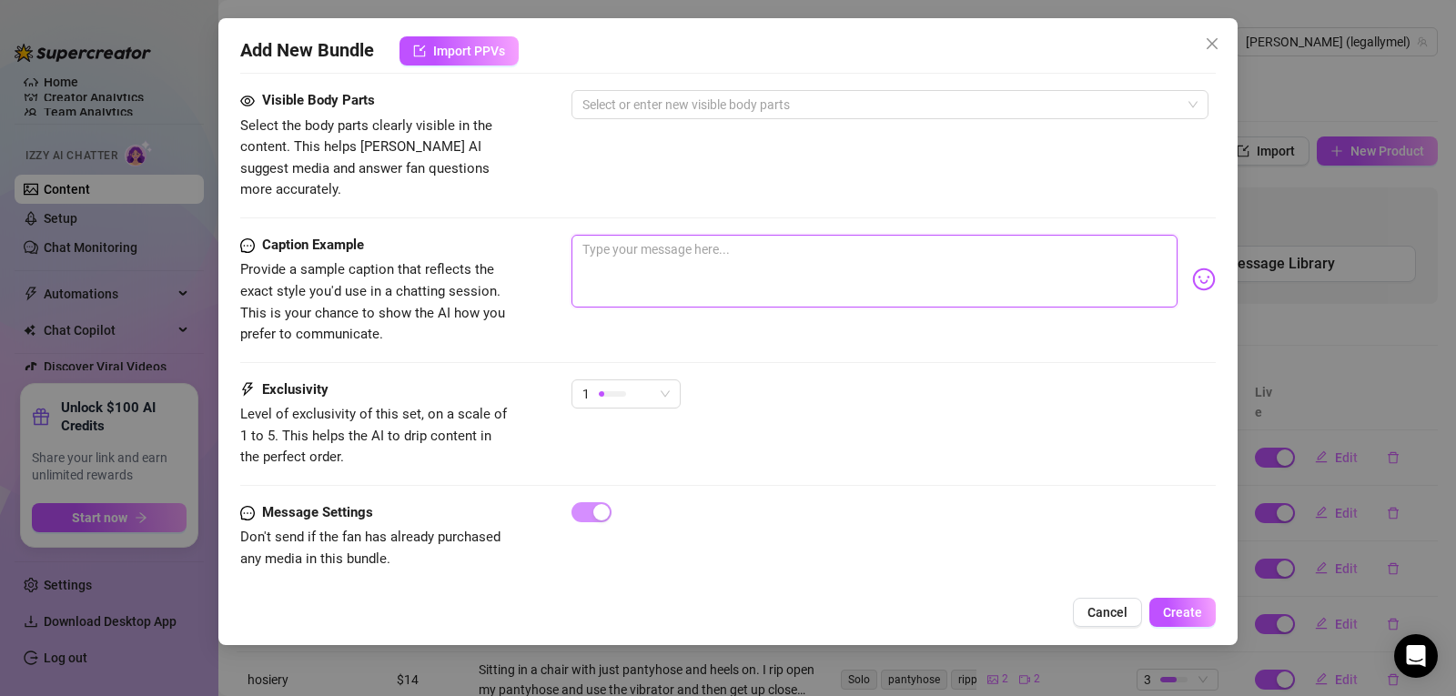
click at [635, 239] on textarea at bounding box center [875, 271] width 606 height 73
paste textarea "PPV 4: [PERSON_NAME]. 8 minutes. Join me for my first time 😉I've never done thi…"
type textarea "PPV 4: [PERSON_NAME]. 8 minutes. Join me for my first time 😉I've never done thi…"
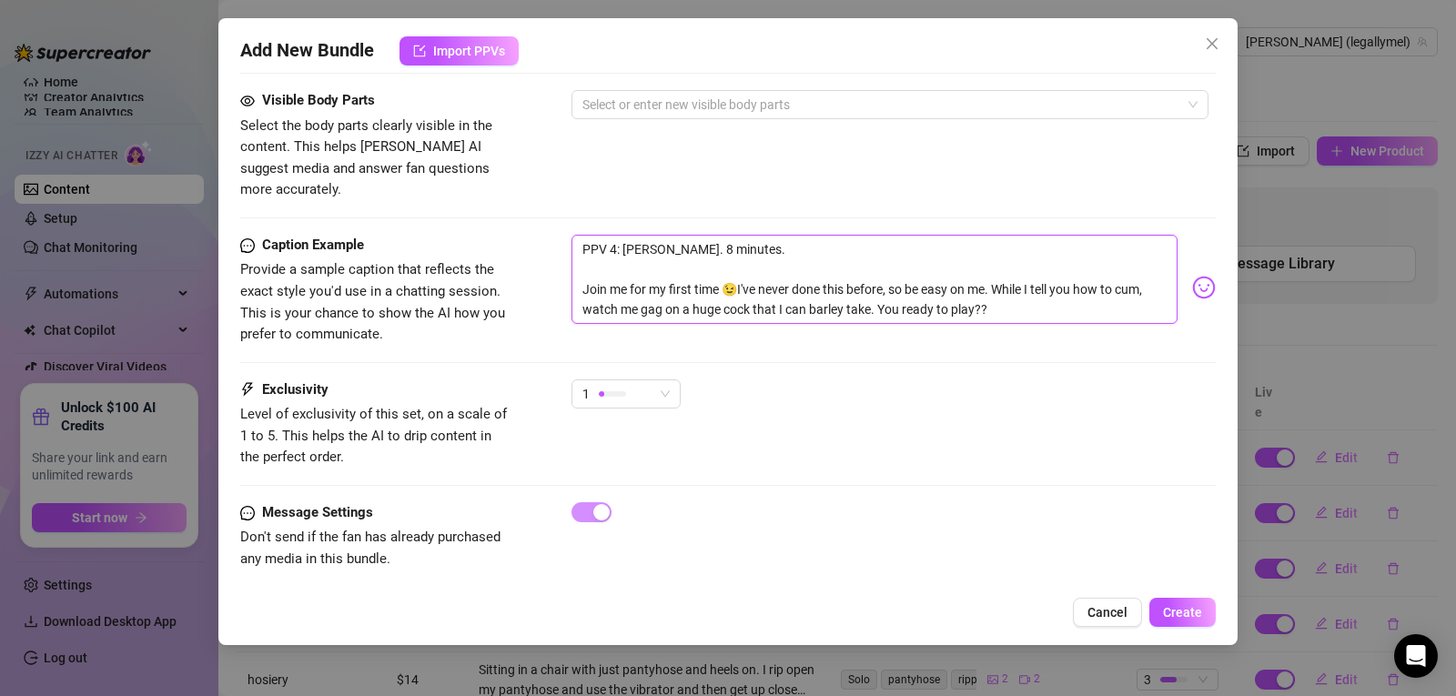
scroll to position [0, 0]
type textarea "PPV 4: [PERSON_NAME]. 8 minutes. Join me for my first time 😉I've never done thi…"
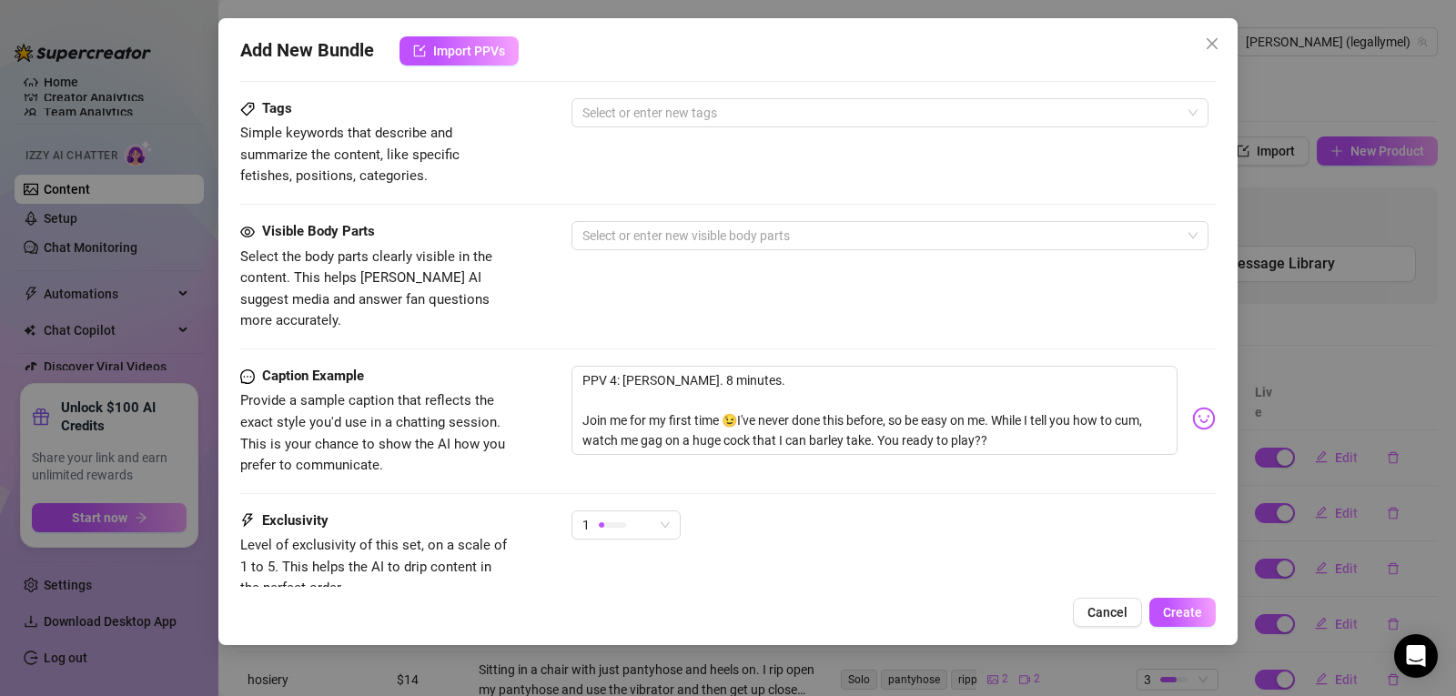
scroll to position [889, 0]
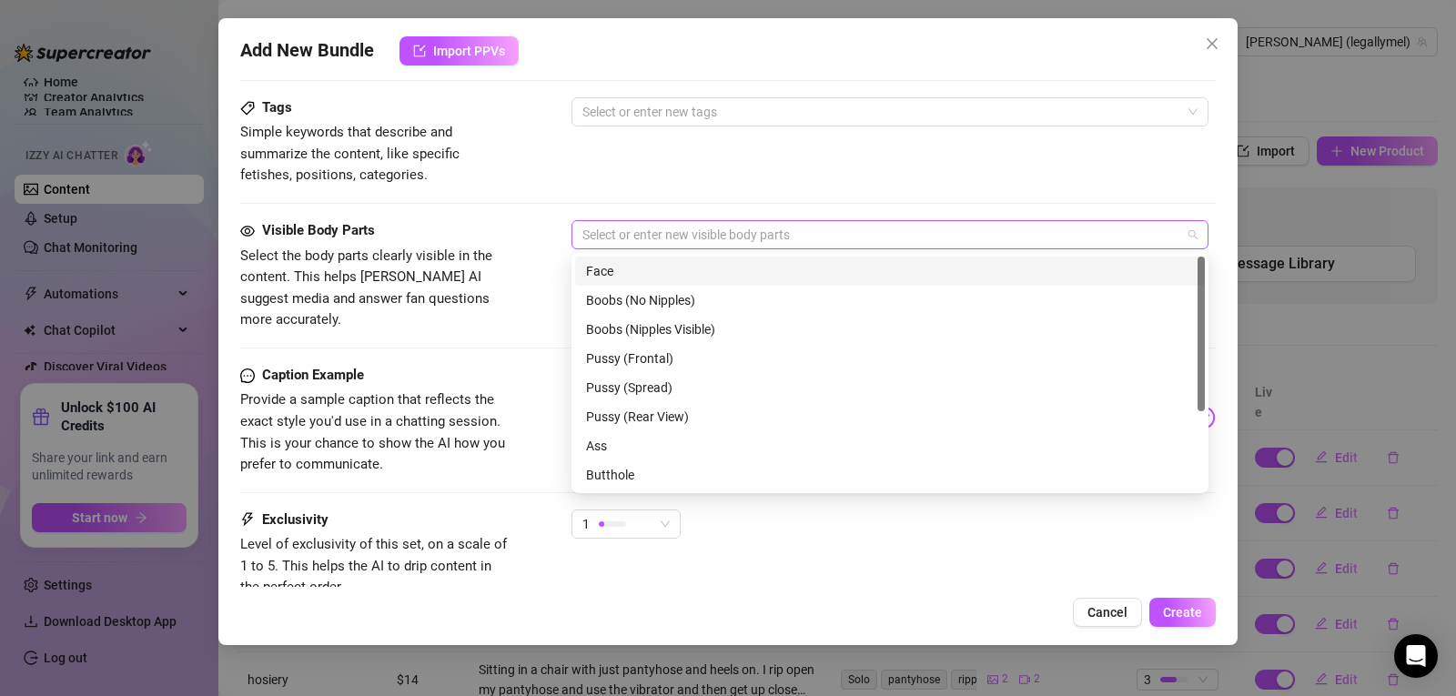
click at [684, 235] on div at bounding box center [880, 234] width 611 height 25
click at [669, 261] on div "Face" at bounding box center [890, 271] width 608 height 20
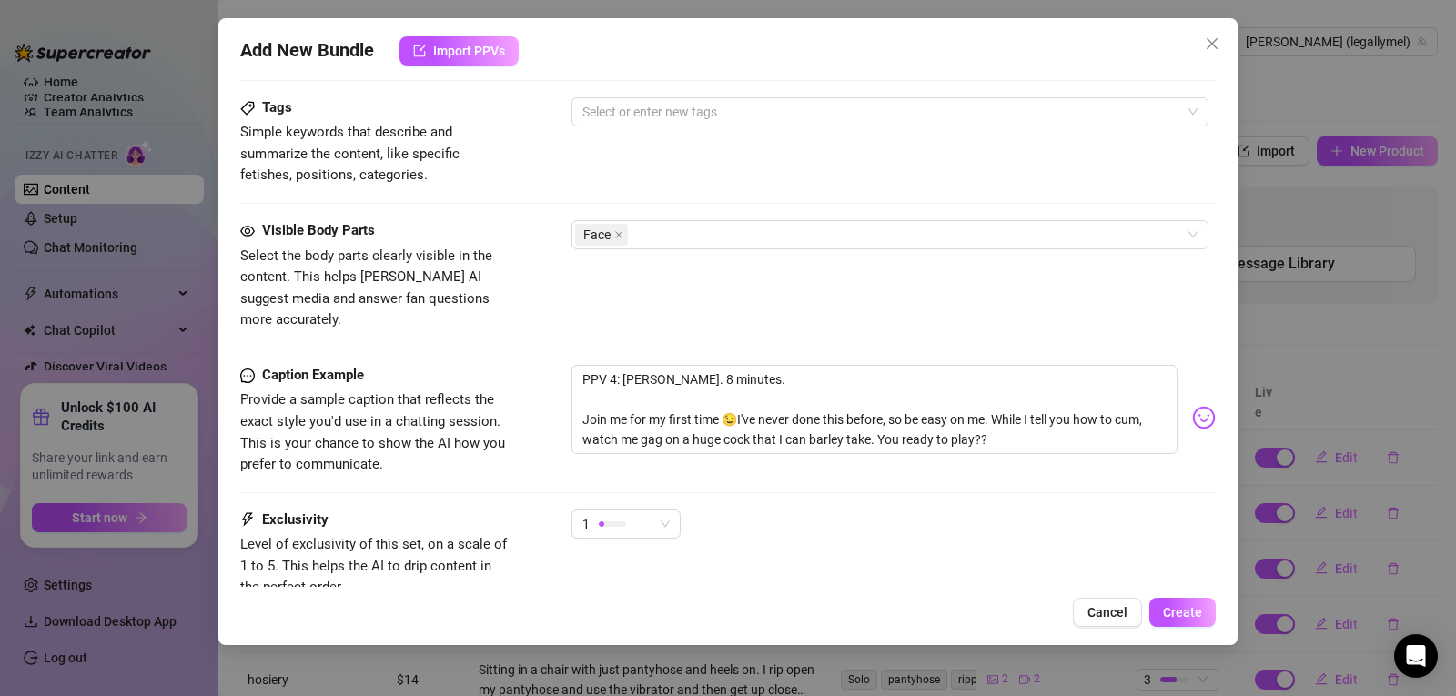
click at [781, 199] on div "Tags Simple keywords that describe and summarize the content, like specific fet…" at bounding box center [728, 158] width 976 height 123
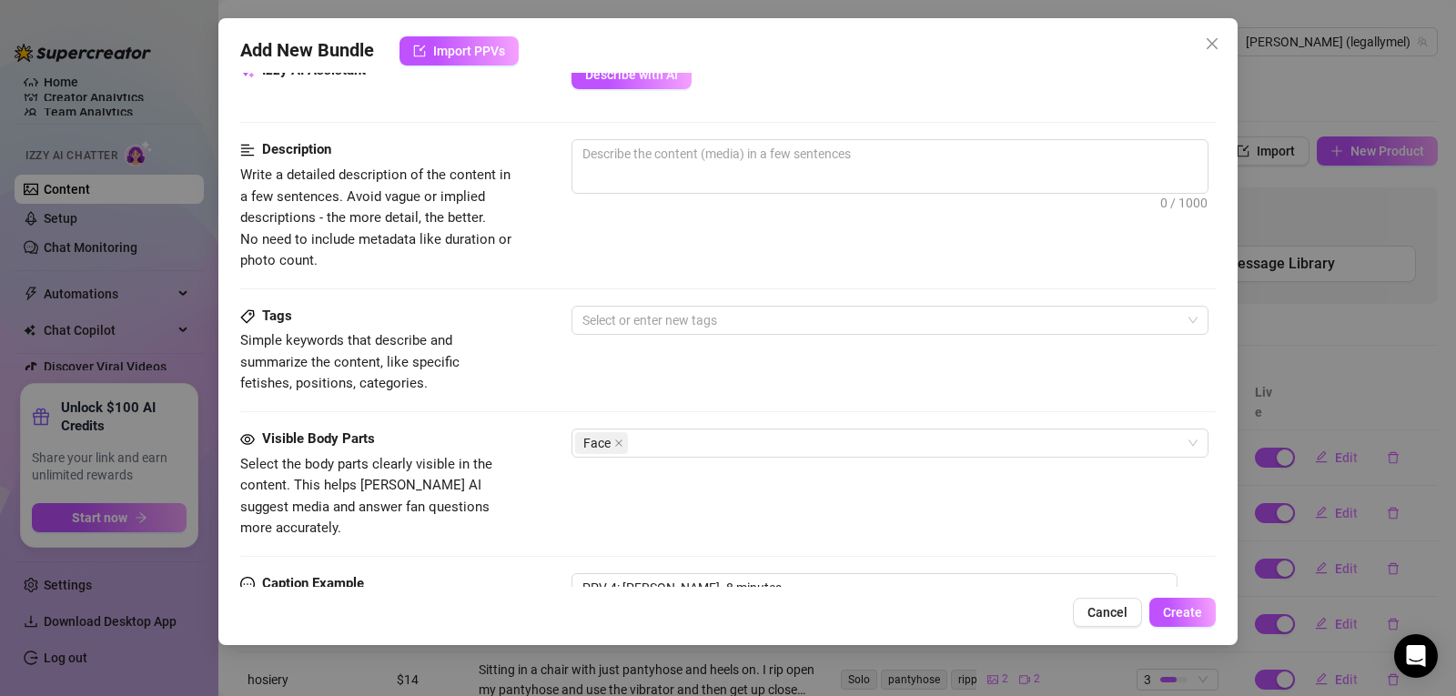
scroll to position [677, 0]
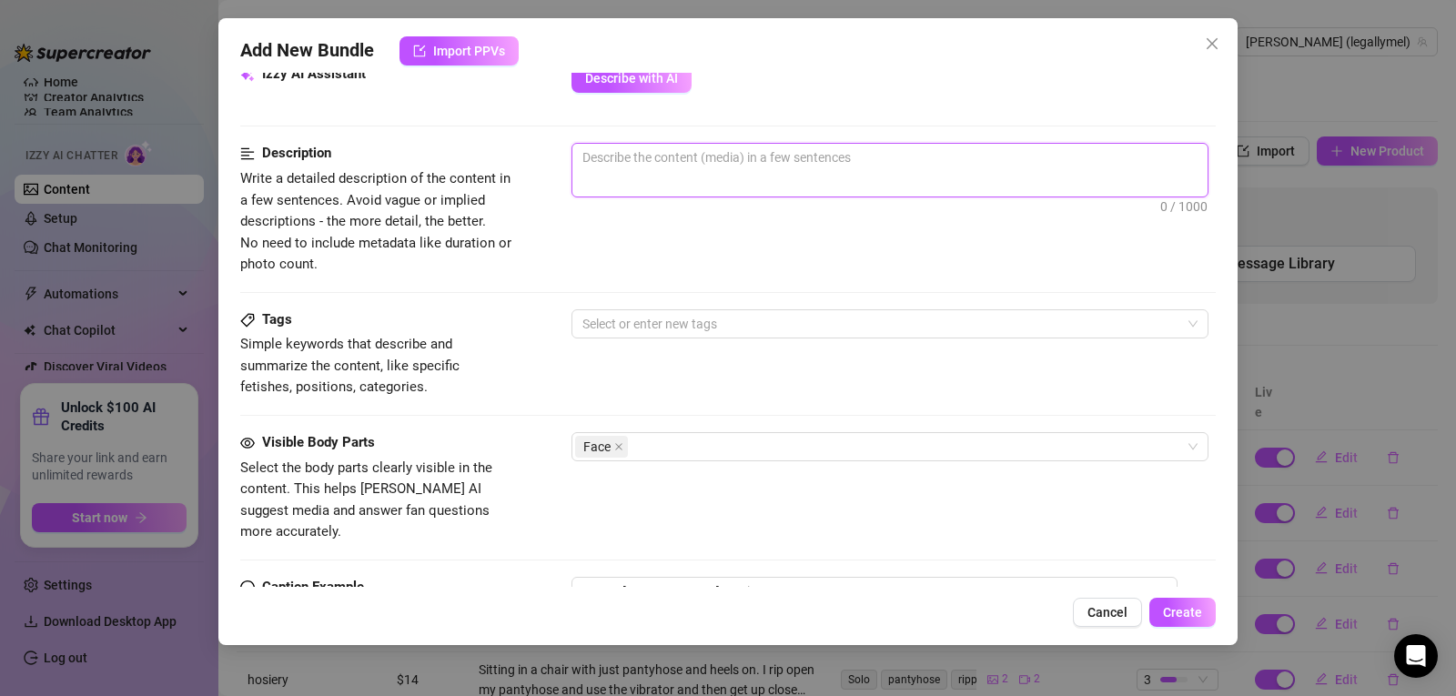
click at [633, 166] on textarea at bounding box center [889, 157] width 635 height 27
type textarea "I"
type textarea "Im"
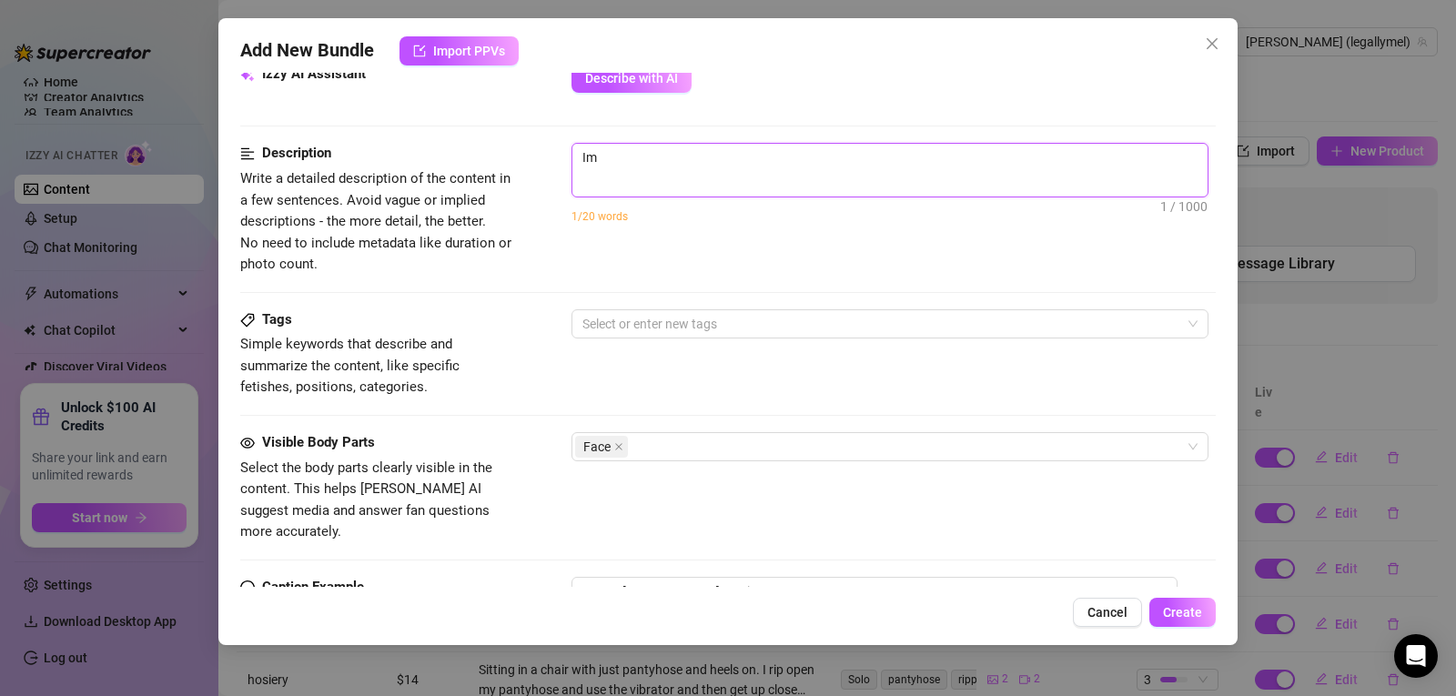
type textarea "Im"
type textarea "Im w"
type textarea "Im we"
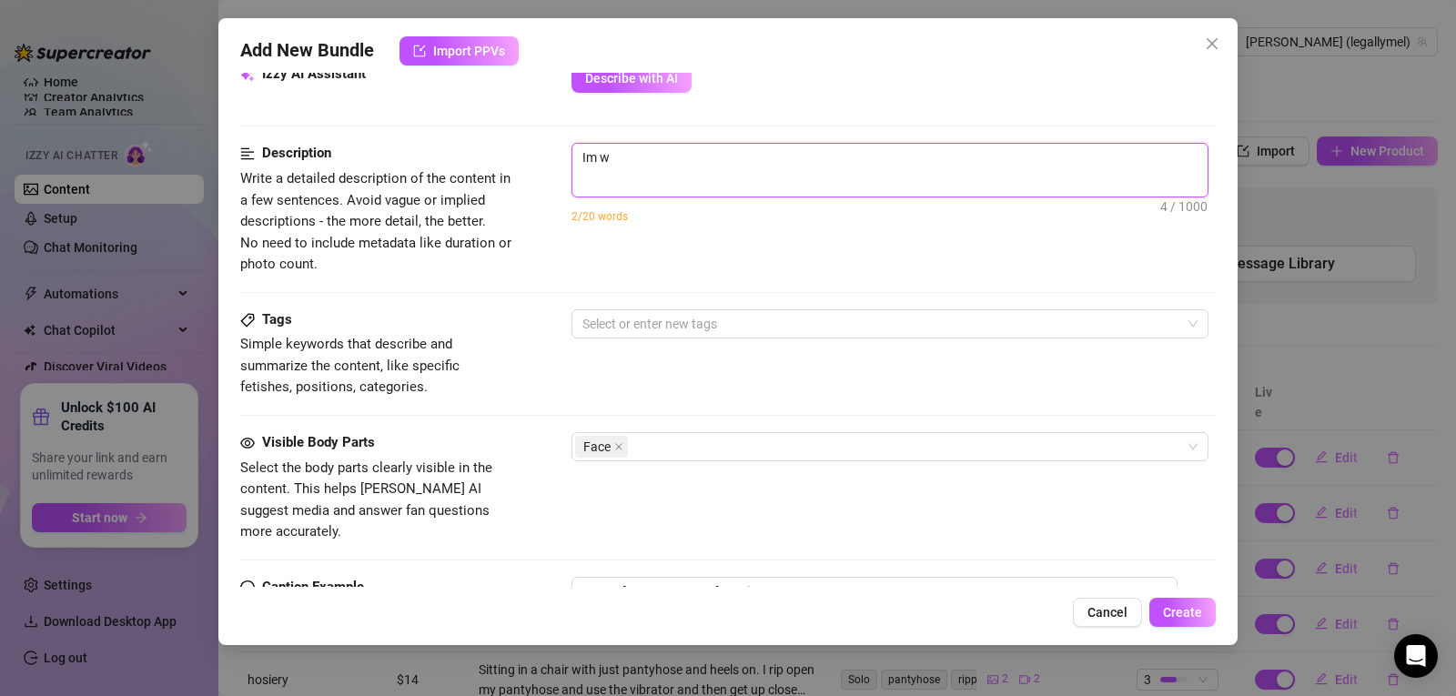
type textarea "Im we"
type textarea "Im wea"
type textarea "Im we"
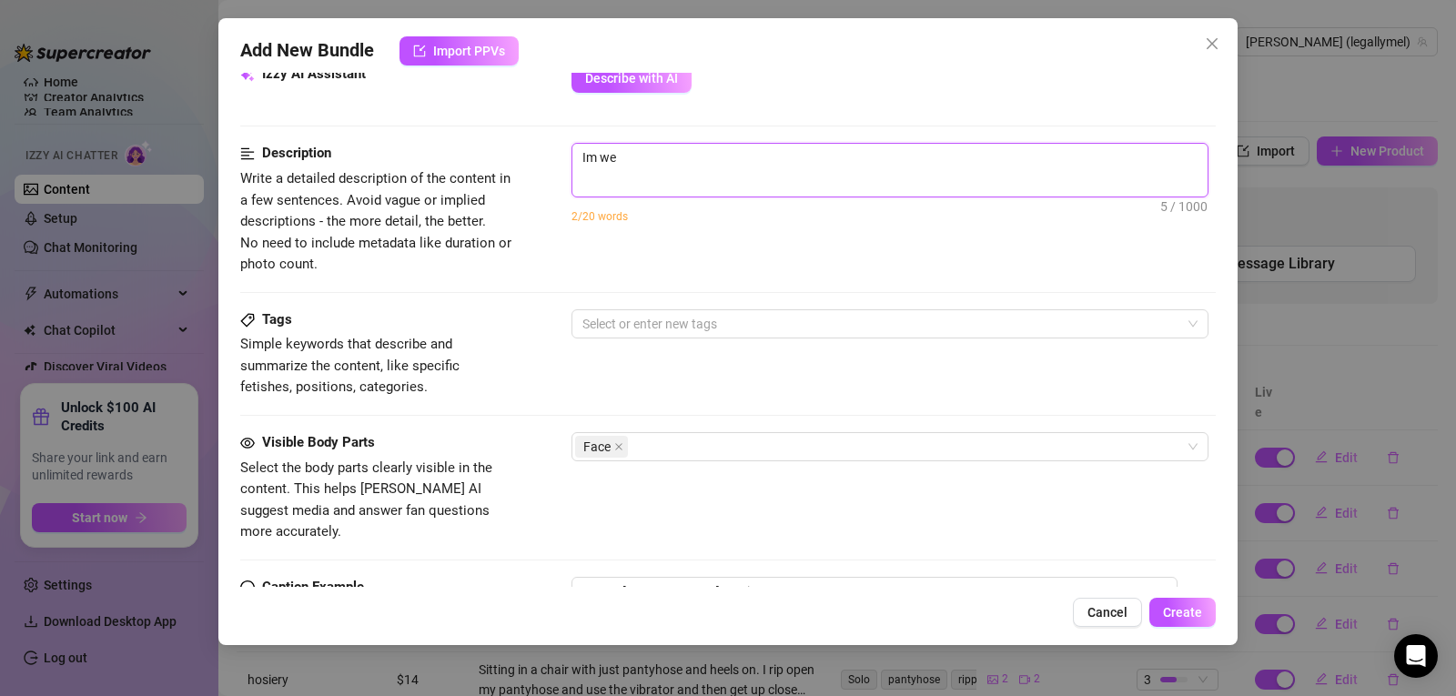
type textarea "Im w"
type textarea "Im"
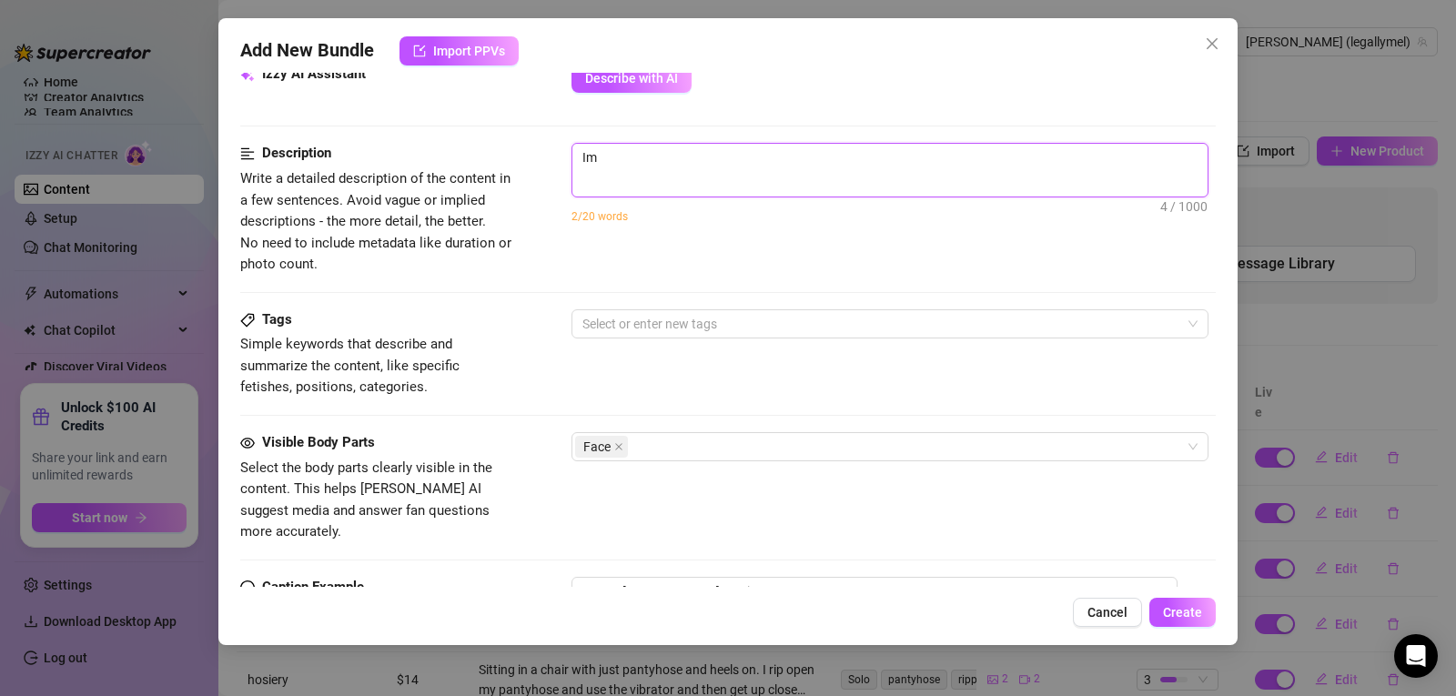
type textarea "Im"
type textarea "I"
type textarea "I'"
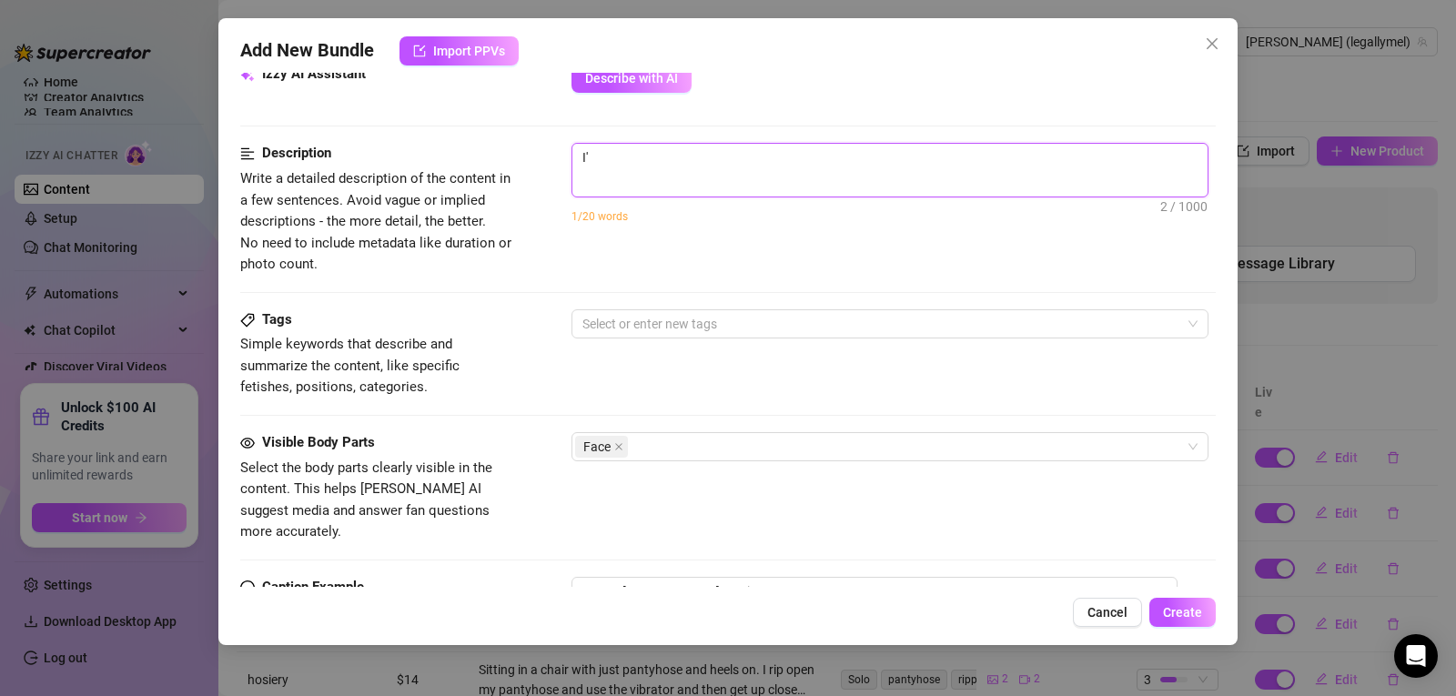
type textarea "I'm"
type textarea "I'm w"
type textarea "I'm we"
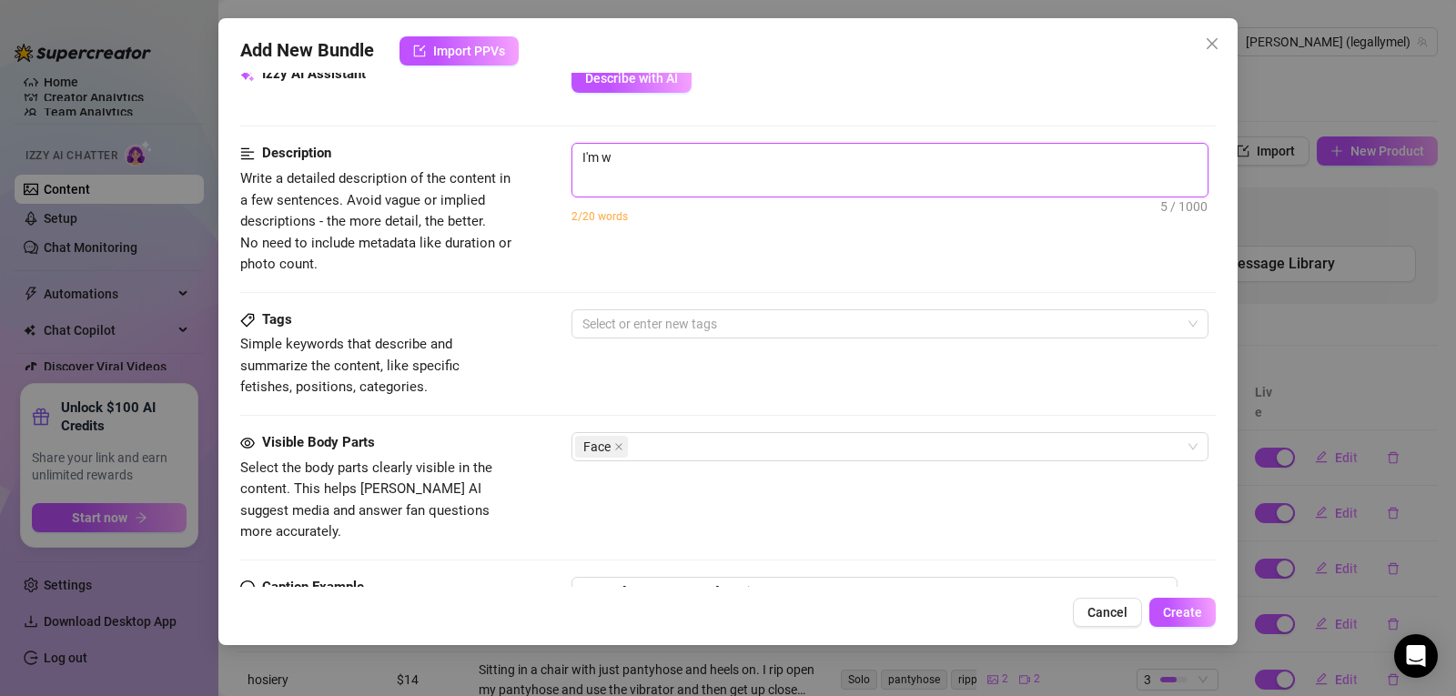
type textarea "I'm we"
type textarea "I'm wea"
type textarea "I'm wear"
type textarea "I'm weari"
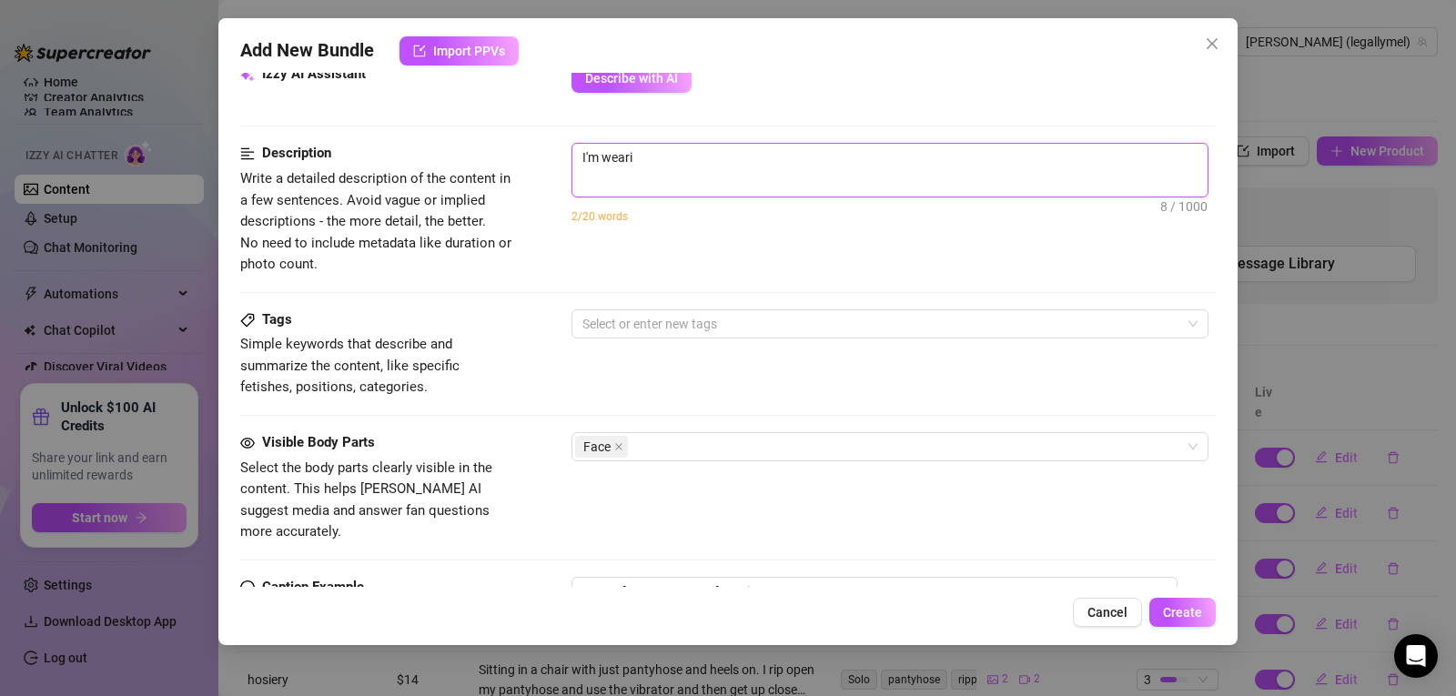
type textarea "I'm wearin"
type textarea "I'm wearing"
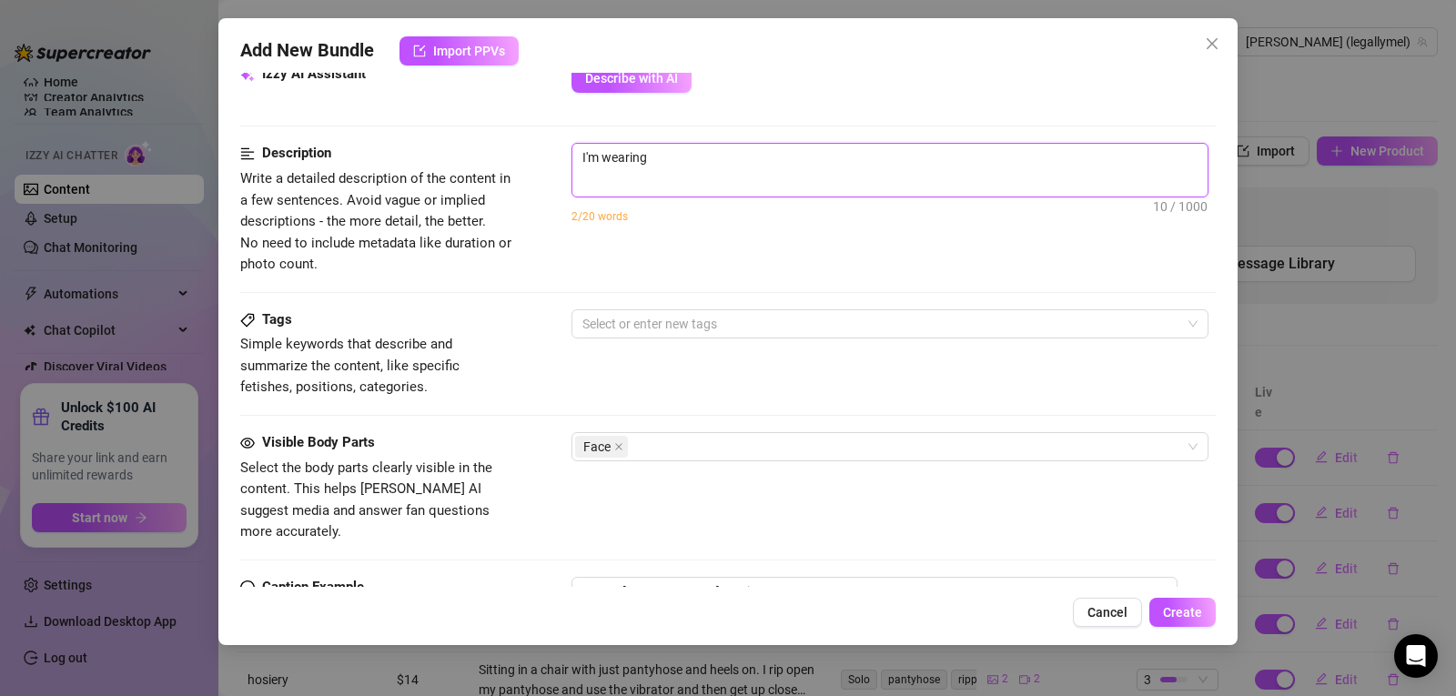
type textarea "I'm wearing"
type textarea "I'm wearing l"
type textarea "I'm wearing li"
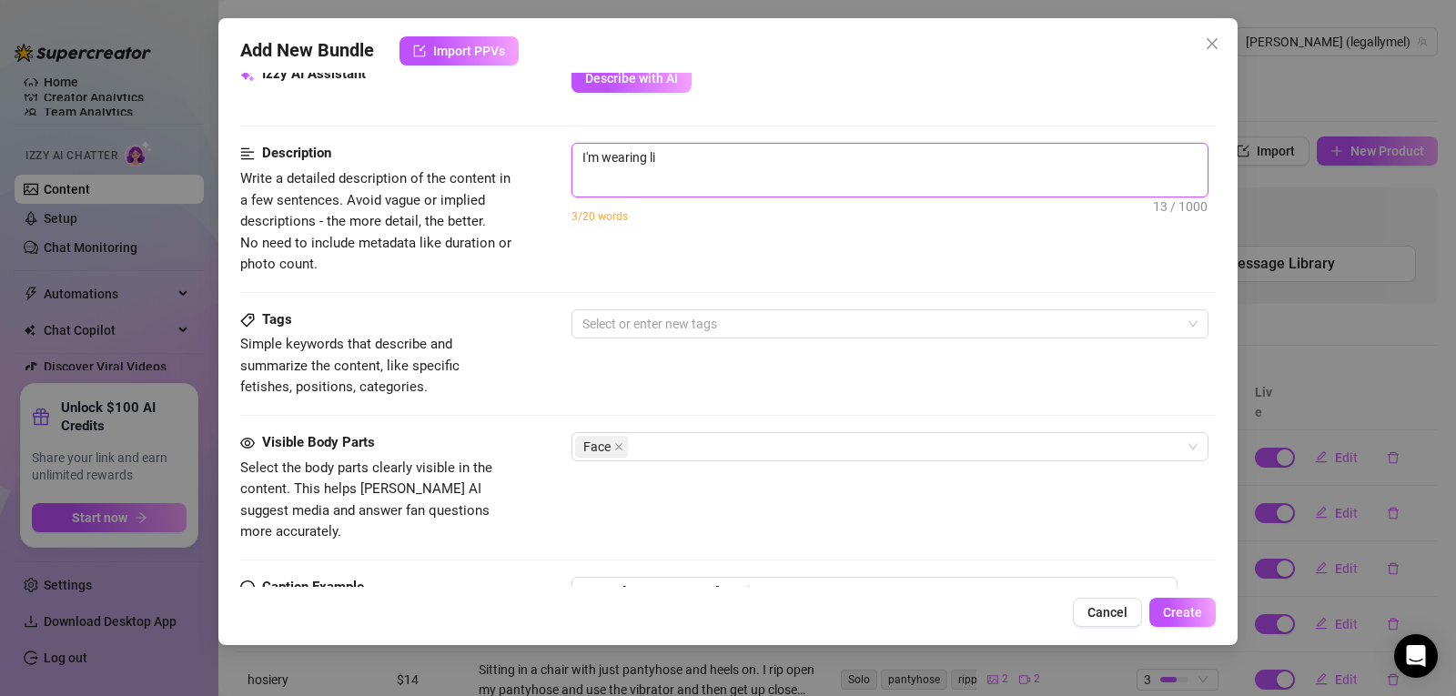
type textarea "I'm wearing lin"
type textarea "I'm wearing ling"
type textarea "I'm wearing linge"
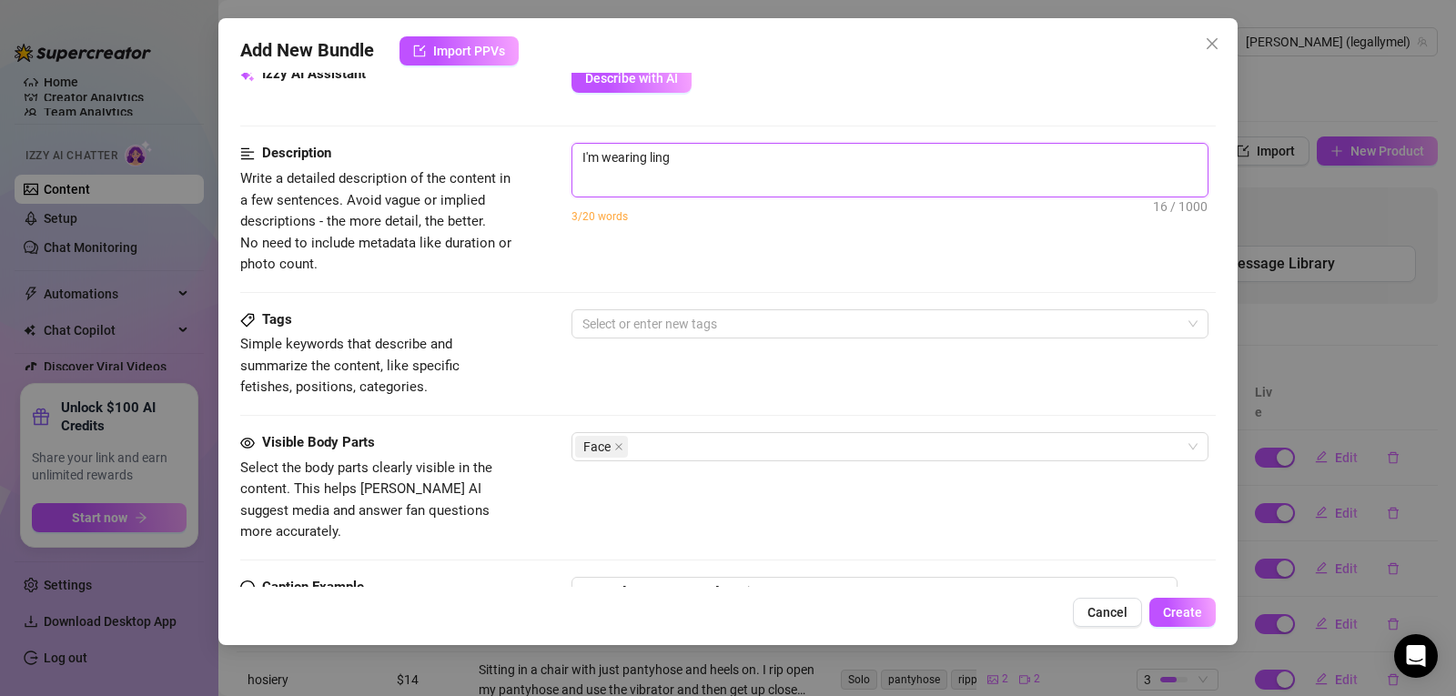
type textarea "I'm wearing linge"
type textarea "I'm wearing linger"
type textarea "I'm wearing lingeri"
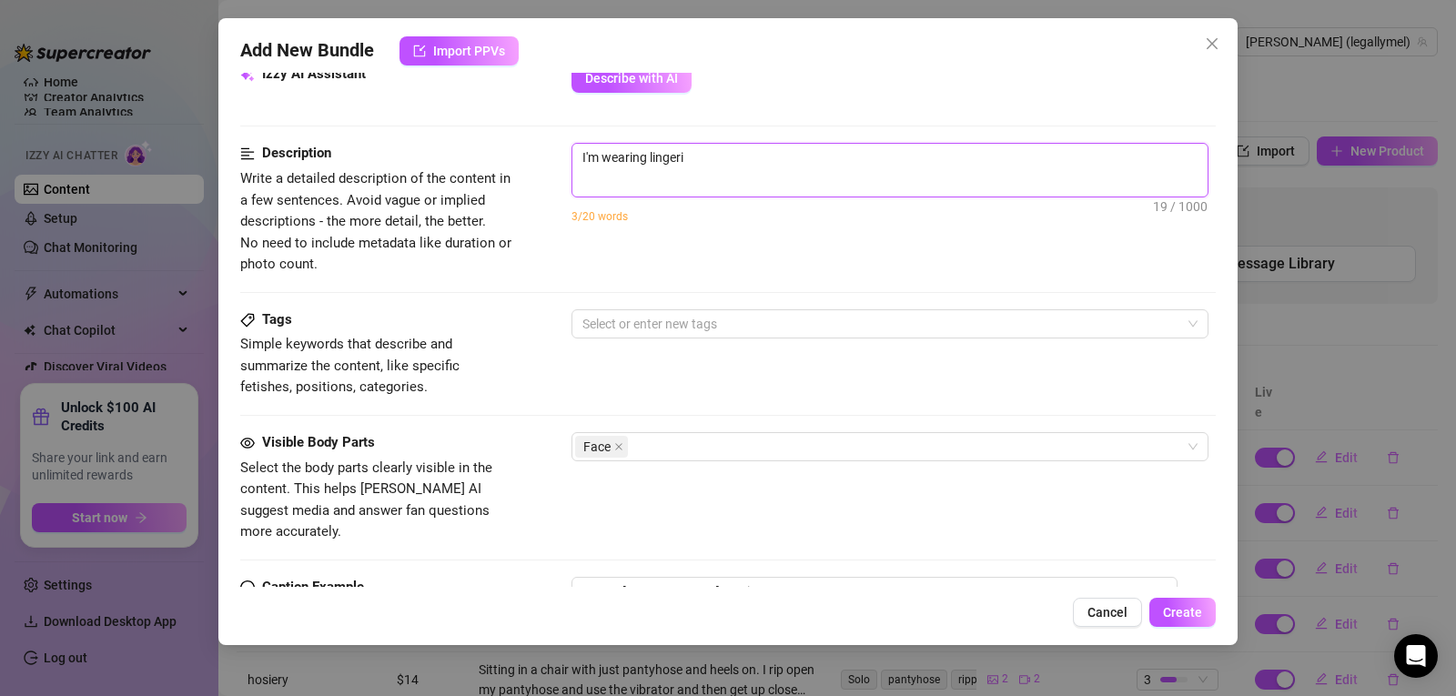
type textarea "I'm wearing lingerie"
type textarea "I'm wearing lingerie a"
type textarea "I'm wearing lingerie an"
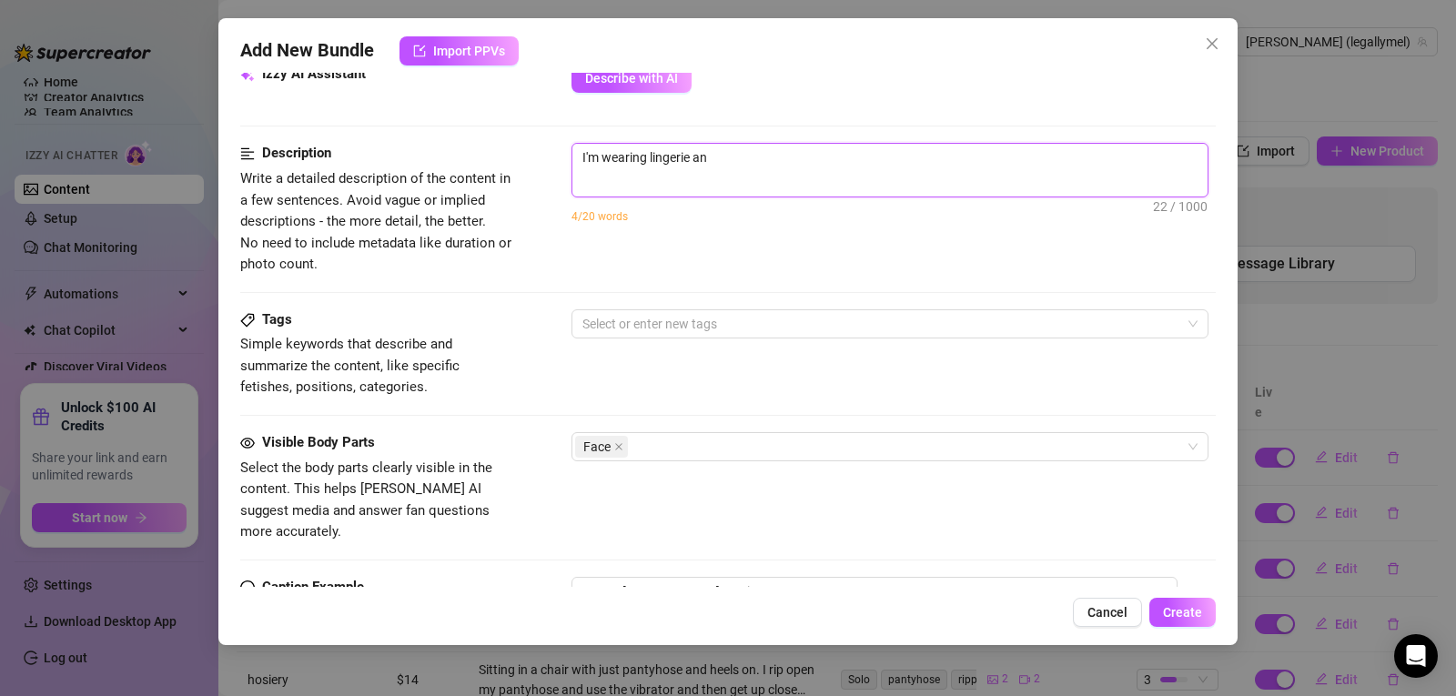
type textarea "I'm wearing lingerie and"
type textarea "I'm wearing lingerie and p"
type textarea "I'm wearing lingerie and pa"
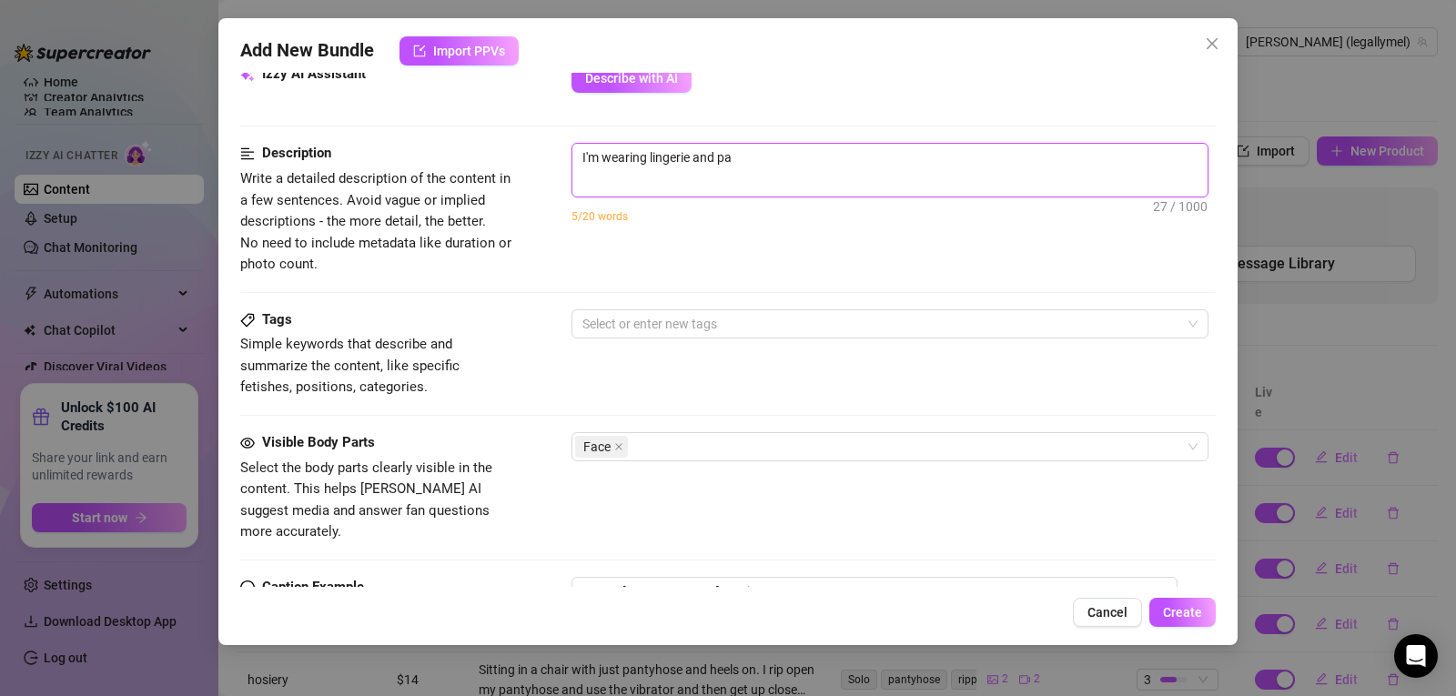
type textarea "I'm wearing lingerie and pan"
type textarea "I'm wearing lingerie and pant"
type textarea "I'm wearing lingerie and panty"
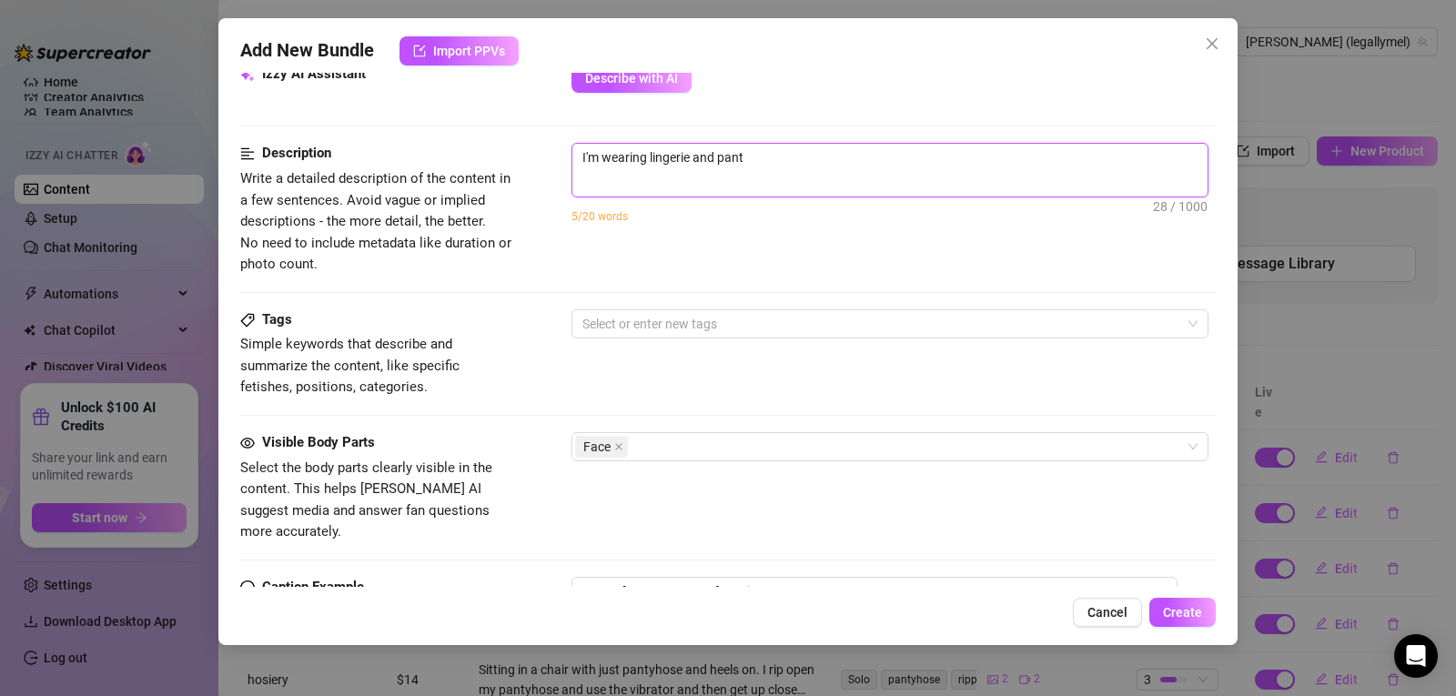
type textarea "I'm wearing lingerie and panty"
type textarea "I'm wearing lingerie and pantyh"
type textarea "I'm wearing lingerie and pantyho"
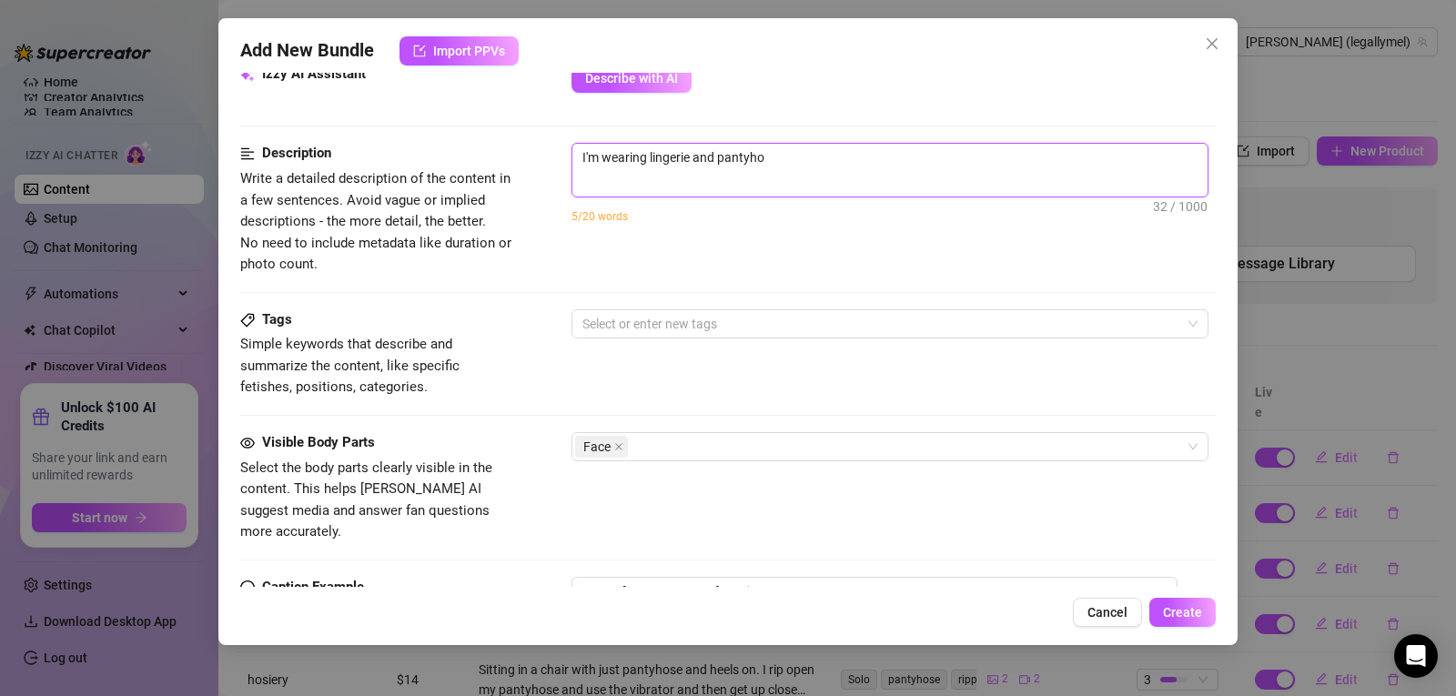
type textarea "I'm wearing lingerie and pantyhos"
type textarea "I'm wearing lingerie and pantyhose"
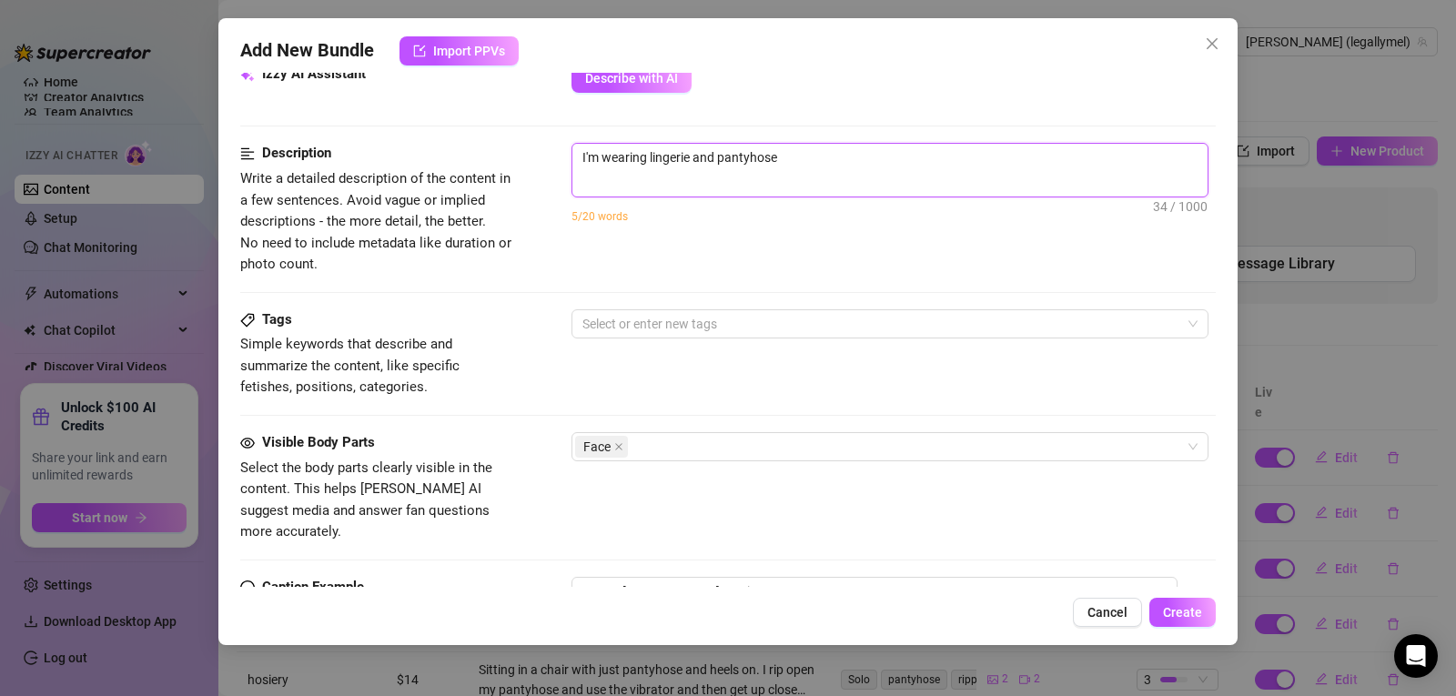
type textarea "I'm wearing lingerie and pantyhose w"
type textarea "I'm wearing lingerie and pantyhose wh"
type textarea "I'm wearing lingerie and pantyhose whi"
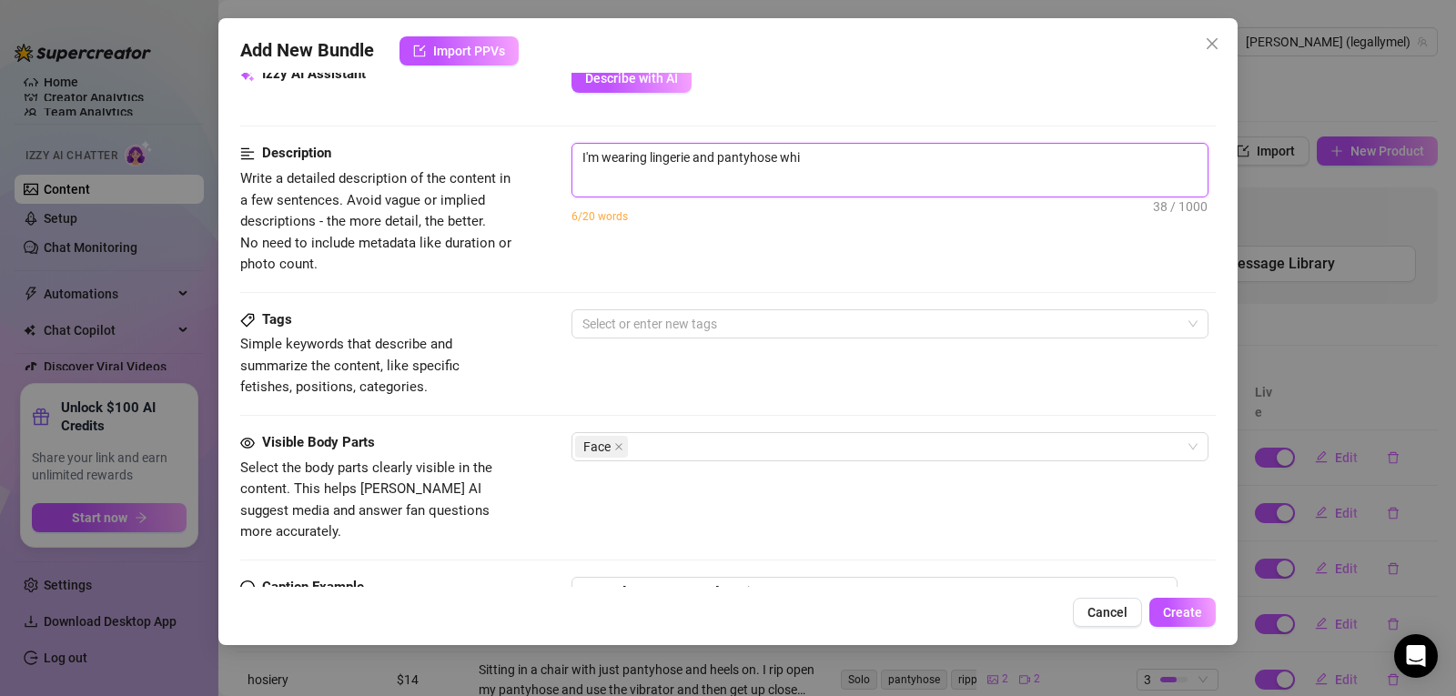
type textarea "I'm wearing lingerie and pantyhose whil"
type textarea "I'm wearing lingerie and pantyhose while"
type textarea "I'm wearing lingerie and pantyhose while a"
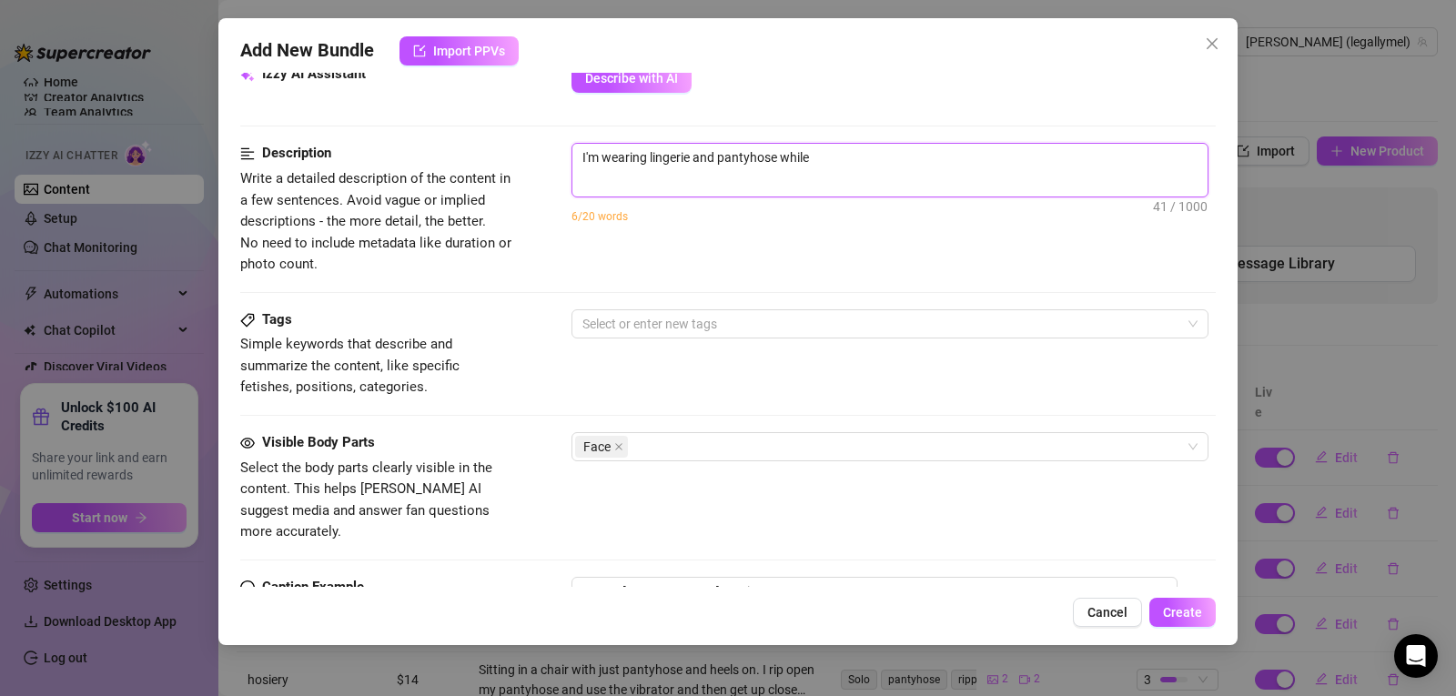
type textarea "I'm wearing lingerie and pantyhose while a"
type textarea "I'm wearing lingerie and pantyhose while a d"
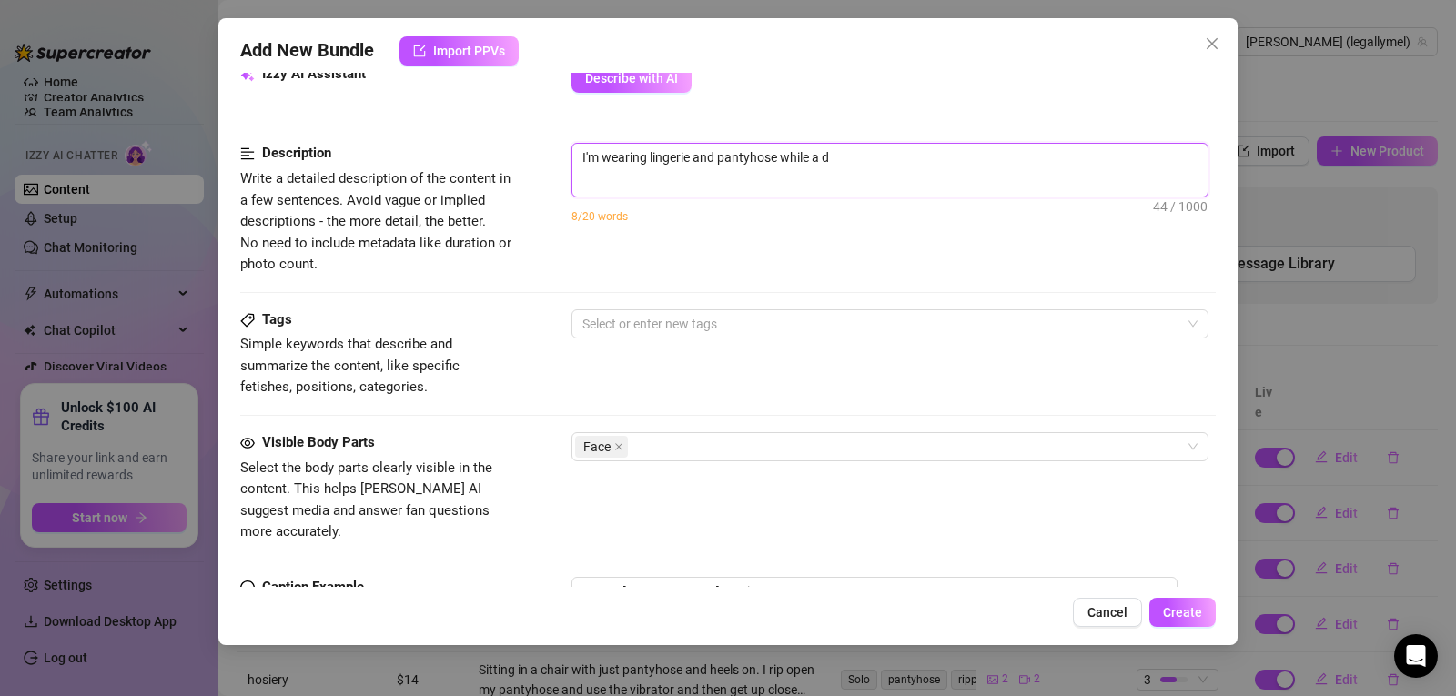
type textarea "I'm wearing lingerie and pantyhose while a di"
type textarea "I'm wearing lingerie and pantyhose while a dil"
type textarea "I'm wearing lingerie and pantyhose while a dild"
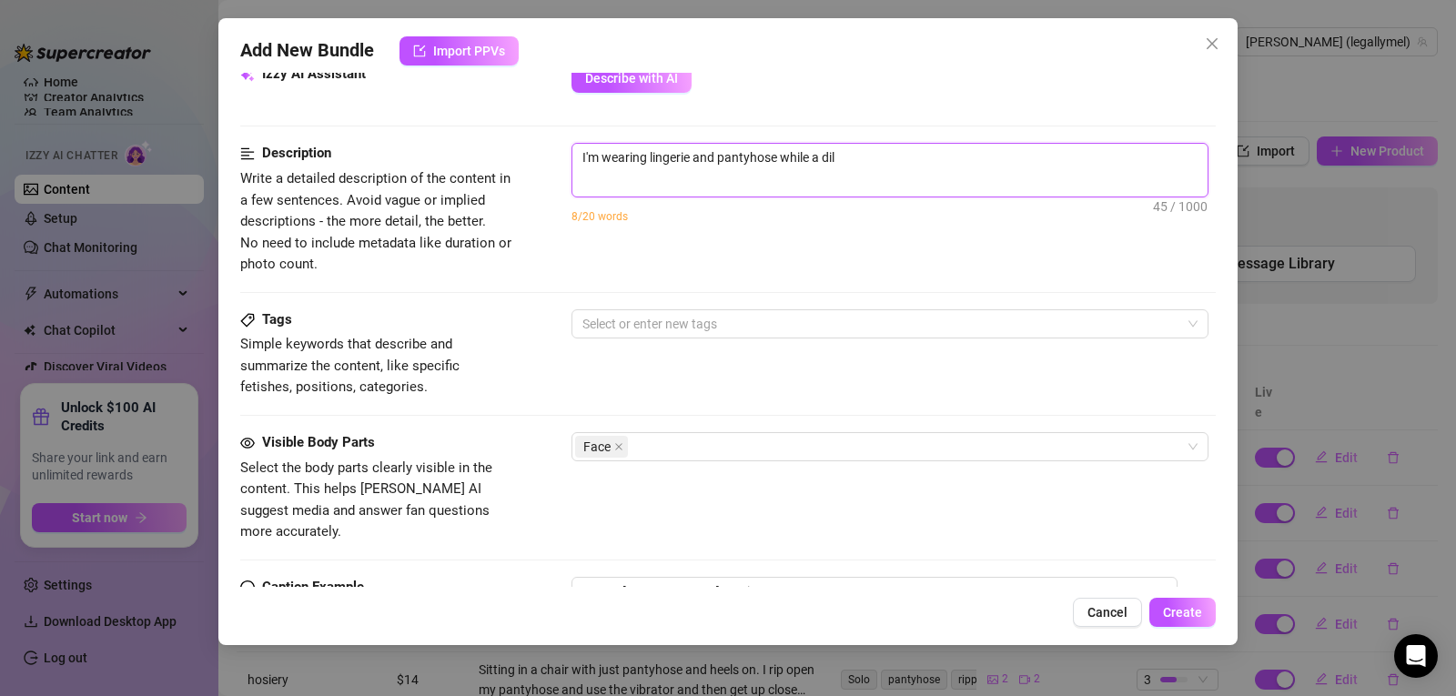
type textarea "I'm wearing lingerie and pantyhose while a dild"
type textarea "I'm wearing lingerie and pantyhose while a dildo"
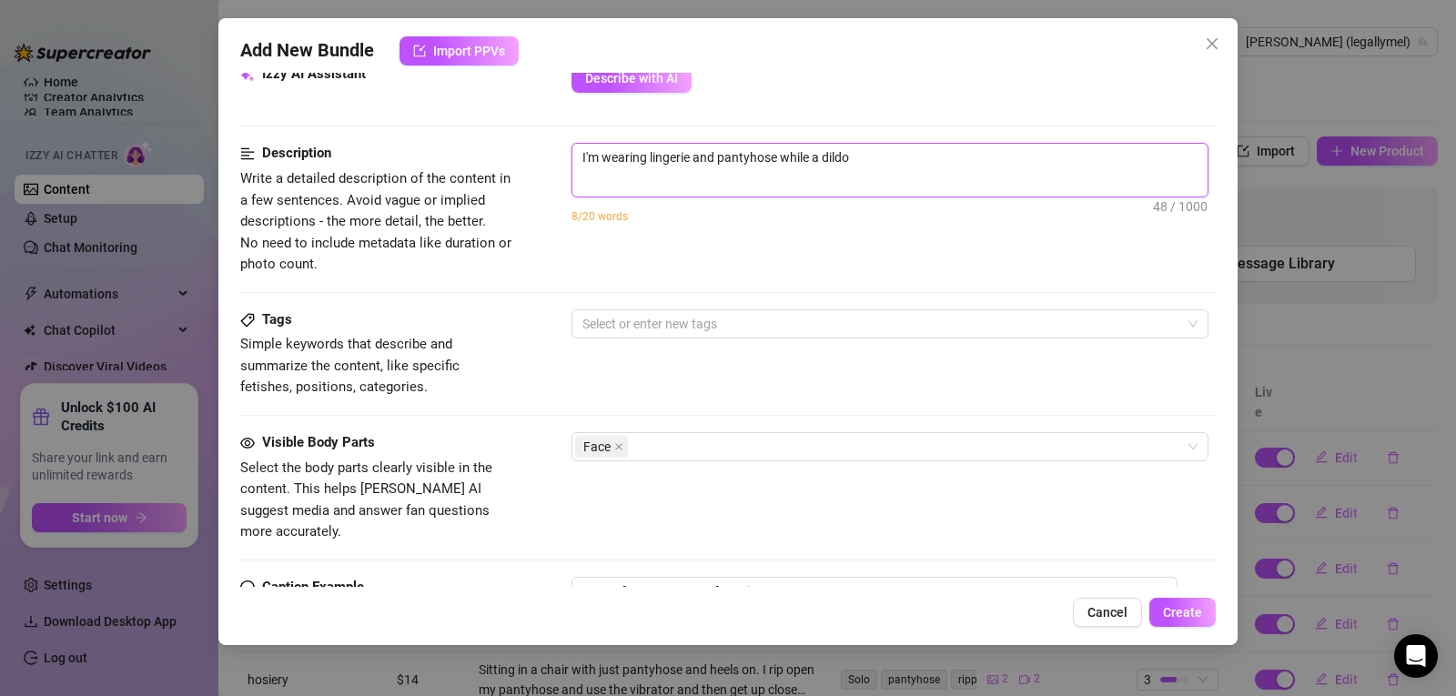
type textarea "I'm wearing lingerie and pantyhose while a dildo a"
type textarea "I'm wearing lingerie and pantyhose while a dildo as"
type textarea "I'm wearing lingerie and pantyhose while a dildo as y"
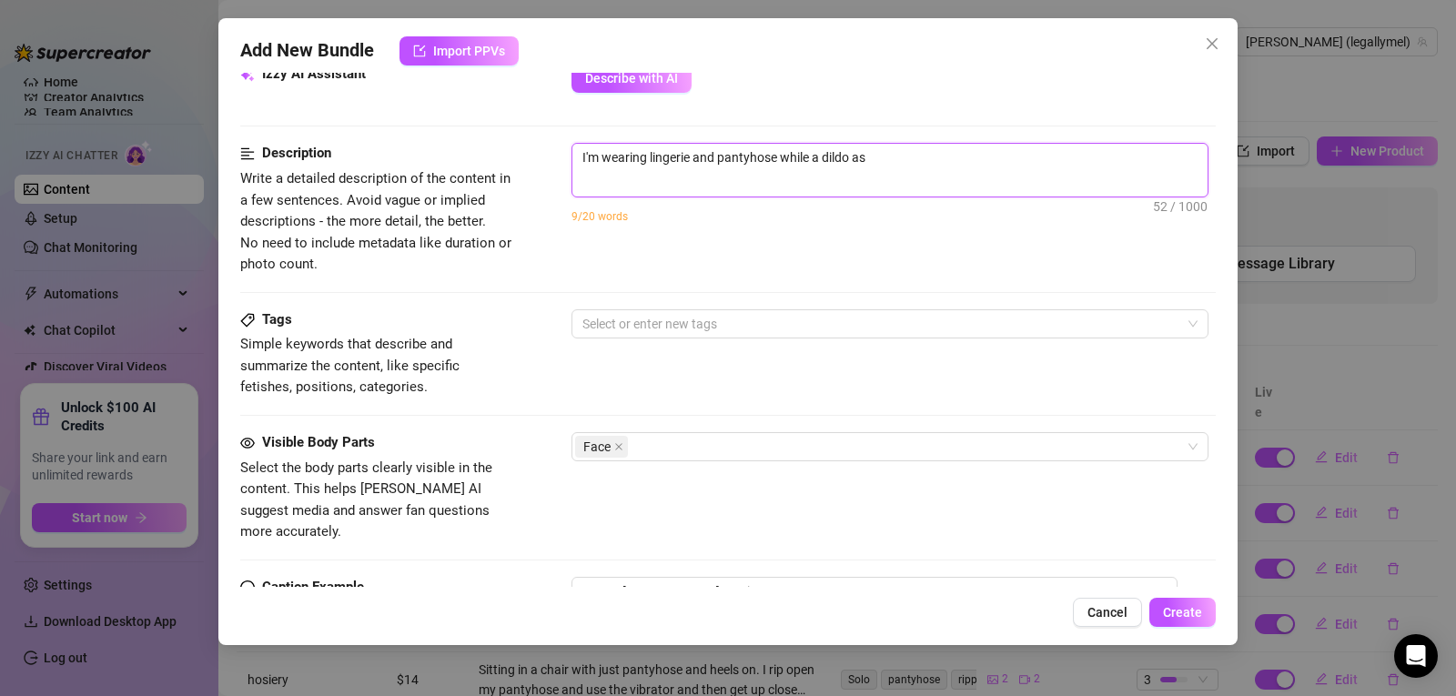
type textarea "I'm wearing lingerie and pantyhose while a dildo as y"
type textarea "I'm wearing lingerie and pantyhose while a dildo as yo"
type textarea "I'm wearing lingerie and pantyhose while a dildo as you"
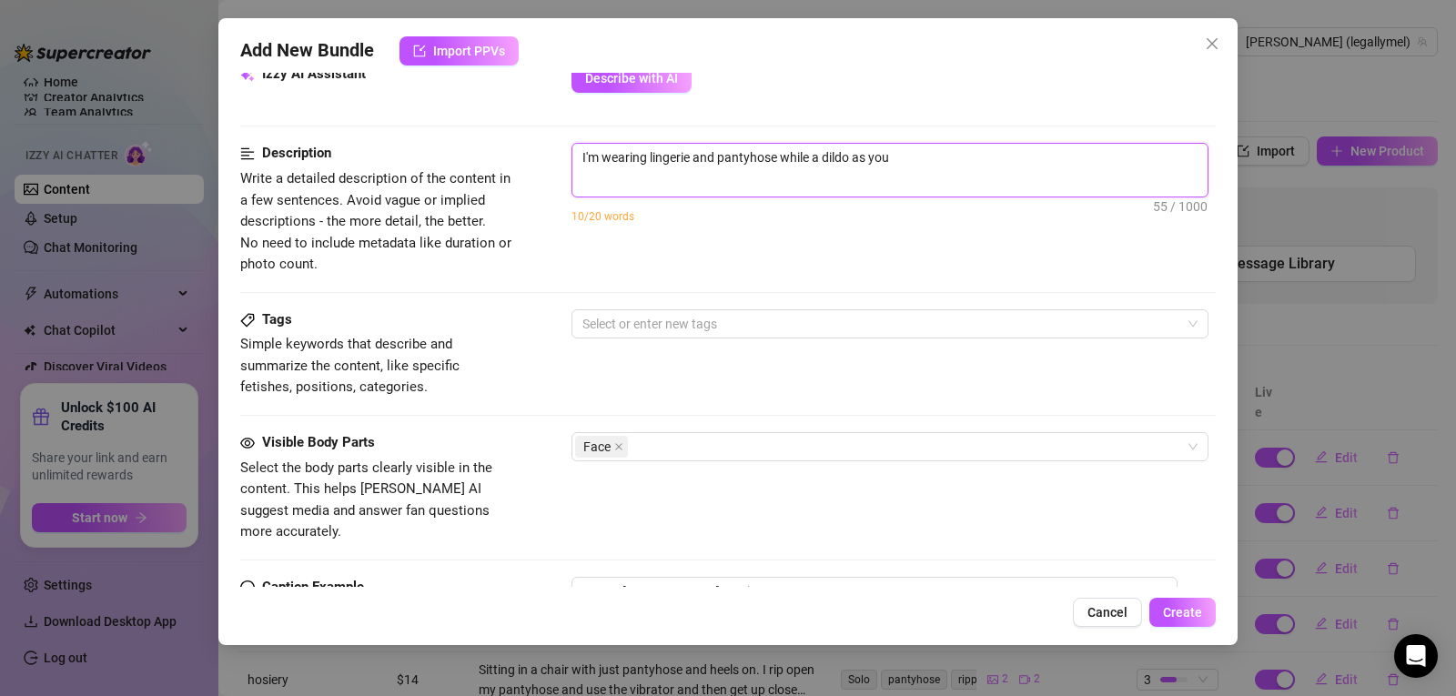
type textarea "I'm wearing lingerie and pantyhose while a dildo as you"
type textarea "I'm wearing lingerie and pantyhose while a dildo as you w"
type textarea "I'm wearing lingerie and pantyhose while a dildo as you wa"
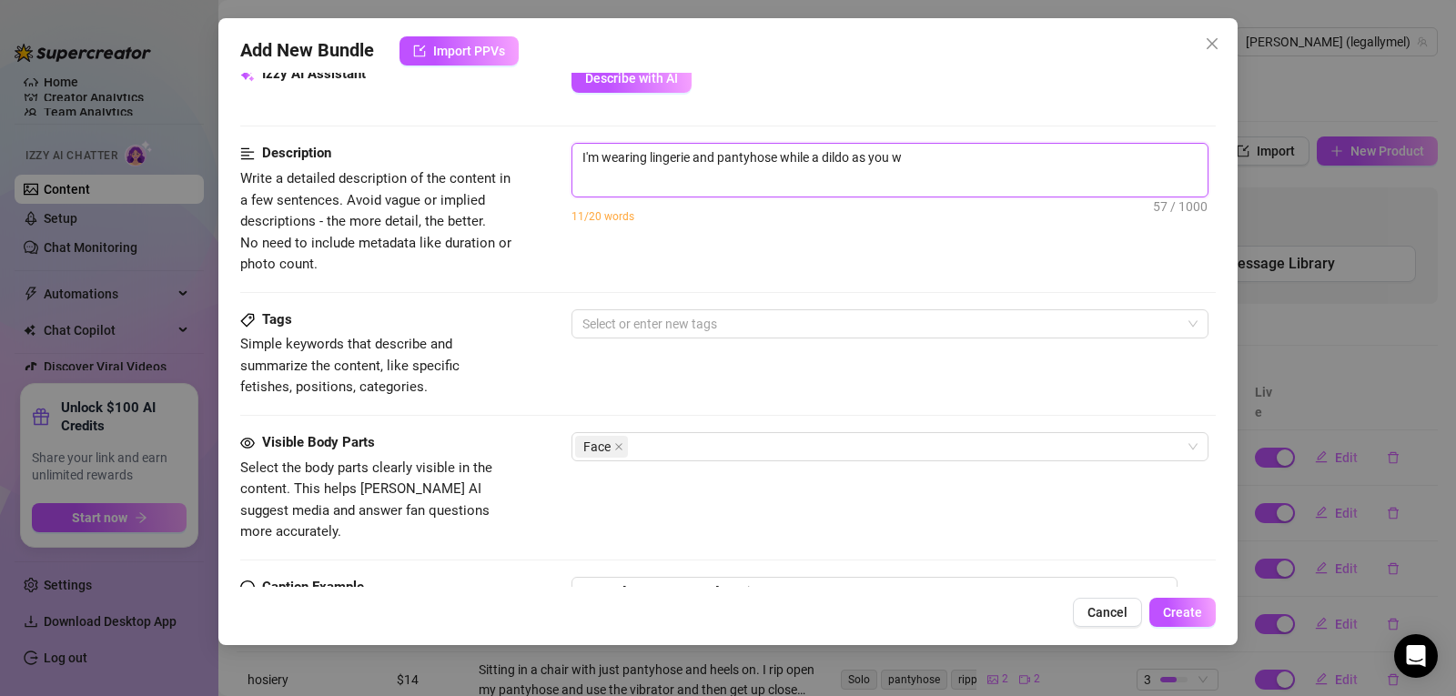
type textarea "I'm wearing lingerie and pantyhose while a dildo as you wa"
type textarea "I'm wearing lingerie and pantyhose while a dildo as you wat"
type textarea "I'm wearing lingerie and pantyhose while a dildo as you watc"
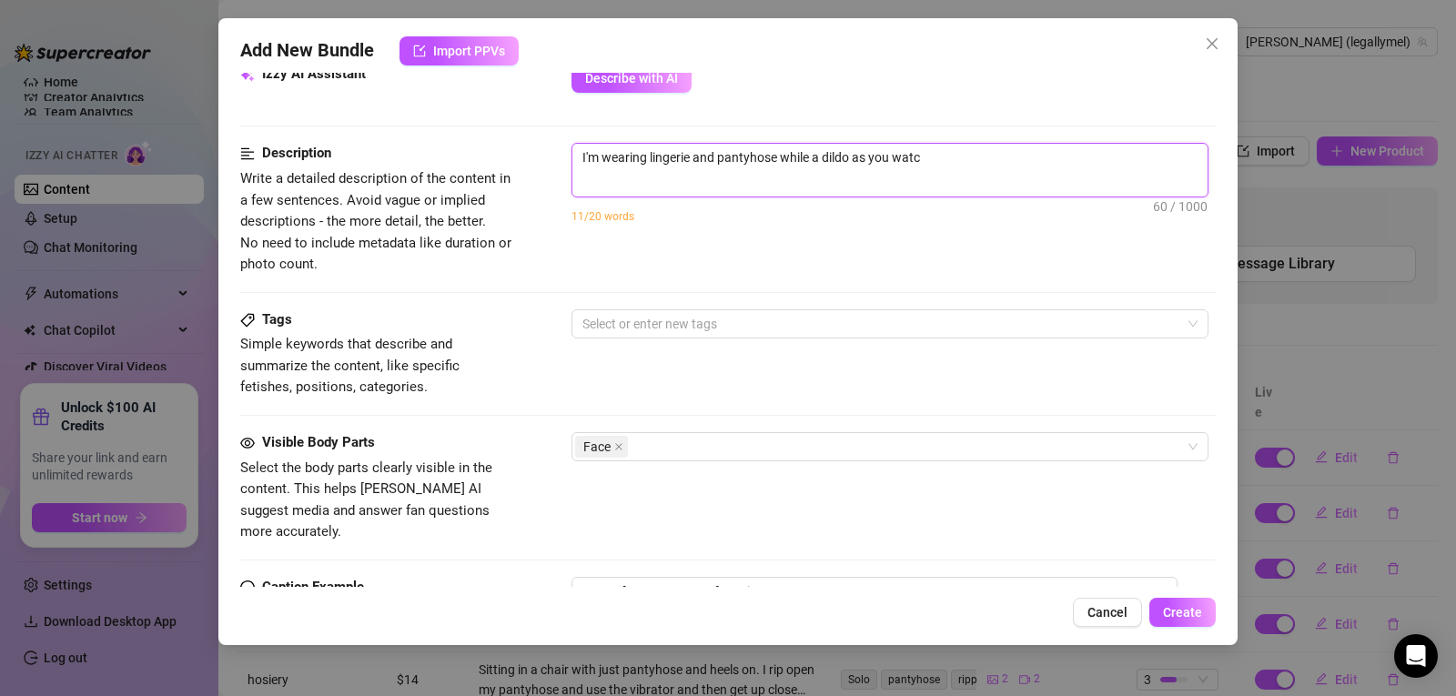
type textarea "I'm wearing lingerie and pantyhose while a dildo as you watch"
type textarea "I'm wearing lingerie and pantyhose while a dildo as you watch m"
type textarea "I'm wearing lingerie and pantyhose while a dildo as you watch me"
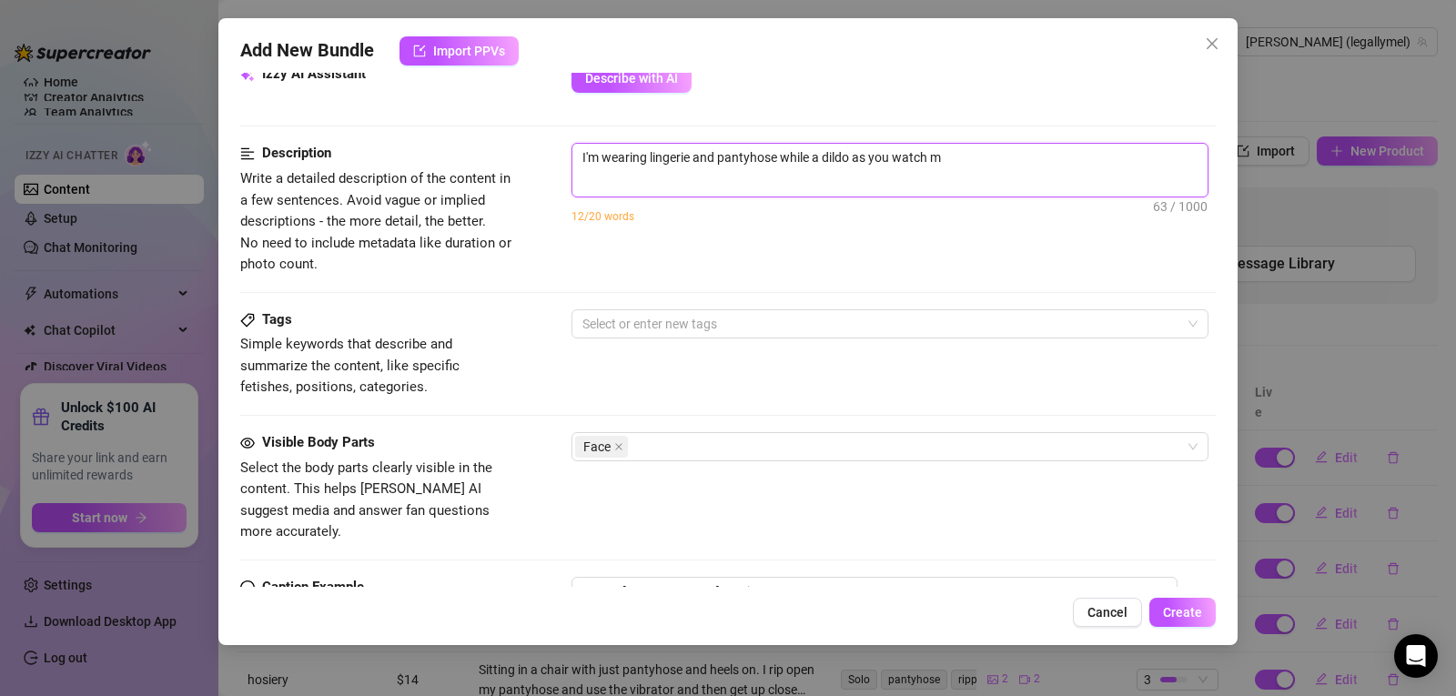
type textarea "I'm wearing lingerie and pantyhose while a dildo as you watch me"
type textarea "I'm wearing lingerie and pantyhose while a dildo as you watch me g"
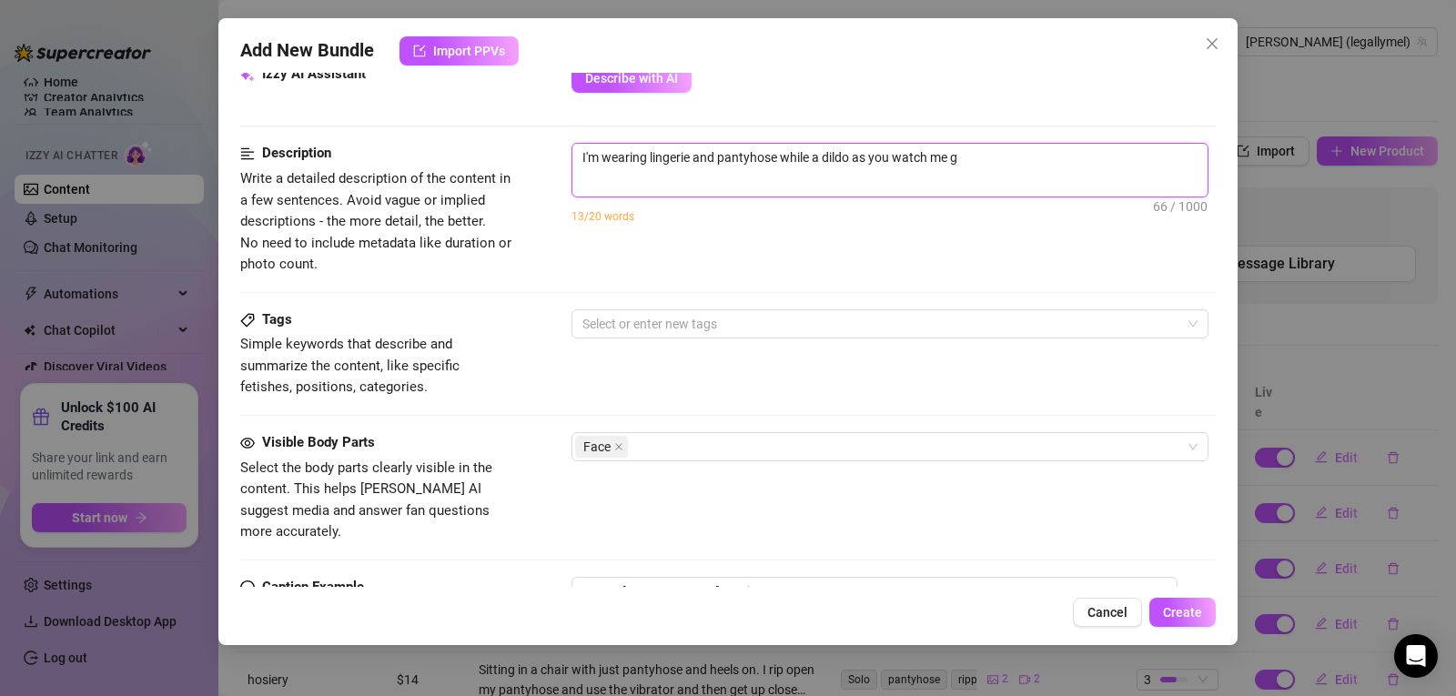
type textarea "I'm wearing lingerie and pantyhose while a dildo as you watch me ga"
type textarea "I'm wearing lingerie and pantyhose while a dildo as you watch me gag"
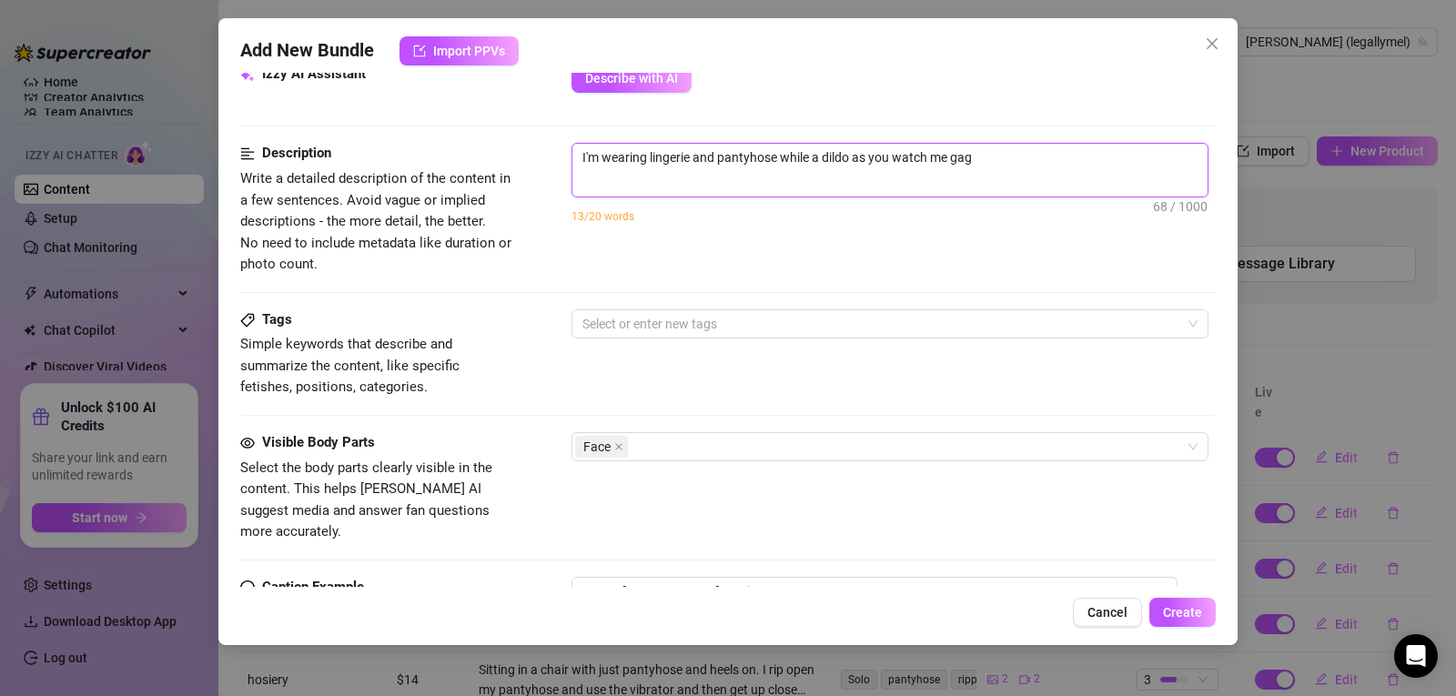
type textarea "I'm wearing lingerie and pantyhose while a dildo as you watch me gag"
type textarea "I'm wearing lingerie and pantyhose while a dildo as you watch me gag o"
type textarea "I'm wearing lingerie and pantyhose while a dildo as you watch me gag on"
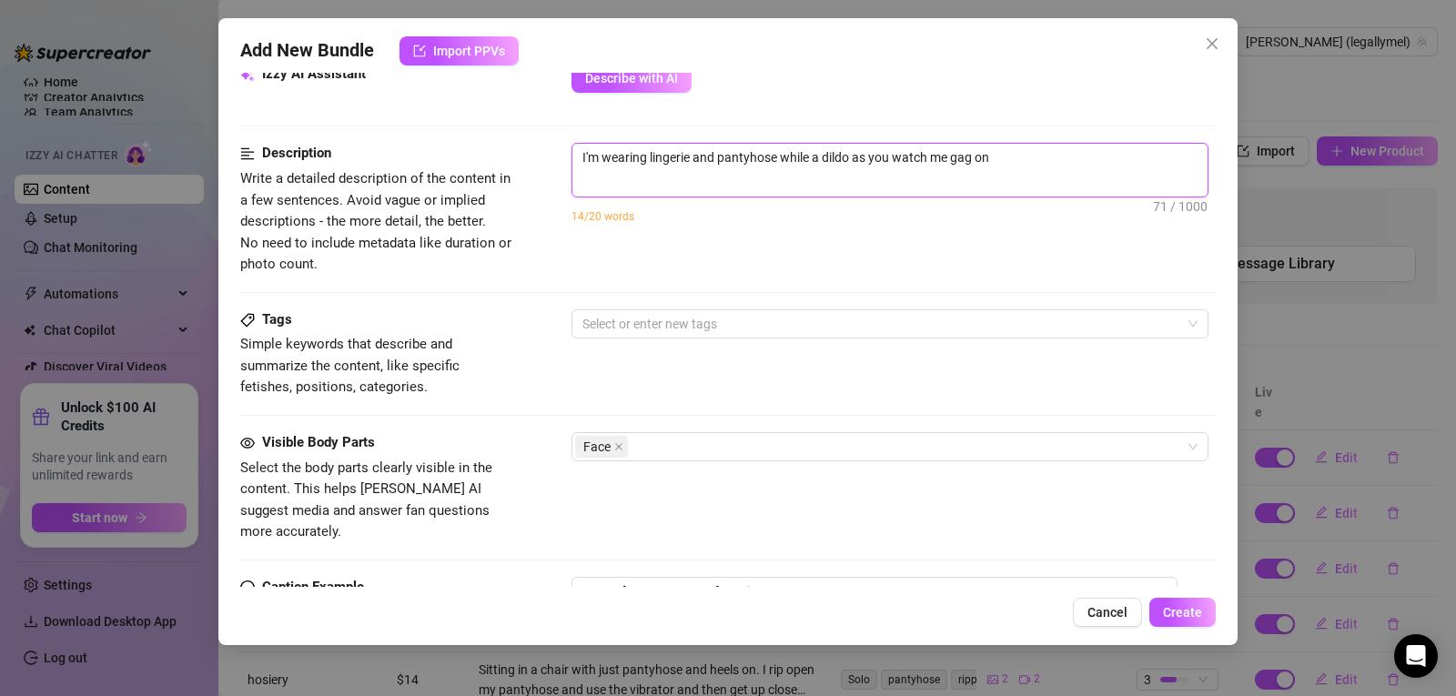
type textarea "I'm wearing lingerie and pantyhose while a dildo as you watch me gag on"
type textarea "I'm wearing lingerie and pantyhose while a dildo as you watch me gag on t"
type textarea "I'm wearing lingerie and pantyhose while a dildo as you watch me gag on th"
type textarea "I'm wearing lingerie and pantyhose while a dildo as you watch me gag on the"
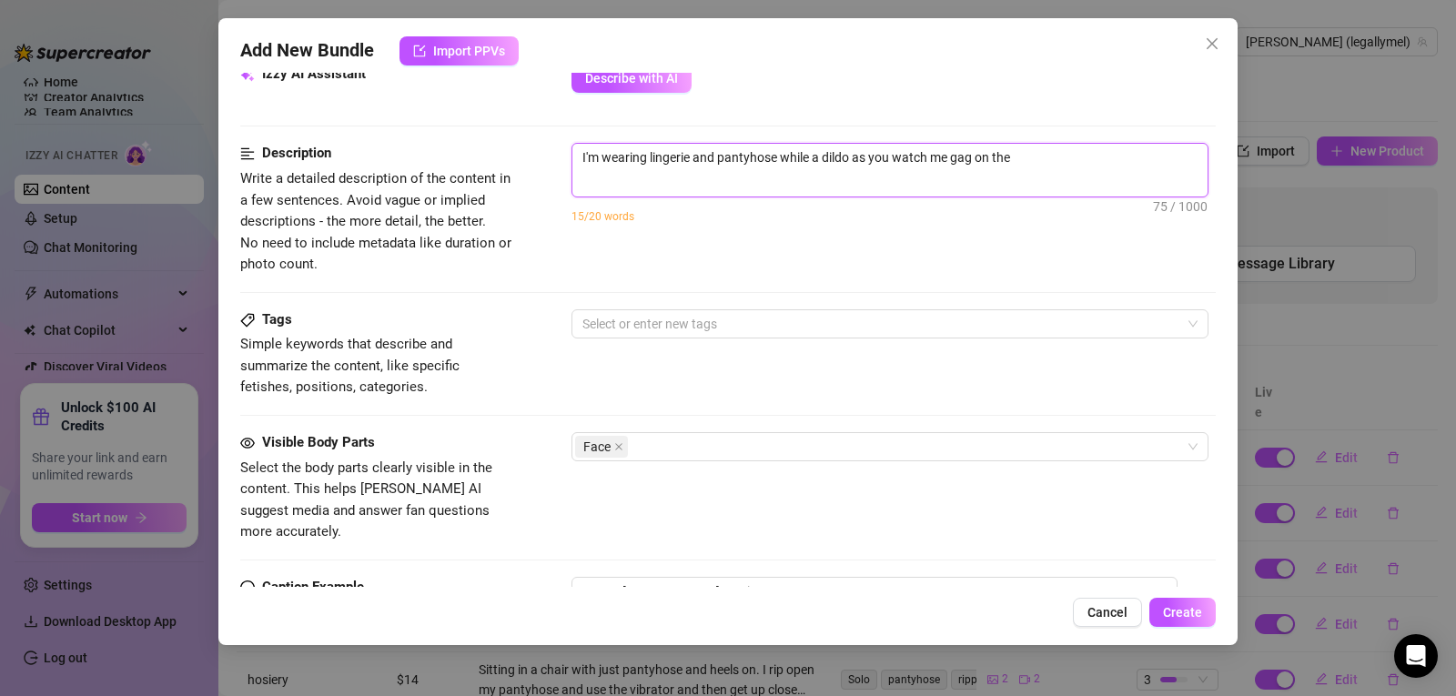
type textarea "I'm wearing lingerie and pantyhose while a dildo as you watch me gag on the"
type textarea "I'm wearing lingerie and pantyhose while a dildo as you watch me gag on the d"
type textarea "I'm wearing lingerie and pantyhose while a dildo as you watch me gag on the di"
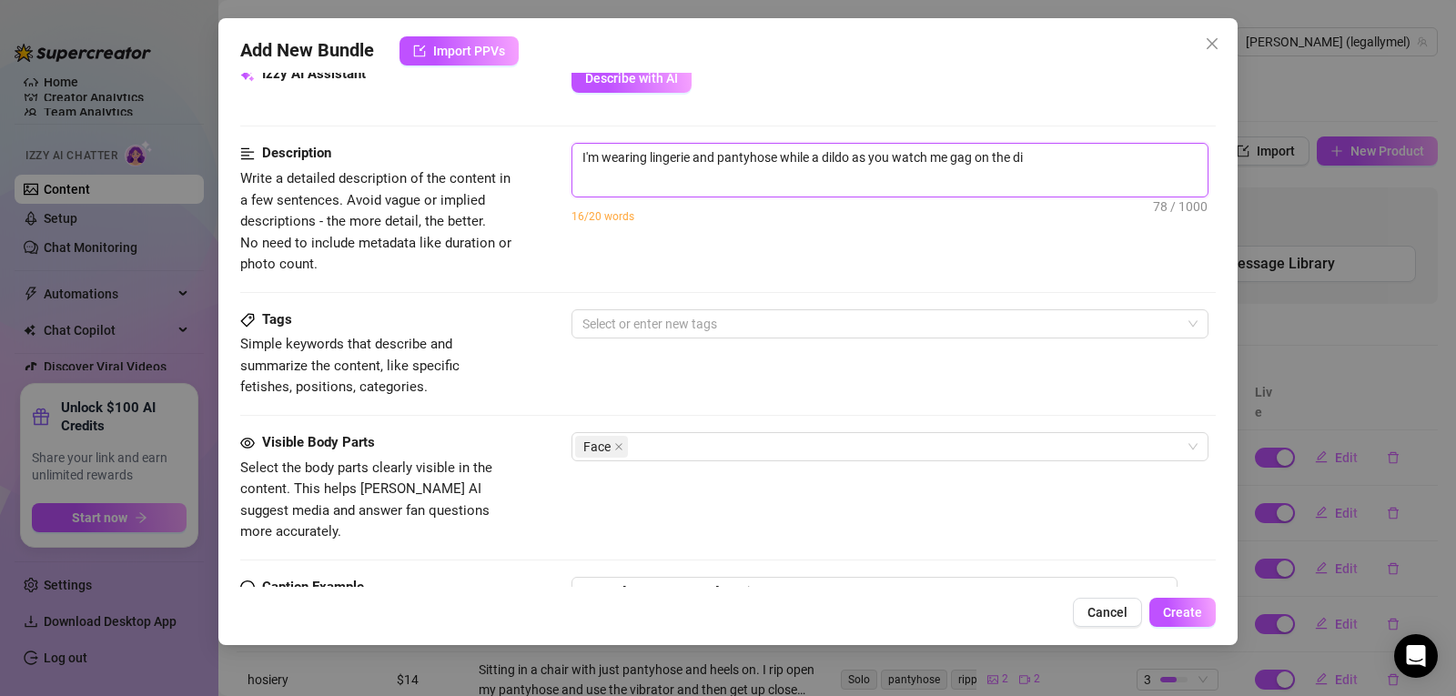
type textarea "I'm wearing lingerie and pantyhose while a dildo as you watch me gag on the dil"
type textarea "I'm wearing lingerie and pantyhose while a dildo as you watch me gag on the [PE…"
type textarea "I'm wearing lingerie and pantyhose while a dildo as you watch me gag on the dil…"
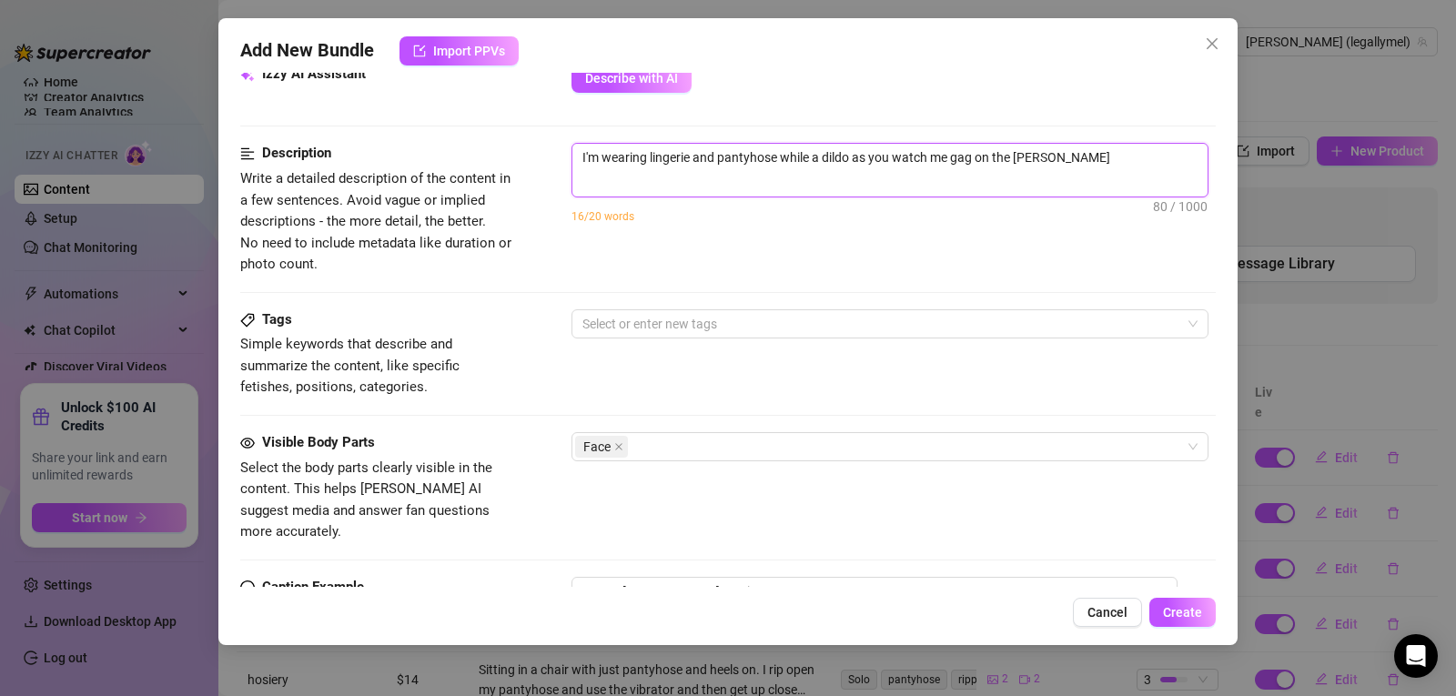
type textarea "I'm wearing lingerie and pantyhose while a dildo as you watch me gag on the dil…"
type textarea "I'm wearing lingerie and pantyhose while a dildo as you watch me gag on the [PE…"
type textarea "I'm wearing lingerie and pantyhose while a dildo as you watch me gag on the dil"
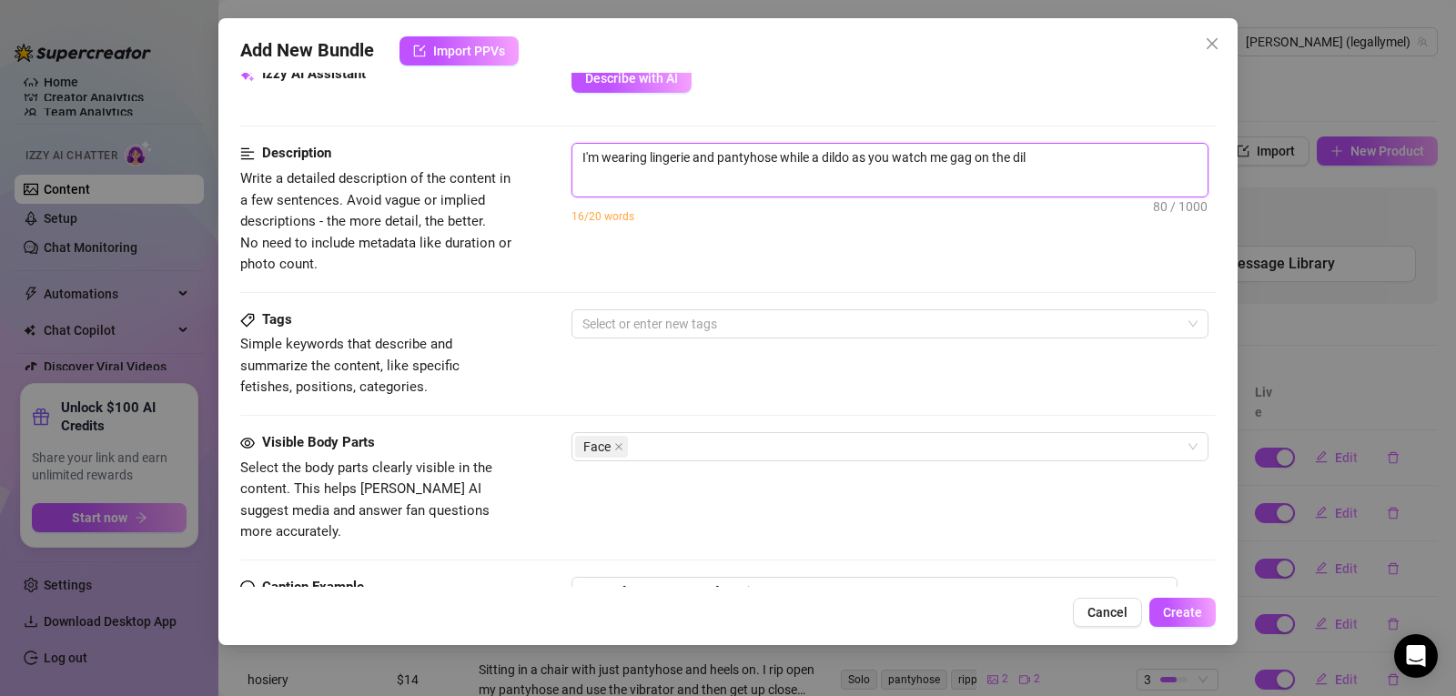
type textarea "I'm wearing lingerie and pantyhose while a dildo as you watch me gag on the dild"
type textarea "I'm wearing lingerie and pantyhose while a dildo as you watch me gag on the dil…"
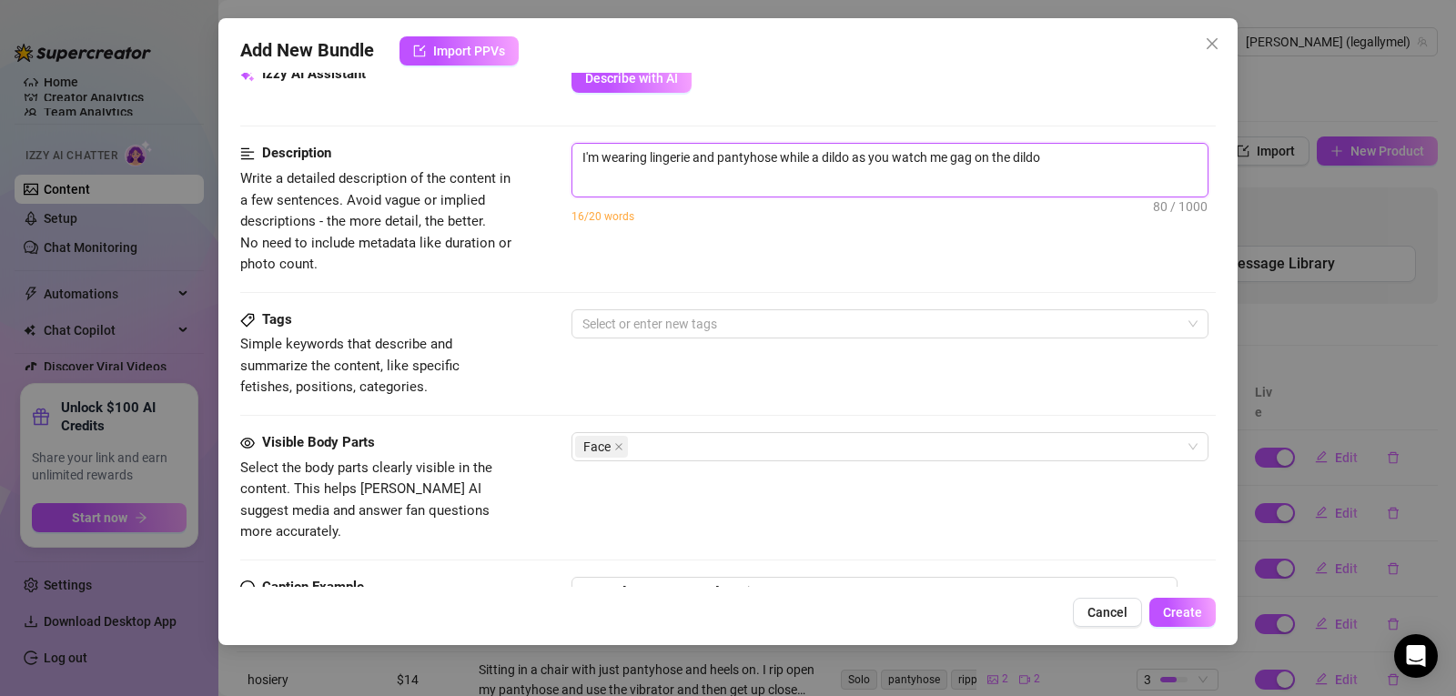
type textarea "I'm wearing lingerie and pantyhose while a dildo as you watch me gag on the dil…"
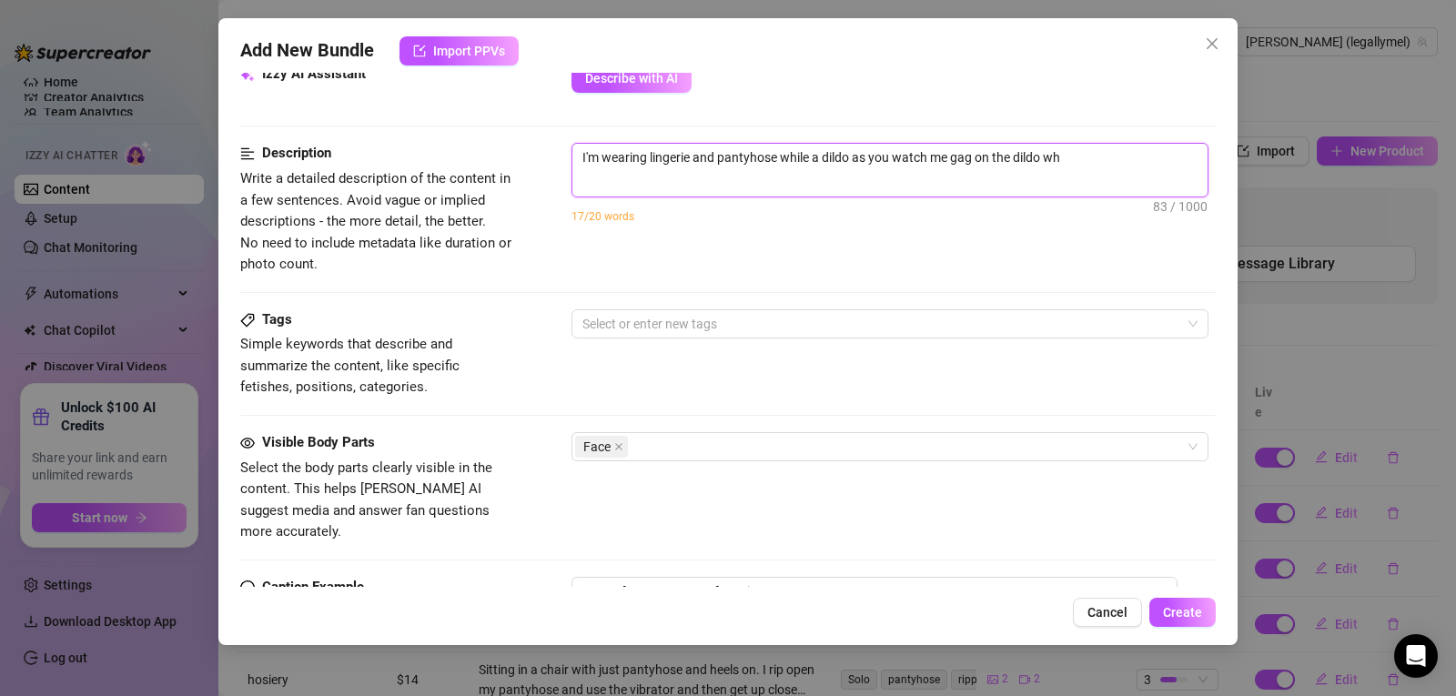
type textarea "I'm wearing lingerie and pantyhose while a dildo as you watch me gag on the dil…"
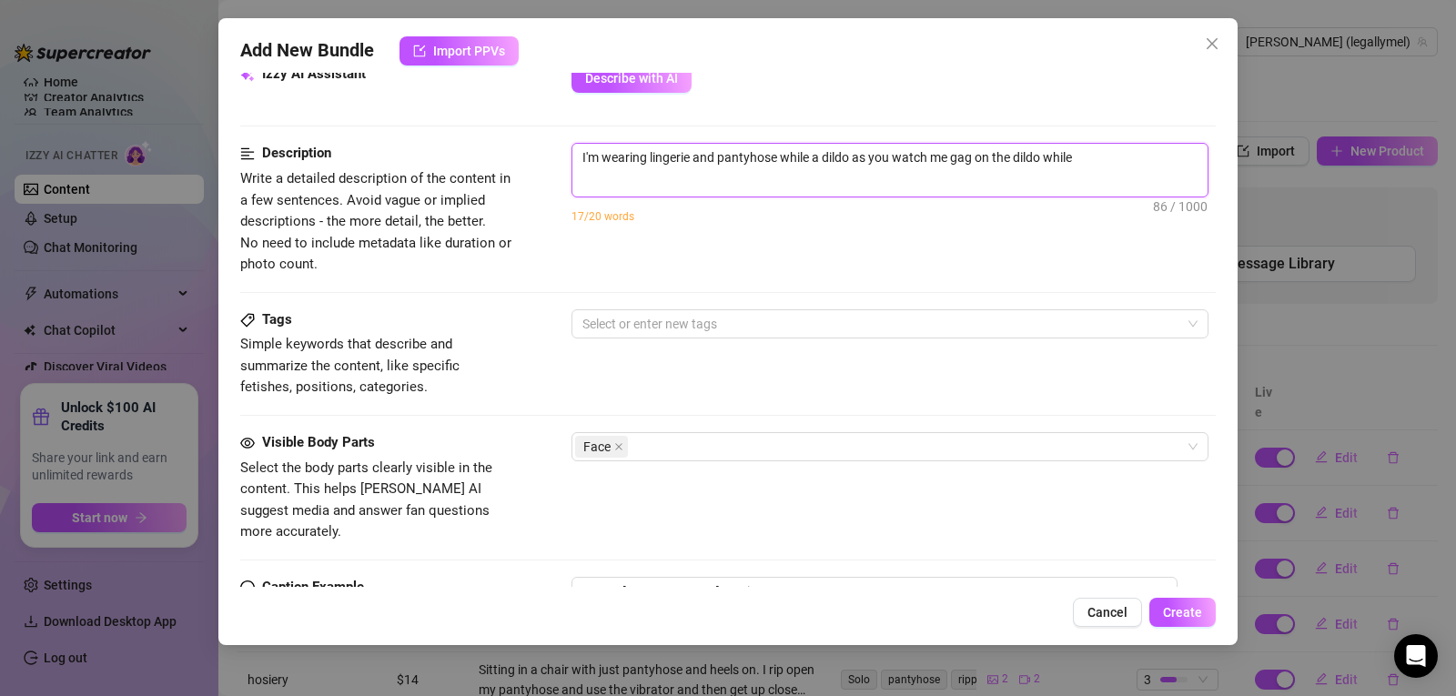
type textarea "I'm wearing lingerie and pantyhose while a dildo as you watch me gag on the dil…"
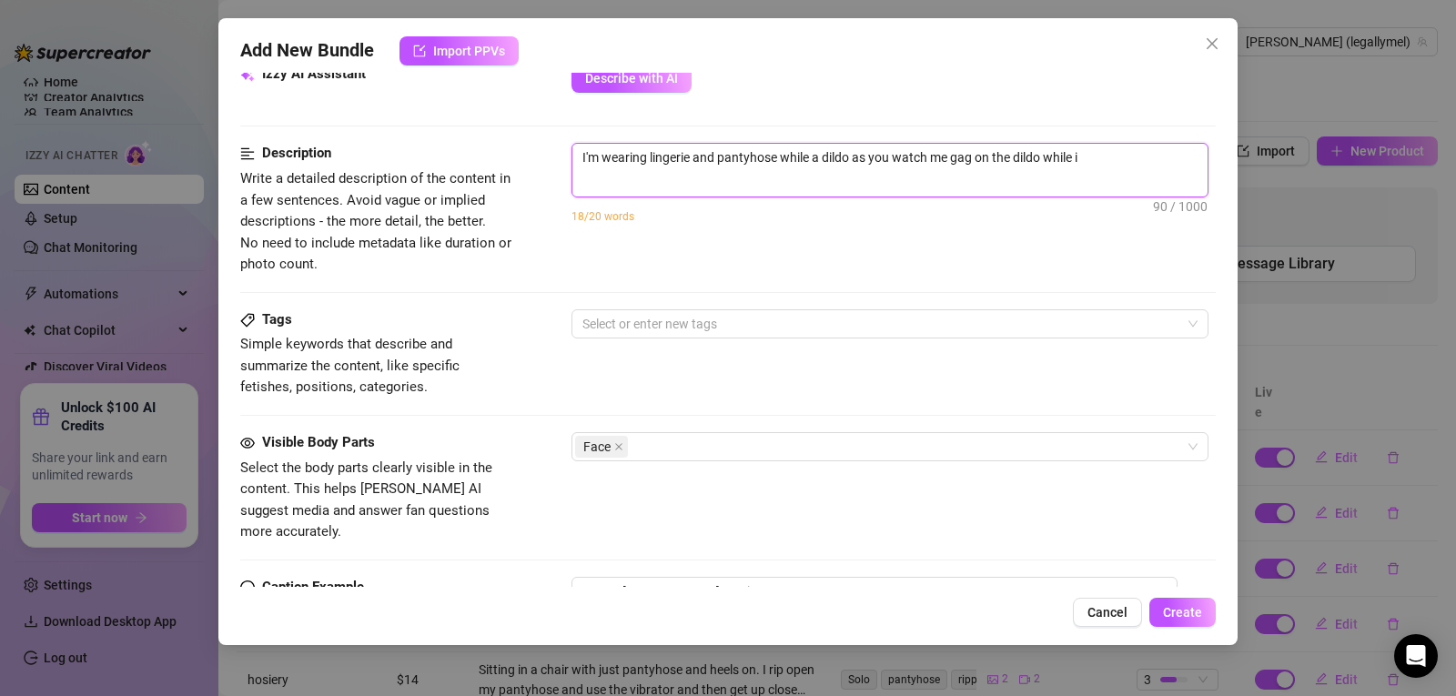
type textarea "I'm wearing lingerie and pantyhose while a dildo as you watch me gag on the dil…"
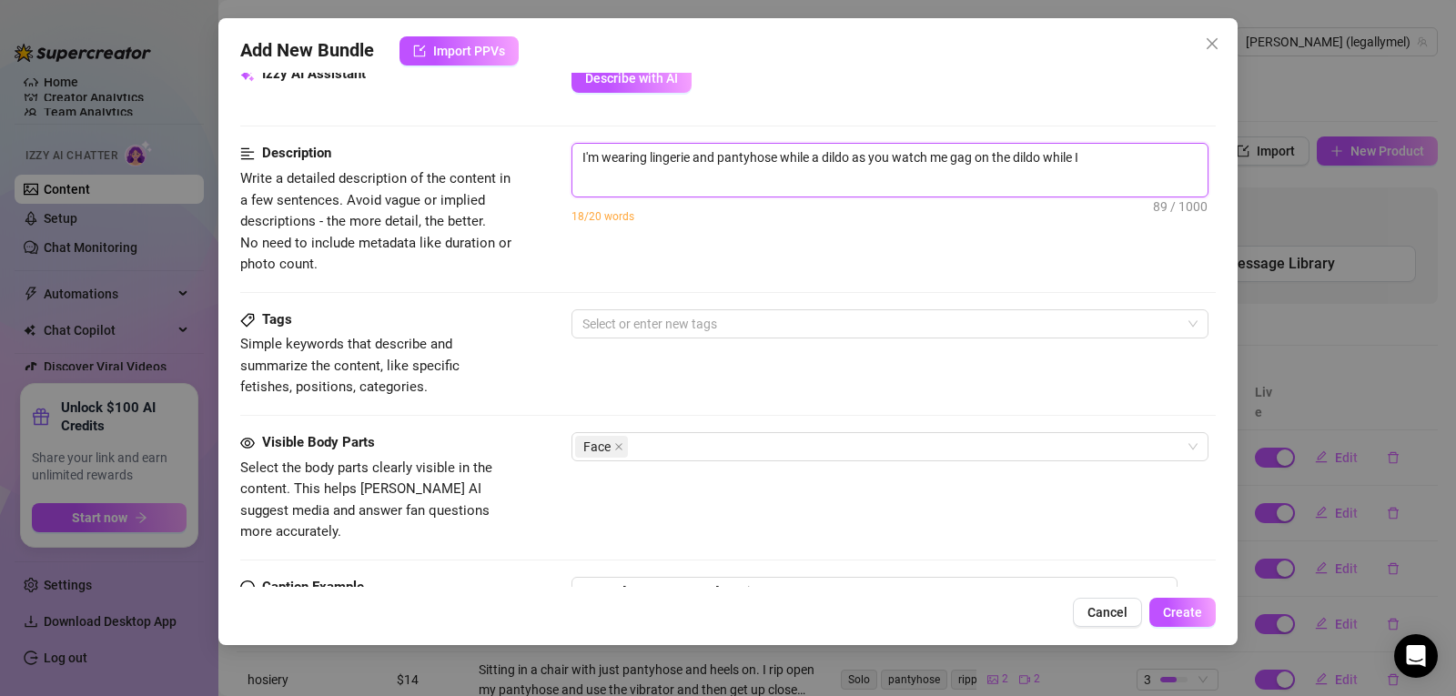
type textarea "I'm wearing lingerie and pantyhose while a dildo as you watch me gag on the dil…"
click at [1052, 233] on div "I'm wearing lingerie and pantyhose while a dildo as you watch me gag on the dil…" at bounding box center [894, 195] width 644 height 104
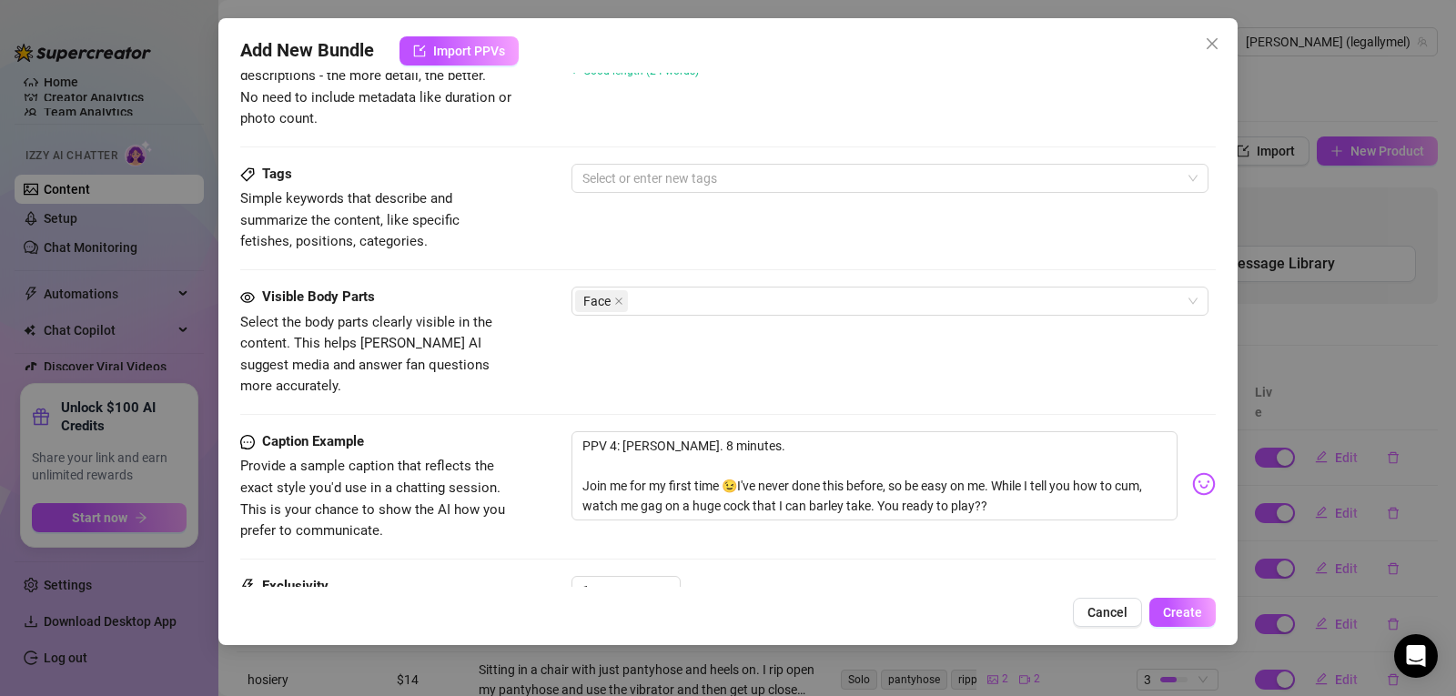
scroll to position [826, 0]
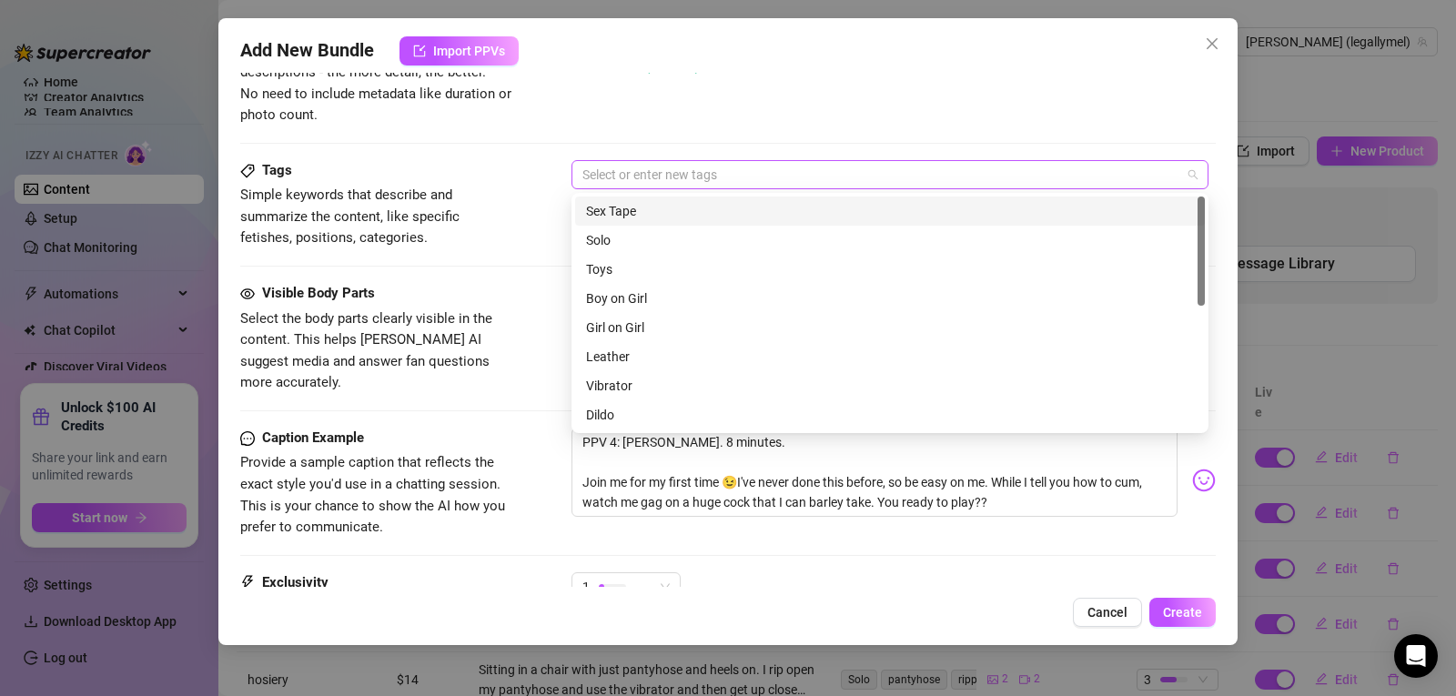
click at [772, 183] on div at bounding box center [880, 174] width 611 height 25
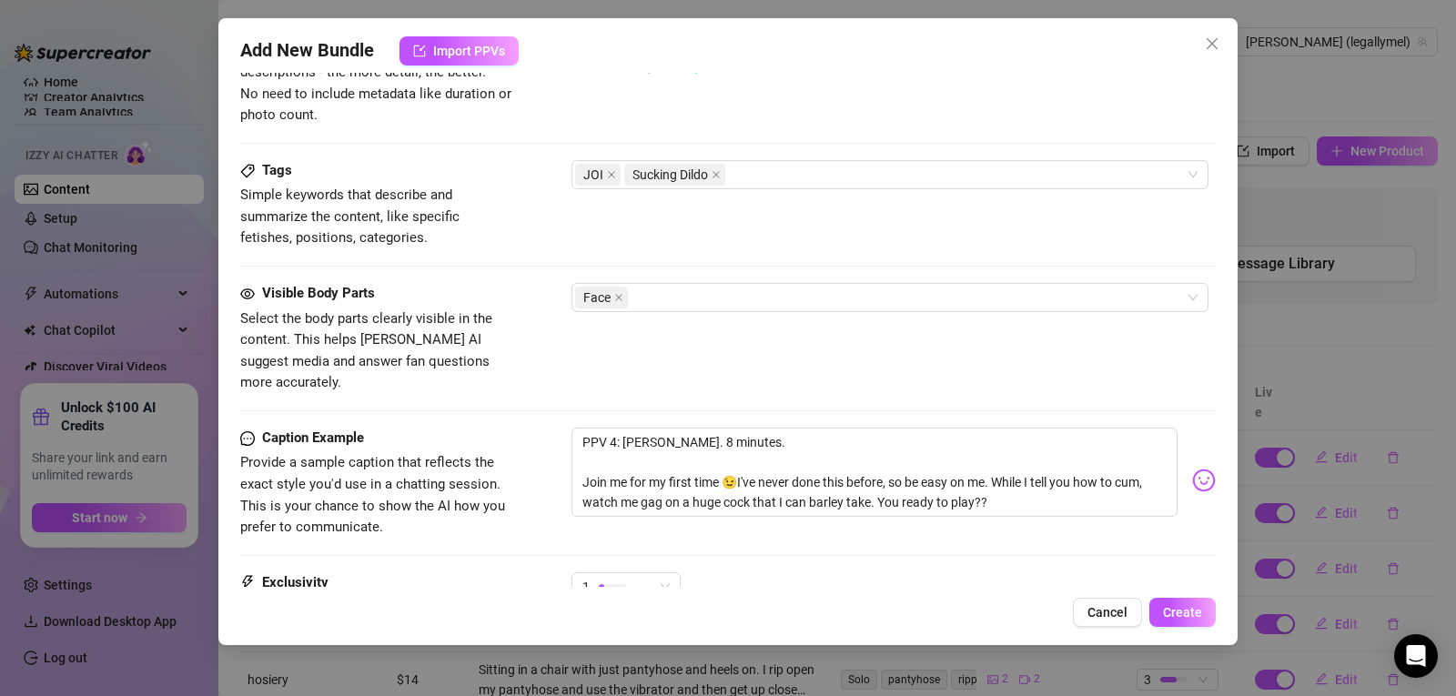
click at [769, 56] on div "Add New Bundle Import PPVs" at bounding box center [728, 50] width 976 height 29
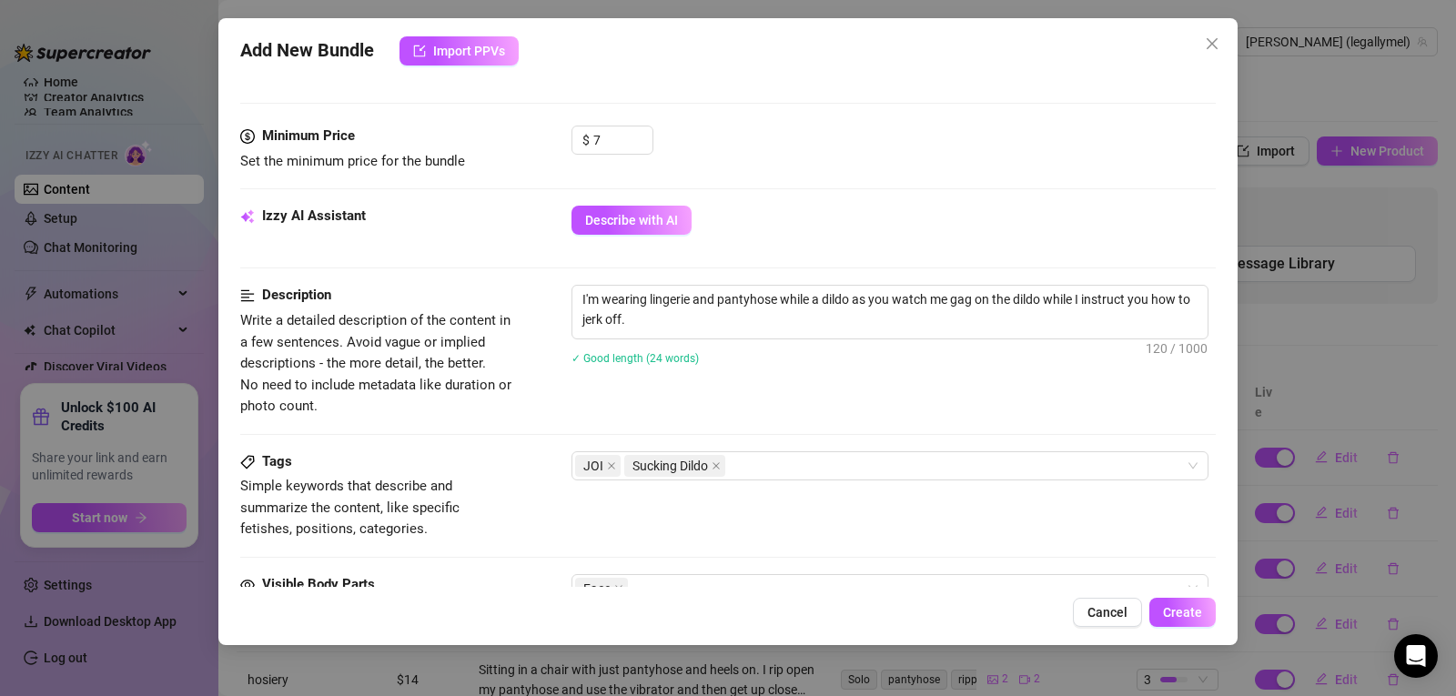
scroll to position [478, 0]
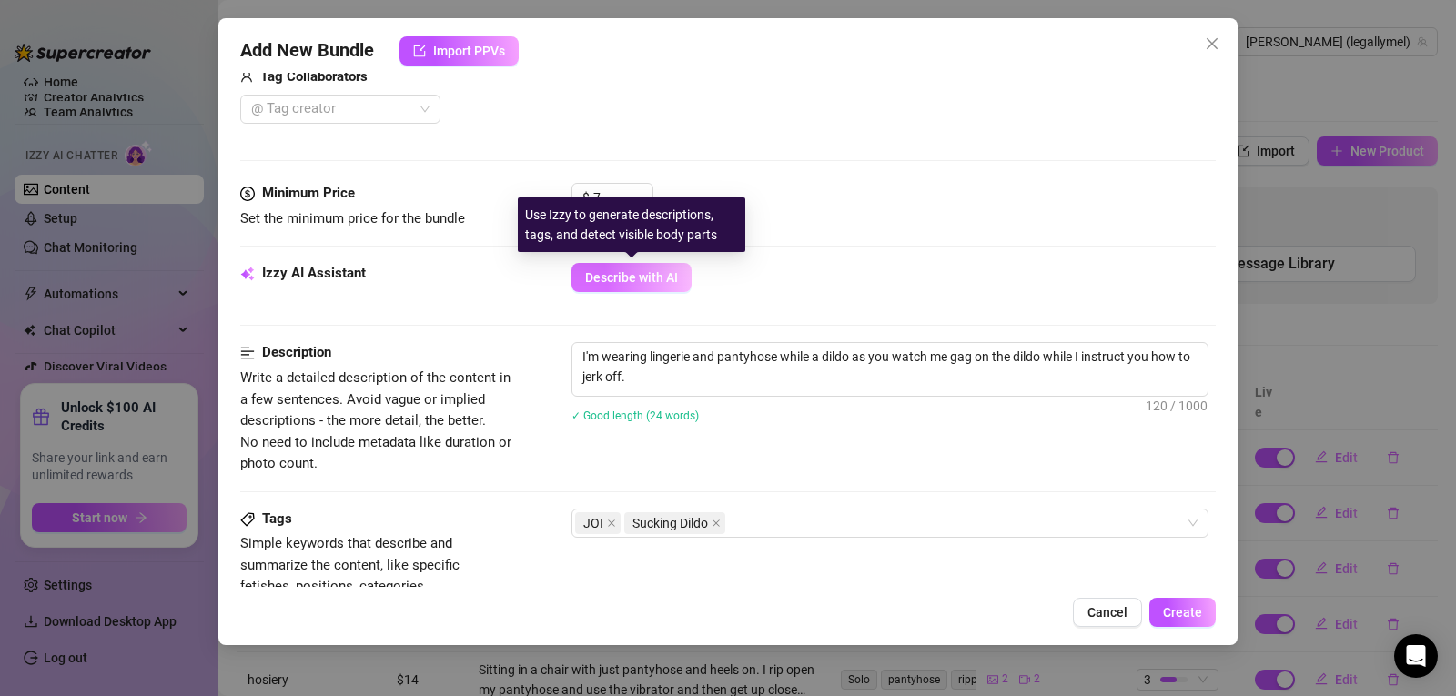
click at [658, 285] on span "Describe with AI" at bounding box center [631, 277] width 93 height 15
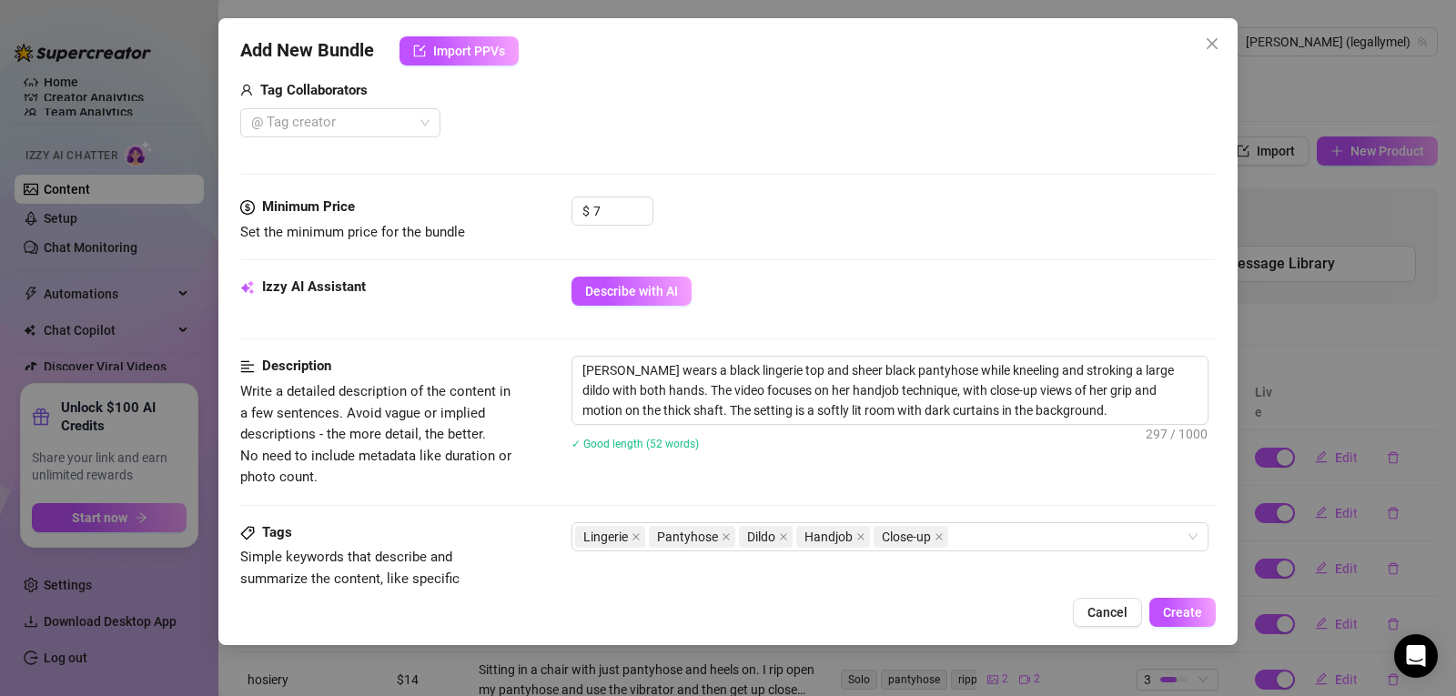
scroll to position [1028, 0]
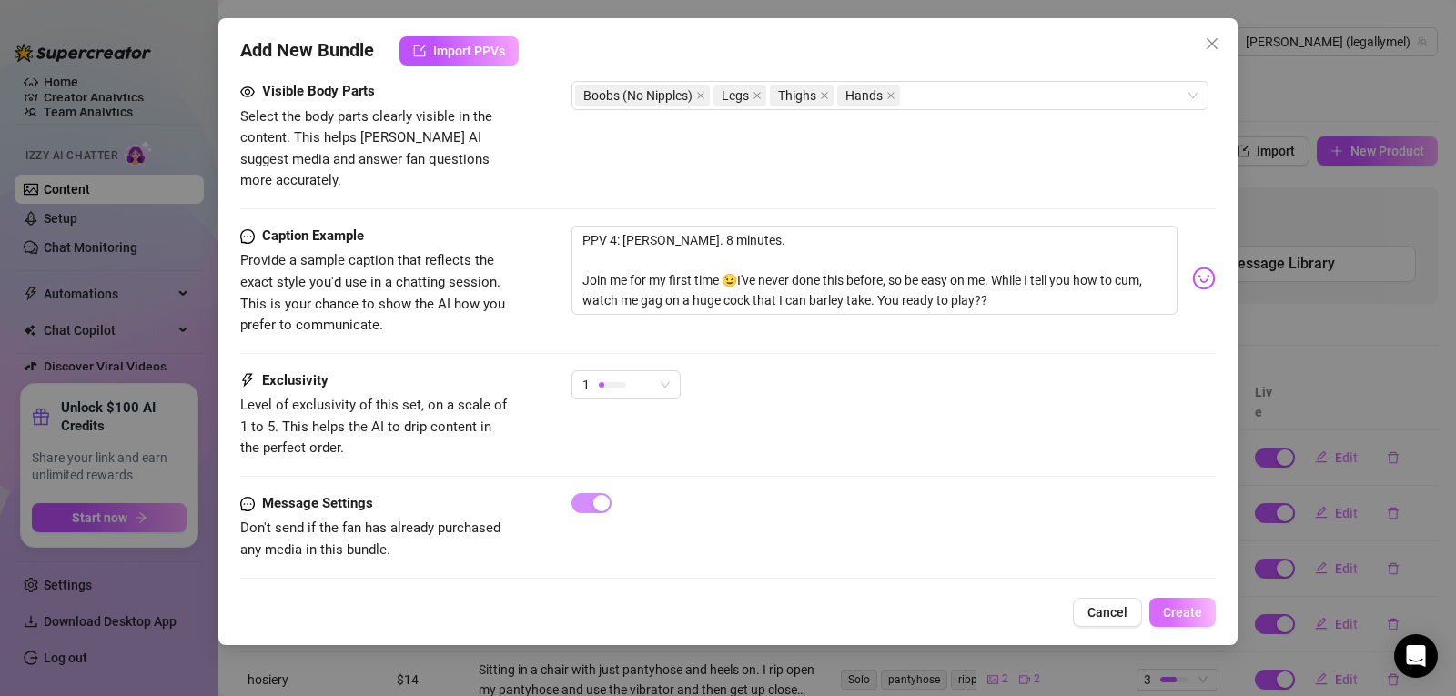
click at [1197, 614] on span "Create" at bounding box center [1182, 612] width 39 height 15
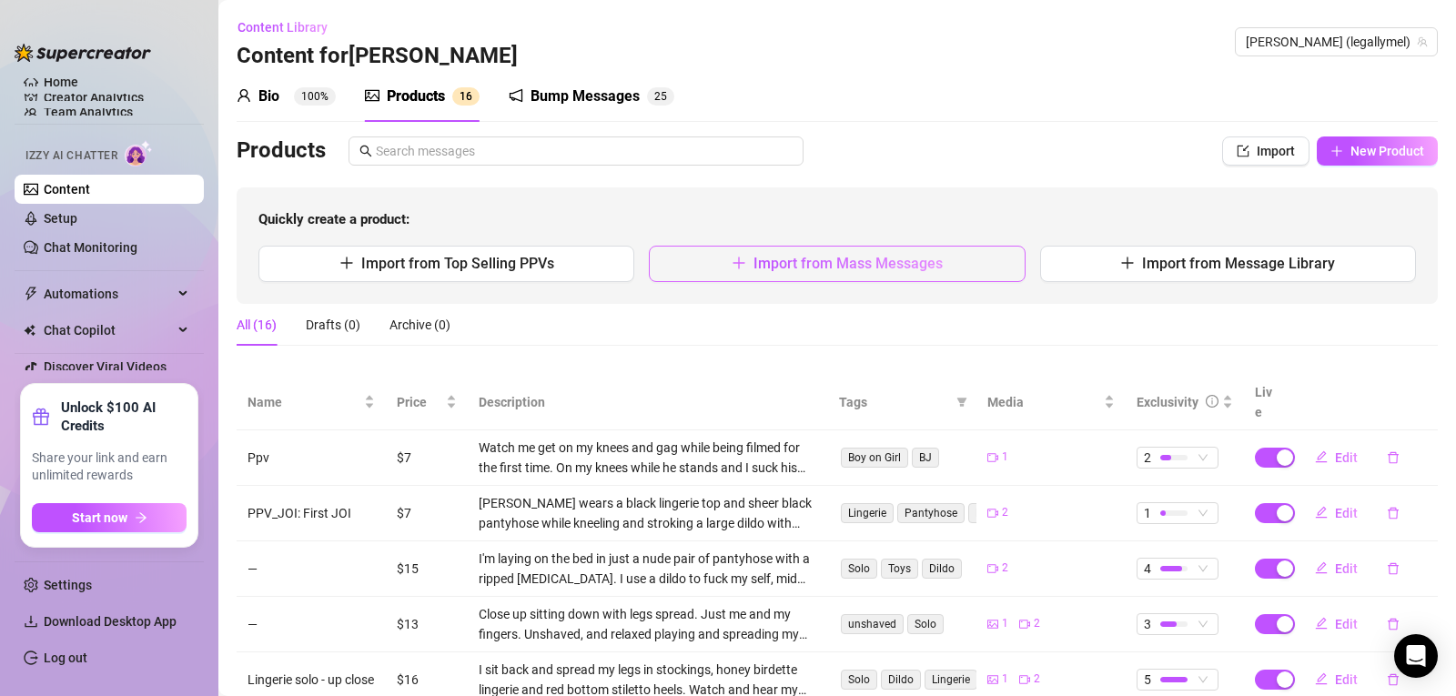
click at [732, 258] on icon "plus" at bounding box center [739, 263] width 15 height 15
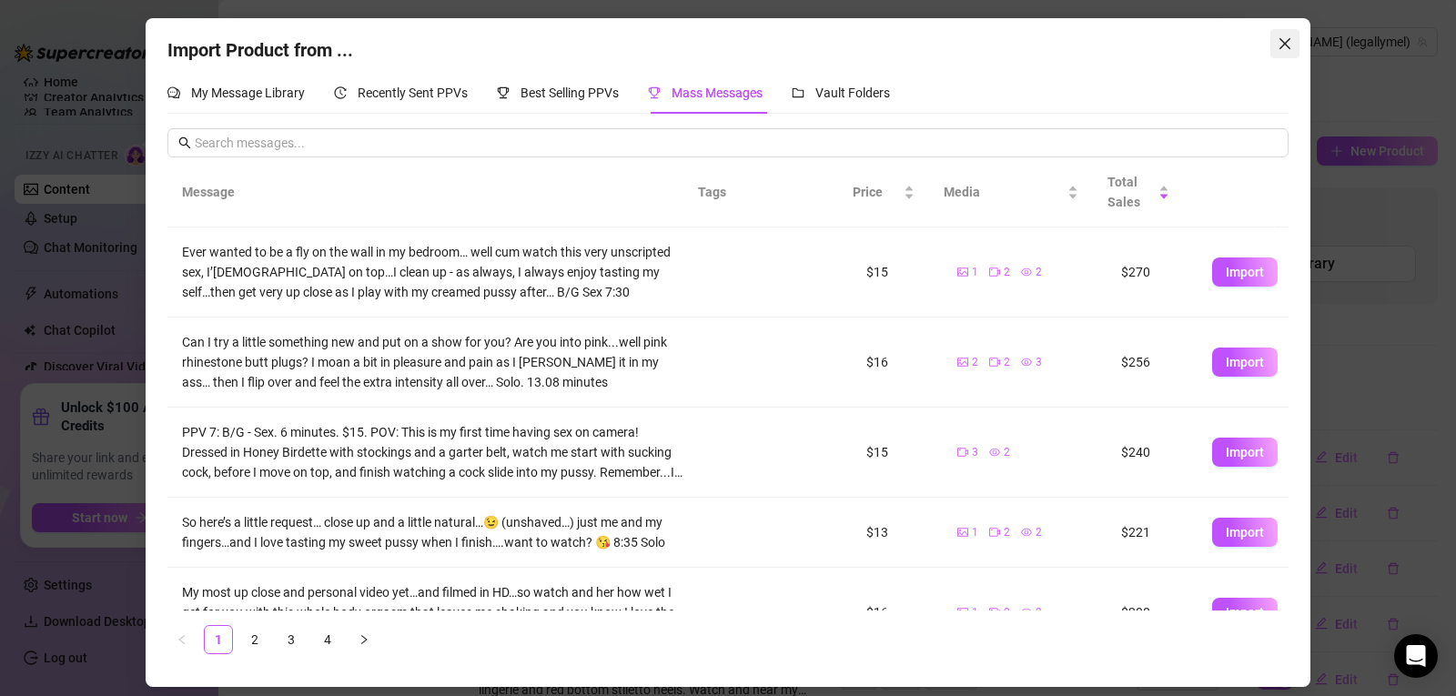
click at [1292, 45] on span "Close" at bounding box center [1285, 43] width 29 height 15
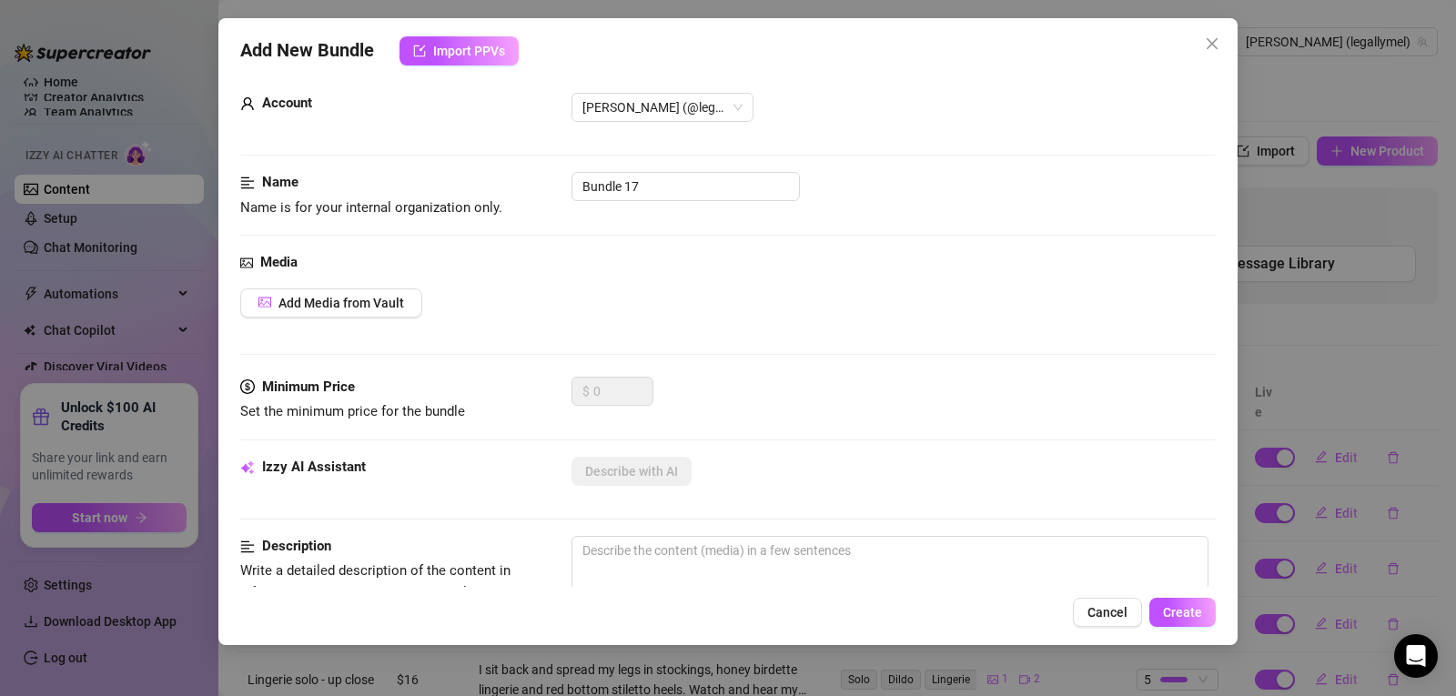
scroll to position [0, 0]
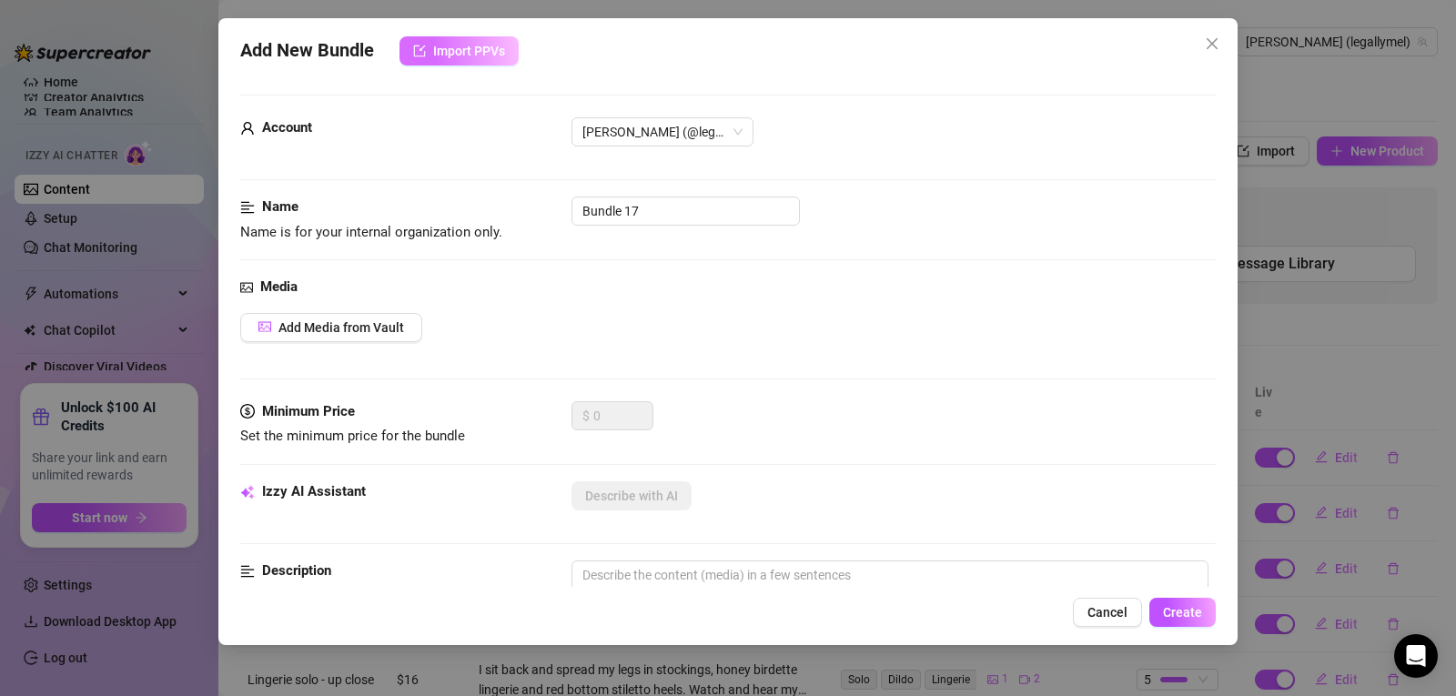
click at [477, 60] on button "Import PPVs" at bounding box center [459, 50] width 119 height 29
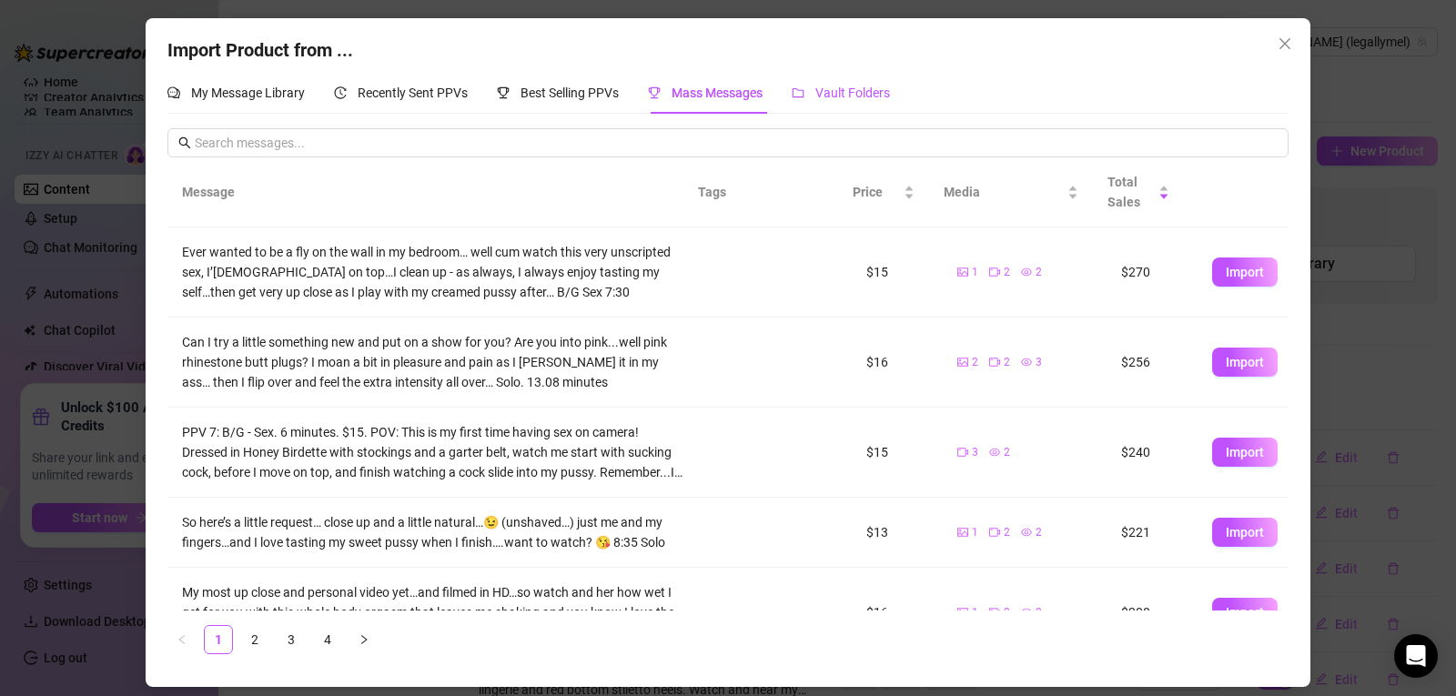
click at [836, 86] on span "Vault Folders" at bounding box center [852, 93] width 75 height 15
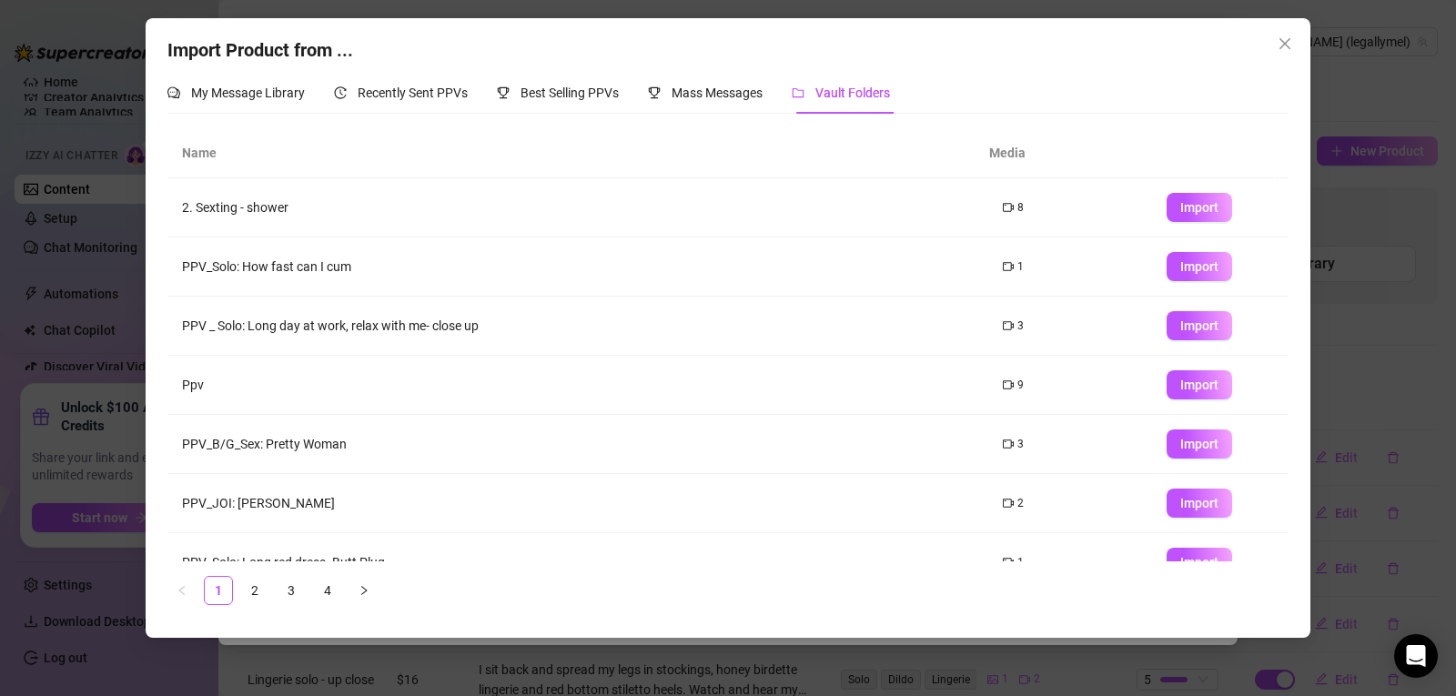
scroll to position [208, 0]
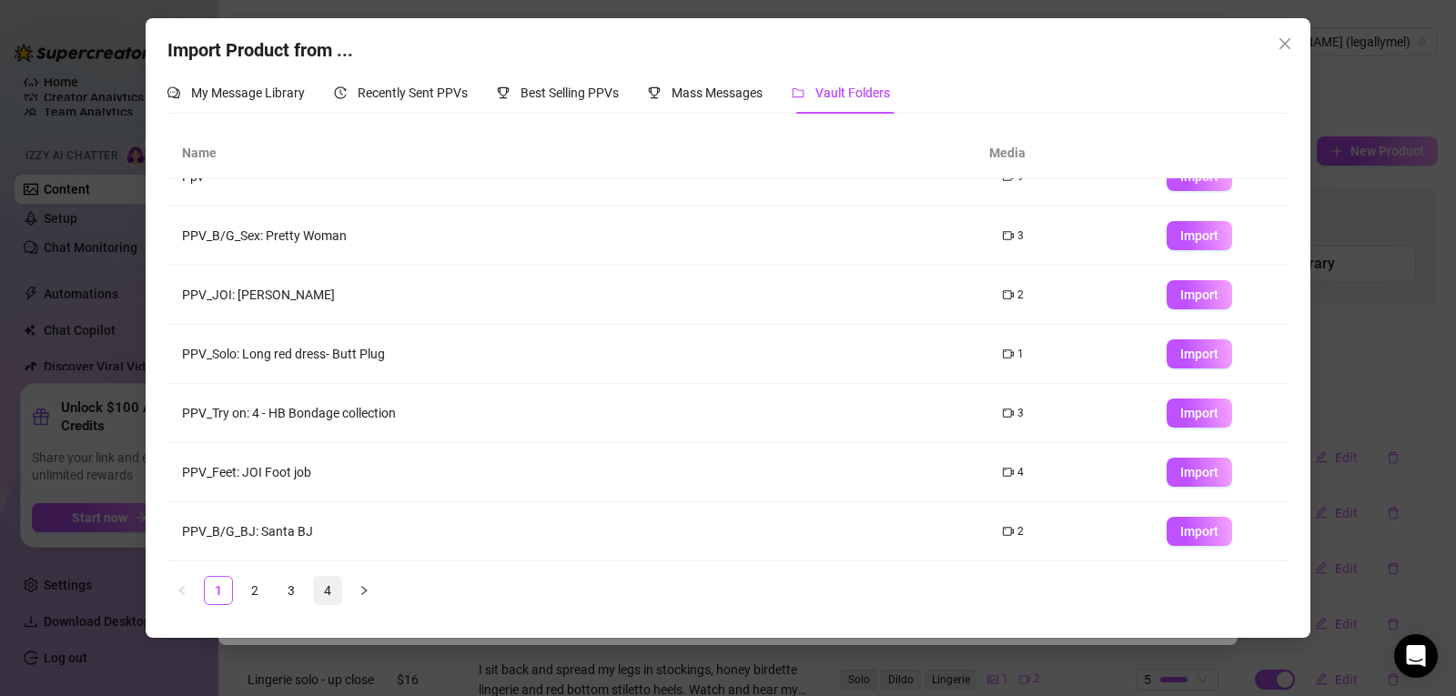
click at [326, 592] on link "4" at bounding box center [327, 590] width 27 height 27
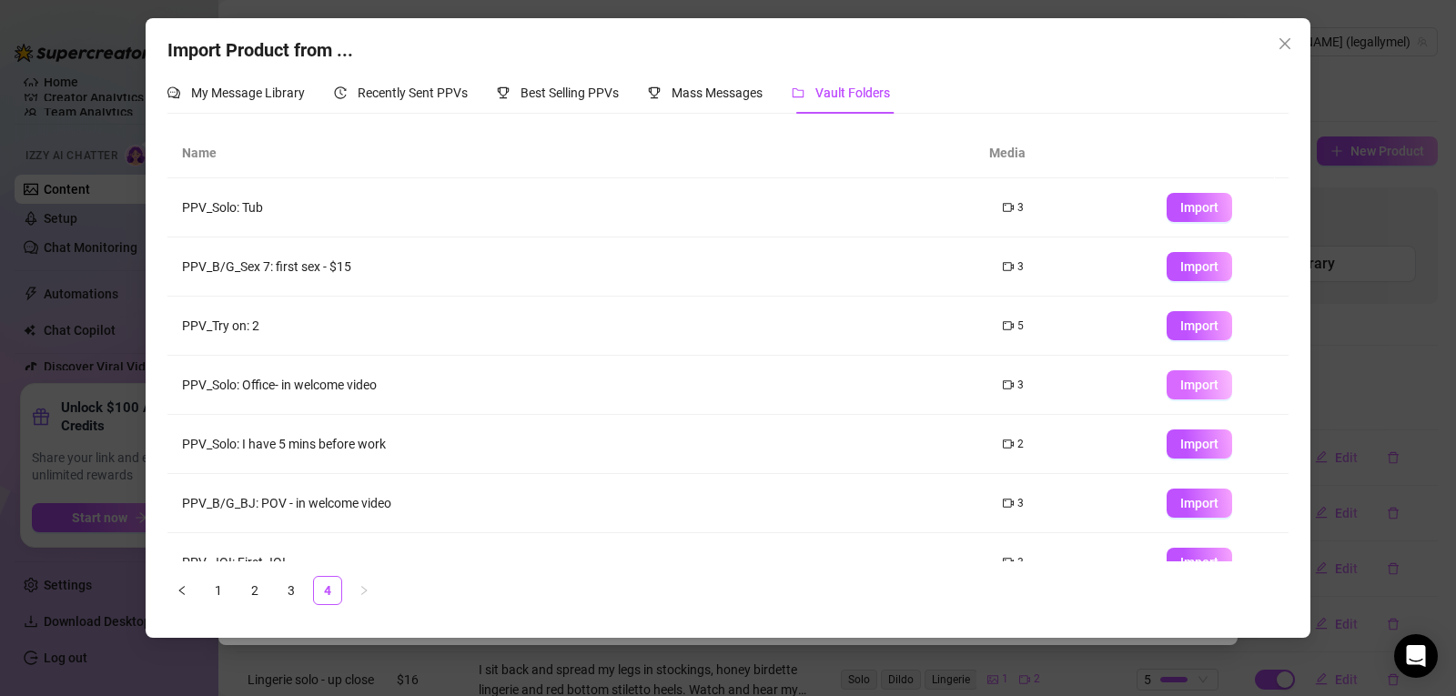
click at [1202, 383] on span "Import" at bounding box center [1199, 385] width 38 height 15
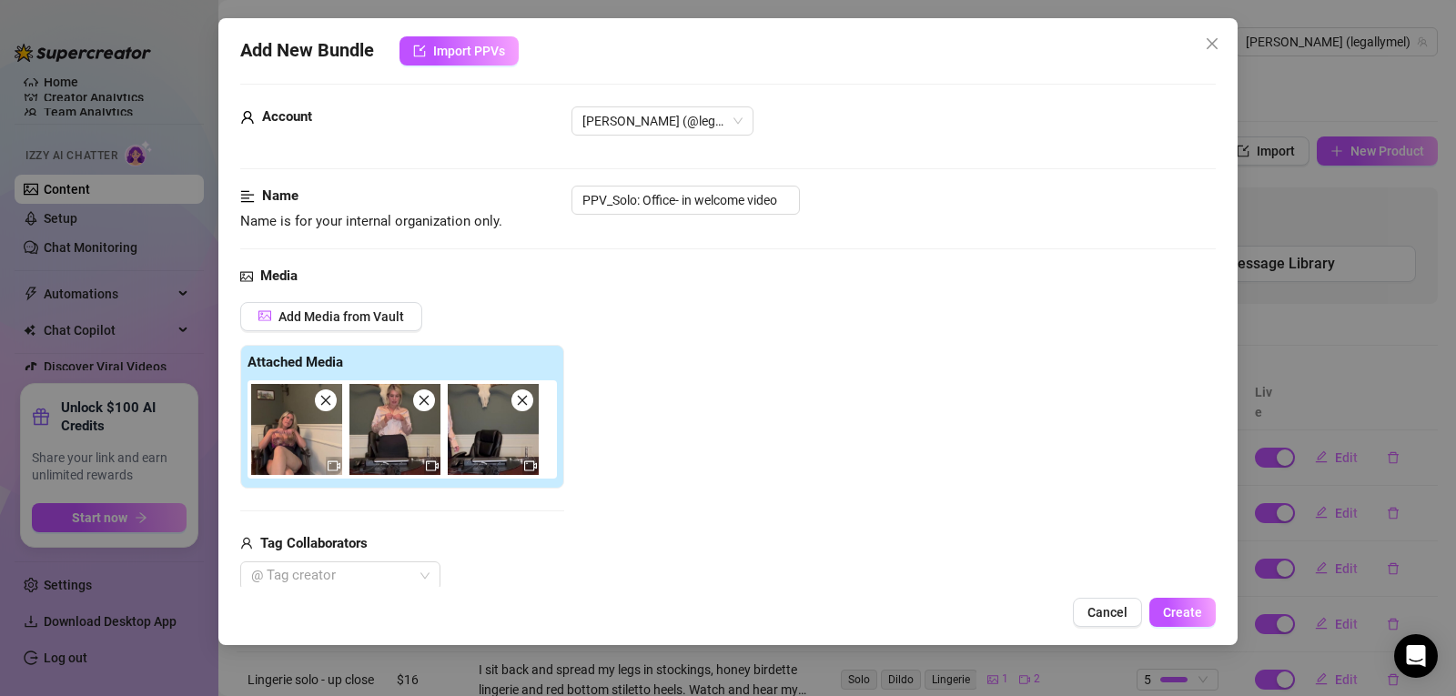
click at [1121, 381] on div "Add Media from Vault Attached Media Tag Collaborators @ Tag creator" at bounding box center [728, 446] width 976 height 289
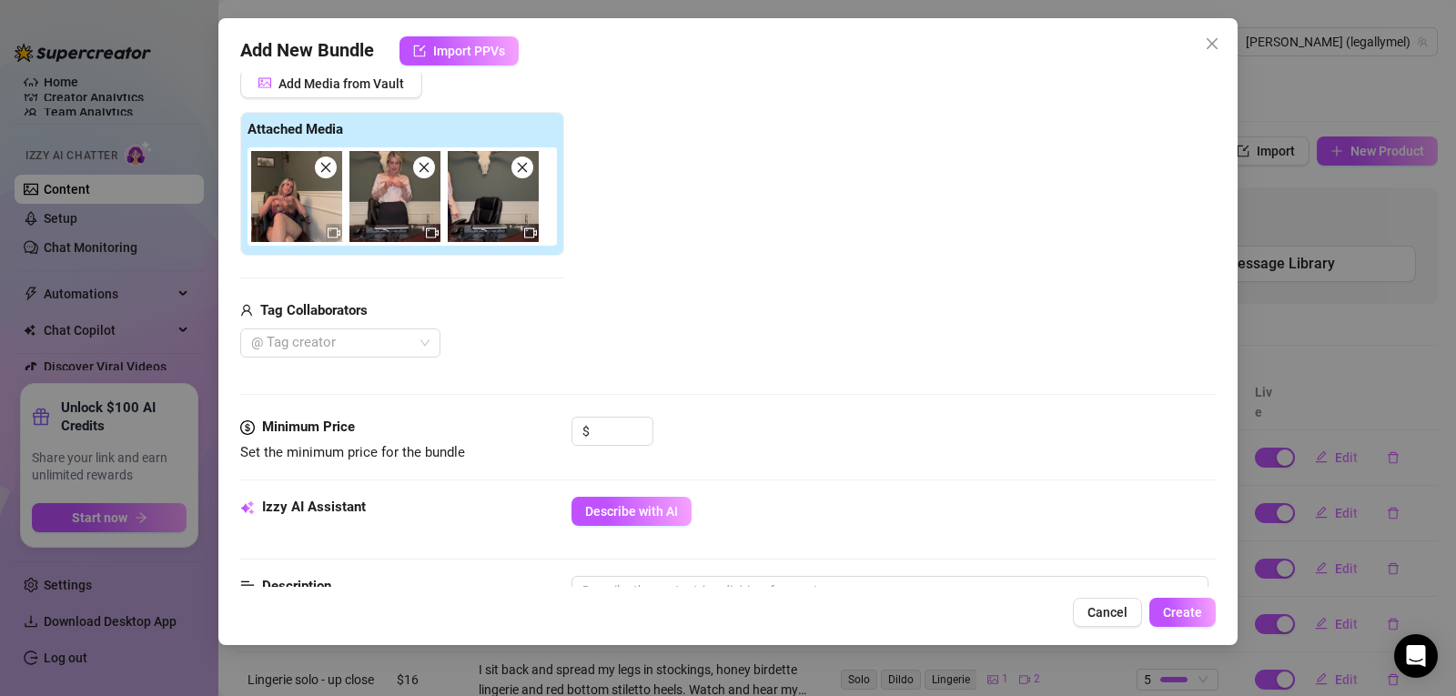
scroll to position [256, 0]
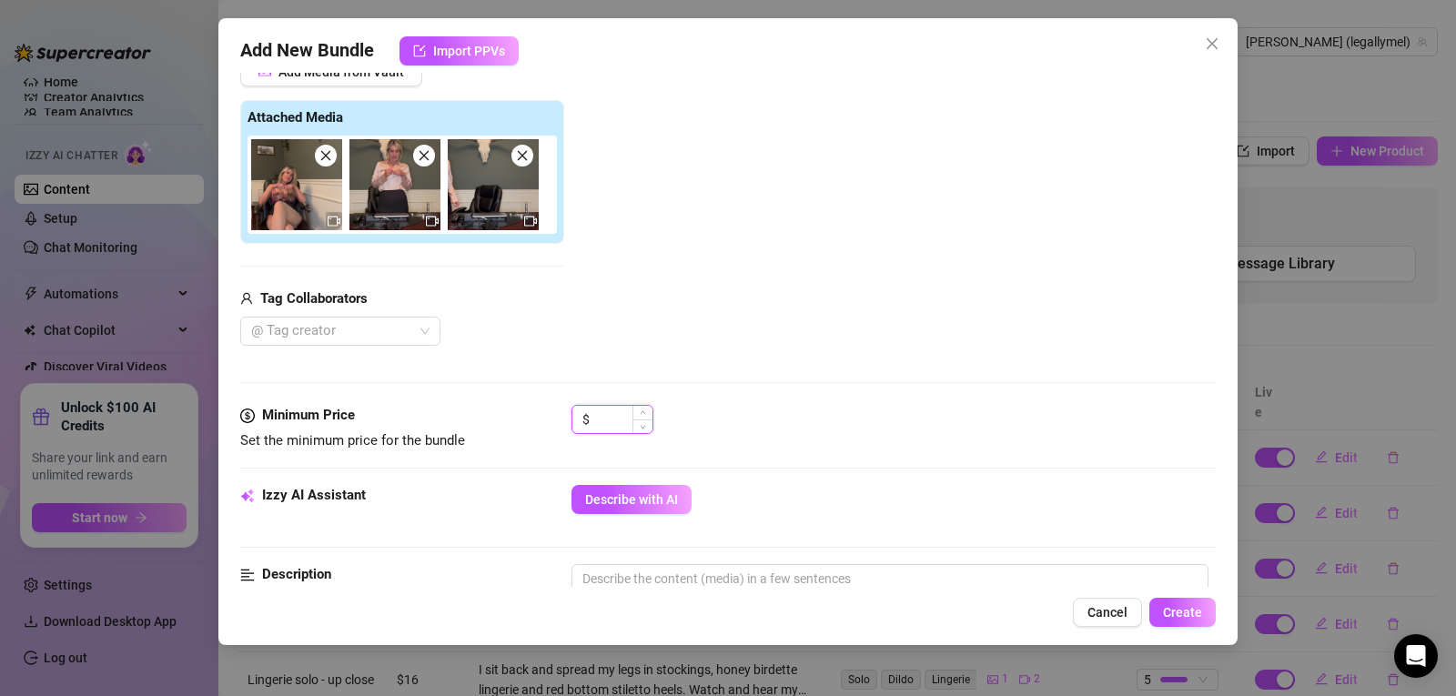
click at [600, 430] on input at bounding box center [622, 419] width 59 height 27
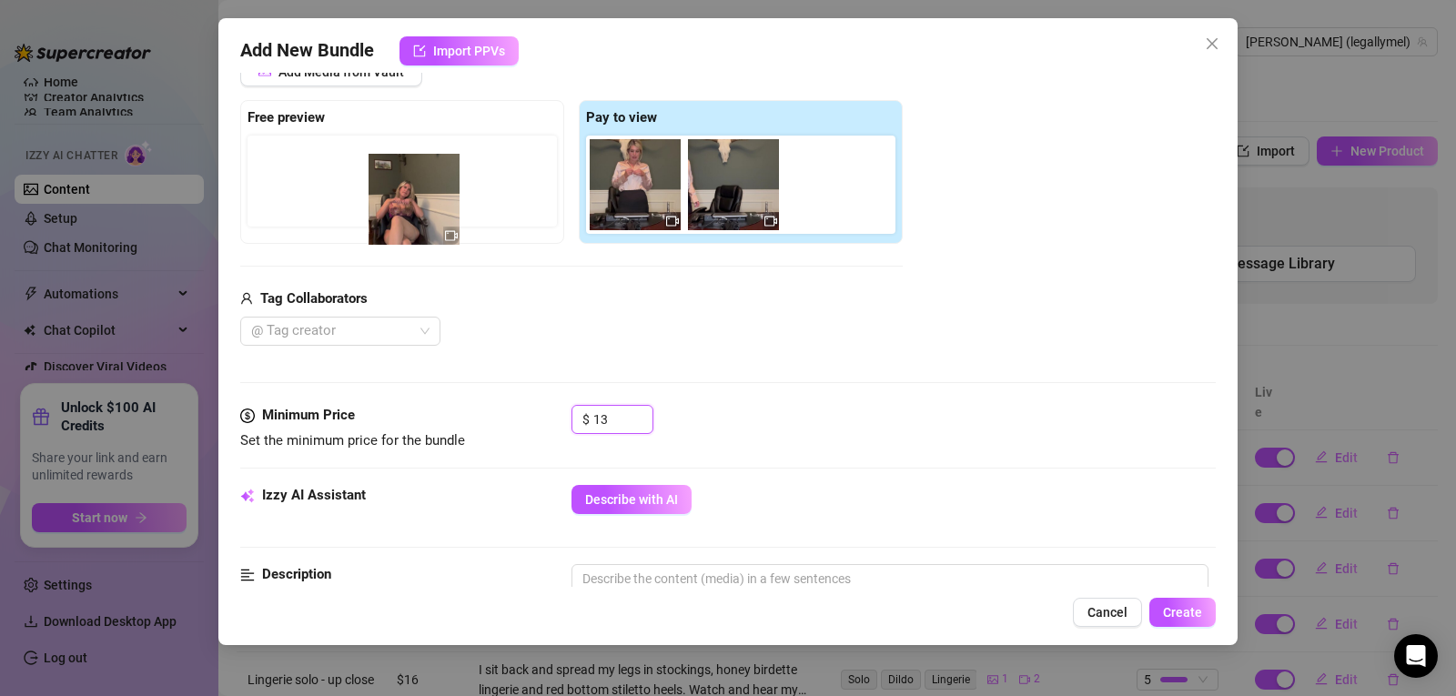
drag, startPoint x: 645, startPoint y: 186, endPoint x: 420, endPoint y: 200, distance: 226.2
click at [420, 200] on div "Free preview Pay to view" at bounding box center [571, 172] width 663 height 144
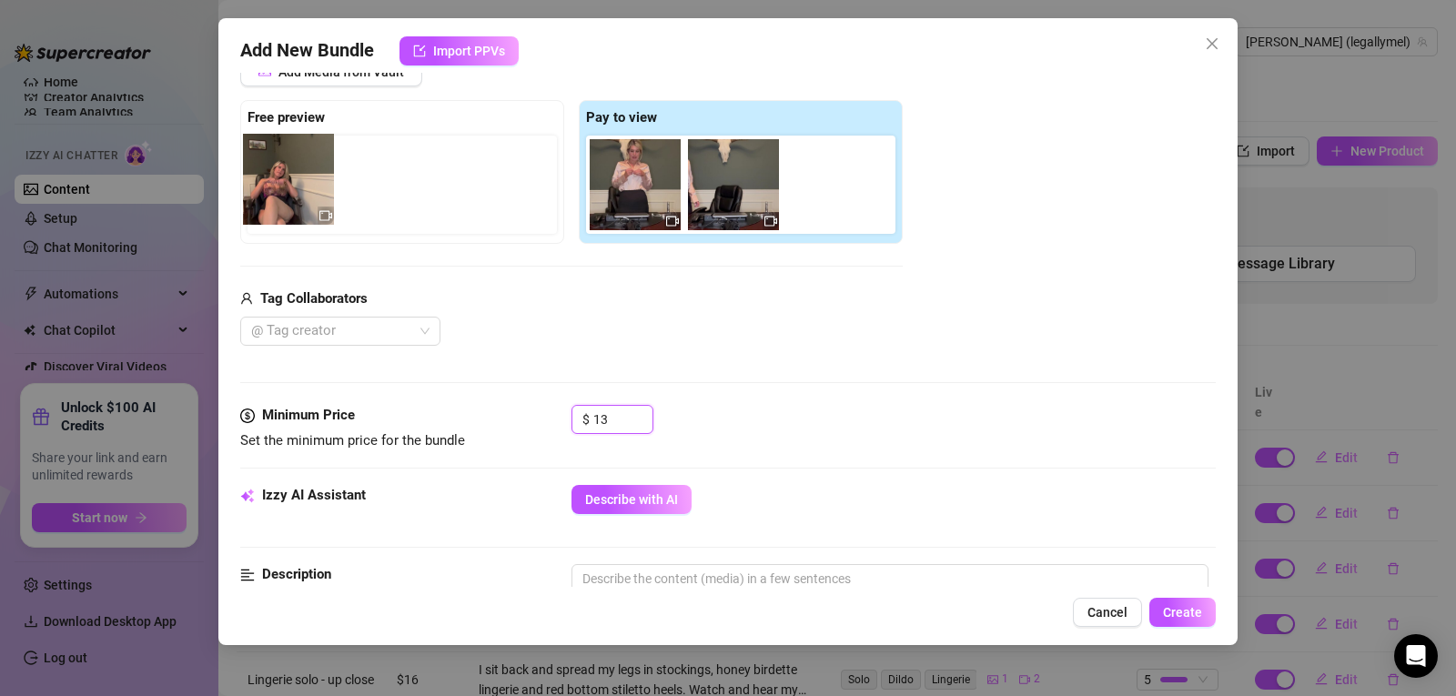
drag, startPoint x: 633, startPoint y: 201, endPoint x: 273, endPoint y: 193, distance: 359.6
click at [273, 193] on div "Free preview Pay to view" at bounding box center [571, 172] width 663 height 144
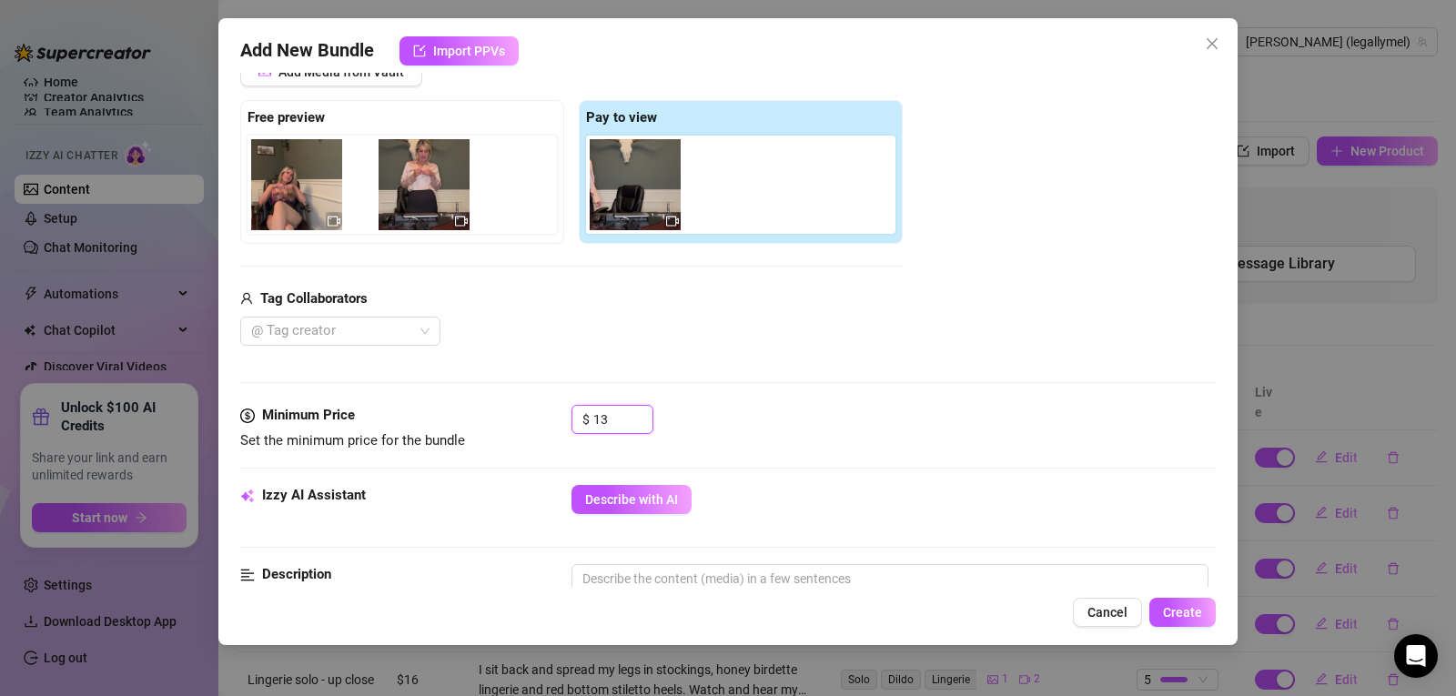
drag, startPoint x: 613, startPoint y: 209, endPoint x: 391, endPoint y: 209, distance: 222.1
click at [391, 209] on div "Free preview Pay to view" at bounding box center [571, 172] width 663 height 144
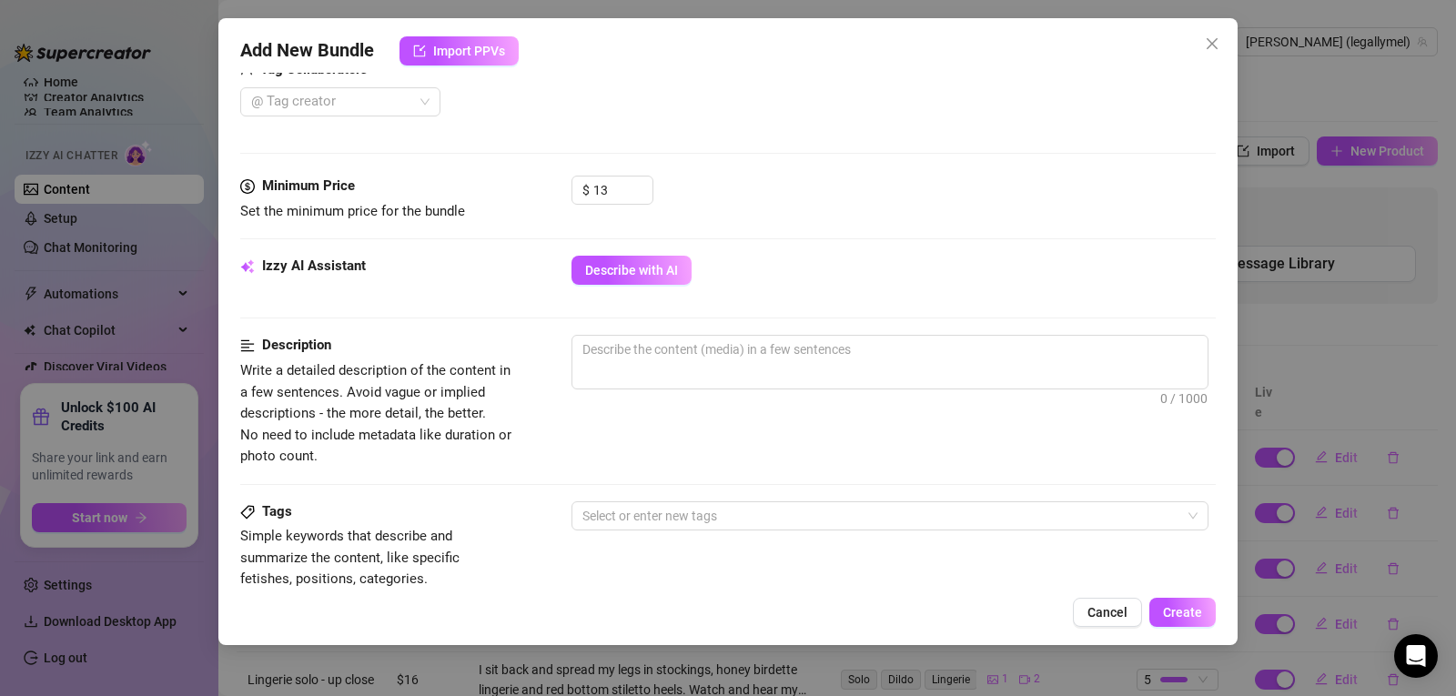
scroll to position [499, 0]
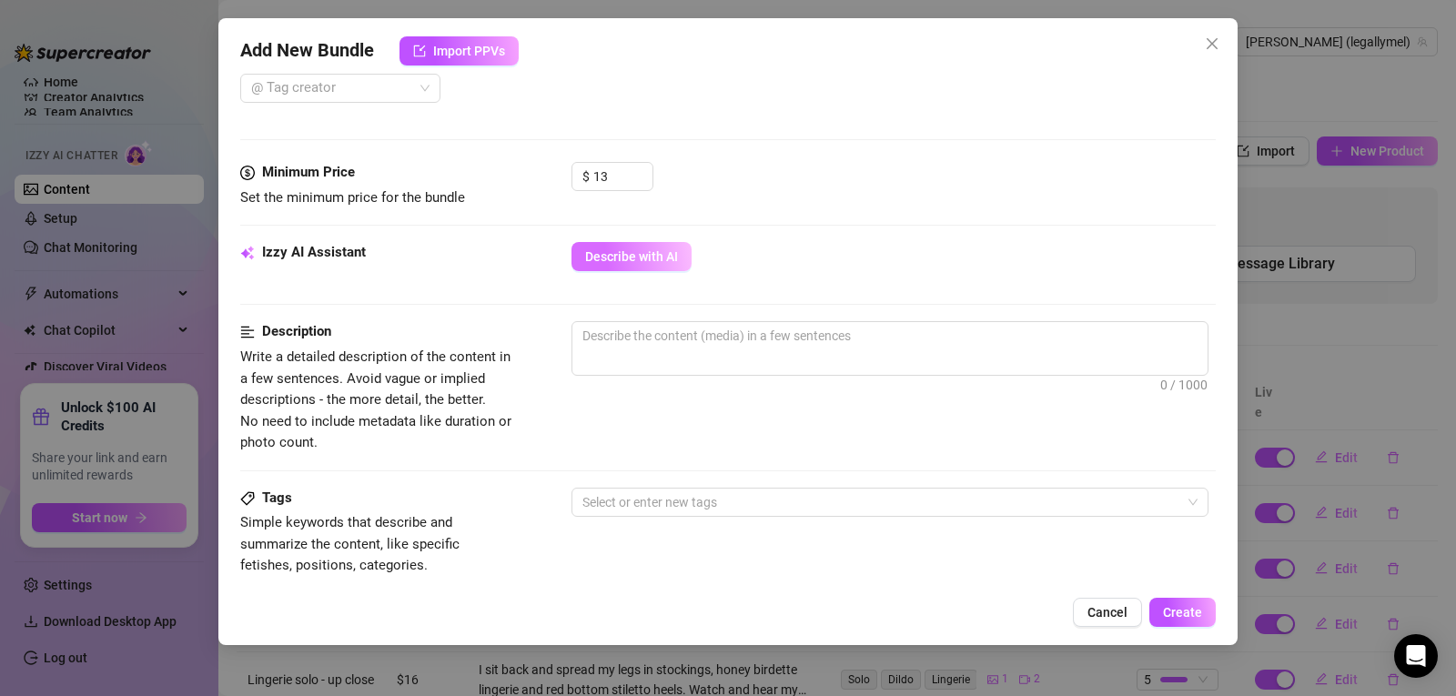
click at [671, 263] on span "Describe with AI" at bounding box center [631, 256] width 93 height 15
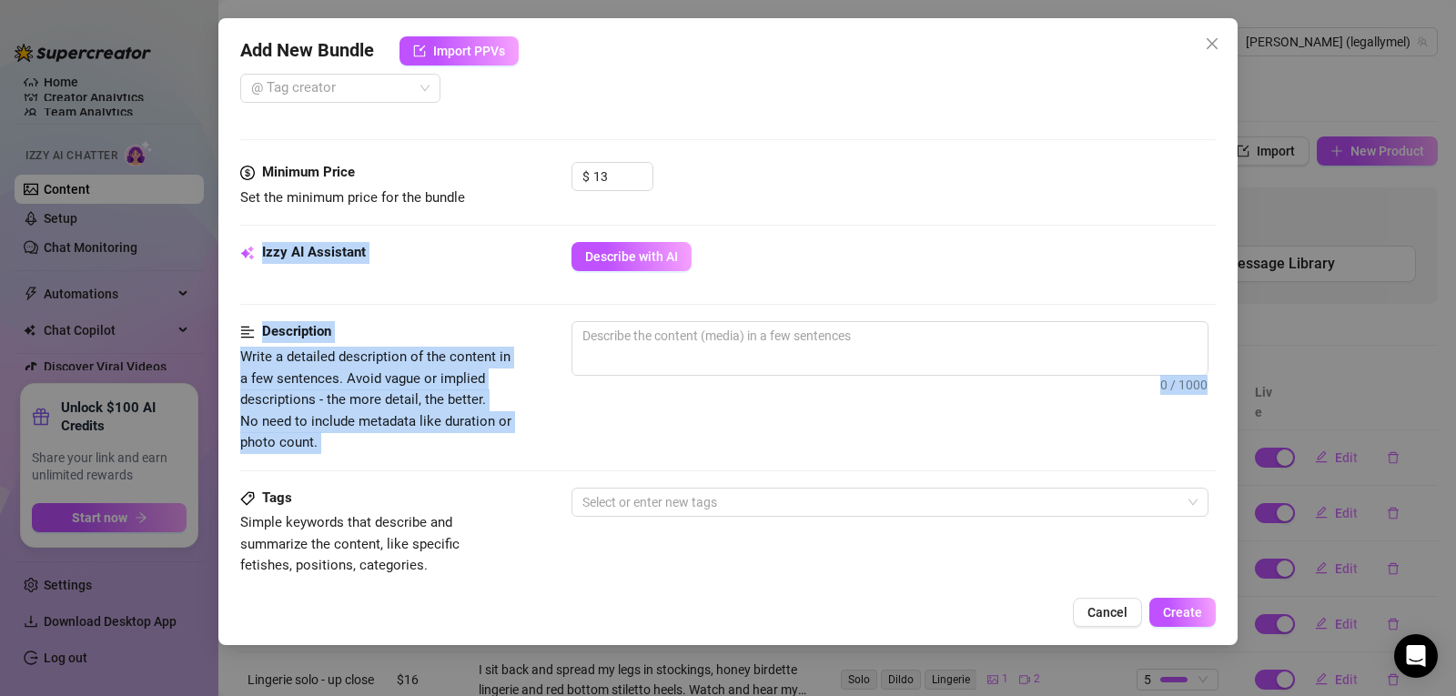
drag, startPoint x: 1231, startPoint y: 369, endPoint x: 1214, endPoint y: 236, distance: 134.0
click at [1214, 236] on div "Add New Bundle Import PPVs Account [PERSON_NAME] (@legallymel) Name Name is for…" at bounding box center [727, 331] width 1019 height 627
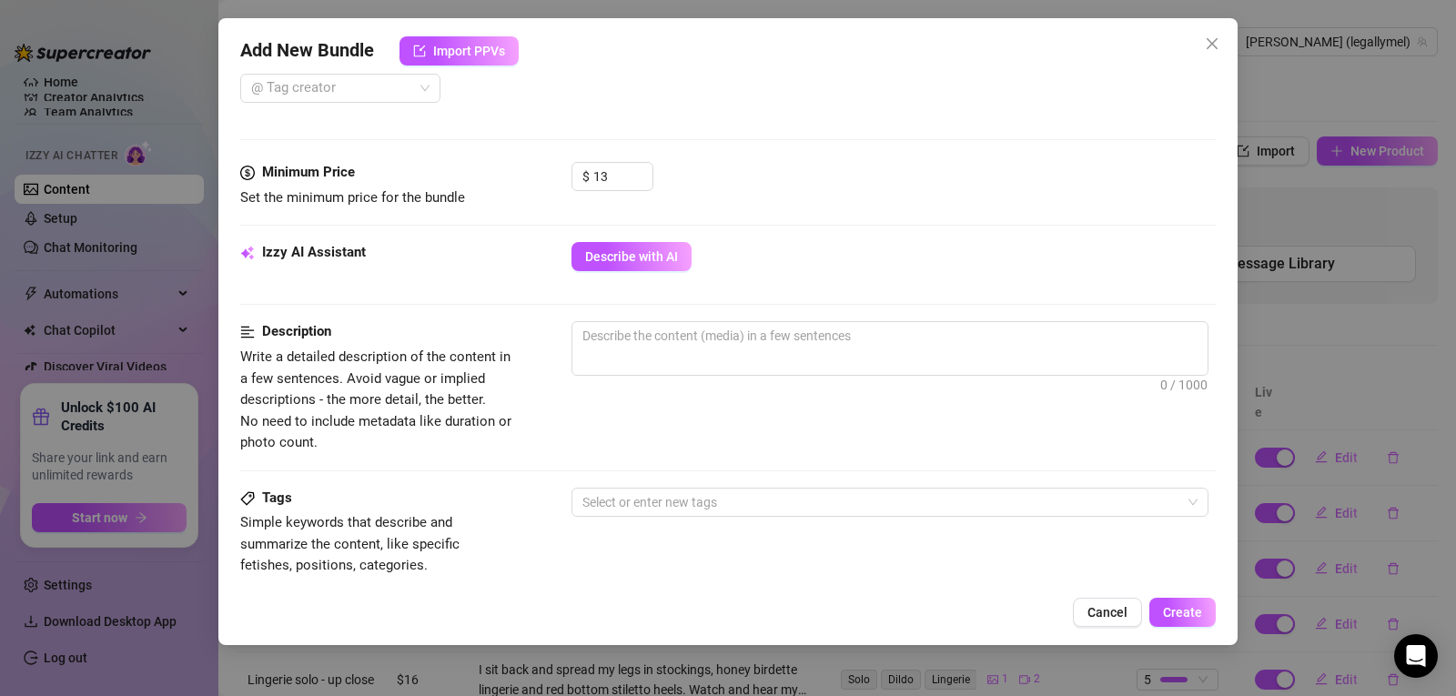
click at [1157, 216] on div "Minimum Price Set the minimum price for the bundle $ 13" at bounding box center [728, 202] width 976 height 80
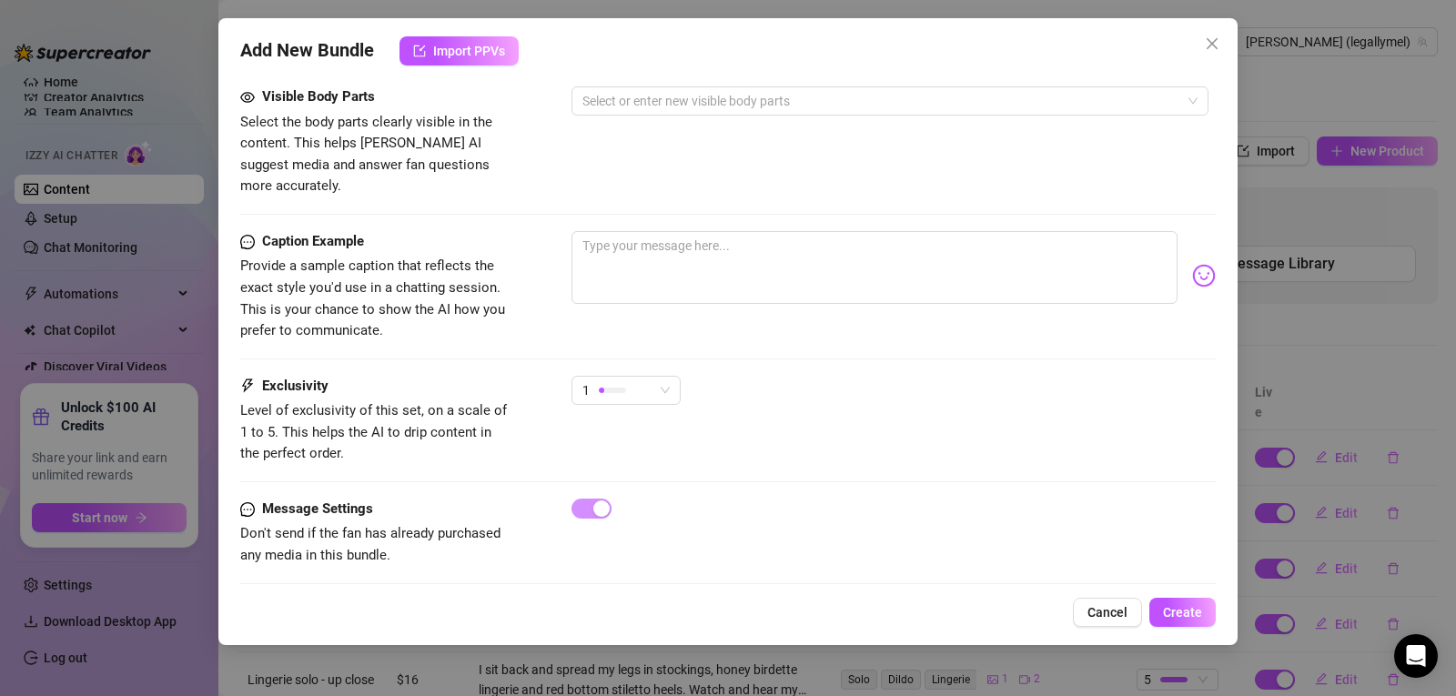
scroll to position [1028, 0]
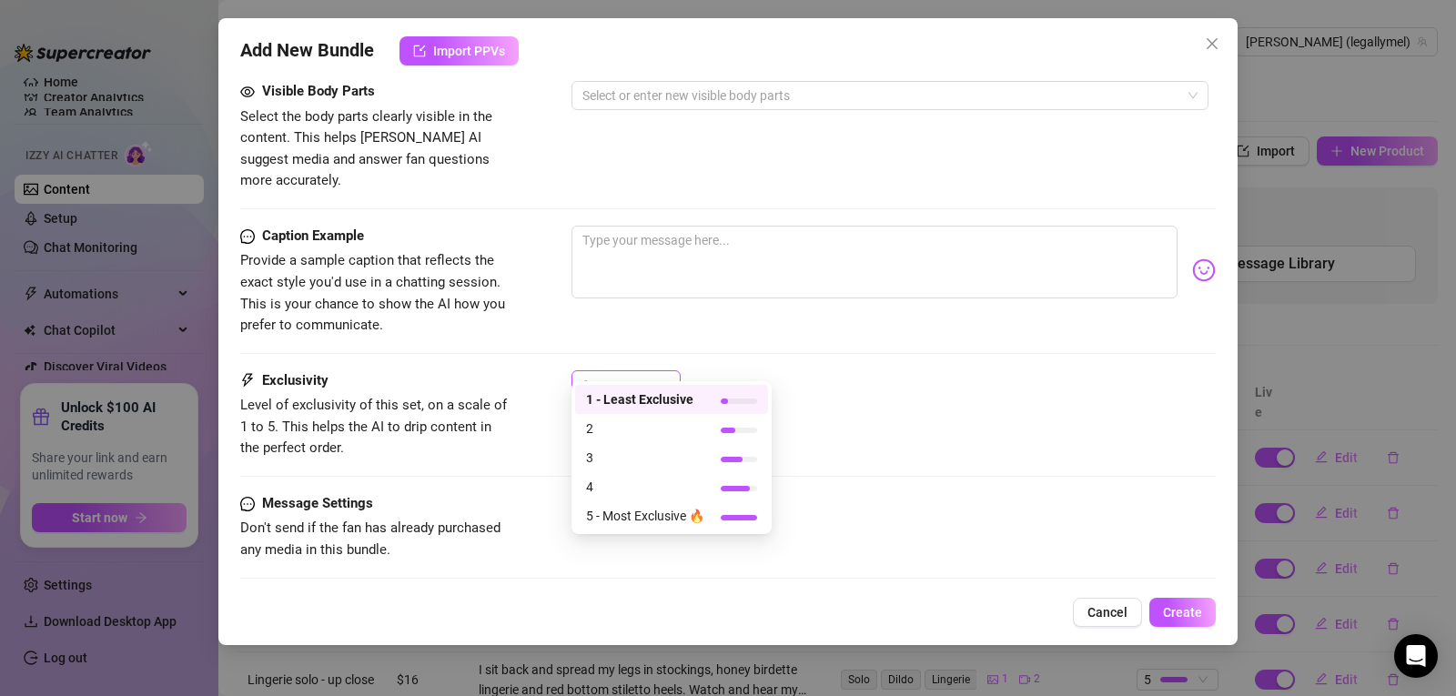
click at [659, 371] on span "1" at bounding box center [625, 384] width 87 height 27
click at [662, 420] on span "2" at bounding box center [645, 429] width 118 height 20
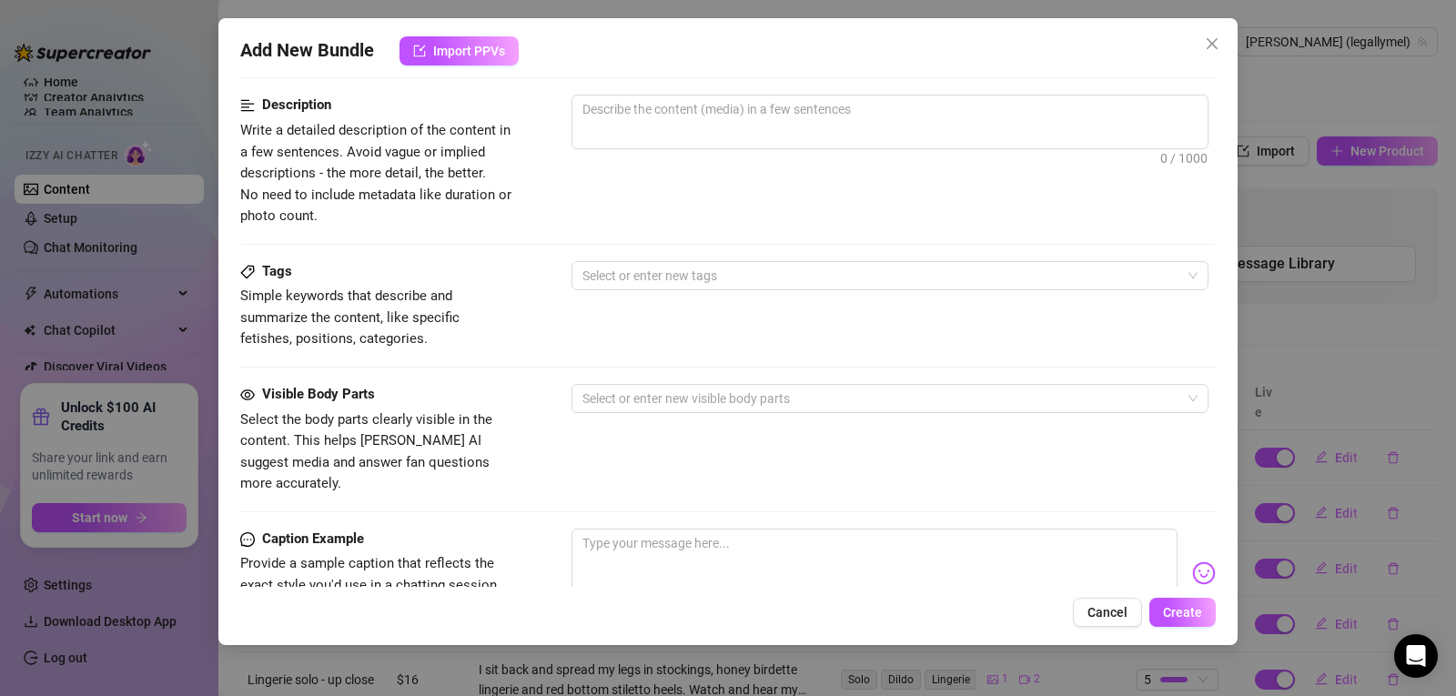
scroll to position [835, 0]
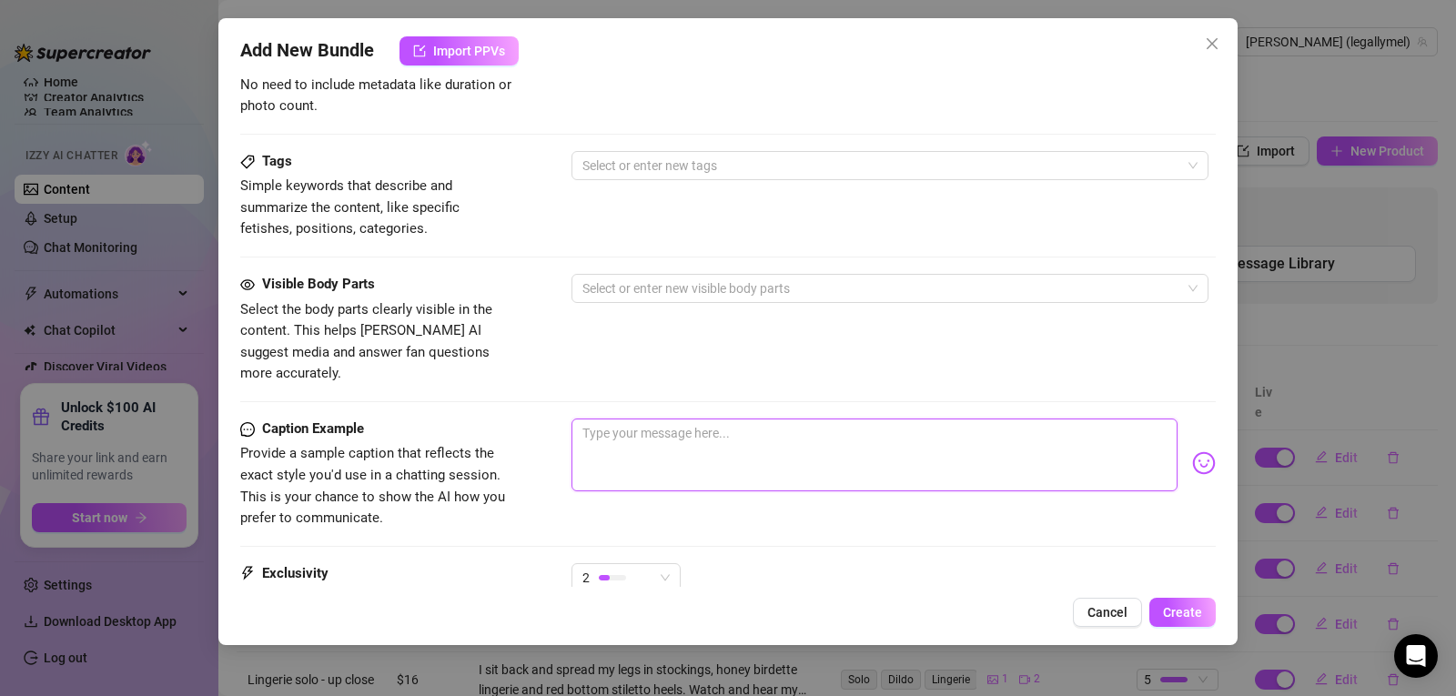
click at [652, 425] on textarea at bounding box center [875, 455] width 606 height 73
paste textarea "PPV 5: Solo. So many firsts for us to experience together ...Watch as I stayed …"
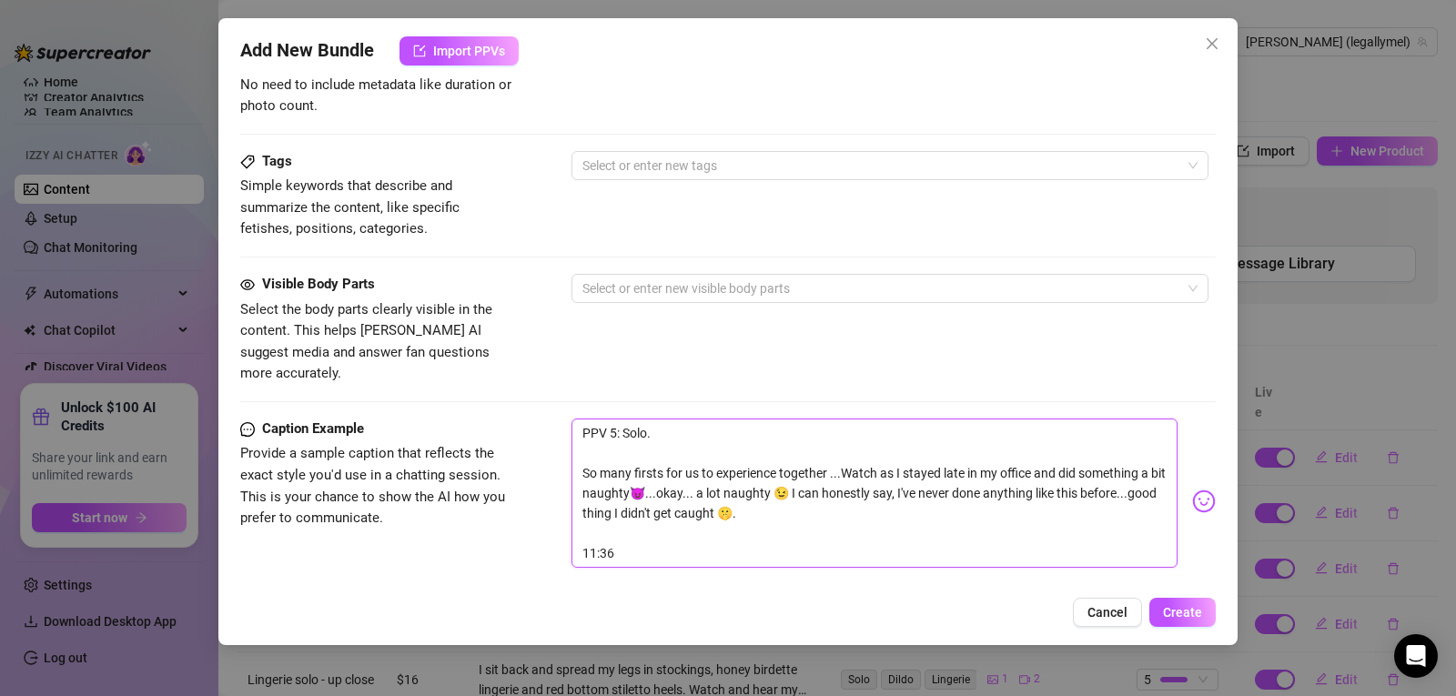
scroll to position [0, 0]
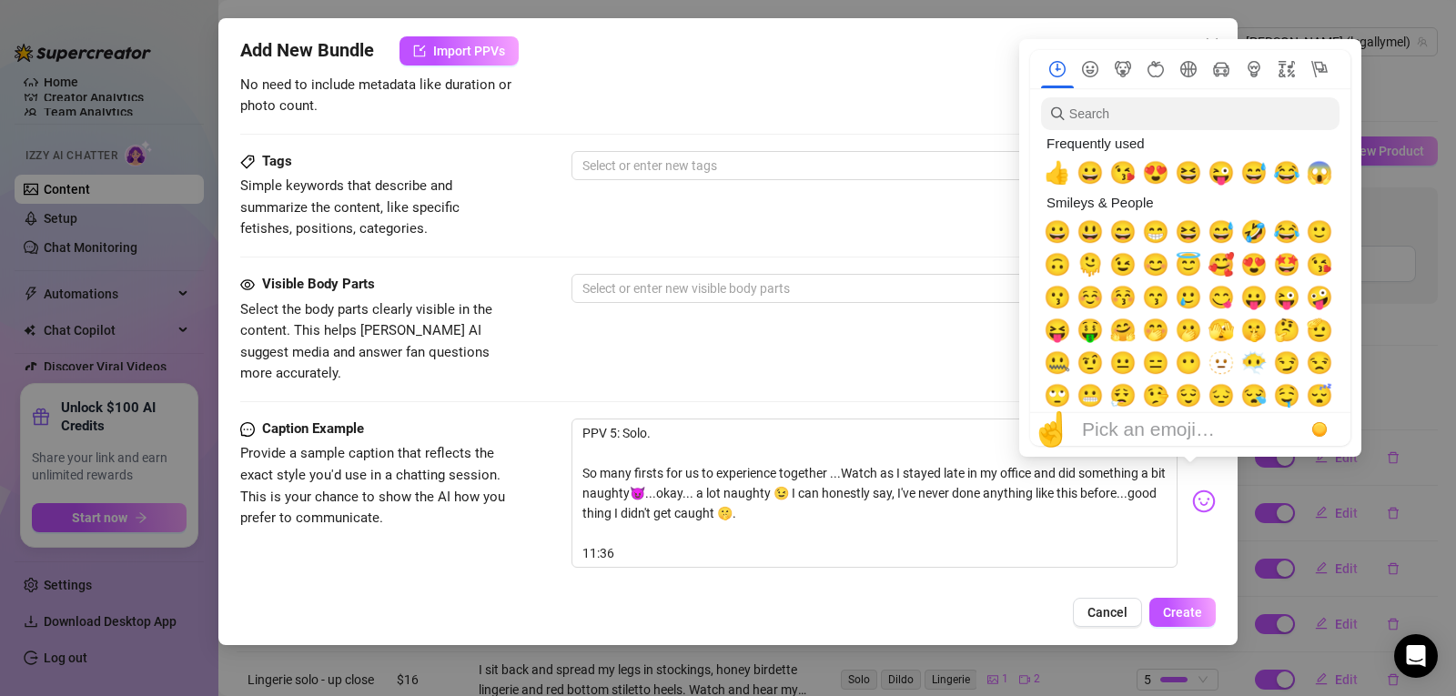
drag, startPoint x: 1213, startPoint y: 440, endPoint x: 1147, endPoint y: 441, distance: 66.5
click at [1147, 441] on div "☝️ Pick an emoji…" at bounding box center [1190, 429] width 320 height 33
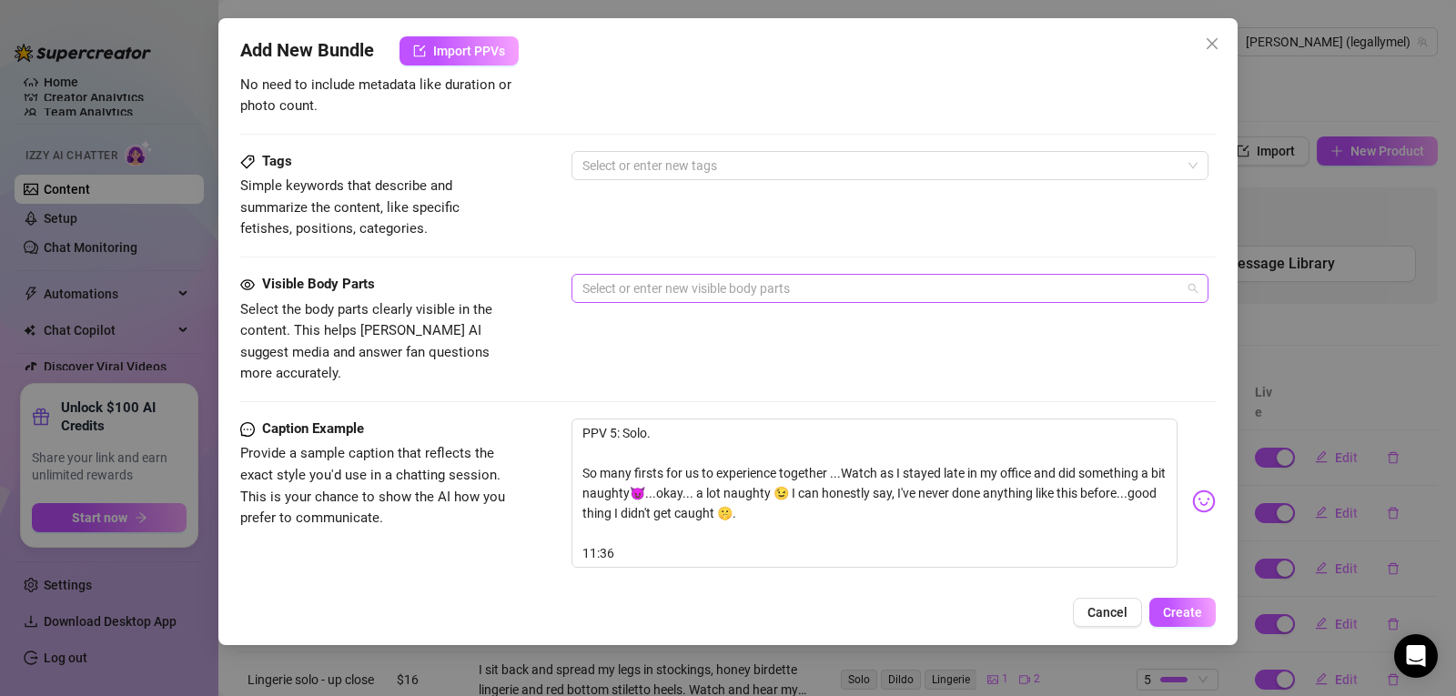
click at [766, 279] on div at bounding box center [880, 288] width 611 height 25
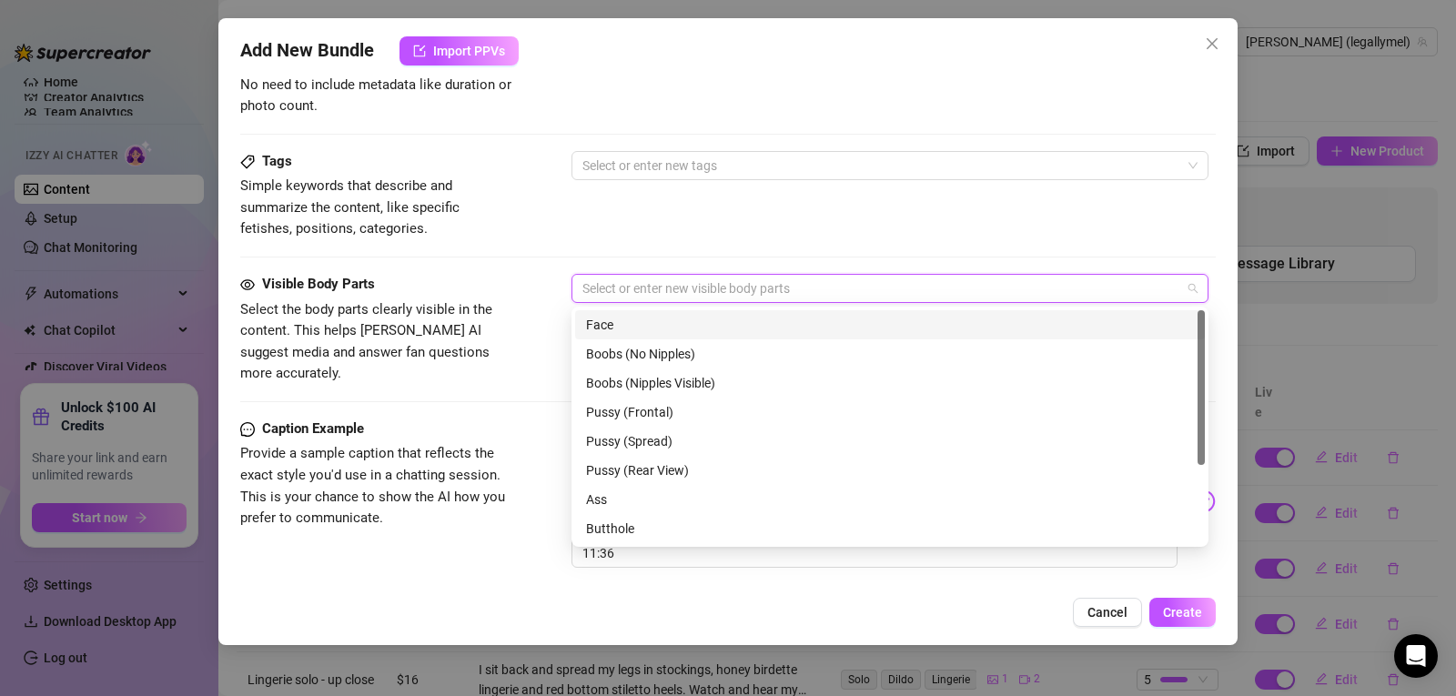
click at [690, 324] on div "Face" at bounding box center [890, 325] width 608 height 20
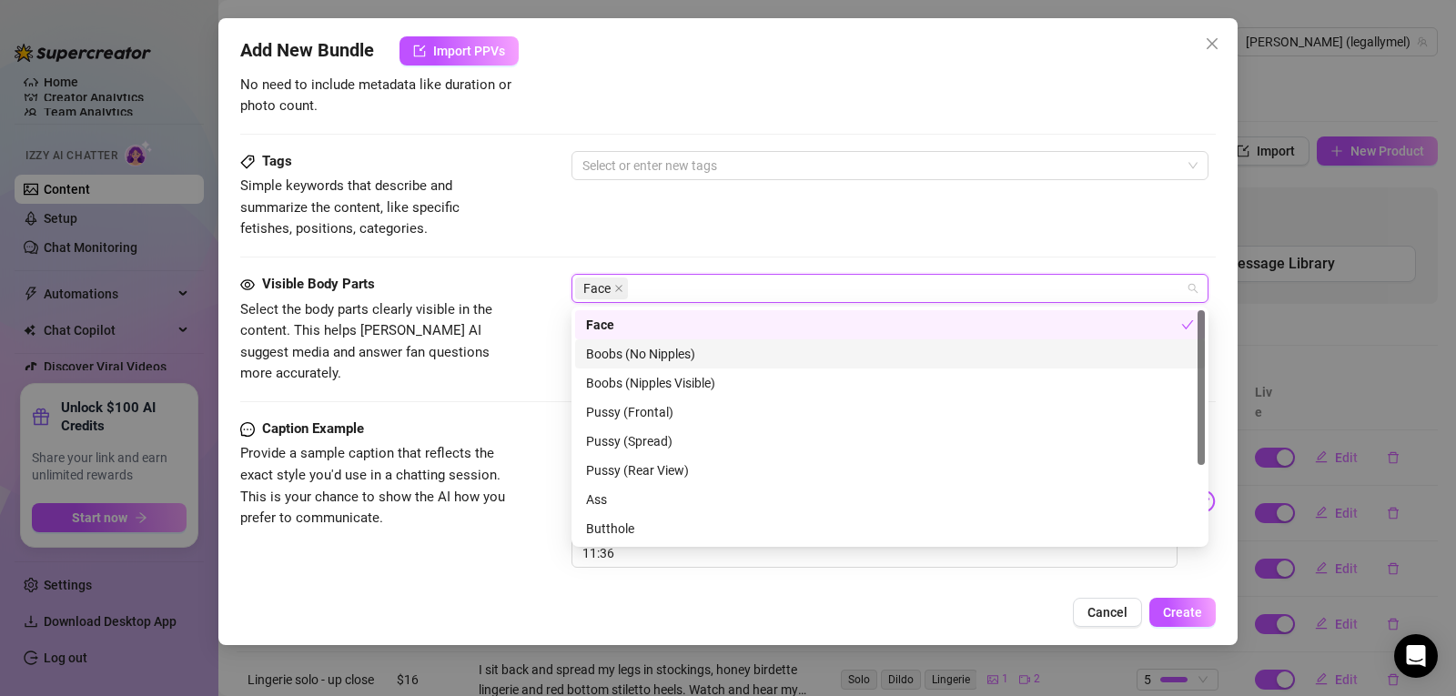
click at [692, 353] on div "Boobs (No Nipples)" at bounding box center [890, 354] width 608 height 20
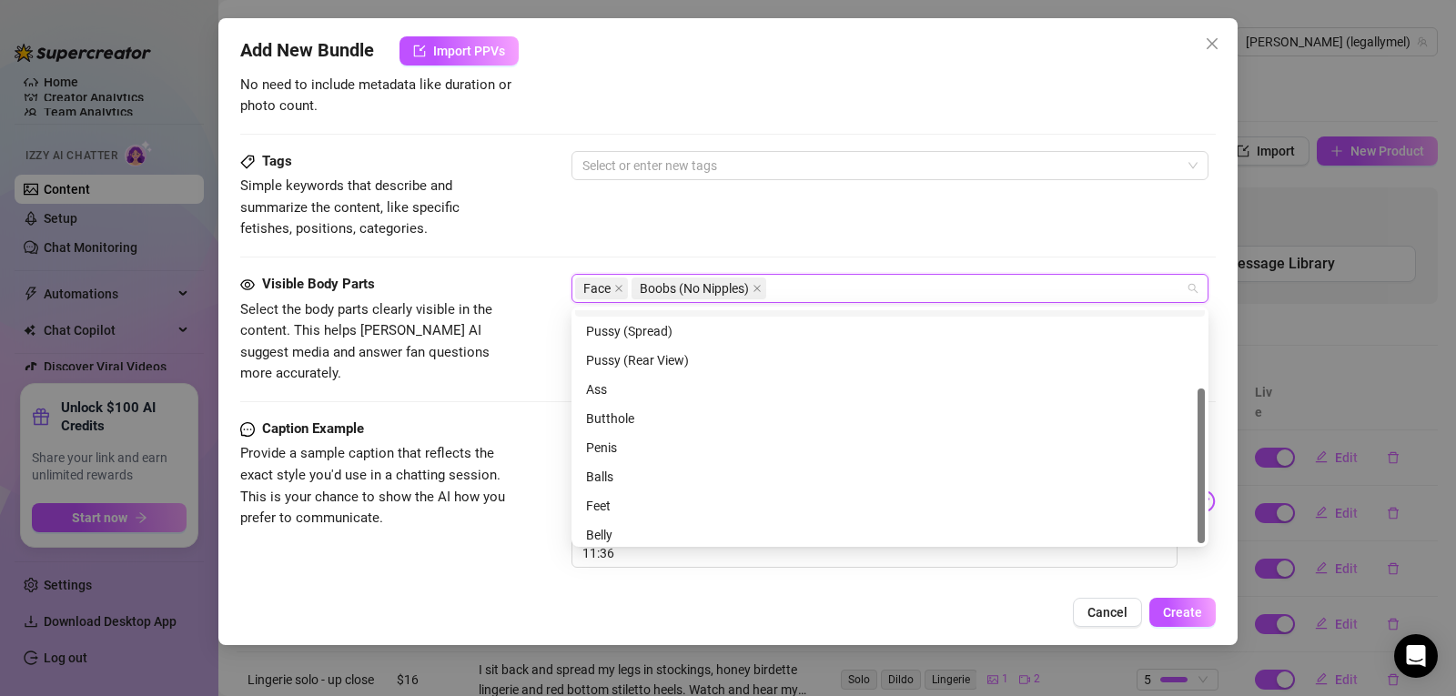
scroll to position [116, 0]
drag, startPoint x: 1203, startPoint y: 401, endPoint x: 1220, endPoint y: 523, distance: 123.1
click at [1220, 523] on body "Home Creator Analytics Team Analytics Izzy AI Chatter Content Setup Chat Monito…" at bounding box center [728, 348] width 1456 height 696
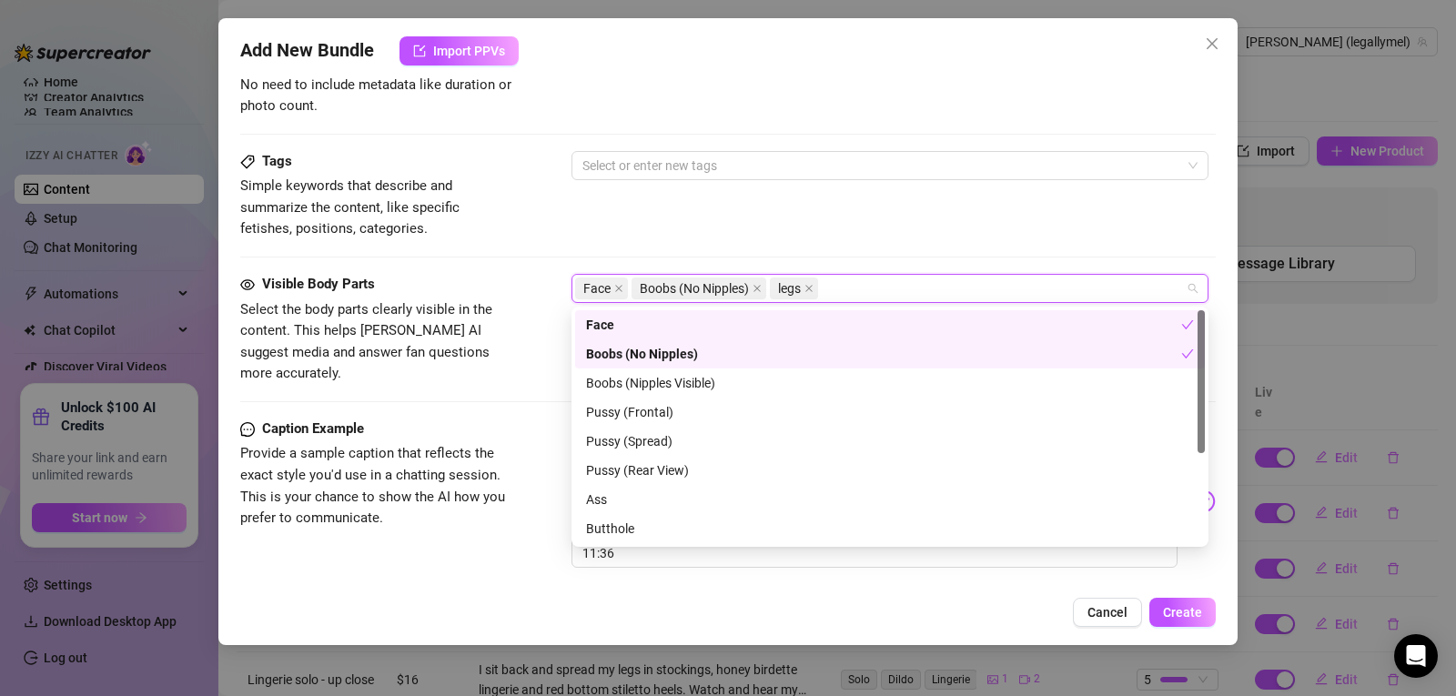
click at [757, 238] on div "Tags Simple keywords that describe and summarize the content, like specific fet…" at bounding box center [728, 195] width 976 height 89
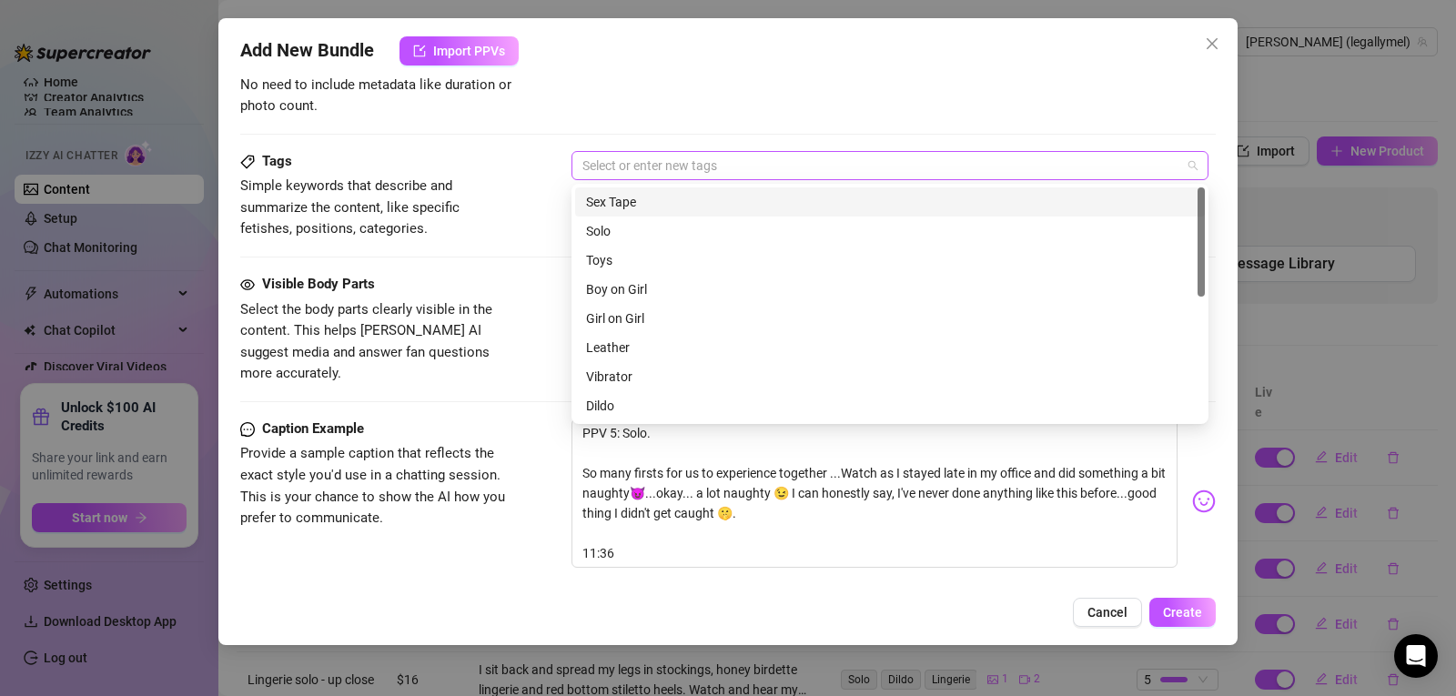
click at [679, 168] on div at bounding box center [880, 165] width 611 height 25
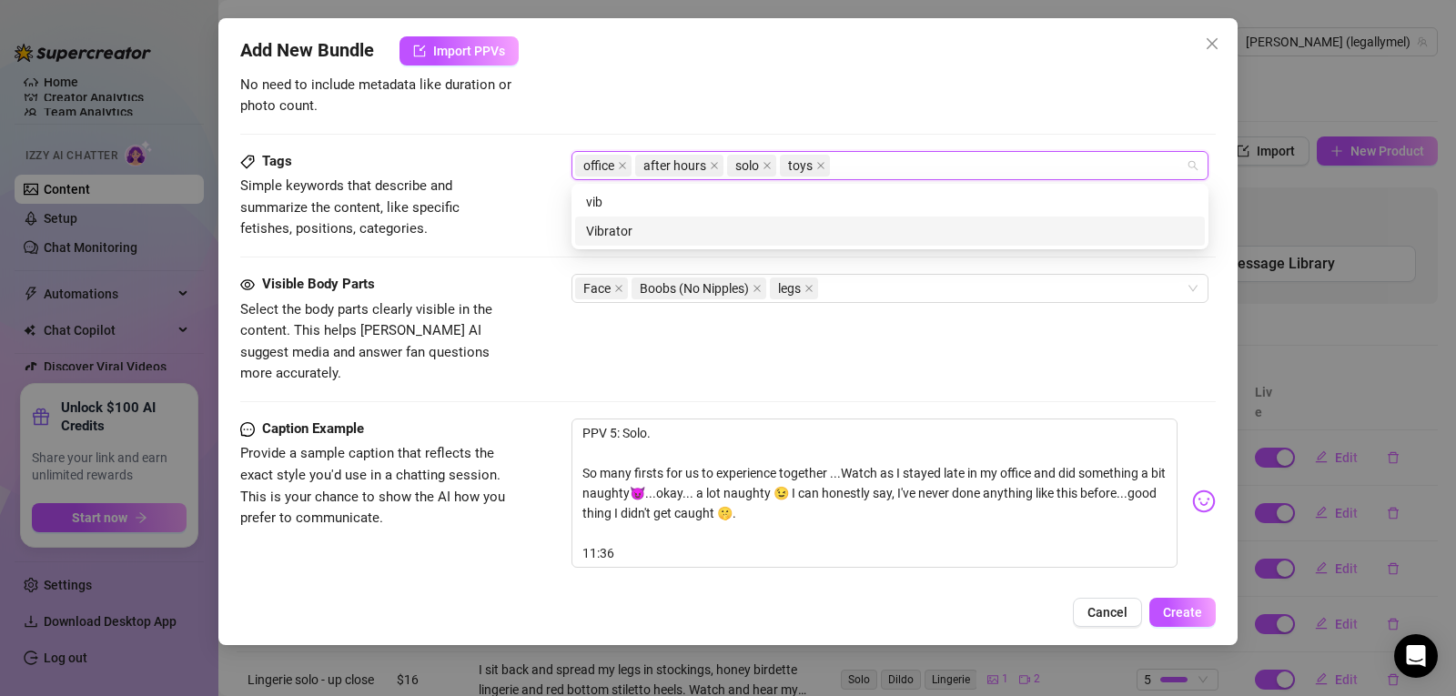
click at [655, 246] on div "vib Vibrator vib Vibrator" at bounding box center [890, 217] width 637 height 66
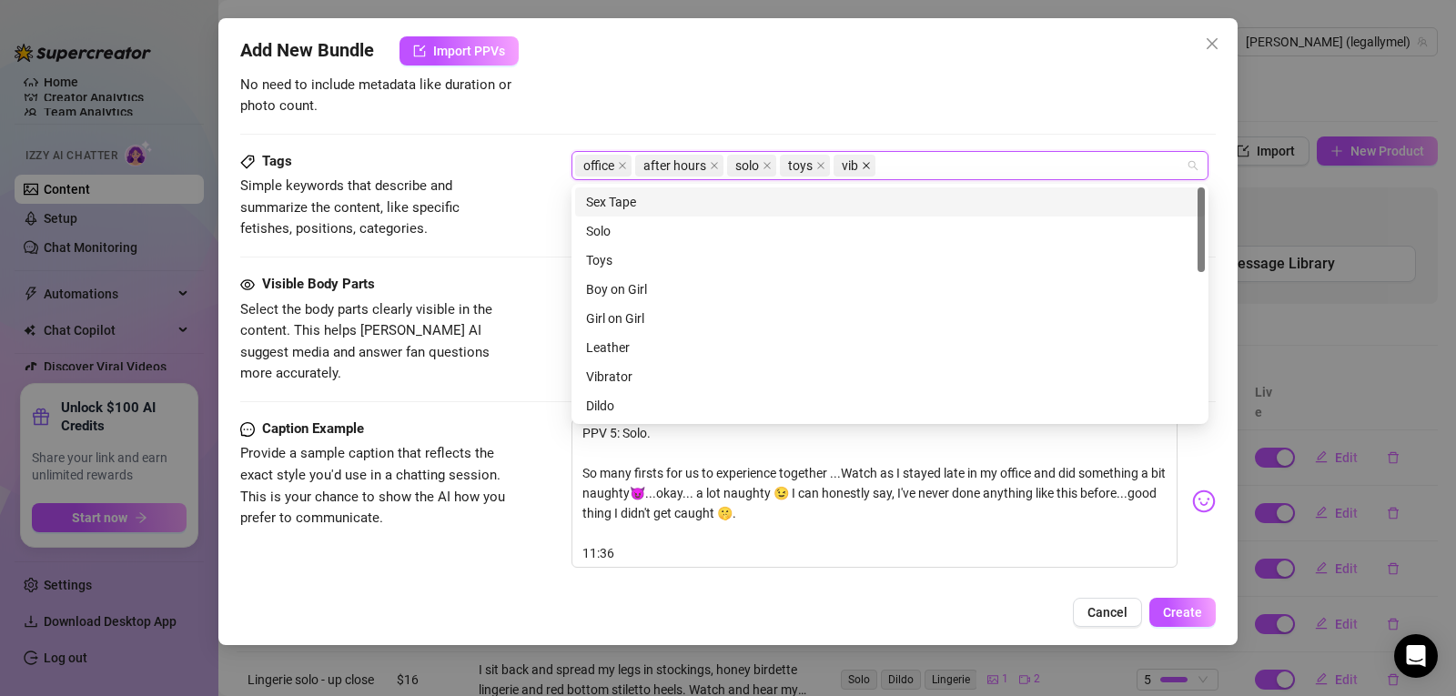
click at [866, 165] on icon "close" at bounding box center [866, 165] width 7 height 7
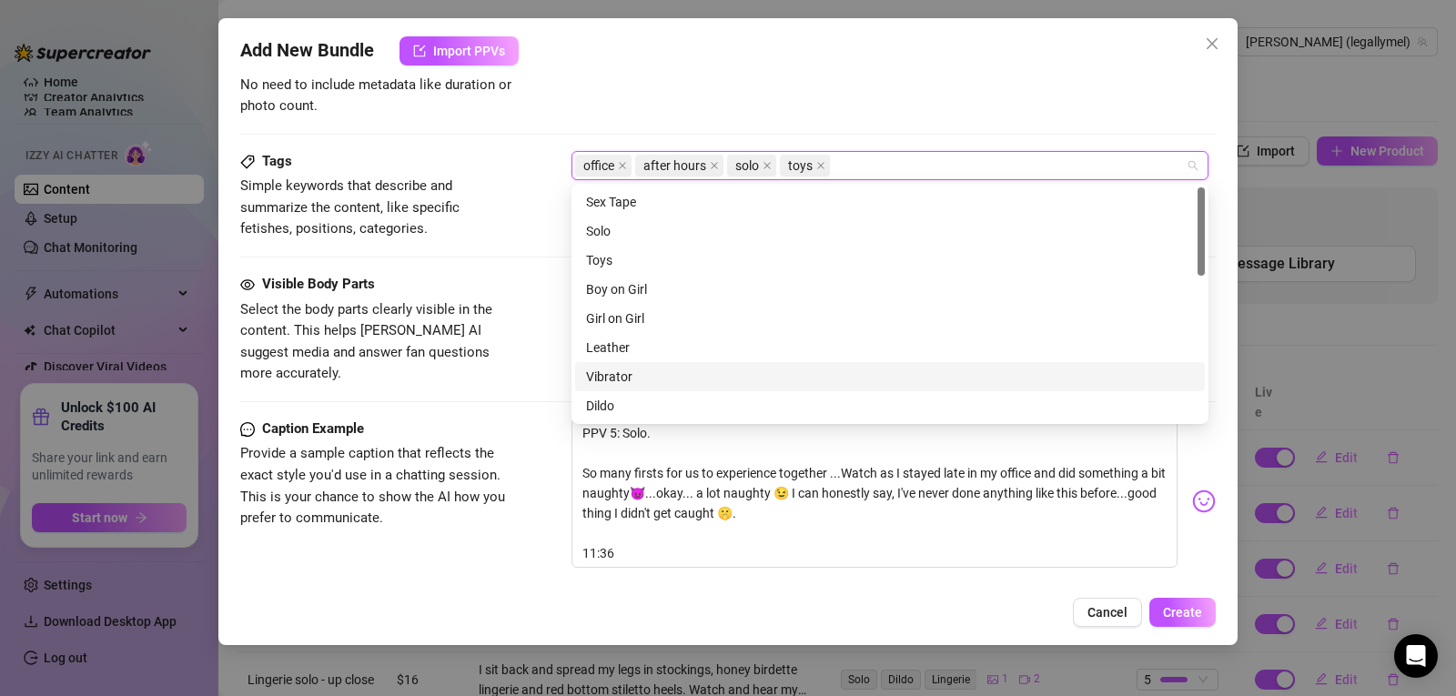
click at [646, 378] on div "Vibrator" at bounding box center [890, 377] width 608 height 20
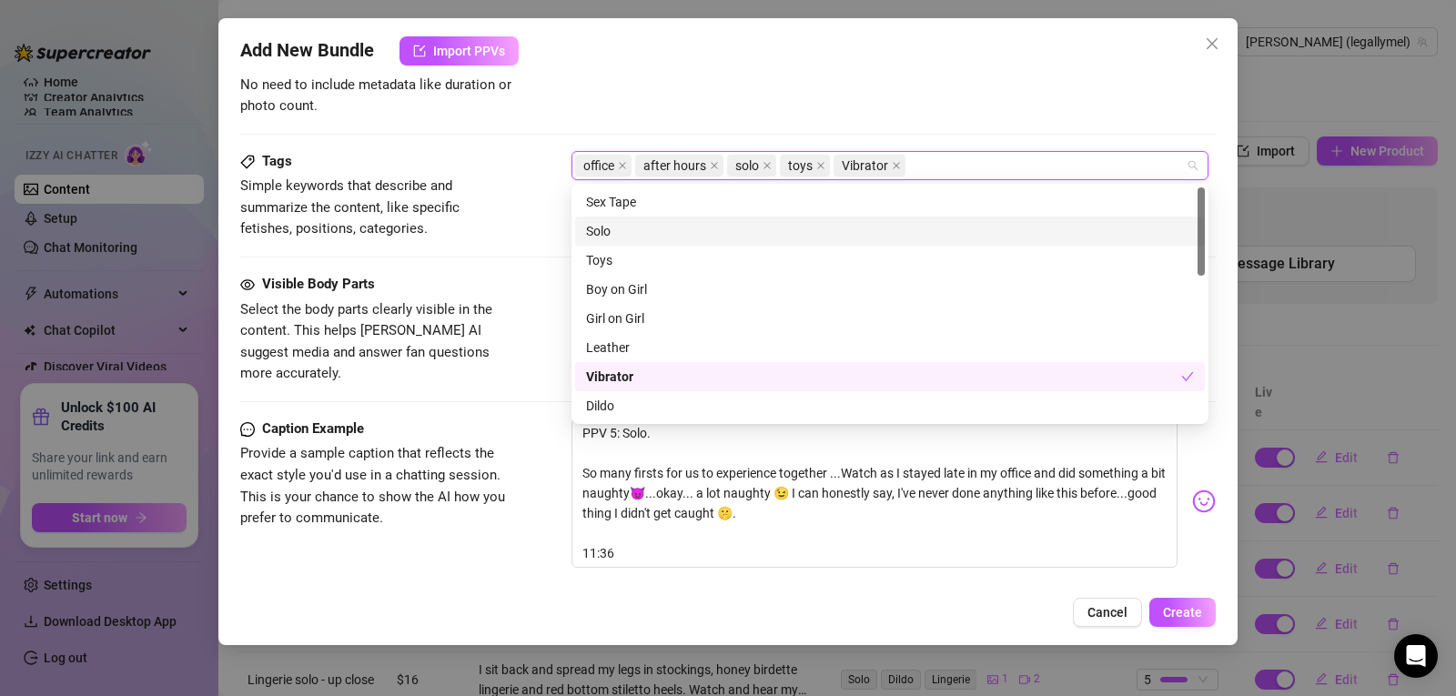
click at [818, 87] on div "0 / 1000" at bounding box center [894, 37] width 644 height 104
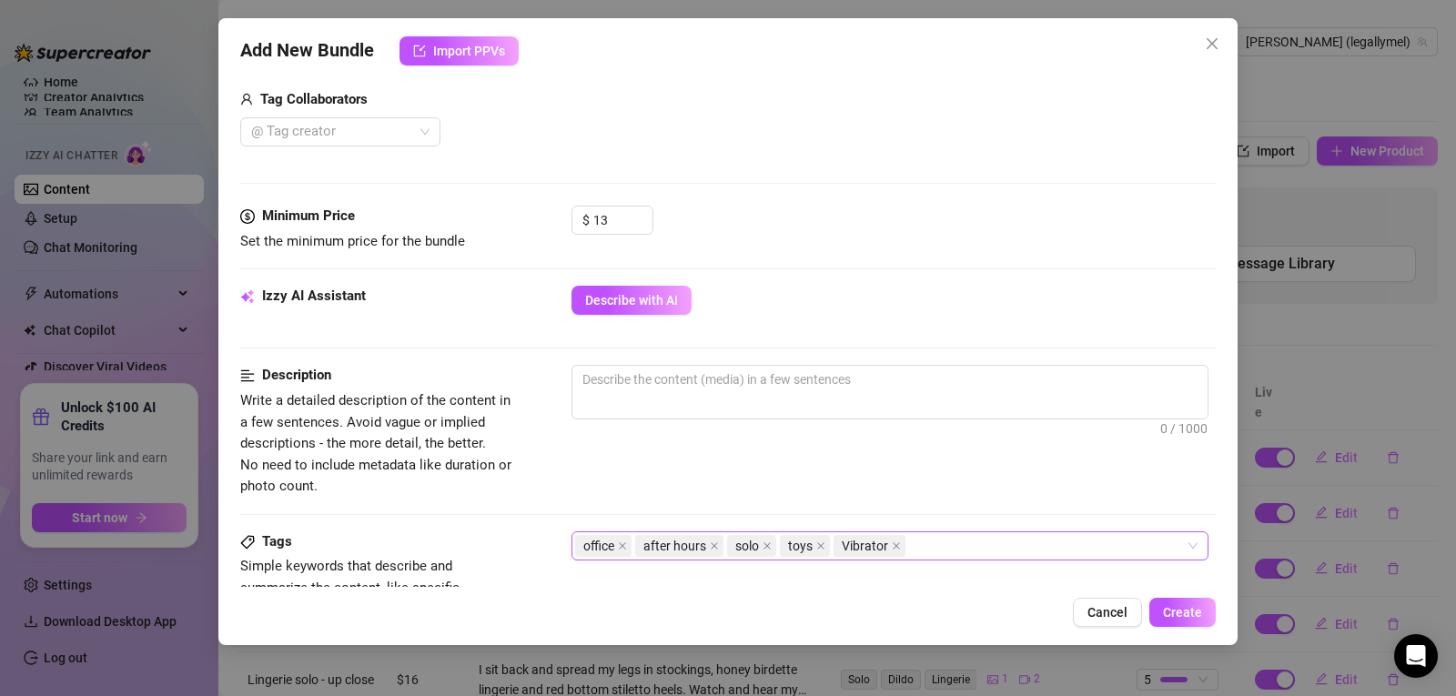
scroll to position [450, 0]
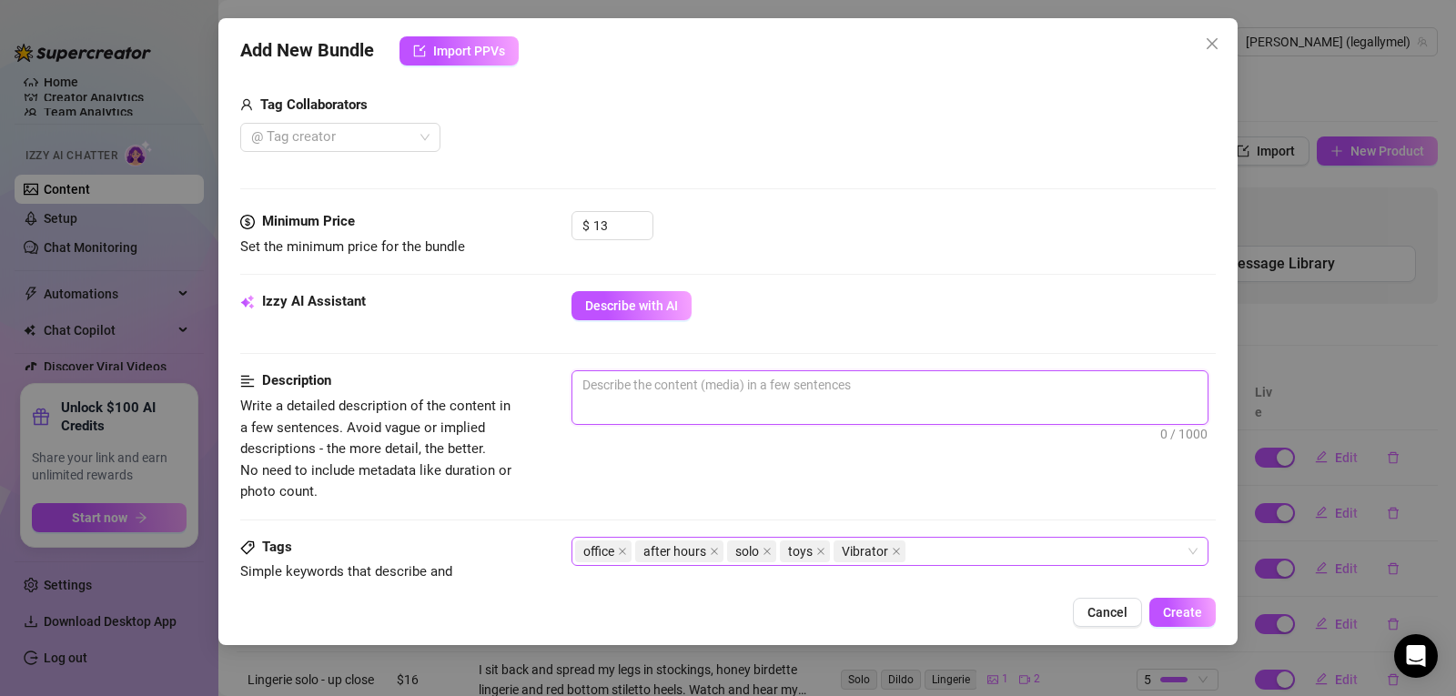
click at [660, 391] on textarea at bounding box center [889, 384] width 635 height 27
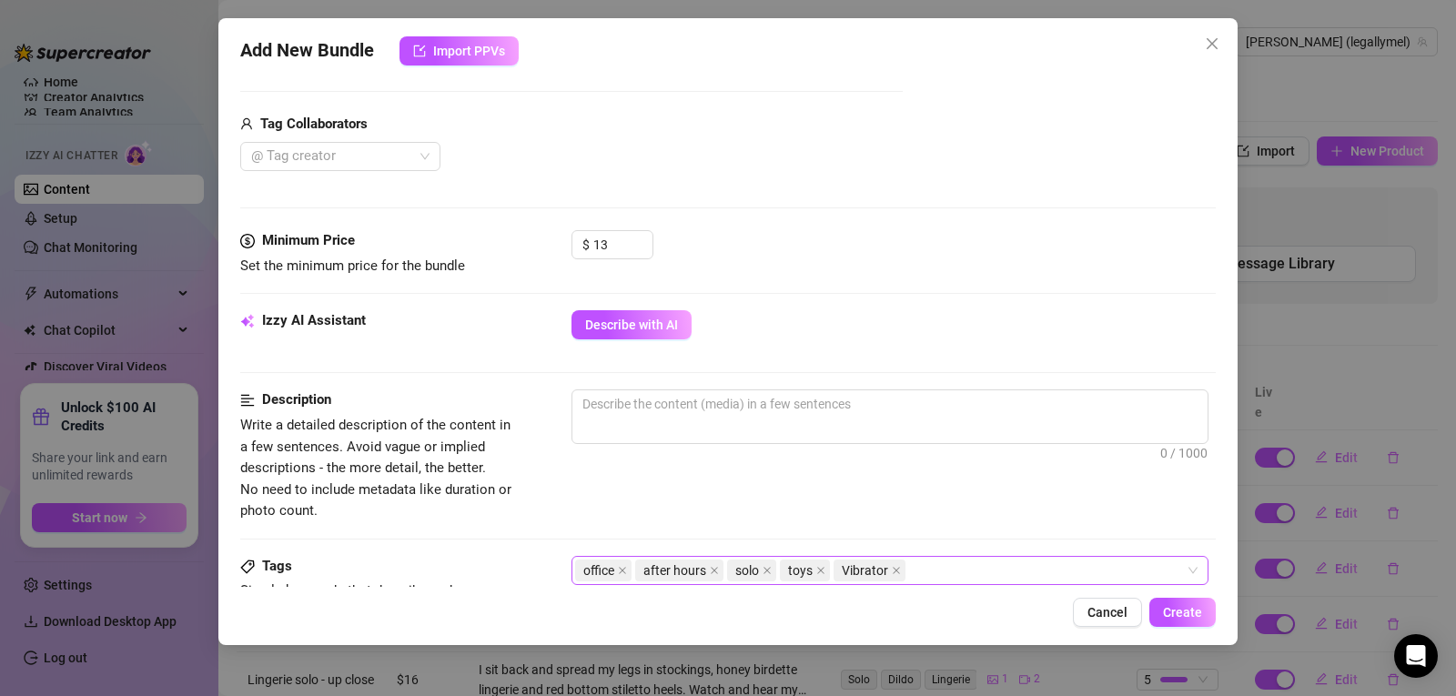
scroll to position [455, 0]
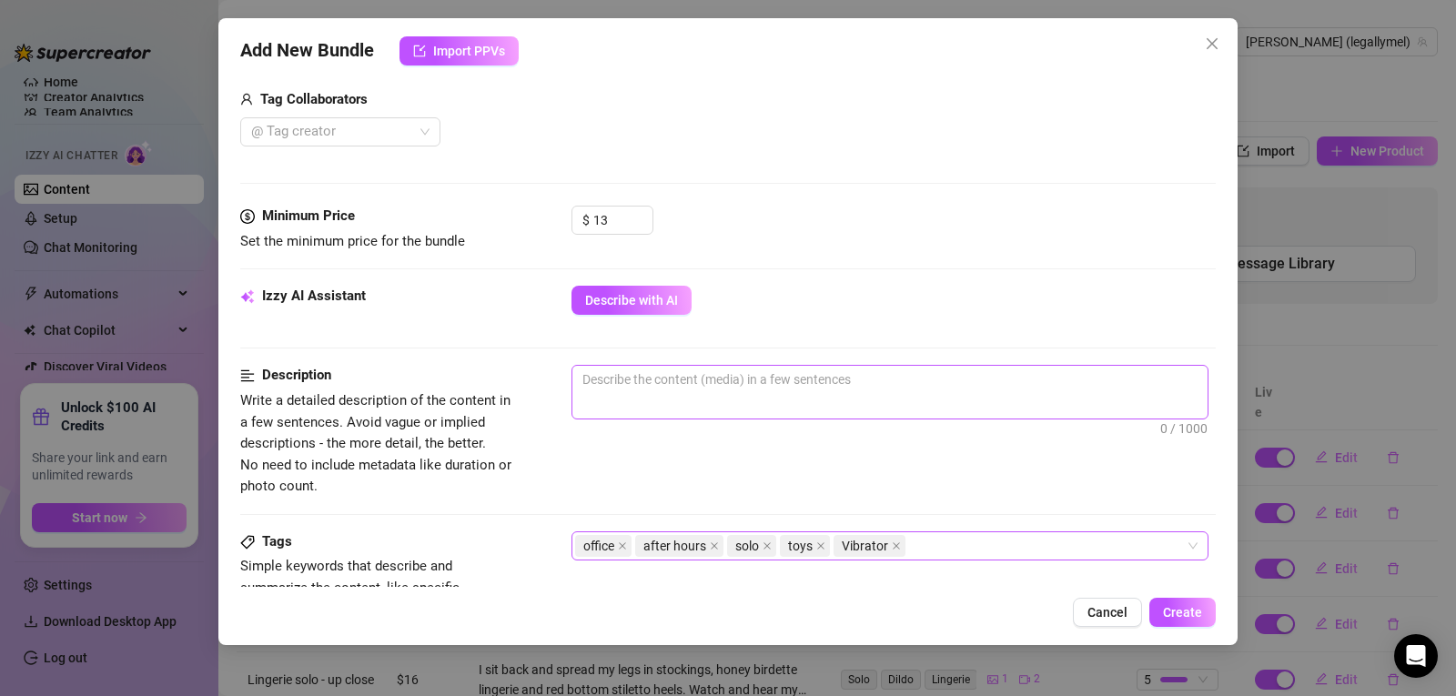
click at [748, 398] on span "0 / 1000" at bounding box center [890, 392] width 637 height 55
click at [718, 382] on textarea at bounding box center [889, 379] width 635 height 27
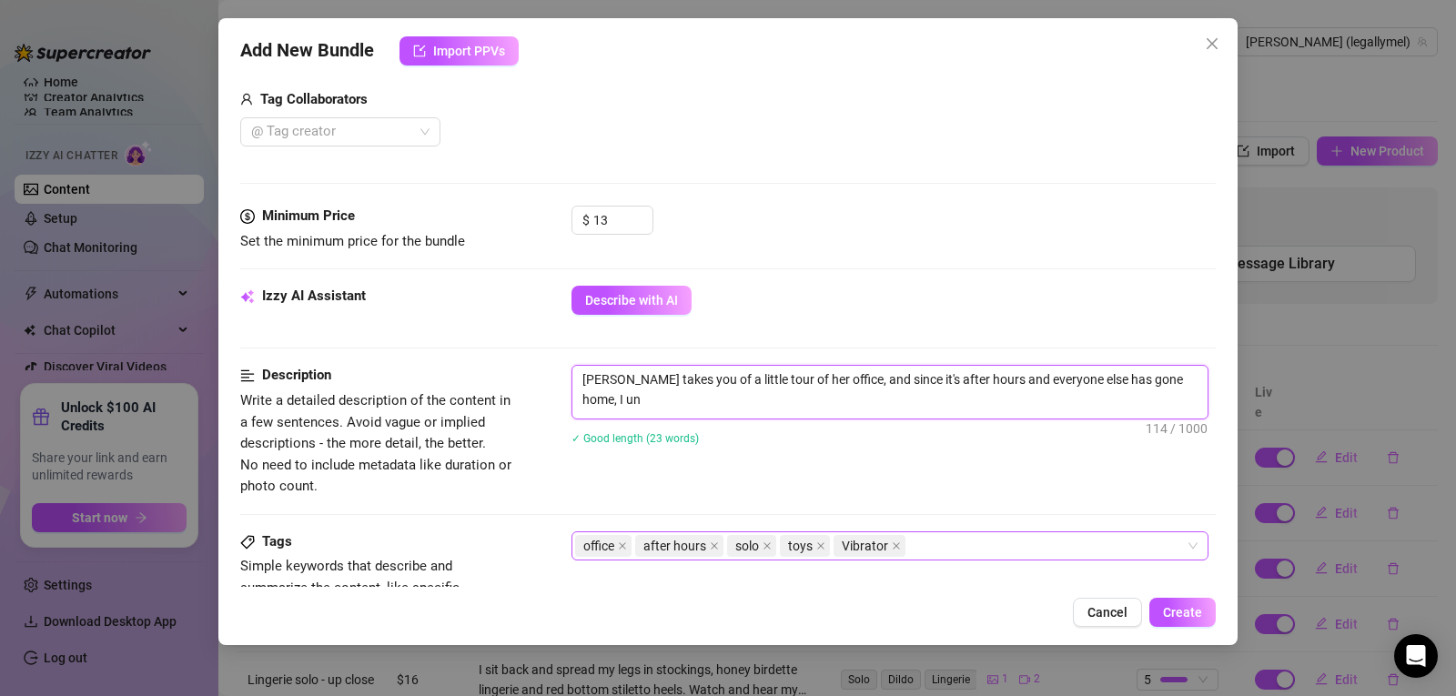
scroll to position [0, 0]
click at [901, 397] on textarea "[PERSON_NAME] takes you of a little tour of her office, and since it's after ho…" at bounding box center [889, 389] width 635 height 47
click at [909, 404] on textarea "[PERSON_NAME] takes you of a little tour of her office, and since it's after ho…" at bounding box center [889, 389] width 635 height 47
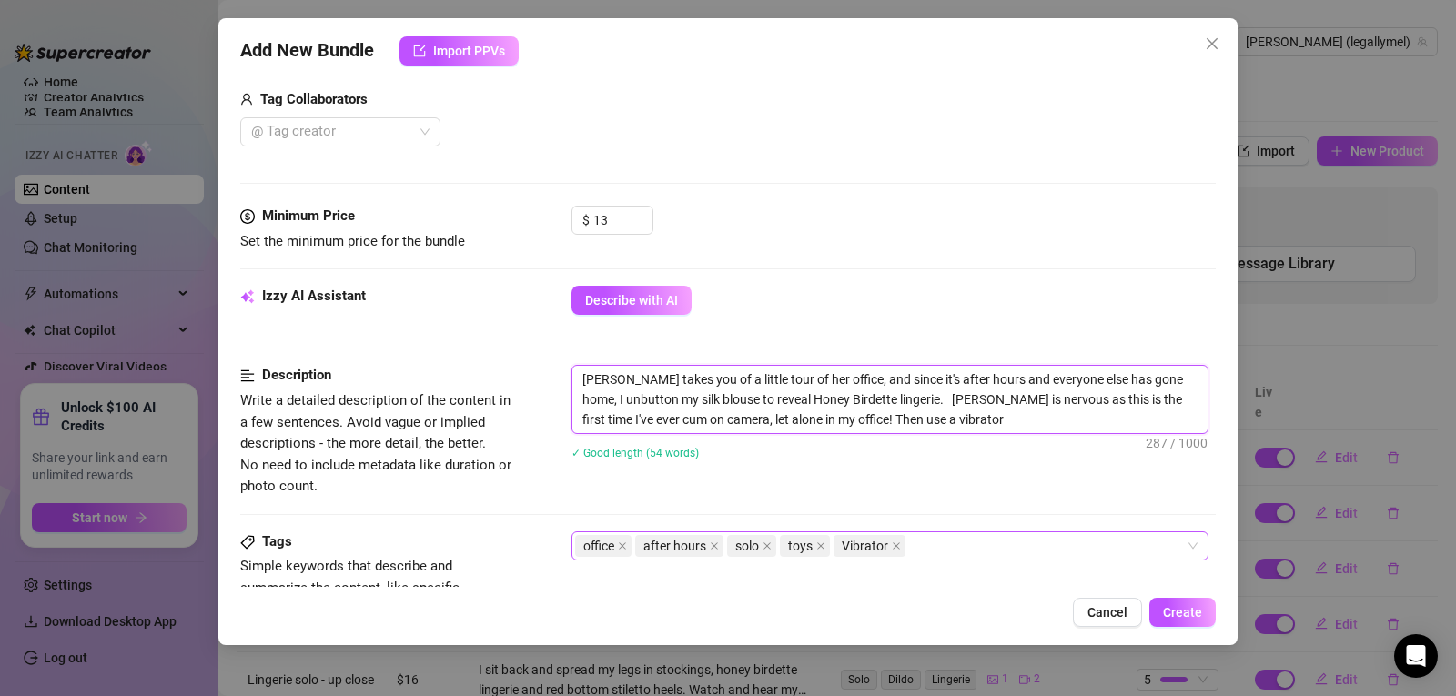
click at [920, 421] on textarea "[PERSON_NAME] takes you of a little tour of her office, and since it's after ho…" at bounding box center [889, 399] width 635 height 67
click at [1191, 613] on span "Create" at bounding box center [1182, 612] width 39 height 15
drag, startPoint x: 1088, startPoint y: 417, endPoint x: 575, endPoint y: 368, distance: 514.8
click at [575, 368] on textarea "[PERSON_NAME] takes you of a little tour of her office, and since it's after ho…" at bounding box center [889, 399] width 635 height 67
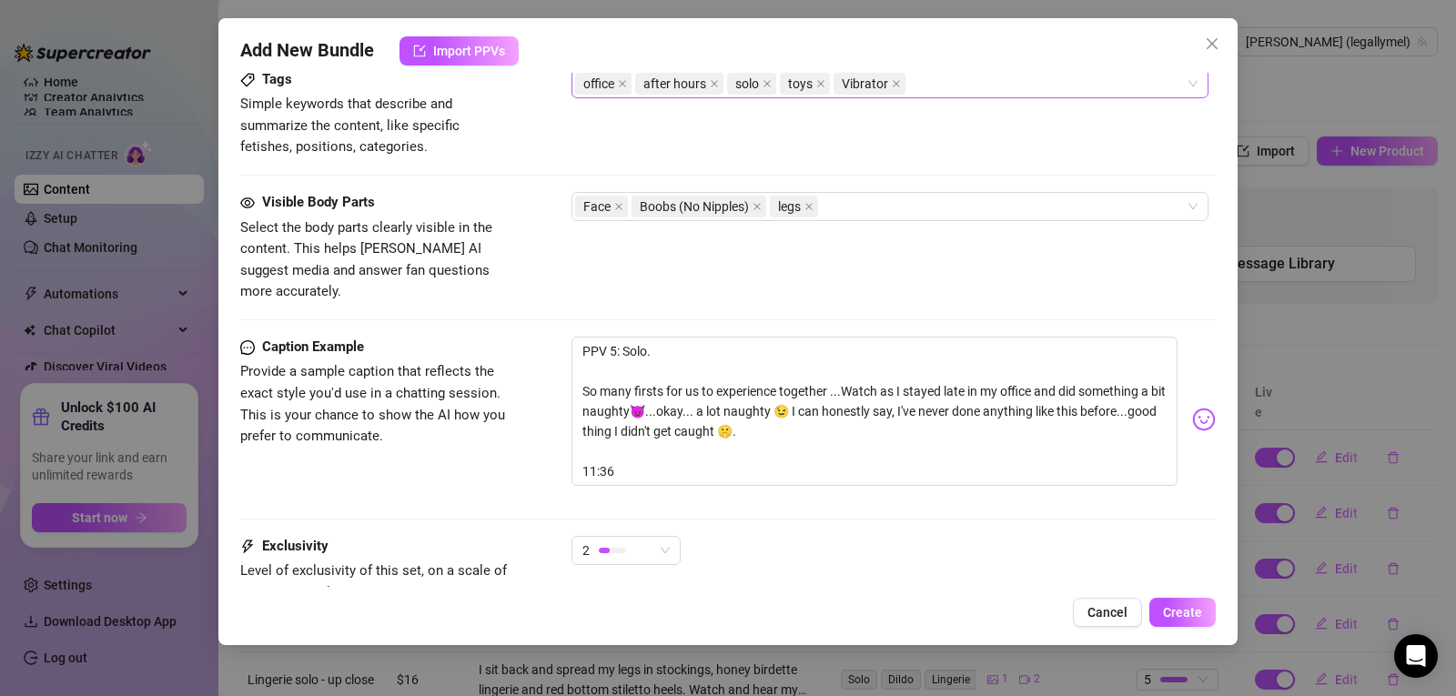
scroll to position [1083, 0]
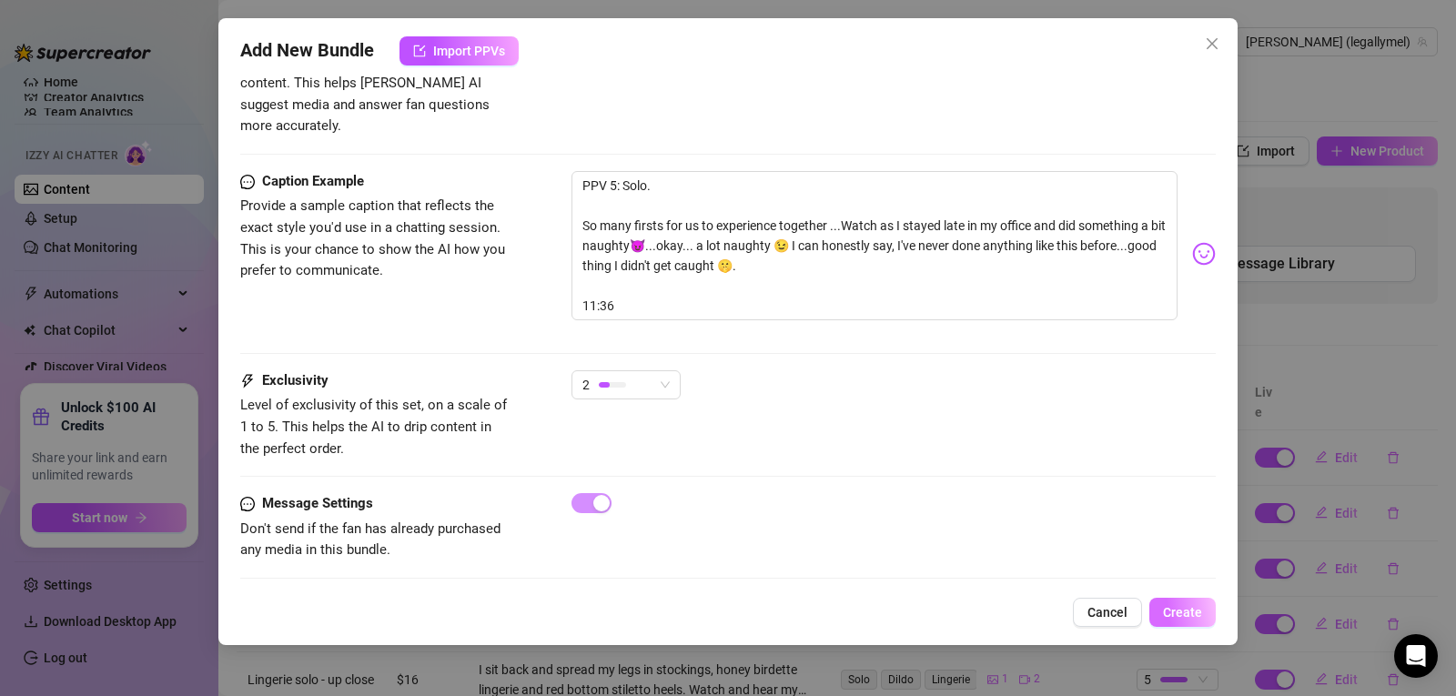
click at [1188, 615] on span "Create" at bounding box center [1182, 612] width 39 height 15
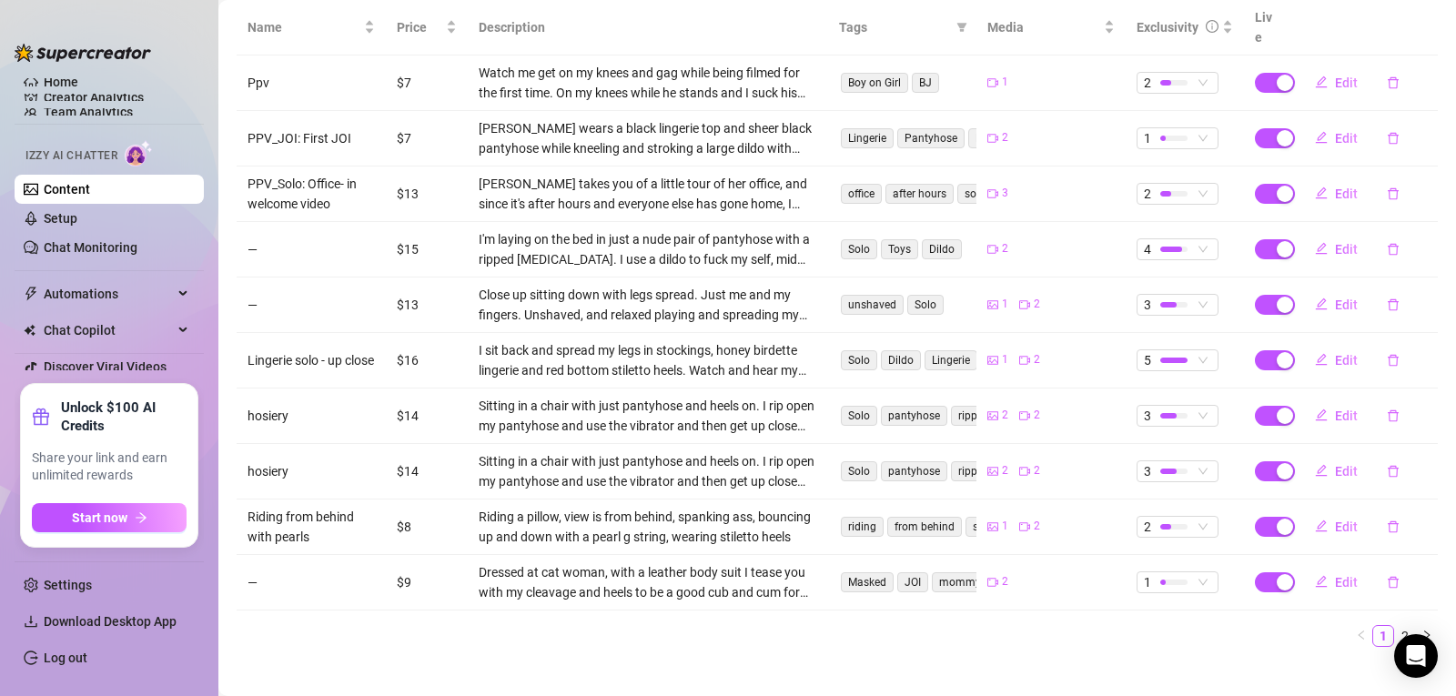
scroll to position [0, 0]
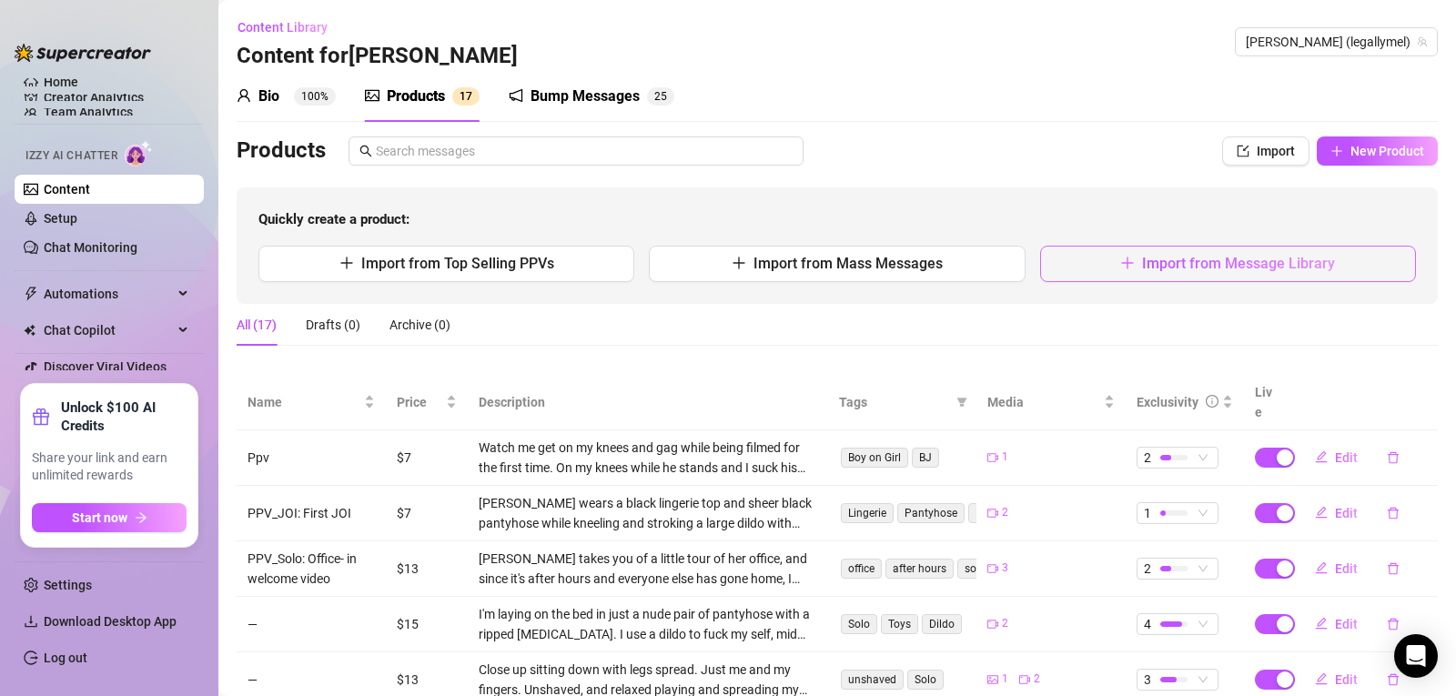
click at [1157, 269] on span "Import from Message Library" at bounding box center [1238, 263] width 193 height 17
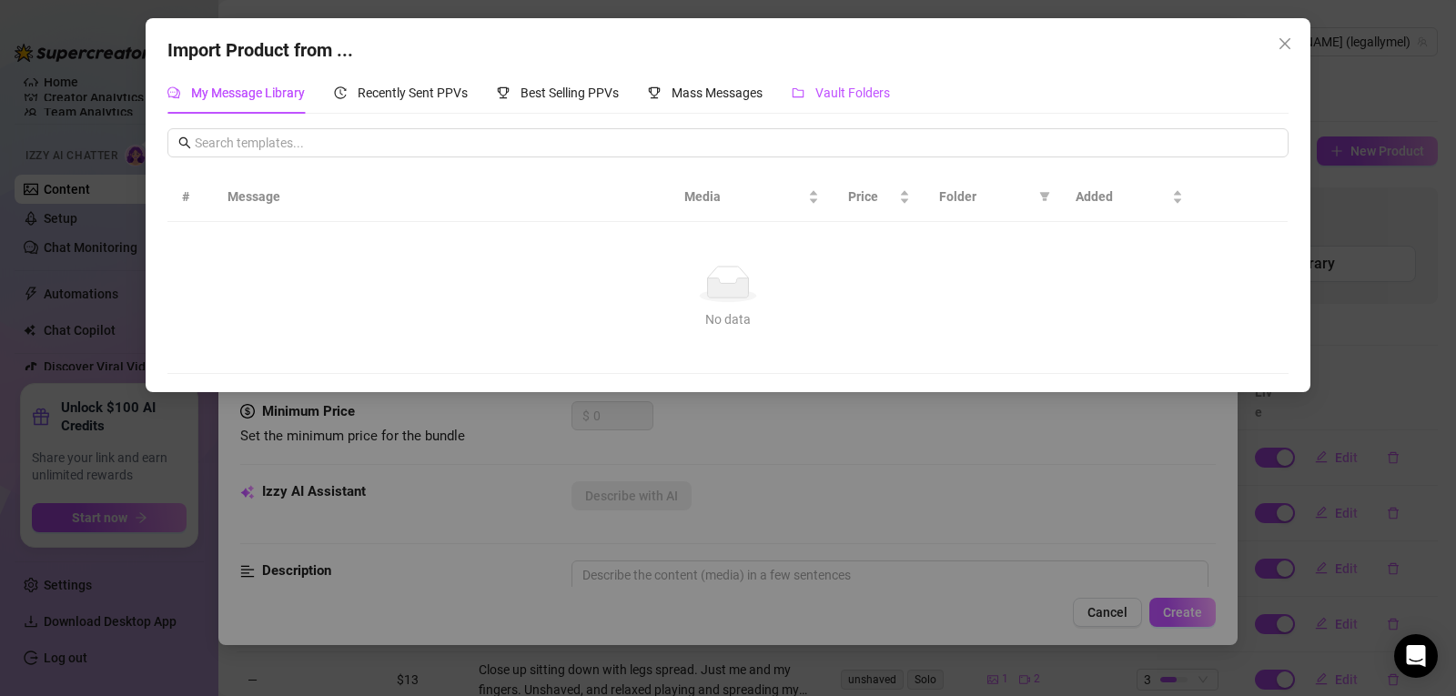
click at [841, 83] on div "Vault Folders" at bounding box center [841, 93] width 98 height 20
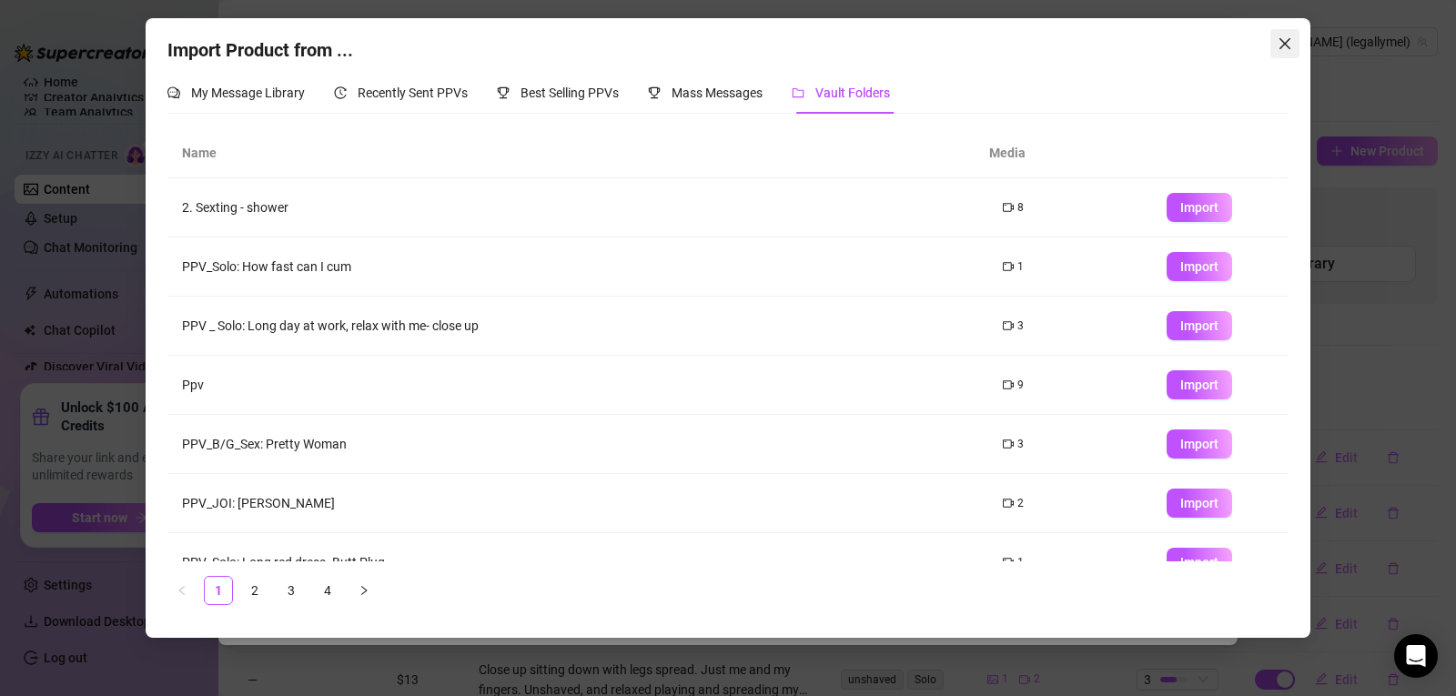
click at [1284, 35] on button "Close" at bounding box center [1285, 43] width 29 height 29
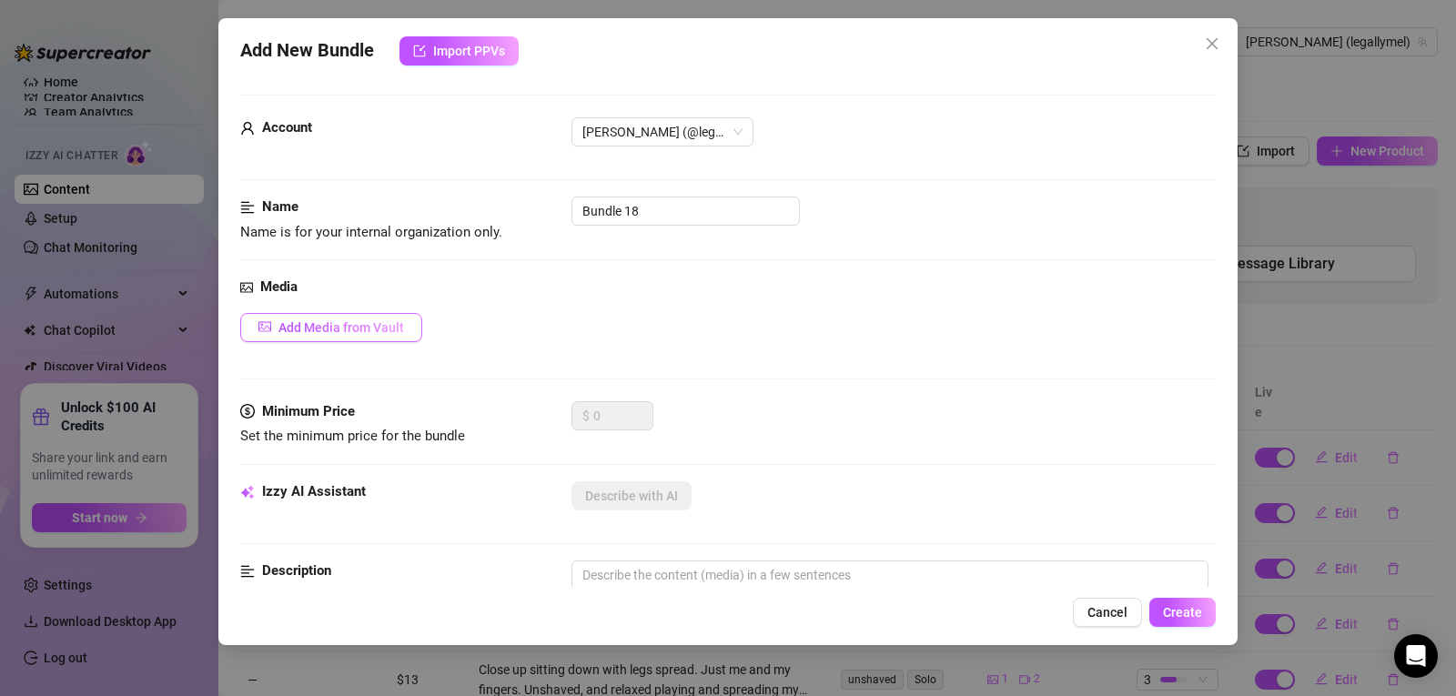
click at [344, 328] on span "Add Media from Vault" at bounding box center [341, 327] width 126 height 15
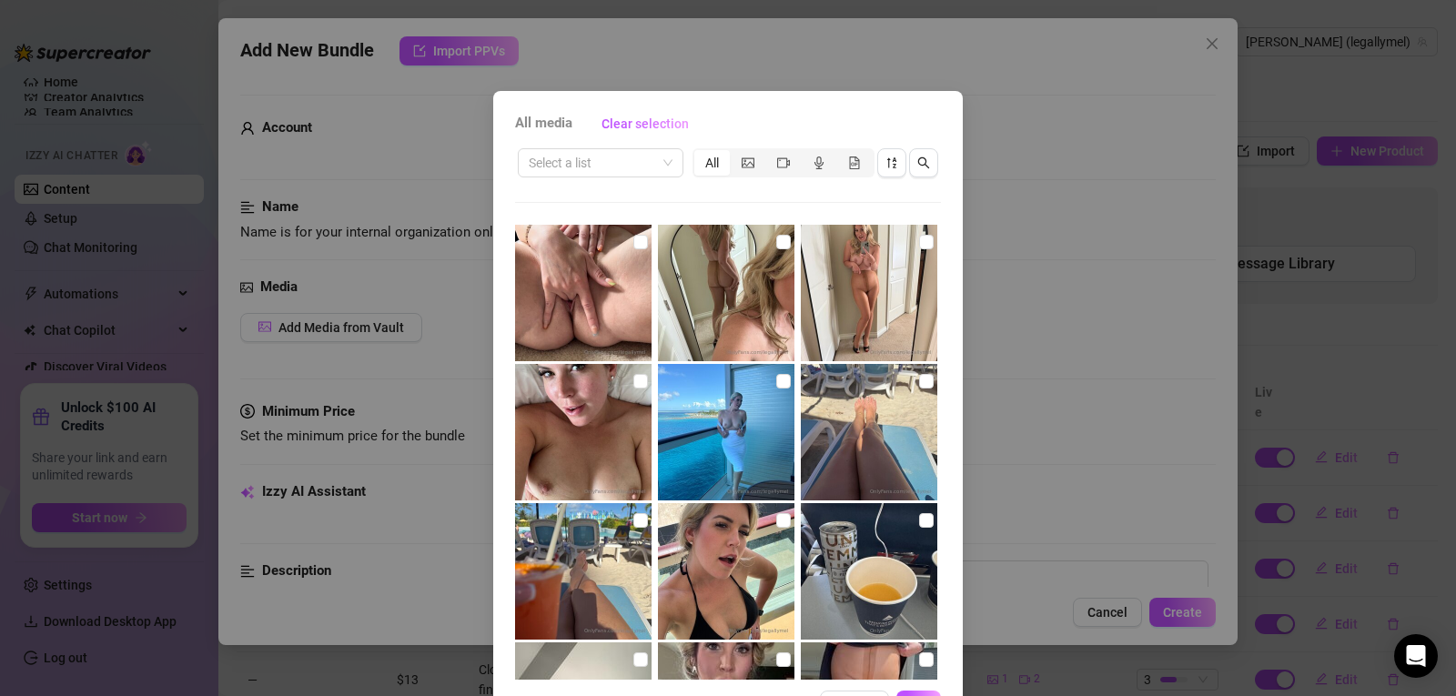
click at [1207, 58] on div "All media Clear selection Select a list All 00:13 01:28 01:08 01:03 10:08 03:07…" at bounding box center [728, 348] width 1456 height 696
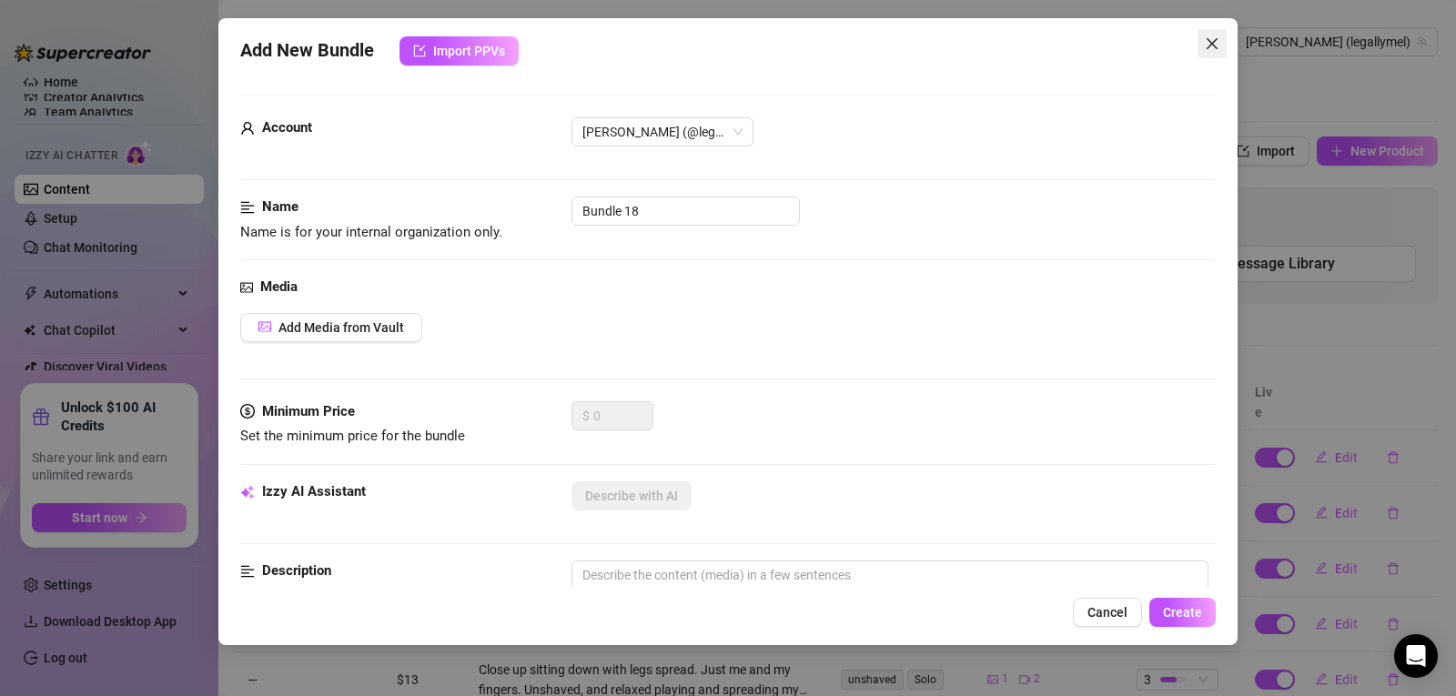
click at [1208, 40] on icon "close" at bounding box center [1212, 43] width 11 height 11
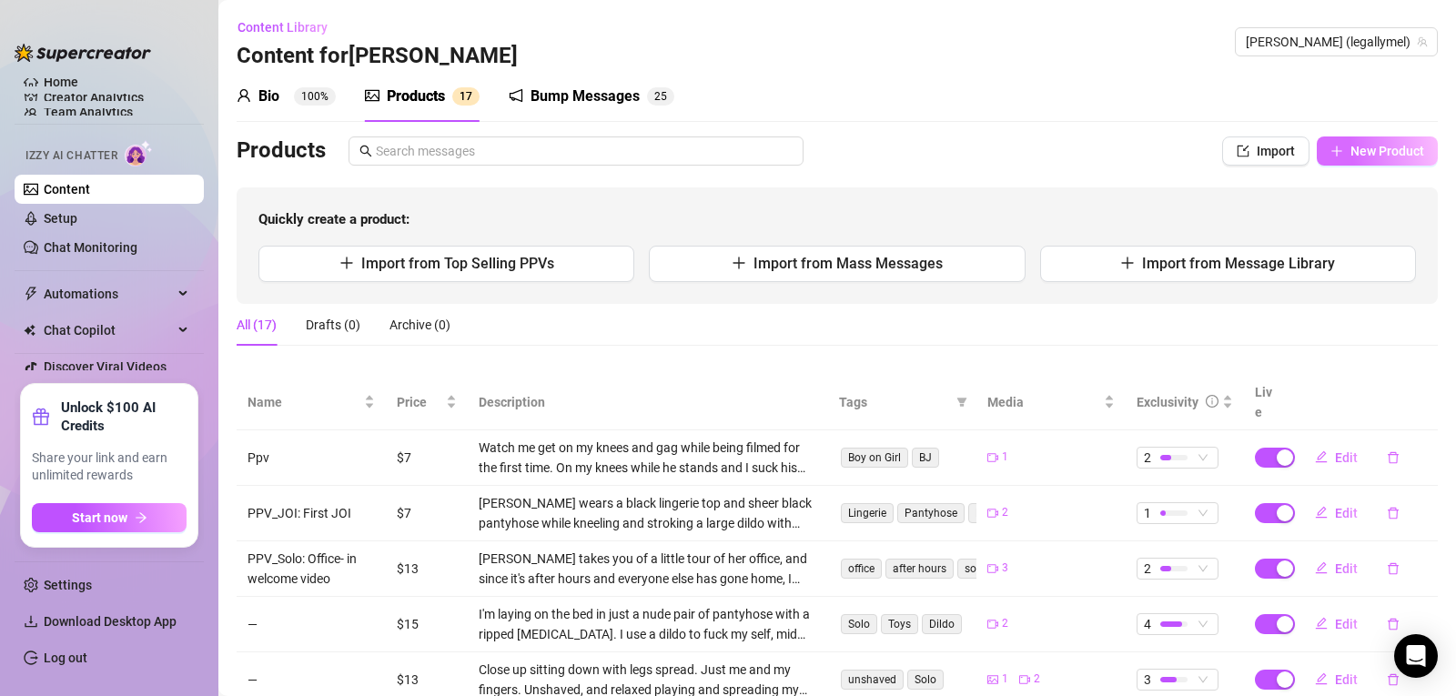
drag, startPoint x: 1330, startPoint y: 153, endPoint x: 1362, endPoint y: 161, distance: 32.9
click at [1362, 161] on button "New Product" at bounding box center [1377, 151] width 121 height 29
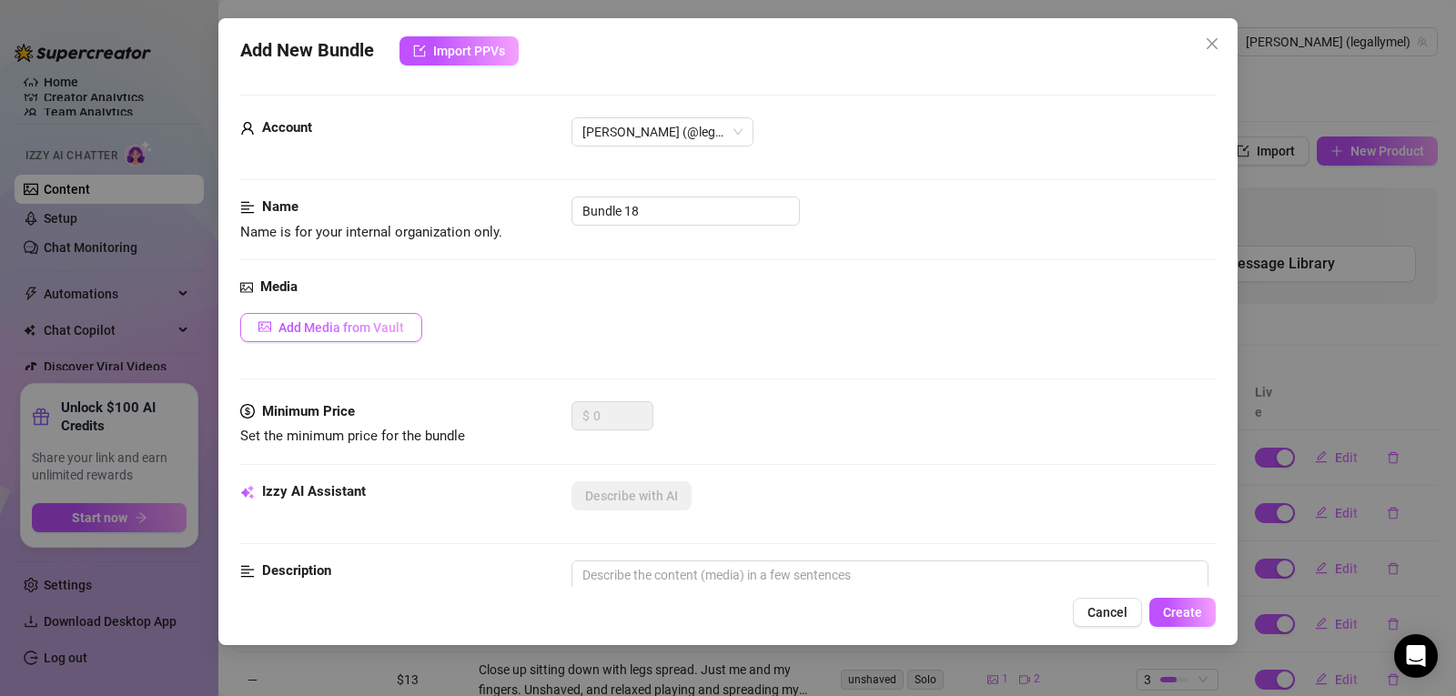
click at [349, 327] on span "Add Media from Vault" at bounding box center [341, 327] width 126 height 15
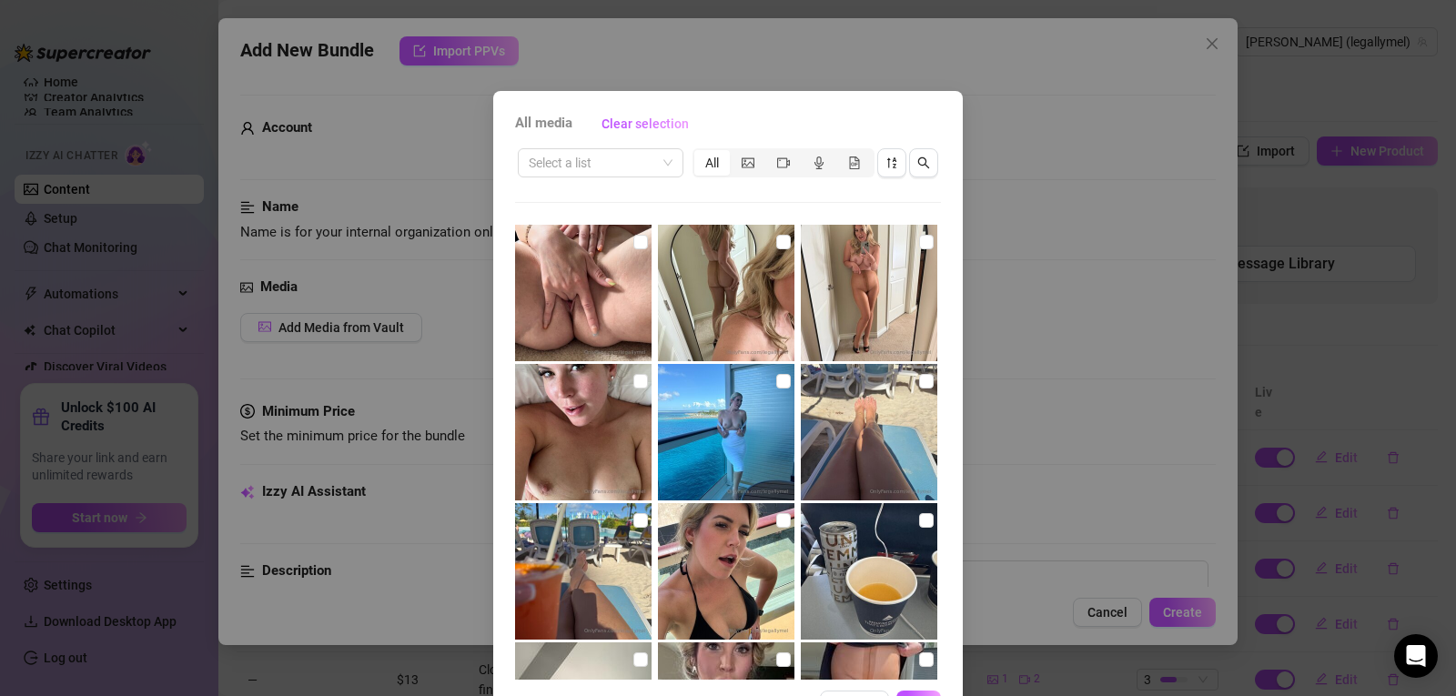
click at [998, 115] on div "All media Clear selection Select a list All 00:13 01:28 01:08 01:03 10:08 03:07…" at bounding box center [728, 348] width 1456 height 696
